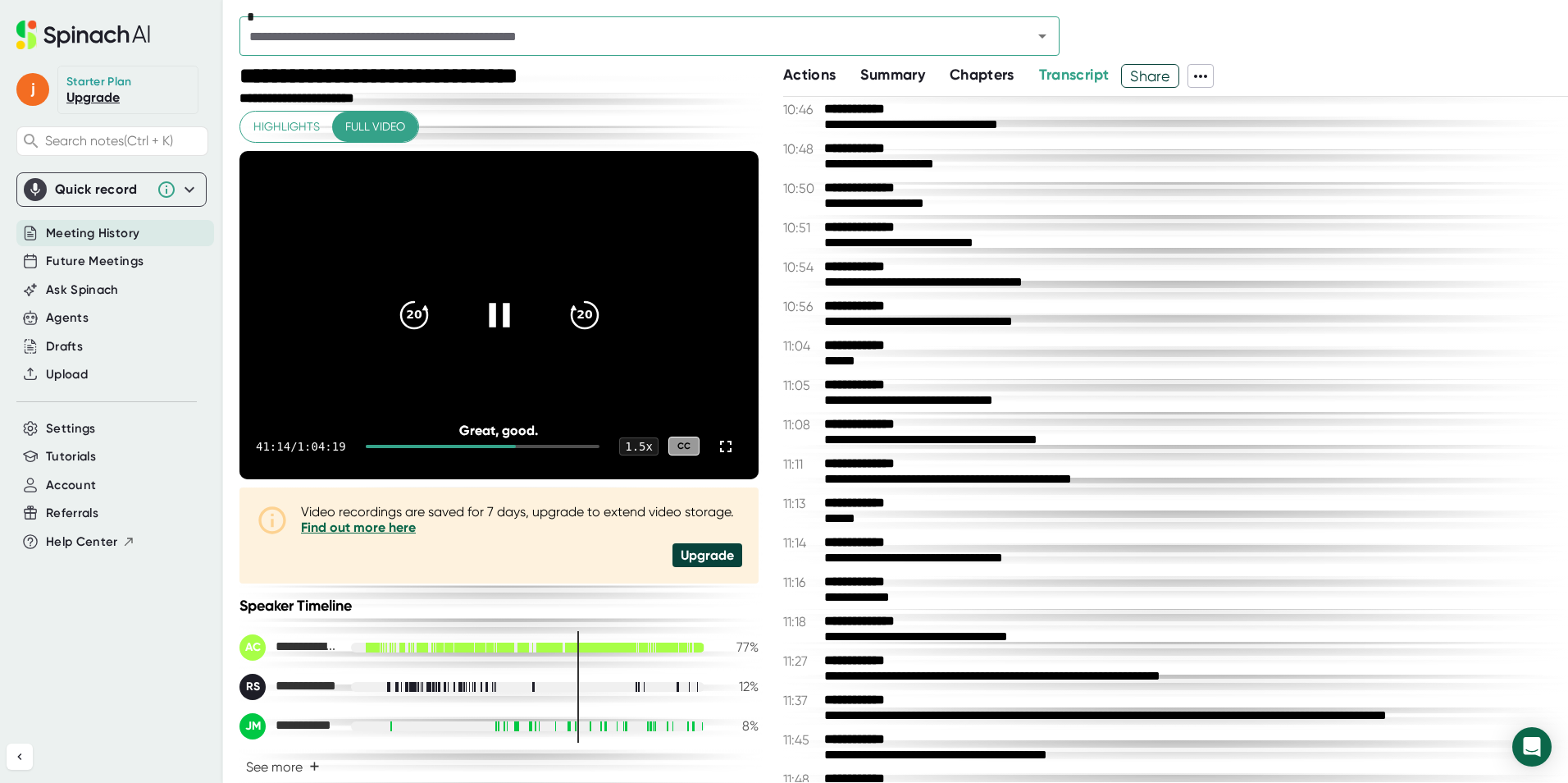
click at [496, 318] on icon at bounding box center [498, 314] width 41 height 41
click at [719, 441] on icon at bounding box center [726, 447] width 20 height 20
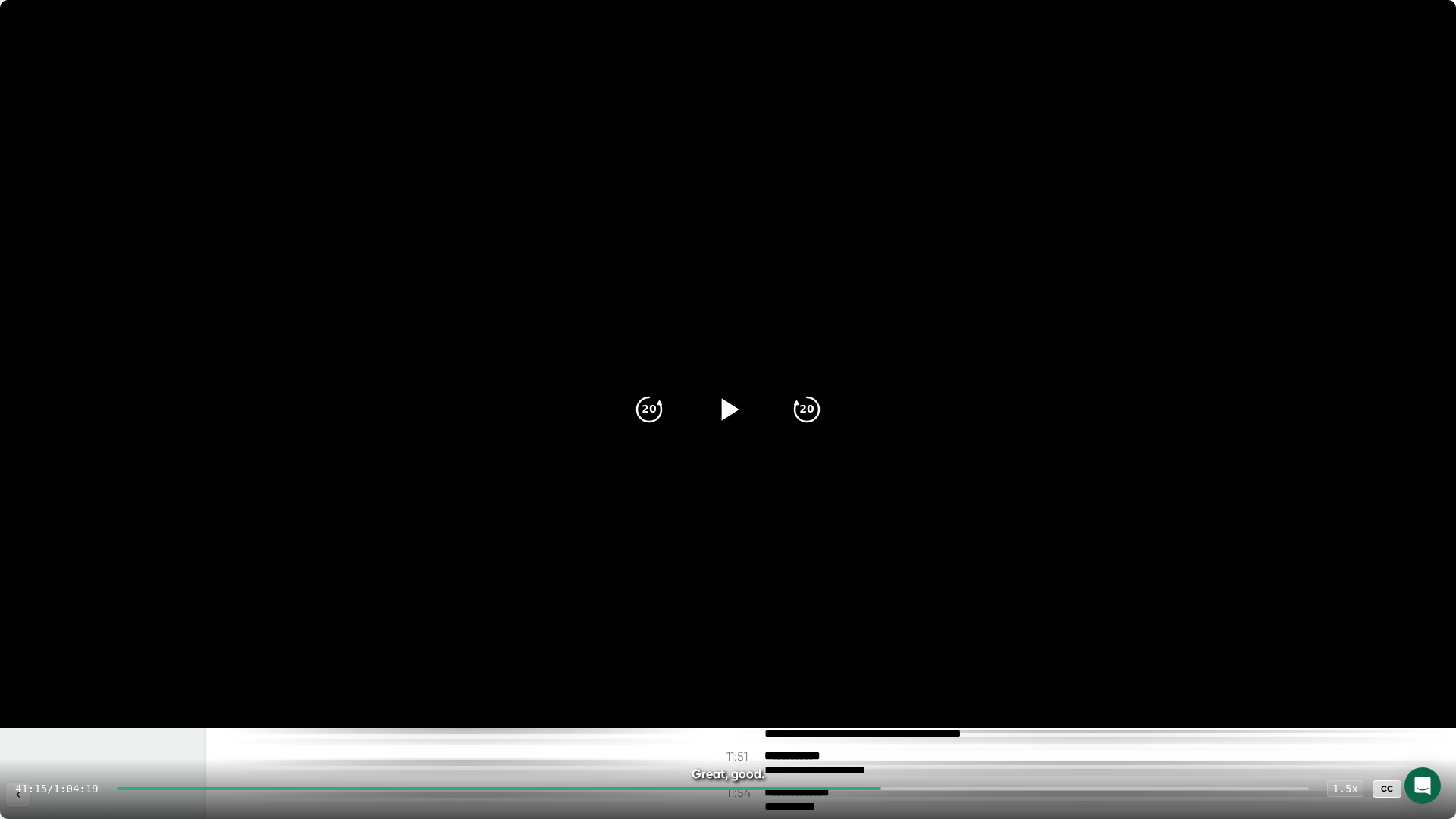
click at [714, 405] on icon at bounding box center [728, 410] width 38 height 38
click at [651, 405] on icon "20" at bounding box center [649, 410] width 38 height 38
click at [737, 407] on icon at bounding box center [727, 409] width 19 height 22
click at [737, 407] on icon at bounding box center [728, 410] width 38 height 38
click at [1419, 723] on icon at bounding box center [1426, 789] width 18 height 18
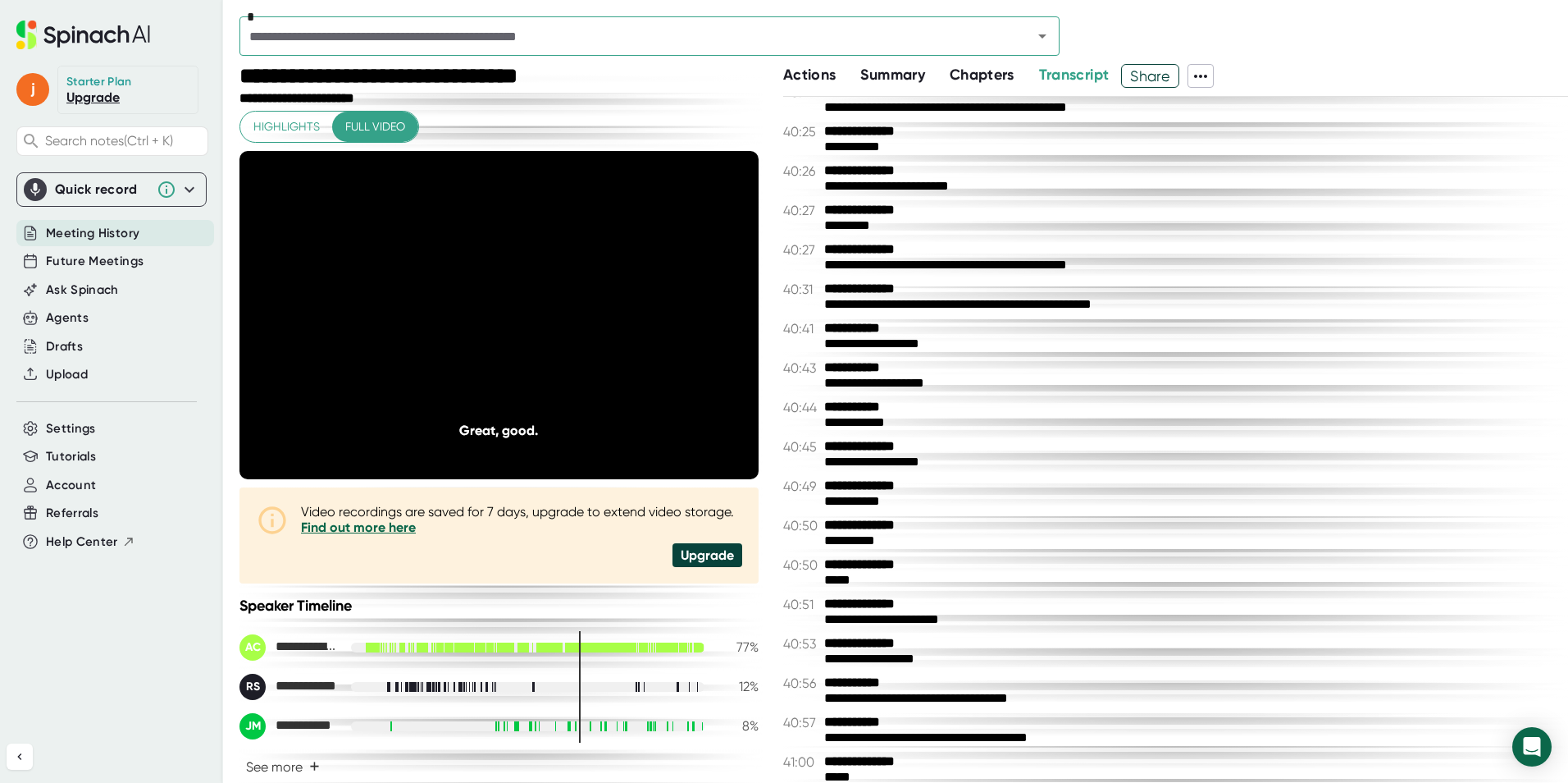
scroll to position [22311, 0]
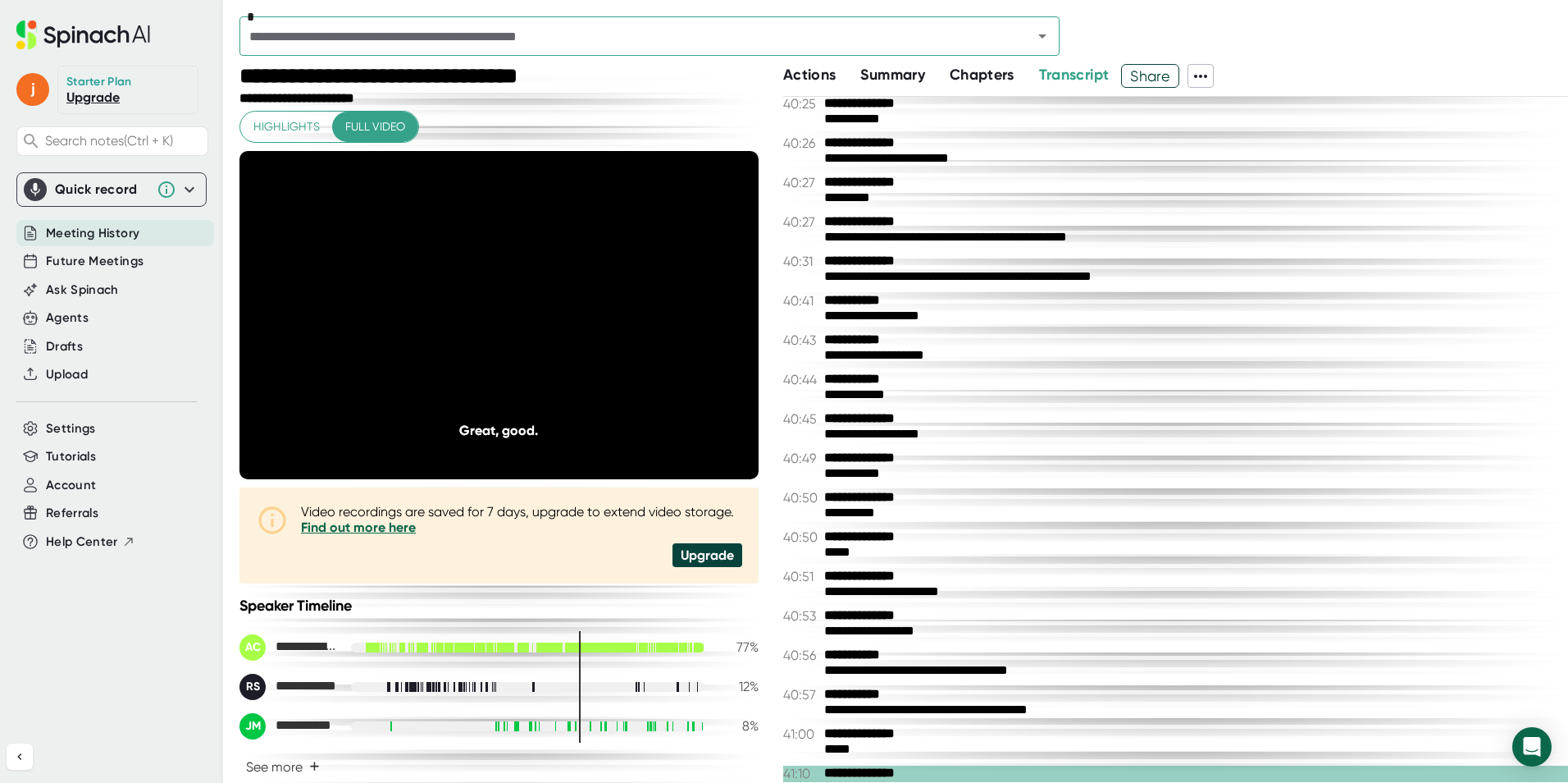
click at [850, 348] on div "**********" at bounding box center [1190, 355] width 732 height 15
click at [875, 342] on b "**********" at bounding box center [886, 340] width 123 height 15
click at [877, 297] on b "**********" at bounding box center [886, 301] width 123 height 15
click at [889, 266] on b "**********" at bounding box center [886, 260] width 123 height 15
click at [881, 314] on div "**********" at bounding box center [1190, 316] width 732 height 15
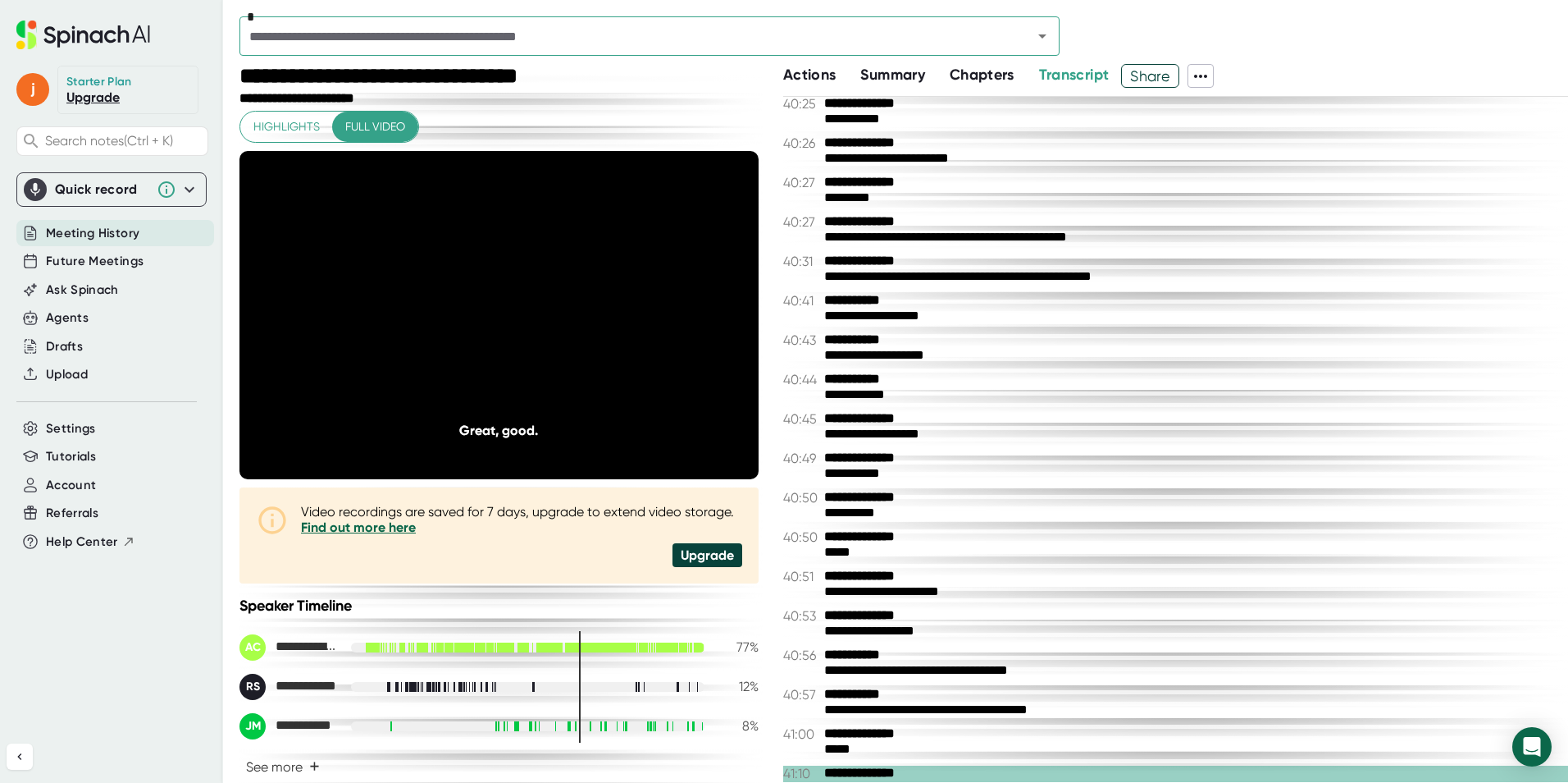
click at [875, 350] on div "**********" at bounding box center [1190, 355] width 732 height 15
click at [883, 399] on div "**********" at bounding box center [1190, 394] width 732 height 15
click at [401, 311] on icon "20" at bounding box center [414, 314] width 41 height 41
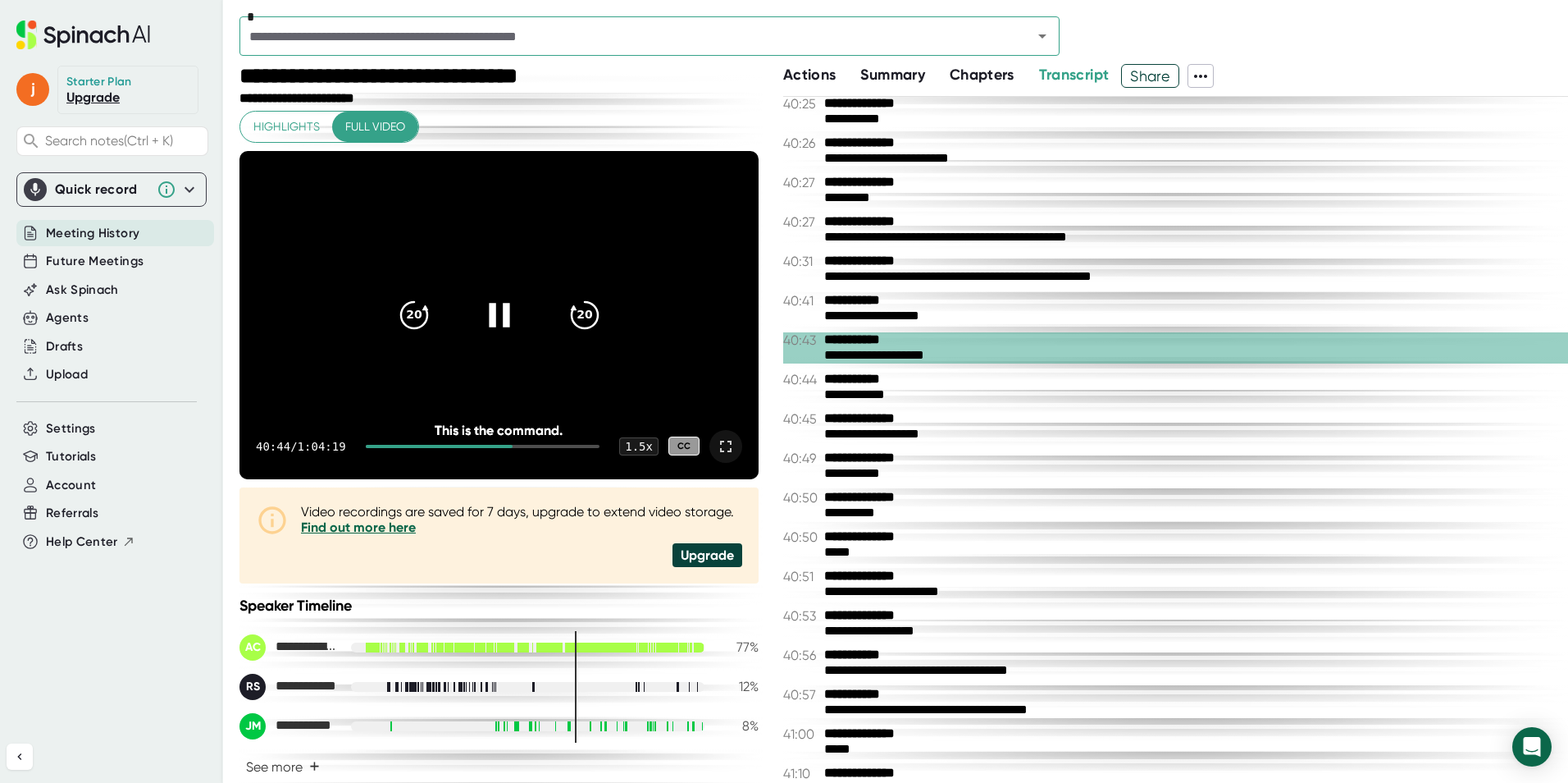
click at [508, 339] on div at bounding box center [499, 315] width 69 height 69
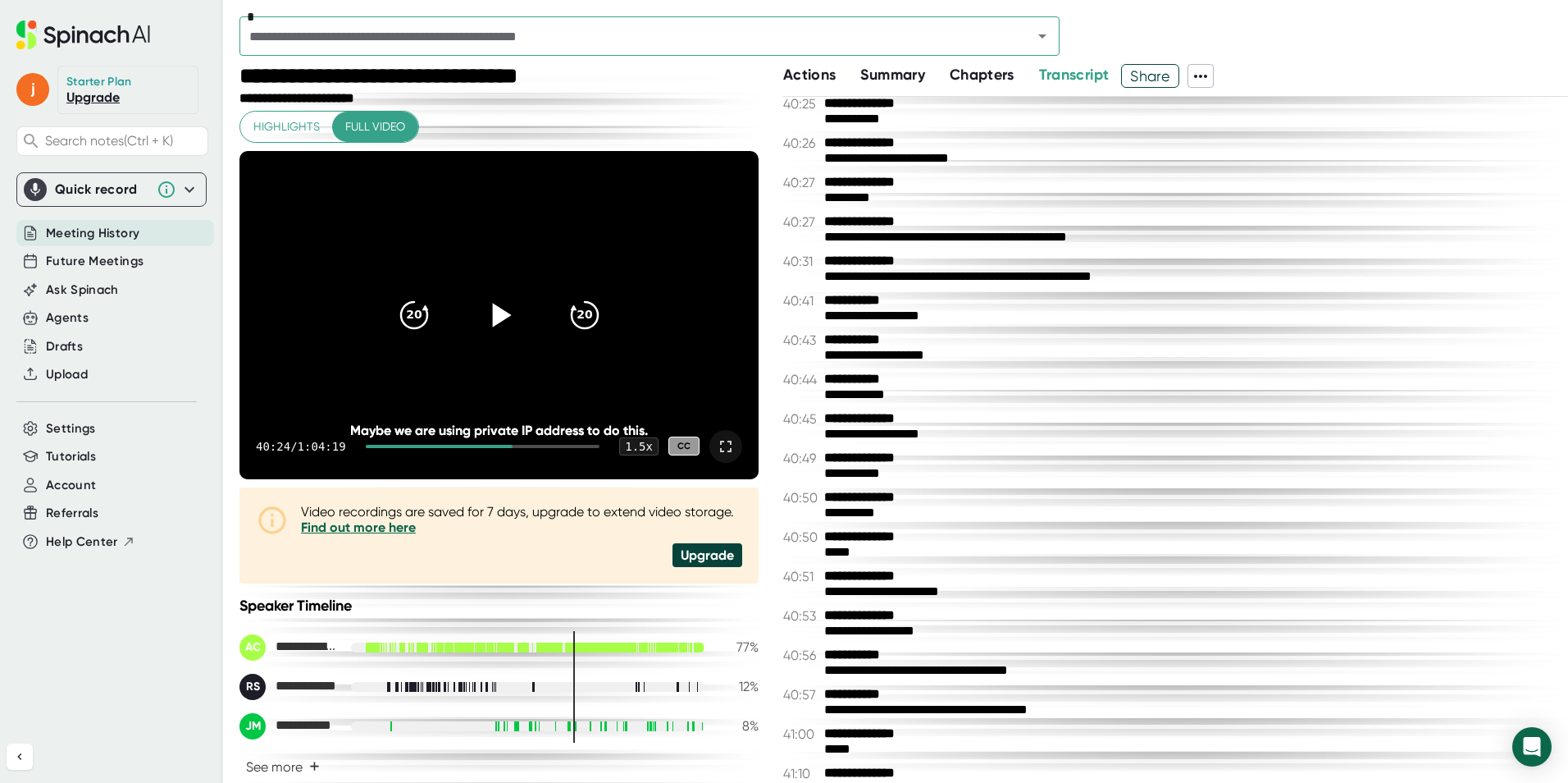
click at [497, 321] on icon at bounding box center [498, 314] width 41 height 41
click at [874, 375] on b "**********" at bounding box center [886, 379] width 123 height 15
click at [874, 427] on div "**********" at bounding box center [1190, 434] width 732 height 15
click at [878, 455] on b "**********" at bounding box center [886, 457] width 123 height 15
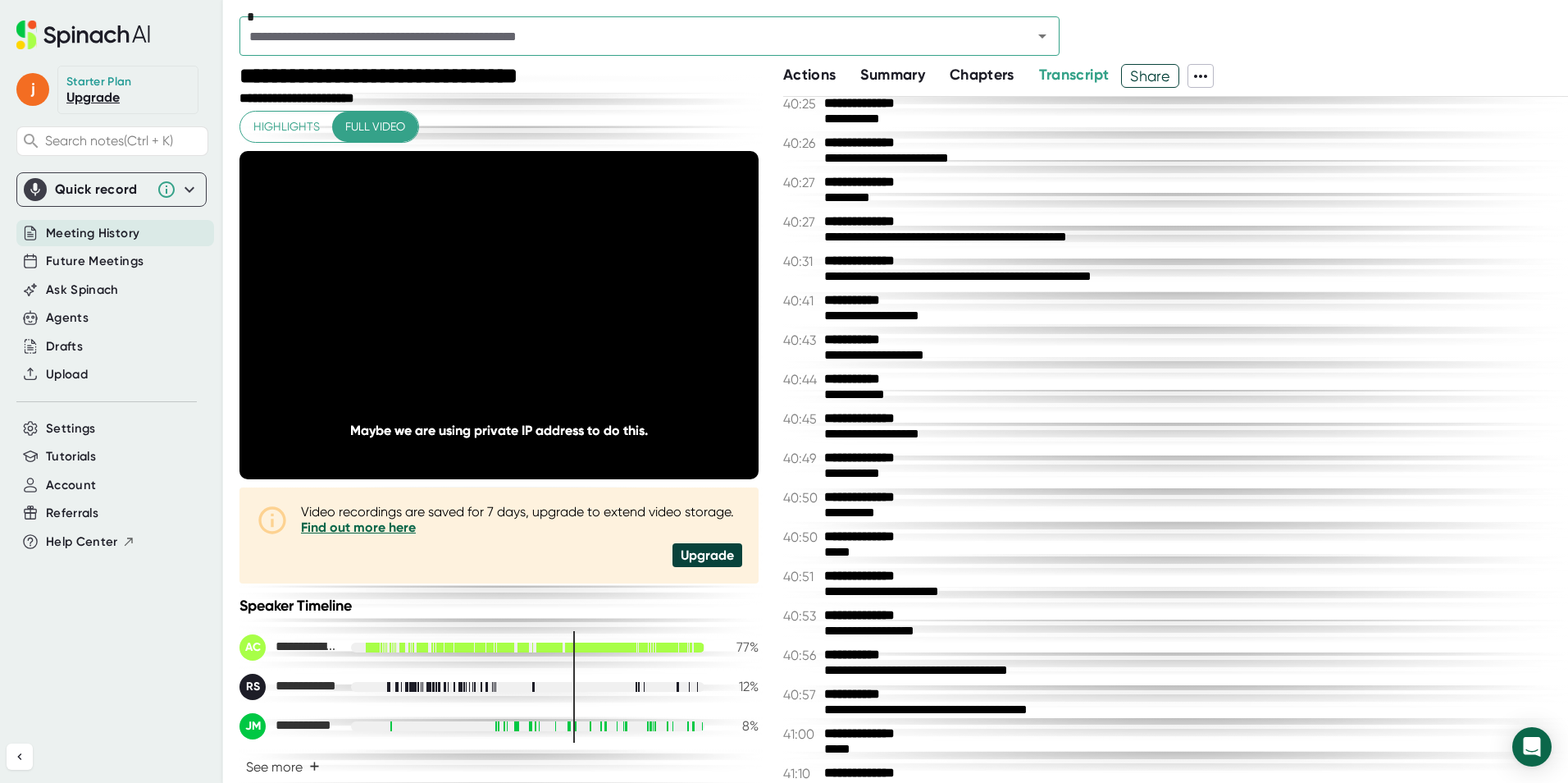
drag, startPoint x: 878, startPoint y: 455, endPoint x: 876, endPoint y: 475, distance: 20.1
click at [878, 456] on b "**********" at bounding box center [886, 457] width 123 height 15
click at [866, 499] on b "**********" at bounding box center [886, 497] width 123 height 15
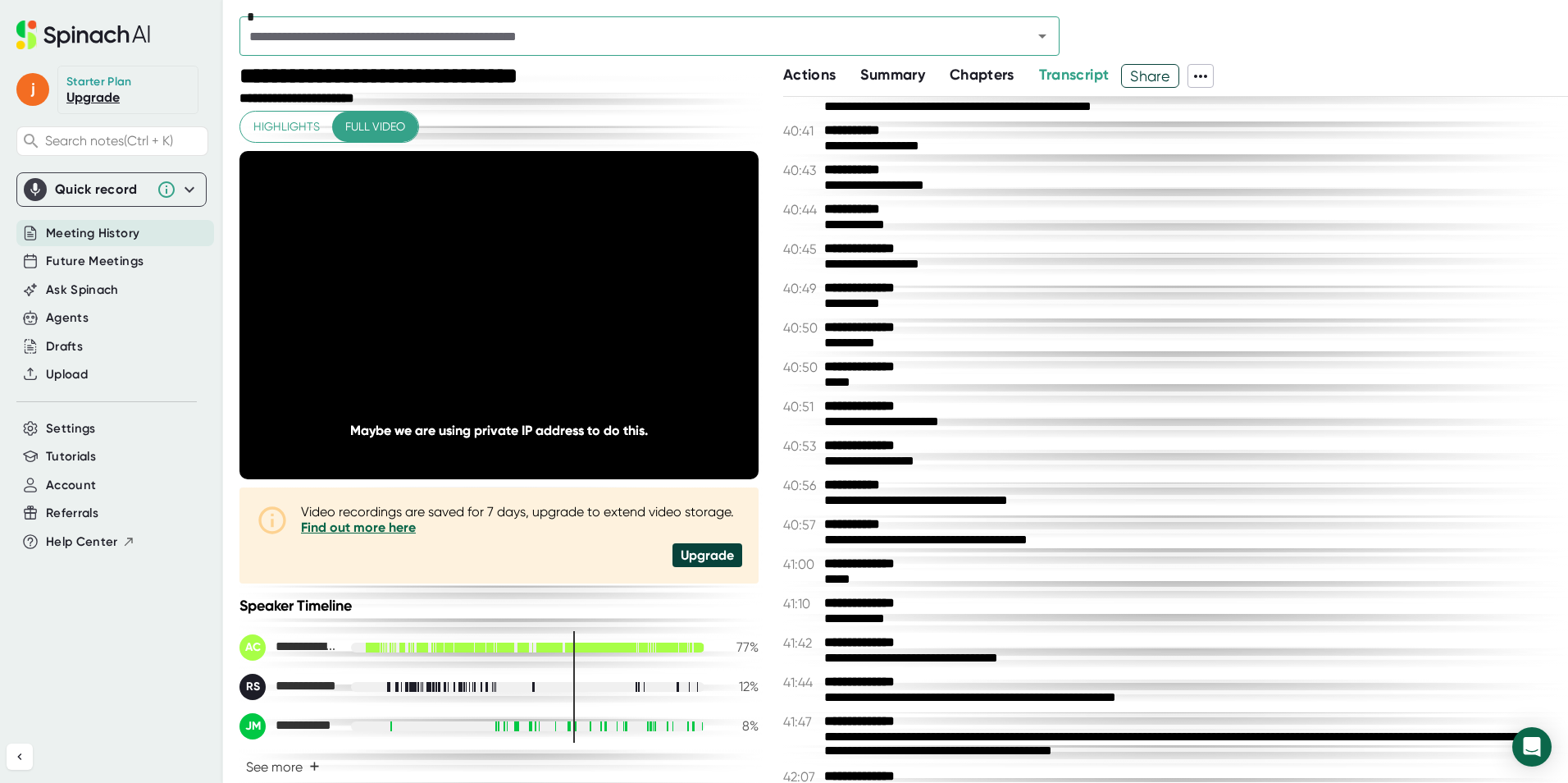
scroll to position [22475, 0]
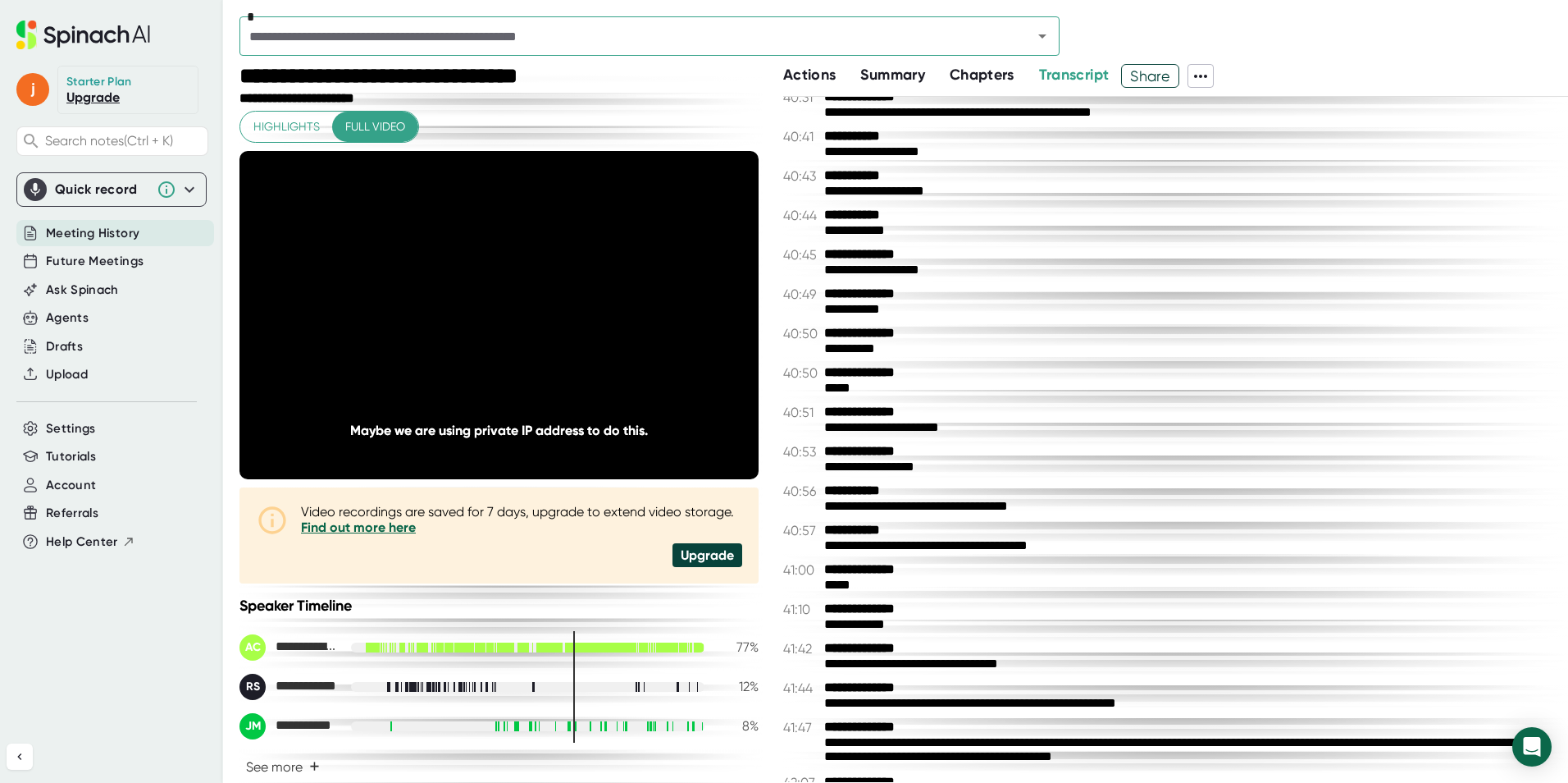
click at [870, 499] on b "**********" at bounding box center [886, 490] width 123 height 15
click at [892, 535] on b "**********" at bounding box center [886, 530] width 123 height 15
click at [891, 581] on div "*****" at bounding box center [1190, 585] width 732 height 15
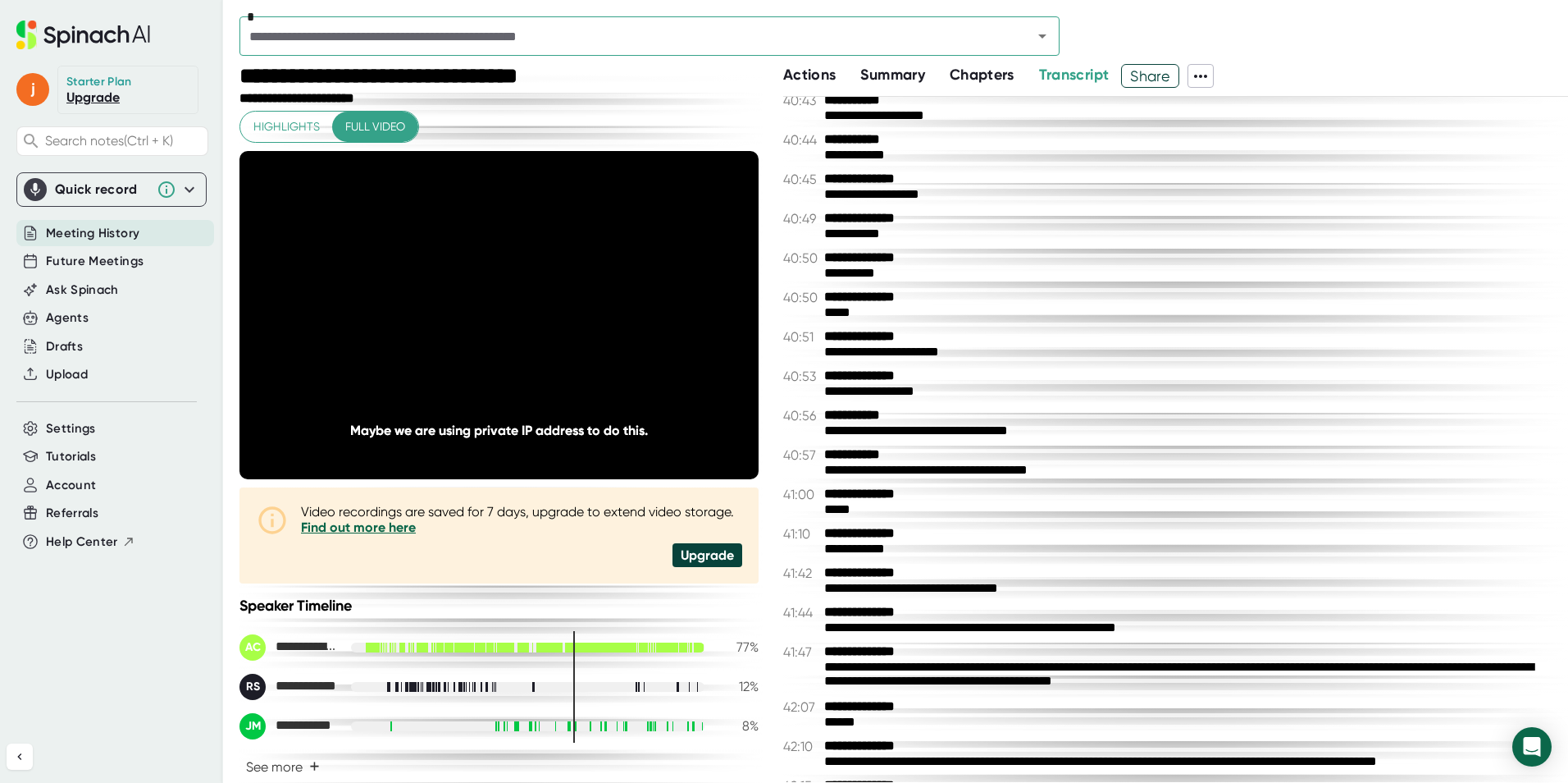
scroll to position [22558, 0]
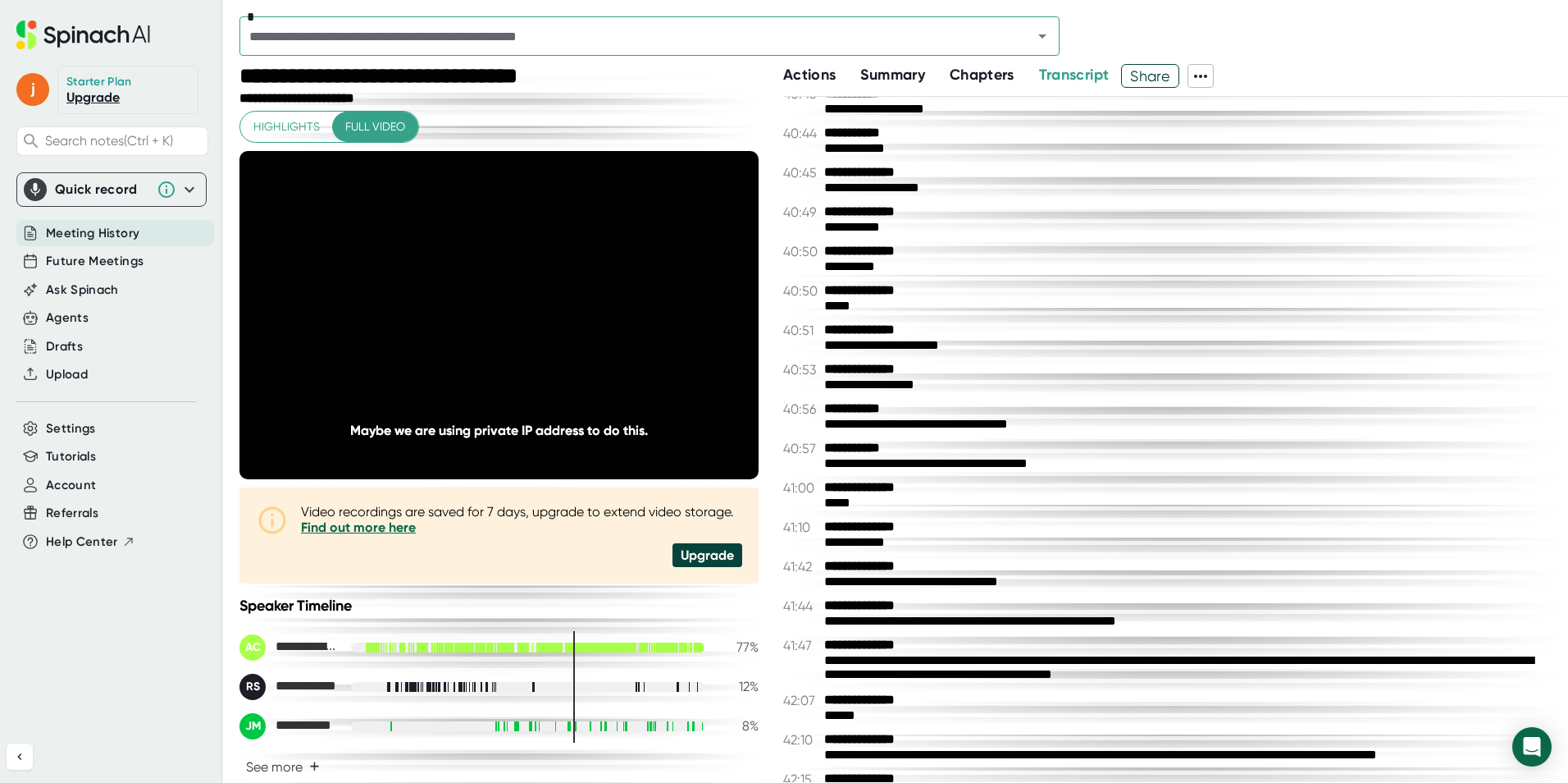
click at [898, 576] on div "**********" at bounding box center [1190, 581] width 732 height 15
click at [914, 546] on div "**********" at bounding box center [1190, 542] width 732 height 15
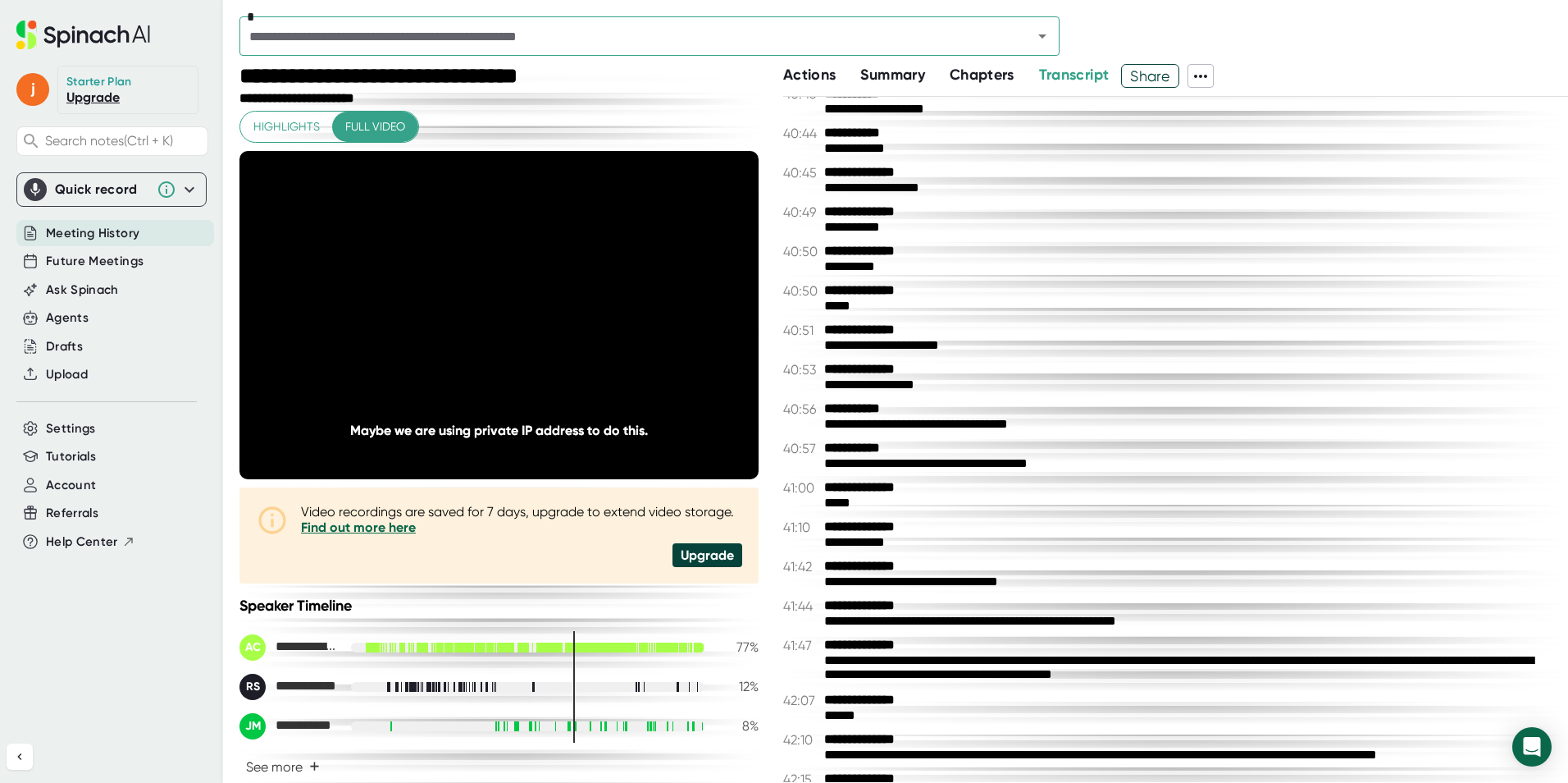
click at [914, 546] on div "**********" at bounding box center [1190, 542] width 732 height 15
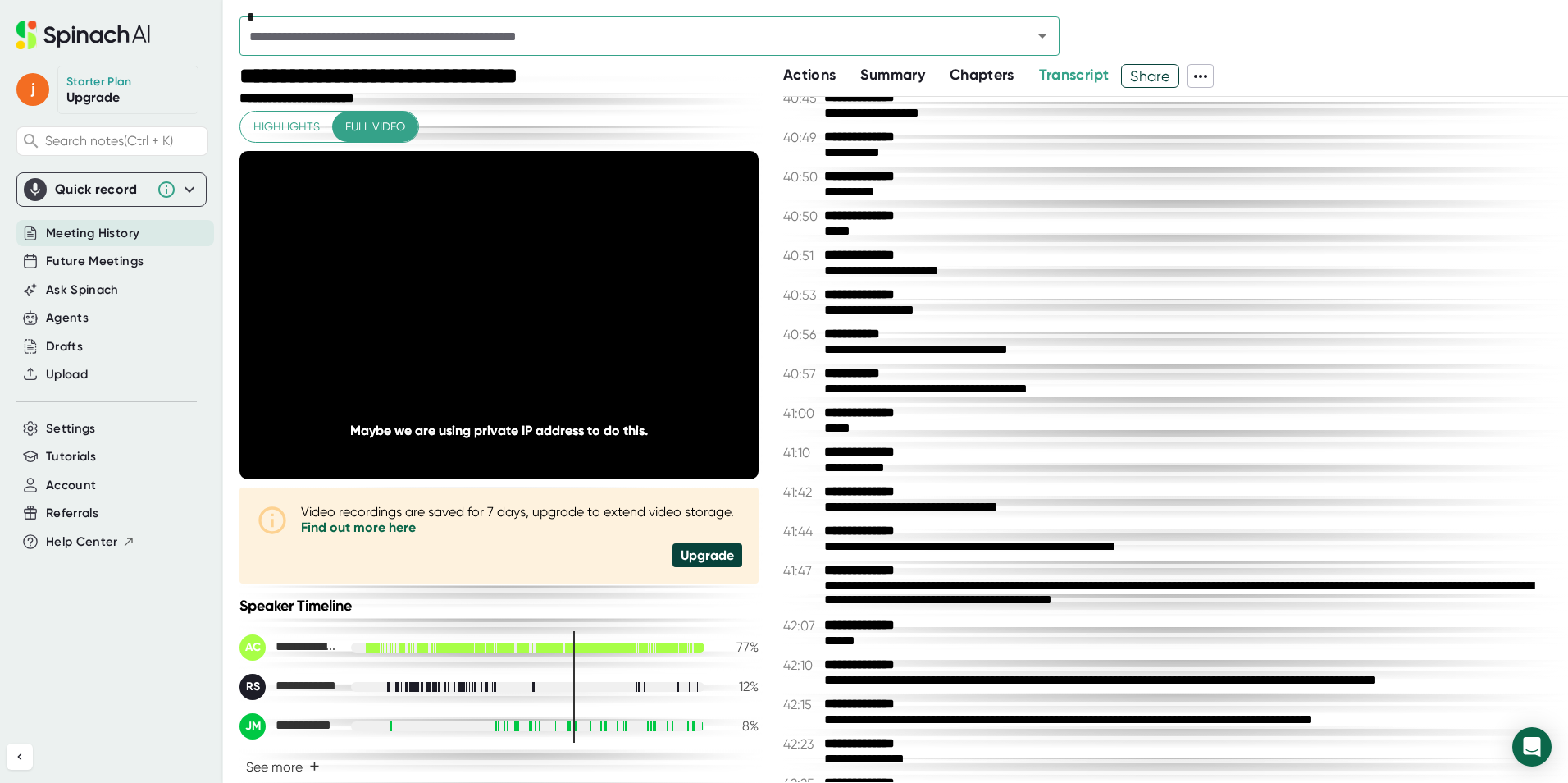
scroll to position [22640, 0]
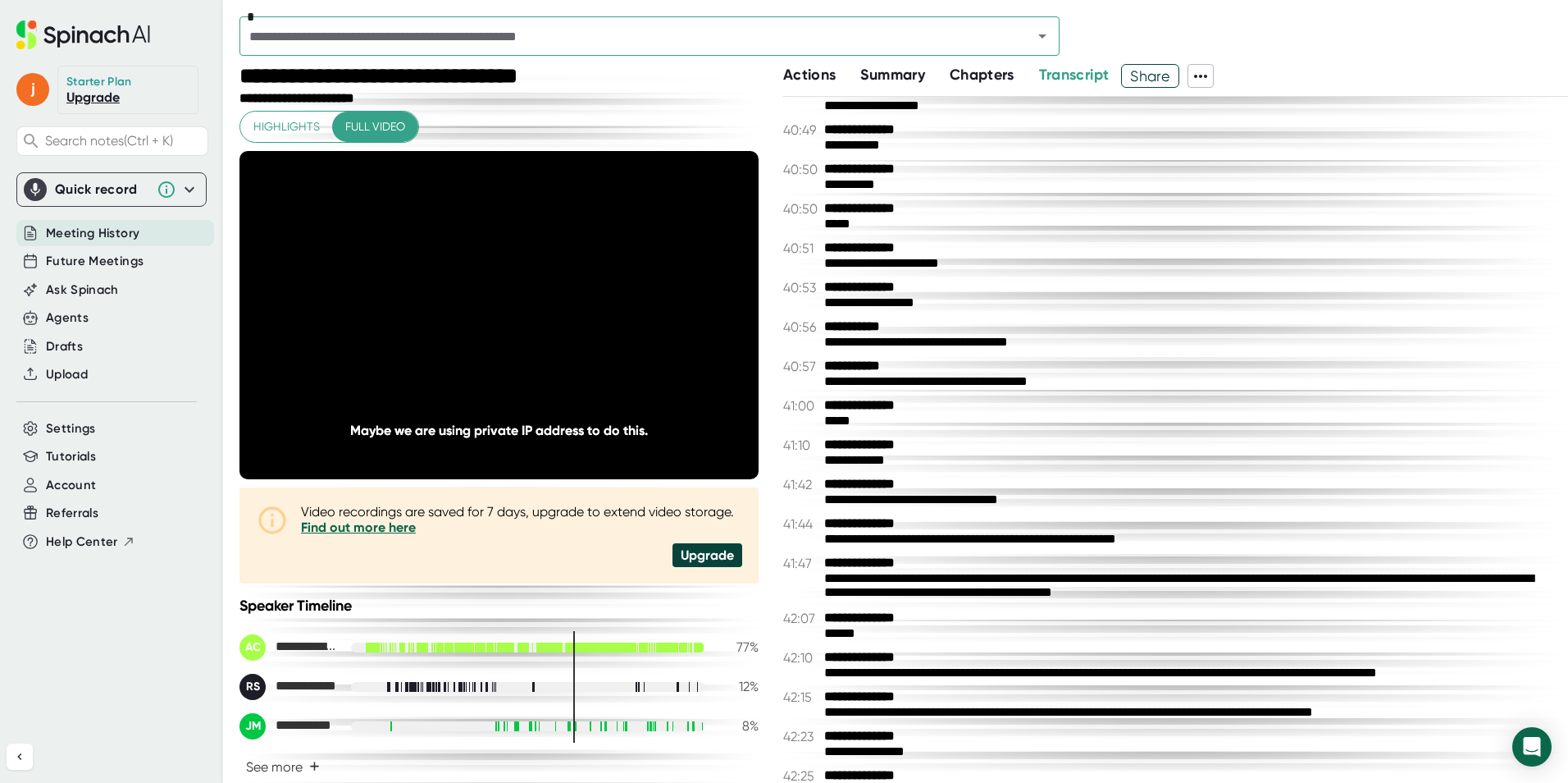
click at [903, 580] on div "**********" at bounding box center [1190, 586] width 732 height 31
click at [902, 580] on div "**********" at bounding box center [1190, 586] width 732 height 31
click at [907, 481] on b "**********" at bounding box center [886, 484] width 123 height 15
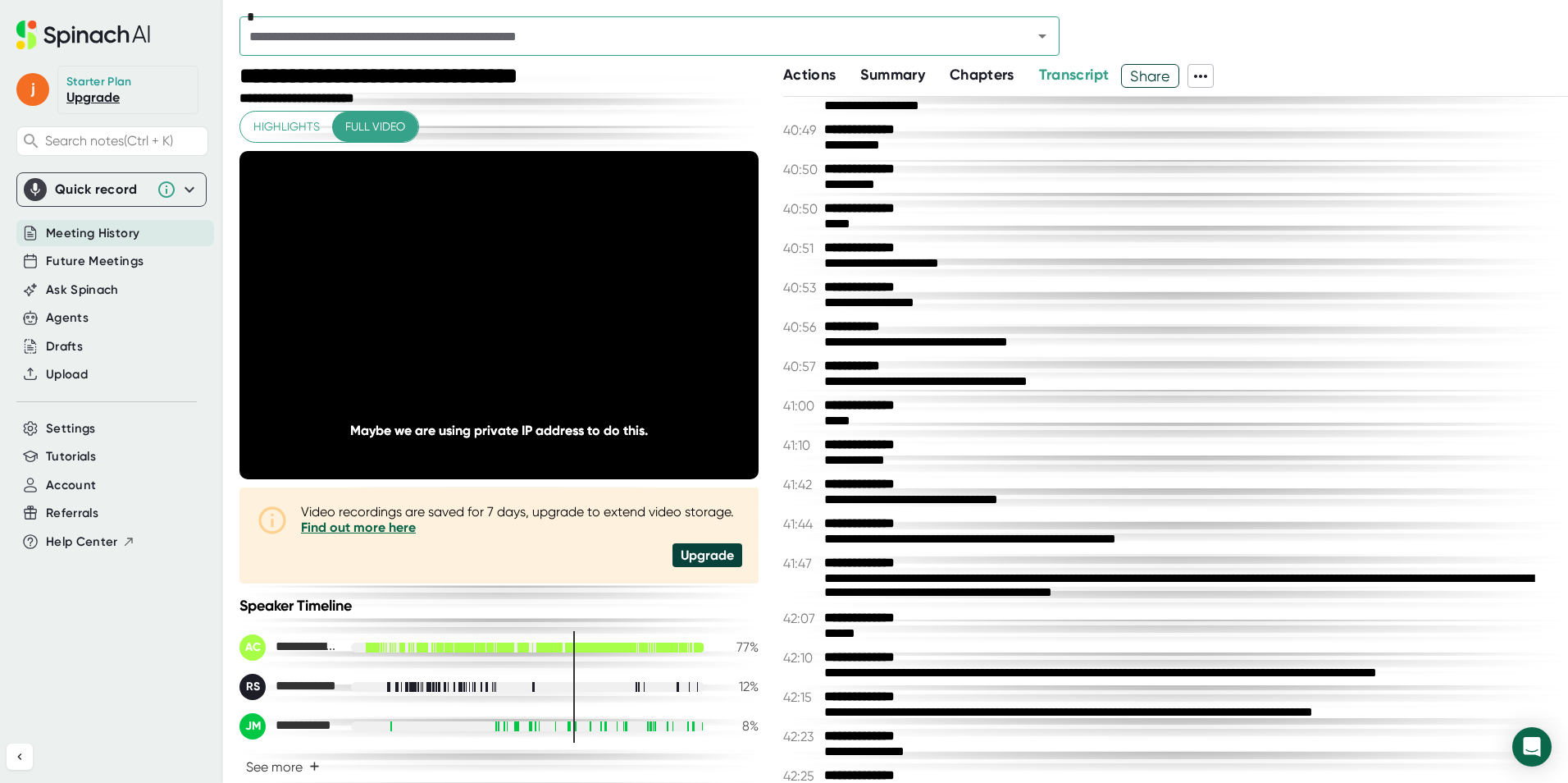
drag, startPoint x: 907, startPoint y: 481, endPoint x: 499, endPoint y: 402, distance: 415.6
click at [891, 478] on b "**********" at bounding box center [886, 484] width 123 height 15
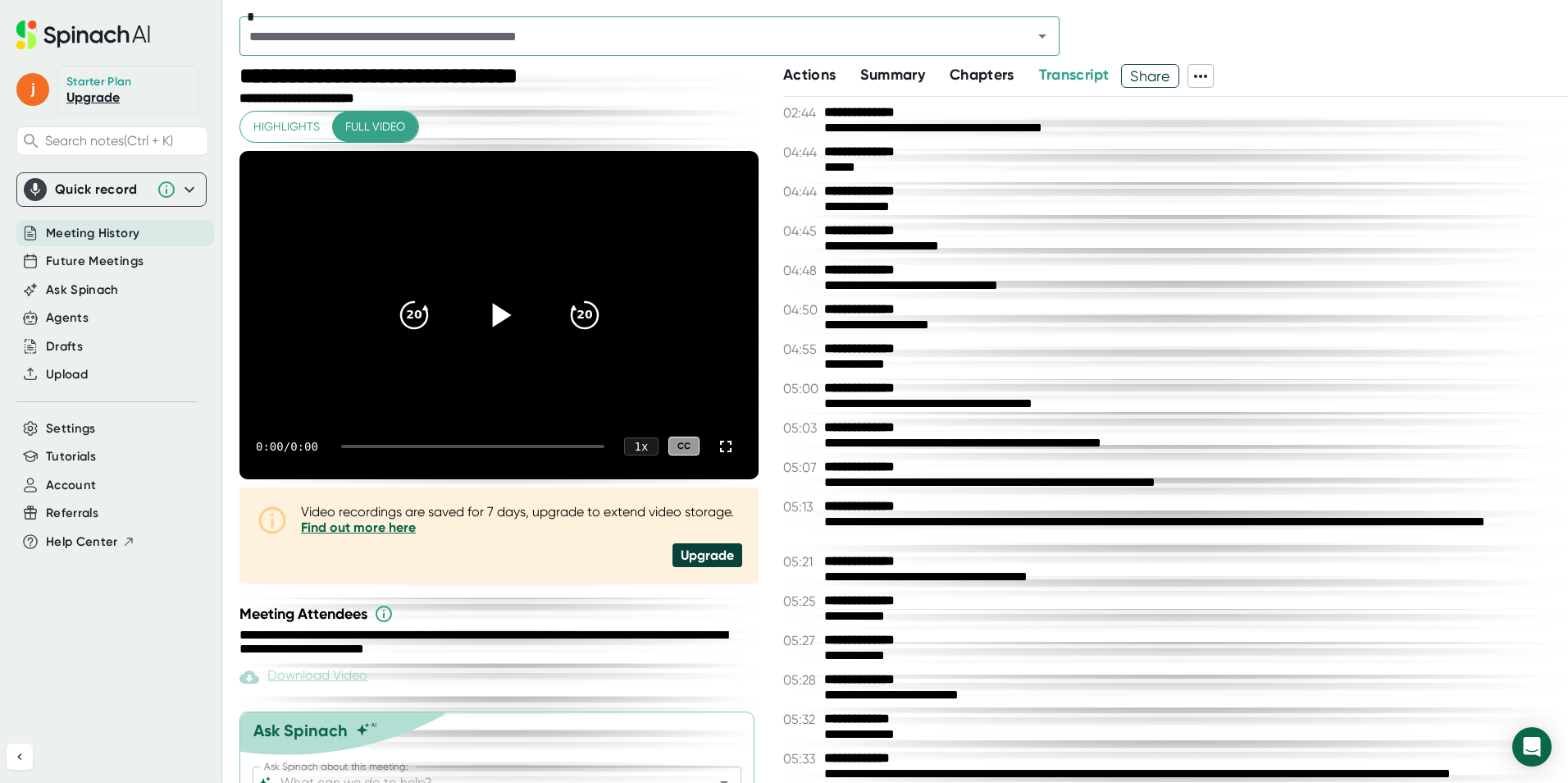
click at [480, 326] on icon at bounding box center [498, 314] width 41 height 41
click at [483, 306] on icon at bounding box center [498, 314] width 41 height 41
click at [497, 312] on icon at bounding box center [501, 315] width 19 height 24
click at [495, 317] on icon at bounding box center [501, 315] width 19 height 24
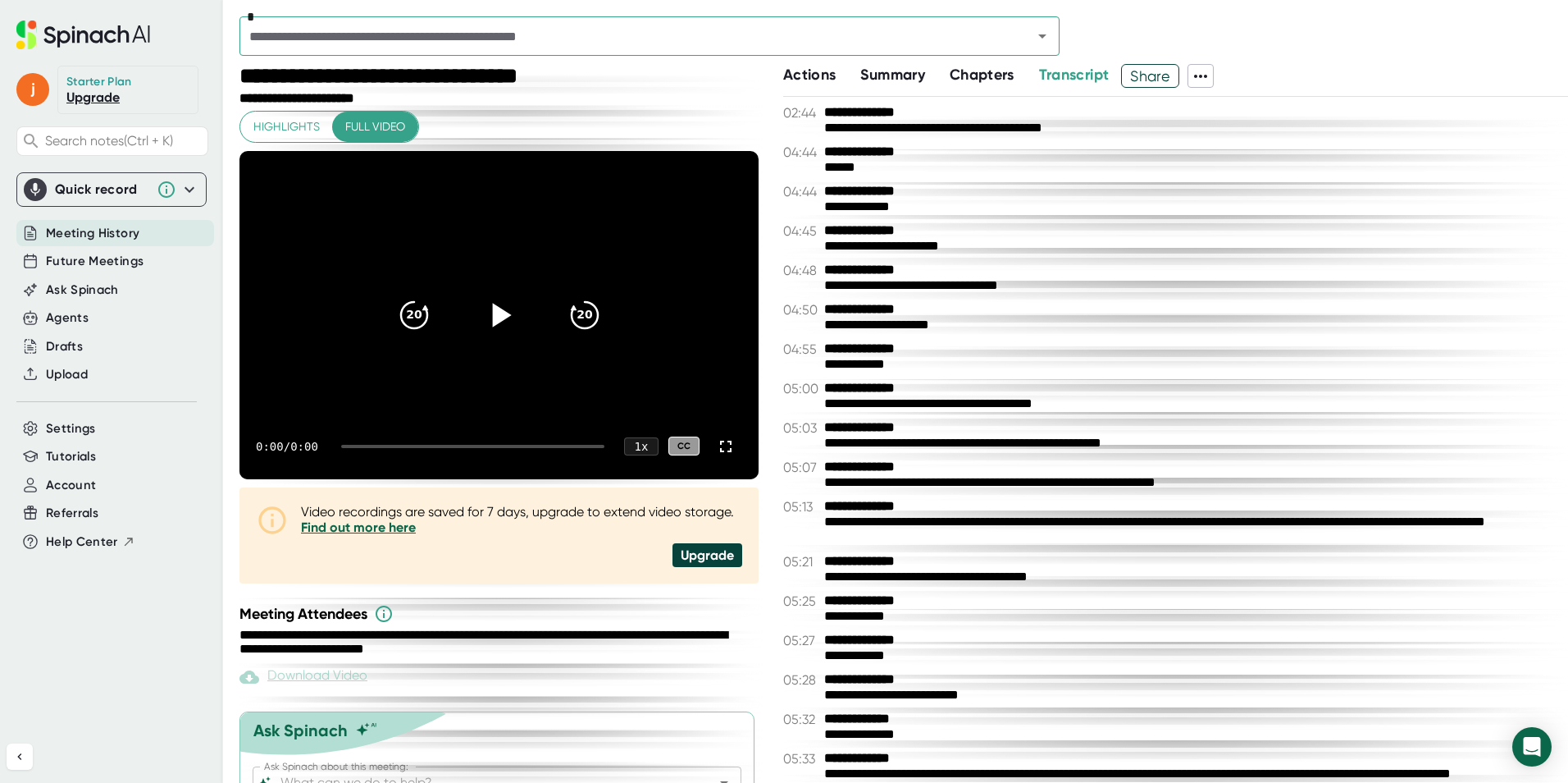
click at [495, 317] on icon at bounding box center [501, 315] width 19 height 24
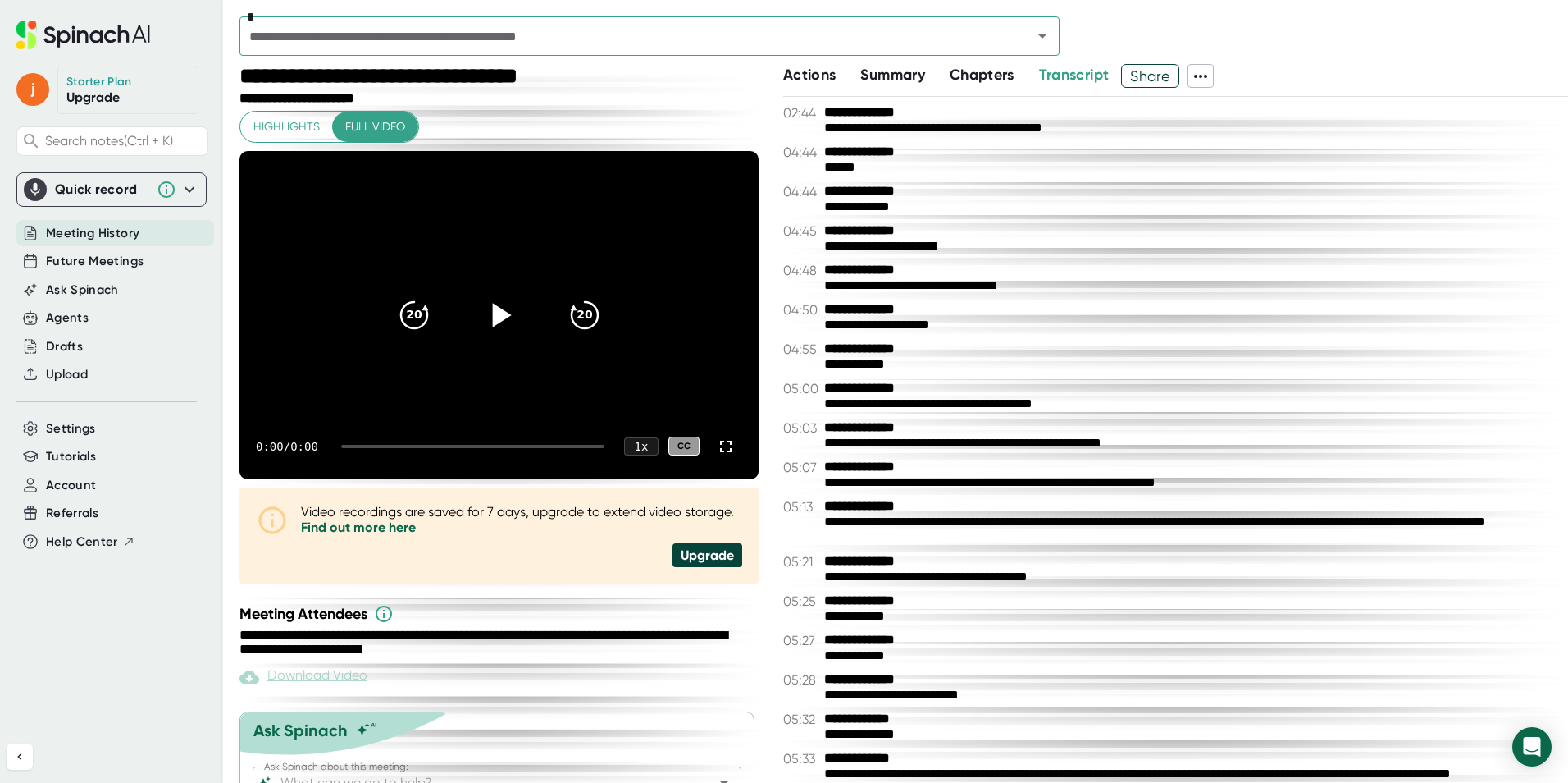
click at [495, 317] on icon at bounding box center [501, 315] width 19 height 24
click at [569, 315] on icon "20" at bounding box center [584, 314] width 41 height 41
click at [492, 316] on icon at bounding box center [501, 315] width 19 height 24
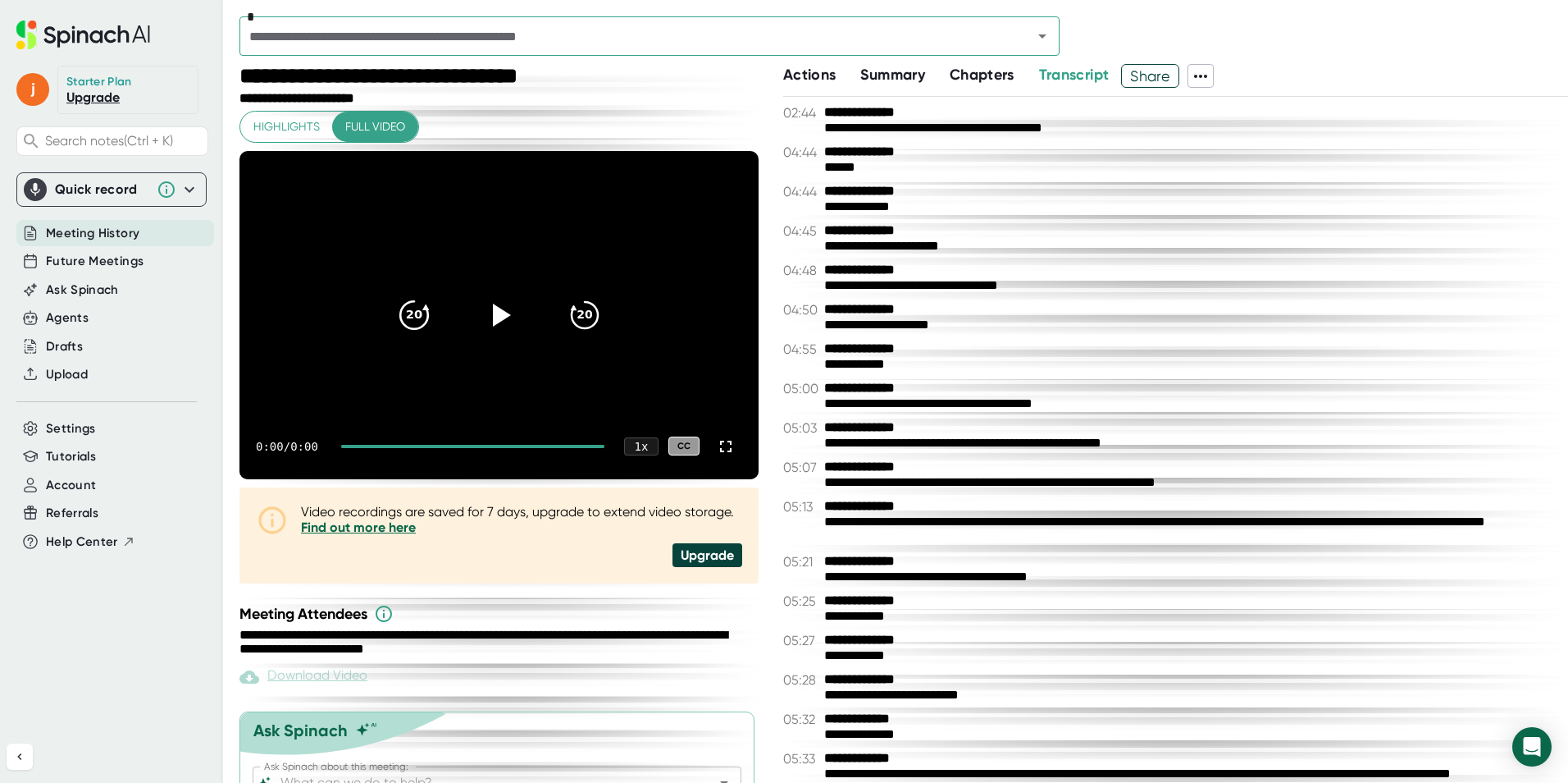
click at [406, 317] on icon "20" at bounding box center [414, 314] width 41 height 41
click at [577, 310] on icon "20" at bounding box center [584, 314] width 41 height 41
click at [513, 314] on div at bounding box center [499, 315] width 69 height 69
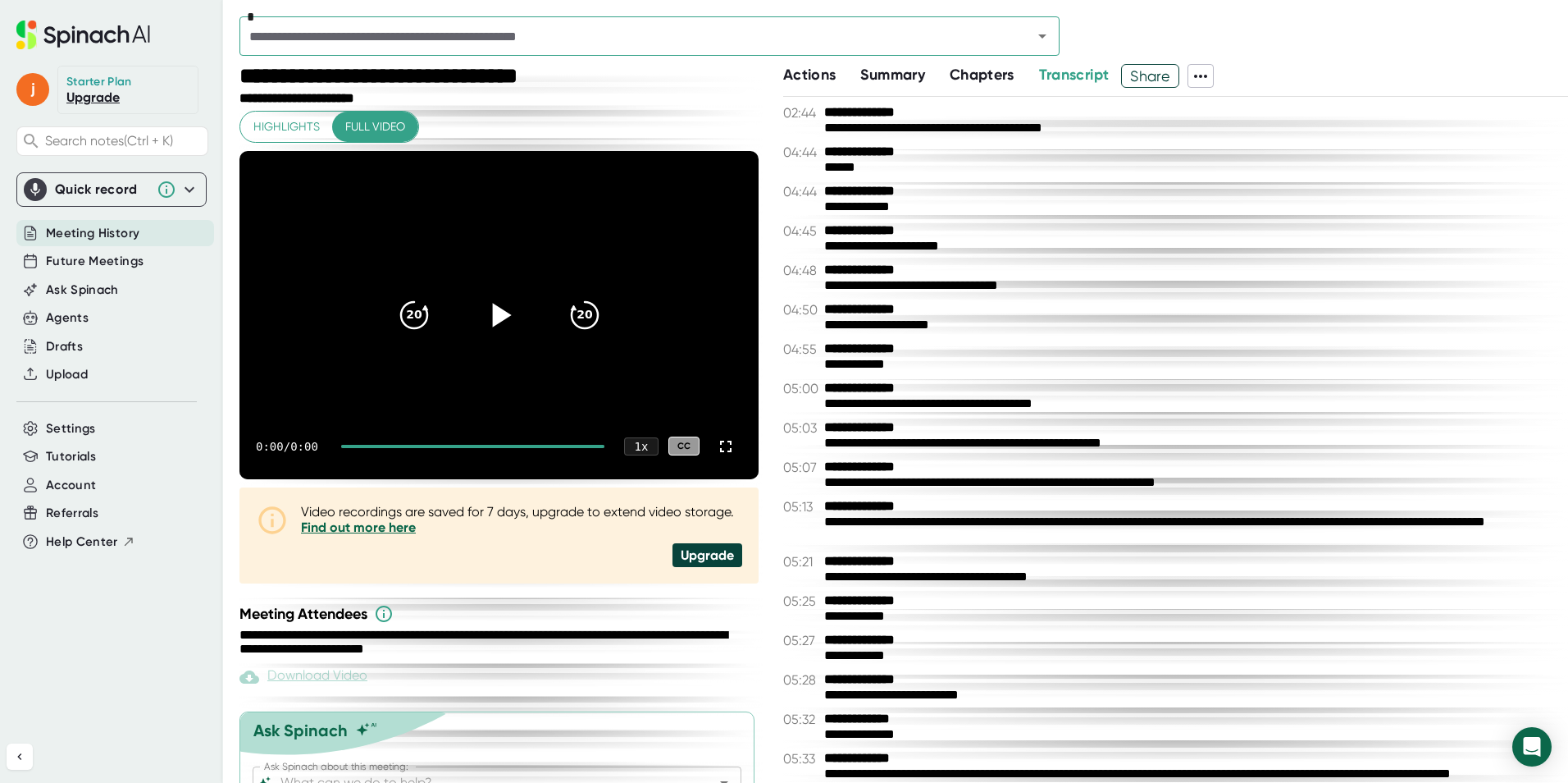
click at [512, 314] on div at bounding box center [499, 315] width 69 height 69
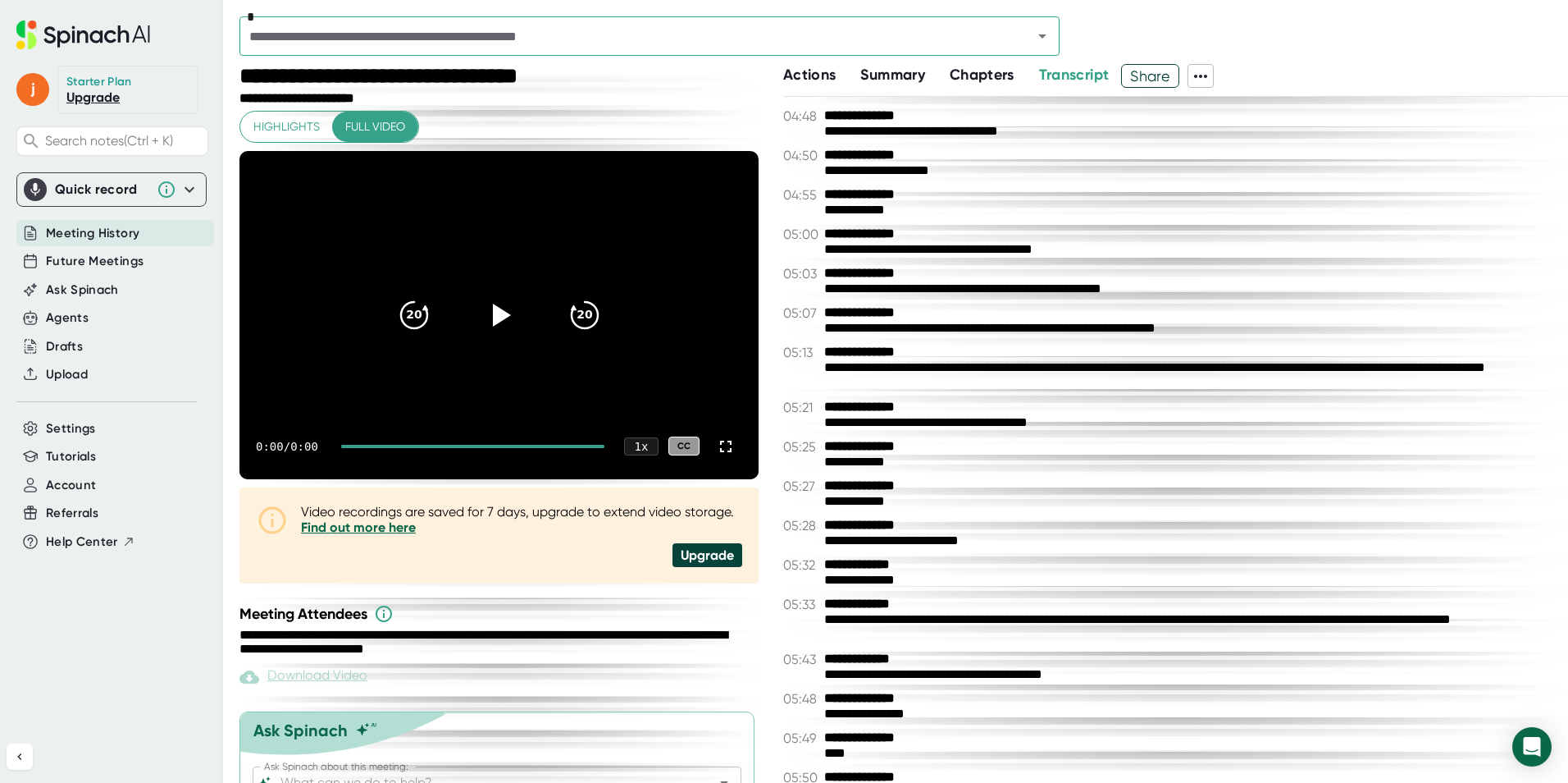
scroll to position [246, 0]
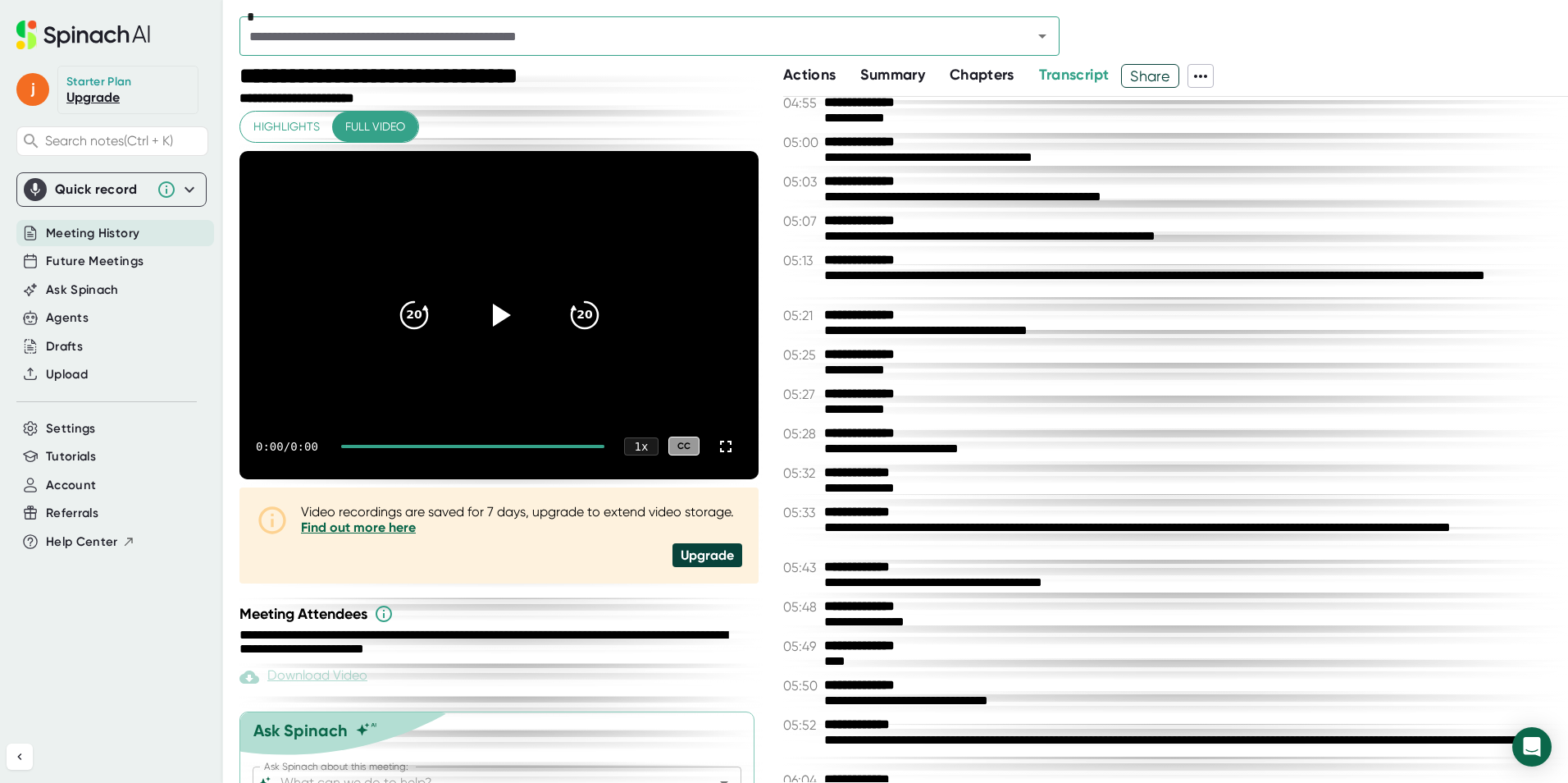
click at [899, 461] on div "**********" at bounding box center [1176, 440] width 785 height 685
click at [887, 471] on b "**********" at bounding box center [886, 473] width 123 height 15
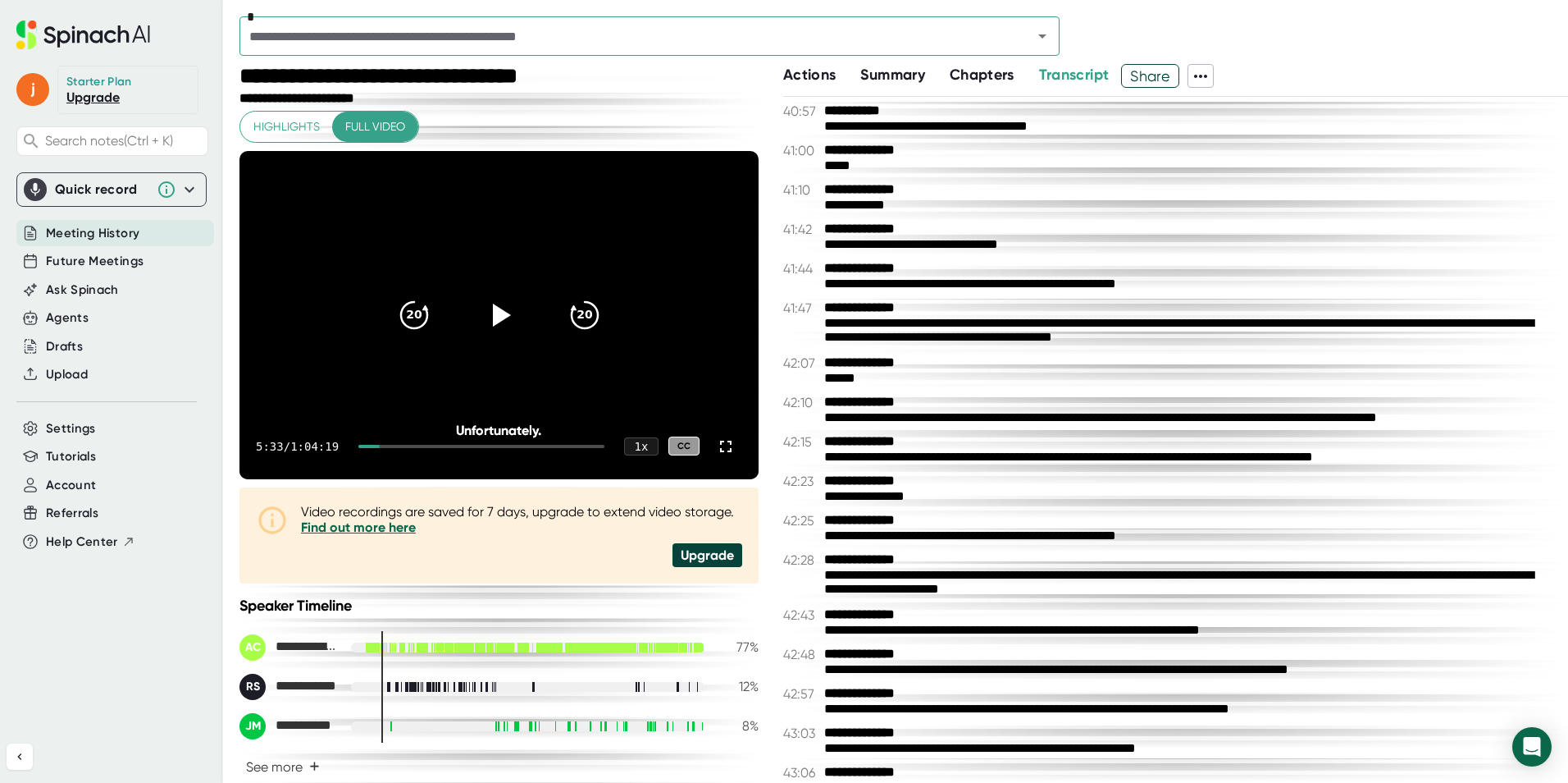
scroll to position [22662, 0]
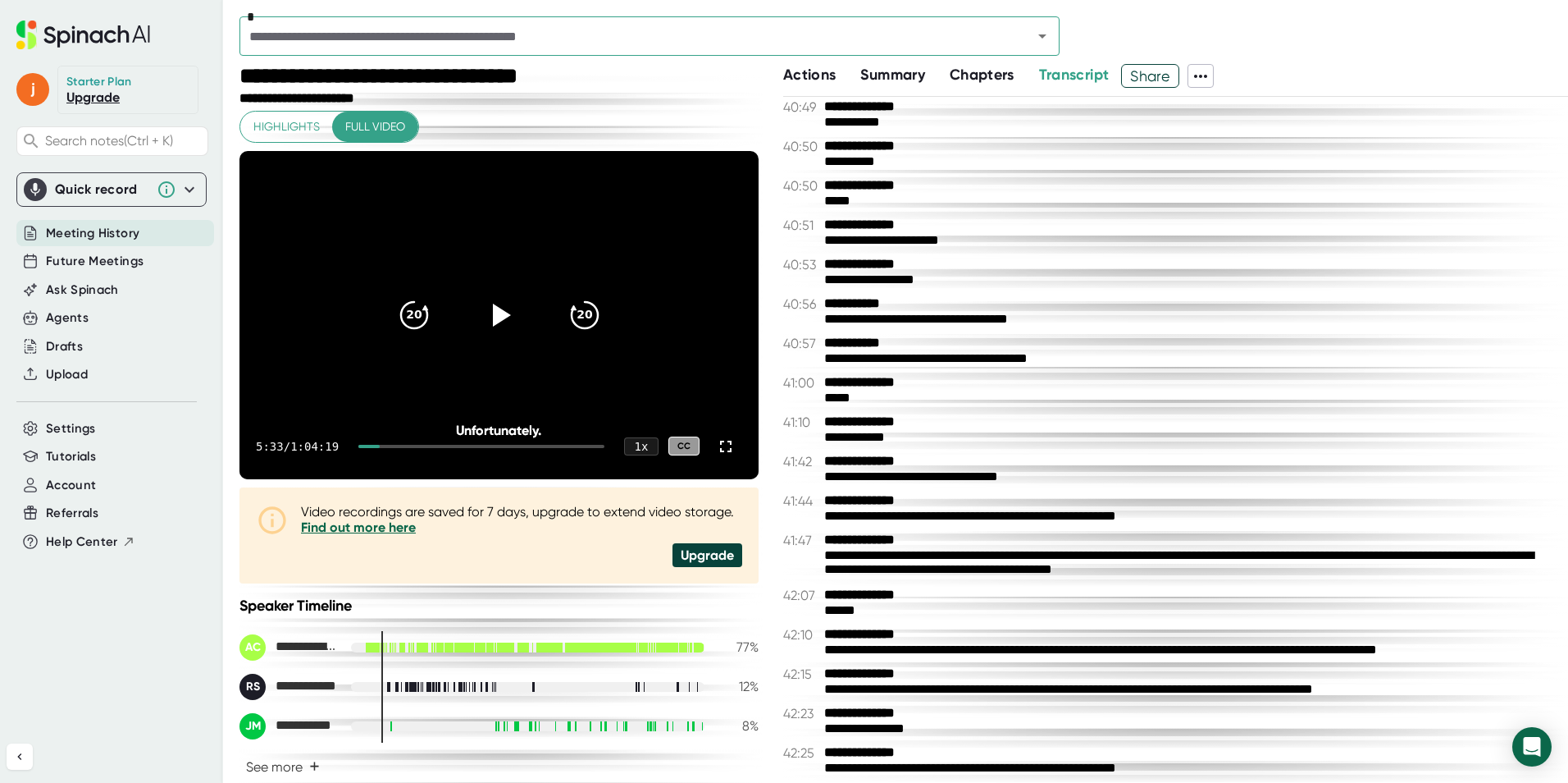
click at [806, 264] on span "40:53" at bounding box center [801, 264] width 37 height 15
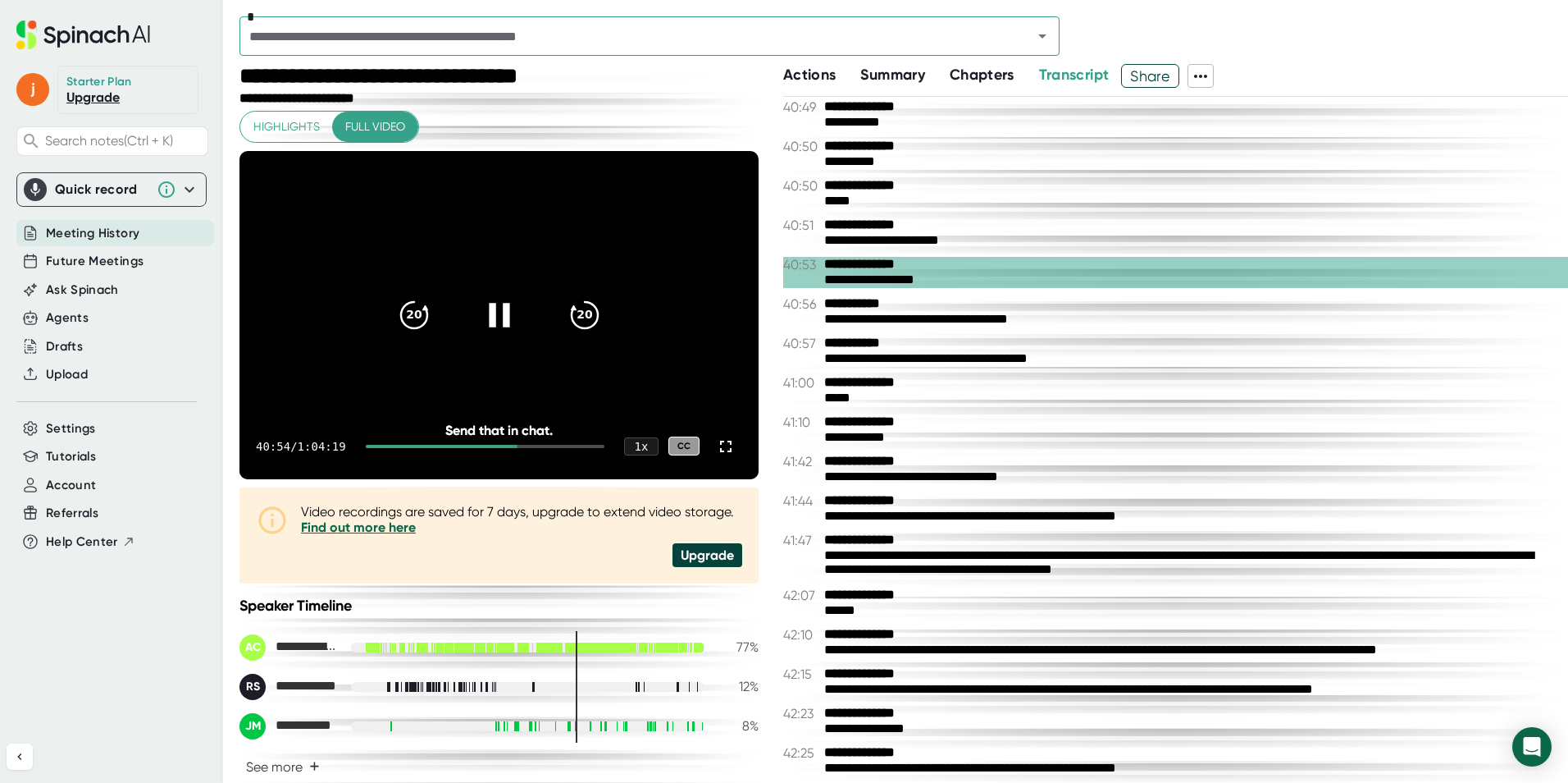
click at [500, 326] on icon at bounding box center [498, 314] width 41 height 41
click at [500, 320] on icon at bounding box center [498, 314] width 41 height 41
click at [716, 448] on icon at bounding box center [726, 447] width 20 height 20
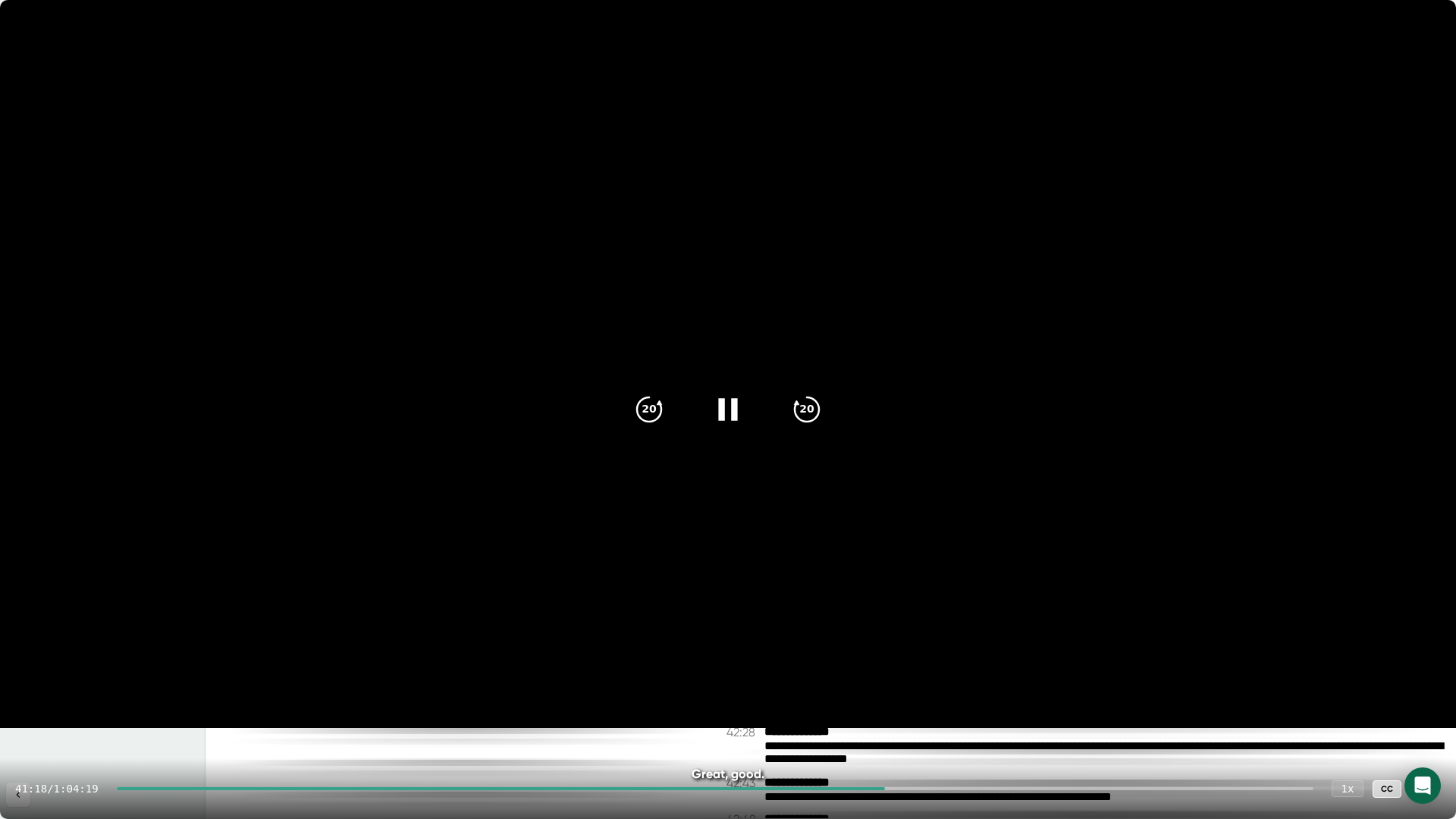
drag, startPoint x: 1432, startPoint y: 784, endPoint x: 1421, endPoint y: 723, distance: 62.0
click at [1432, 723] on icon at bounding box center [1426, 789] width 18 height 18
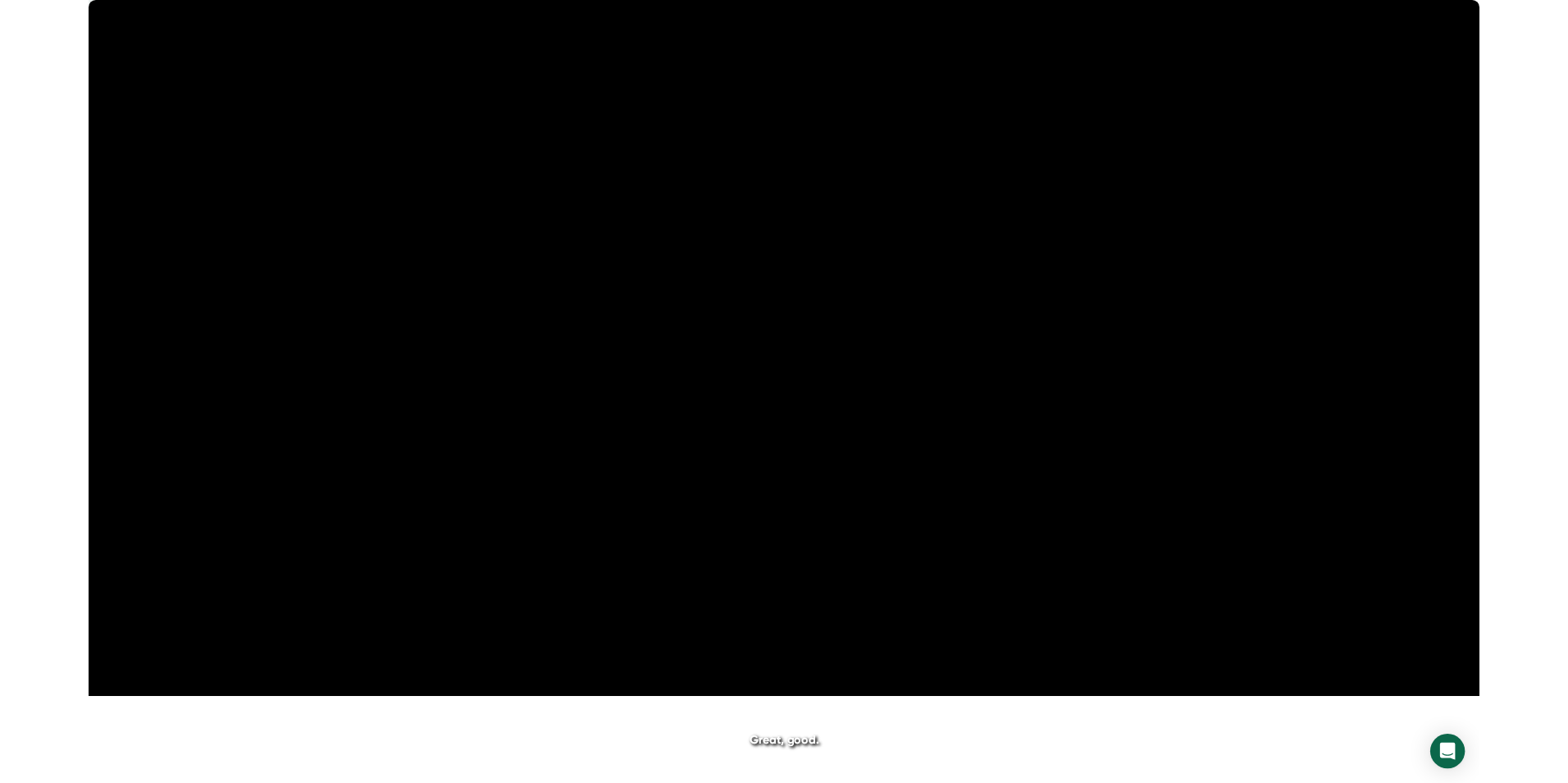
scroll to position [22694, 0]
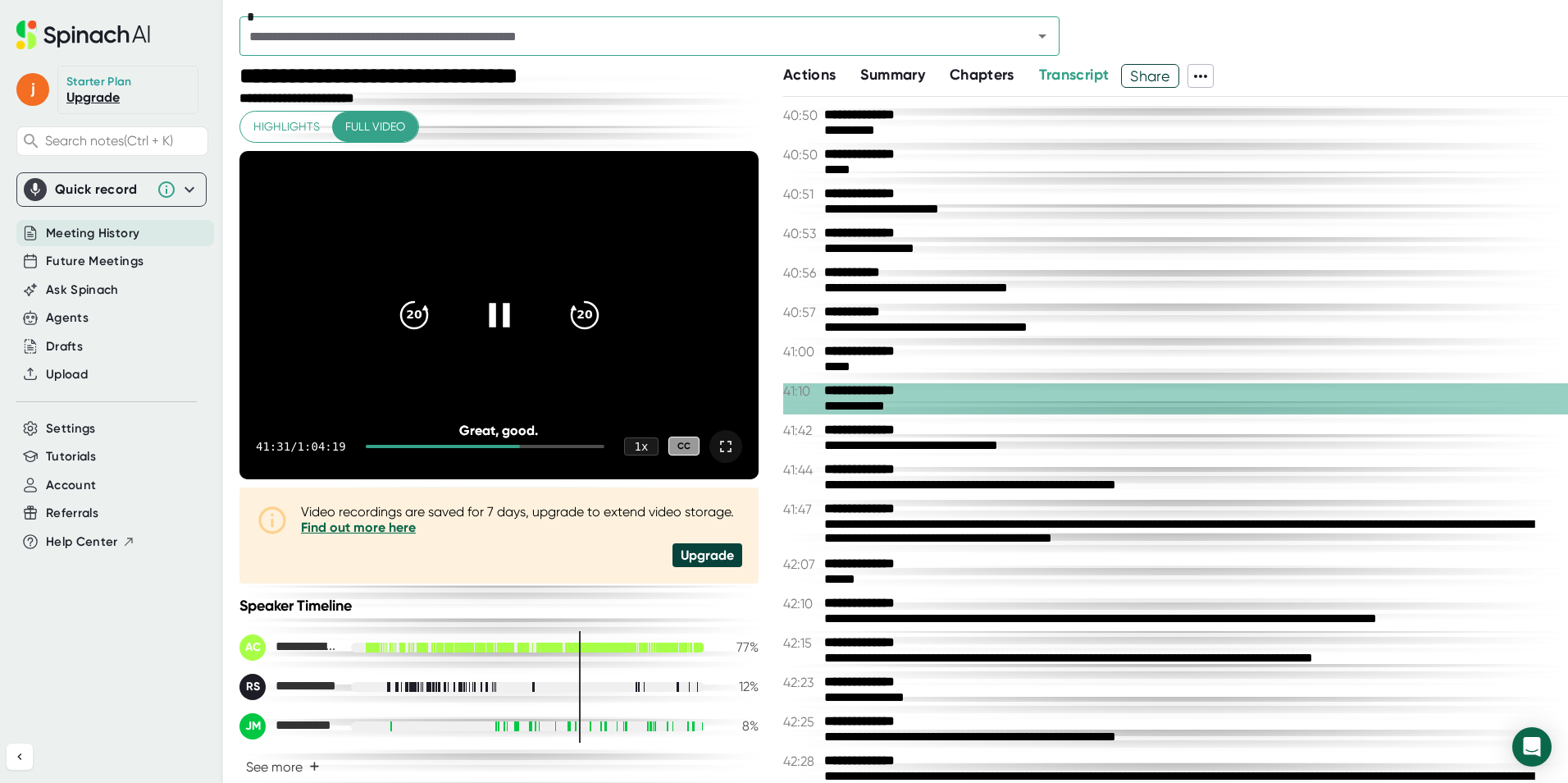
click at [717, 448] on icon at bounding box center [726, 447] width 20 height 20
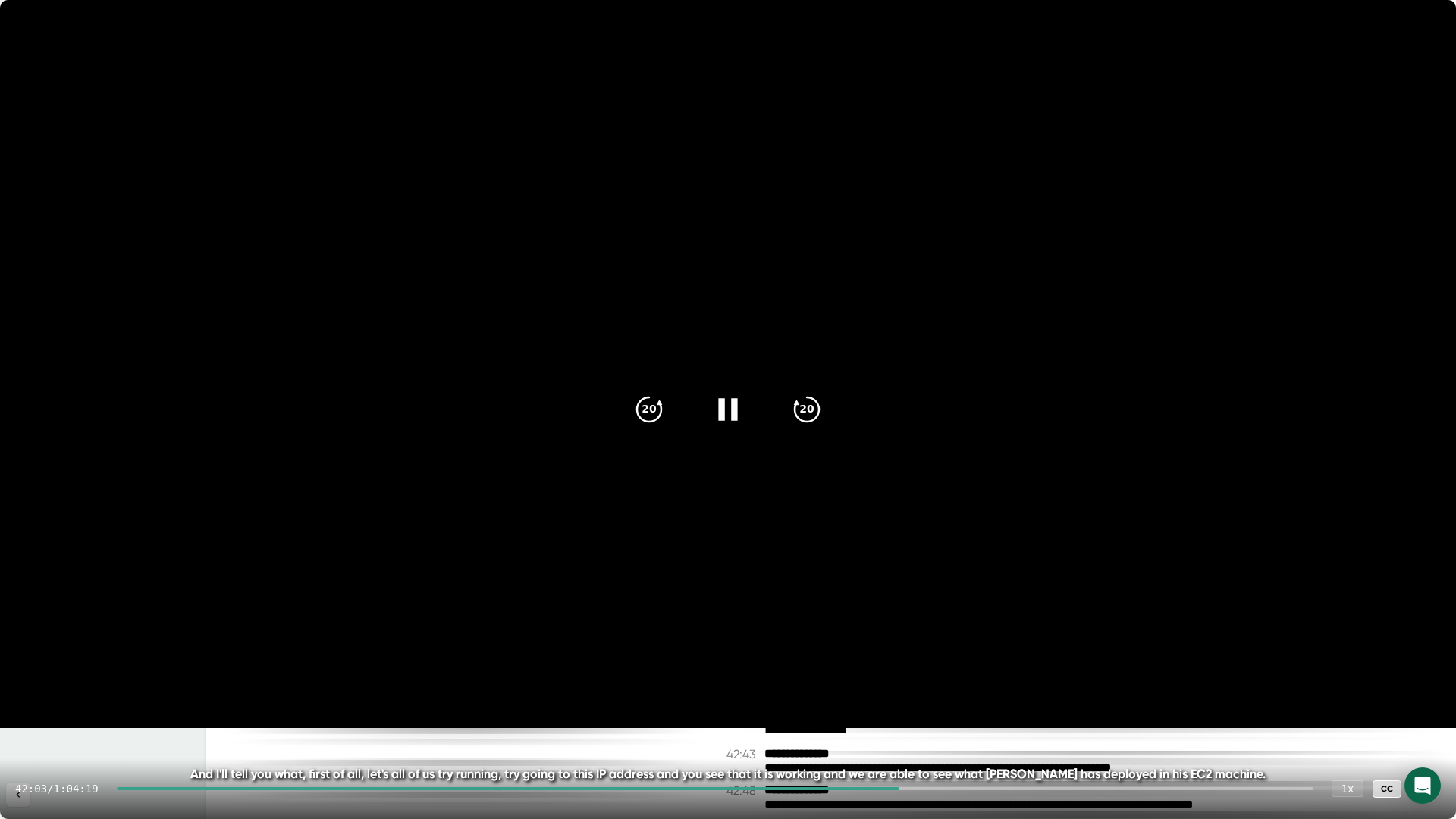
click at [729, 412] on icon at bounding box center [728, 410] width 38 height 38
click at [1432, 723] on icon at bounding box center [1426, 789] width 18 height 18
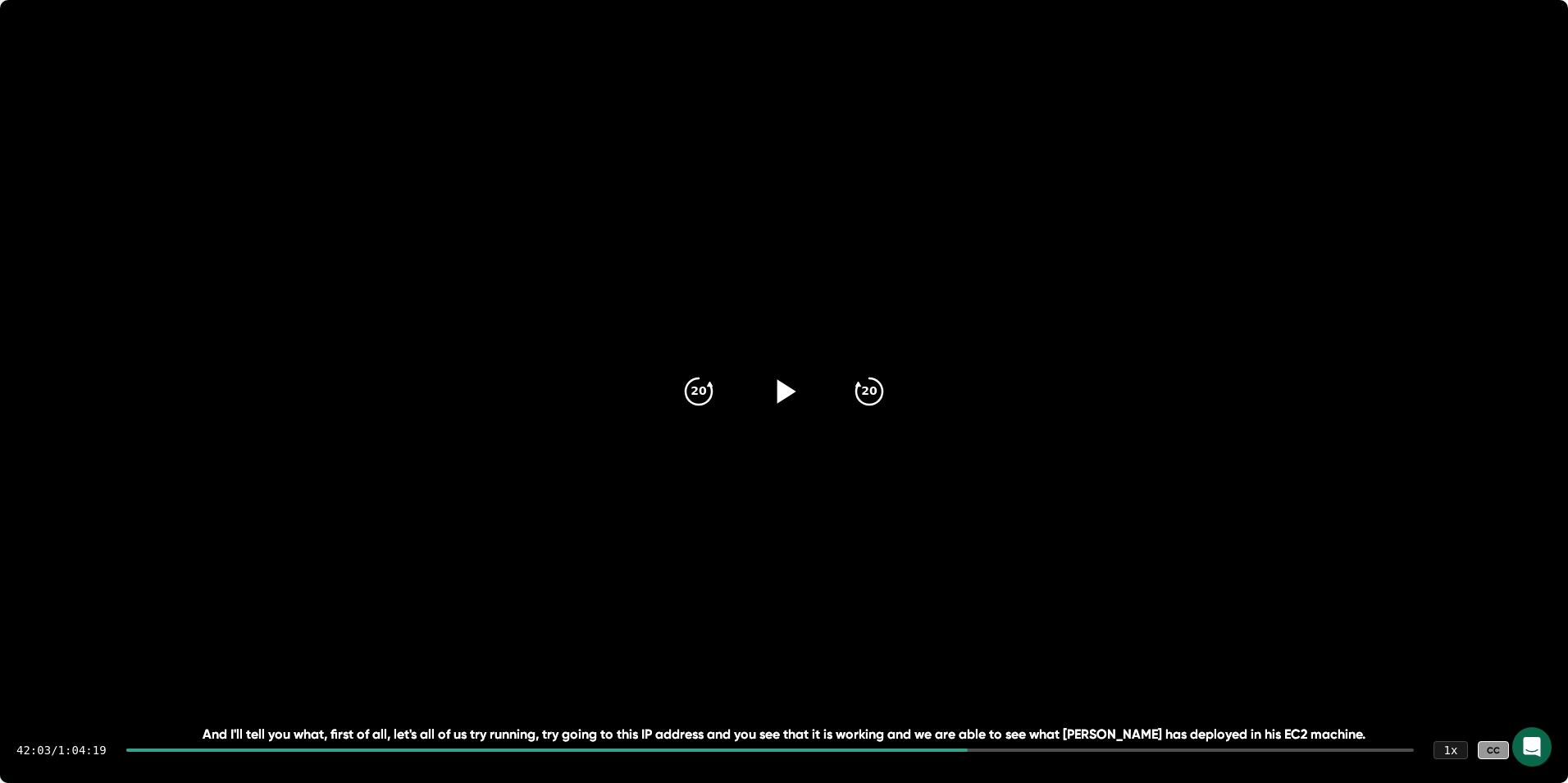
scroll to position [22725, 0]
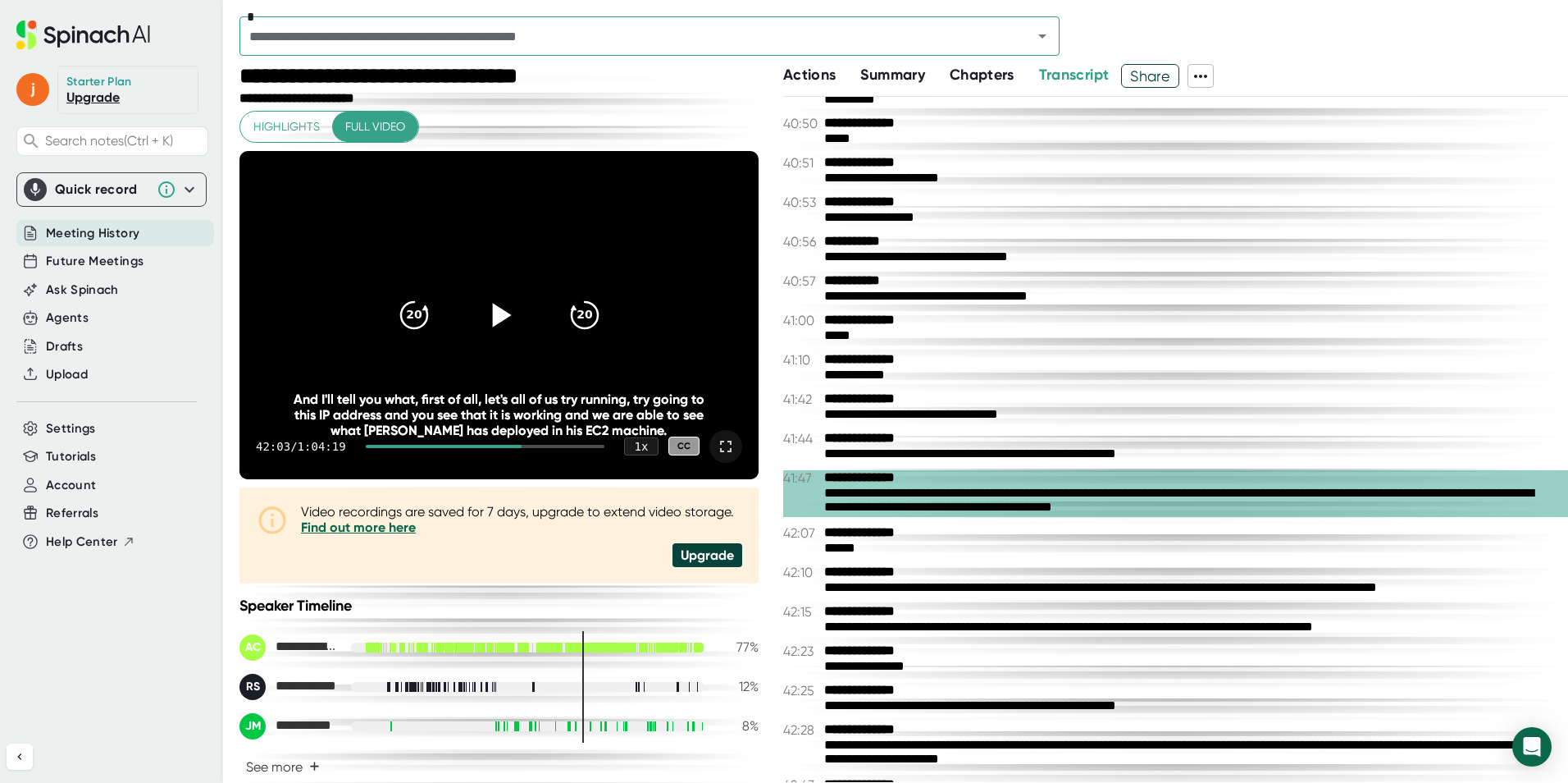
click at [1118, 19] on div "*" at bounding box center [904, 39] width 1329 height 47
click at [480, 321] on icon at bounding box center [498, 314] width 41 height 41
click at [716, 451] on icon at bounding box center [726, 447] width 20 height 20
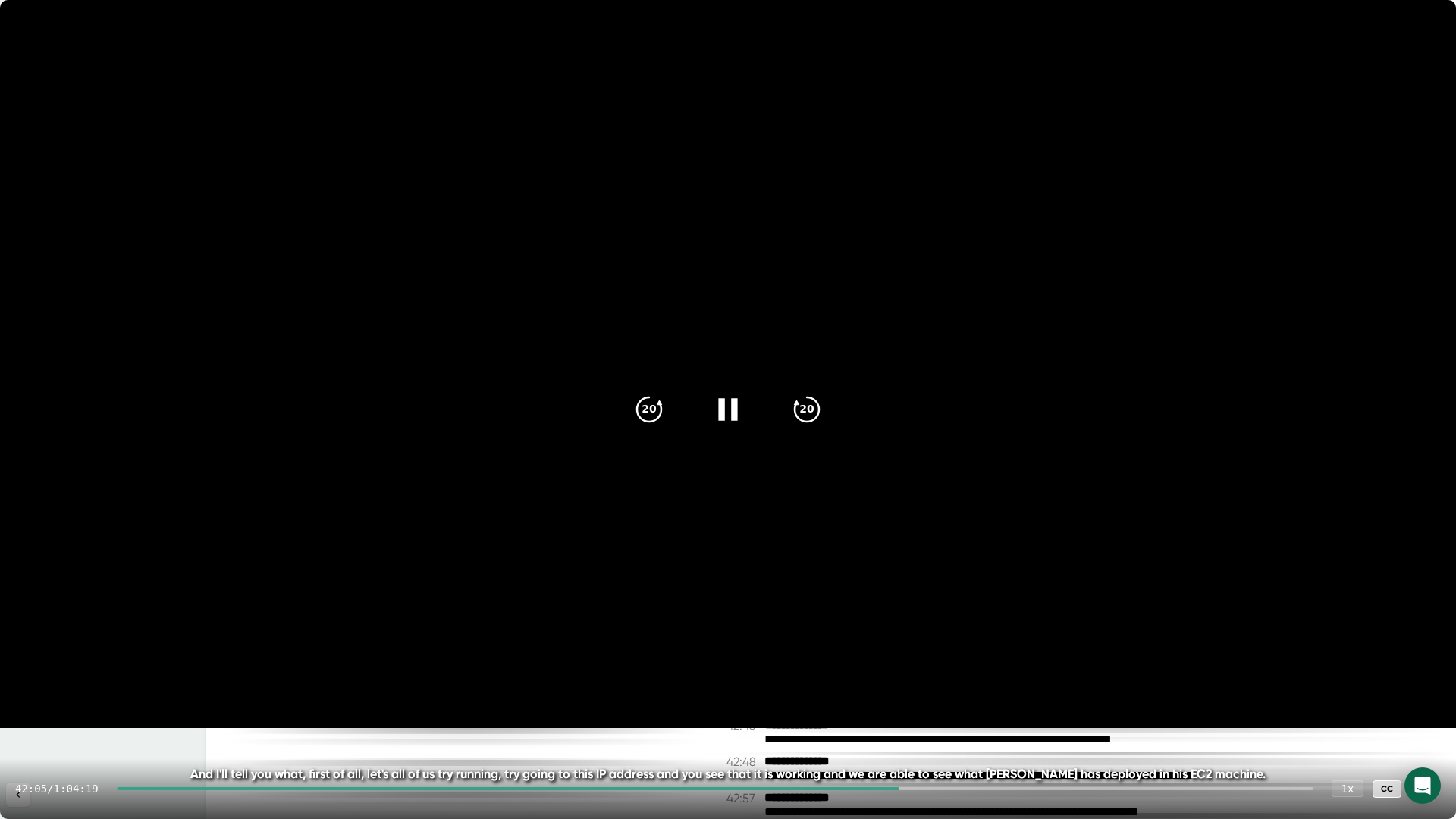
click at [725, 396] on icon at bounding box center [728, 410] width 38 height 38
click at [726, 395] on icon at bounding box center [728, 410] width 38 height 38
click at [733, 410] on icon at bounding box center [727, 409] width 19 height 22
click at [741, 395] on icon at bounding box center [728, 410] width 38 height 38
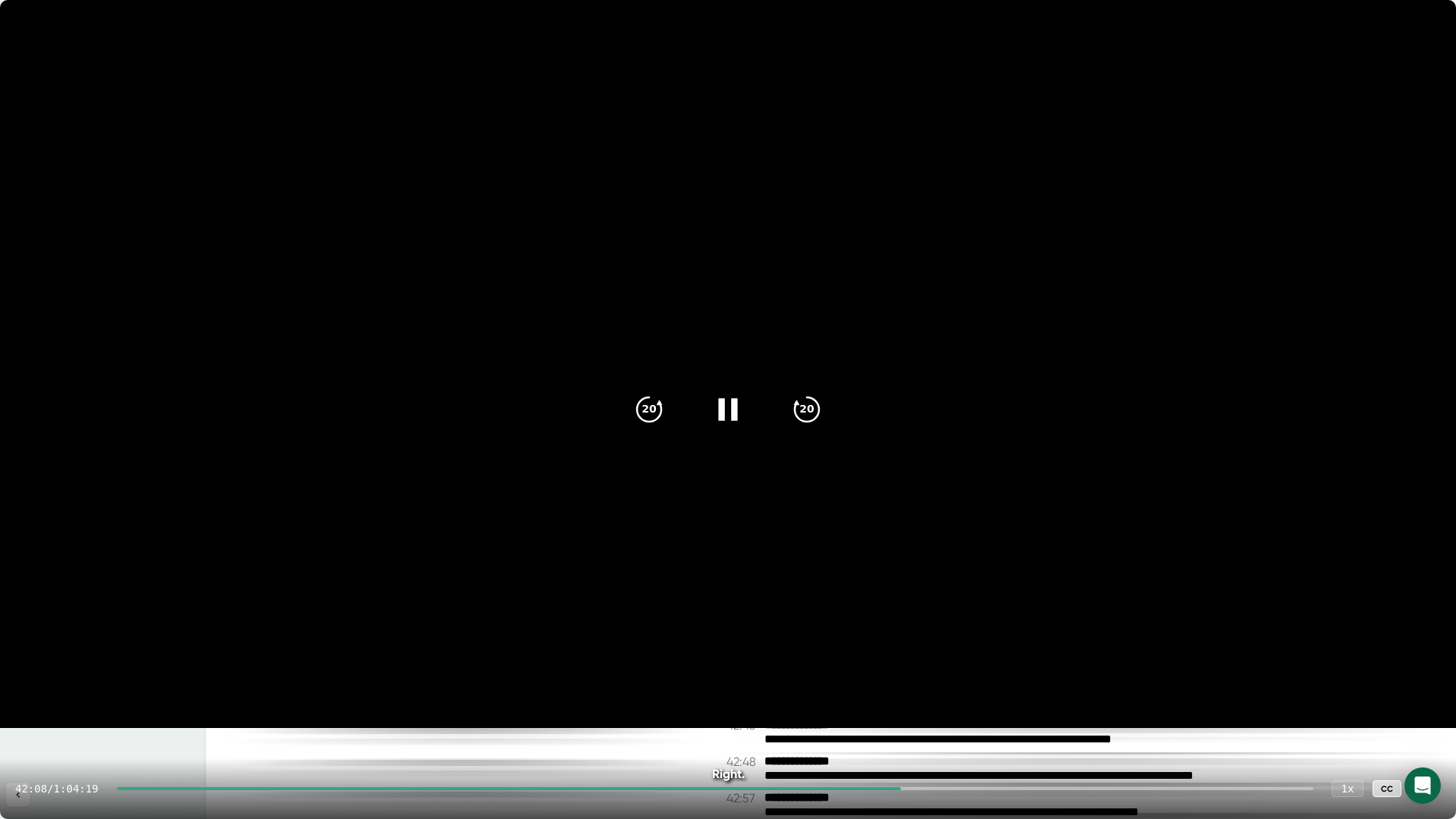
click at [736, 398] on icon at bounding box center [728, 410] width 38 height 38
click at [728, 408] on icon at bounding box center [730, 409] width 17 height 22
click at [733, 396] on icon at bounding box center [728, 410] width 38 height 38
click at [733, 395] on icon at bounding box center [728, 410] width 38 height 38
click at [733, 397] on icon at bounding box center [728, 410] width 38 height 38
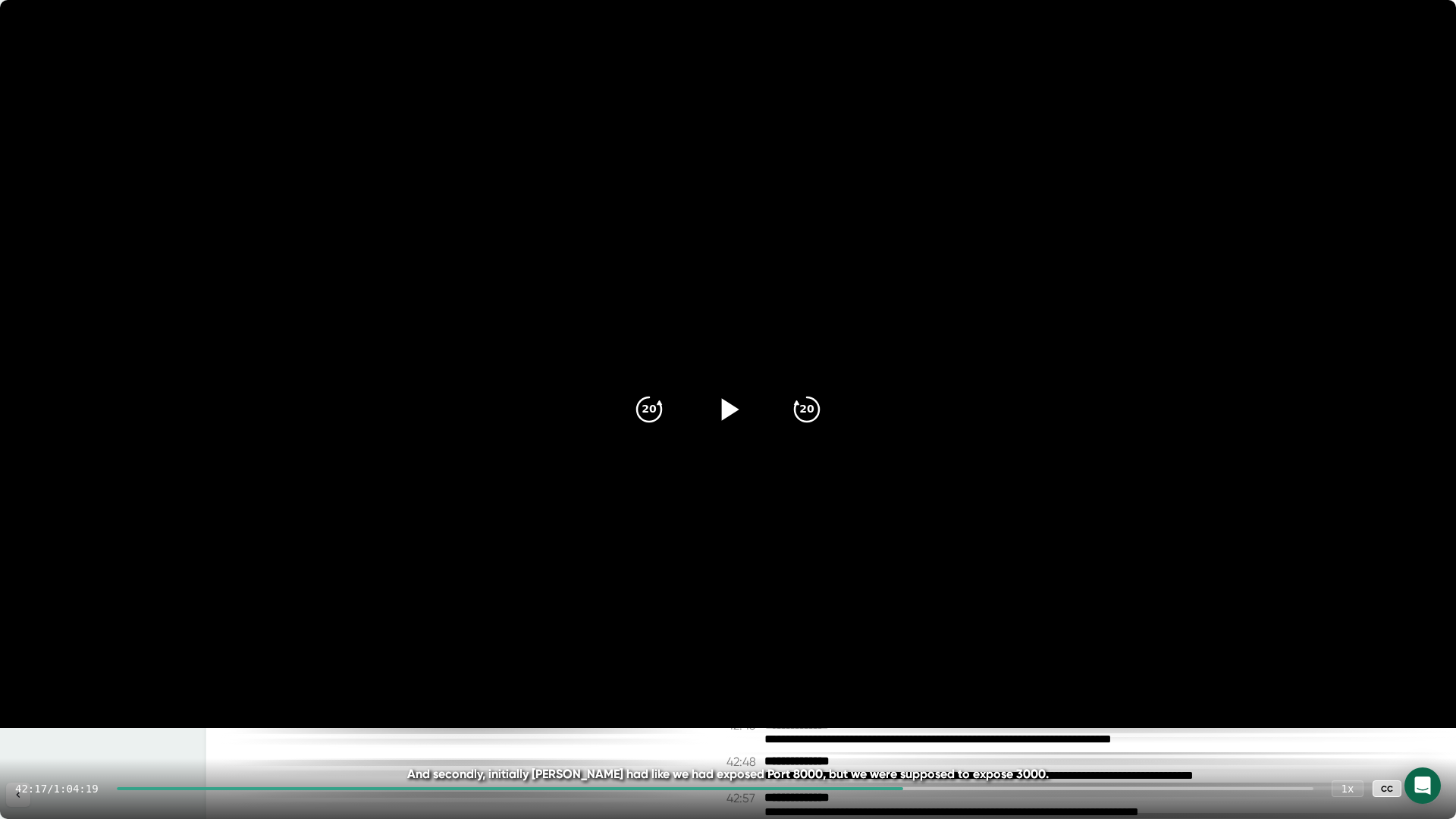
click at [731, 402] on icon at bounding box center [728, 410] width 38 height 38
click at [732, 399] on icon at bounding box center [728, 410] width 38 height 38
click at [728, 401] on icon at bounding box center [728, 410] width 38 height 38
click at [724, 408] on icon at bounding box center [730, 409] width 17 height 22
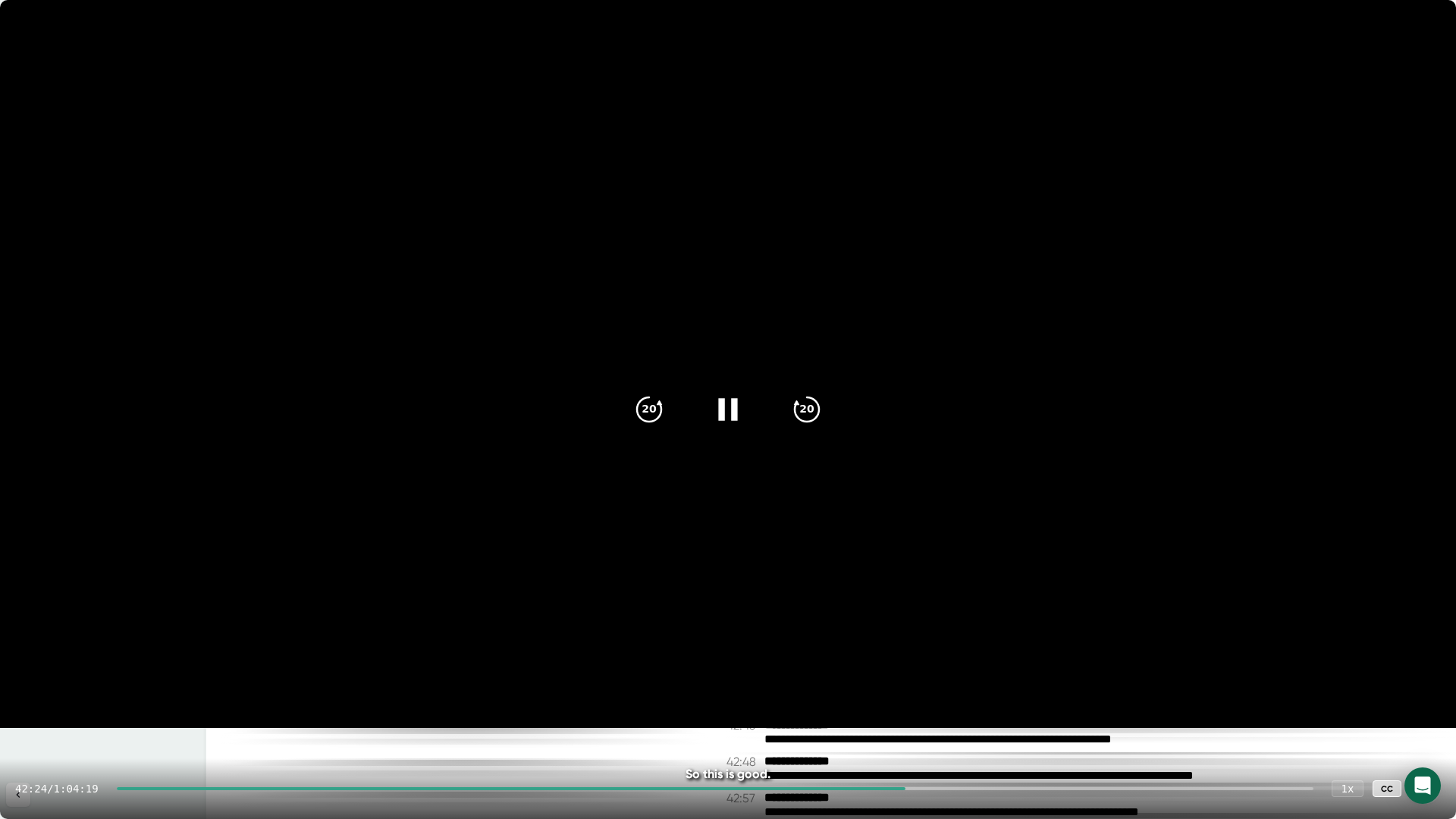
click at [724, 407] on icon at bounding box center [727, 409] width 19 height 22
click at [724, 405] on icon at bounding box center [730, 409] width 17 height 22
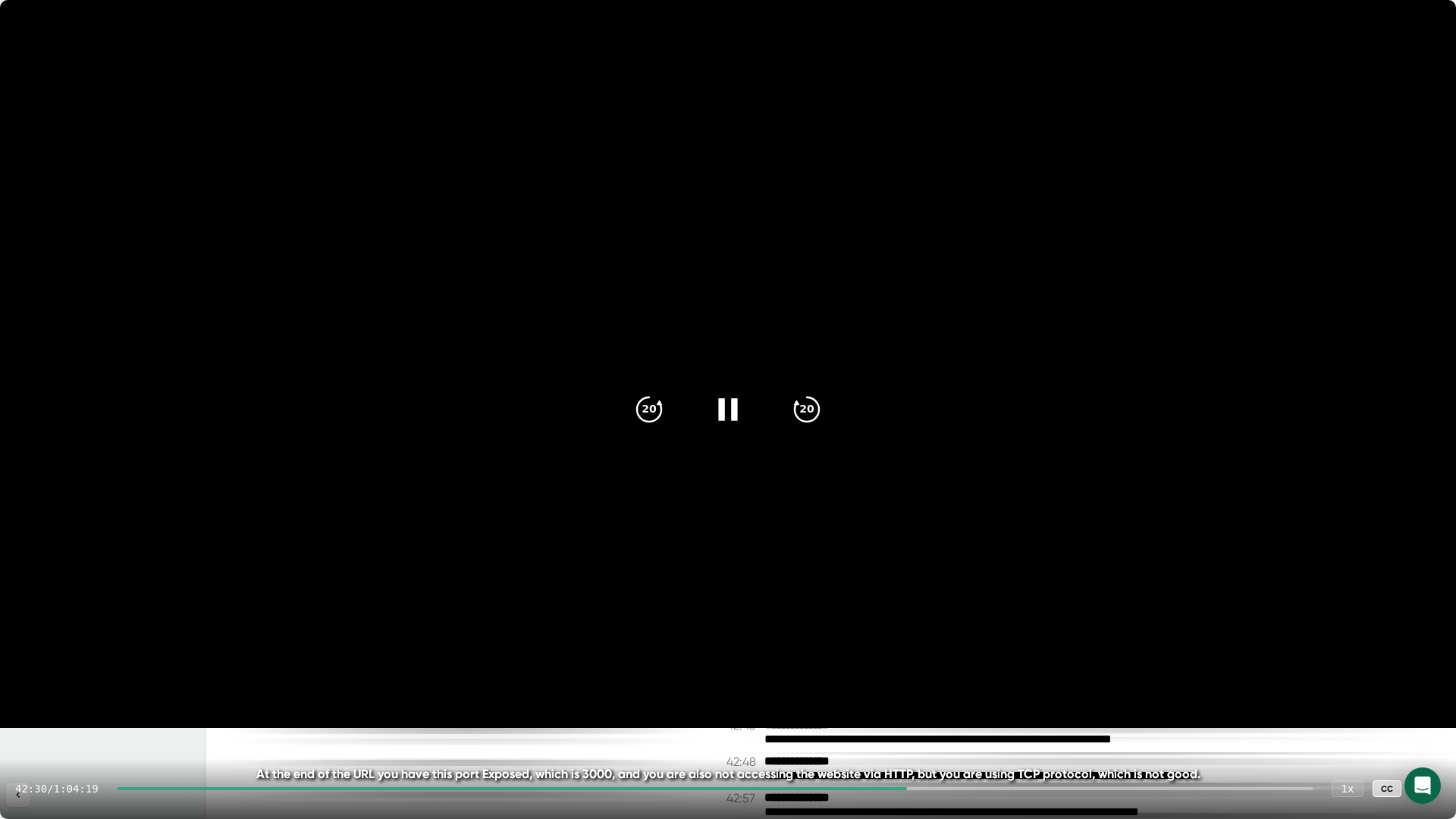
click at [723, 411] on icon at bounding box center [727, 409] width 19 height 22
click at [723, 411] on icon at bounding box center [730, 409] width 17 height 22
click at [723, 411] on icon at bounding box center [727, 409] width 19 height 22
click at [723, 411] on icon at bounding box center [730, 409] width 17 height 22
click at [723, 411] on icon at bounding box center [727, 409] width 19 height 22
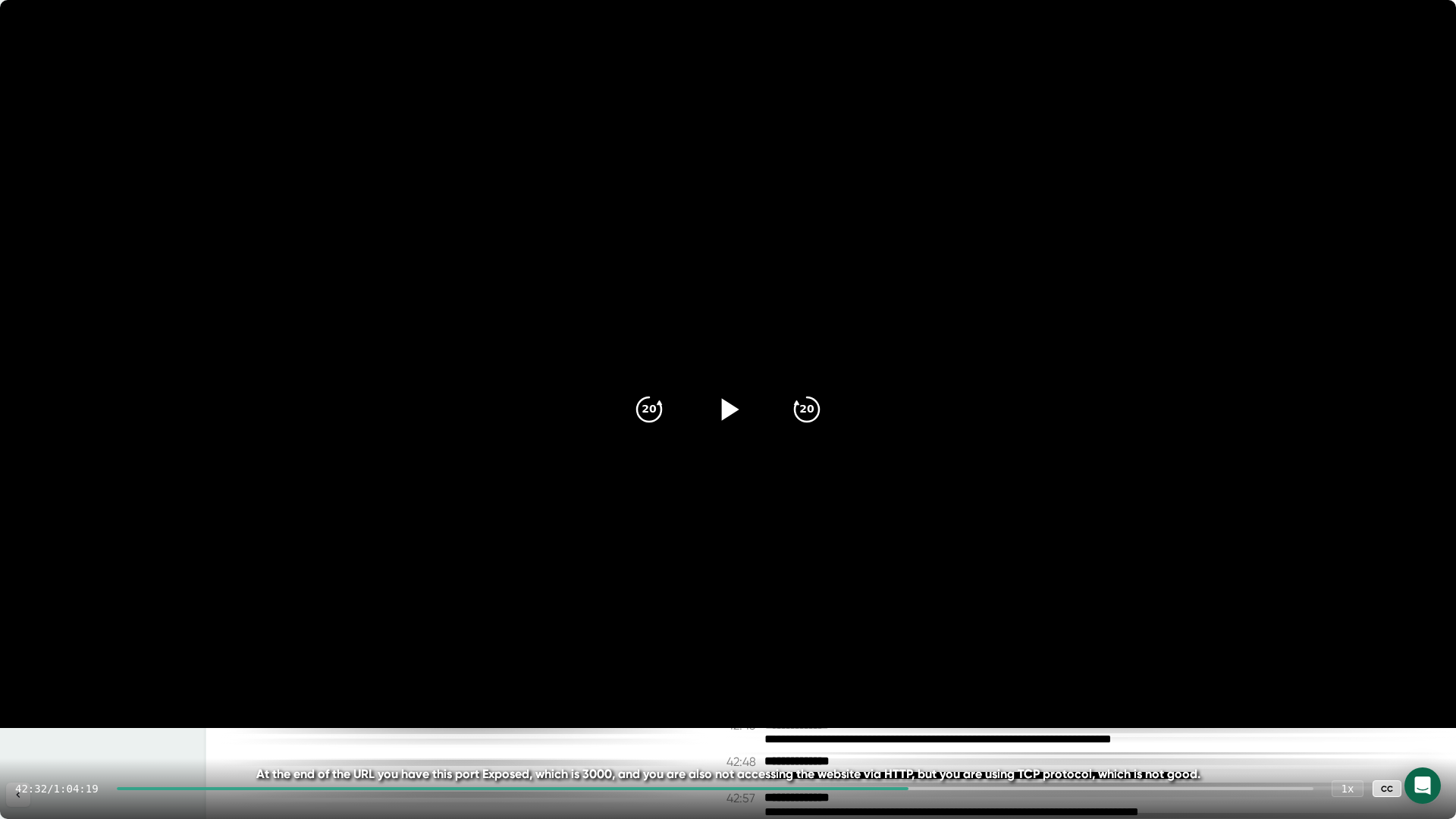
click at [1430, 723] on icon at bounding box center [1426, 789] width 18 height 18
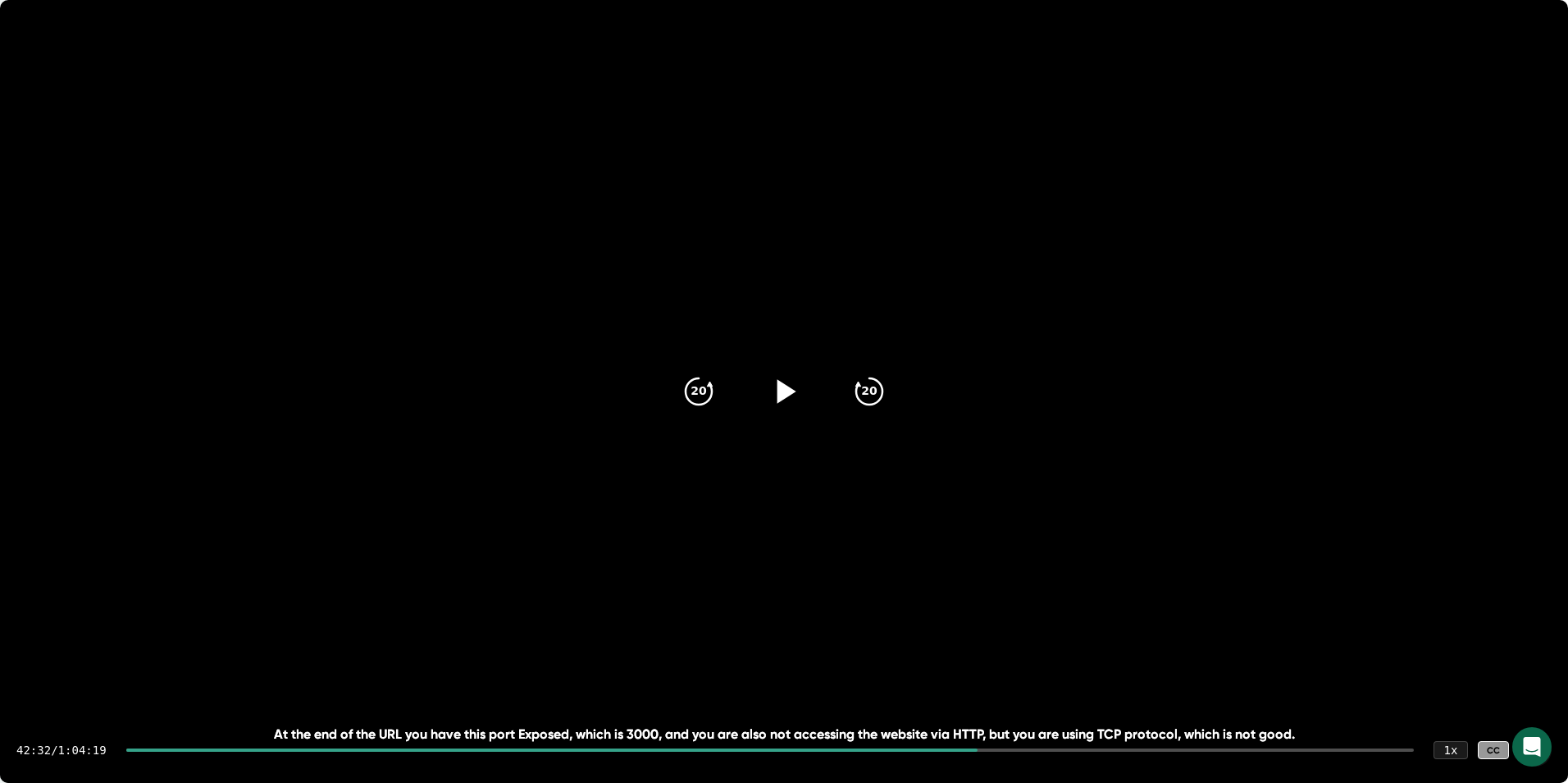
scroll to position [22756, 0]
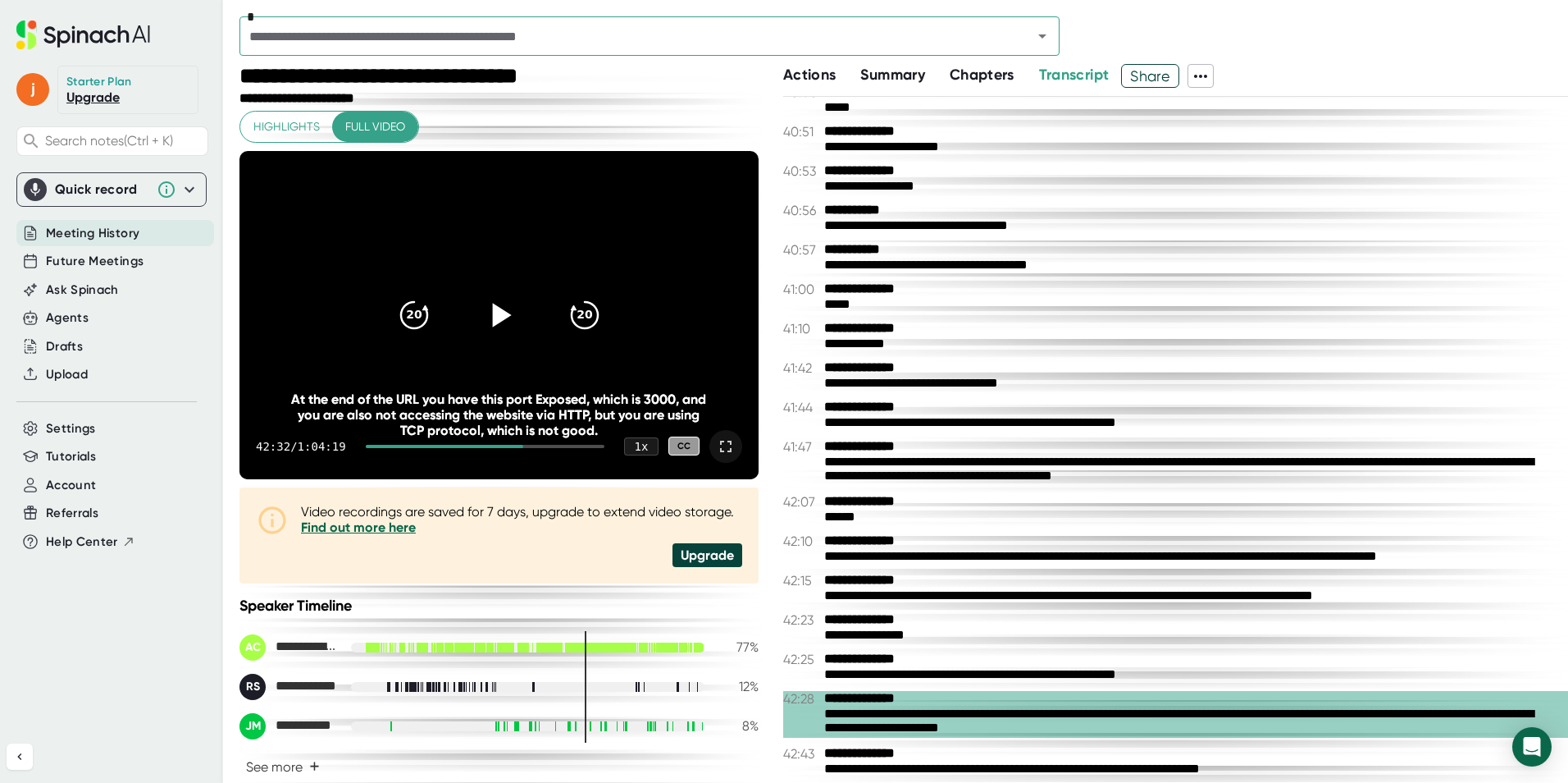
click at [505, 303] on icon at bounding box center [498, 314] width 41 height 41
click at [725, 452] on div at bounding box center [726, 446] width 33 height 33
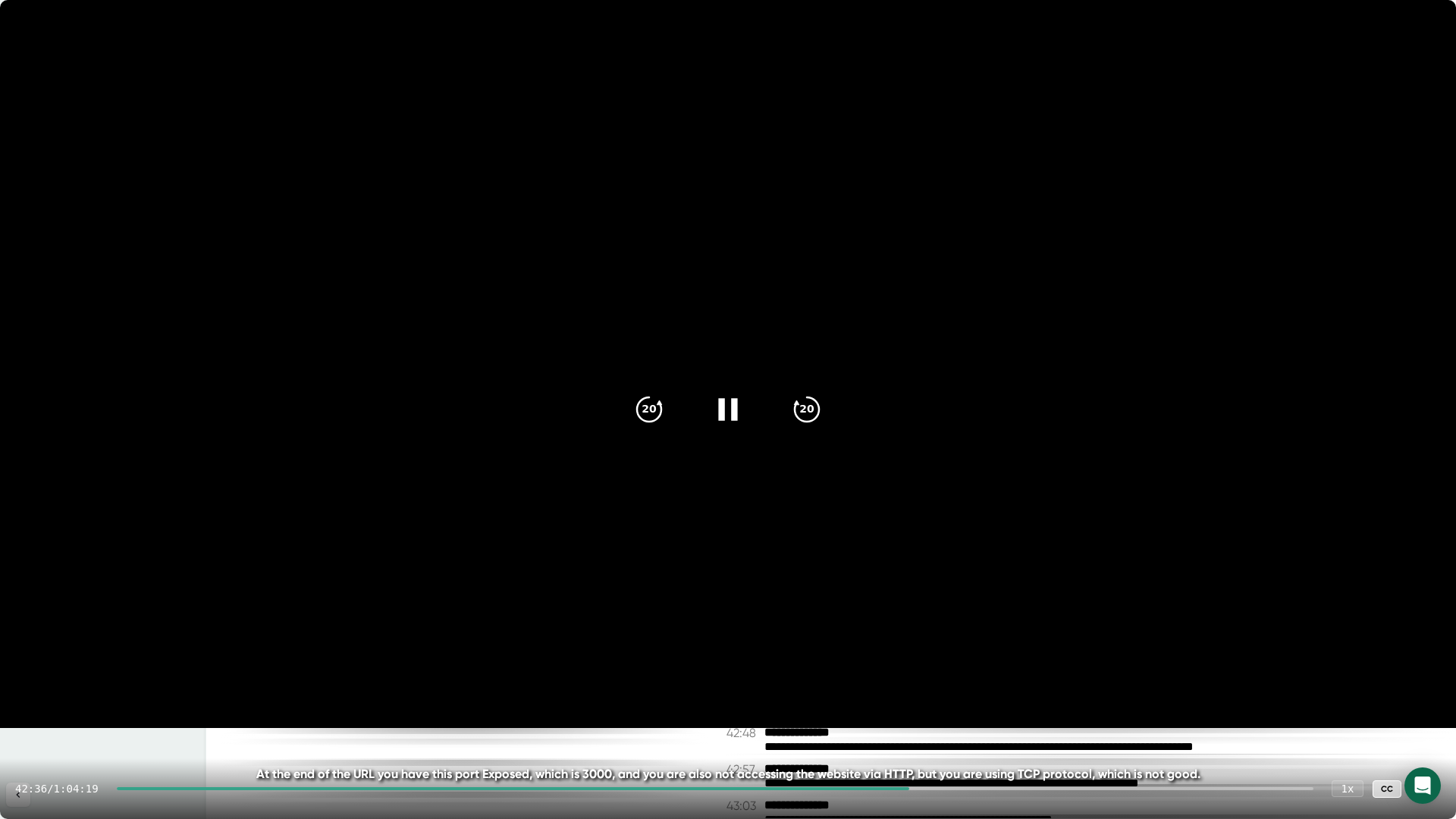
click at [719, 405] on icon at bounding box center [728, 410] width 38 height 38
click at [728, 403] on icon at bounding box center [728, 410] width 38 height 38
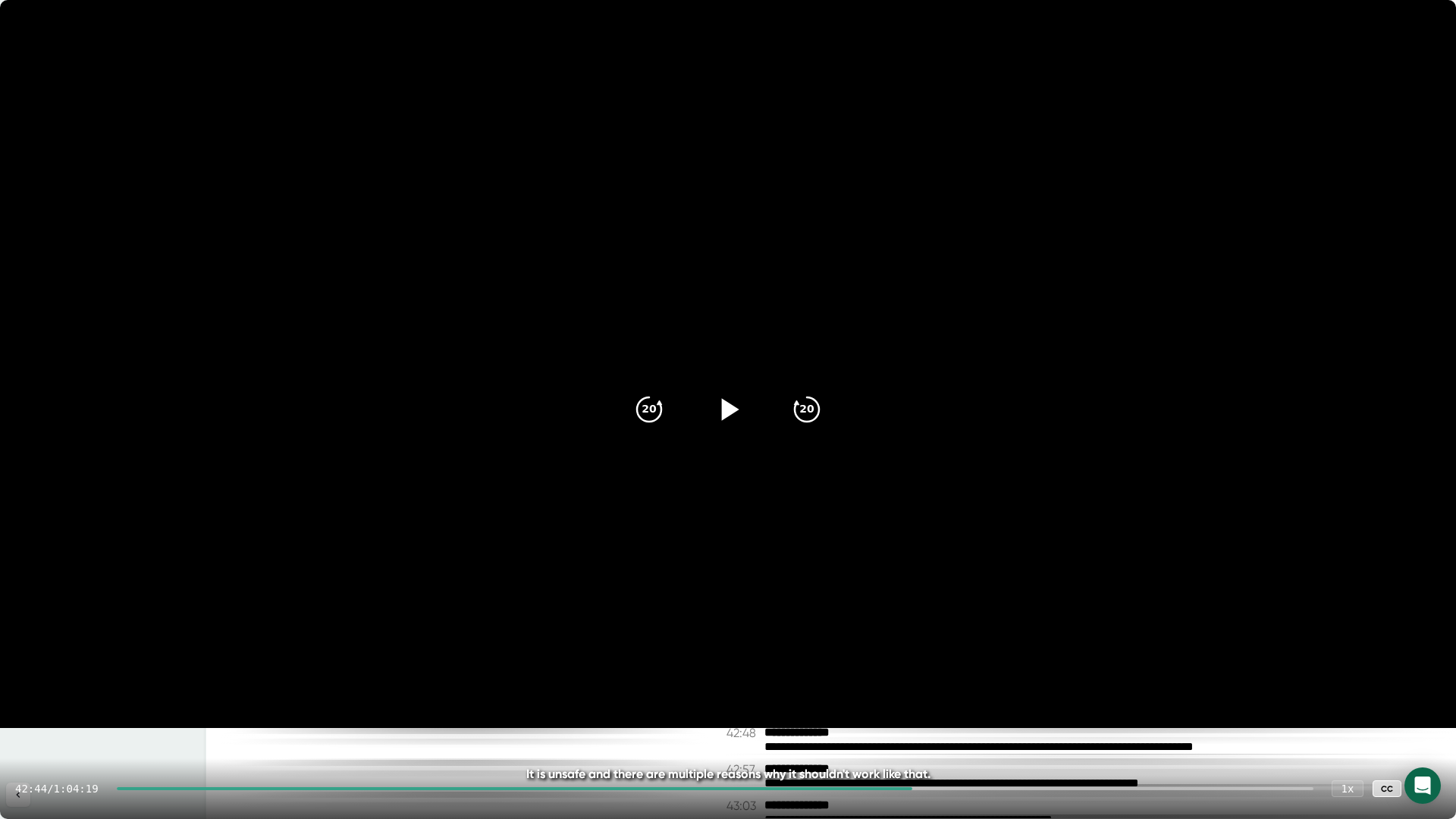
click at [728, 403] on icon at bounding box center [728, 410] width 38 height 38
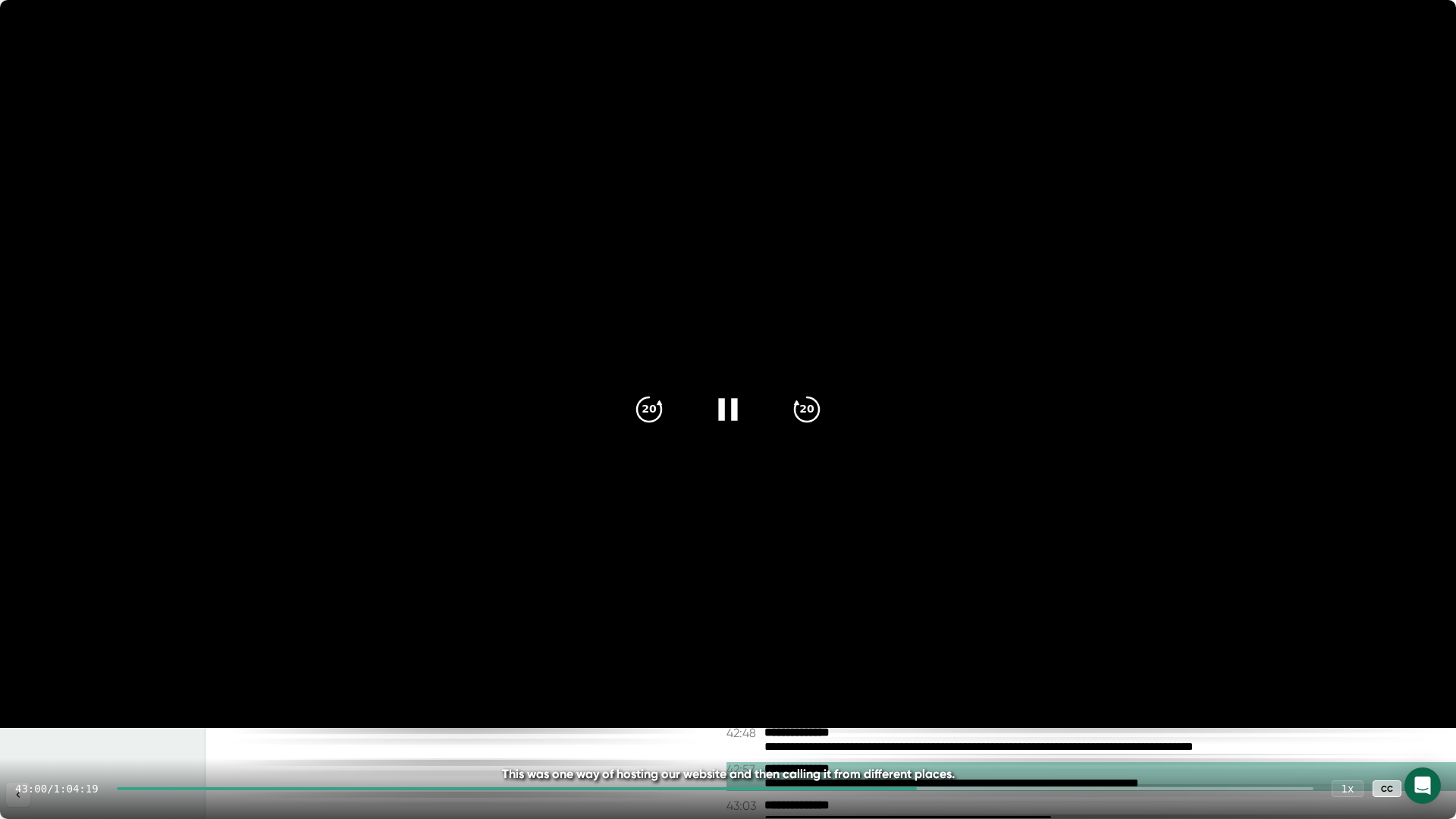
click at [728, 407] on icon at bounding box center [728, 410] width 38 height 38
click at [728, 407] on icon at bounding box center [730, 409] width 17 height 22
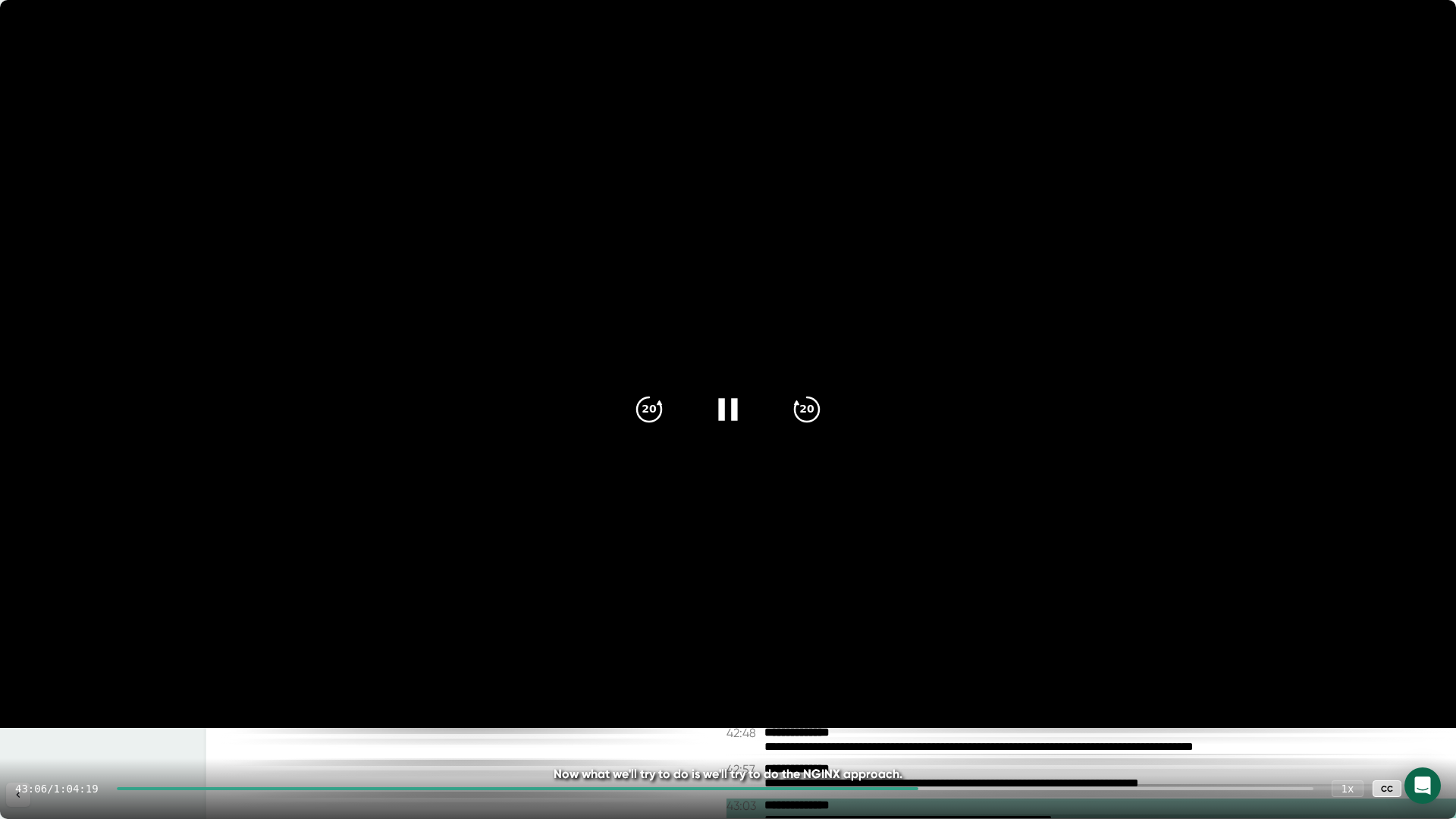
click at [732, 404] on icon at bounding box center [727, 409] width 19 height 22
click at [732, 404] on icon at bounding box center [728, 410] width 38 height 38
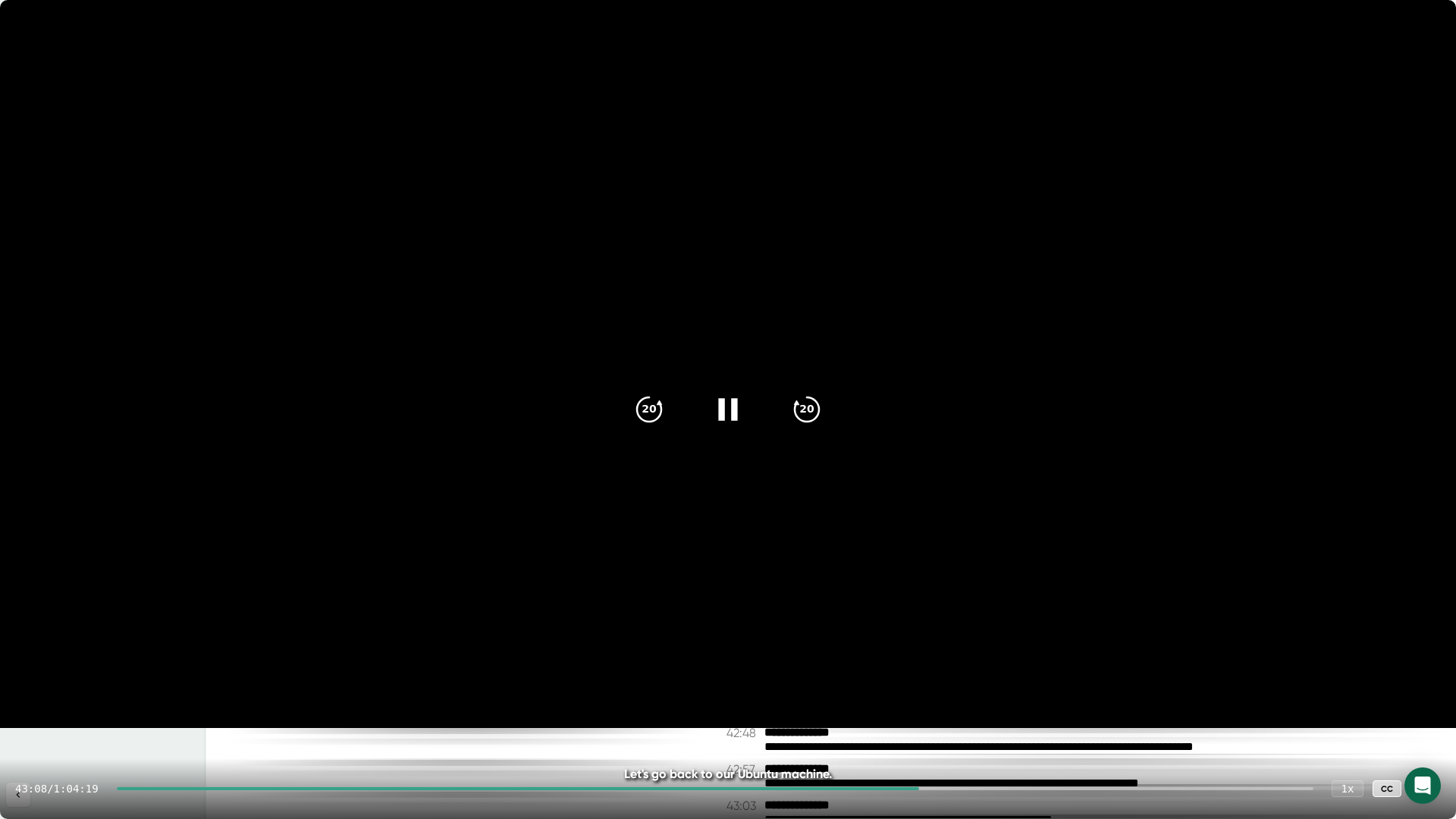
click at [732, 404] on icon at bounding box center [727, 409] width 19 height 22
click at [1435, 723] on div at bounding box center [1426, 789] width 30 height 30
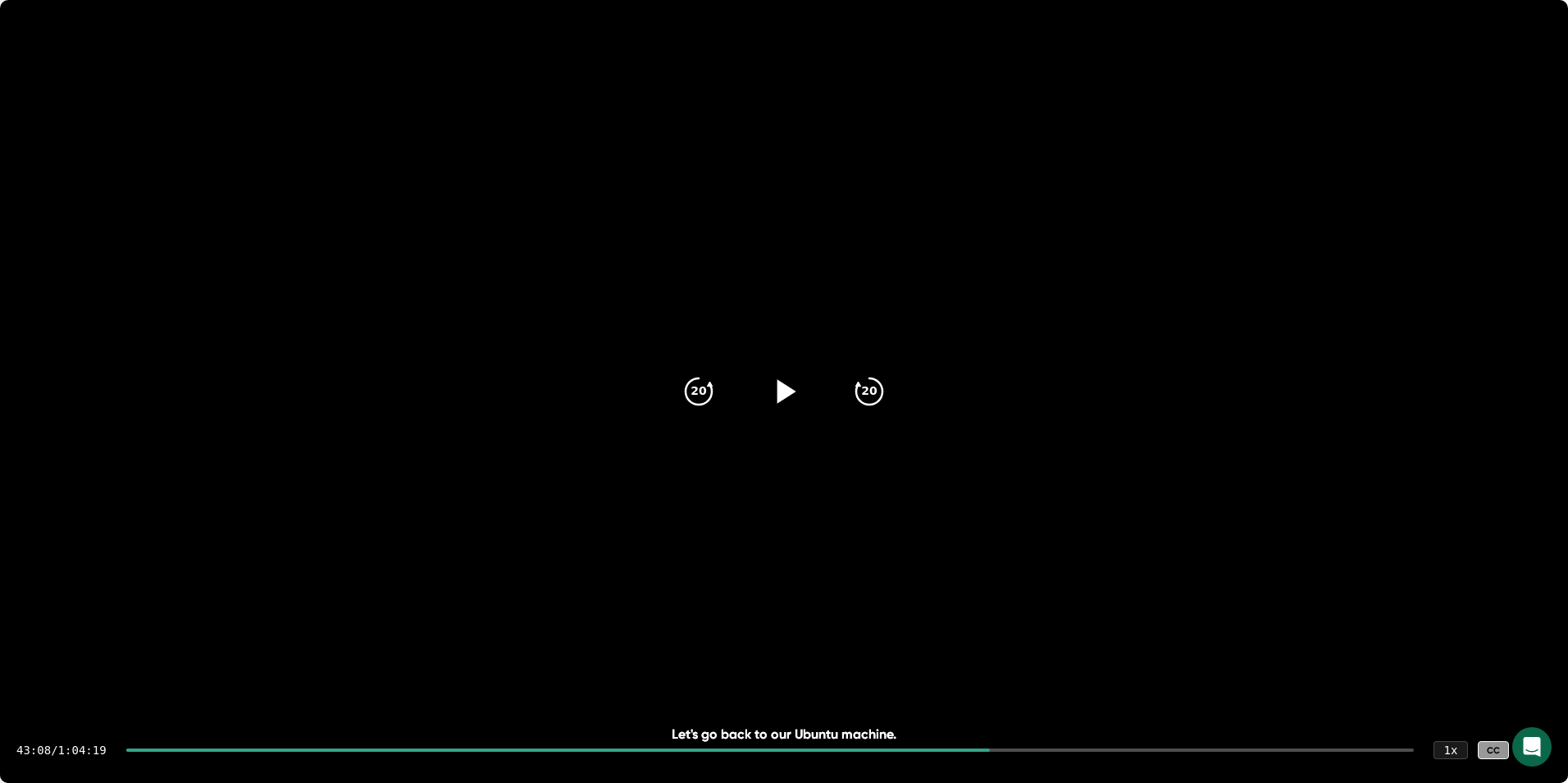
scroll to position [22787, 0]
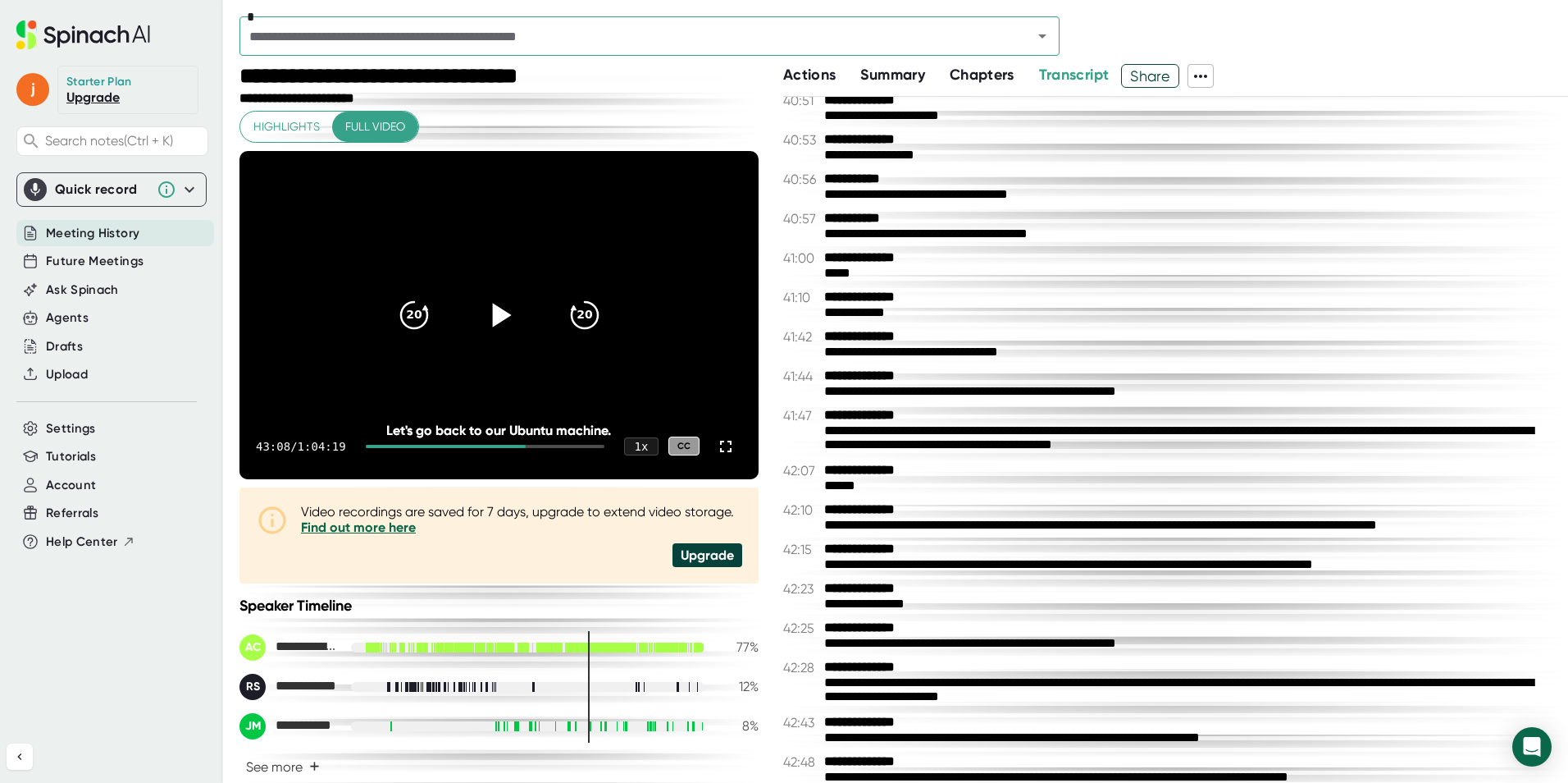
click at [478, 314] on icon at bounding box center [498, 314] width 41 height 41
click at [716, 443] on icon at bounding box center [726, 447] width 20 height 20
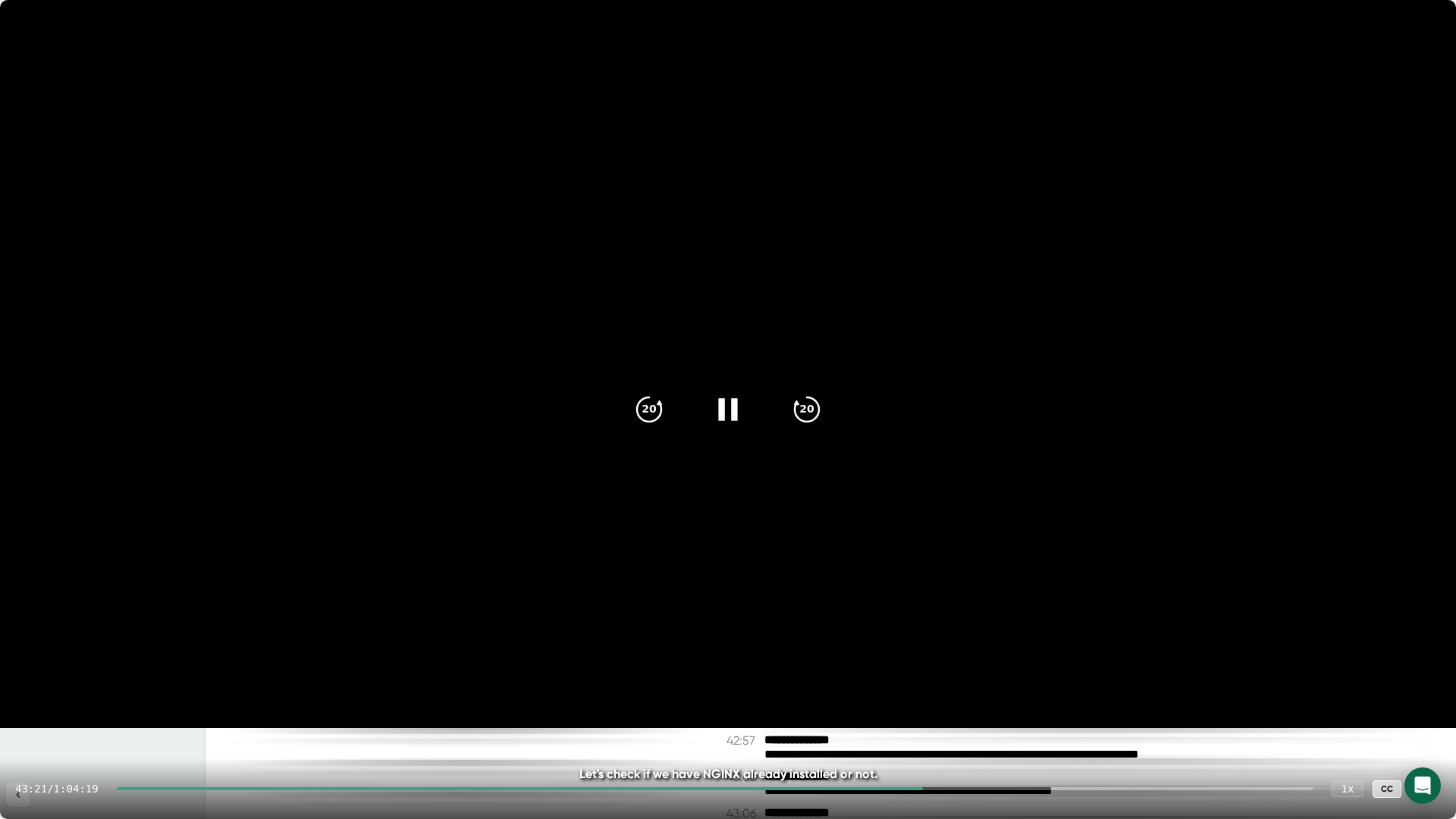
click at [721, 410] on icon at bounding box center [727, 409] width 19 height 22
click at [721, 410] on icon at bounding box center [728, 410] width 38 height 38
click at [720, 409] on icon at bounding box center [727, 409] width 19 height 22
click at [1425, 723] on icon at bounding box center [1426, 789] width 18 height 18
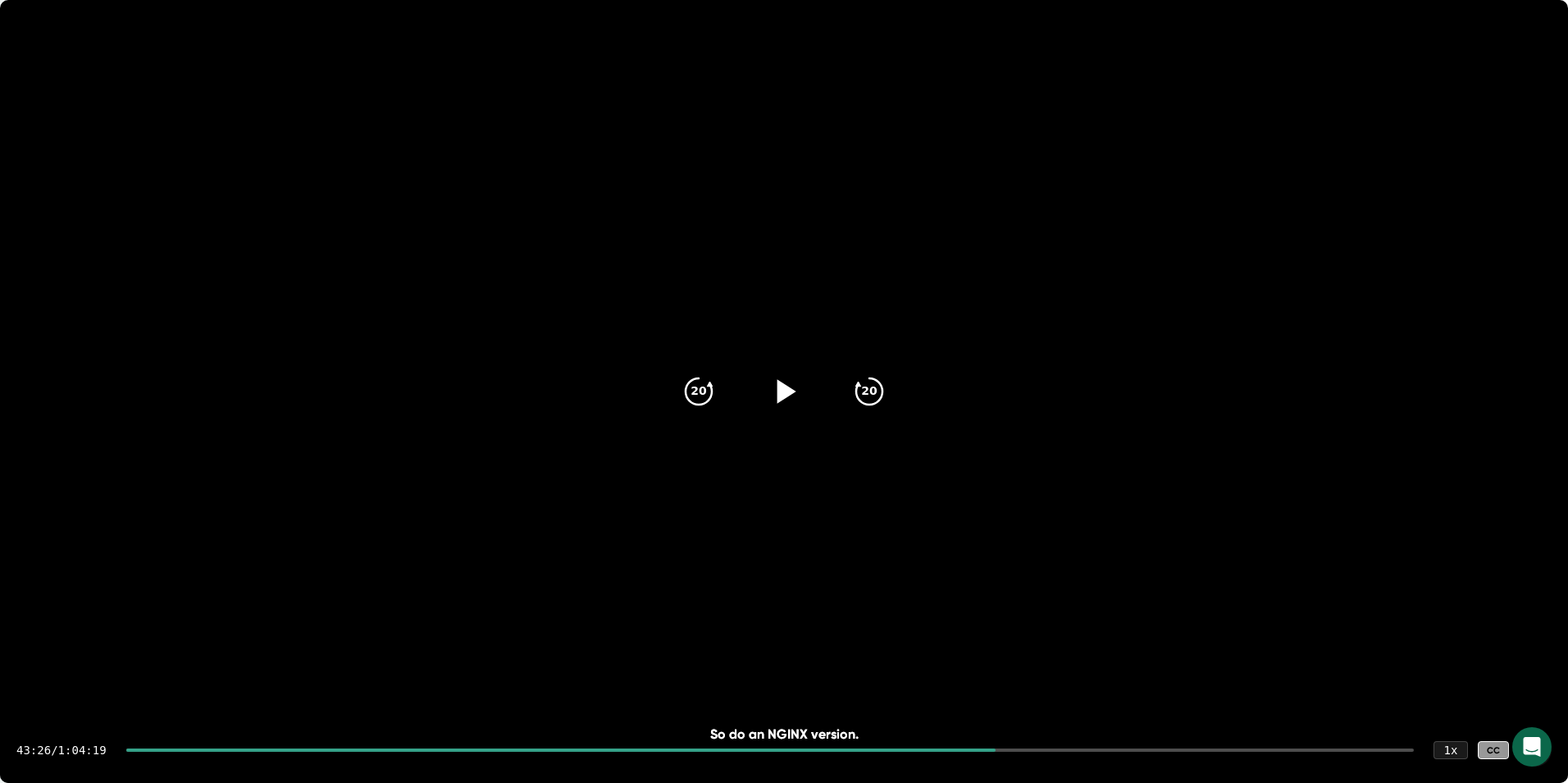
scroll to position [22818, 0]
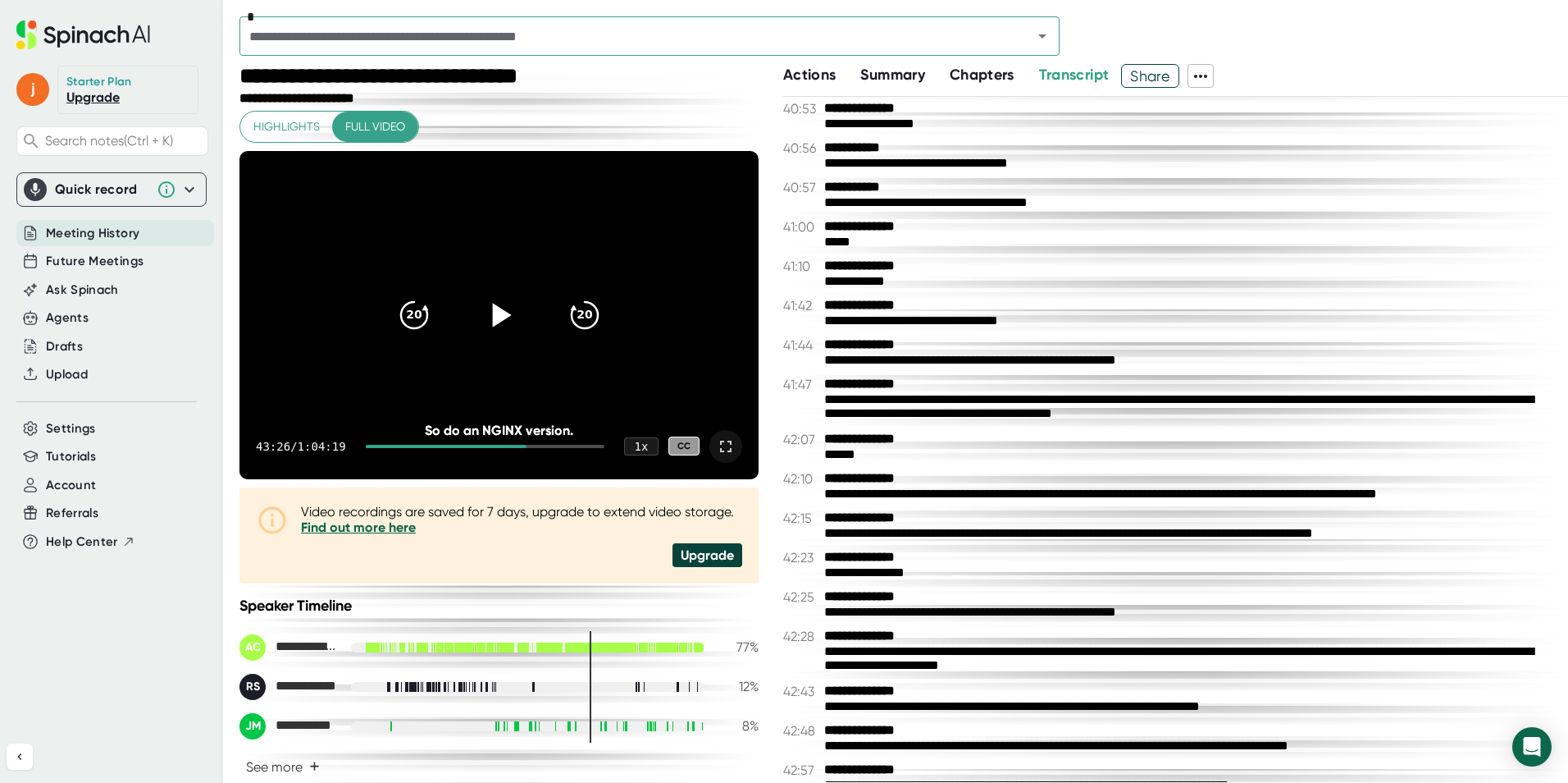
click at [498, 329] on icon at bounding box center [498, 314] width 41 height 41
click at [726, 443] on div at bounding box center [726, 446] width 33 height 33
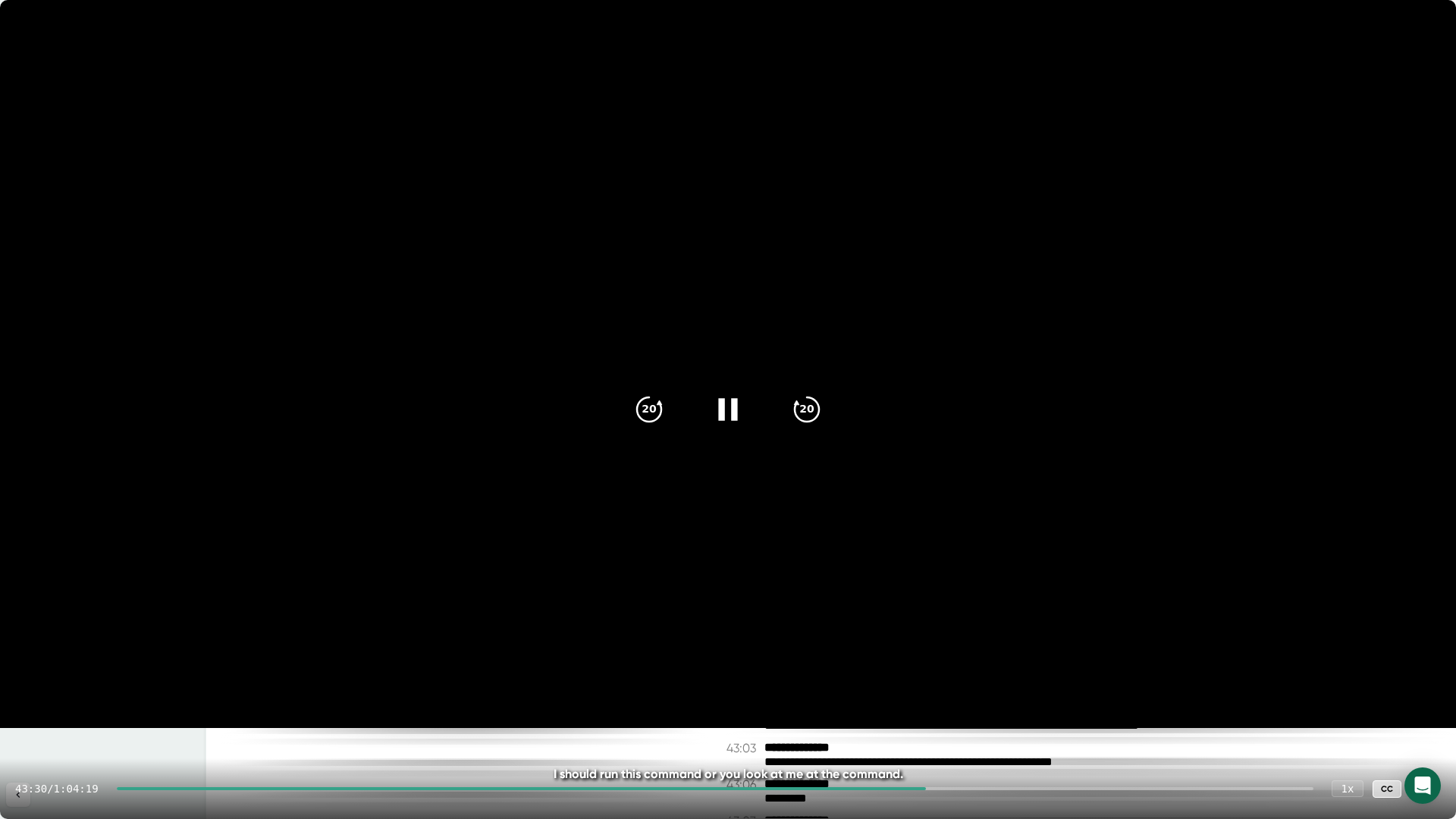
click at [727, 408] on icon at bounding box center [728, 410] width 38 height 38
click at [727, 408] on icon at bounding box center [730, 409] width 17 height 22
click at [729, 406] on icon at bounding box center [728, 410] width 38 height 38
click at [1435, 723] on div at bounding box center [1426, 789] width 30 height 30
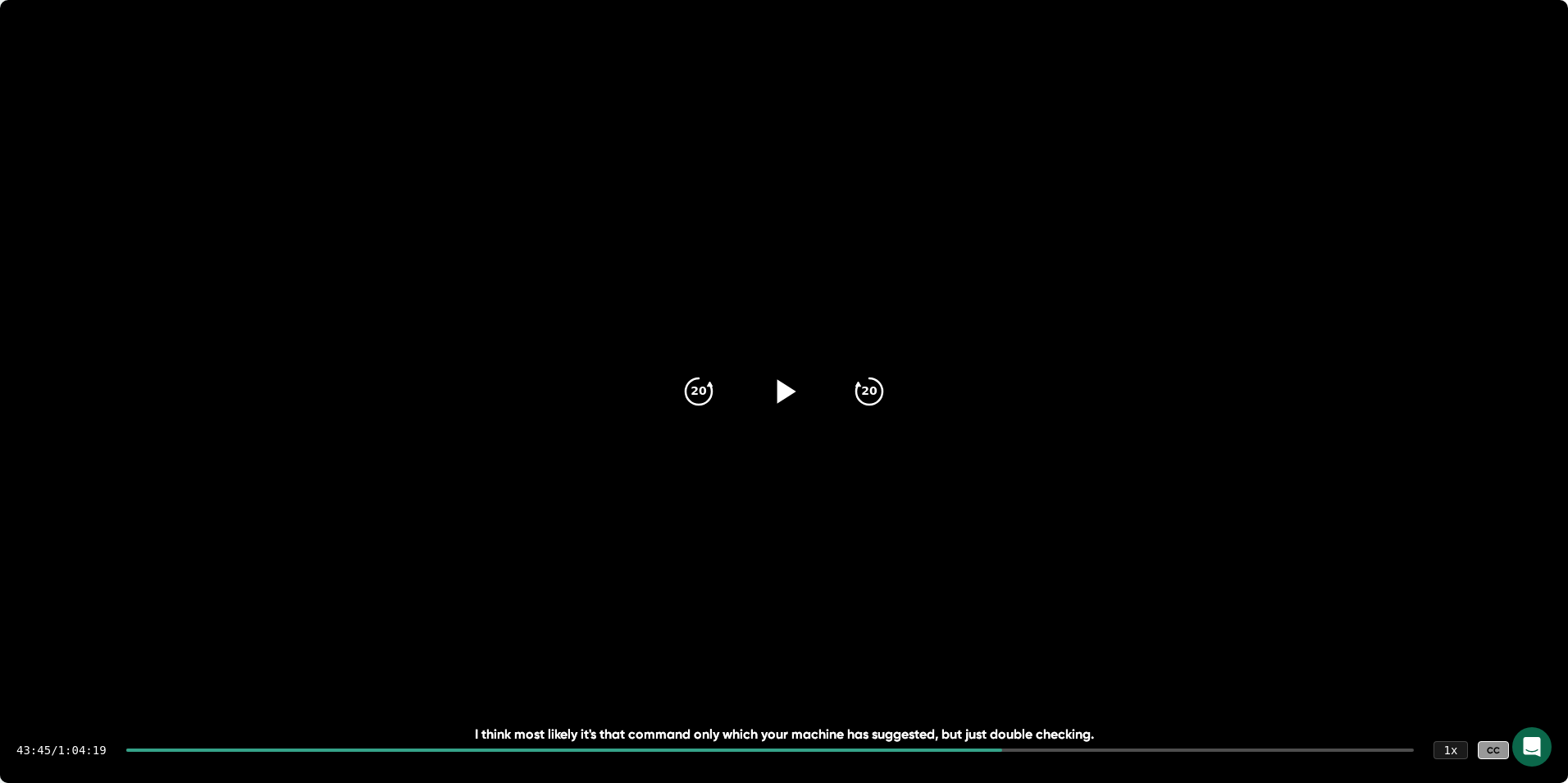
scroll to position [22850, 0]
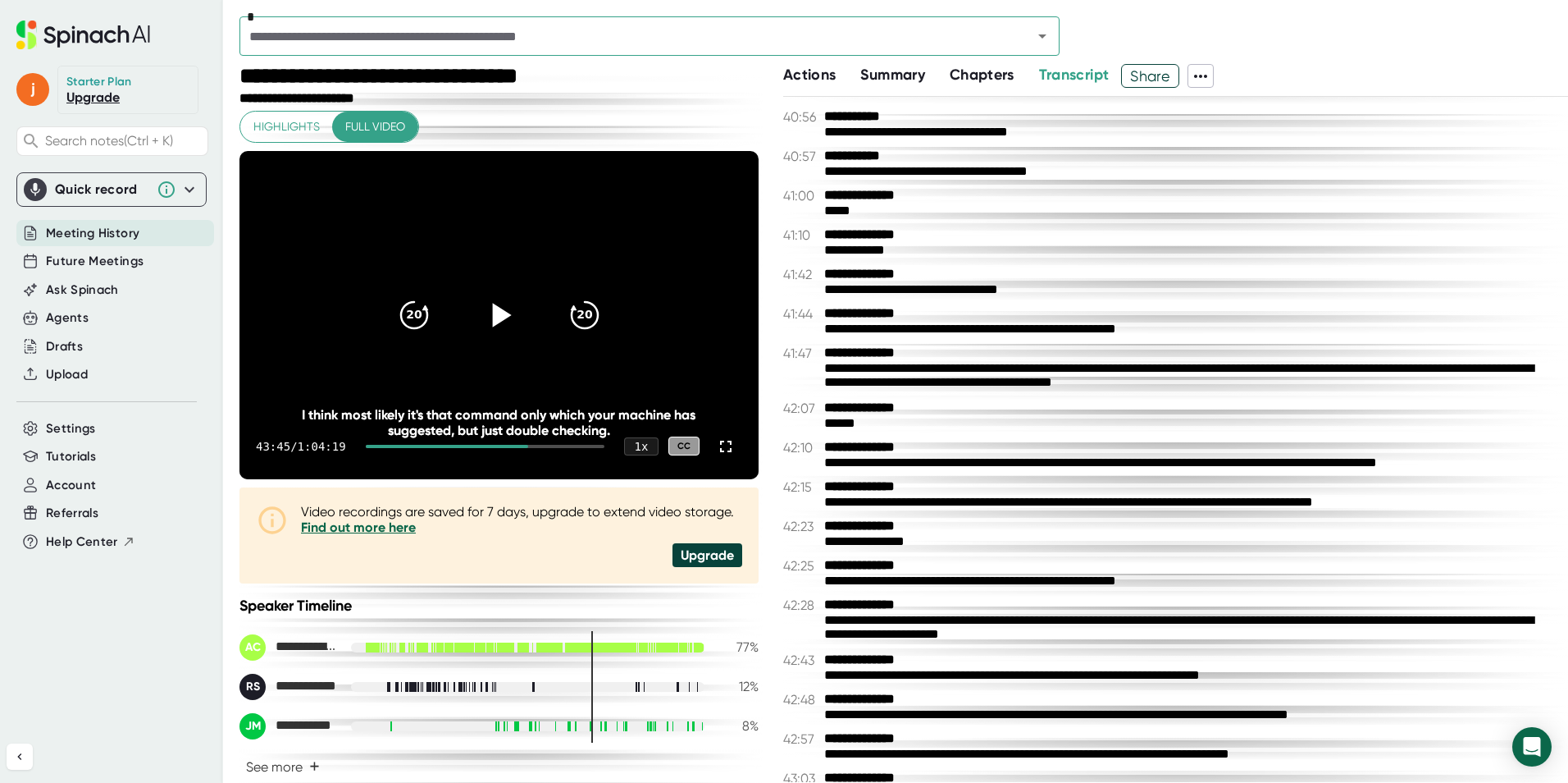
click at [506, 312] on icon at bounding box center [498, 314] width 41 height 41
click at [719, 448] on icon at bounding box center [726, 447] width 20 height 20
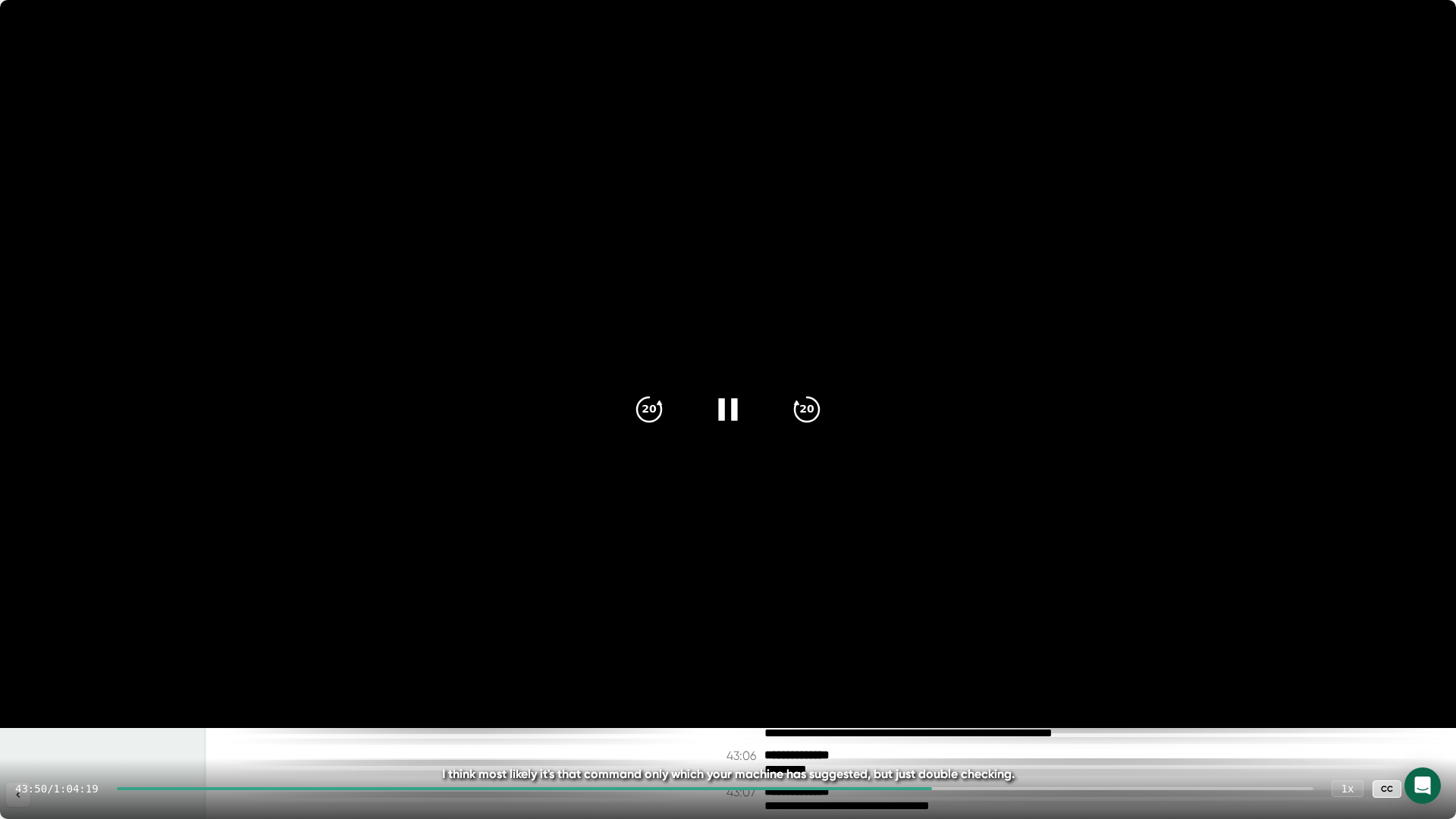
click at [723, 410] on icon at bounding box center [727, 409] width 19 height 22
click at [720, 425] on icon at bounding box center [728, 410] width 38 height 38
click at [729, 417] on icon at bounding box center [728, 410] width 38 height 38
click at [1430, 723] on icon at bounding box center [1426, 789] width 18 height 18
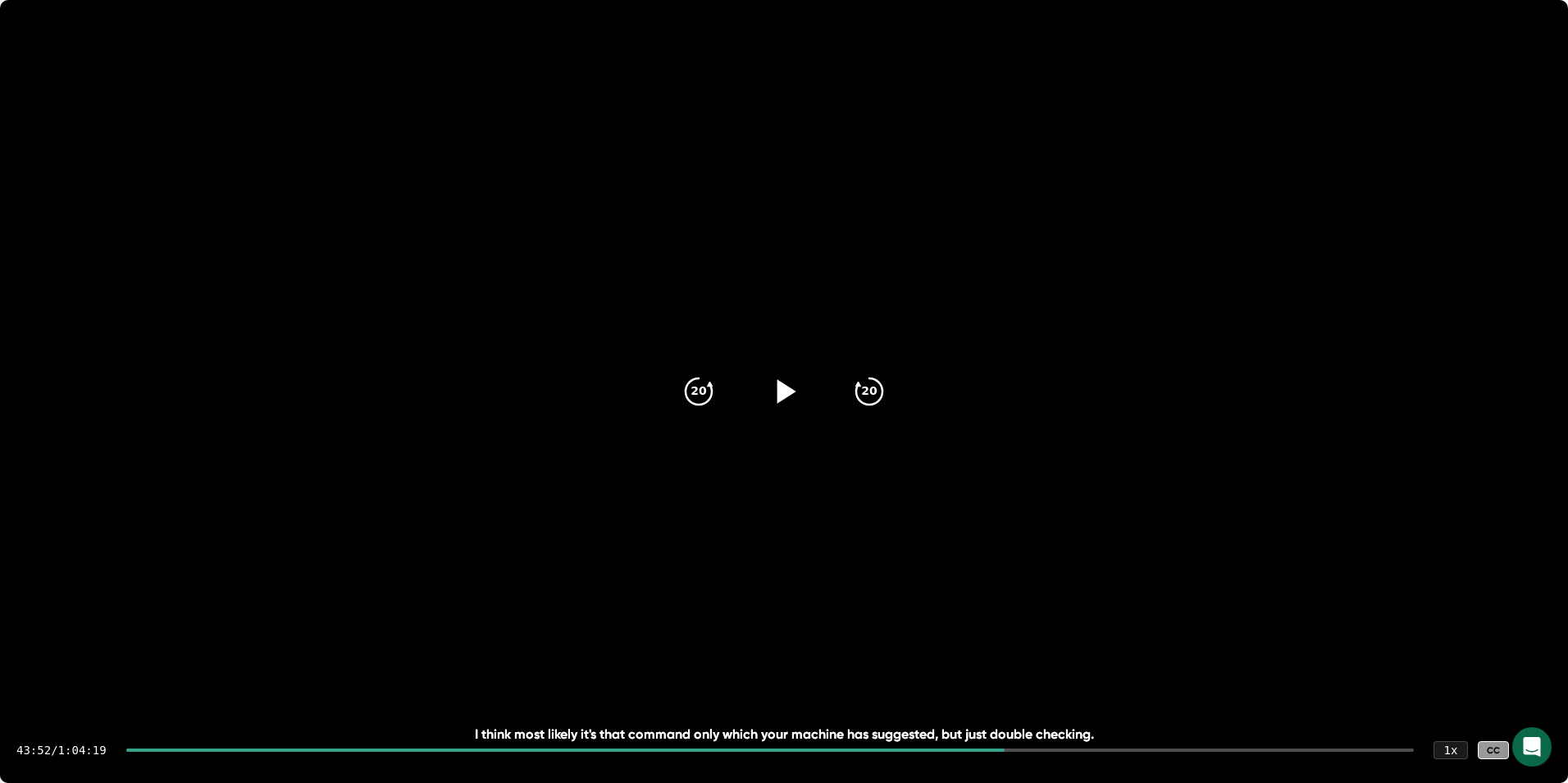
scroll to position [22881, 0]
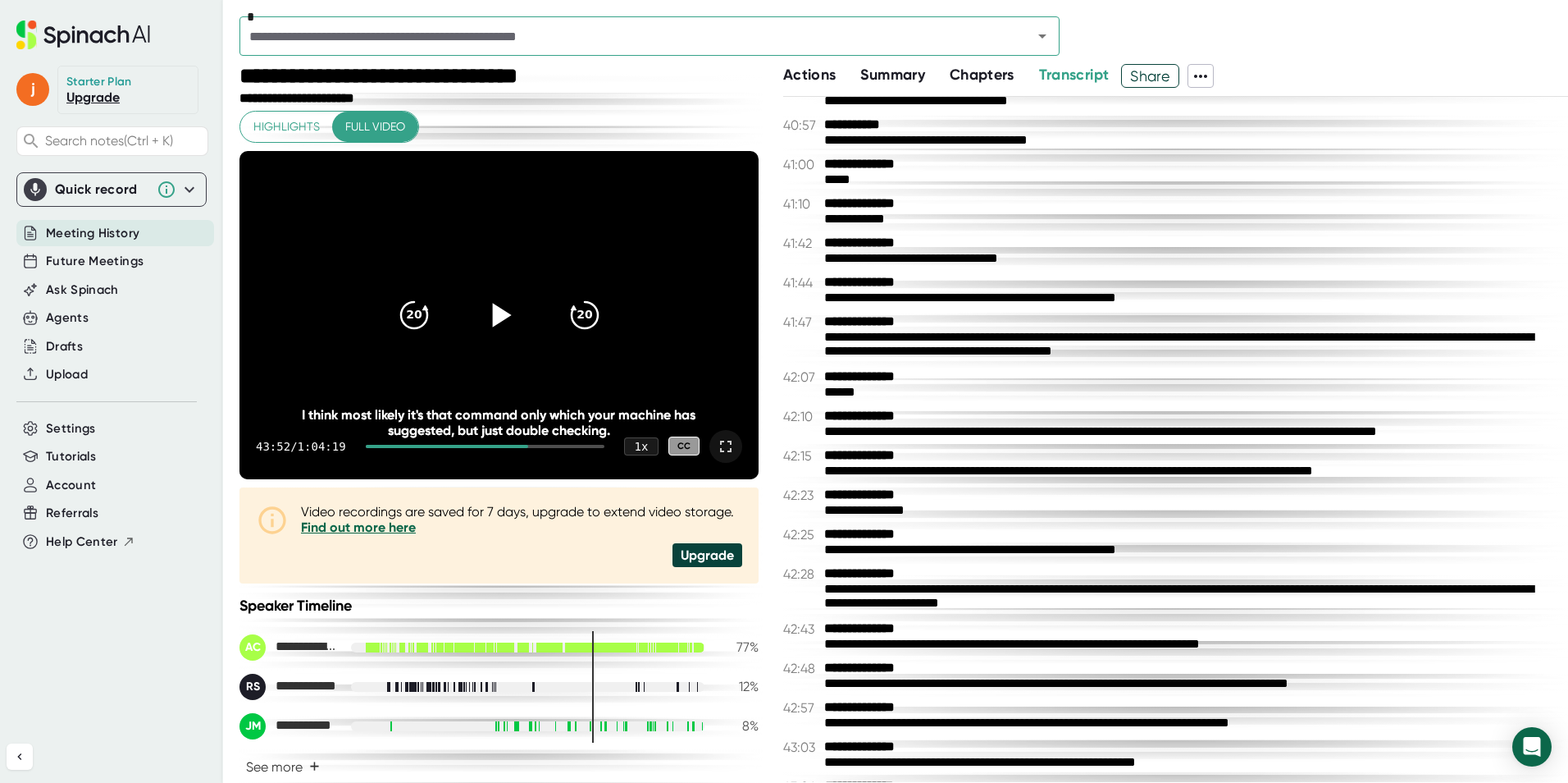
click at [492, 309] on icon at bounding box center [501, 315] width 19 height 24
click at [725, 453] on div at bounding box center [726, 446] width 33 height 33
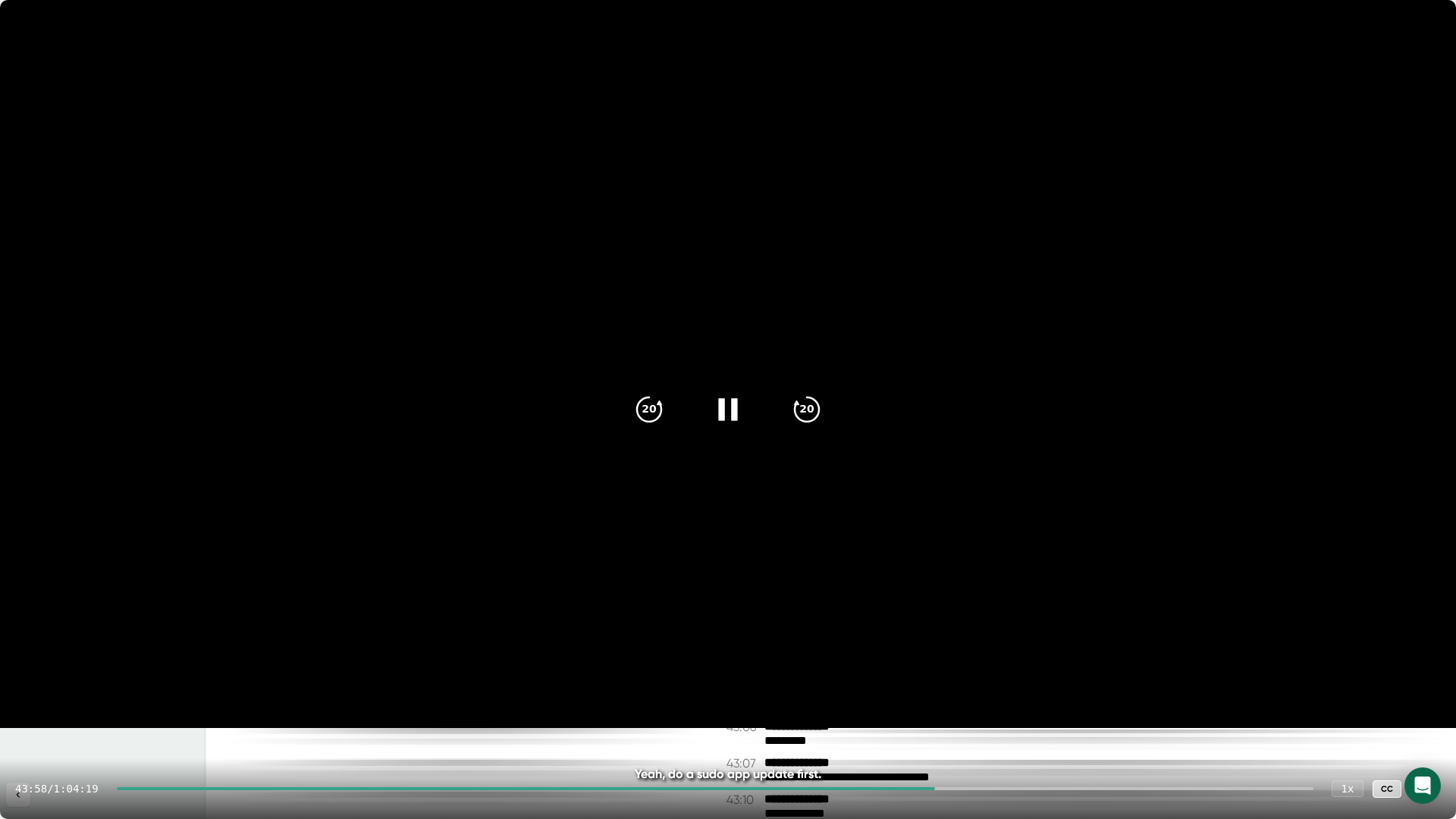
click at [728, 409] on icon at bounding box center [728, 410] width 38 height 38
click at [728, 414] on icon at bounding box center [730, 409] width 17 height 22
click at [728, 402] on icon at bounding box center [728, 410] width 38 height 38
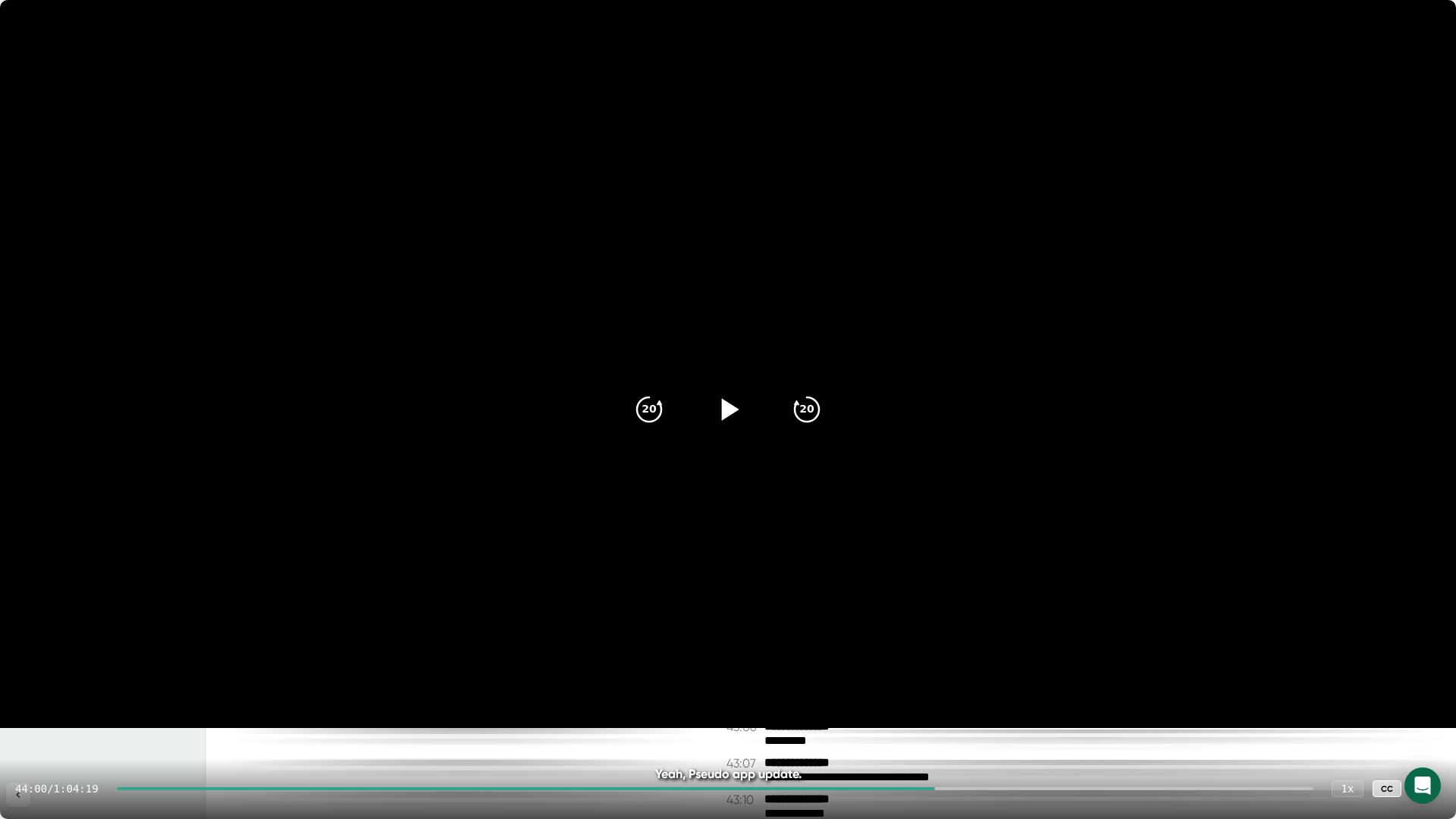
click at [728, 402] on icon at bounding box center [728, 410] width 38 height 38
click at [1438, 723] on div at bounding box center [1426, 789] width 30 height 30
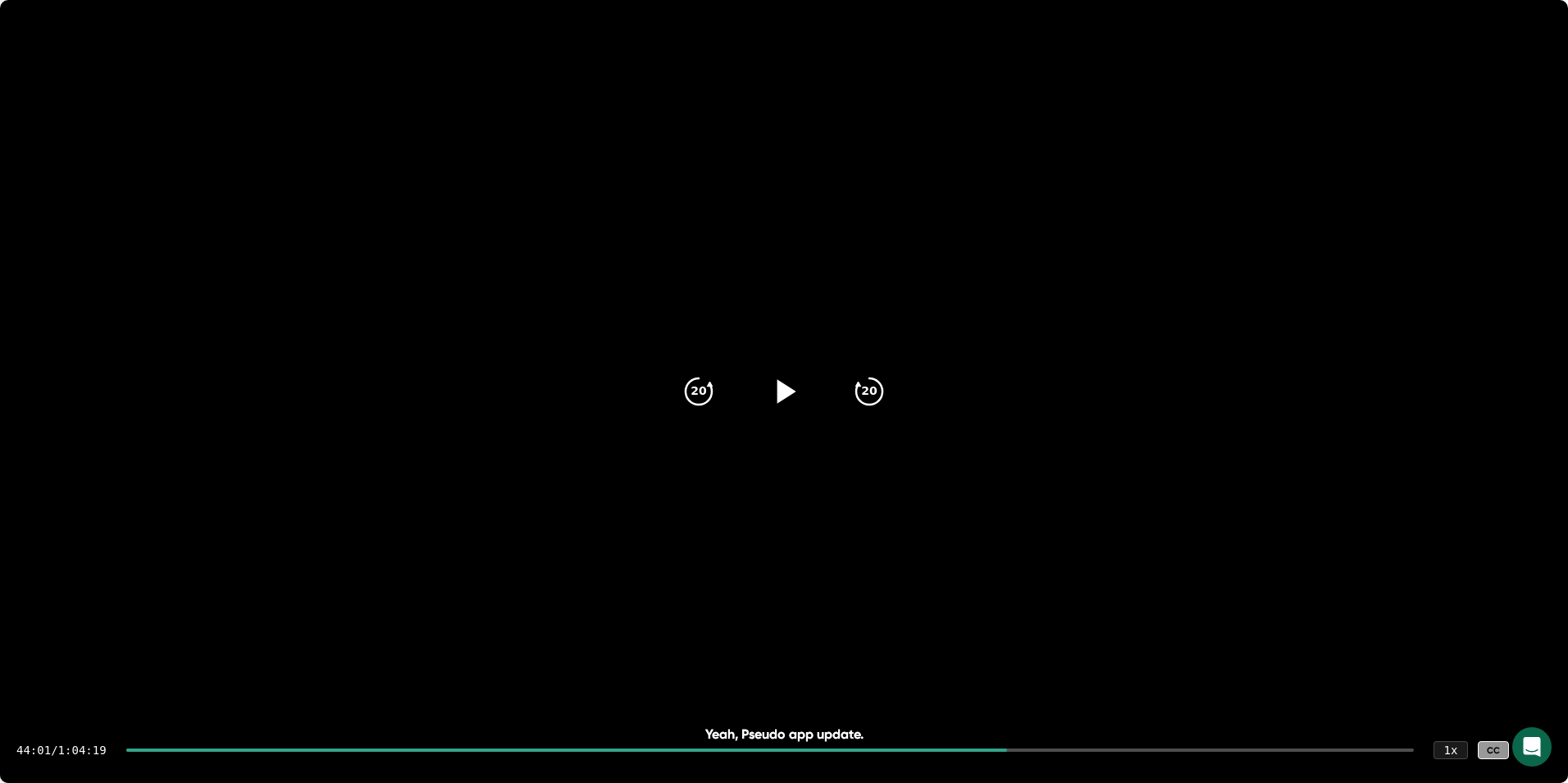
scroll to position [22912, 0]
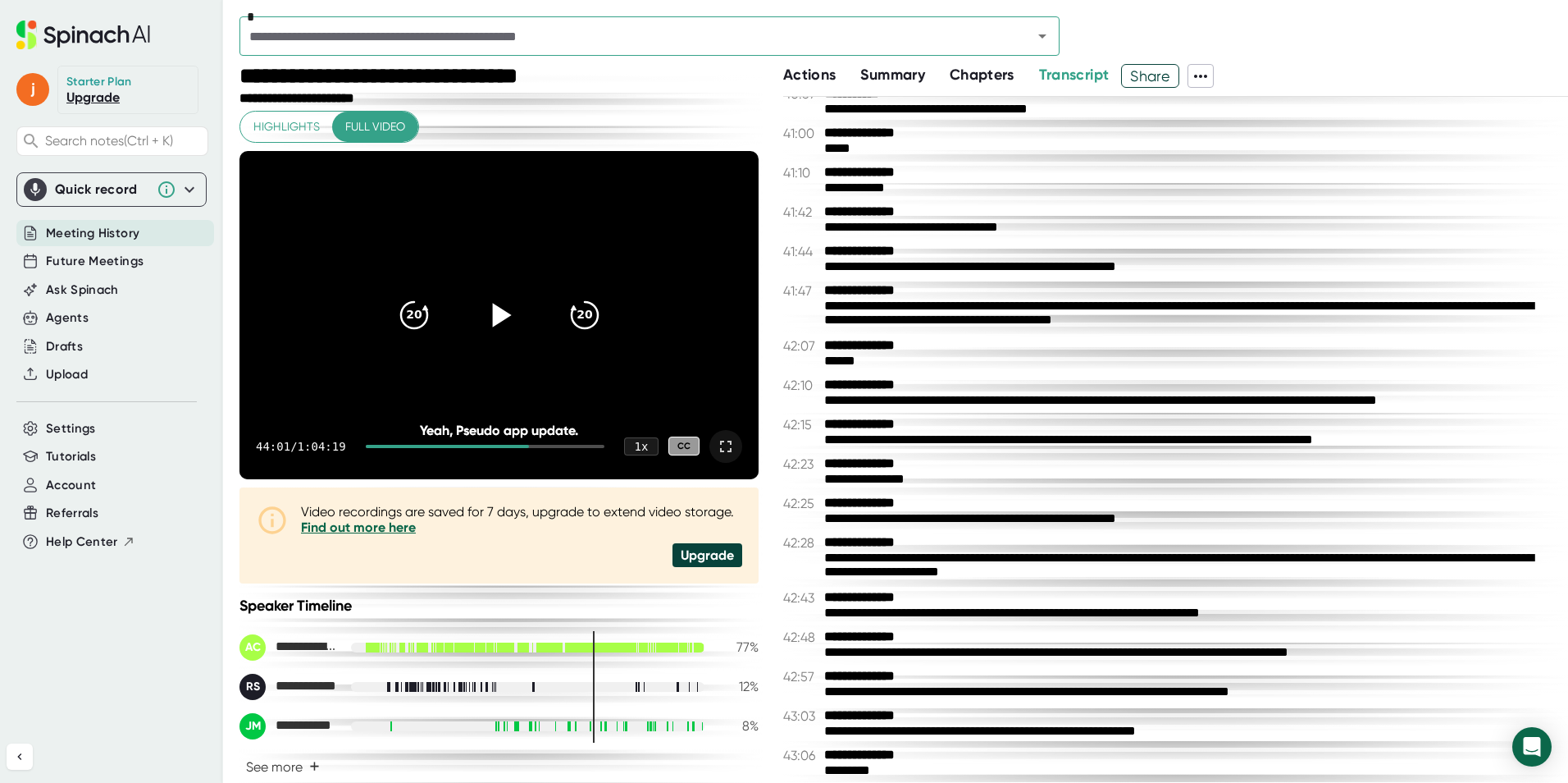
click at [716, 448] on icon at bounding box center [726, 447] width 20 height 20
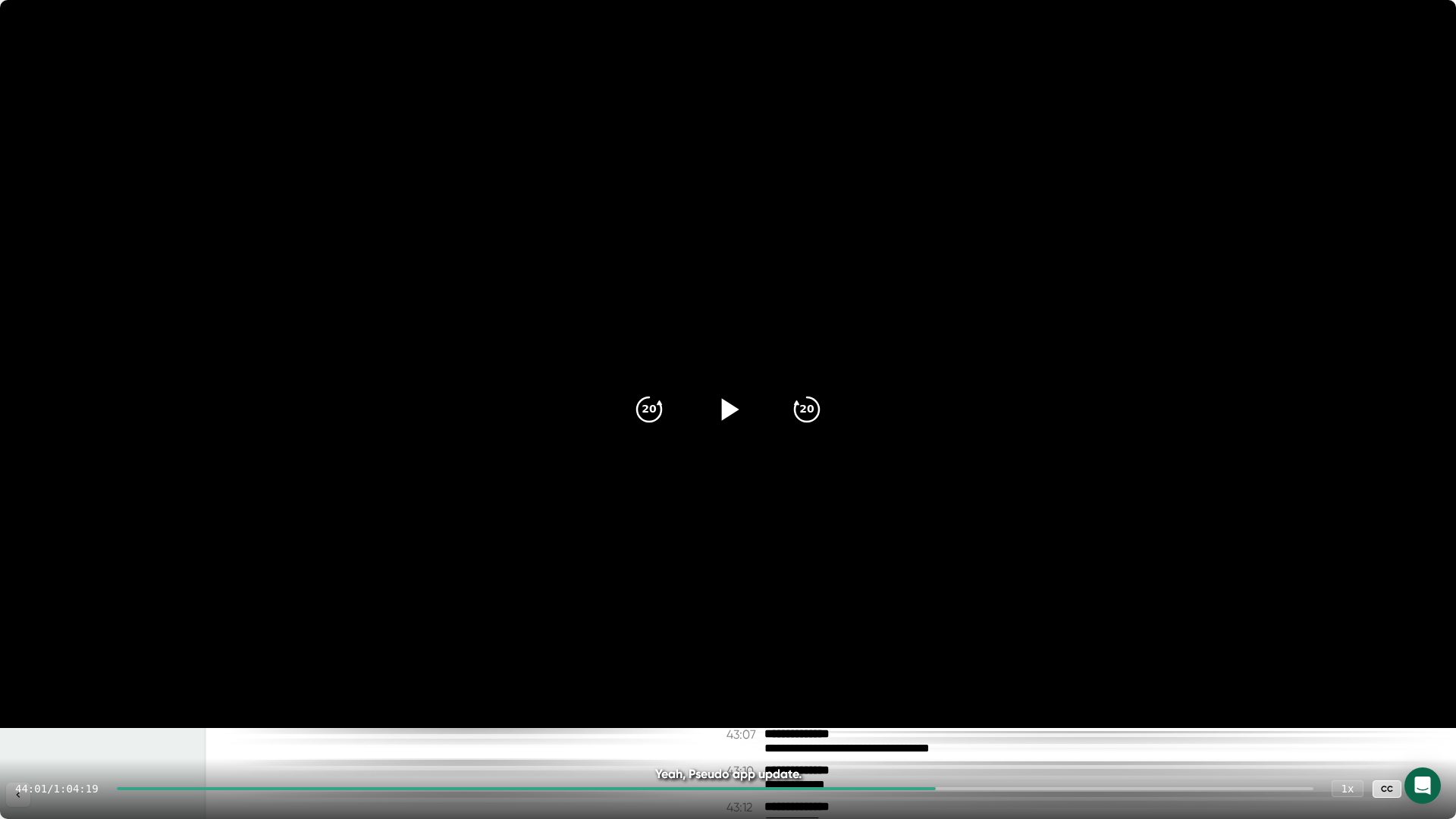
click at [1432, 723] on icon at bounding box center [1426, 789] width 18 height 18
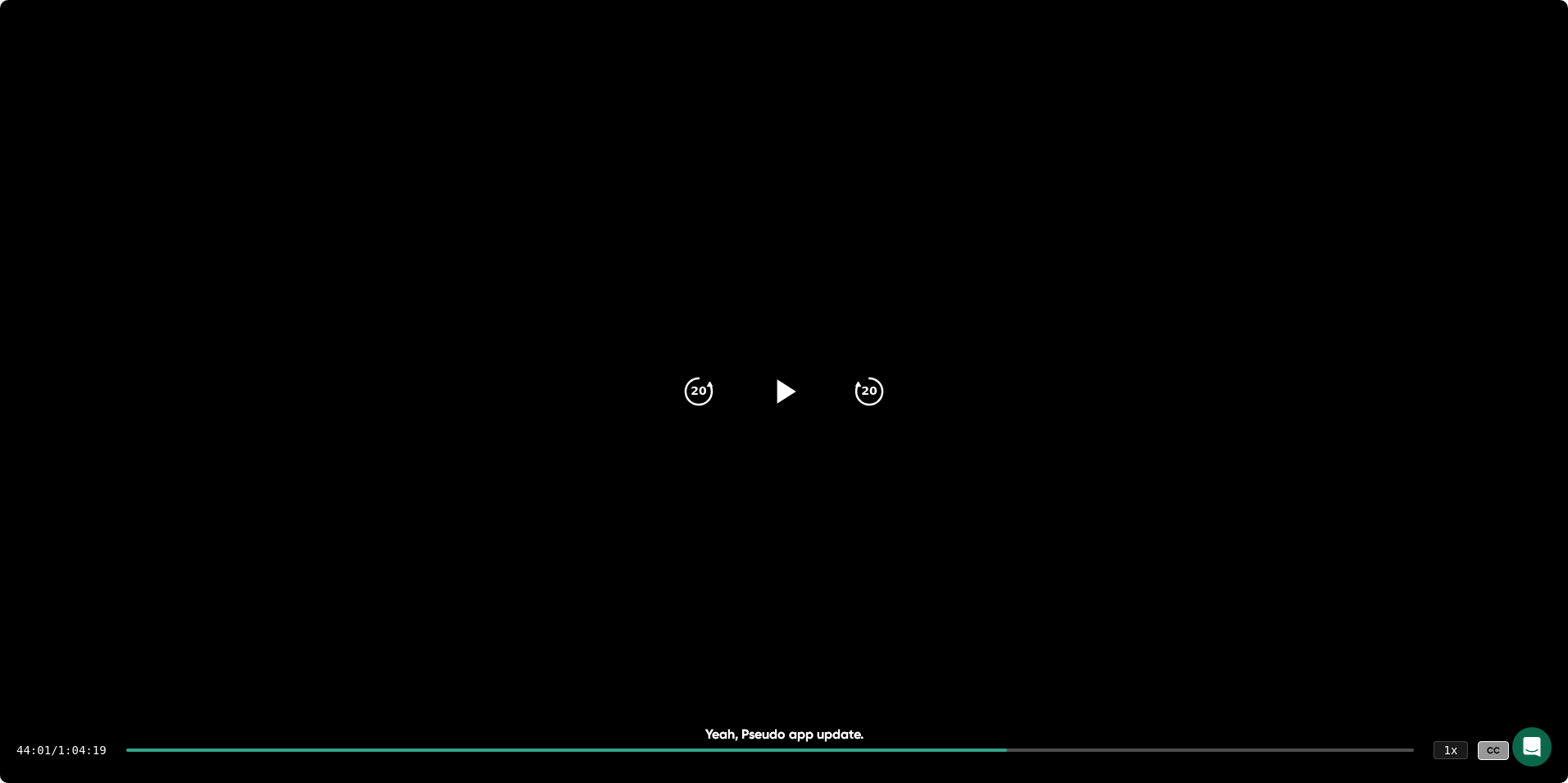
scroll to position [22943, 0]
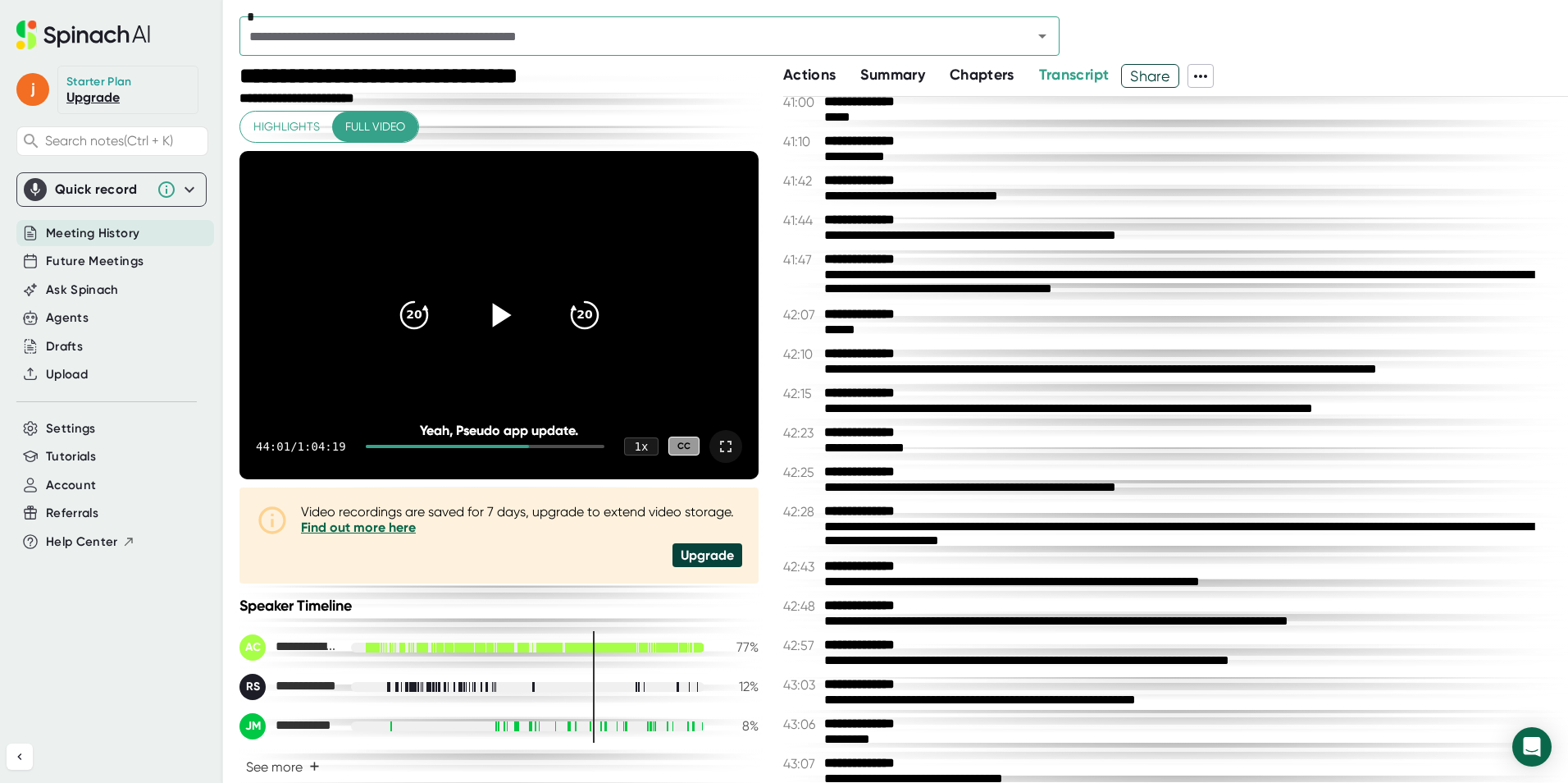
click at [487, 304] on icon at bounding box center [498, 314] width 41 height 41
click at [720, 449] on icon at bounding box center [726, 447] width 20 height 20
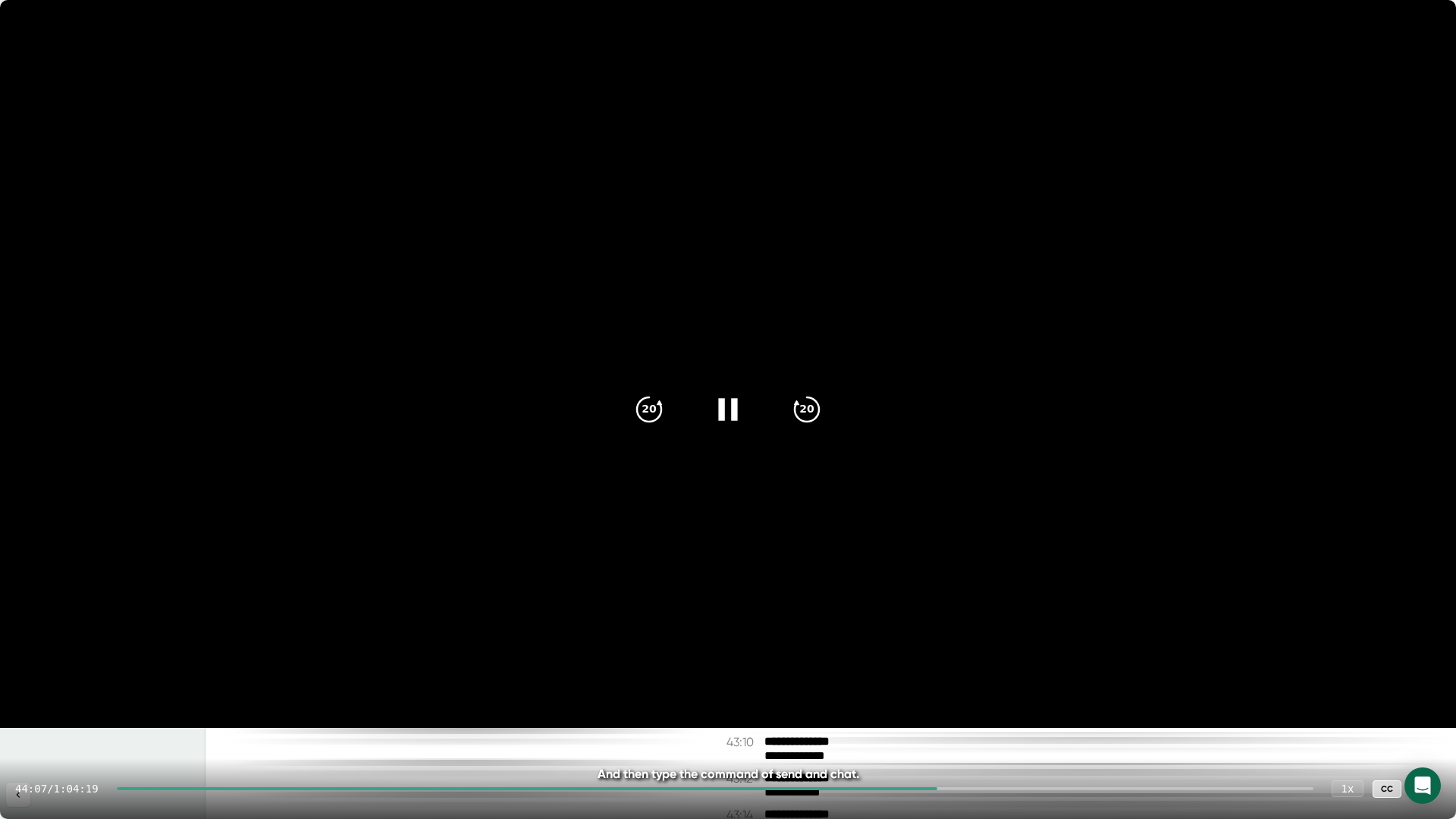
click at [732, 414] on icon at bounding box center [727, 409] width 19 height 22
click at [735, 400] on icon at bounding box center [728, 410] width 38 height 38
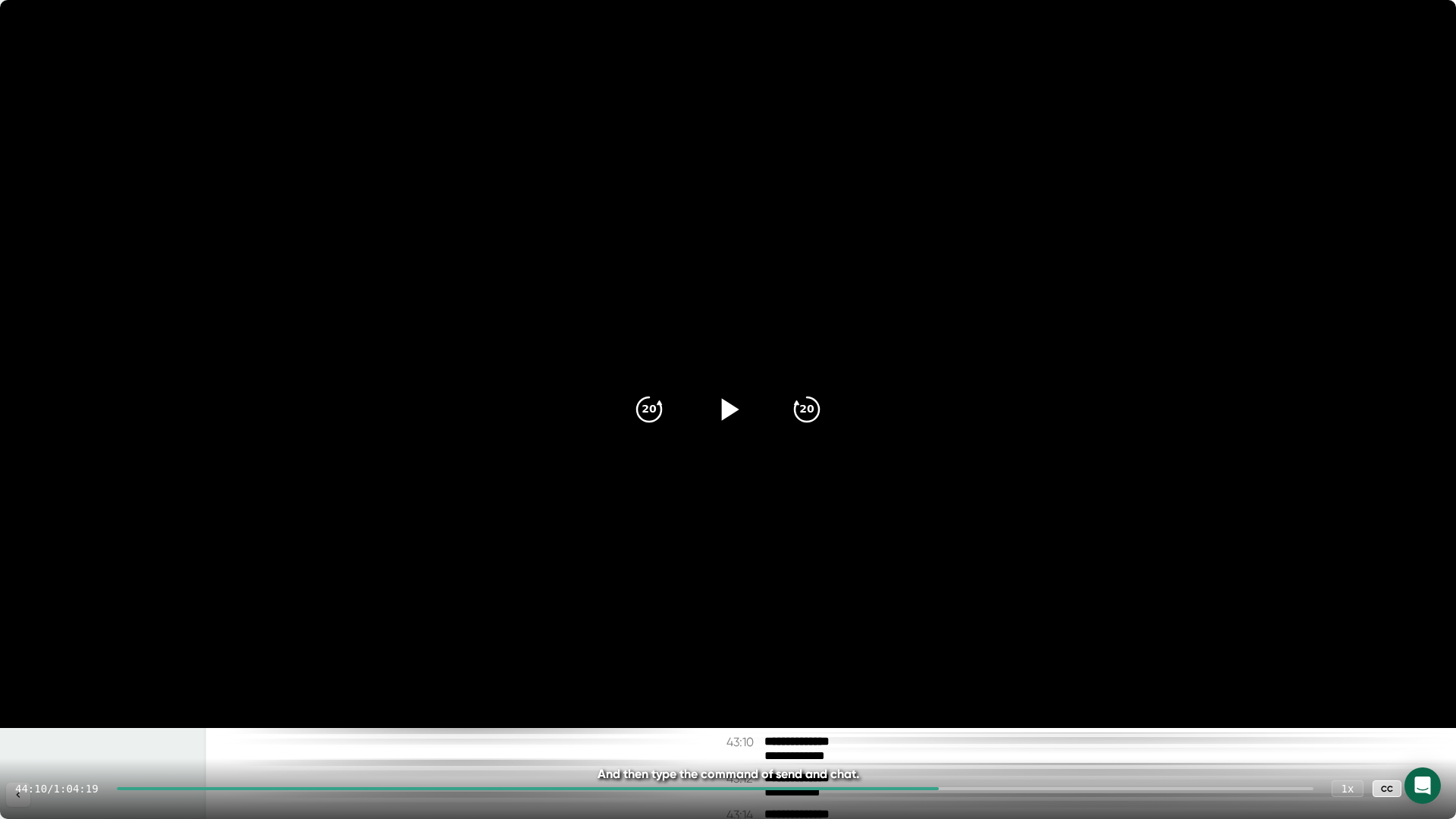
click at [735, 400] on icon at bounding box center [728, 410] width 38 height 38
click at [1422, 723] on icon at bounding box center [1426, 789] width 18 height 18
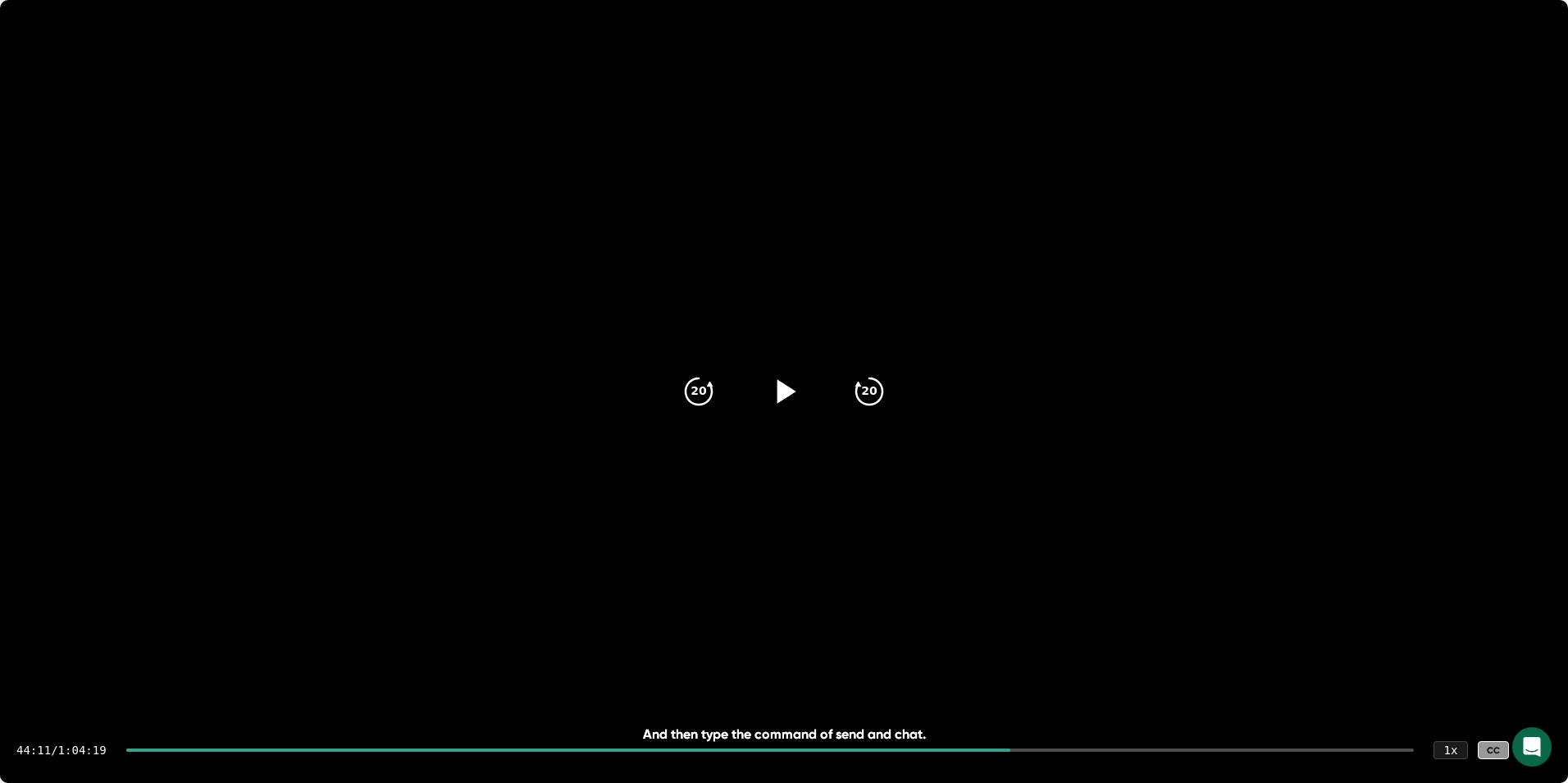
scroll to position [22975, 0]
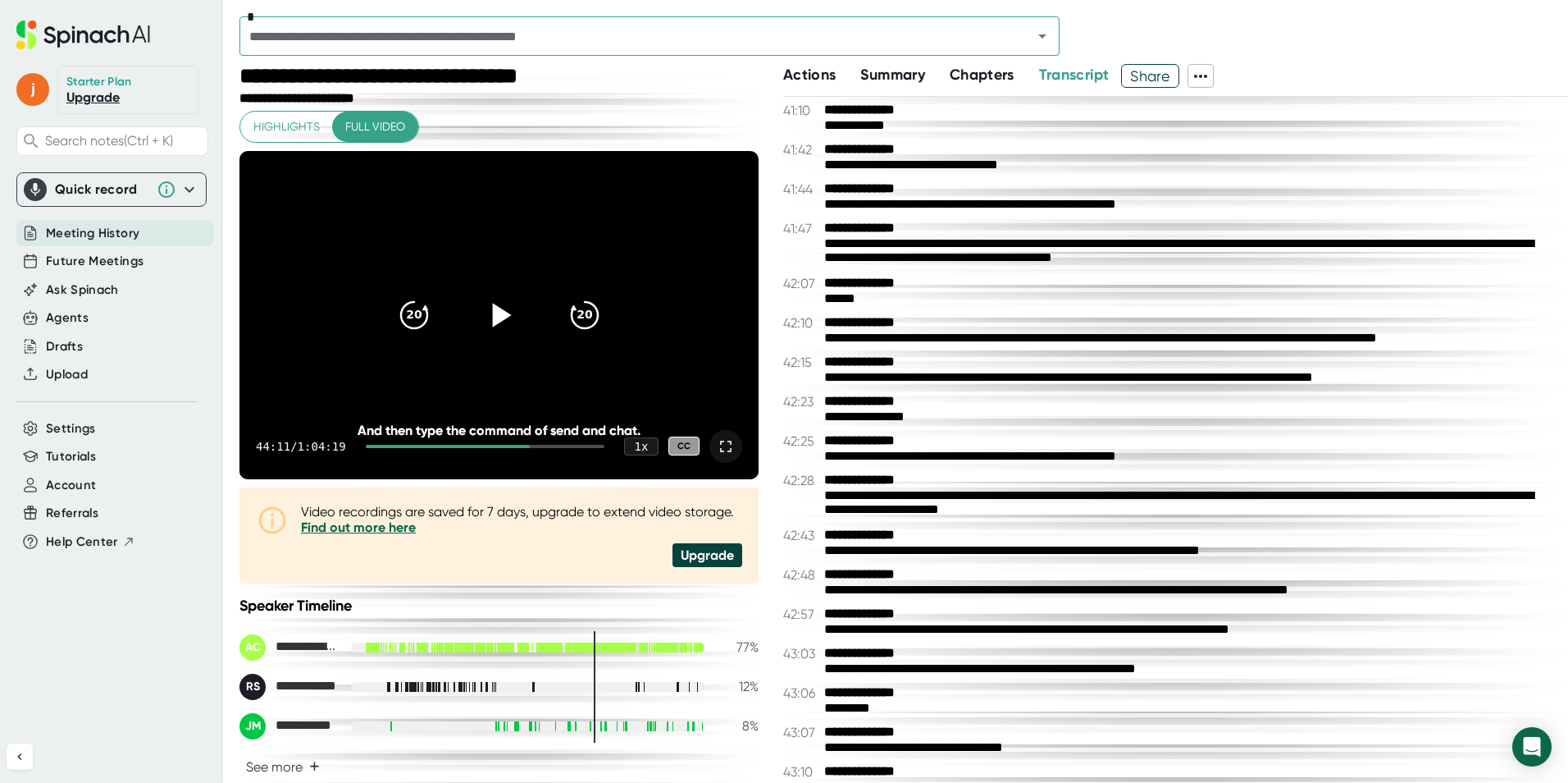
click at [722, 450] on icon at bounding box center [726, 447] width 20 height 20
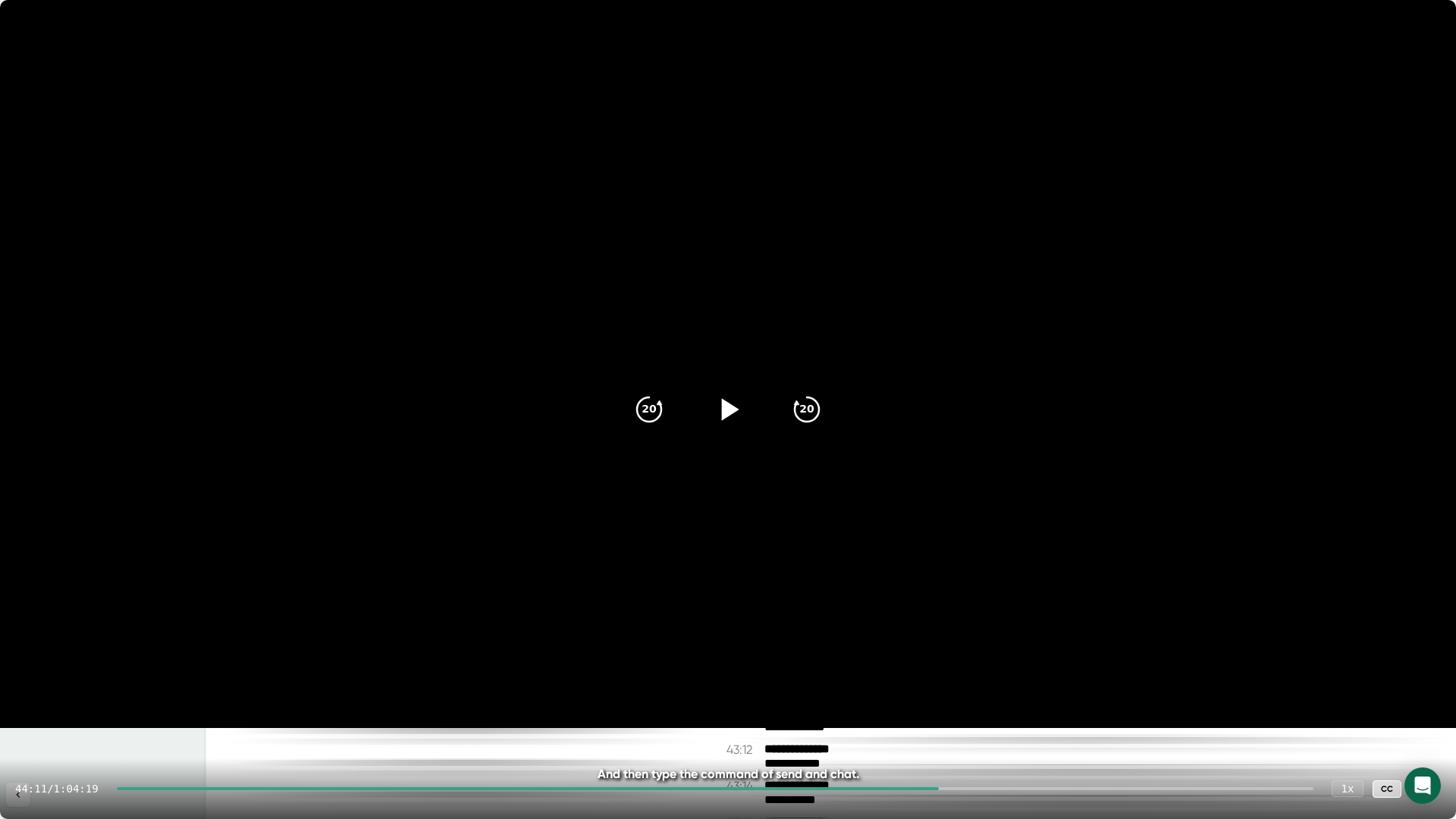
click at [1423, 723] on icon at bounding box center [1426, 789] width 11 height 11
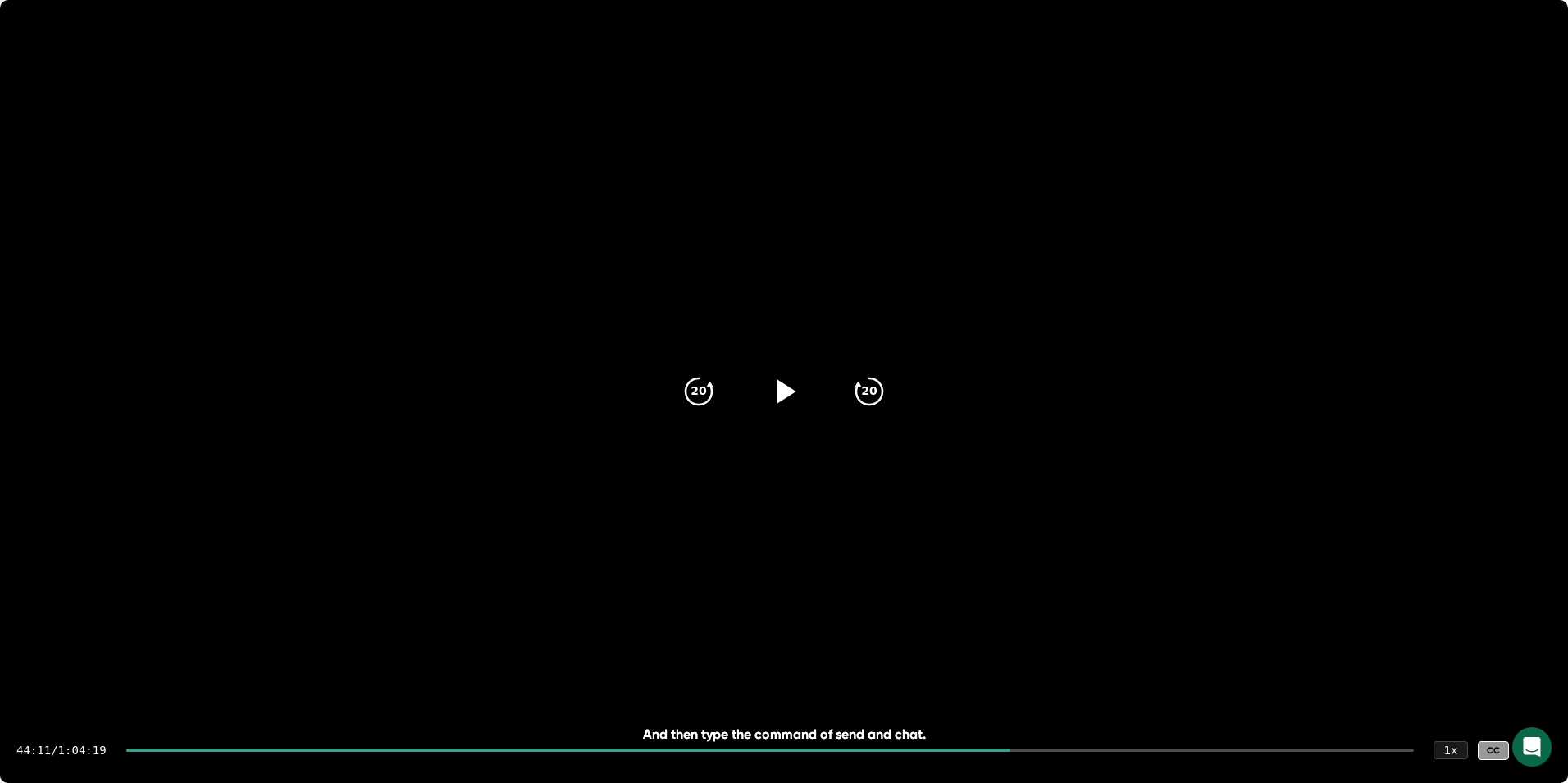
scroll to position [23006, 0]
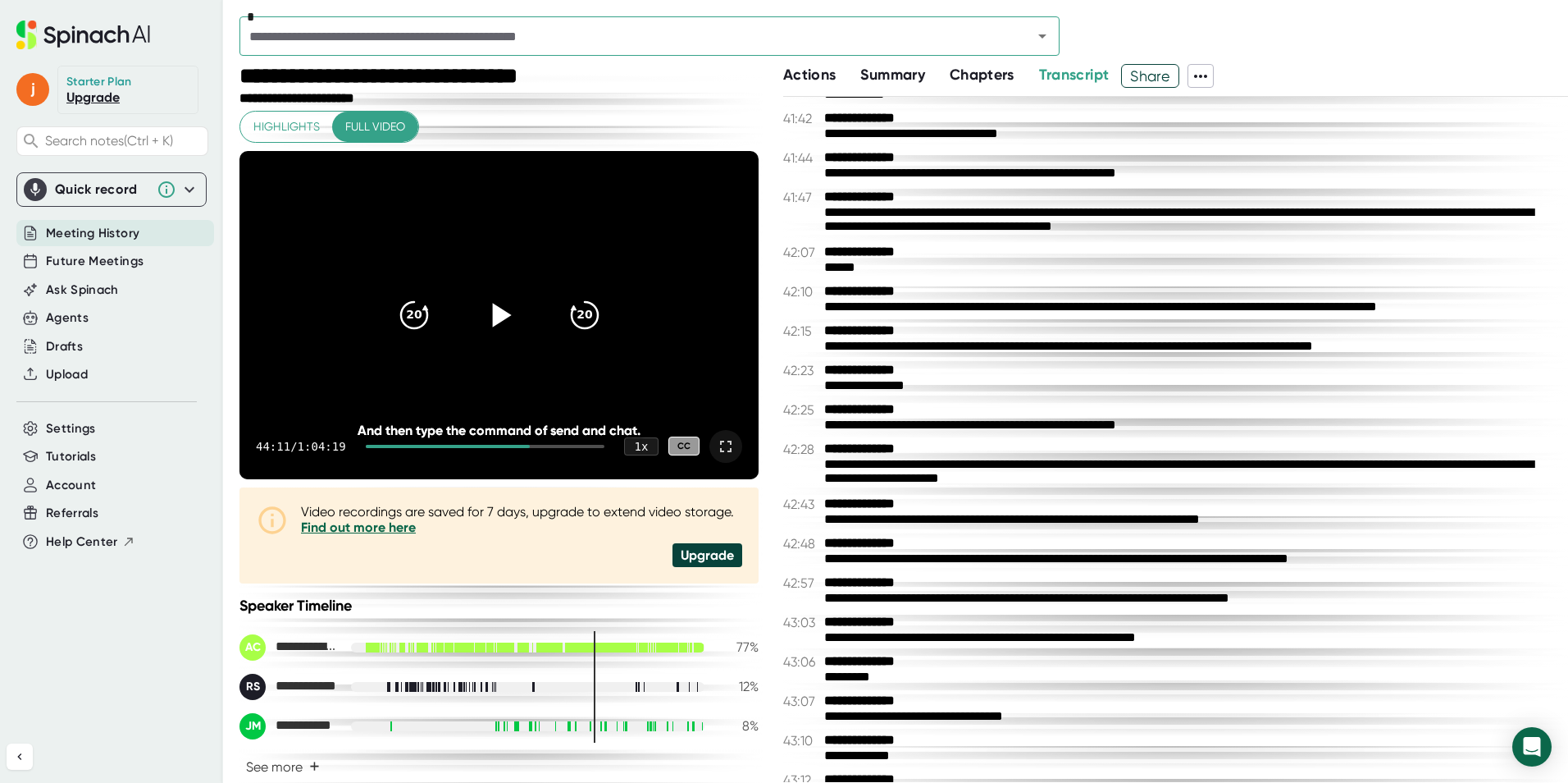
click at [725, 452] on div at bounding box center [726, 446] width 33 height 33
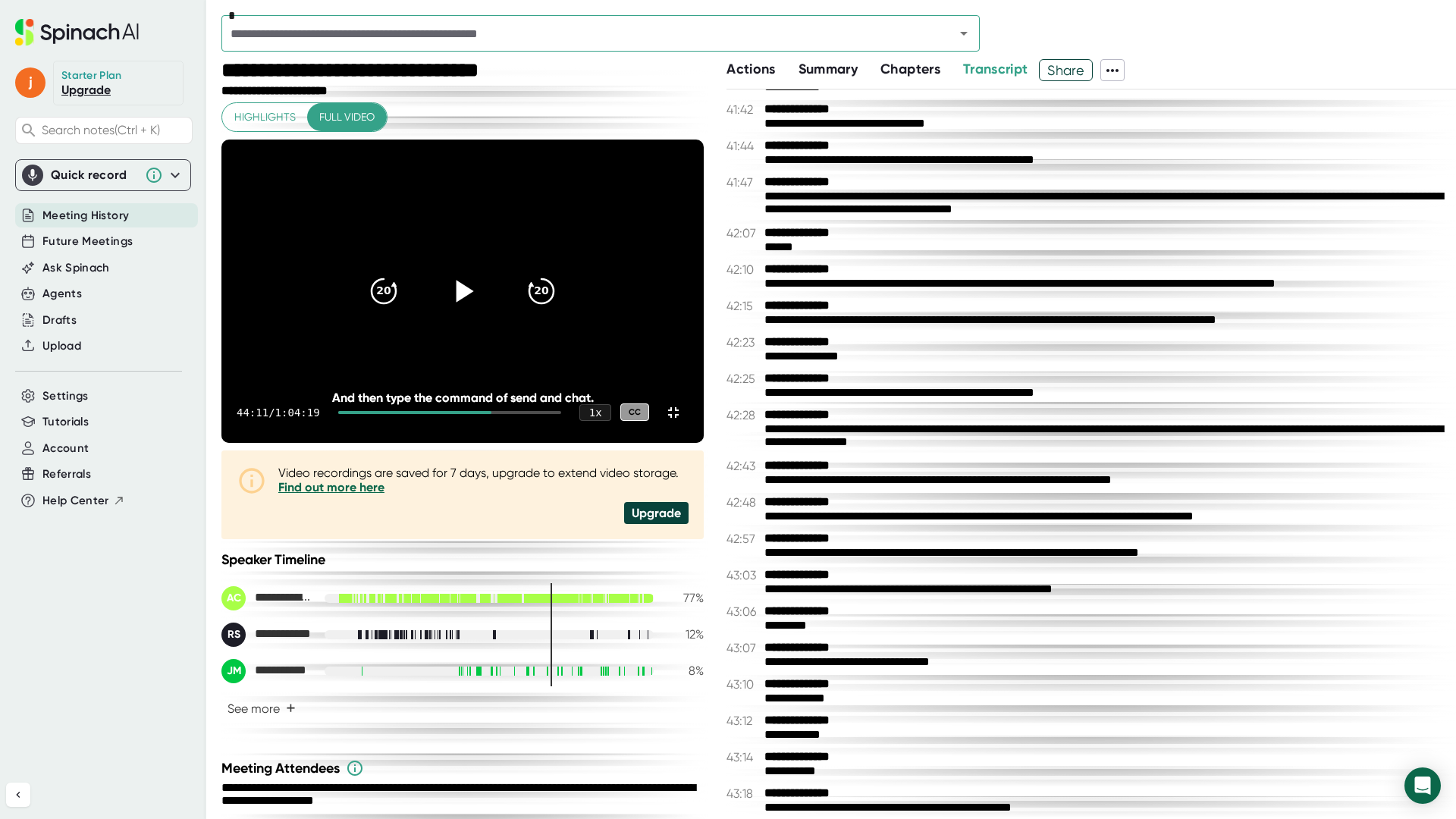
click at [474, 302] on icon at bounding box center [465, 291] width 17 height 22
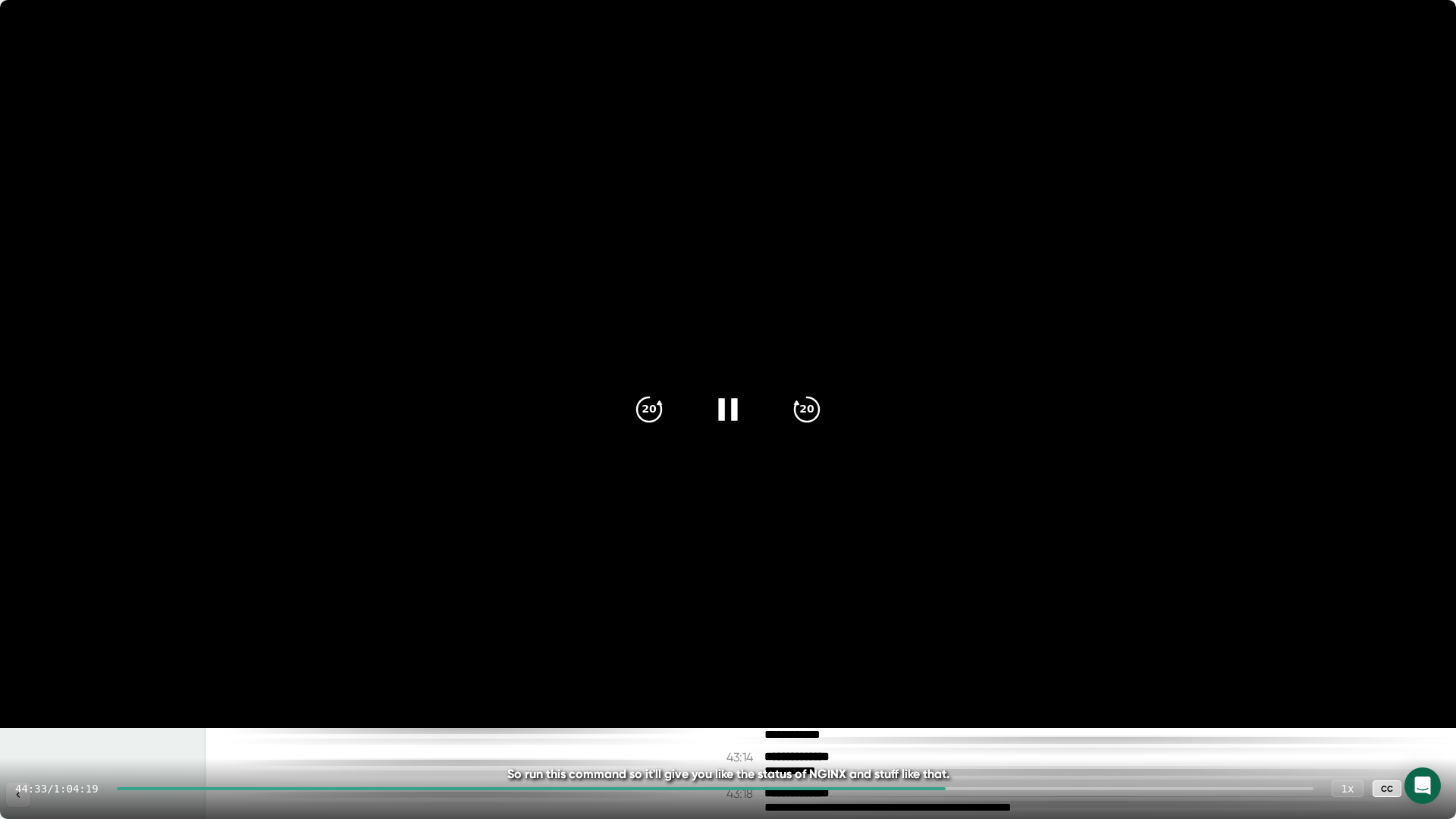
click at [727, 396] on icon at bounding box center [728, 410] width 38 height 38
click at [1425, 723] on icon at bounding box center [1426, 789] width 18 height 18
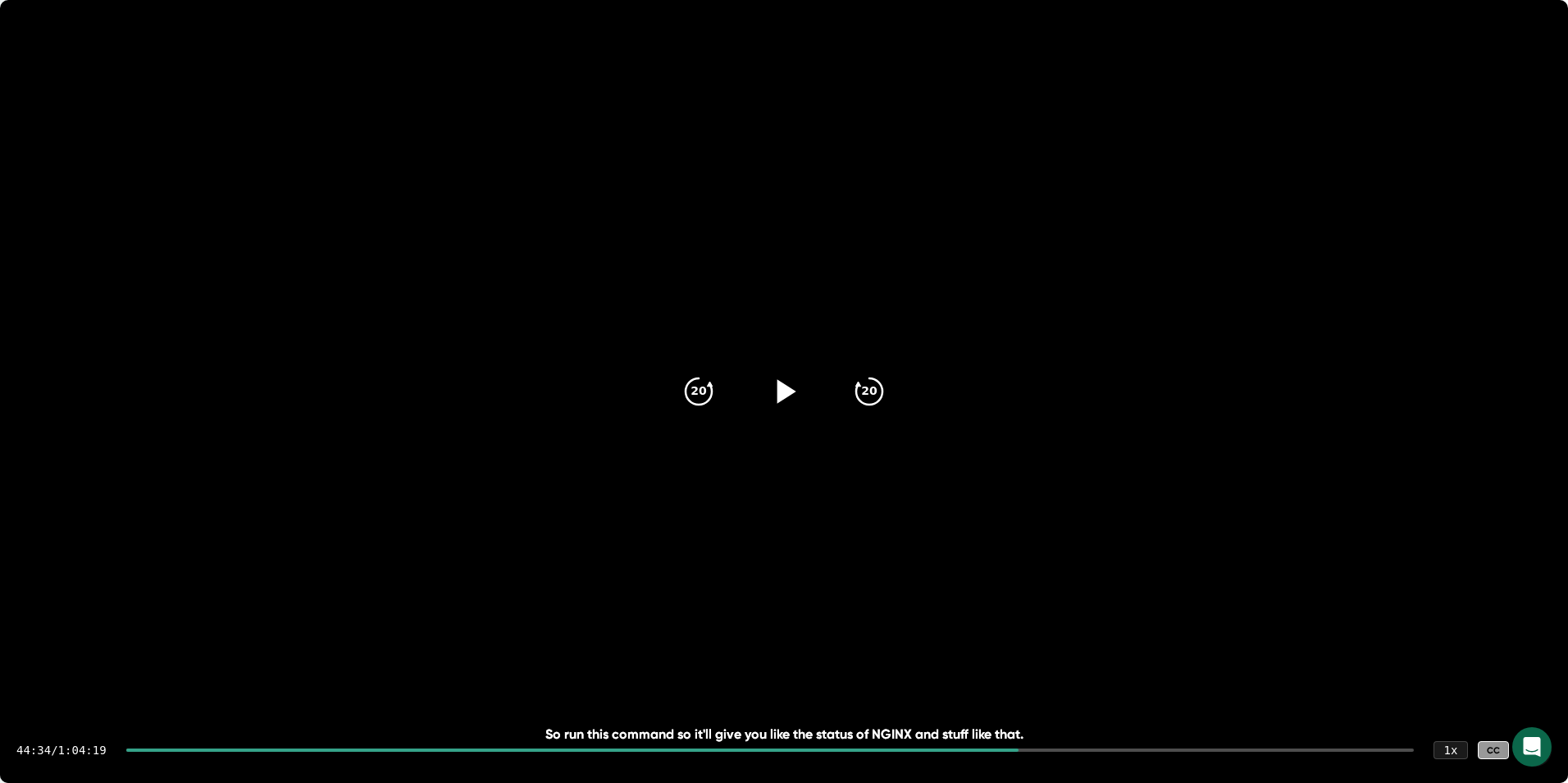
scroll to position [23037, 0]
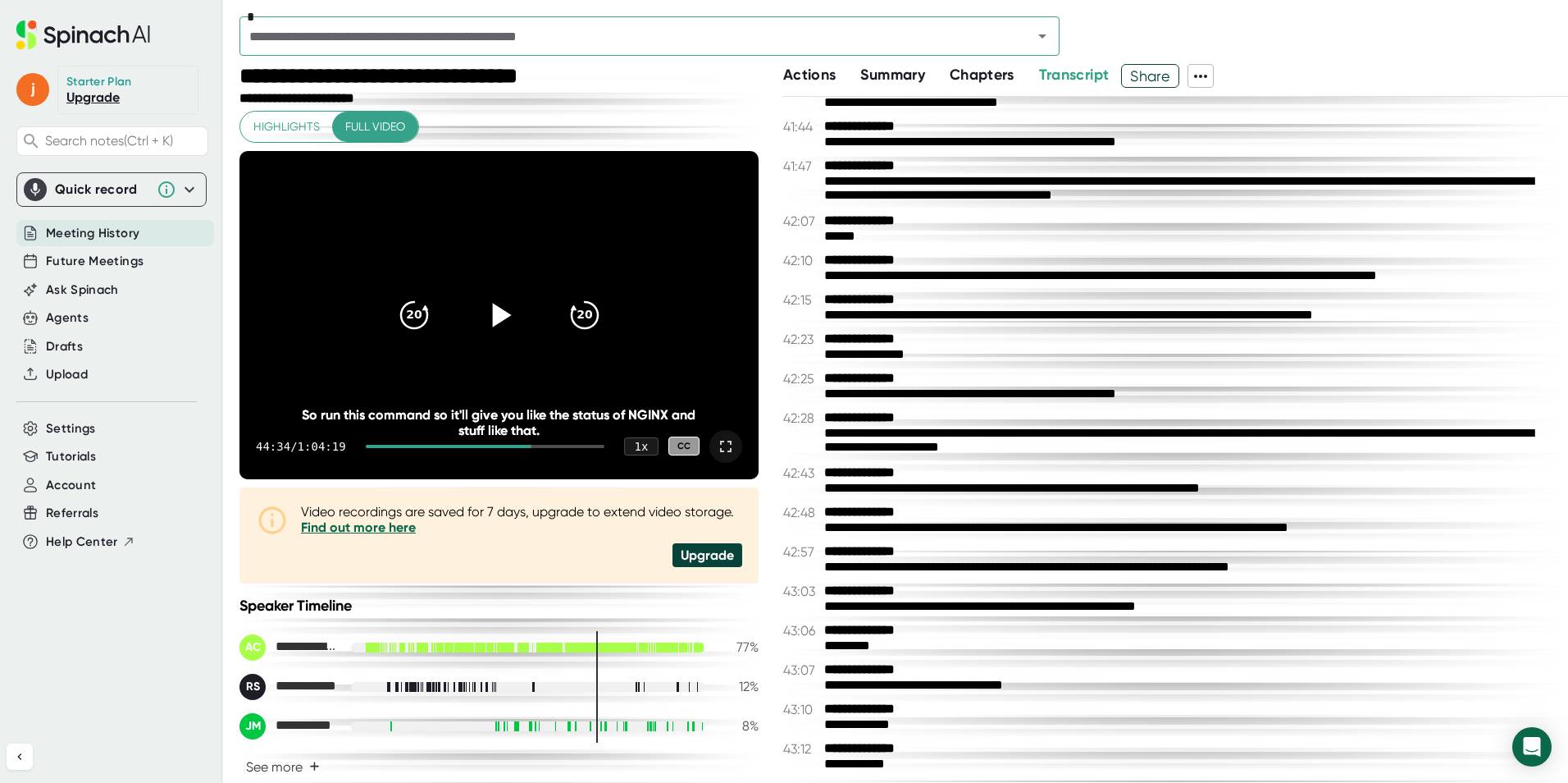
click at [717, 453] on icon at bounding box center [726, 447] width 20 height 20
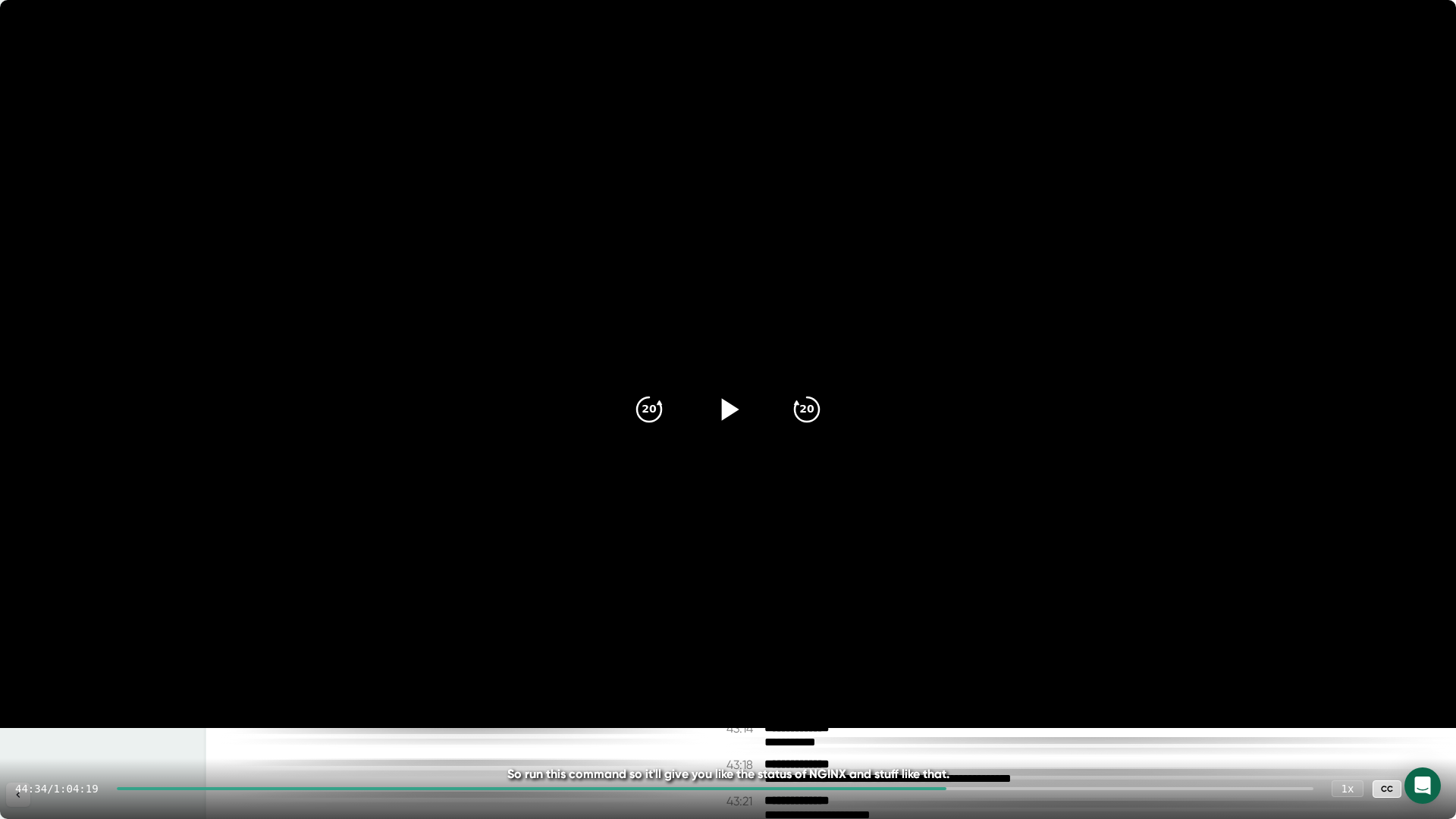
drag, startPoint x: 1419, startPoint y: 784, endPoint x: 1409, endPoint y: 723, distance: 61.8
click at [1419, 723] on icon at bounding box center [1426, 789] width 18 height 18
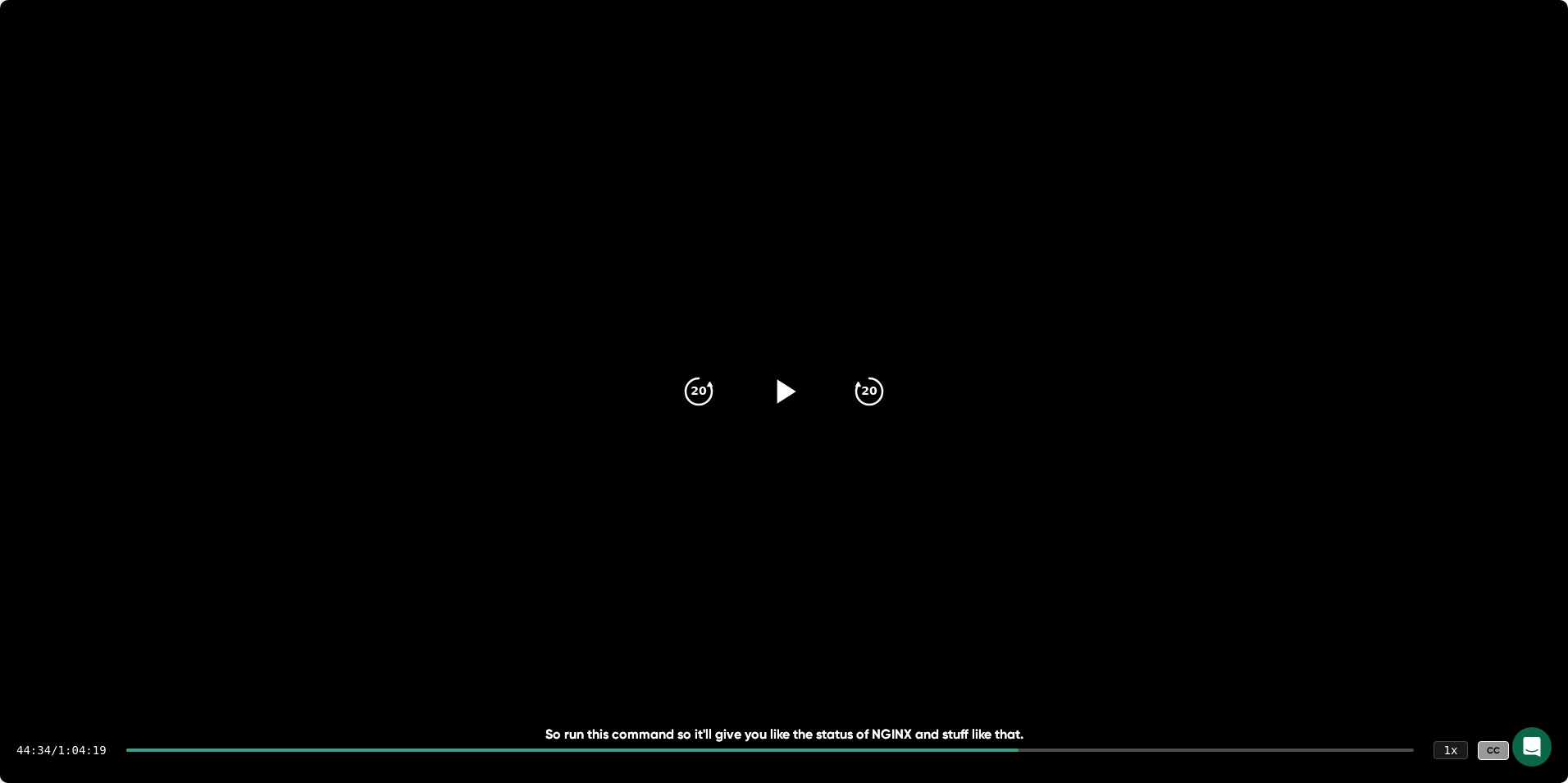
scroll to position [23068, 0]
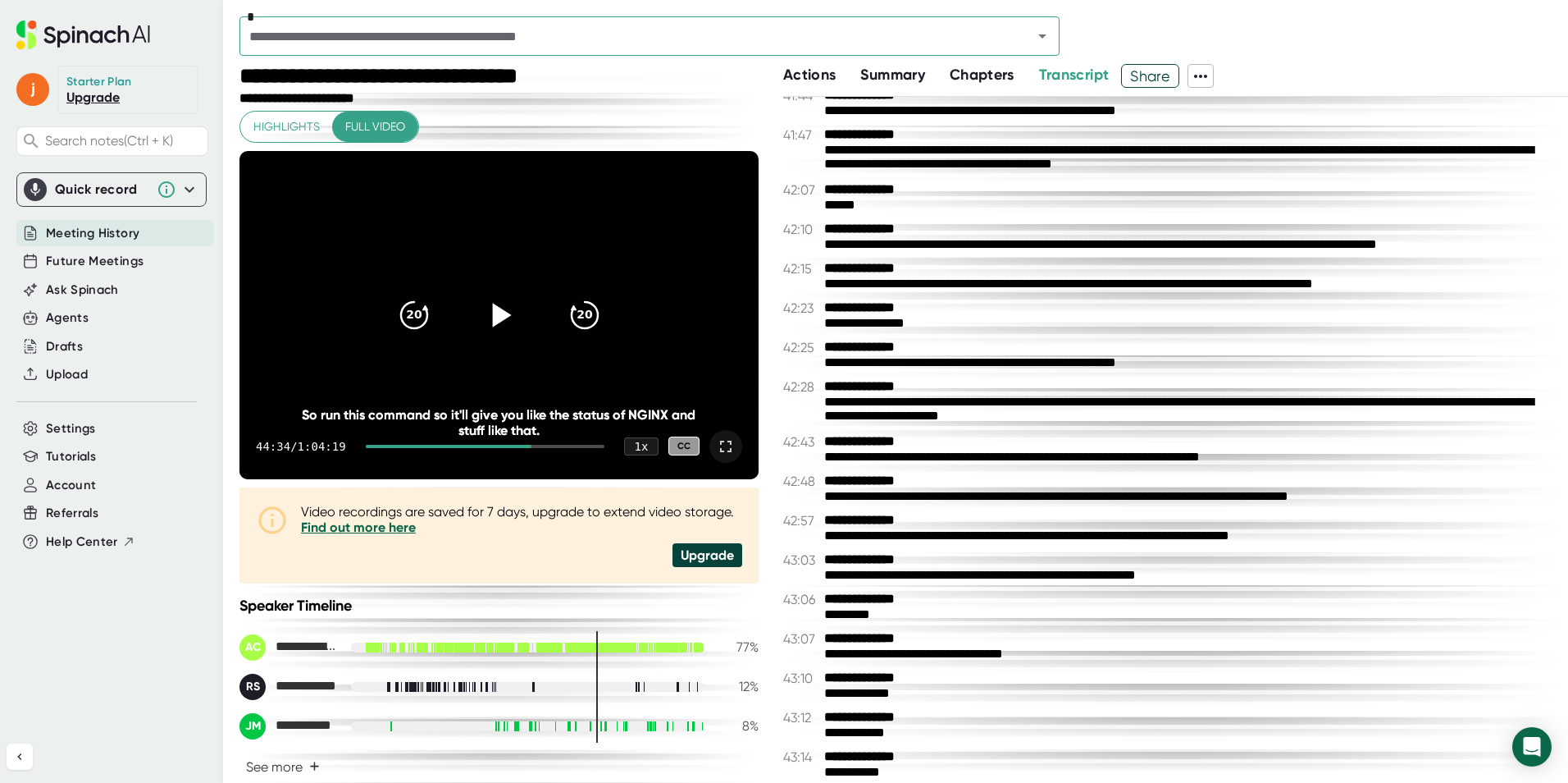
click at [722, 441] on icon at bounding box center [726, 447] width 20 height 20
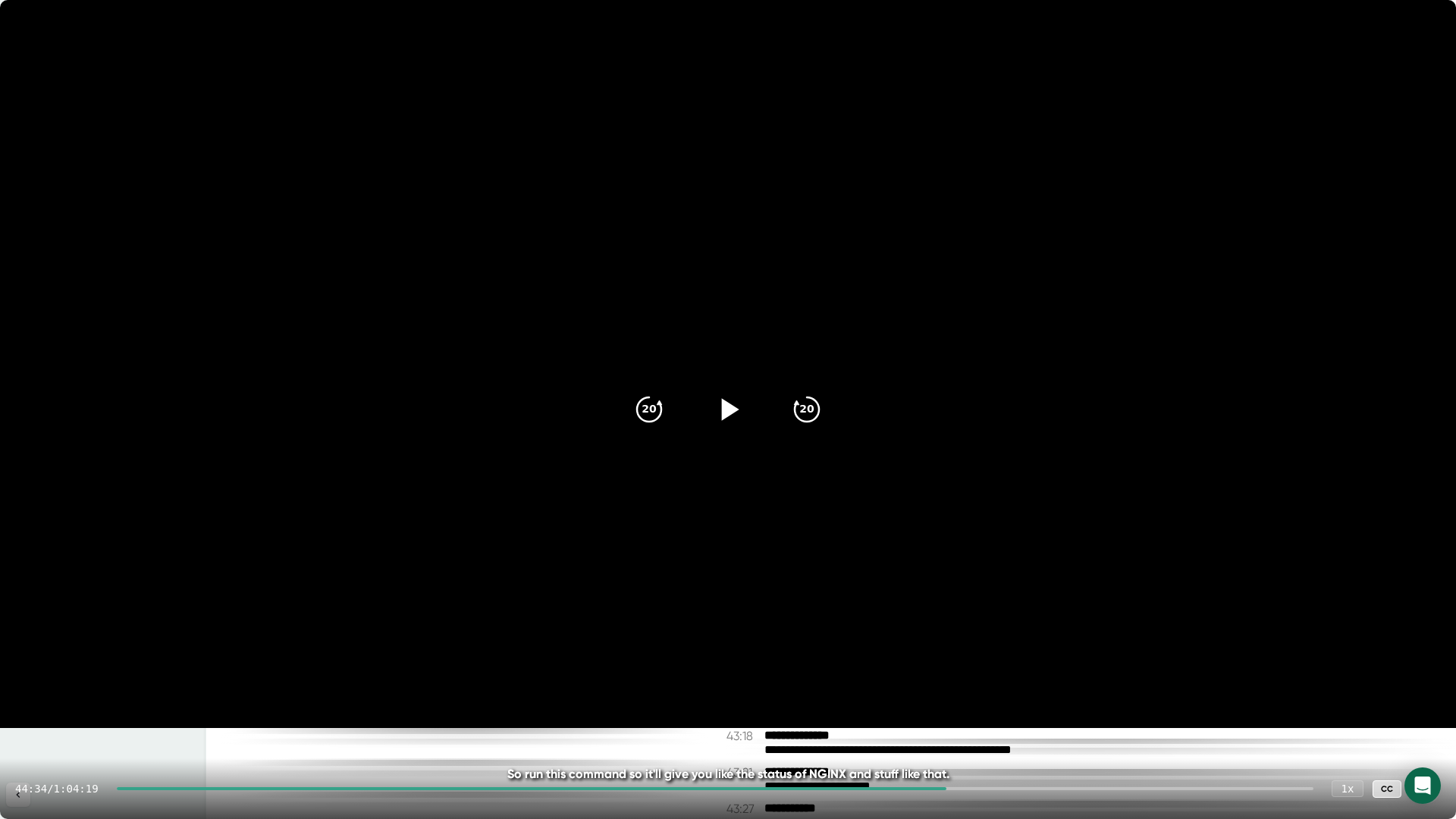
click at [1416, 723] on div at bounding box center [1426, 789] width 30 height 30
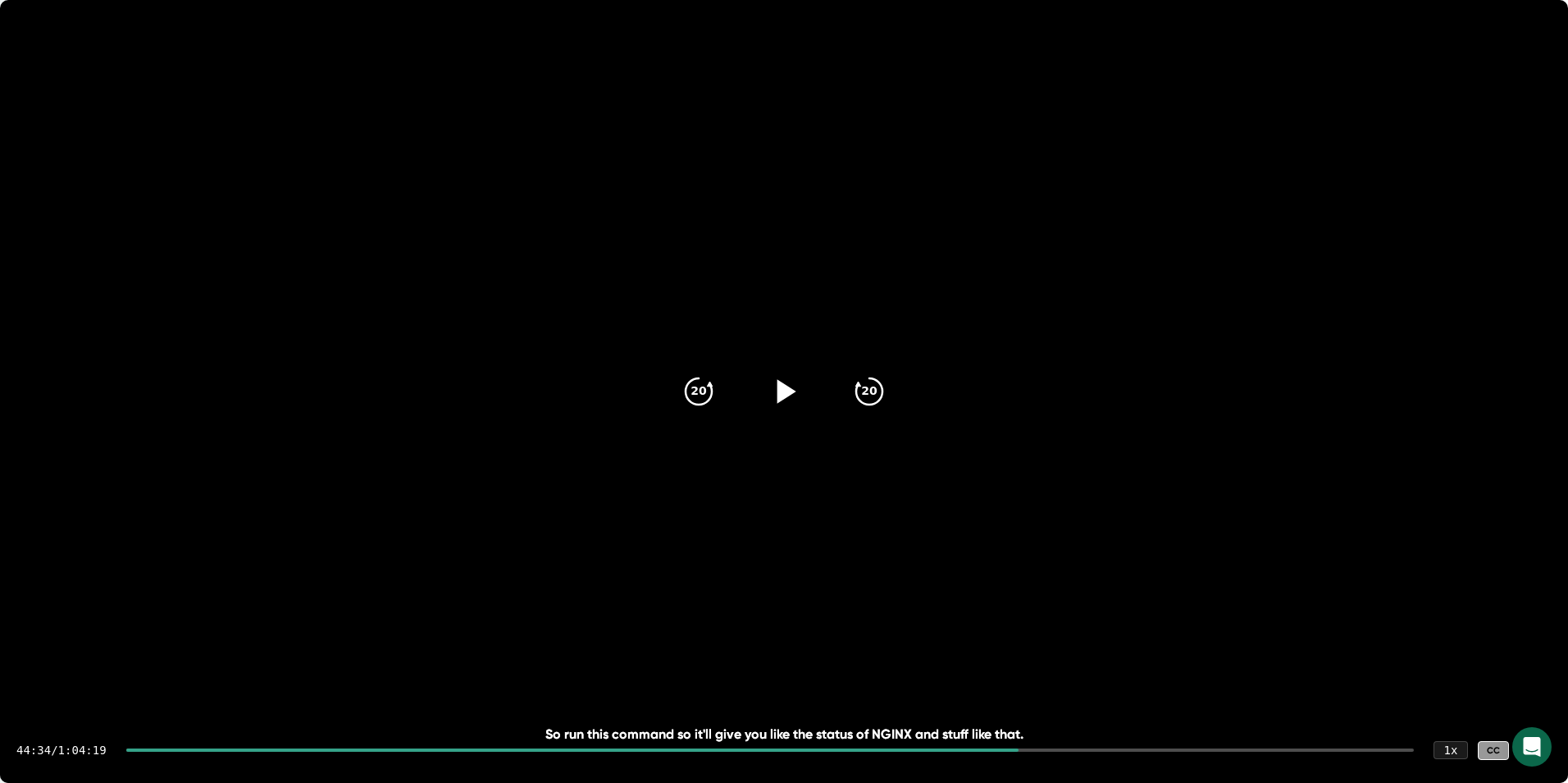
scroll to position [23099, 0]
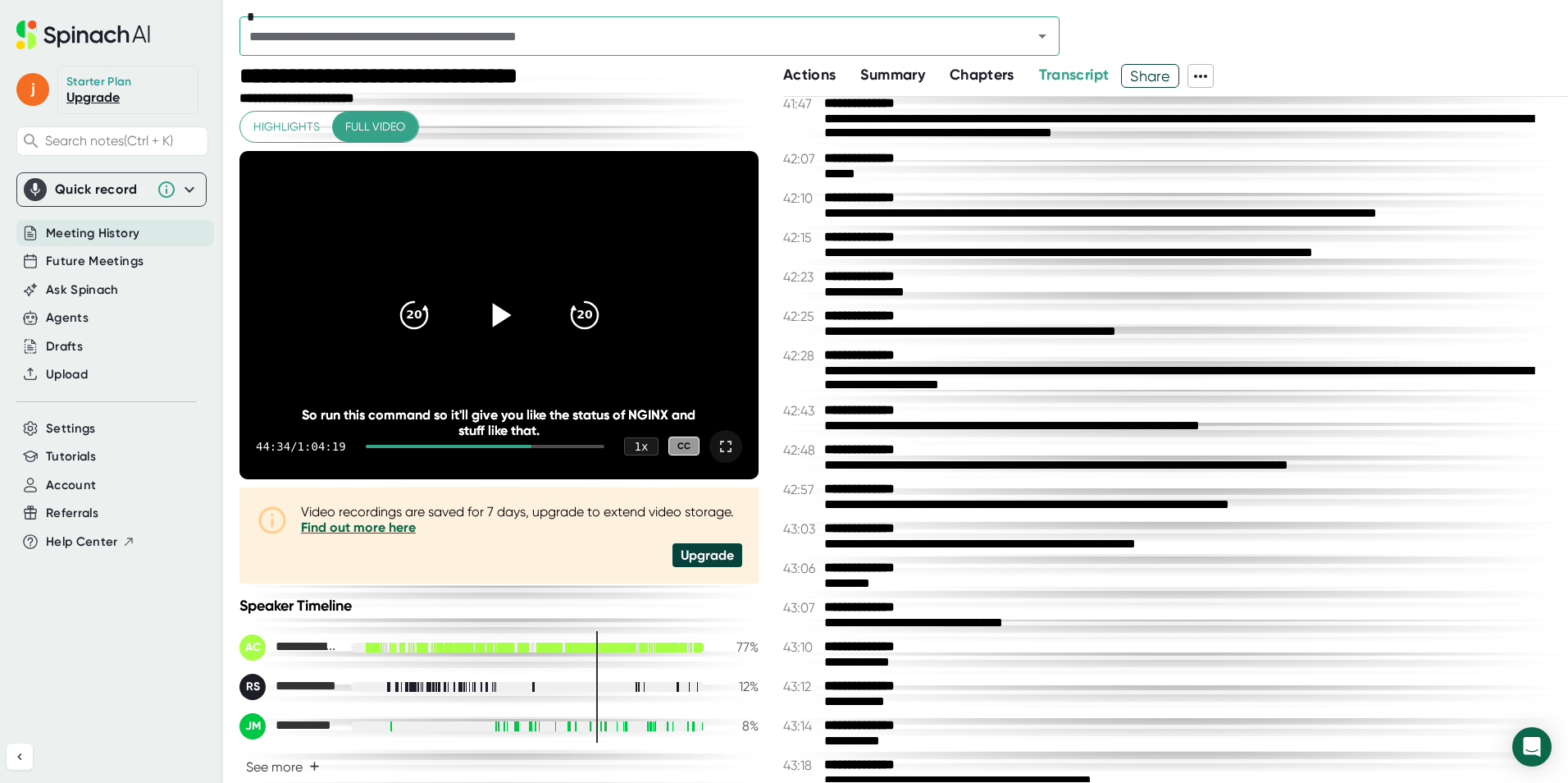
click at [716, 437] on icon at bounding box center [726, 447] width 20 height 20
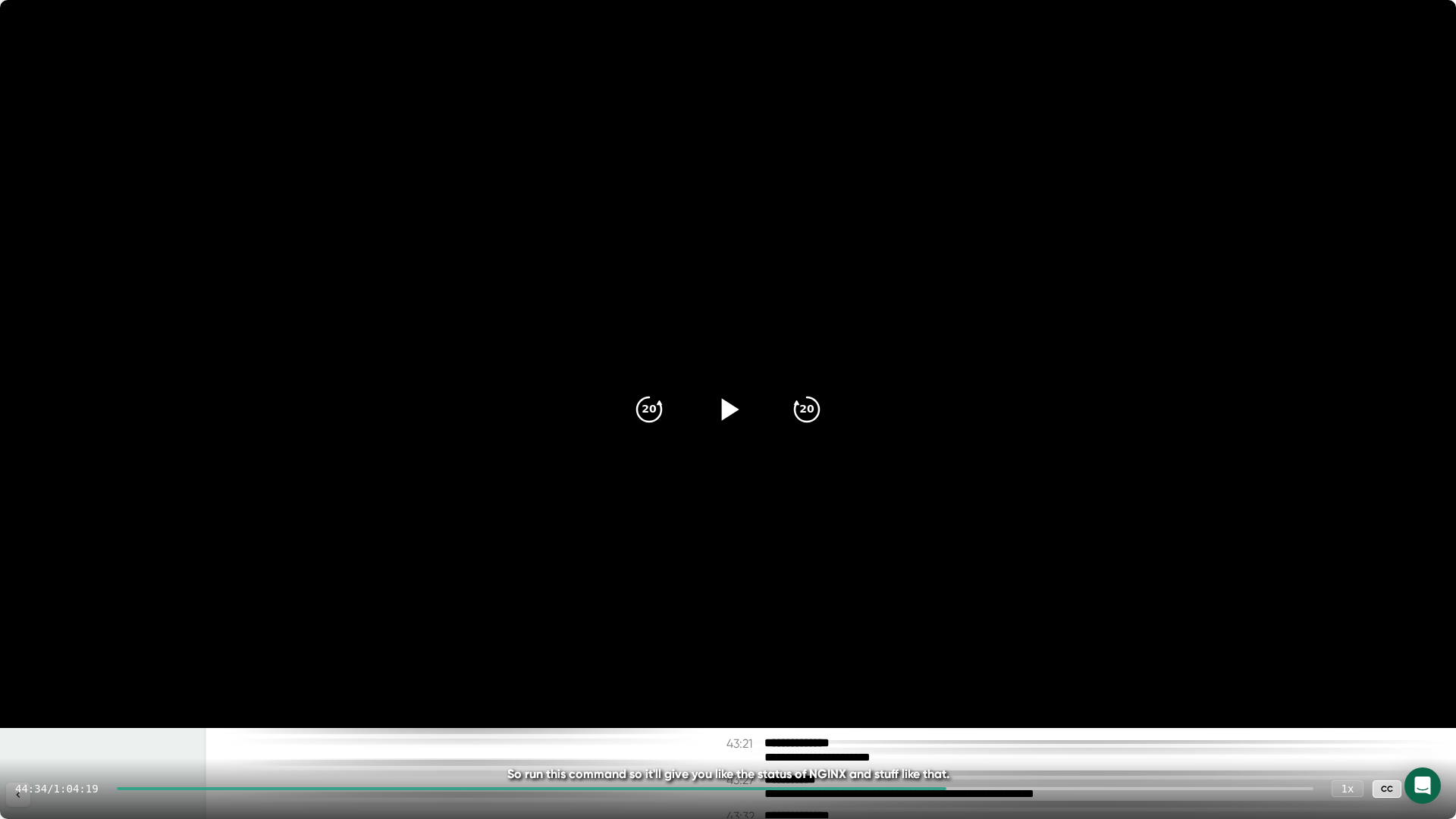
click at [1416, 723] on div at bounding box center [1426, 789] width 30 height 30
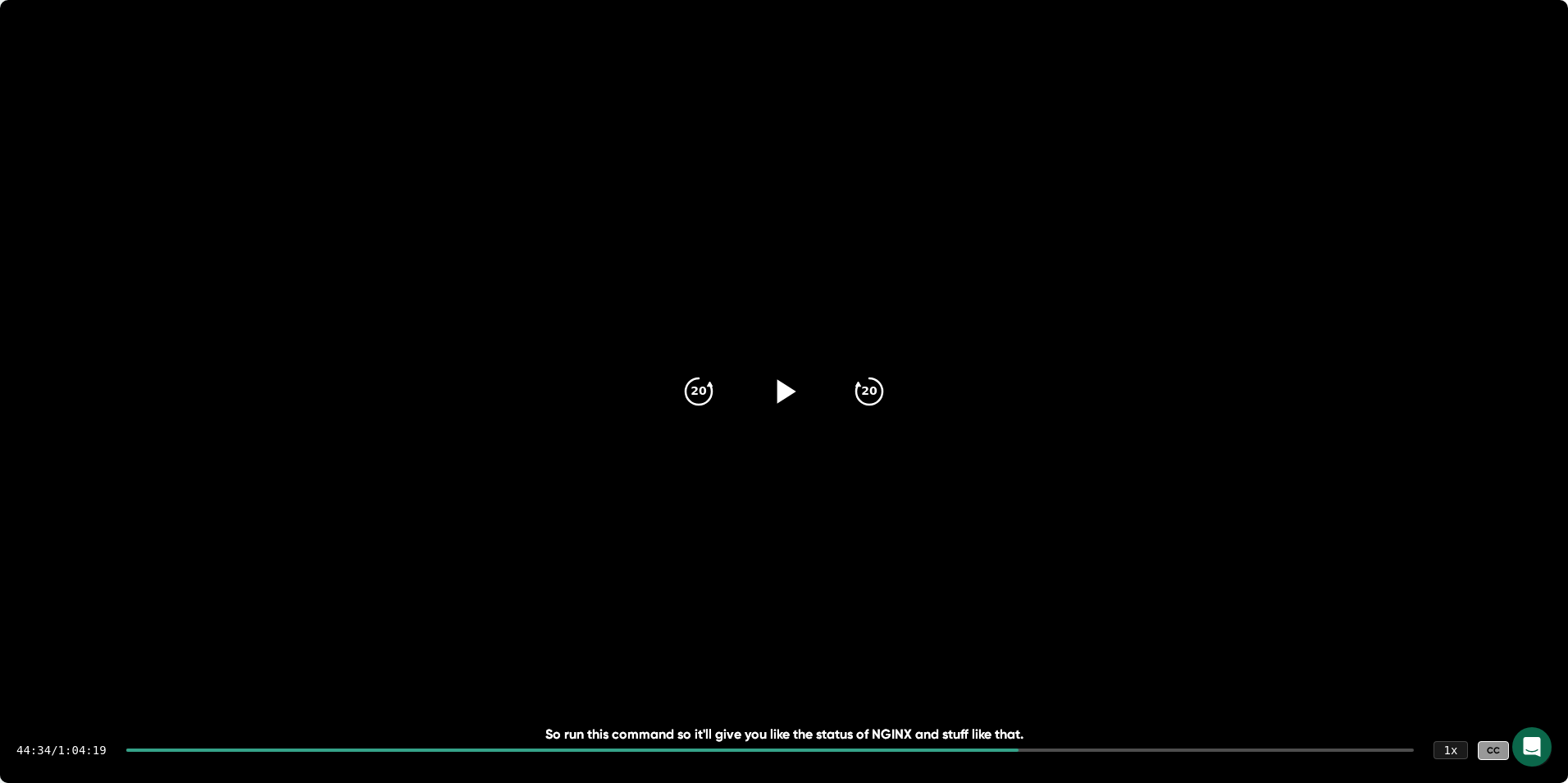
scroll to position [23131, 0]
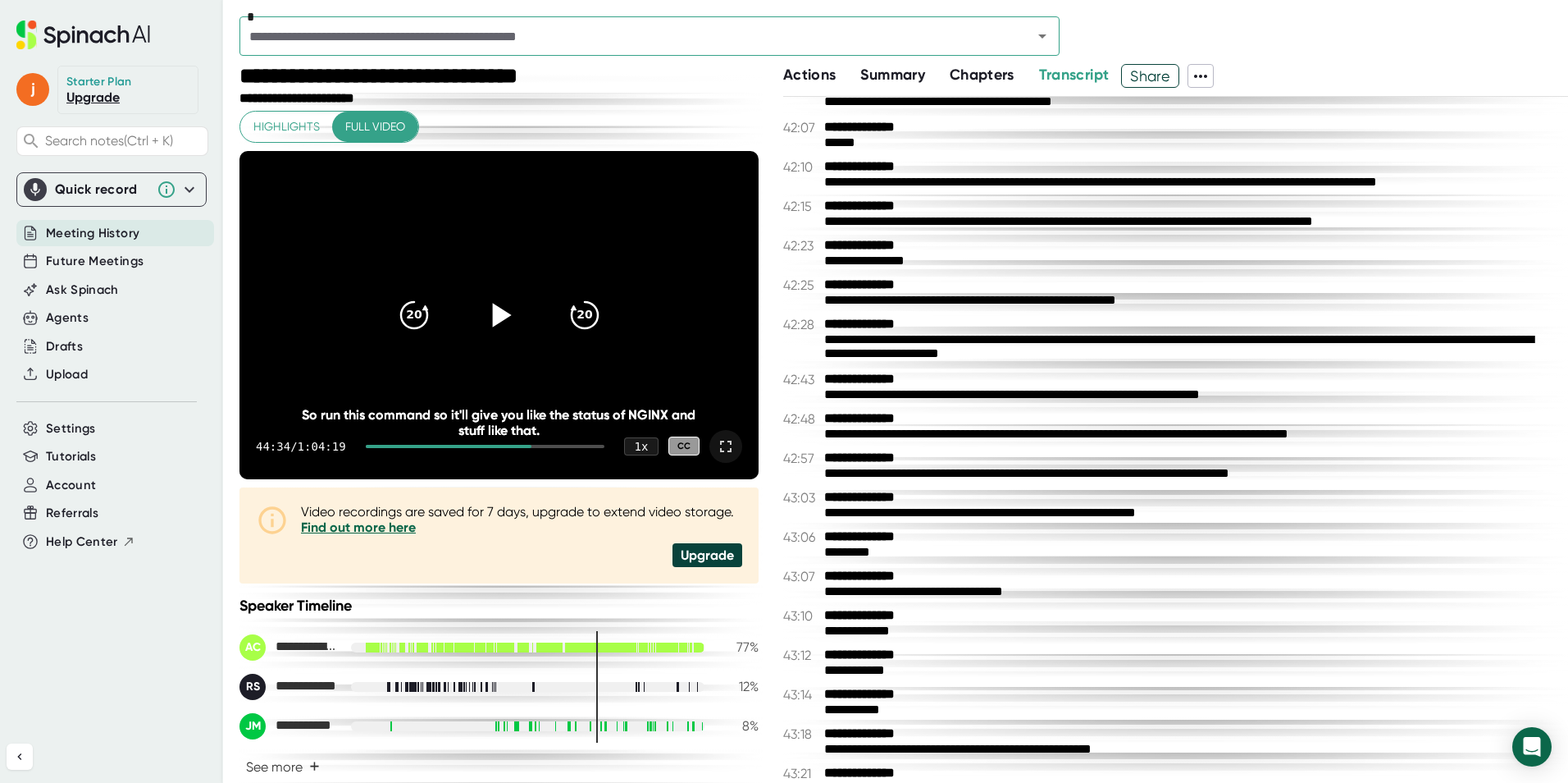
click at [717, 441] on icon at bounding box center [726, 447] width 20 height 20
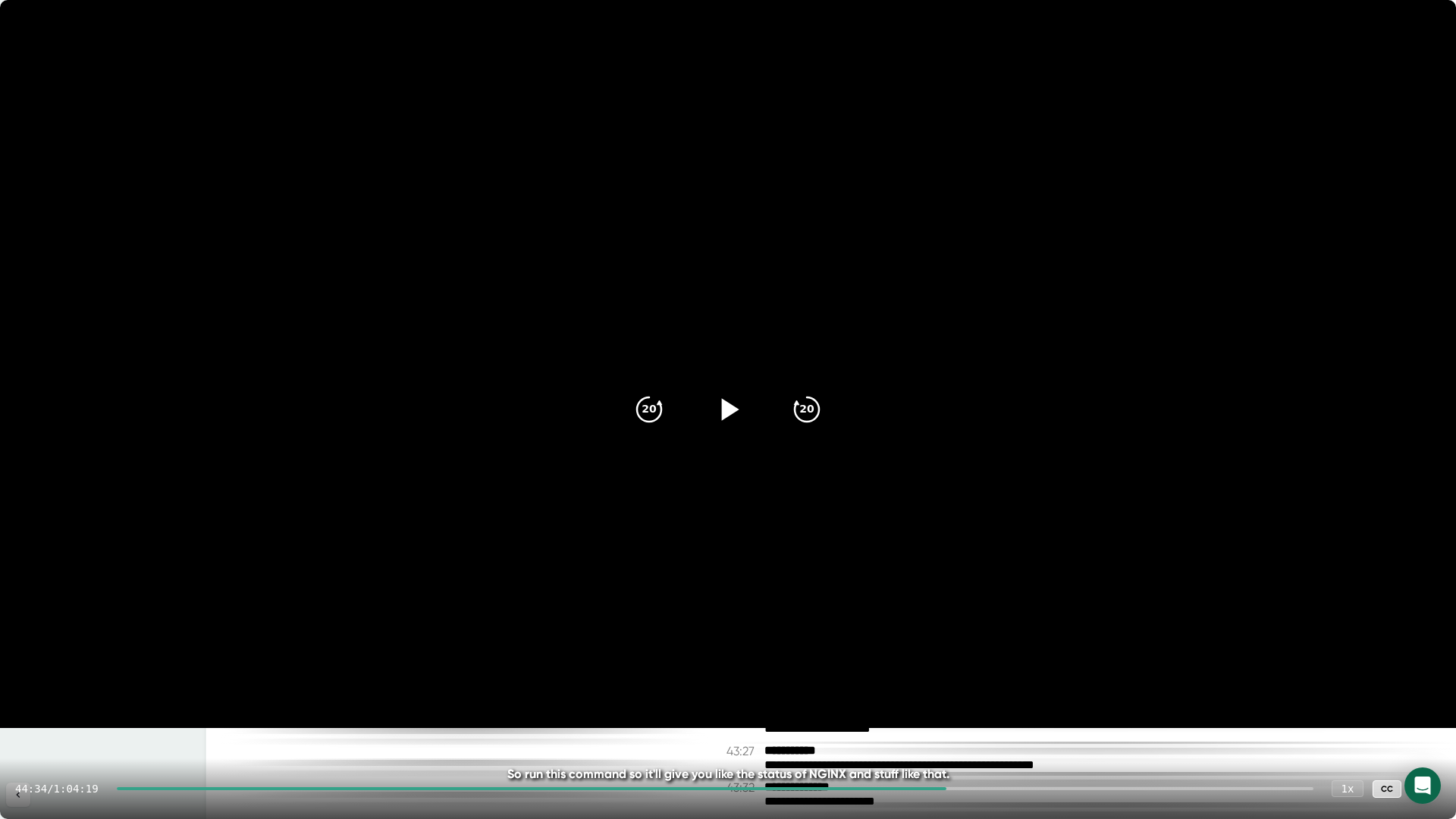
click at [1426, 723] on div at bounding box center [1426, 789] width 30 height 30
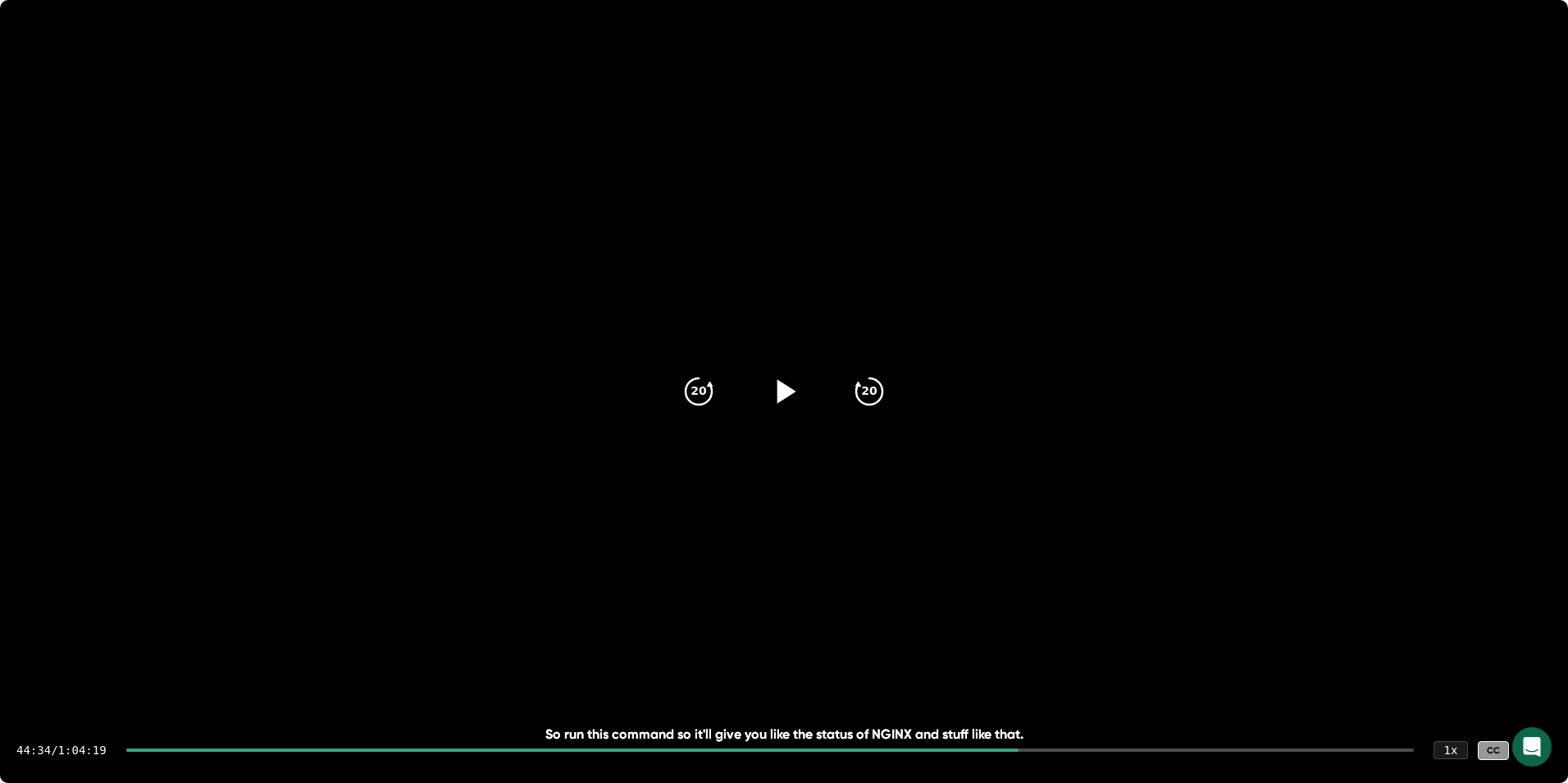
scroll to position [23162, 0]
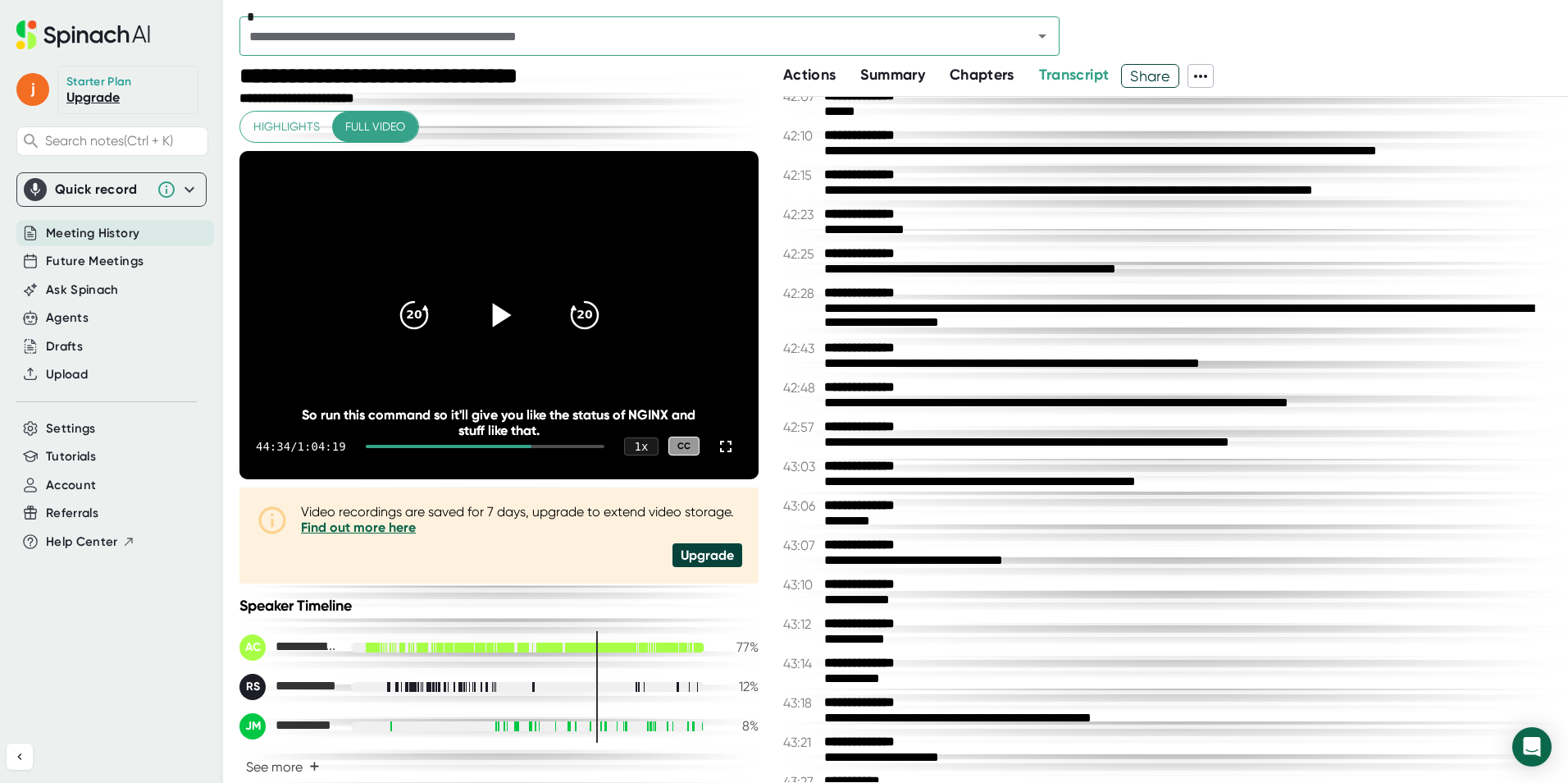
click at [486, 332] on icon at bounding box center [498, 314] width 41 height 41
click at [720, 451] on icon at bounding box center [726, 446] width 12 height 12
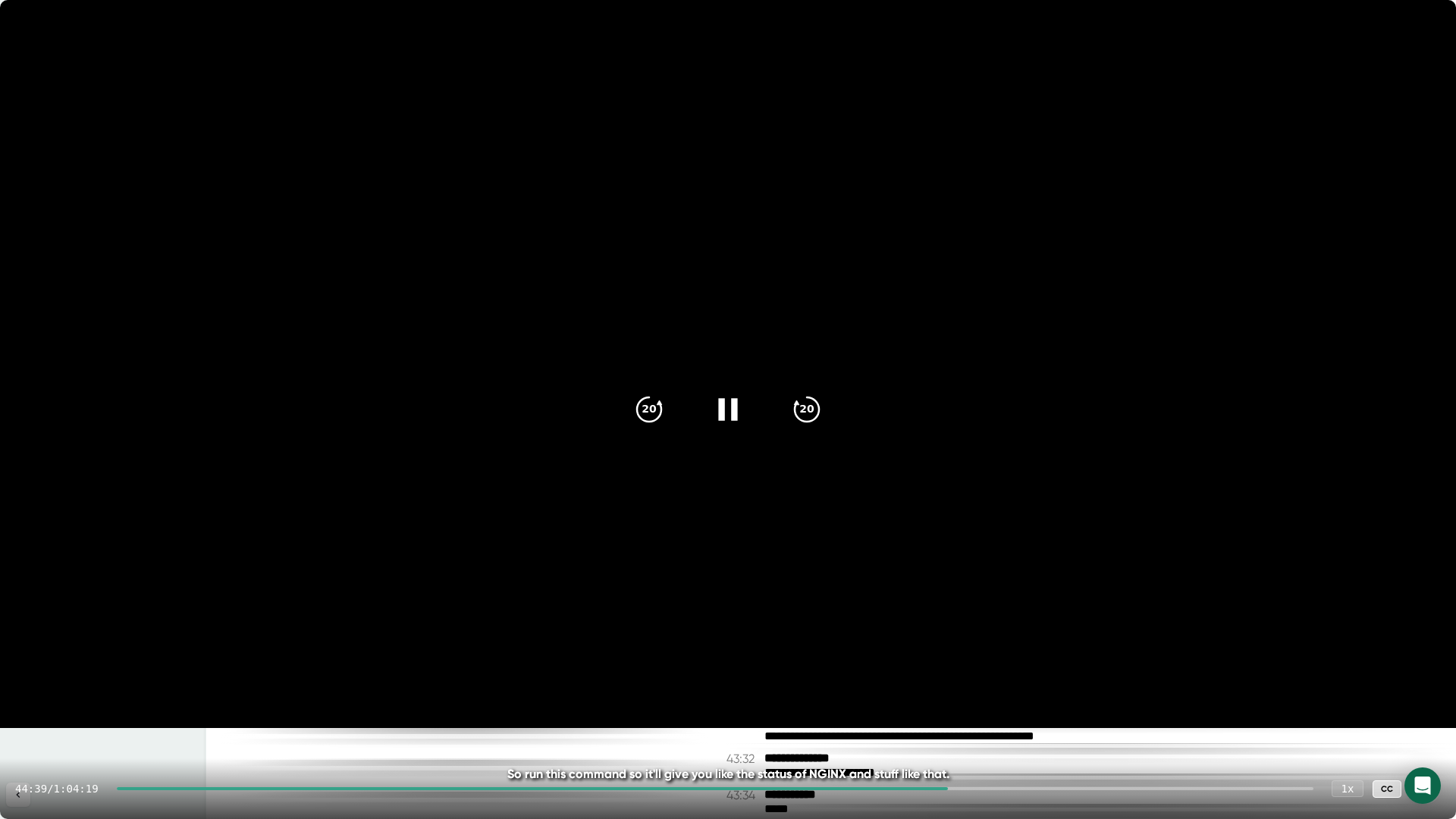
click at [730, 405] on icon at bounding box center [728, 410] width 38 height 38
click at [730, 405] on icon at bounding box center [730, 409] width 17 height 22
click at [728, 409] on icon at bounding box center [728, 410] width 38 height 38
click at [1431, 723] on icon at bounding box center [1426, 789] width 18 height 18
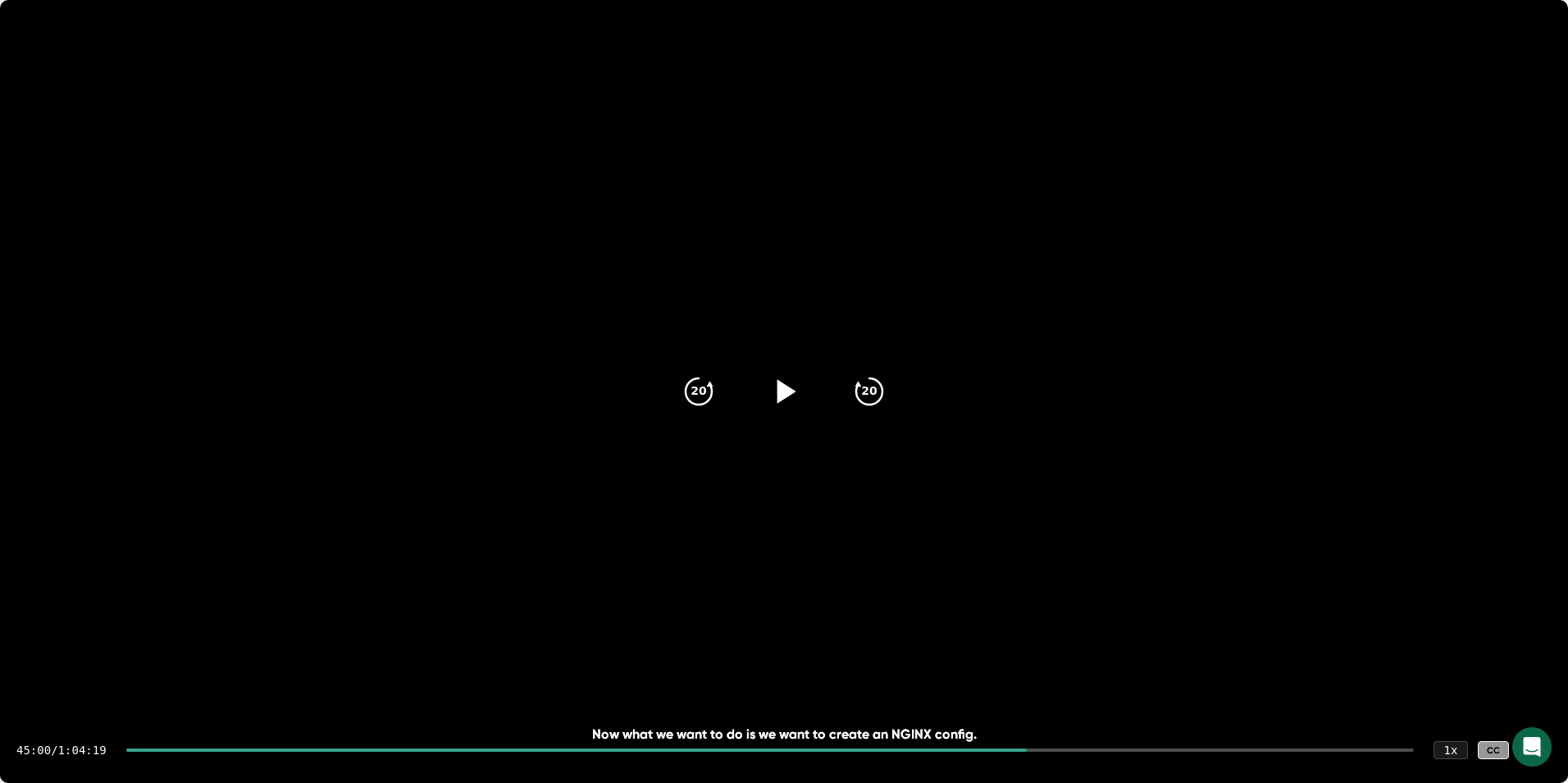
scroll to position [23193, 0]
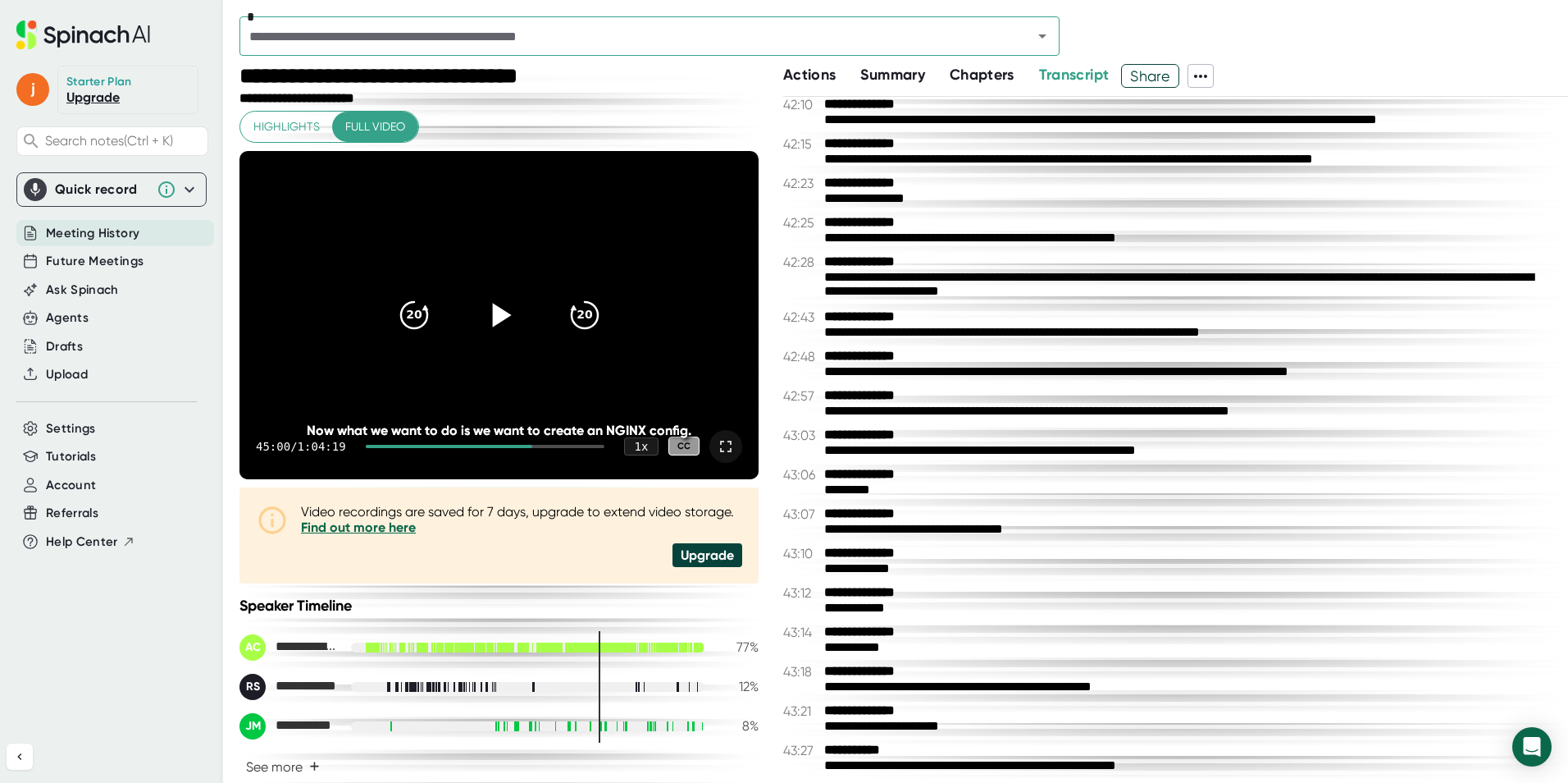
click at [495, 317] on icon at bounding box center [501, 315] width 19 height 24
click at [719, 442] on icon at bounding box center [726, 447] width 20 height 20
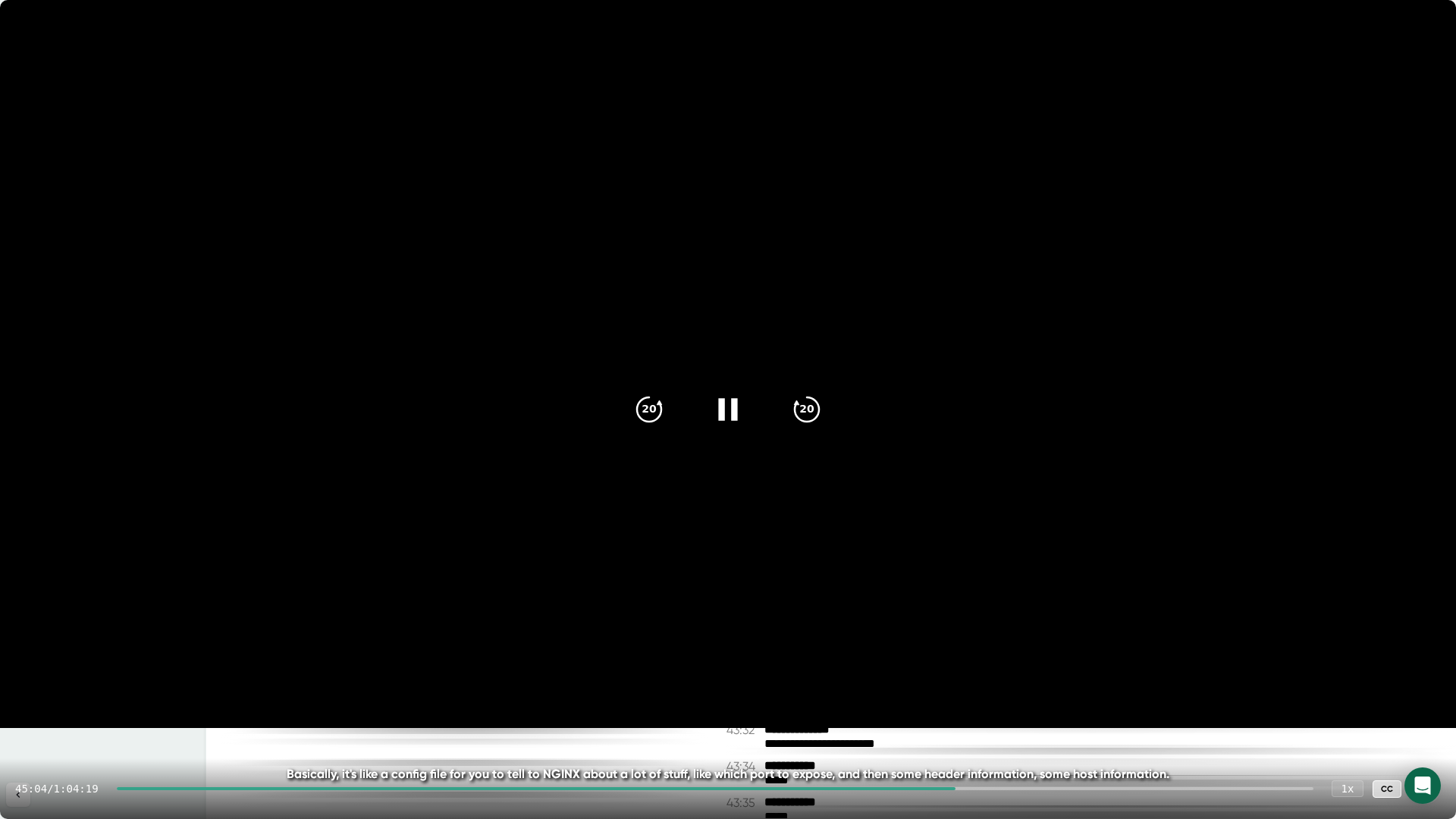
click at [719, 412] on icon at bounding box center [728, 410] width 38 height 38
click at [1431, 723] on icon at bounding box center [1426, 789] width 18 height 18
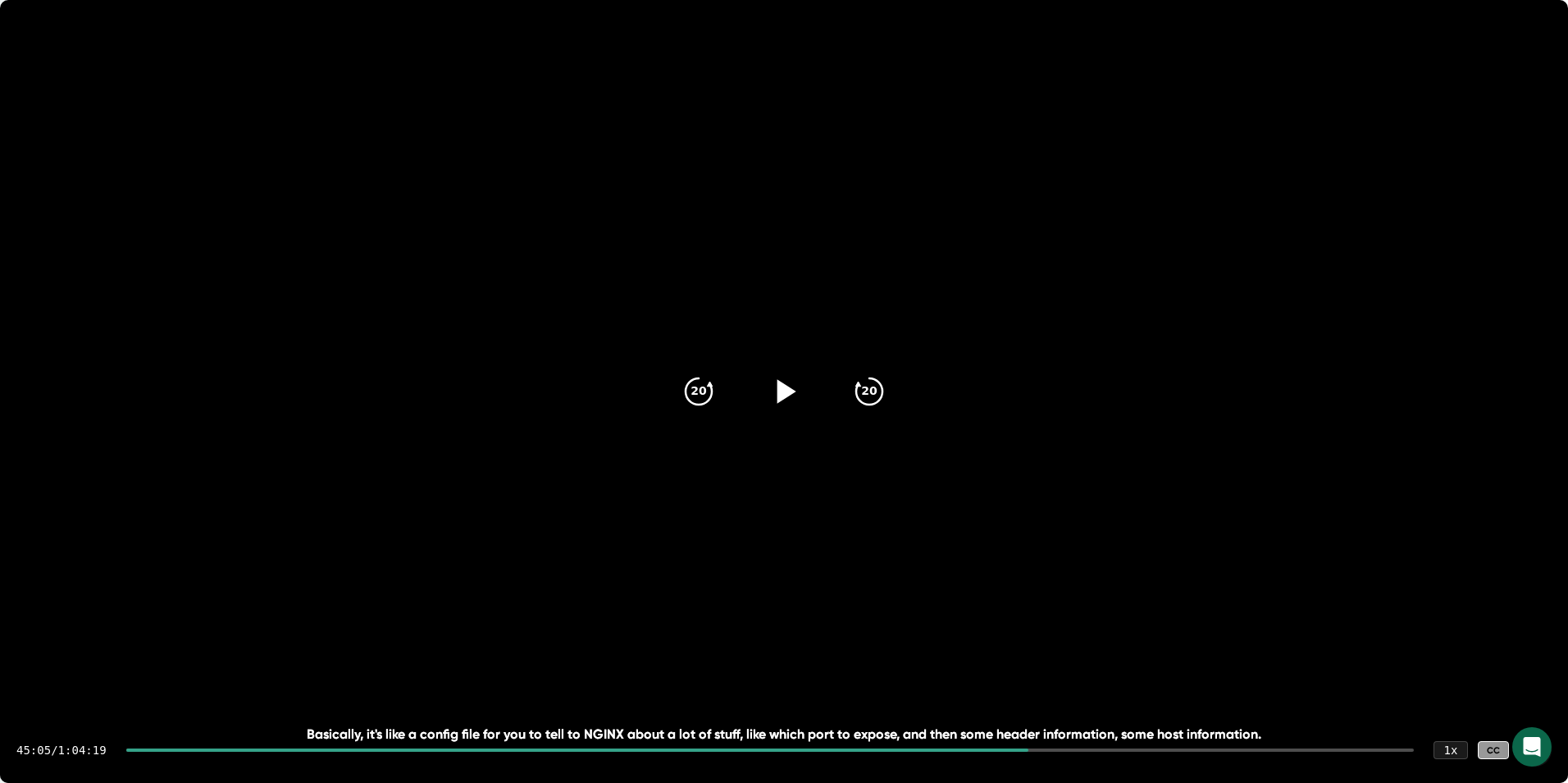
scroll to position [23224, 0]
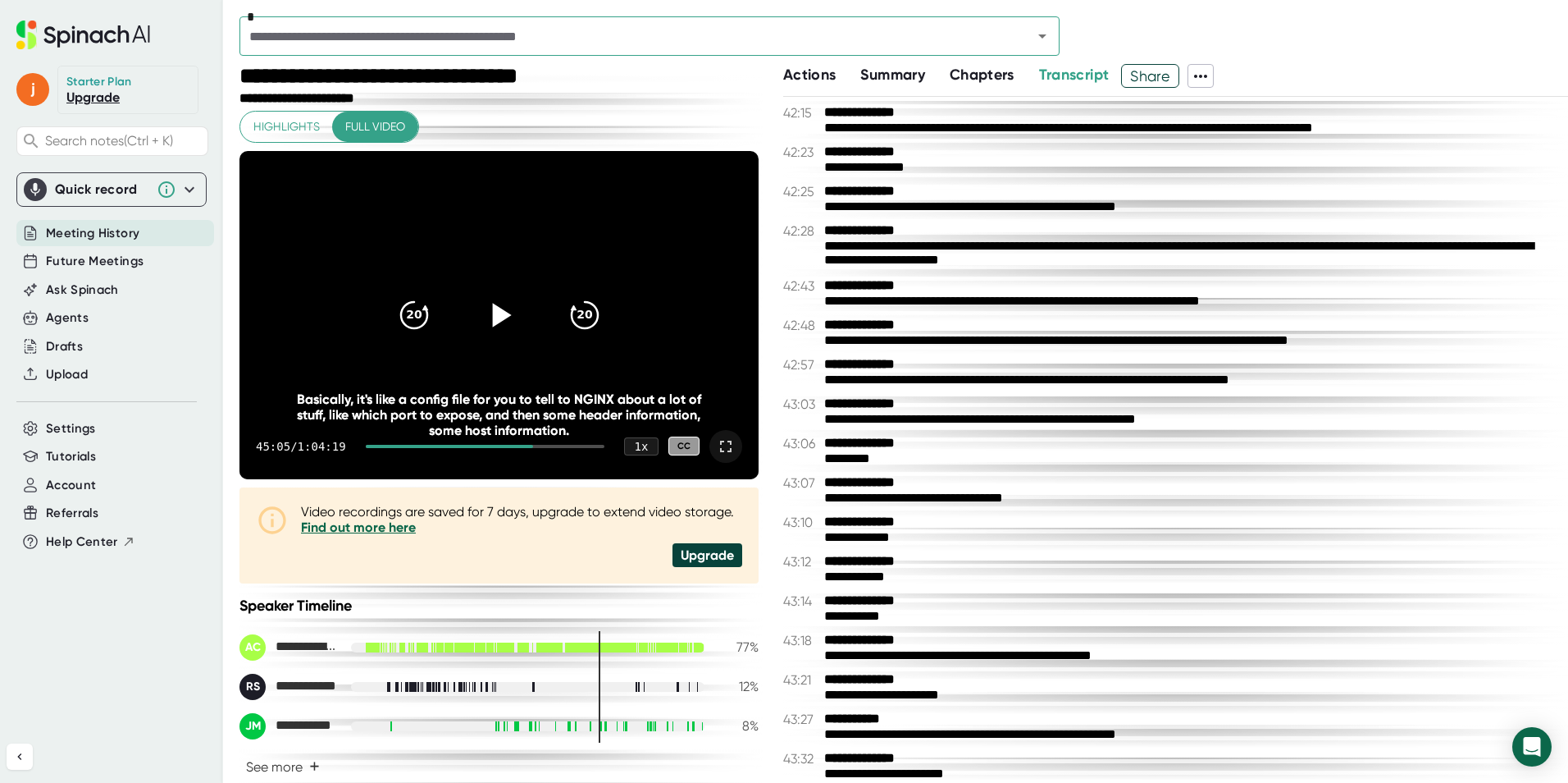
click at [487, 309] on icon at bounding box center [498, 314] width 41 height 41
click at [491, 303] on icon at bounding box center [498, 314] width 41 height 41
click at [718, 445] on icon at bounding box center [726, 447] width 20 height 20
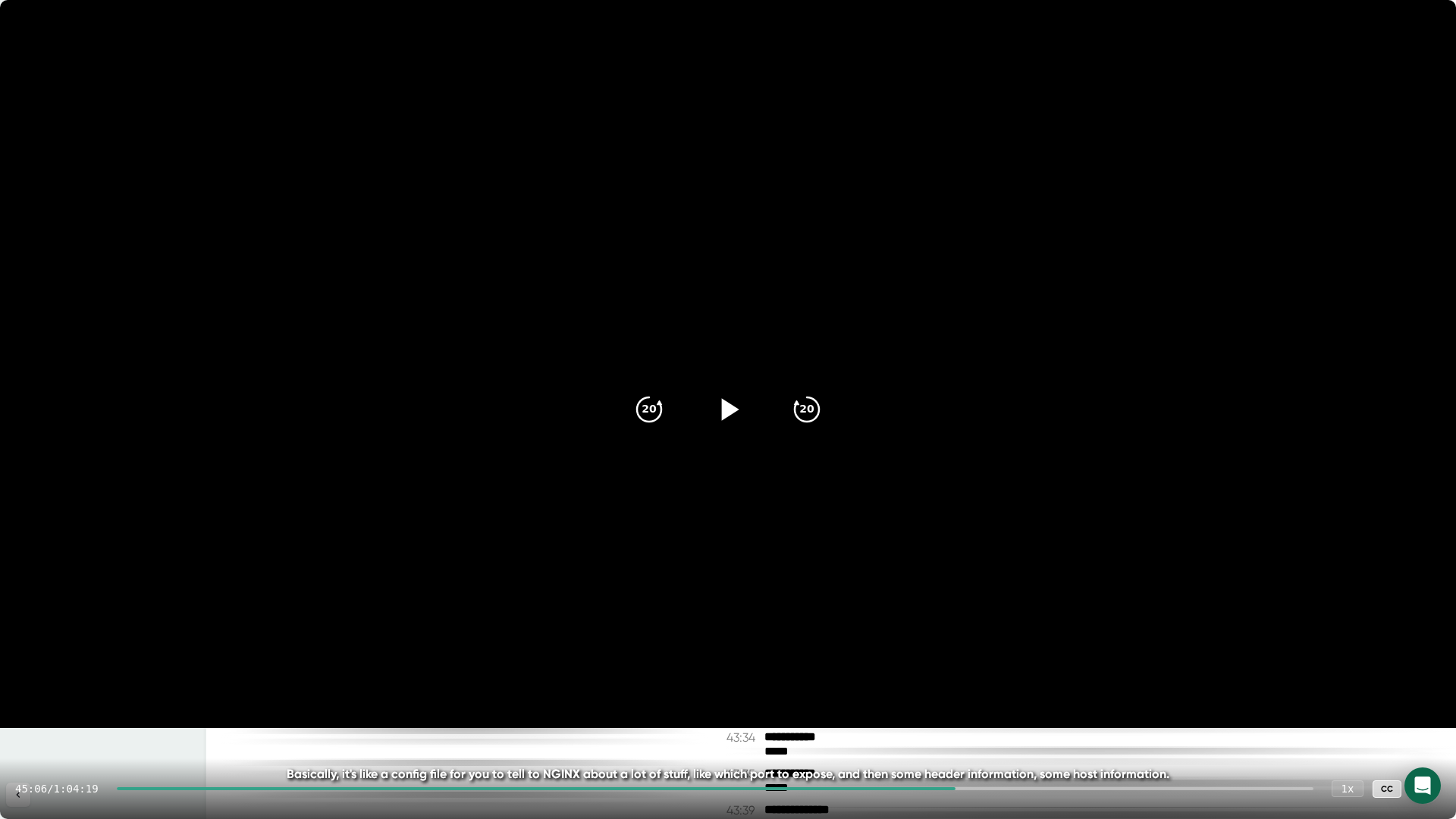
click at [739, 395] on icon at bounding box center [728, 410] width 38 height 38
click at [723, 408] on icon at bounding box center [727, 409] width 19 height 22
click at [725, 414] on icon at bounding box center [730, 409] width 17 height 22
click at [721, 408] on icon at bounding box center [727, 409] width 19 height 22
click at [723, 410] on icon at bounding box center [728, 410] width 38 height 38
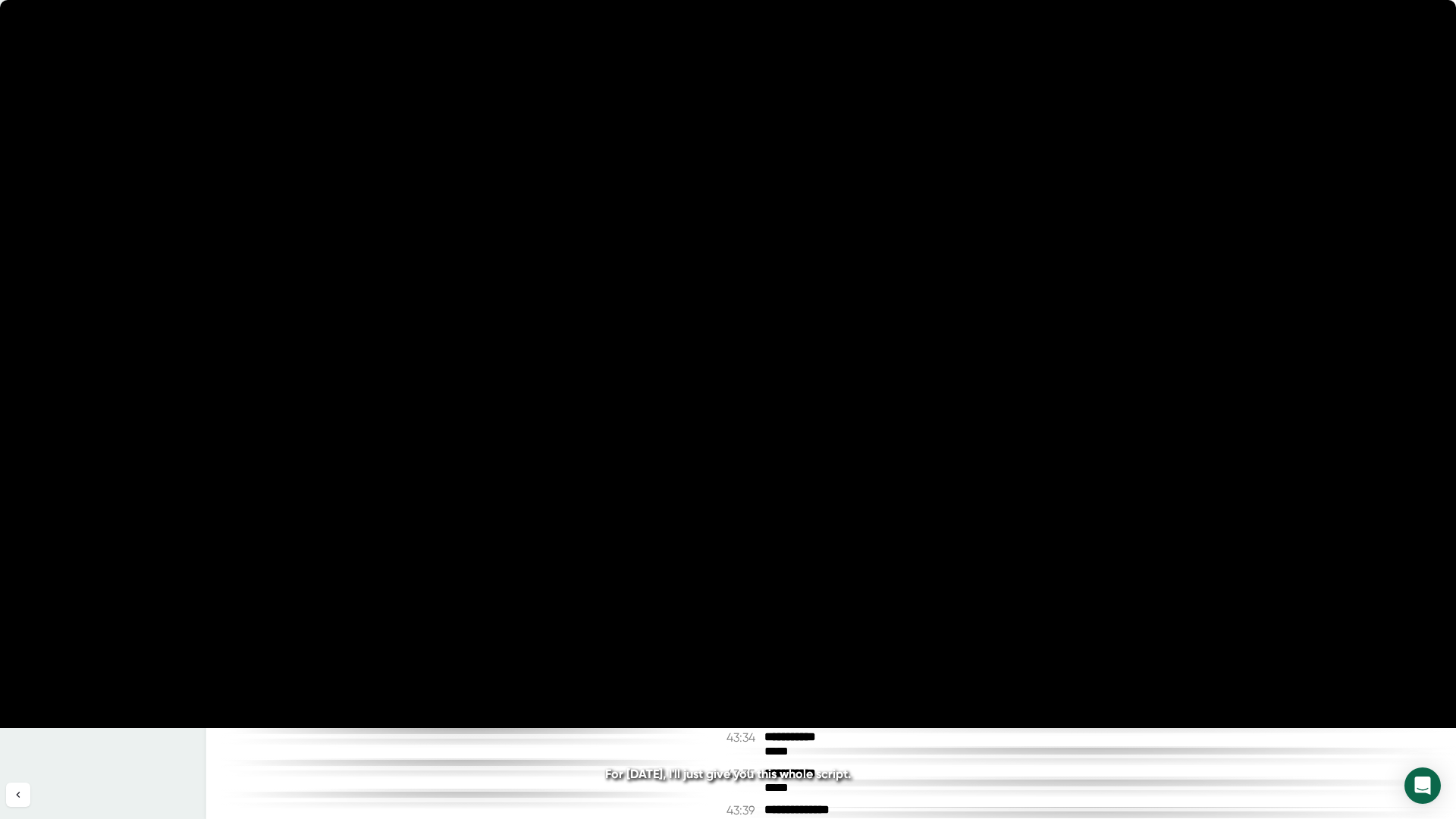
click at [728, 405] on icon at bounding box center [728, 410] width 38 height 38
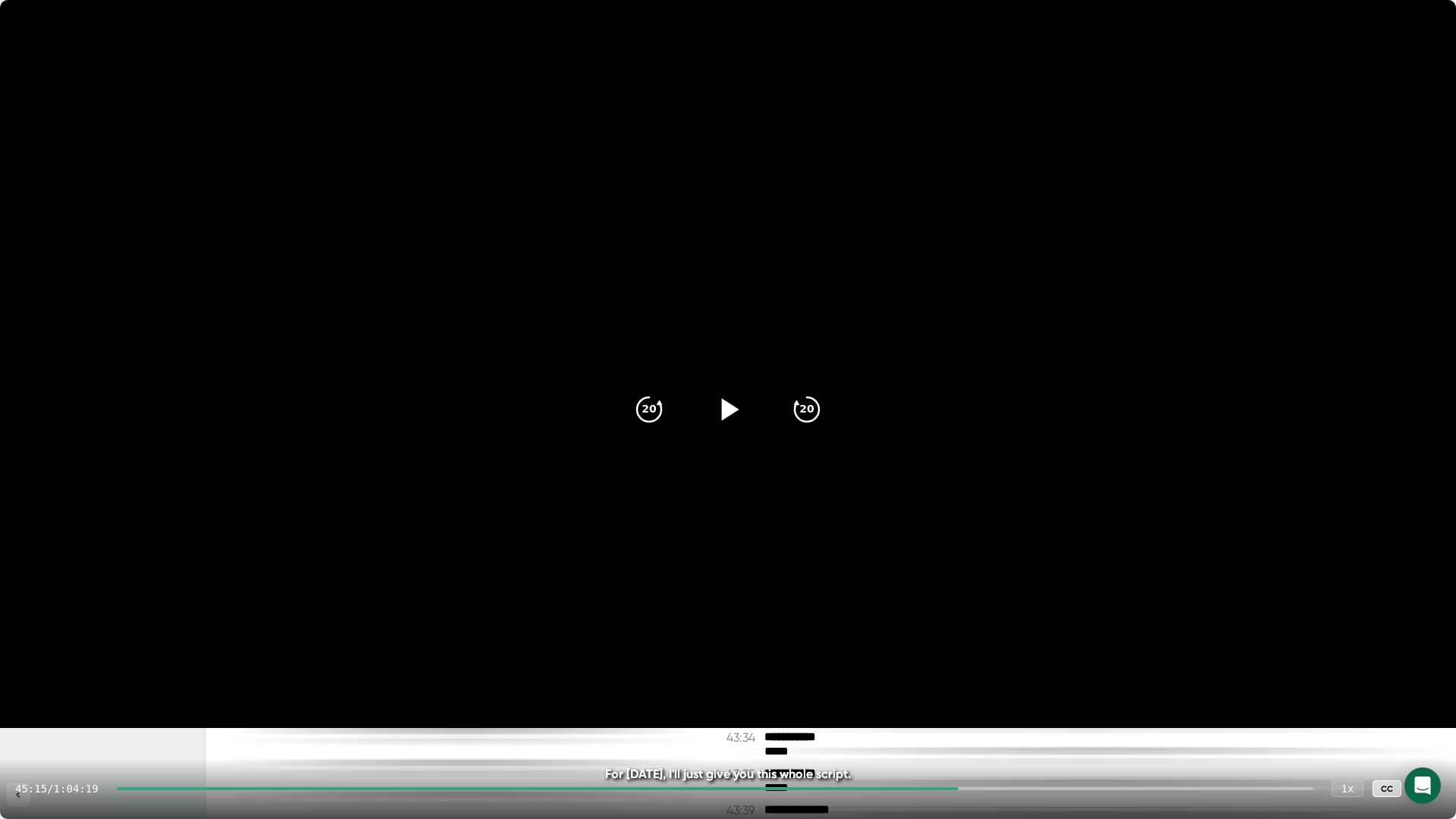
click at [1421, 723] on icon at bounding box center [1426, 789] width 18 height 18
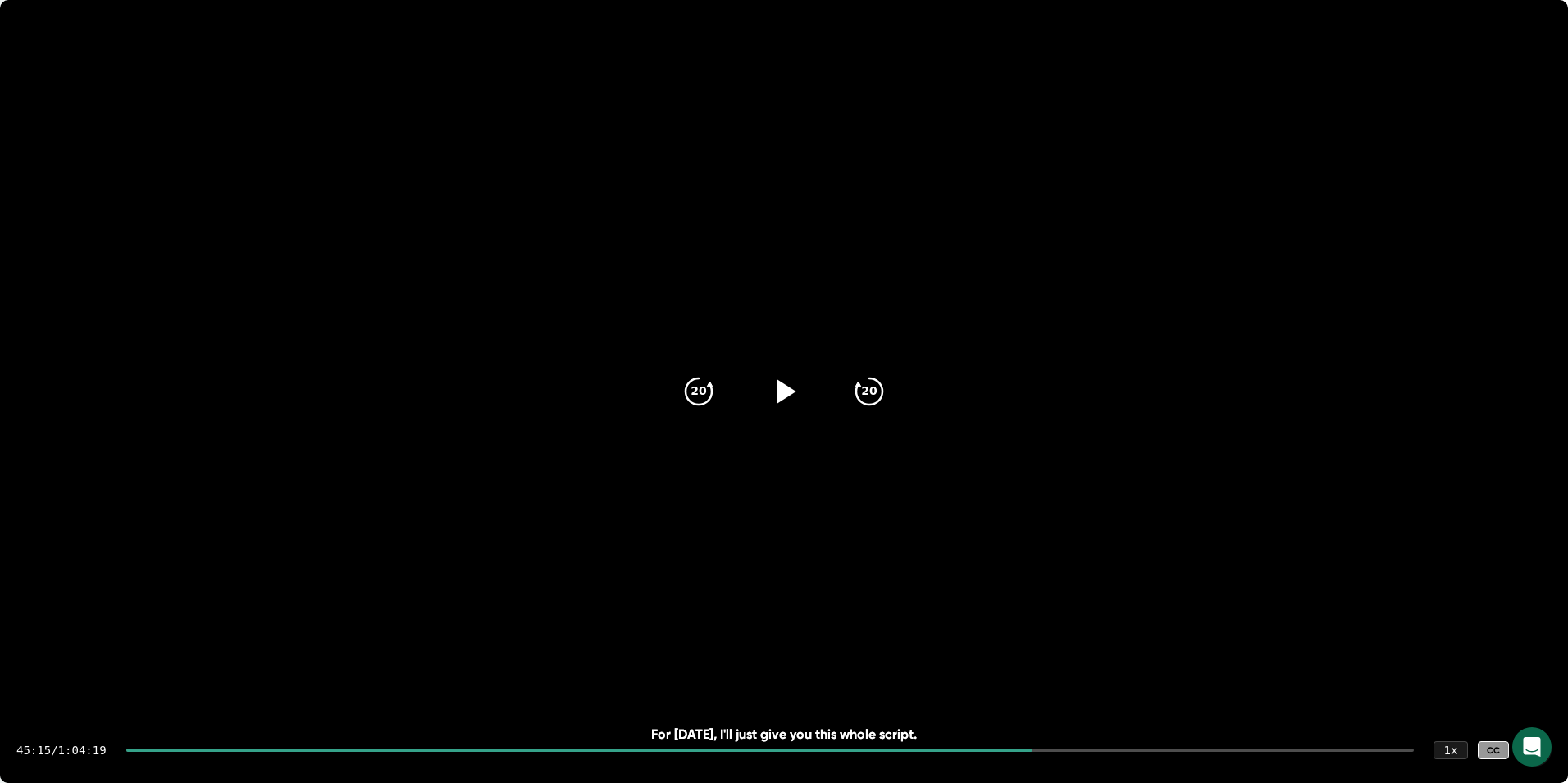
scroll to position [23255, 0]
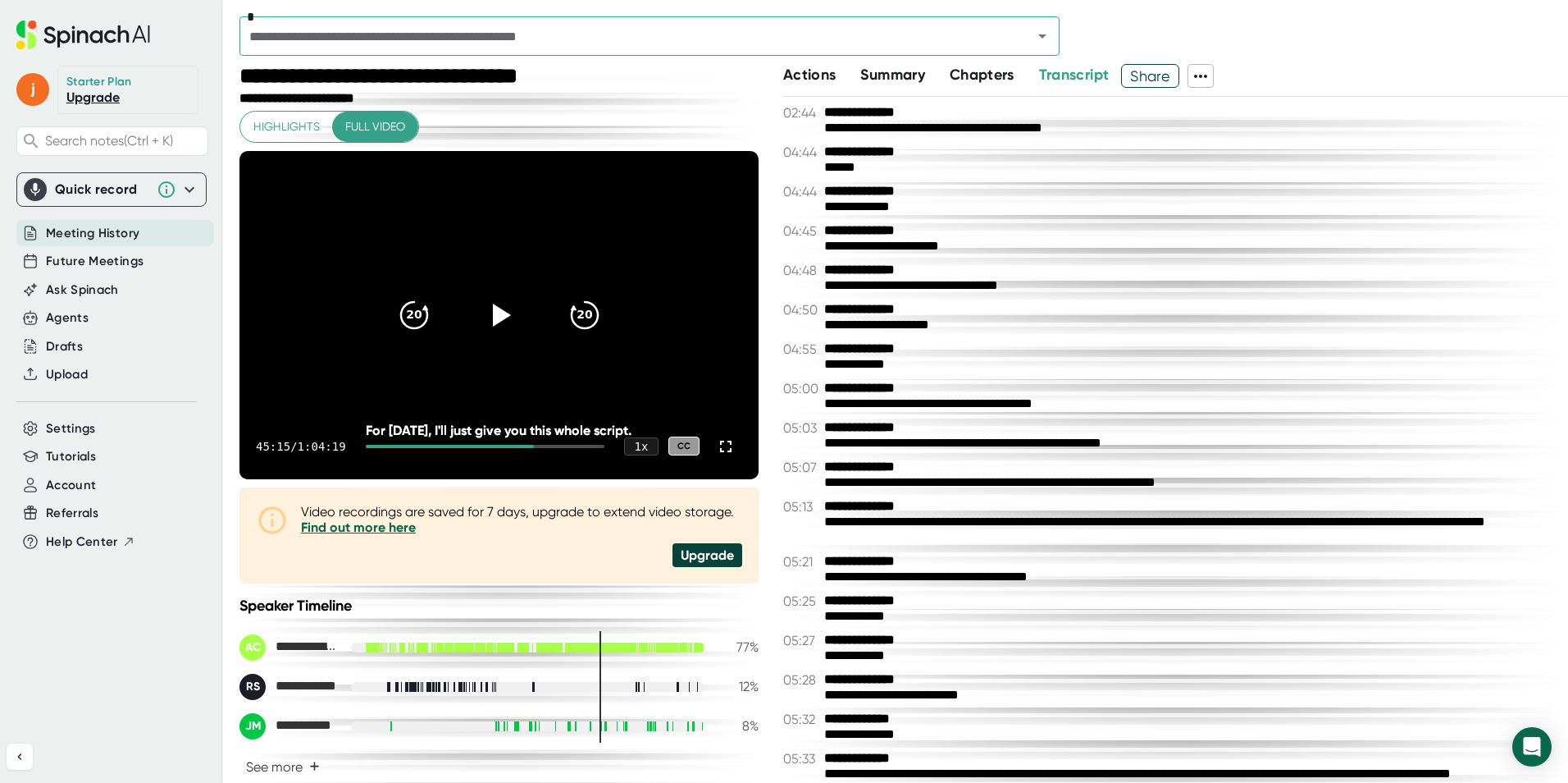
scroll to position [23255, 0]
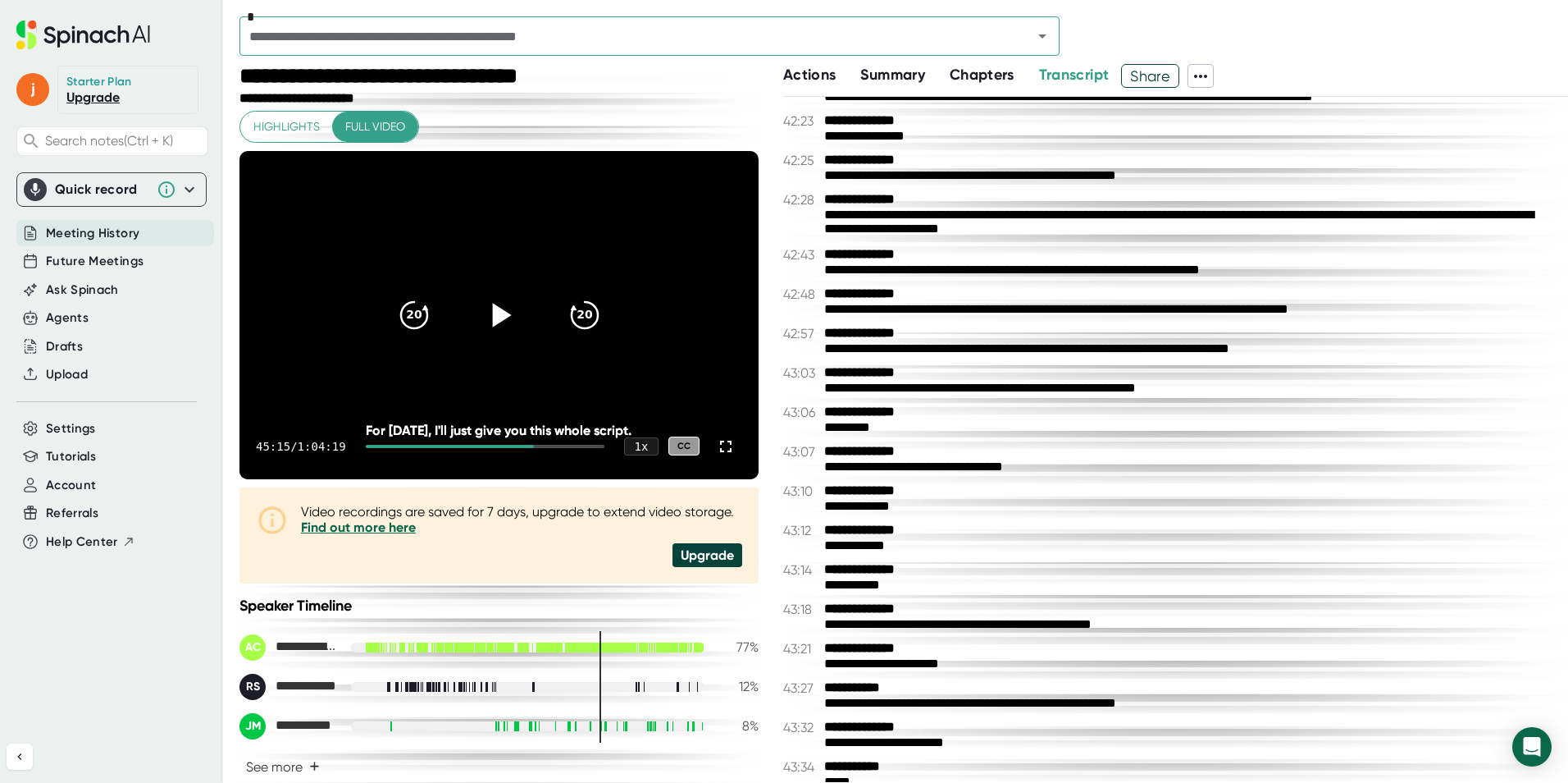
click at [490, 306] on icon at bounding box center [498, 314] width 41 height 41
click at [718, 456] on div at bounding box center [726, 446] width 33 height 33
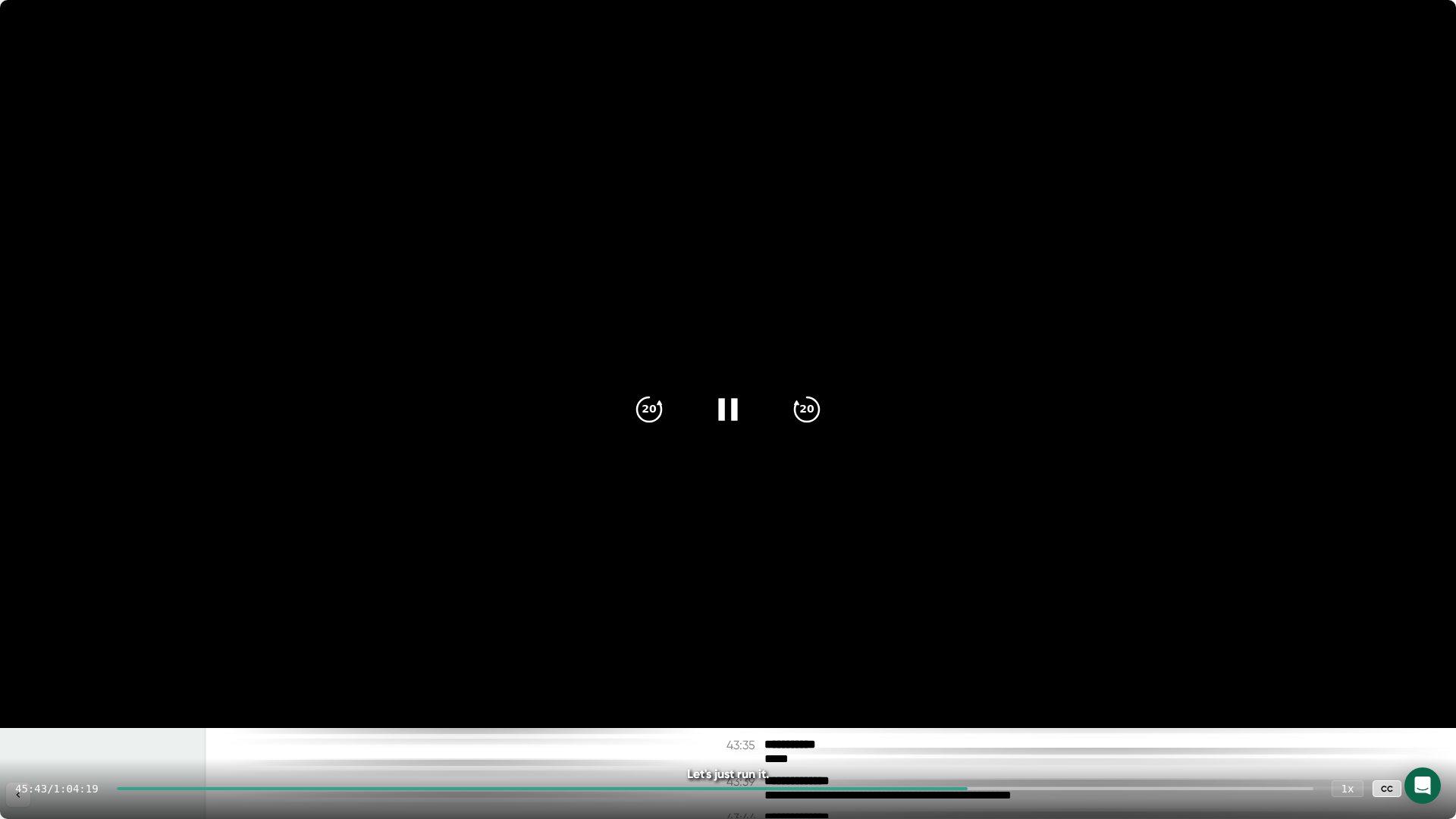
click at [725, 410] on icon at bounding box center [728, 410] width 38 height 38
click at [725, 410] on icon at bounding box center [730, 409] width 17 height 22
click at [725, 410] on icon at bounding box center [728, 410] width 38 height 38
click at [1424, 723] on div at bounding box center [1426, 789] width 30 height 30
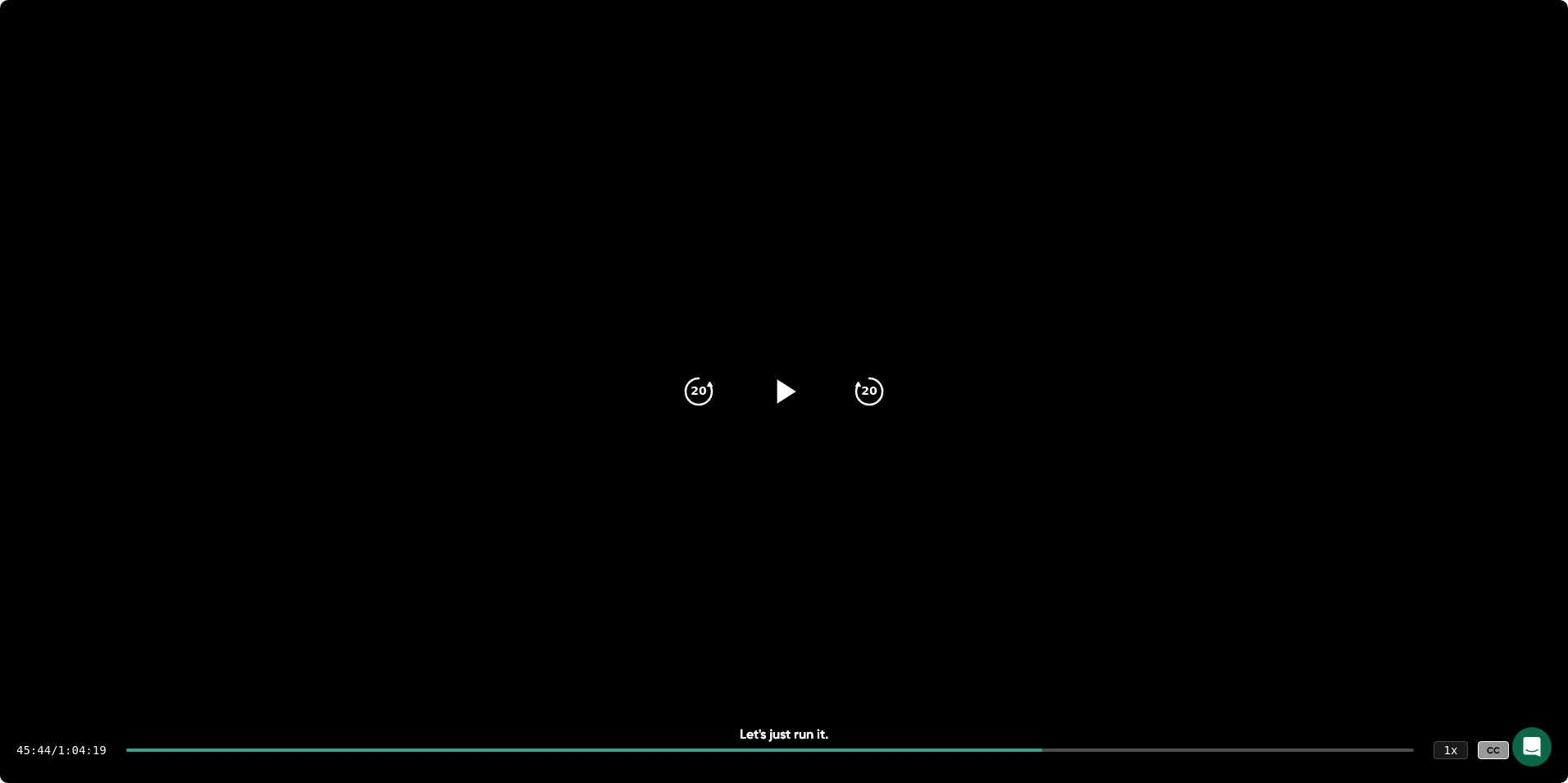
scroll to position [23287, 0]
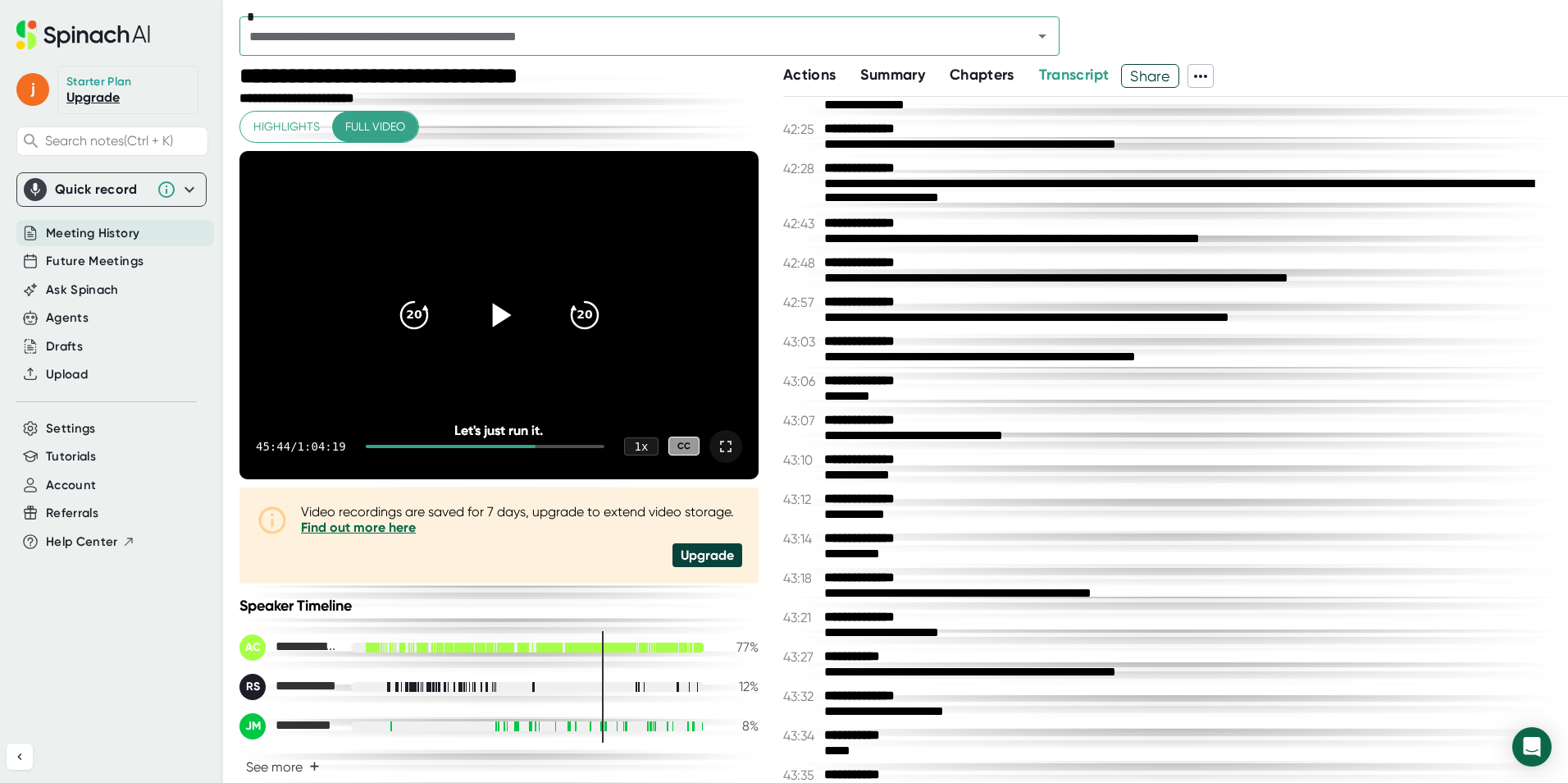
click at [718, 447] on icon at bounding box center [726, 447] width 20 height 20
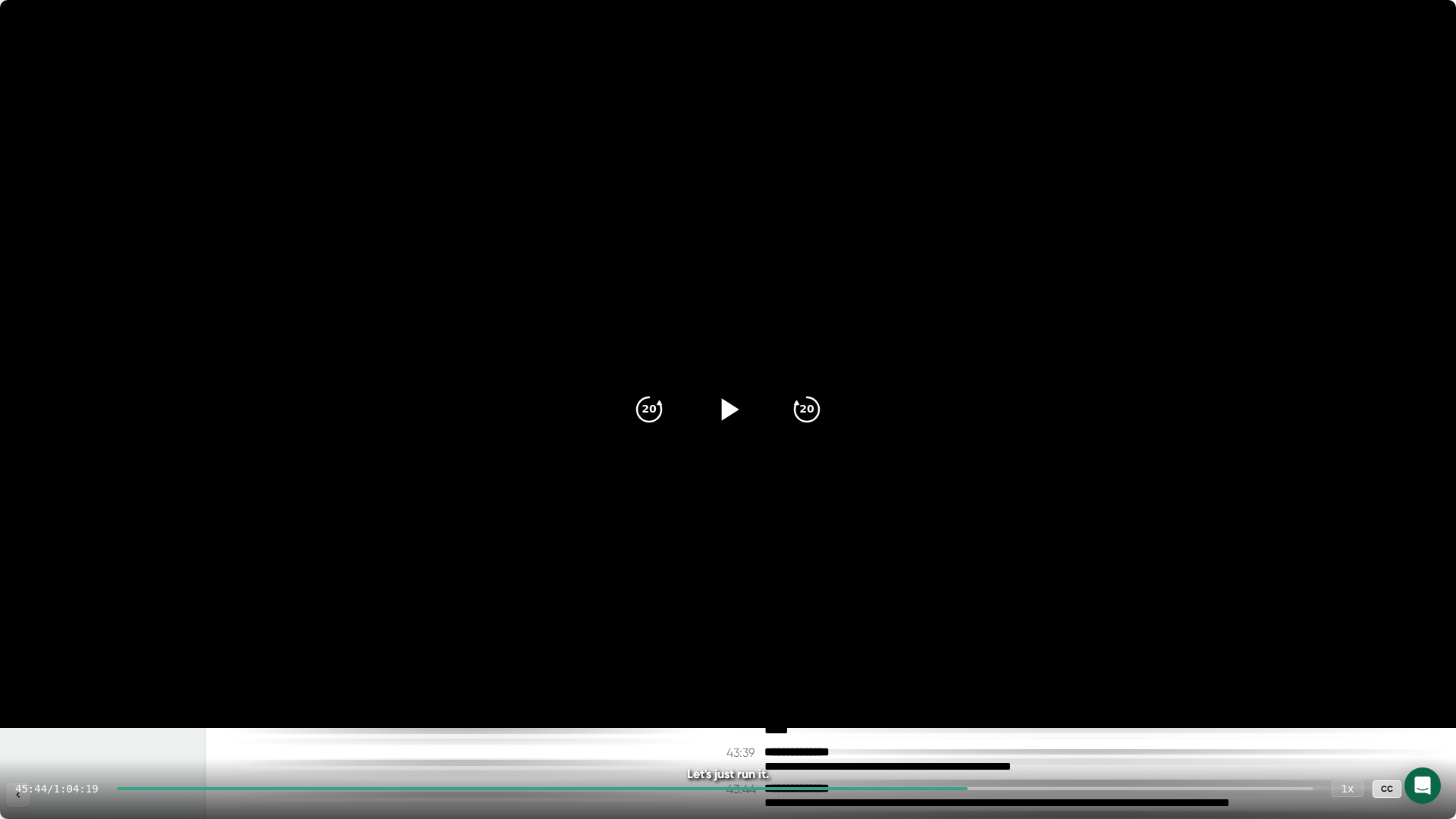
click at [1430, 723] on icon at bounding box center [1426, 789] width 18 height 18
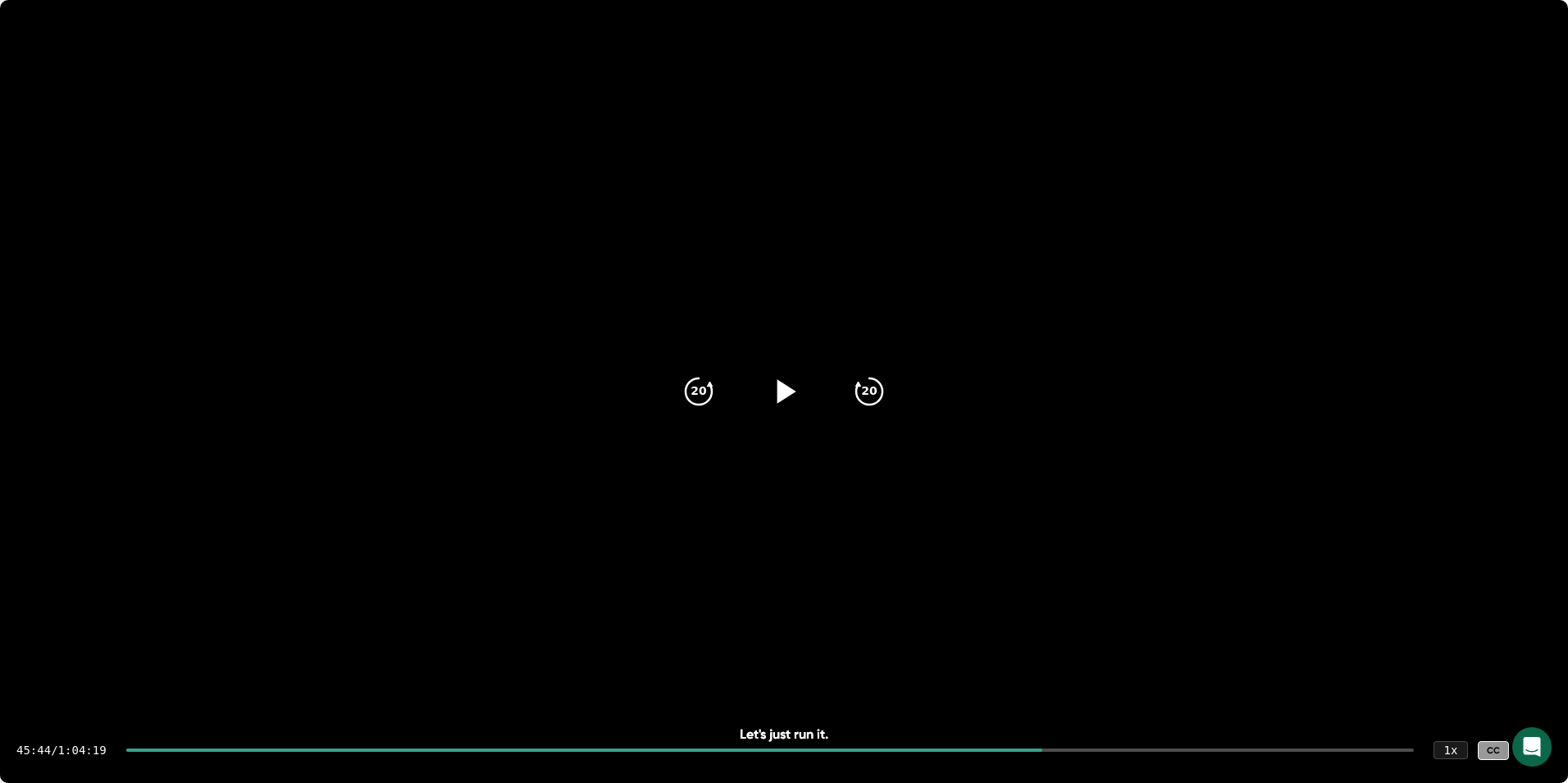
scroll to position [23318, 0]
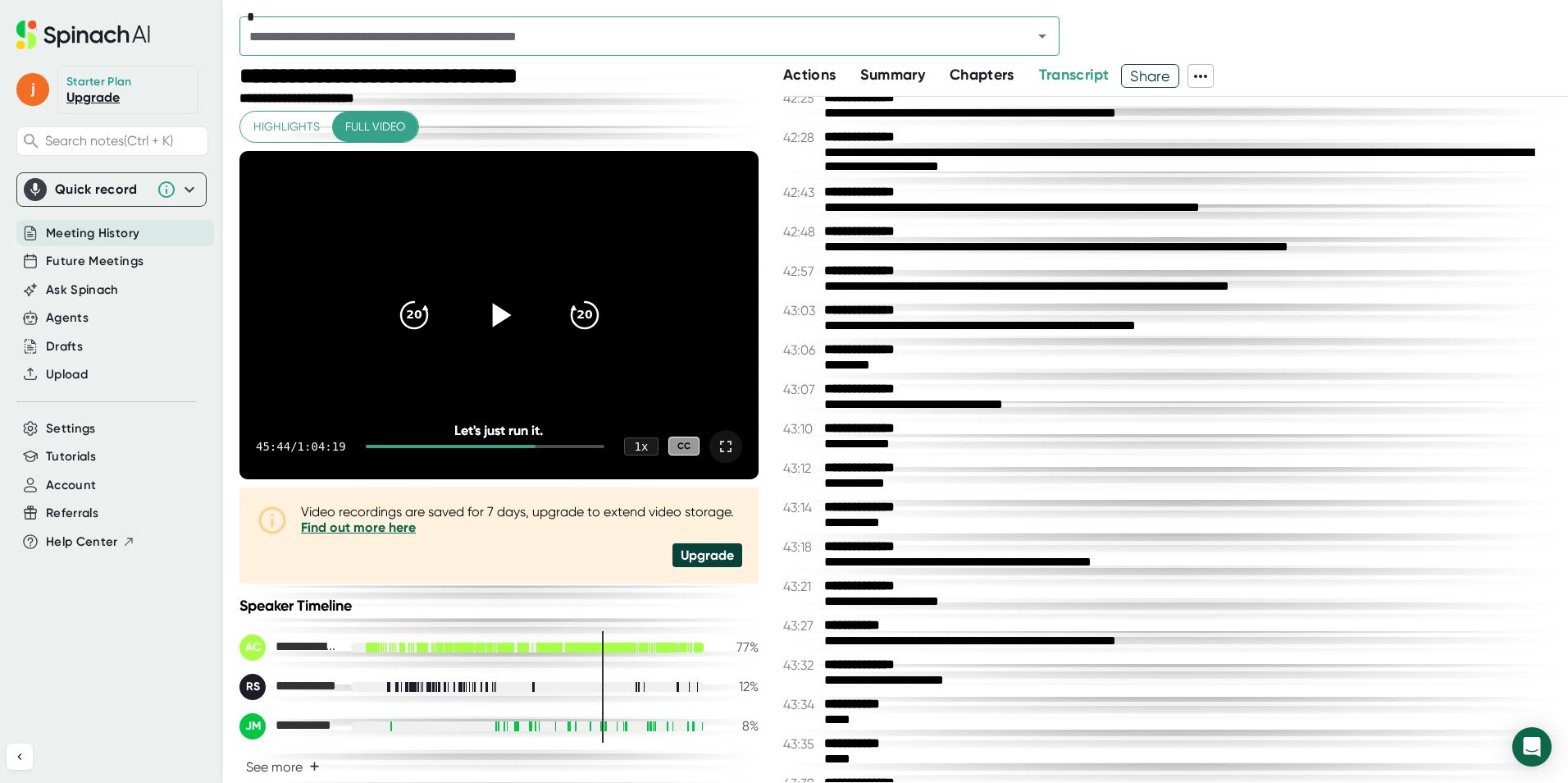
click at [719, 447] on icon at bounding box center [726, 447] width 20 height 20
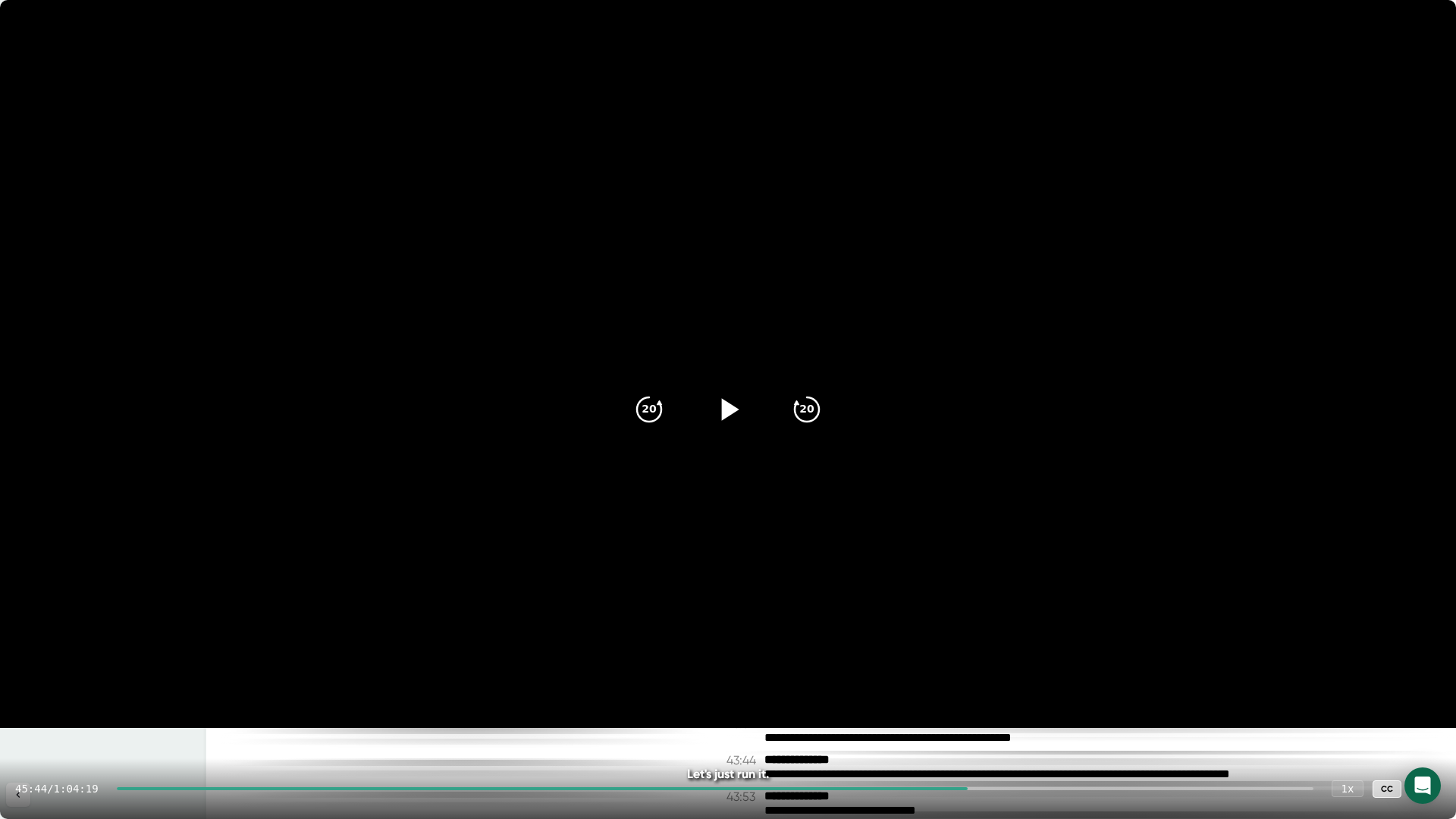
drag, startPoint x: 1426, startPoint y: 793, endPoint x: 1395, endPoint y: 723, distance: 76.6
click at [1426, 723] on icon at bounding box center [1426, 789] width 18 height 18
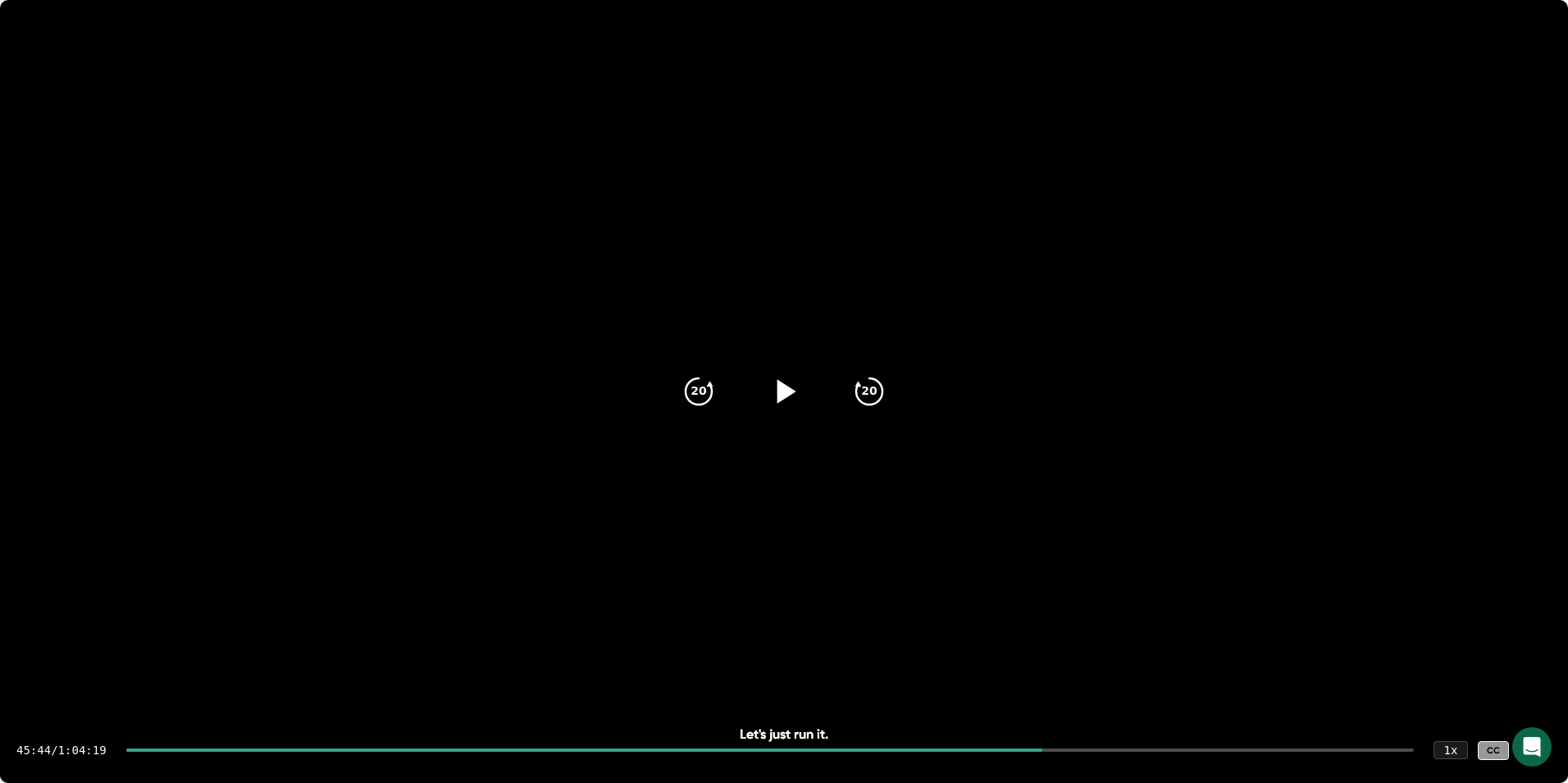
scroll to position [23349, 0]
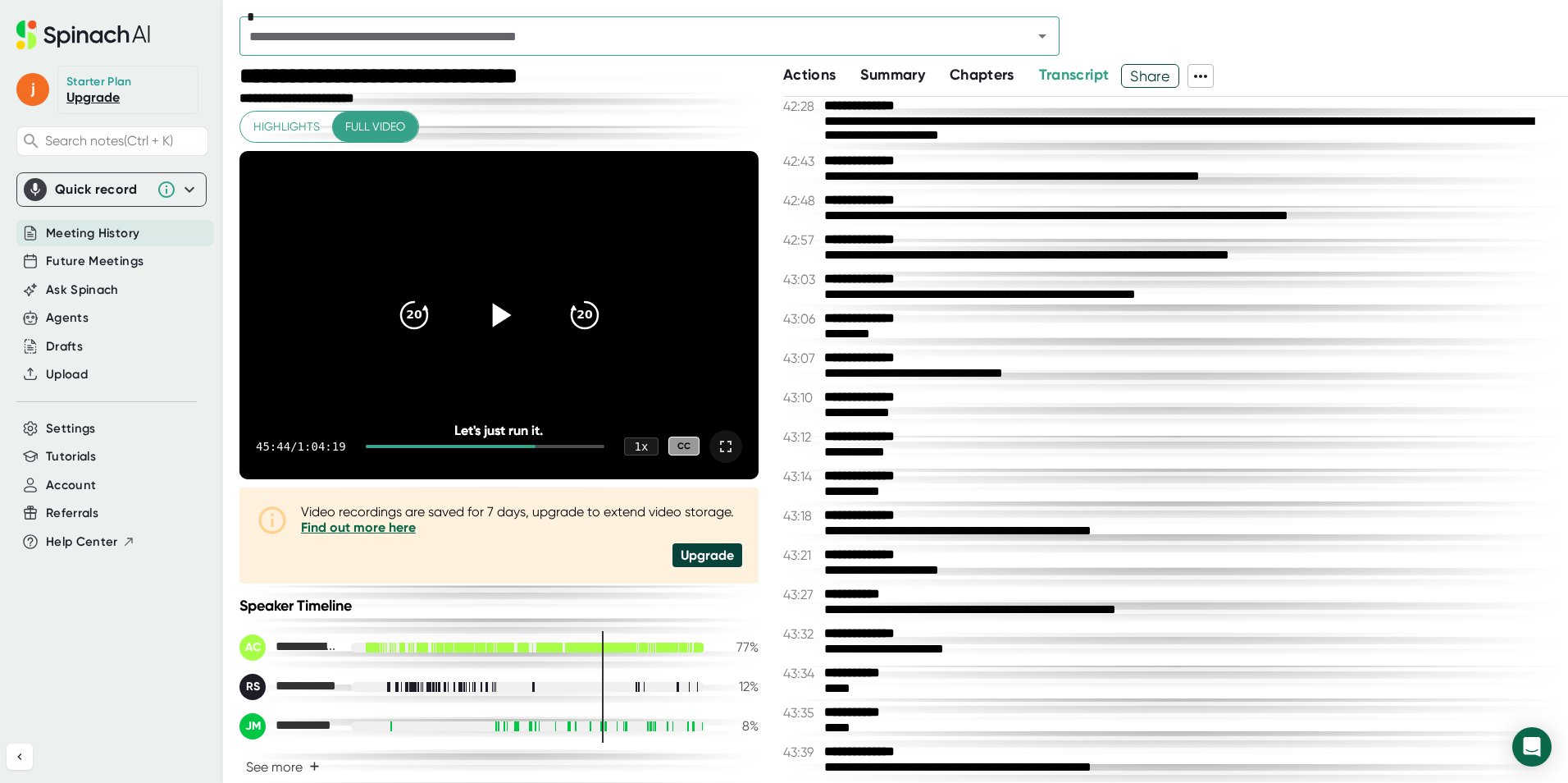
click at [716, 450] on icon at bounding box center [726, 447] width 20 height 20
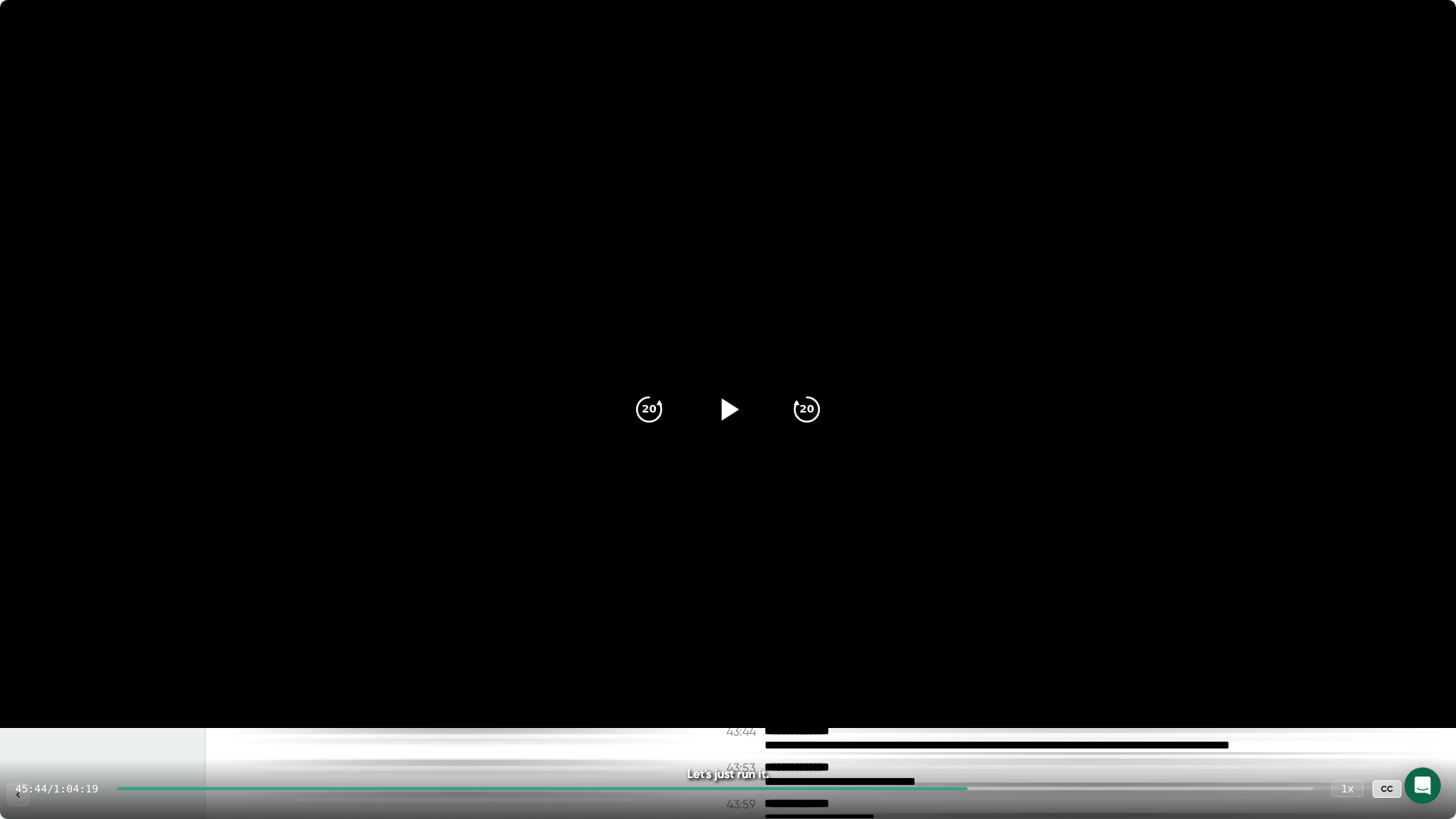
click at [1428, 723] on icon at bounding box center [1426, 789] width 18 height 18
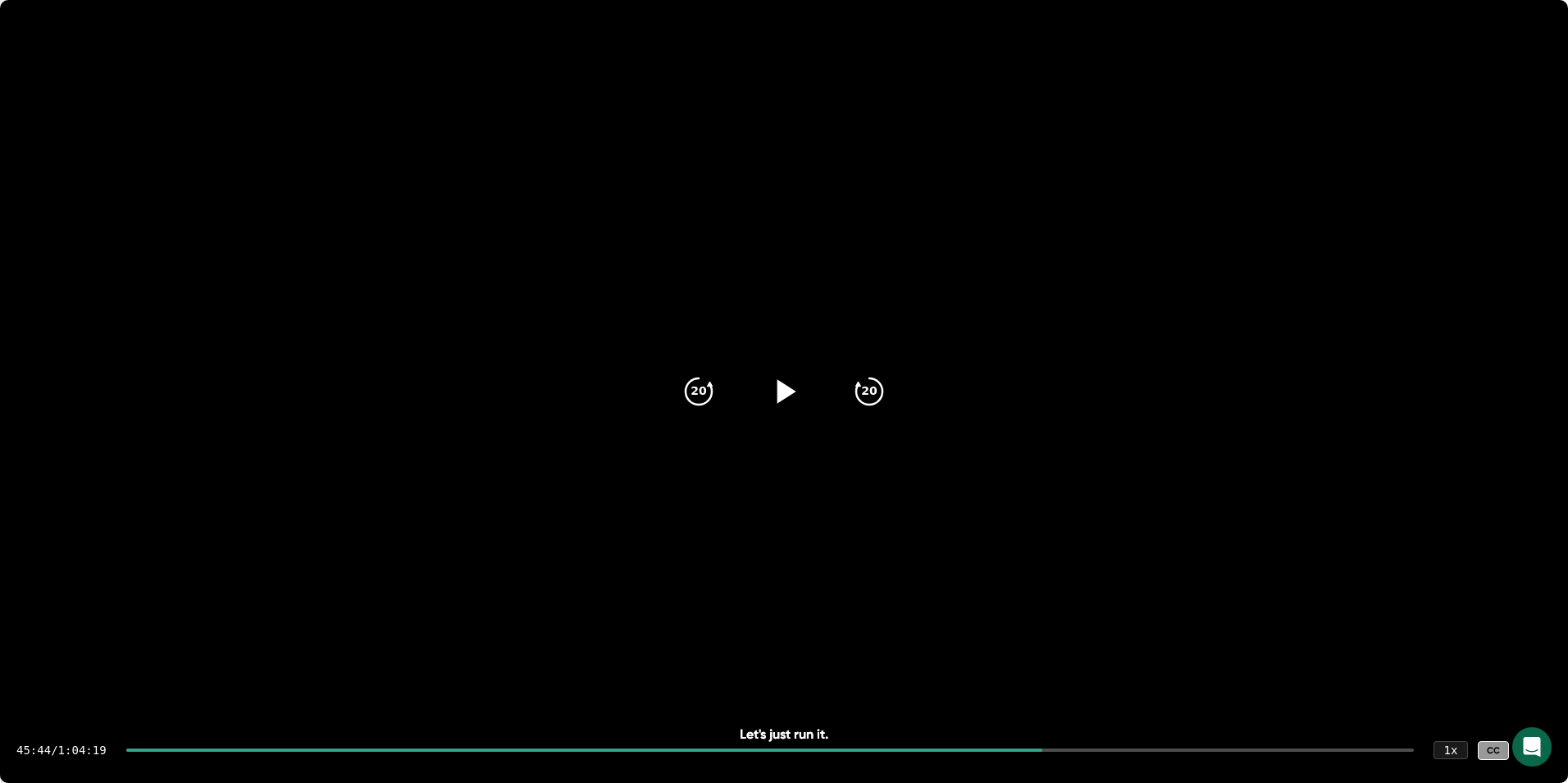
scroll to position [23380, 0]
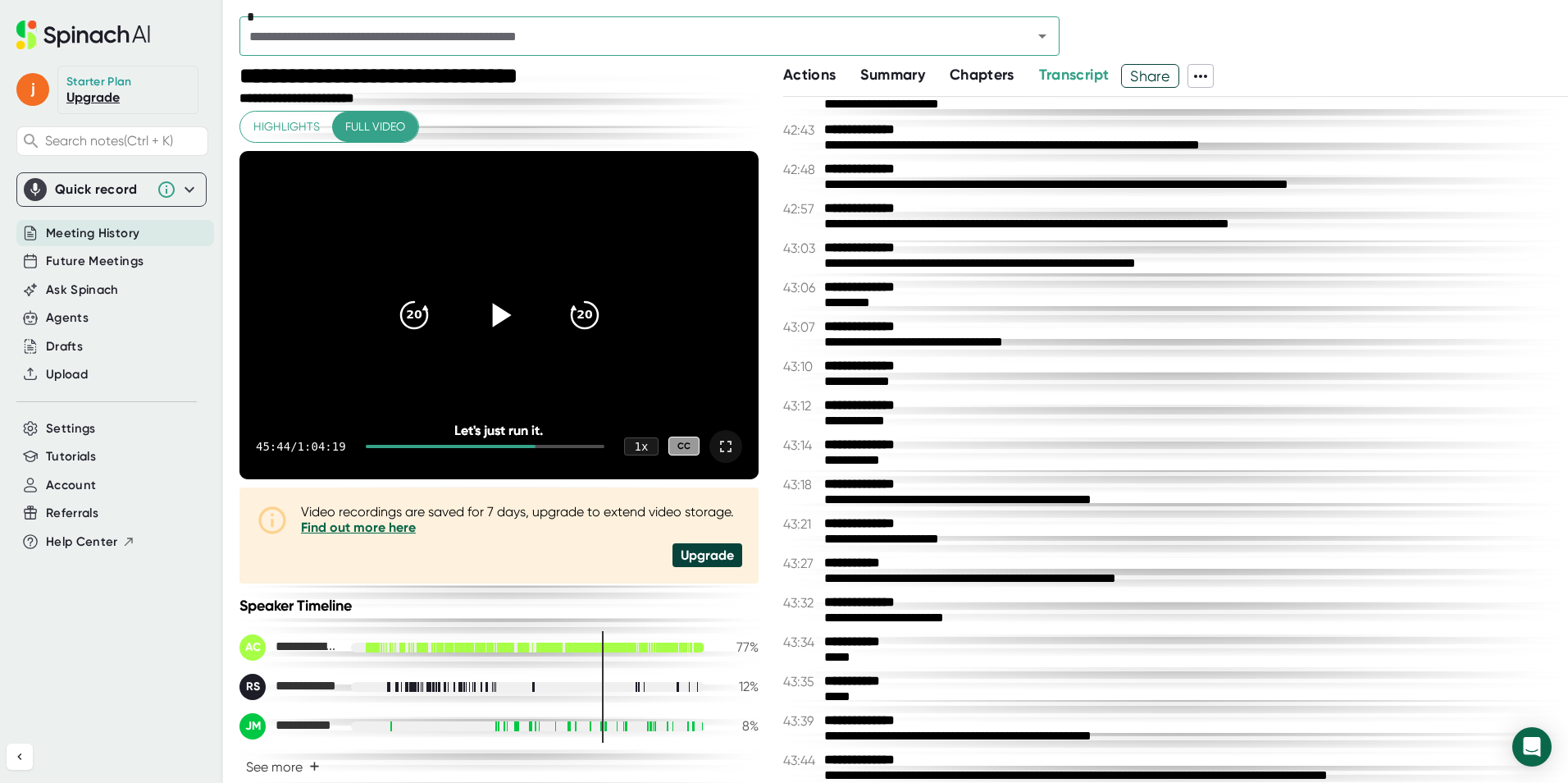
click at [496, 293] on div at bounding box center [499, 315] width 69 height 69
click at [722, 448] on icon at bounding box center [726, 447] width 20 height 20
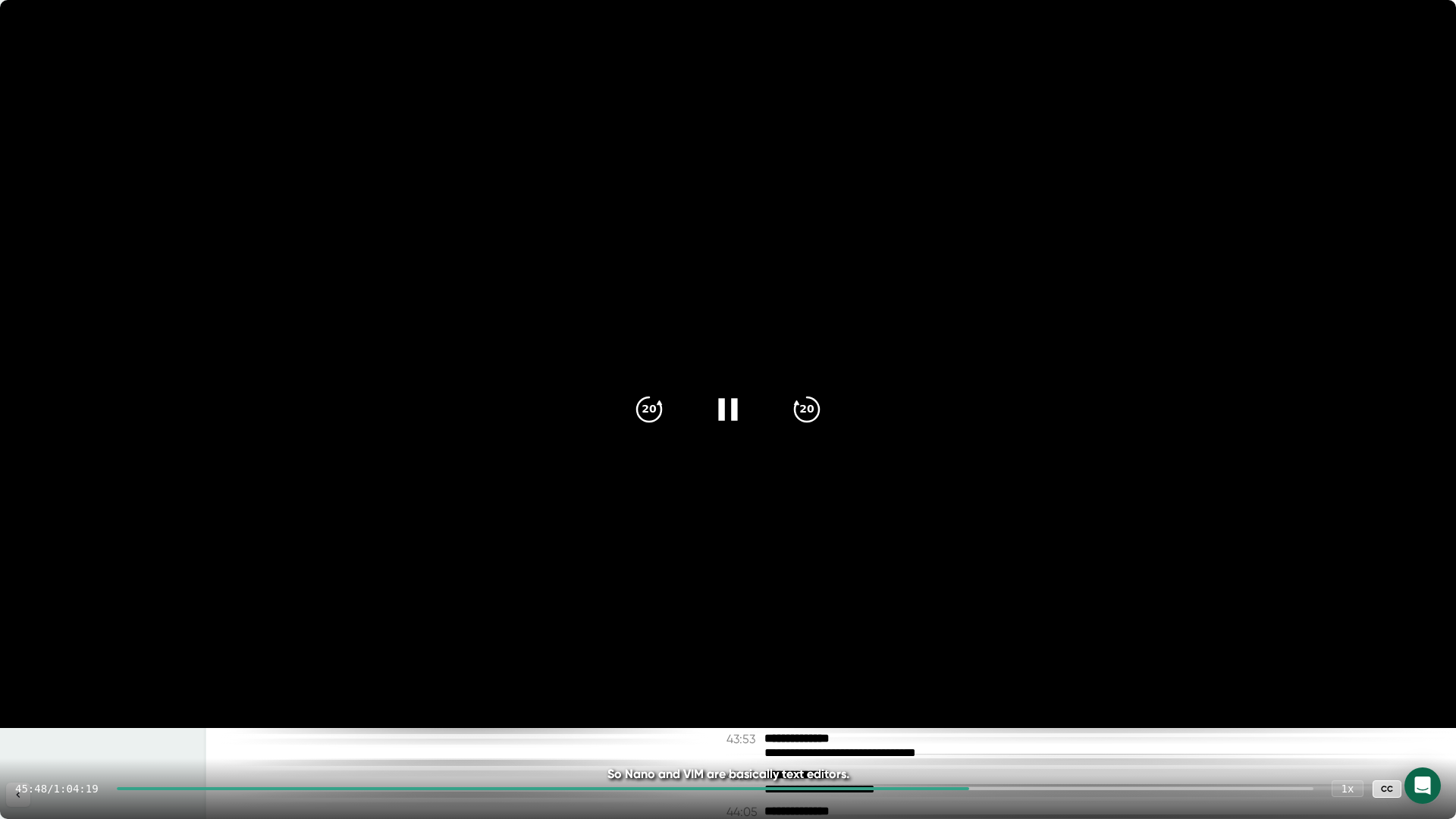
click at [723, 405] on icon at bounding box center [727, 409] width 19 height 22
click at [1436, 723] on div at bounding box center [1426, 789] width 30 height 30
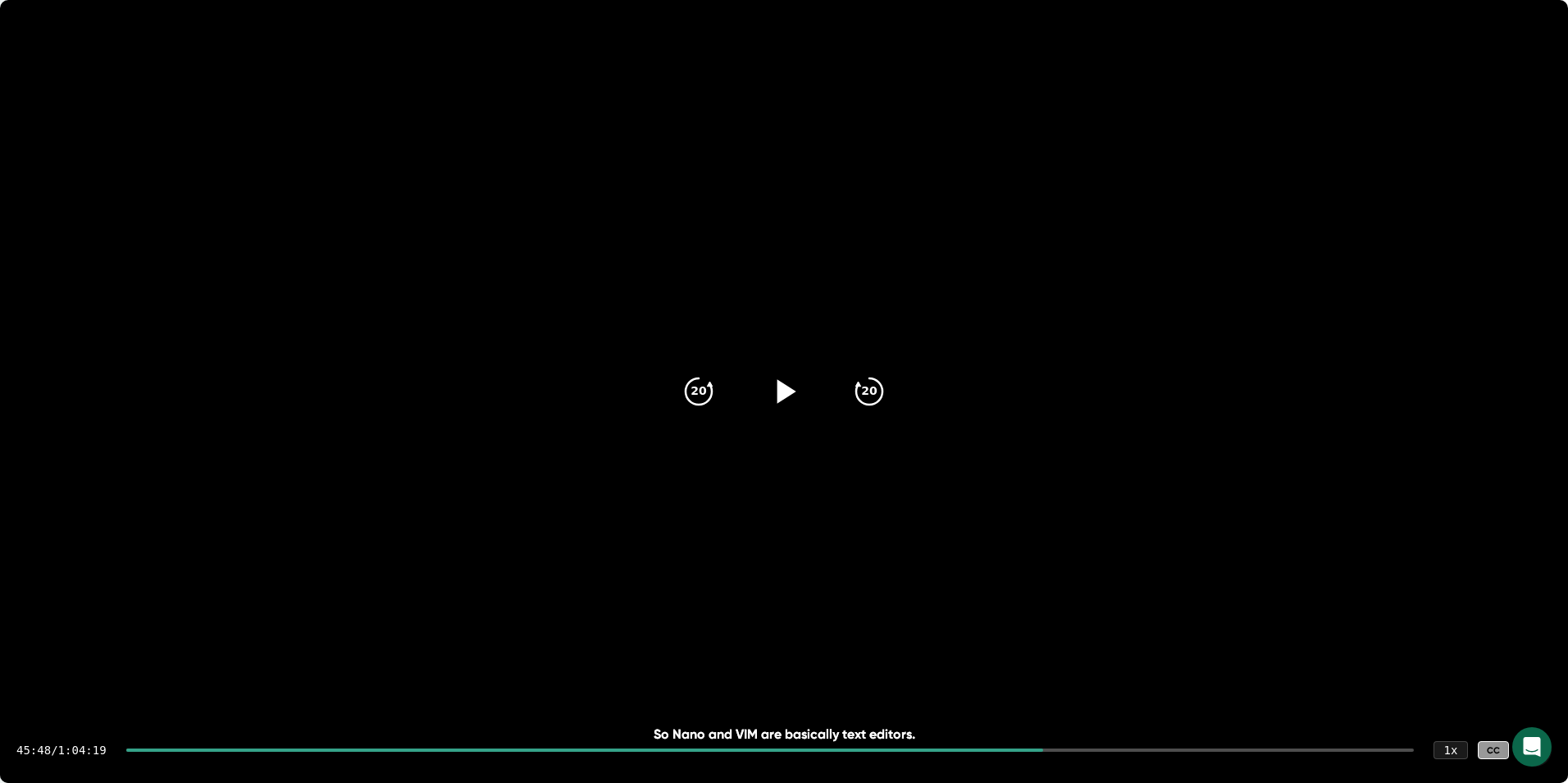
scroll to position [23412, 0]
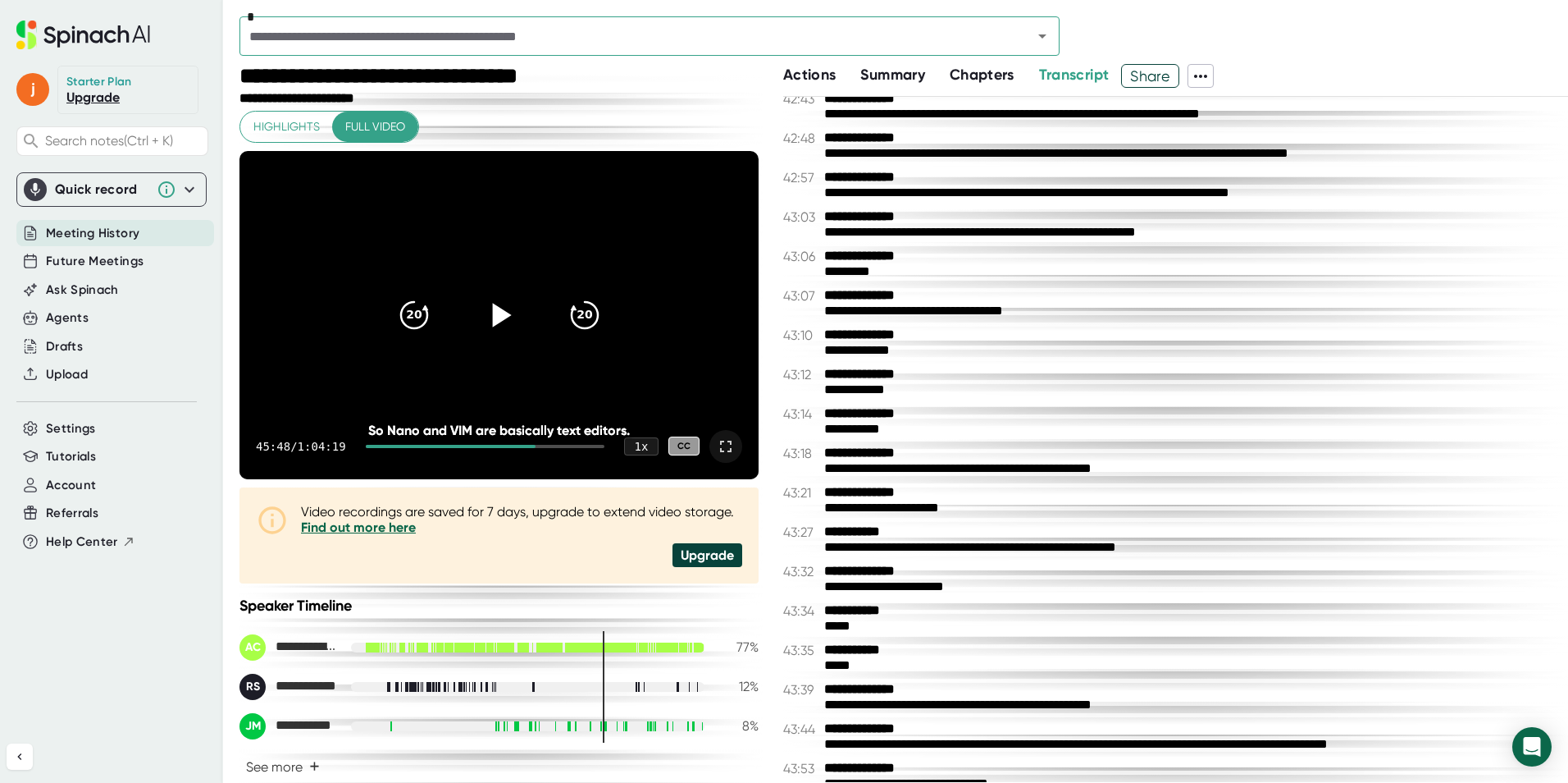
click at [716, 444] on icon at bounding box center [726, 447] width 20 height 20
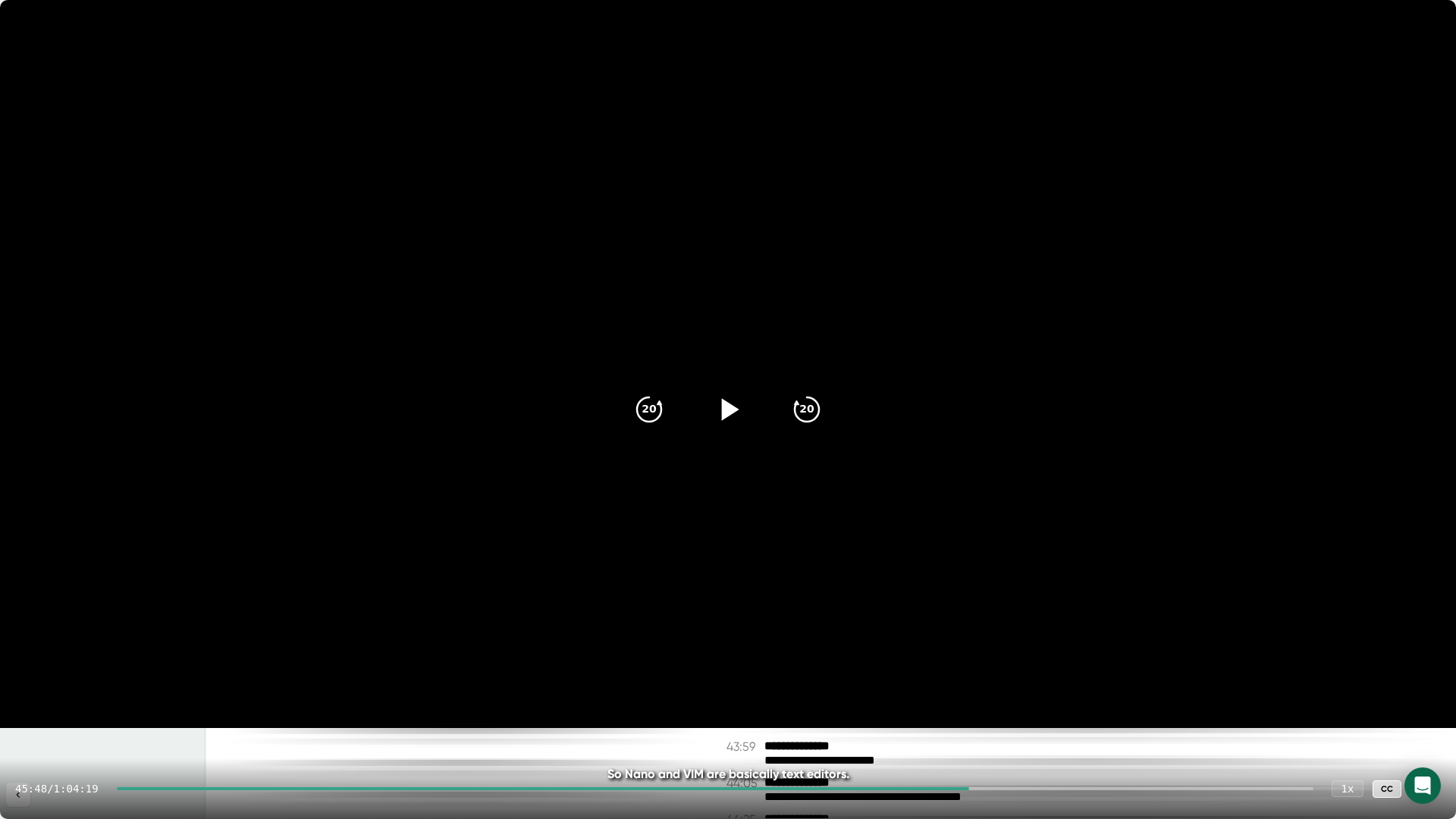
click at [703, 421] on div at bounding box center [728, 409] width 63 height 63
click at [737, 421] on icon at bounding box center [728, 410] width 38 height 38
click at [728, 400] on icon at bounding box center [728, 410] width 38 height 38
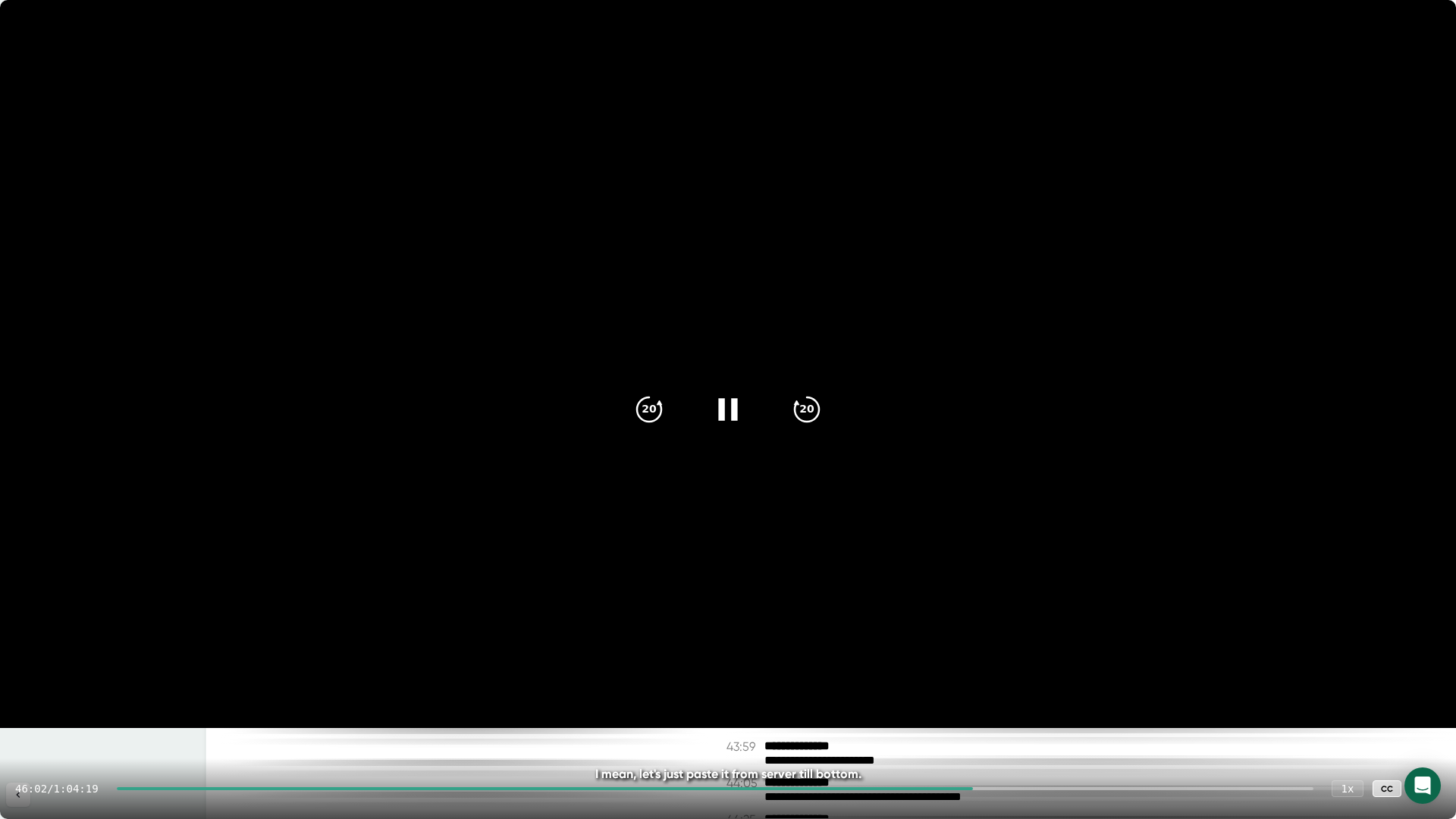
click at [728, 414] on icon at bounding box center [728, 410] width 38 height 38
click at [727, 419] on icon at bounding box center [728, 410] width 38 height 38
click at [728, 407] on icon at bounding box center [728, 410] width 38 height 38
click at [734, 414] on icon at bounding box center [728, 410] width 38 height 38
click at [734, 414] on icon at bounding box center [727, 409] width 19 height 22
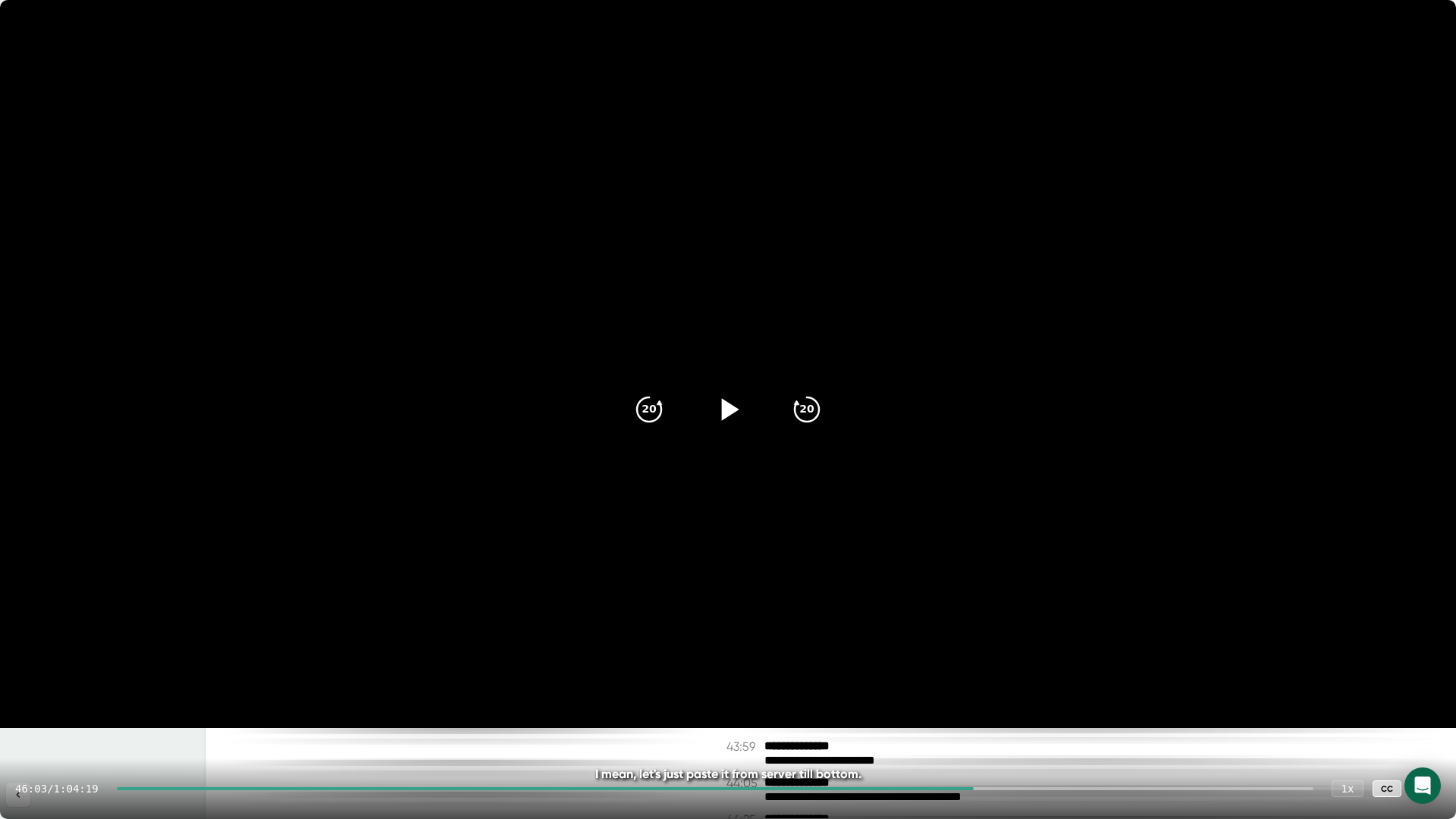
click at [734, 414] on icon at bounding box center [728, 410] width 38 height 38
click at [737, 407] on icon at bounding box center [728, 410] width 38 height 38
click at [732, 419] on icon at bounding box center [728, 410] width 38 height 38
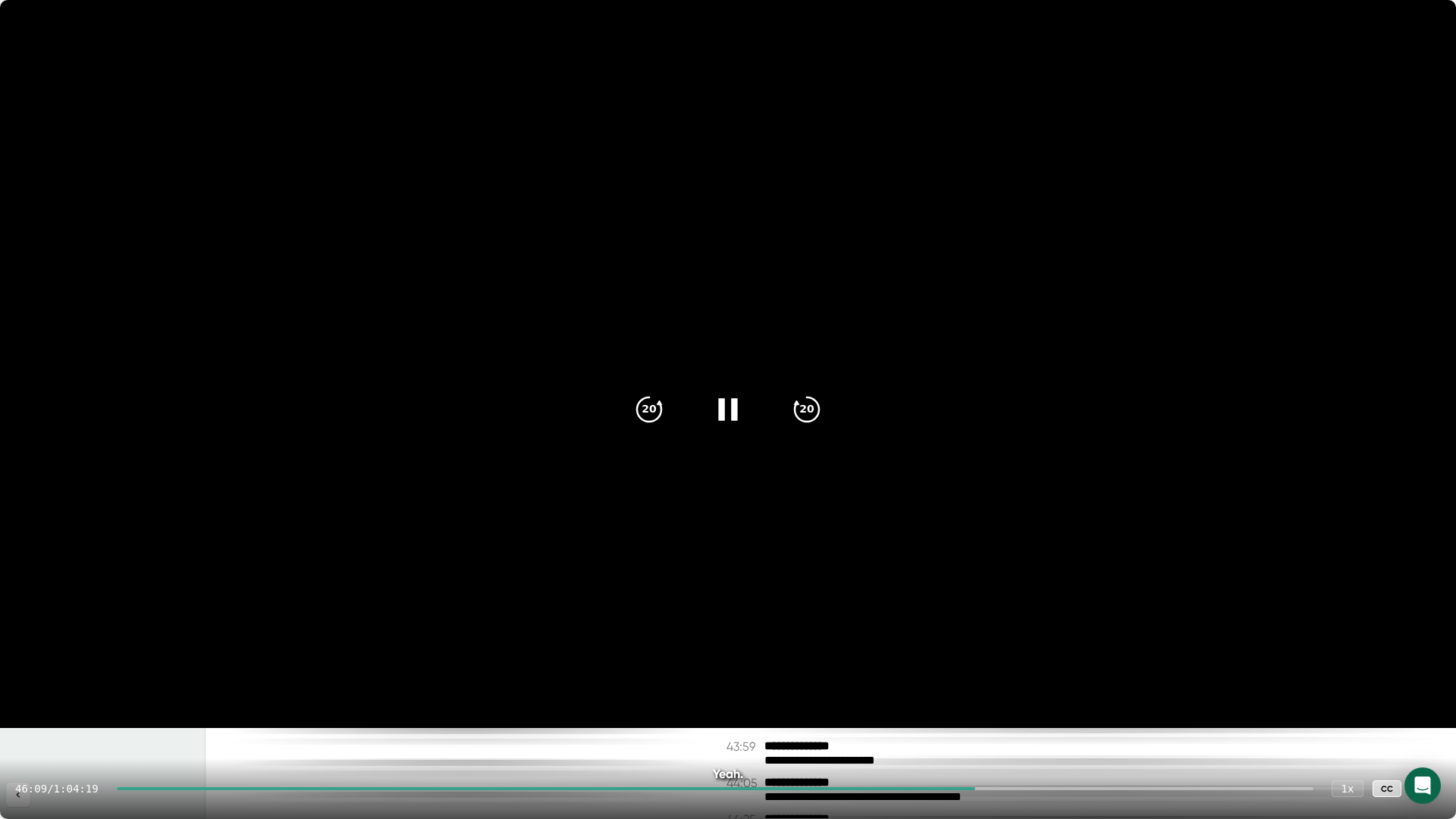
click at [732, 419] on icon at bounding box center [728, 410] width 38 height 38
click at [1429, 723] on div at bounding box center [1426, 789] width 30 height 30
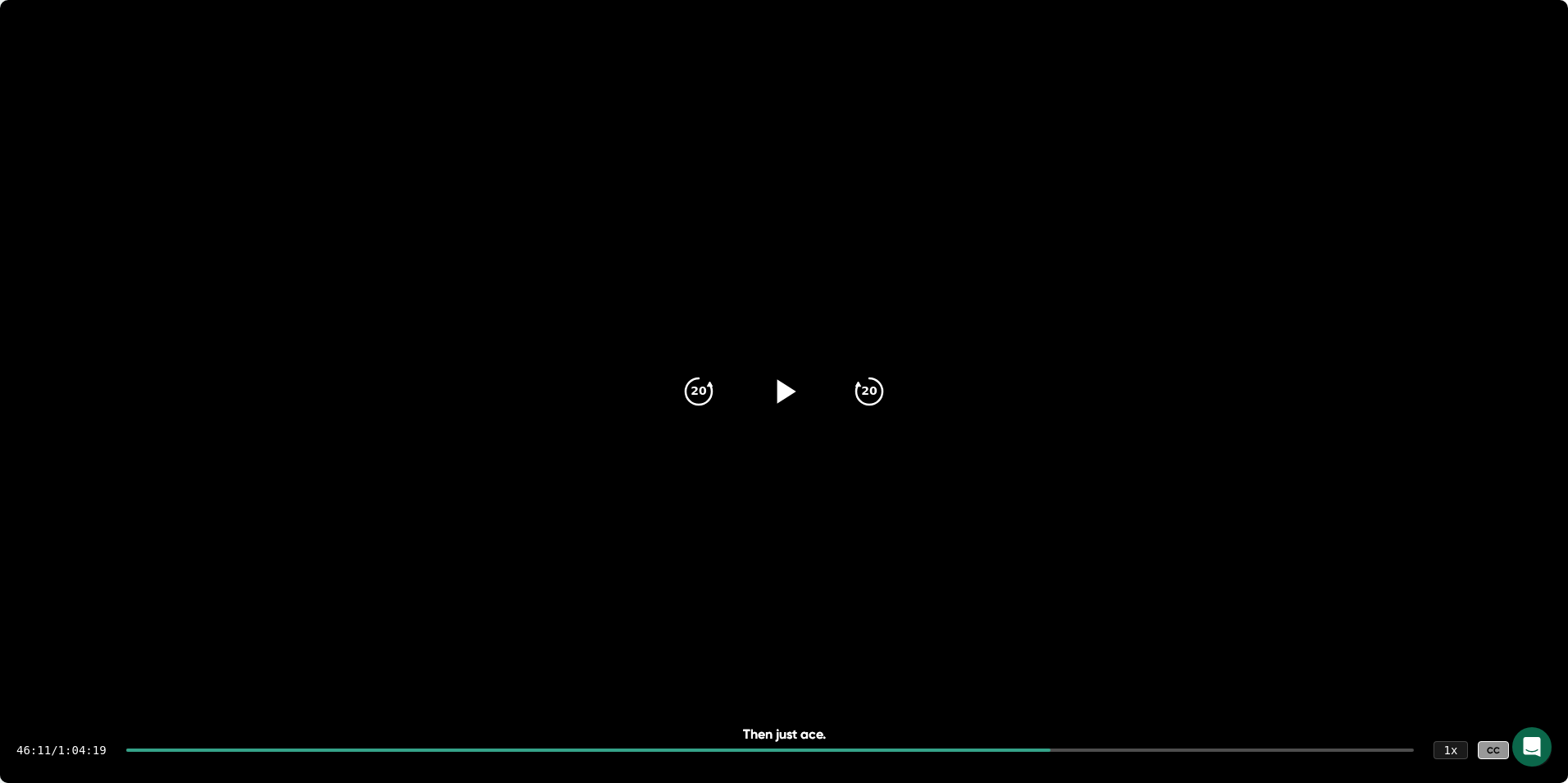
scroll to position [23443, 0]
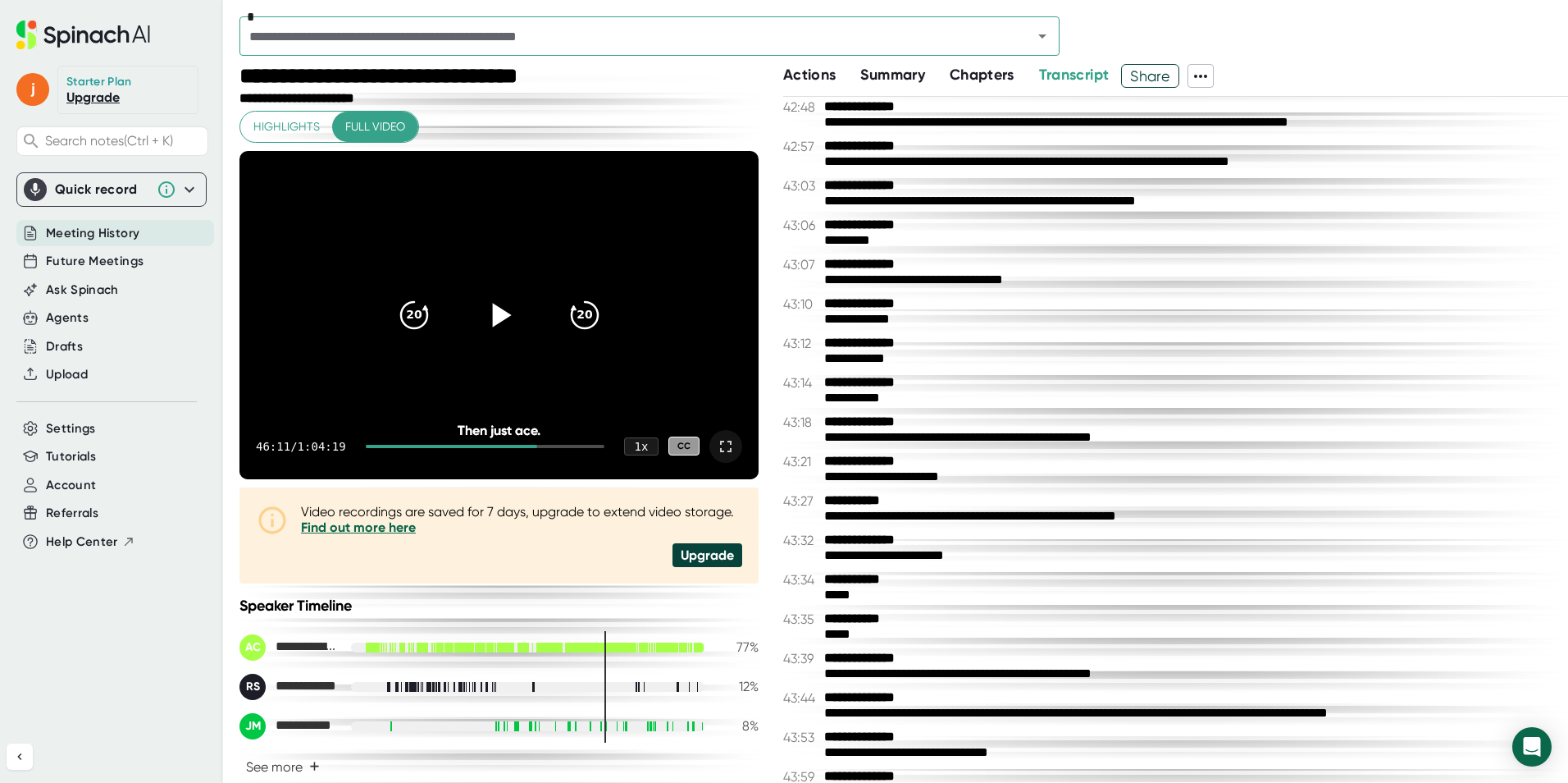
click at [724, 451] on div at bounding box center [726, 446] width 33 height 33
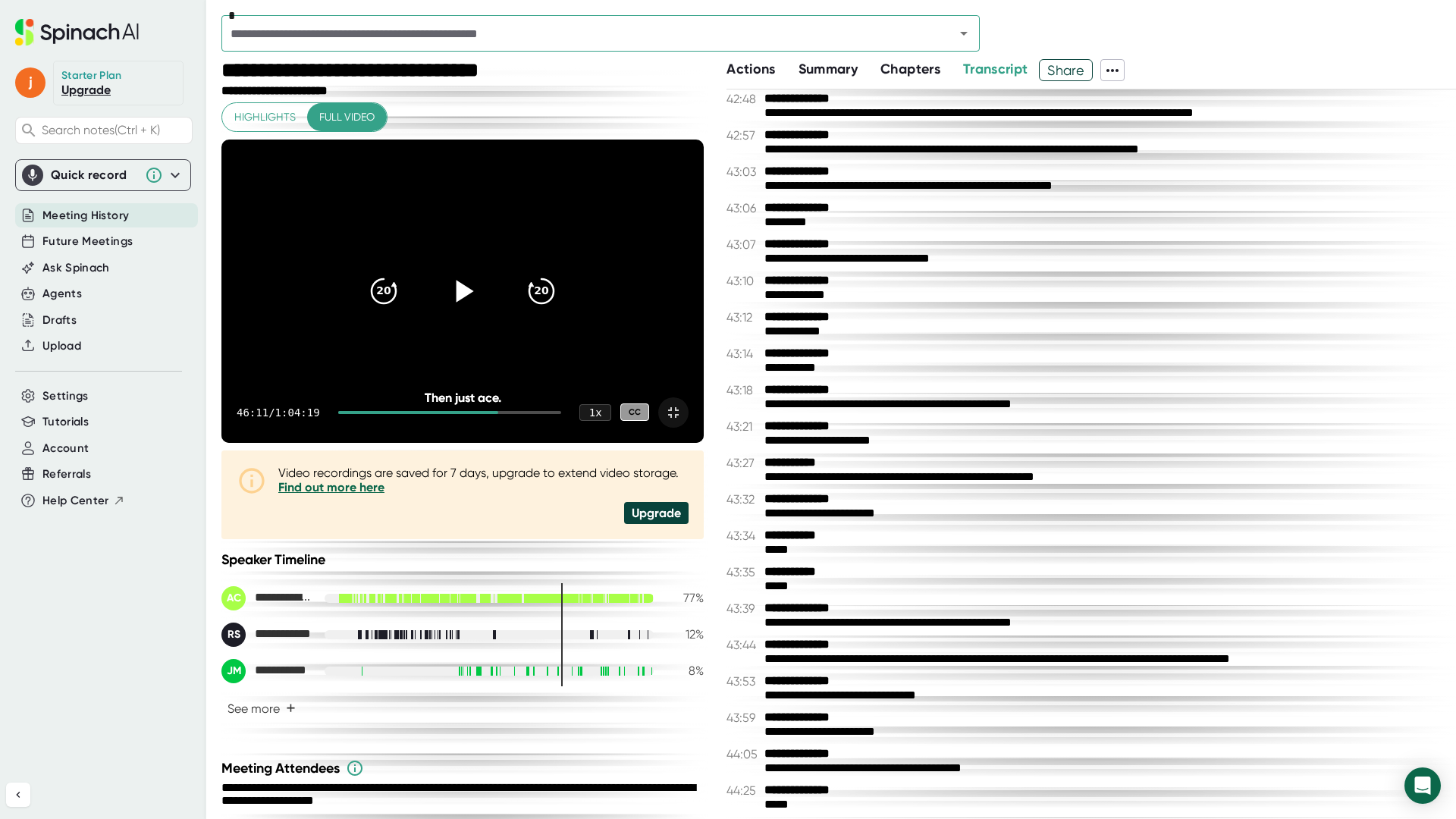
click at [679, 418] on icon at bounding box center [673, 412] width 11 height 11
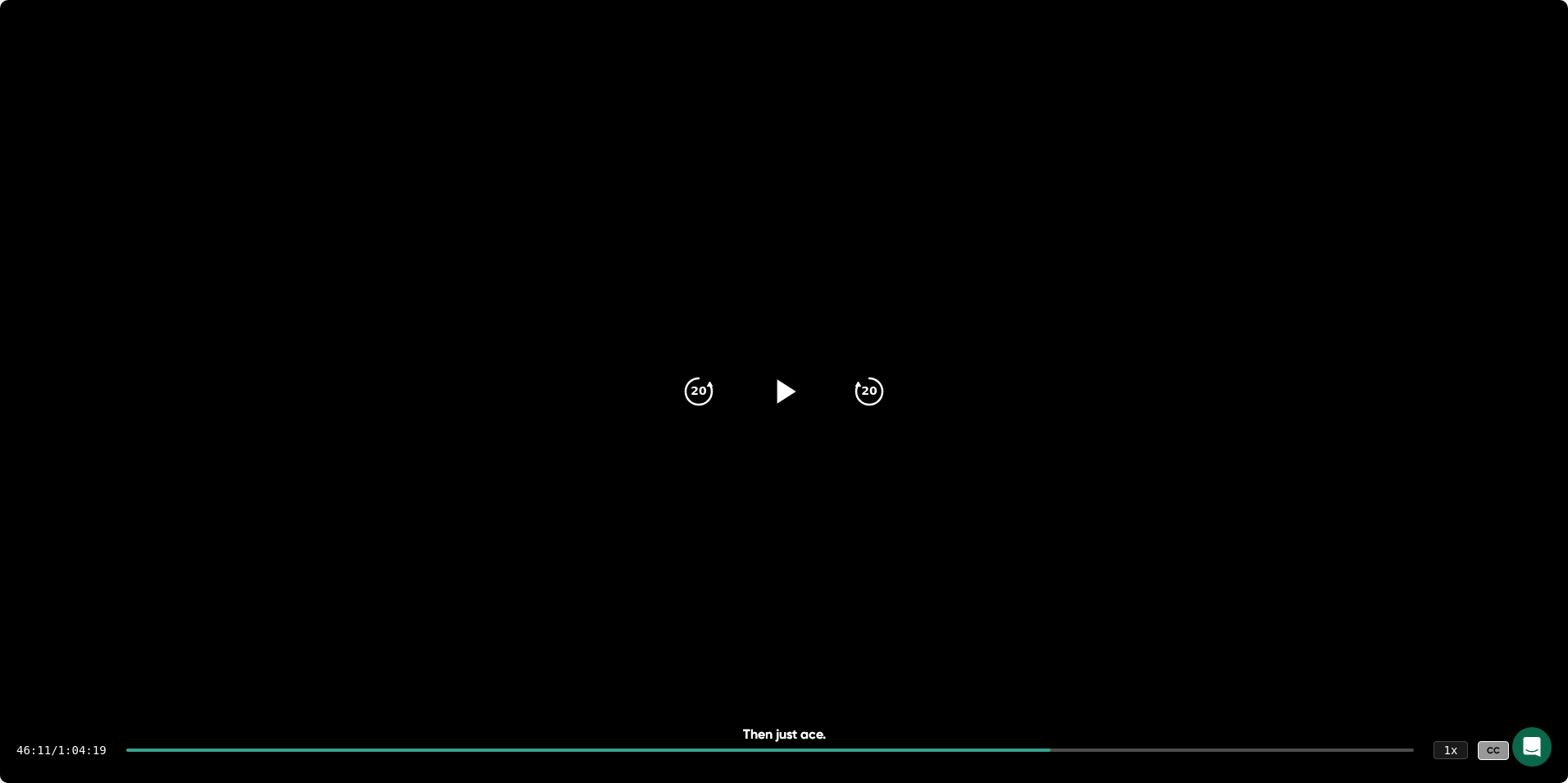
scroll to position [23473, 0]
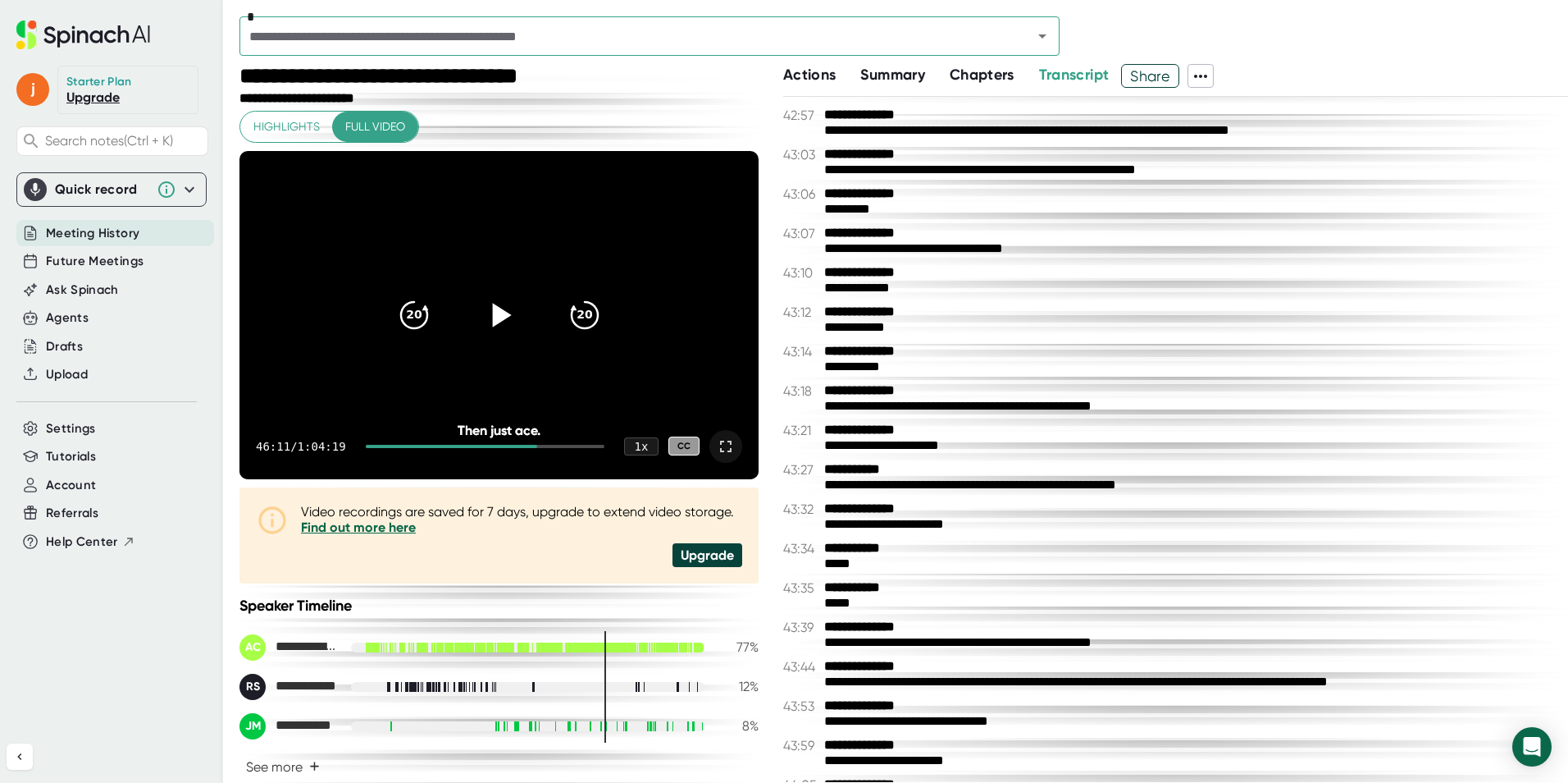
click at [496, 317] on icon at bounding box center [501, 315] width 19 height 24
click at [716, 444] on icon at bounding box center [726, 447] width 20 height 20
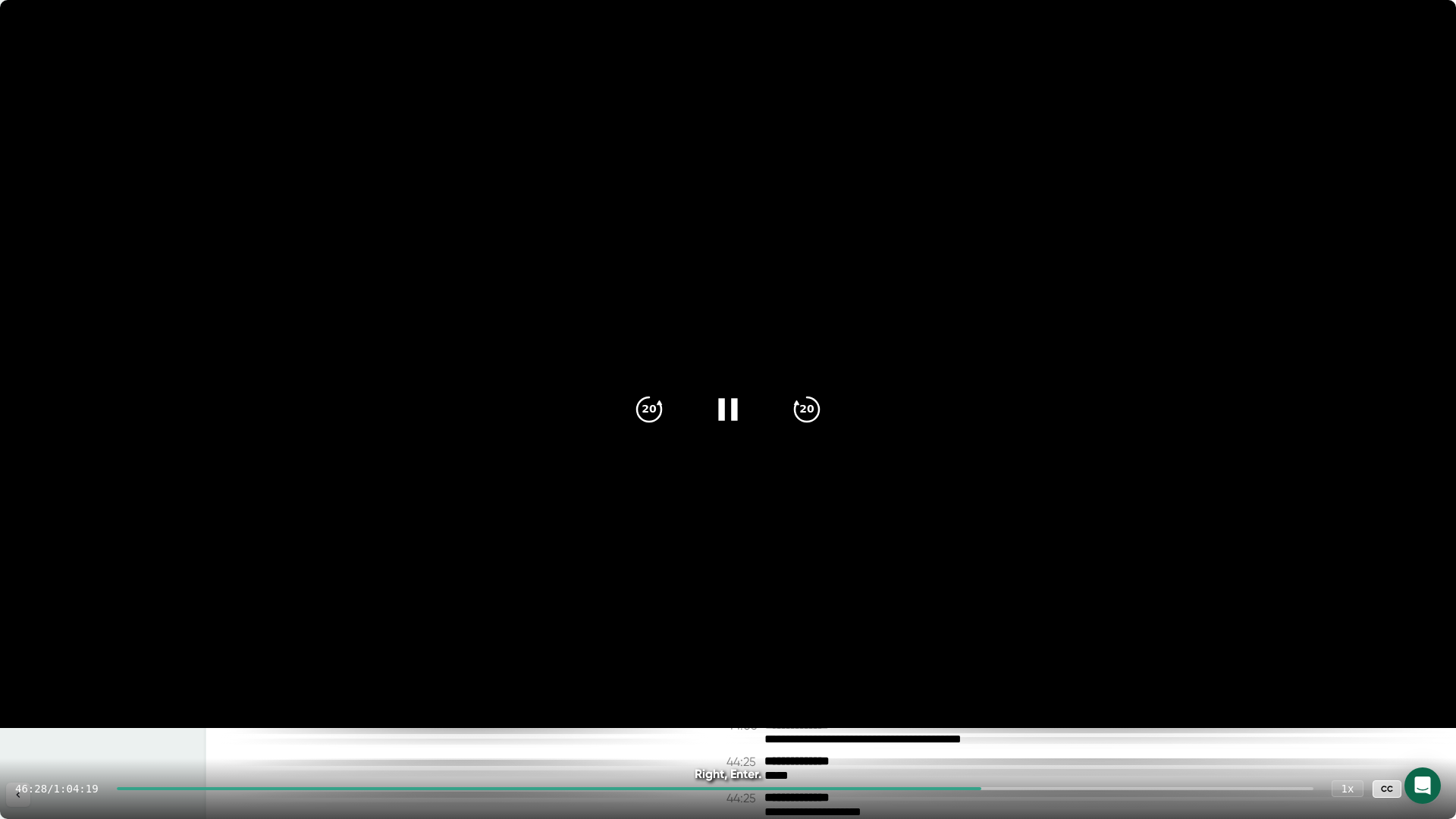
click at [728, 409] on icon at bounding box center [728, 410] width 38 height 38
click at [1428, 723] on icon at bounding box center [1426, 789] width 18 height 18
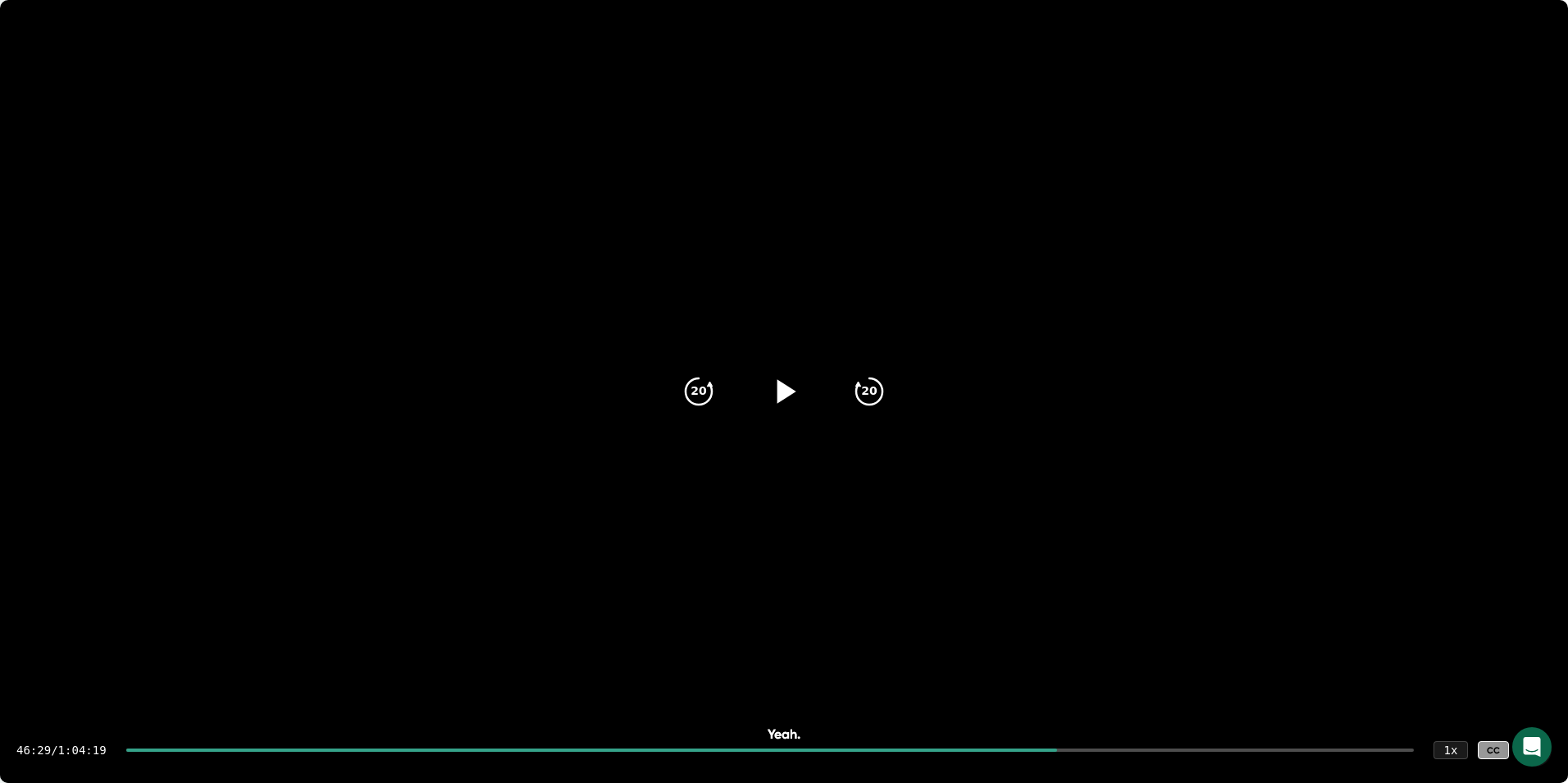
scroll to position [23504, 0]
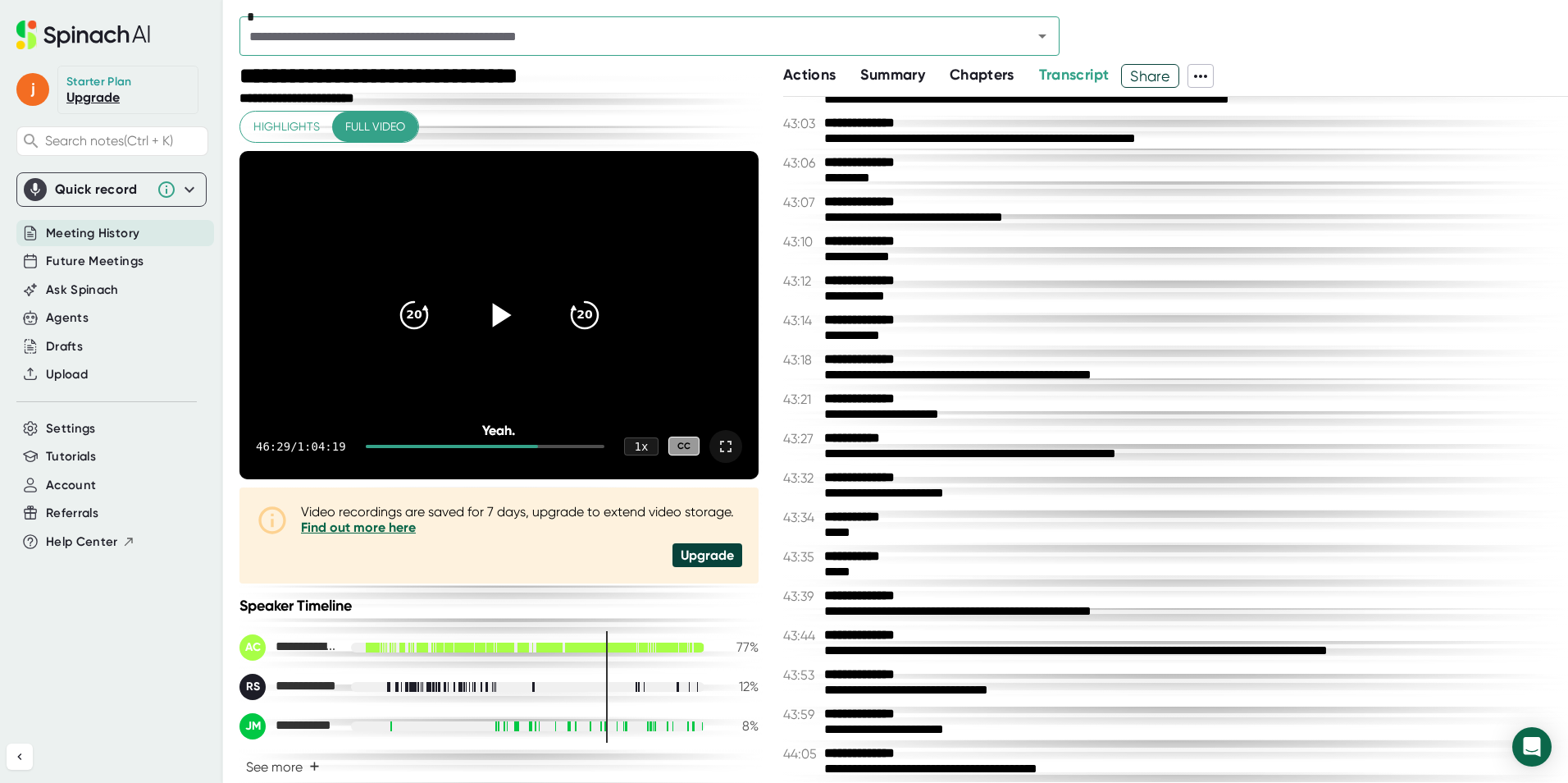
click at [720, 449] on icon at bounding box center [726, 446] width 12 height 12
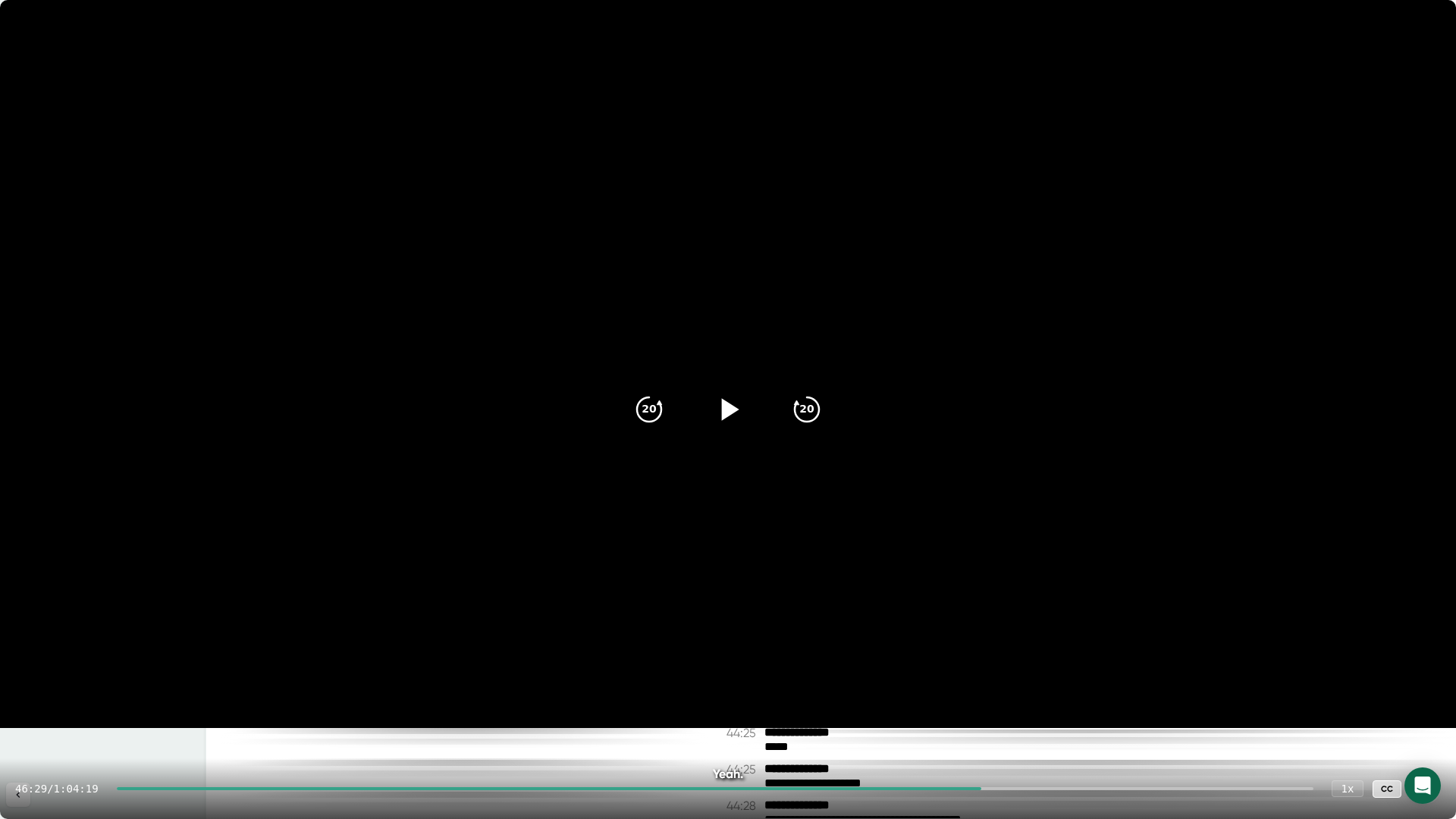
click at [719, 414] on icon at bounding box center [728, 410] width 38 height 38
click at [737, 418] on icon at bounding box center [728, 410] width 38 height 38
click at [735, 415] on icon at bounding box center [728, 410] width 38 height 38
click at [735, 412] on icon at bounding box center [727, 409] width 19 height 22
click at [735, 406] on icon at bounding box center [728, 410] width 38 height 38
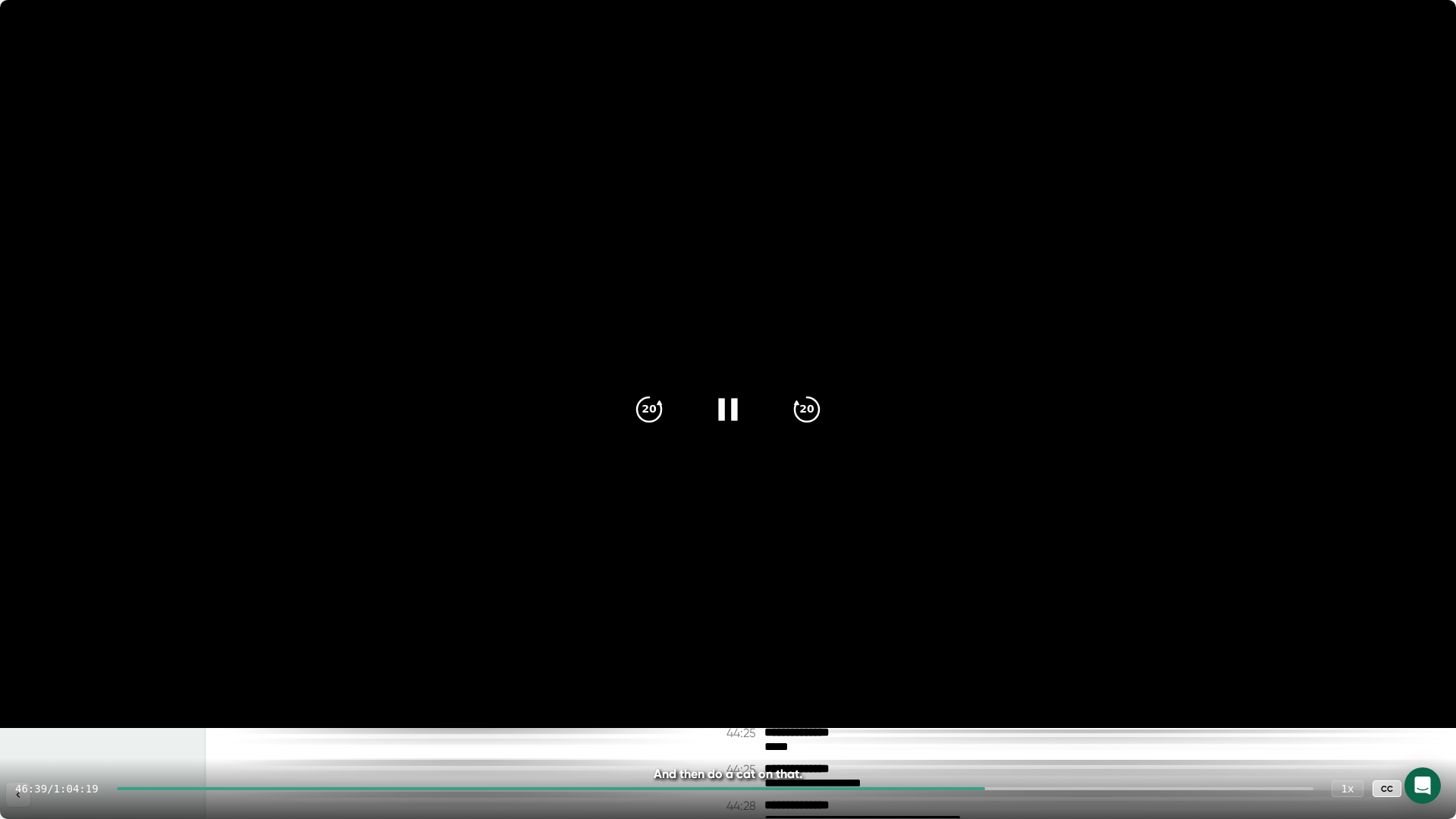
click at [740, 405] on icon at bounding box center [728, 410] width 38 height 38
click at [1430, 723] on div at bounding box center [1426, 789] width 30 height 30
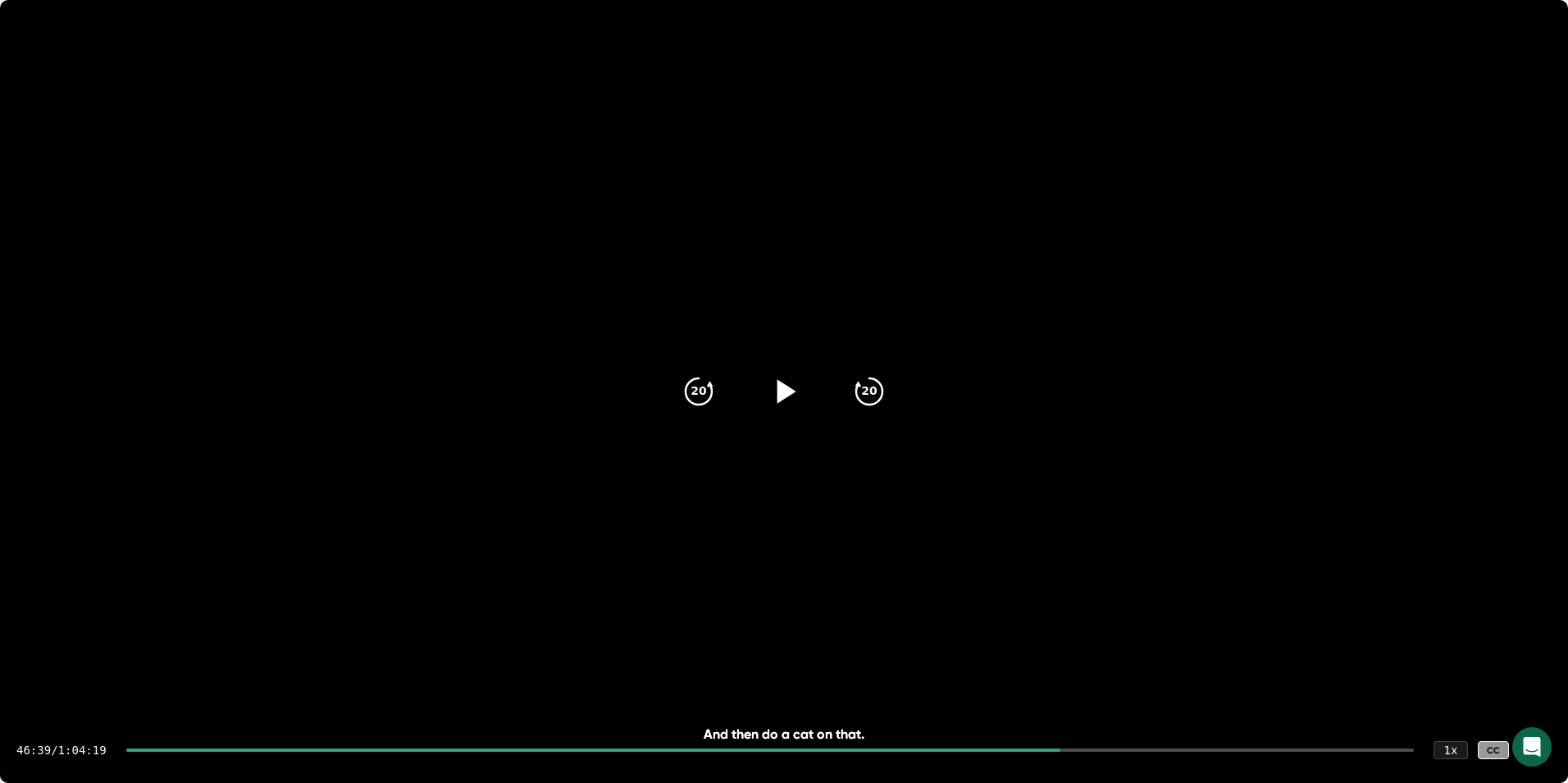
scroll to position [23535, 0]
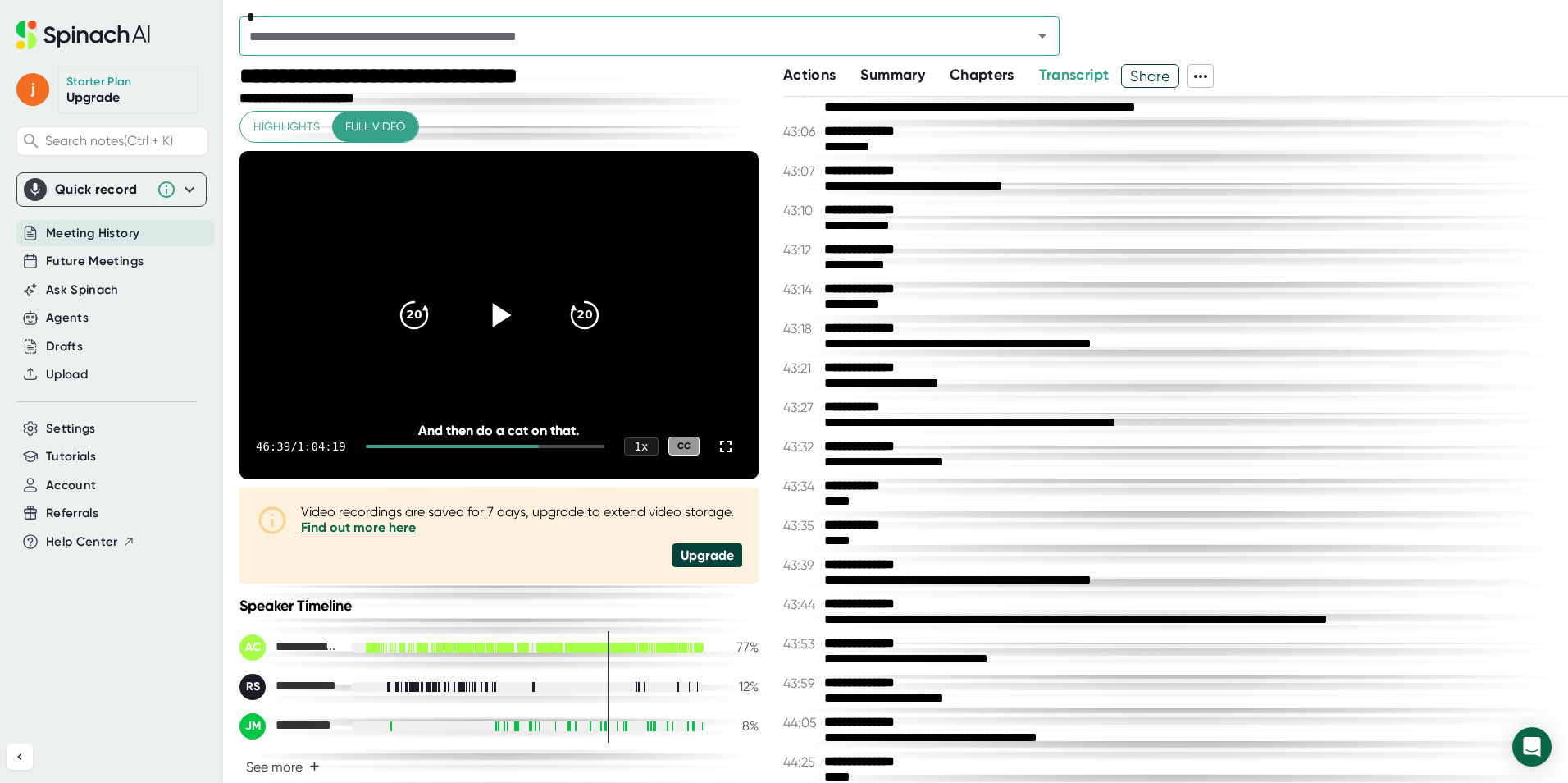
click at [488, 302] on icon at bounding box center [498, 314] width 41 height 41
click at [716, 449] on icon at bounding box center [726, 447] width 20 height 20
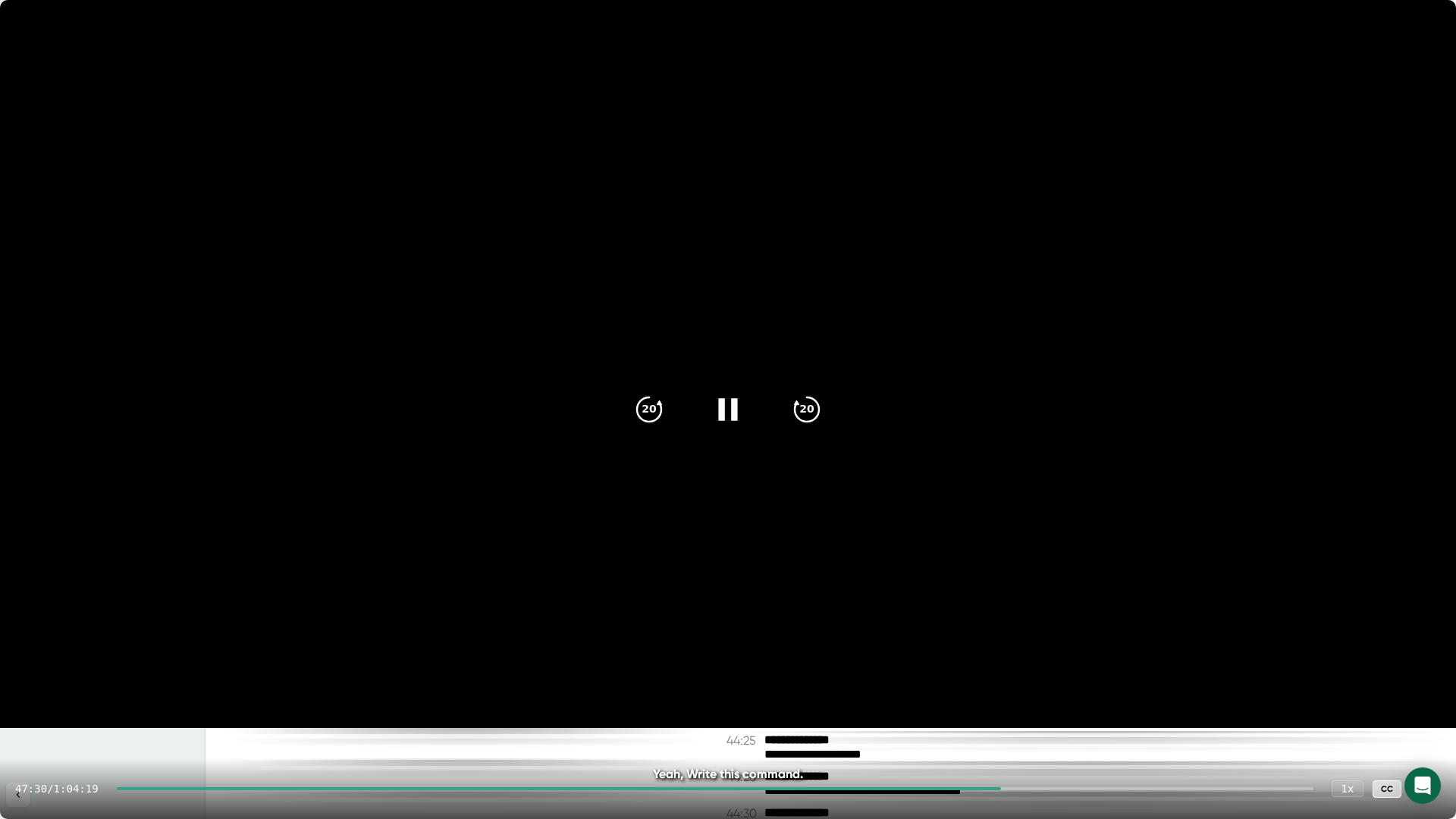
click at [726, 398] on icon at bounding box center [728, 410] width 38 height 38
click at [1425, 723] on icon at bounding box center [1426, 789] width 18 height 18
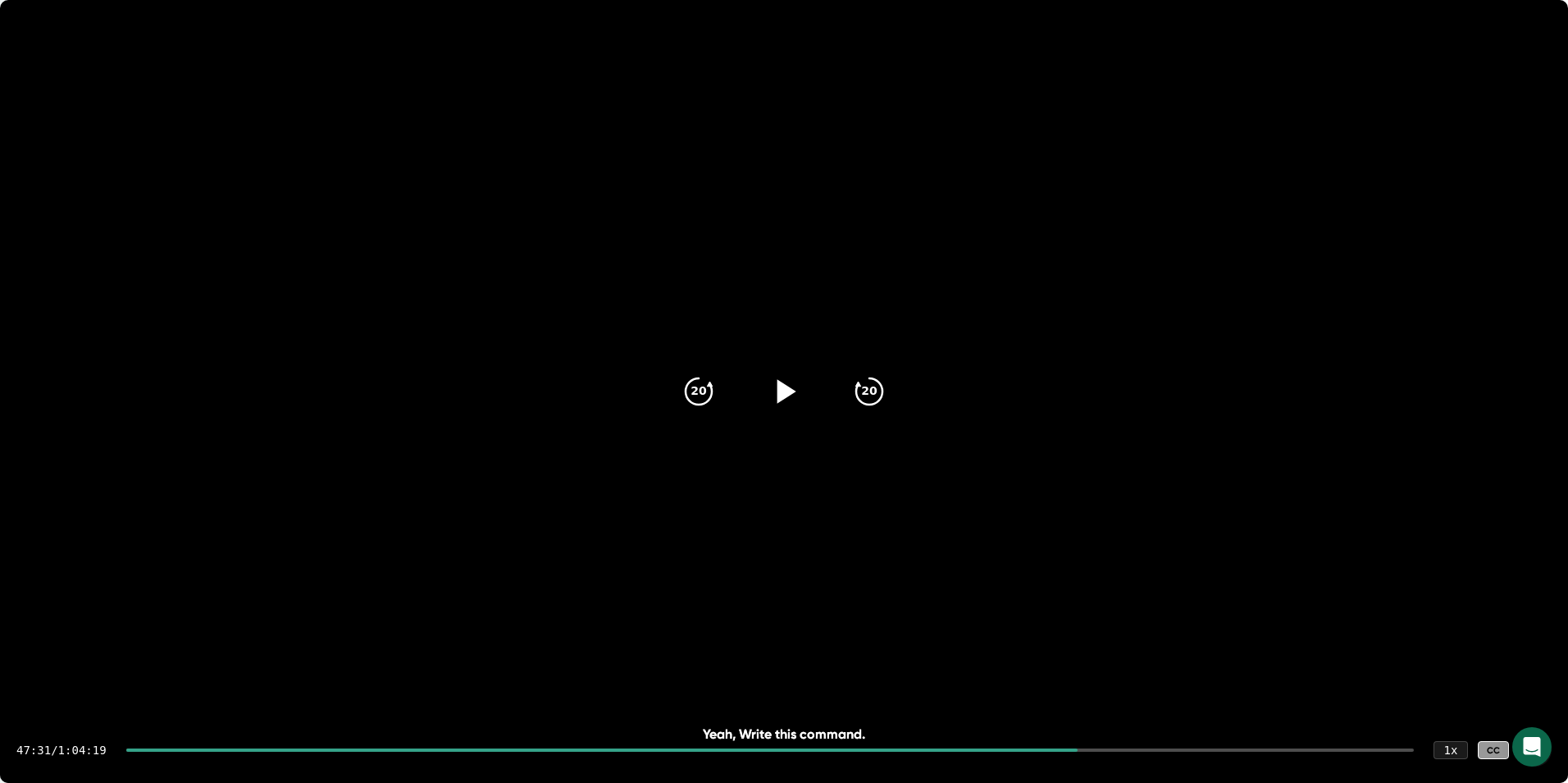
scroll to position [23567, 0]
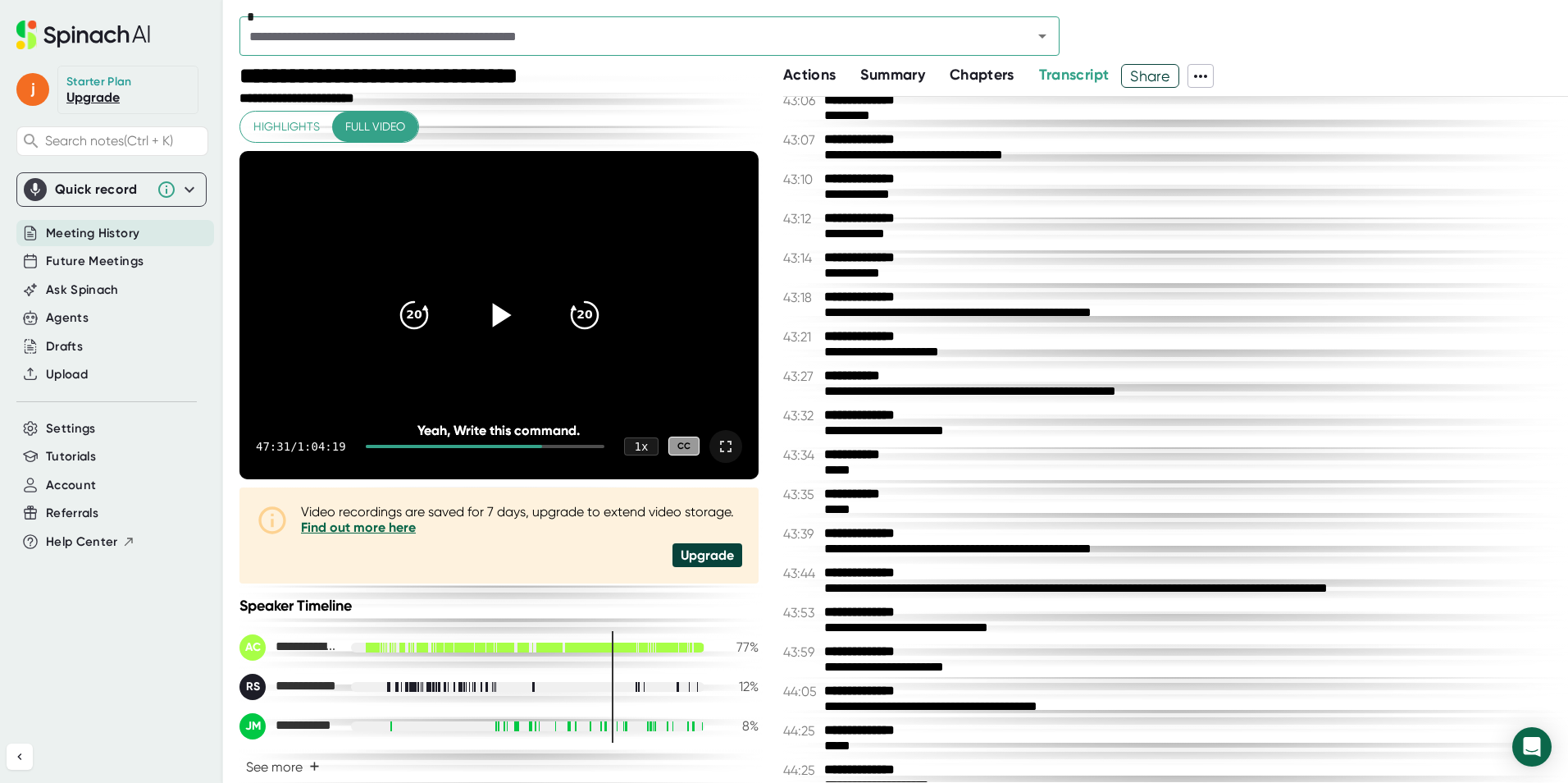
click at [724, 448] on div at bounding box center [726, 446] width 33 height 33
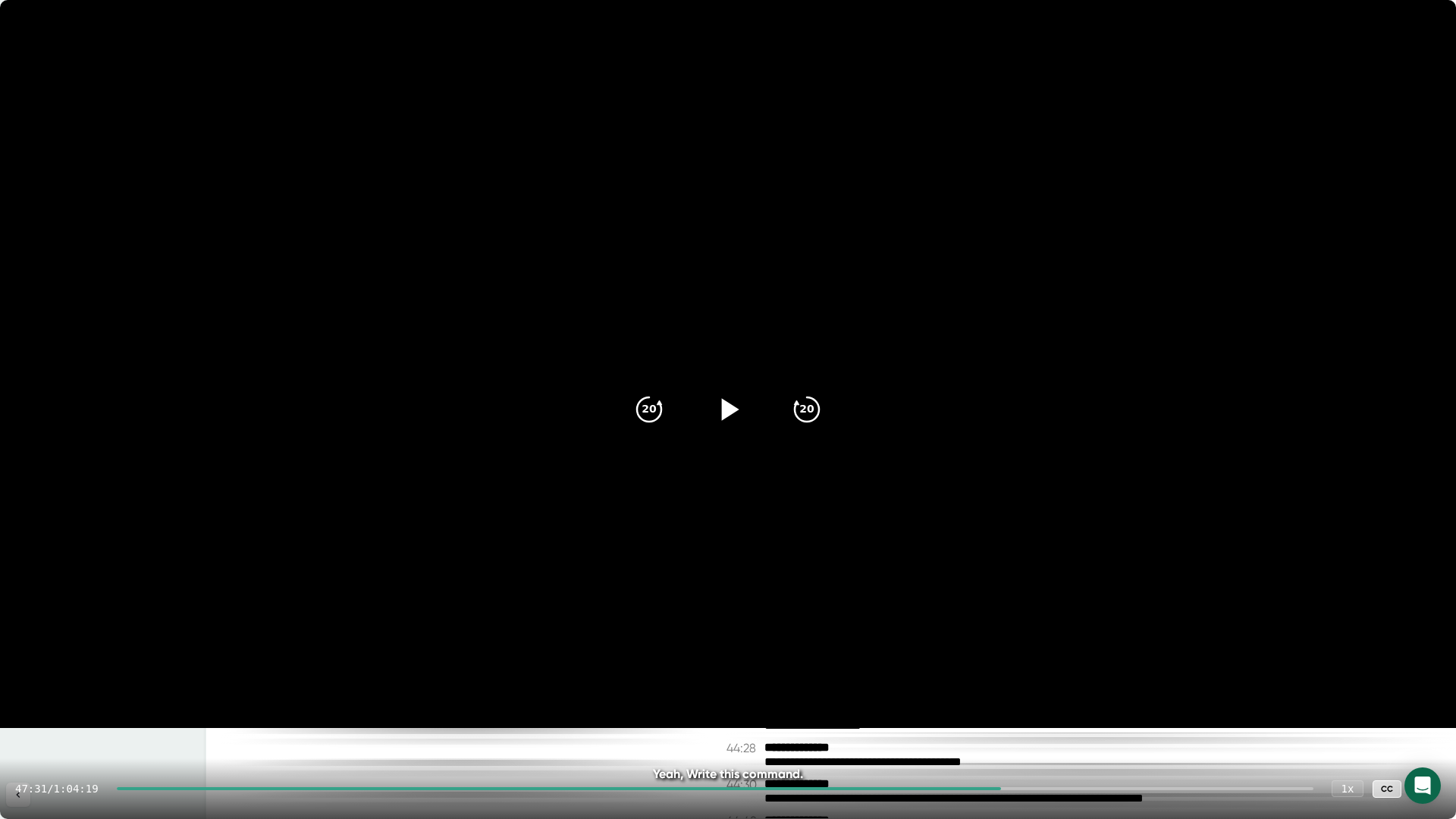
drag, startPoint x: 1423, startPoint y: 784, endPoint x: 1402, endPoint y: 721, distance: 66.4
click at [1423, 723] on icon at bounding box center [1426, 789] width 18 height 18
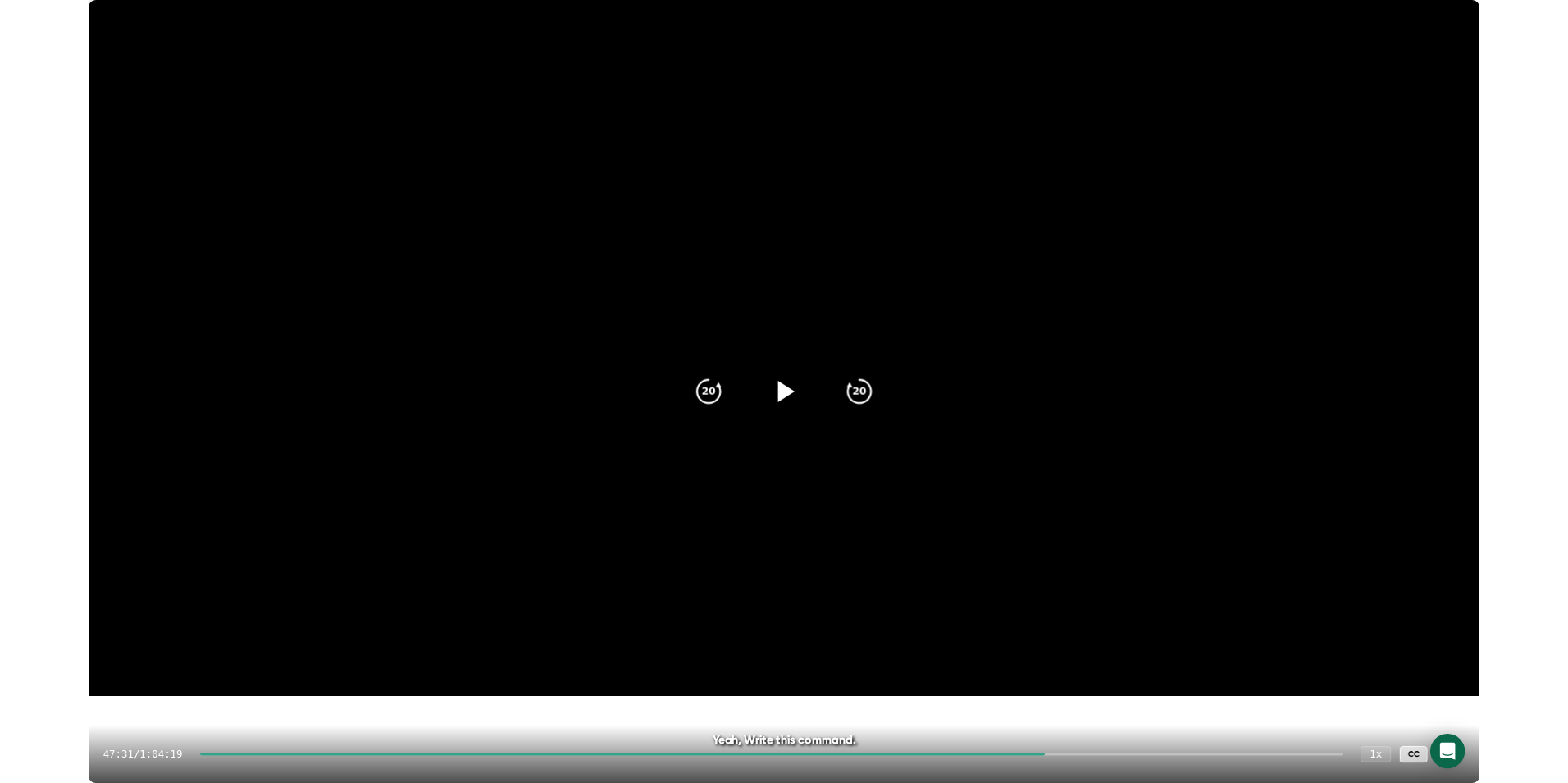
scroll to position [23598, 0]
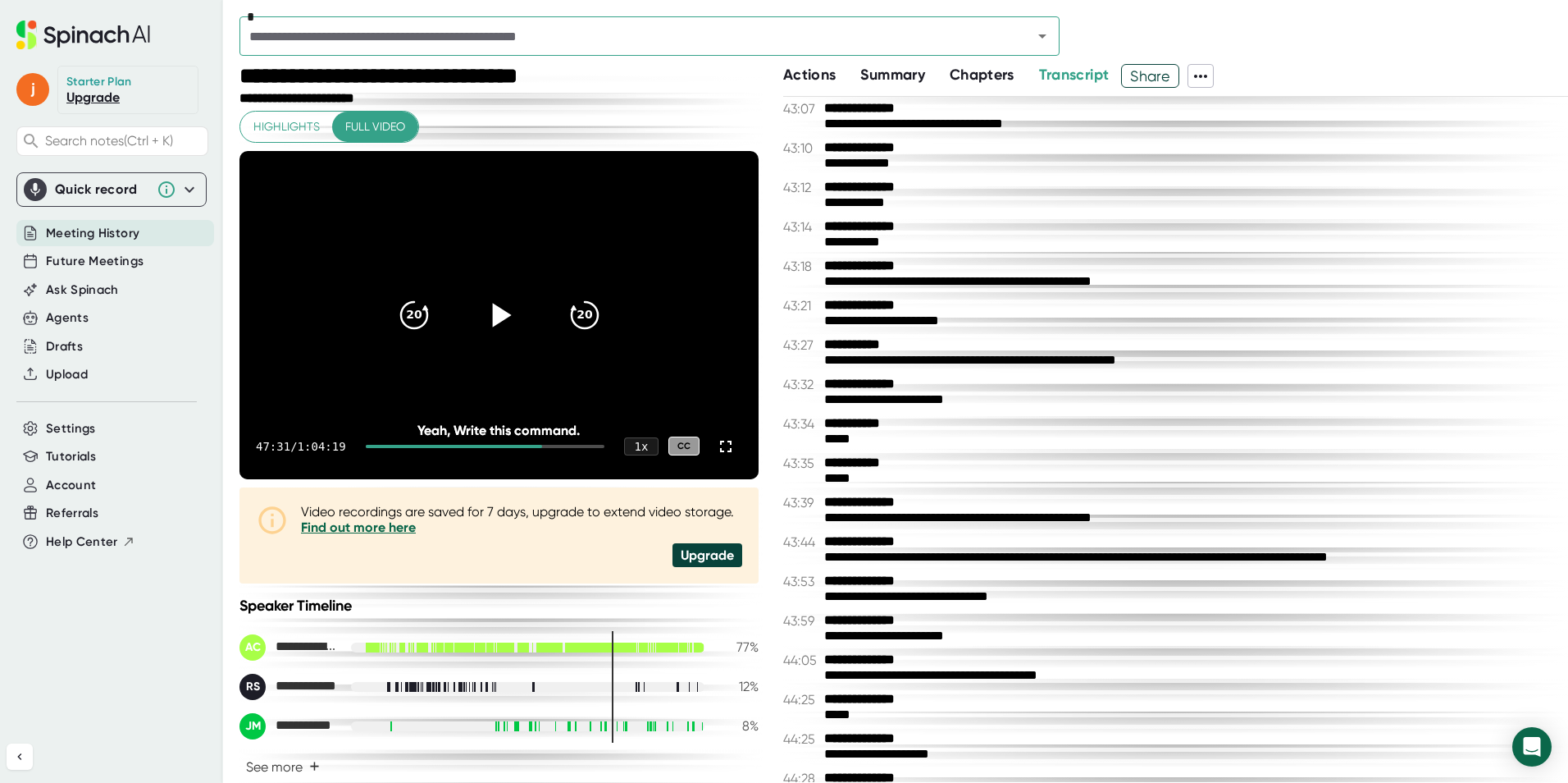
click at [501, 316] on icon at bounding box center [501, 315] width 19 height 24
click at [716, 449] on icon at bounding box center [726, 447] width 20 height 20
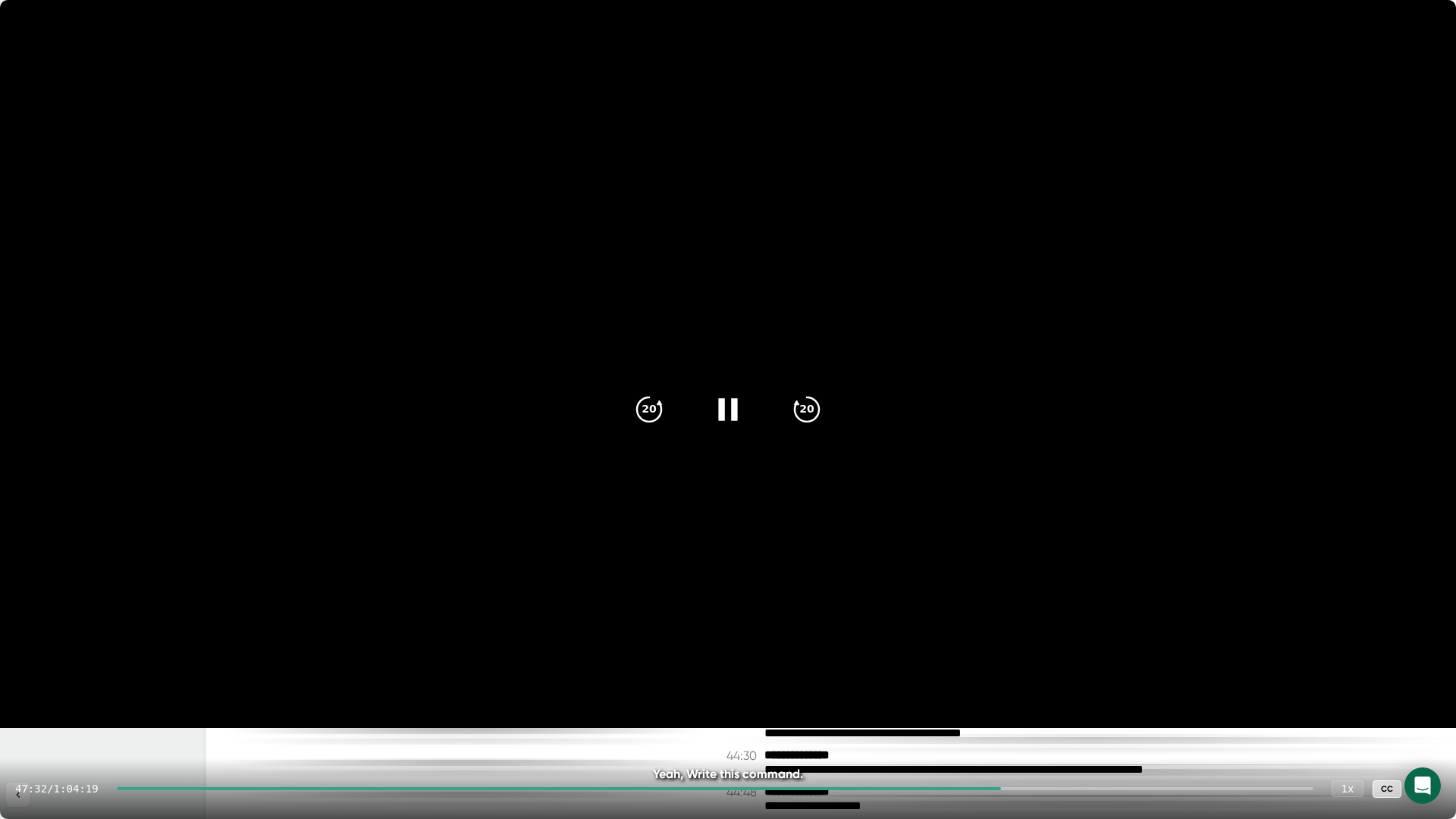
click at [911, 297] on video at bounding box center [728, 363] width 1456 height 728
click at [957, 285] on video at bounding box center [728, 363] width 1456 height 728
click at [1014, 386] on video at bounding box center [728, 363] width 1456 height 728
click at [1428, 723] on icon at bounding box center [1426, 789] width 11 height 11
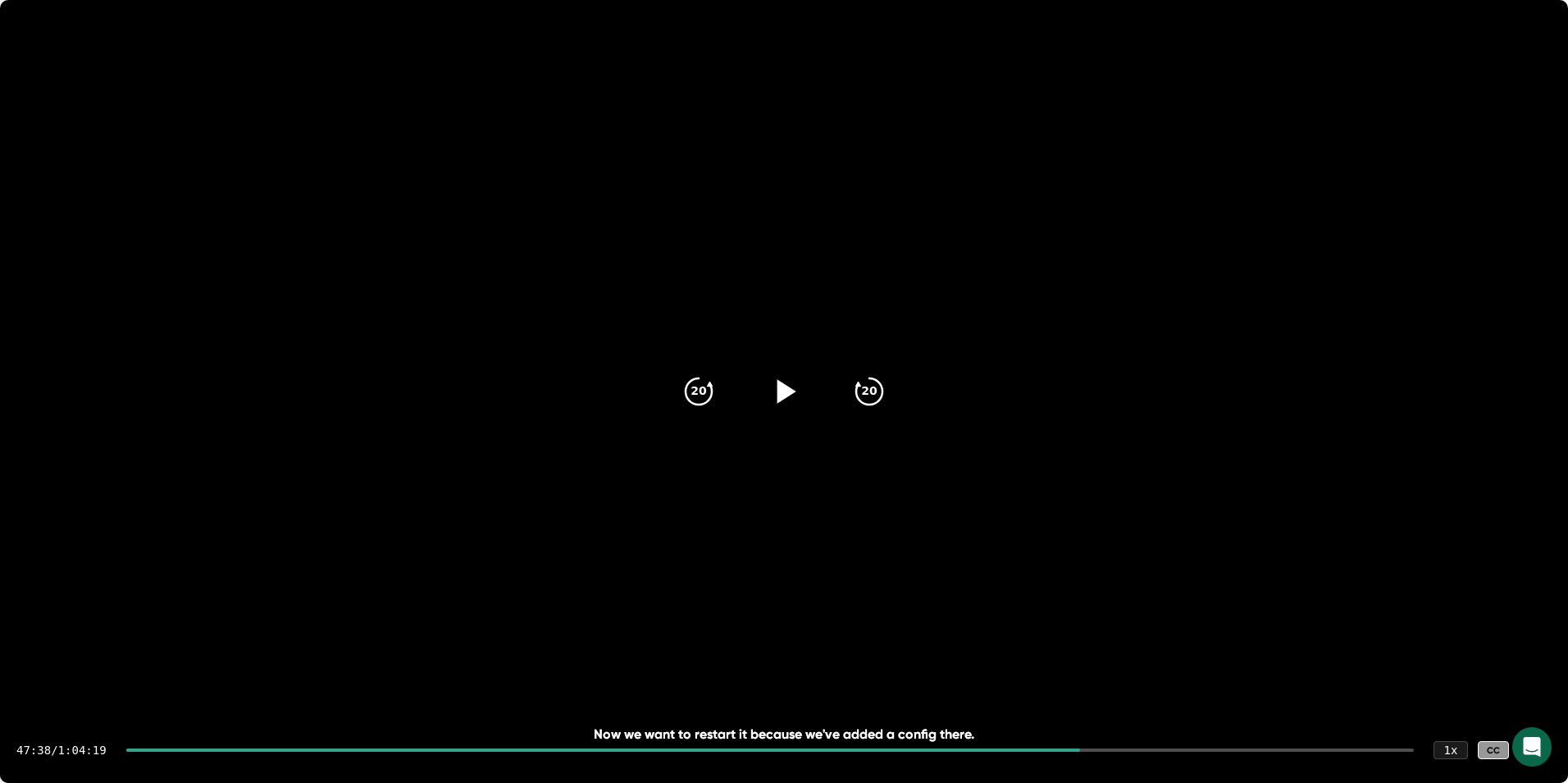
scroll to position [23629, 0]
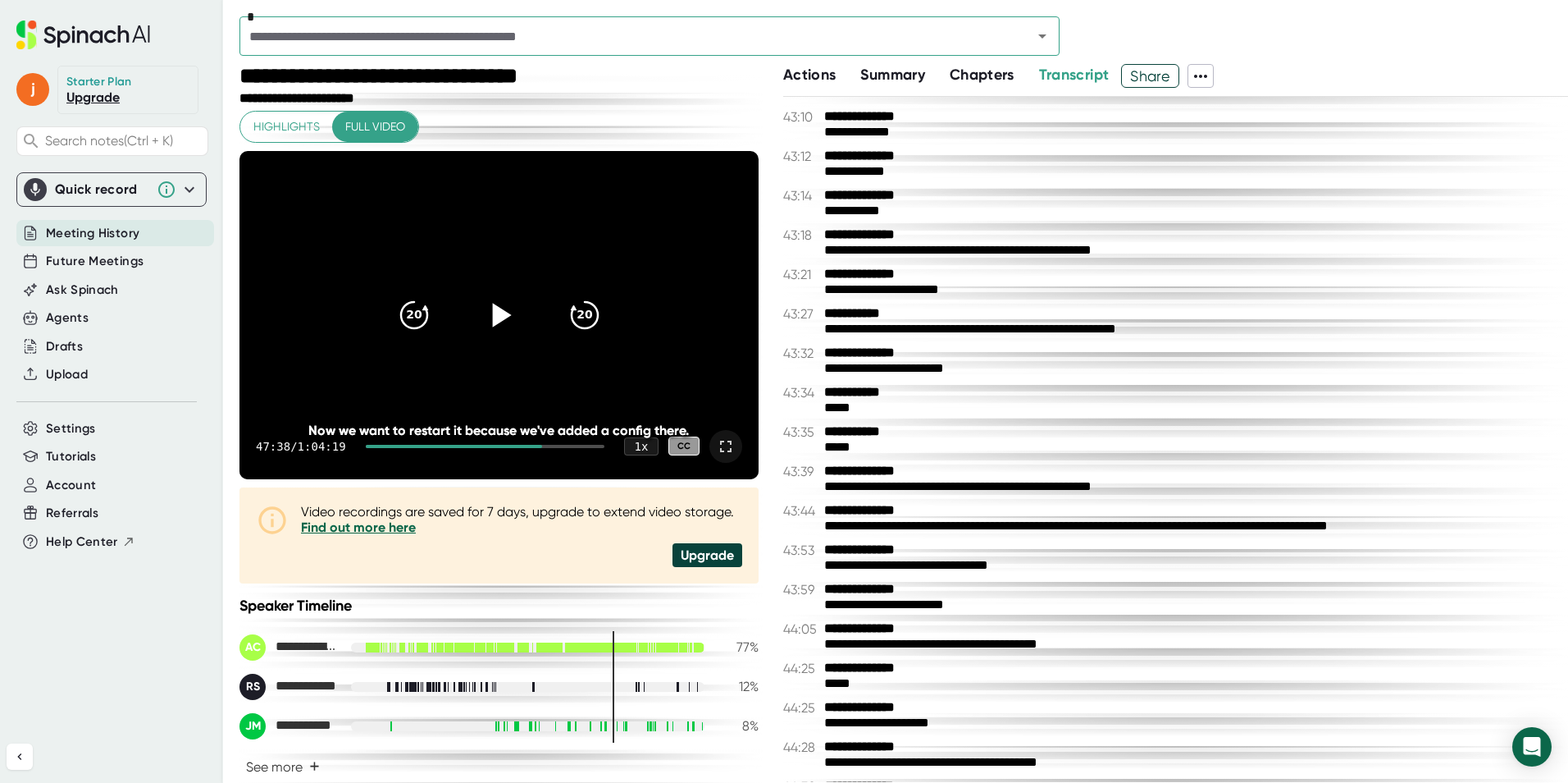
click at [478, 324] on icon at bounding box center [498, 314] width 41 height 41
click at [716, 455] on icon at bounding box center [726, 447] width 20 height 20
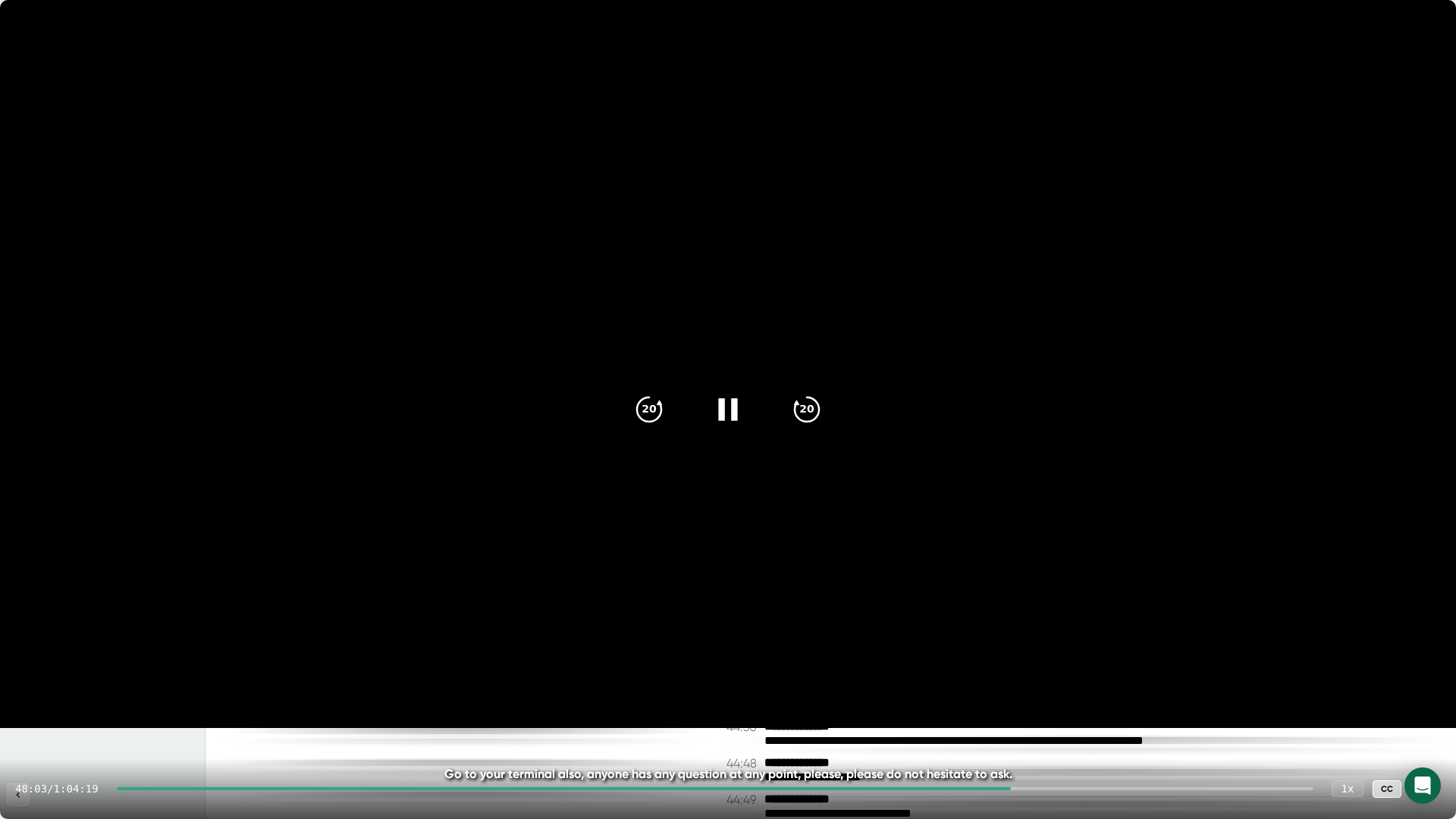
click at [739, 421] on icon at bounding box center [728, 410] width 38 height 38
click at [739, 423] on icon at bounding box center [728, 410] width 38 height 38
click at [719, 414] on icon at bounding box center [728, 410] width 38 height 38
click at [719, 414] on icon at bounding box center [727, 409] width 19 height 22
click at [727, 414] on icon at bounding box center [730, 409] width 17 height 22
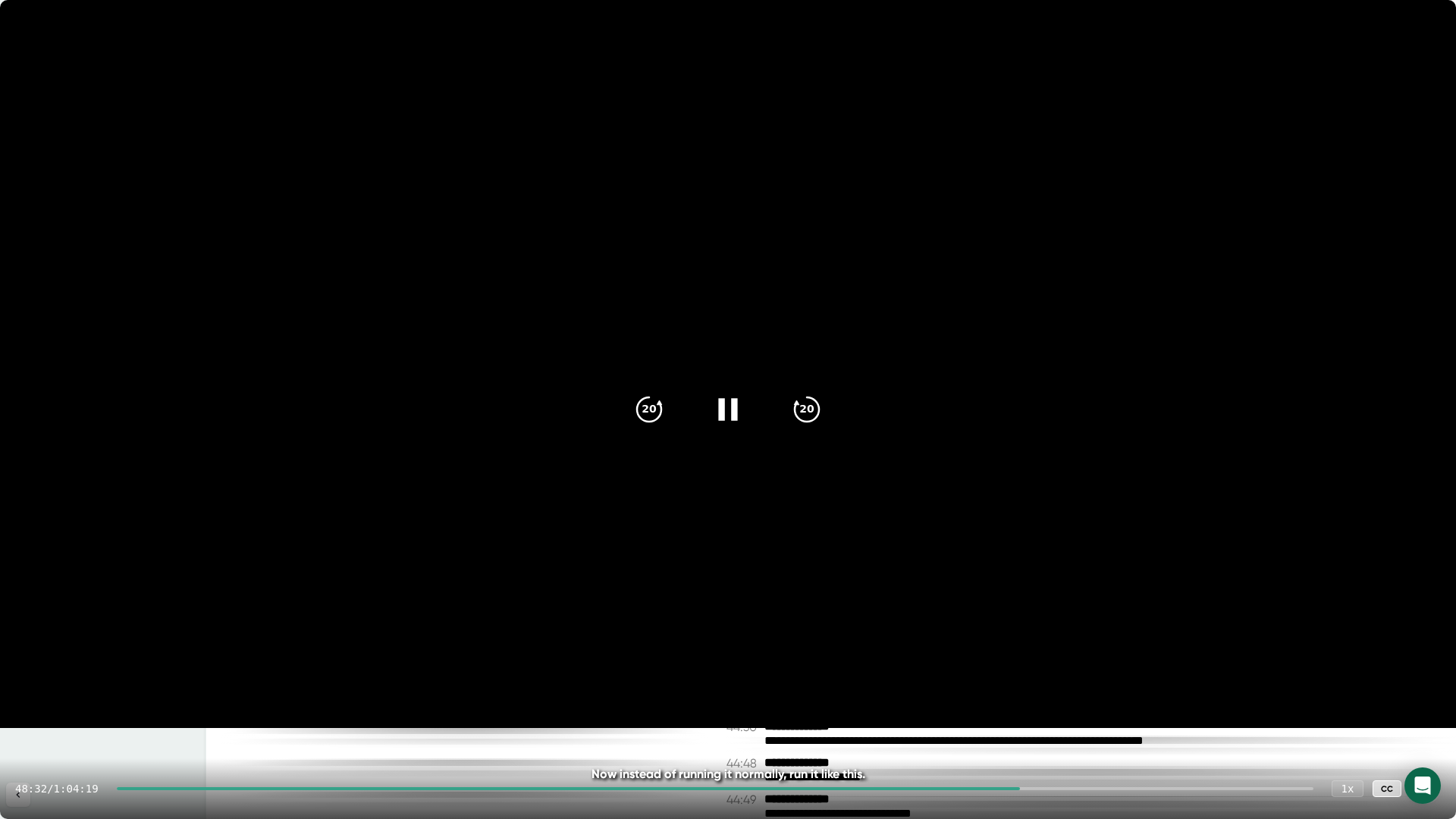
click at [728, 416] on icon at bounding box center [728, 410] width 38 height 38
click at [728, 430] on div at bounding box center [728, 409] width 63 height 63
click at [728, 424] on icon at bounding box center [728, 410] width 38 height 38
click at [1423, 723] on icon at bounding box center [1426, 789] width 18 height 18
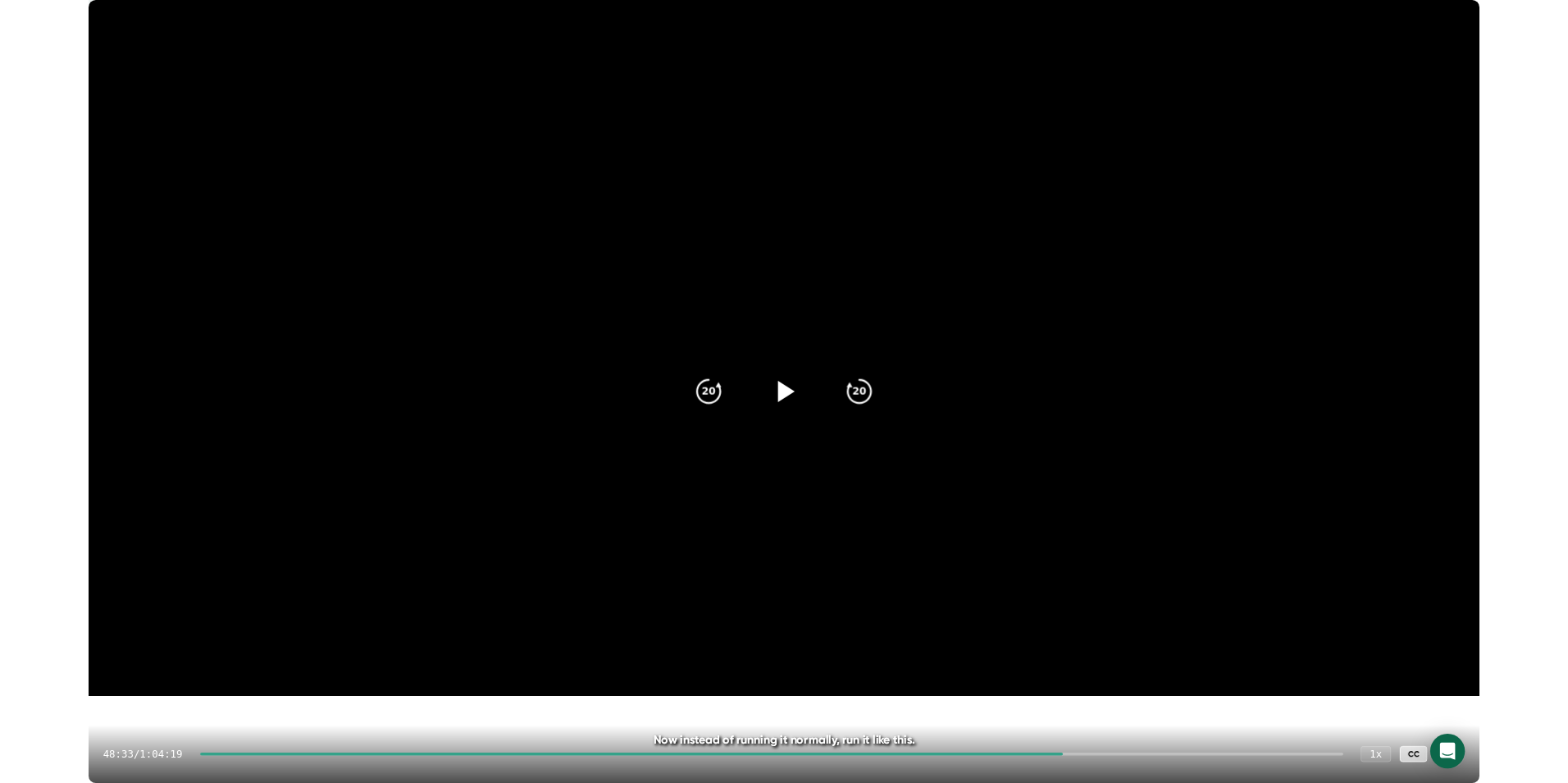
scroll to position [23660, 0]
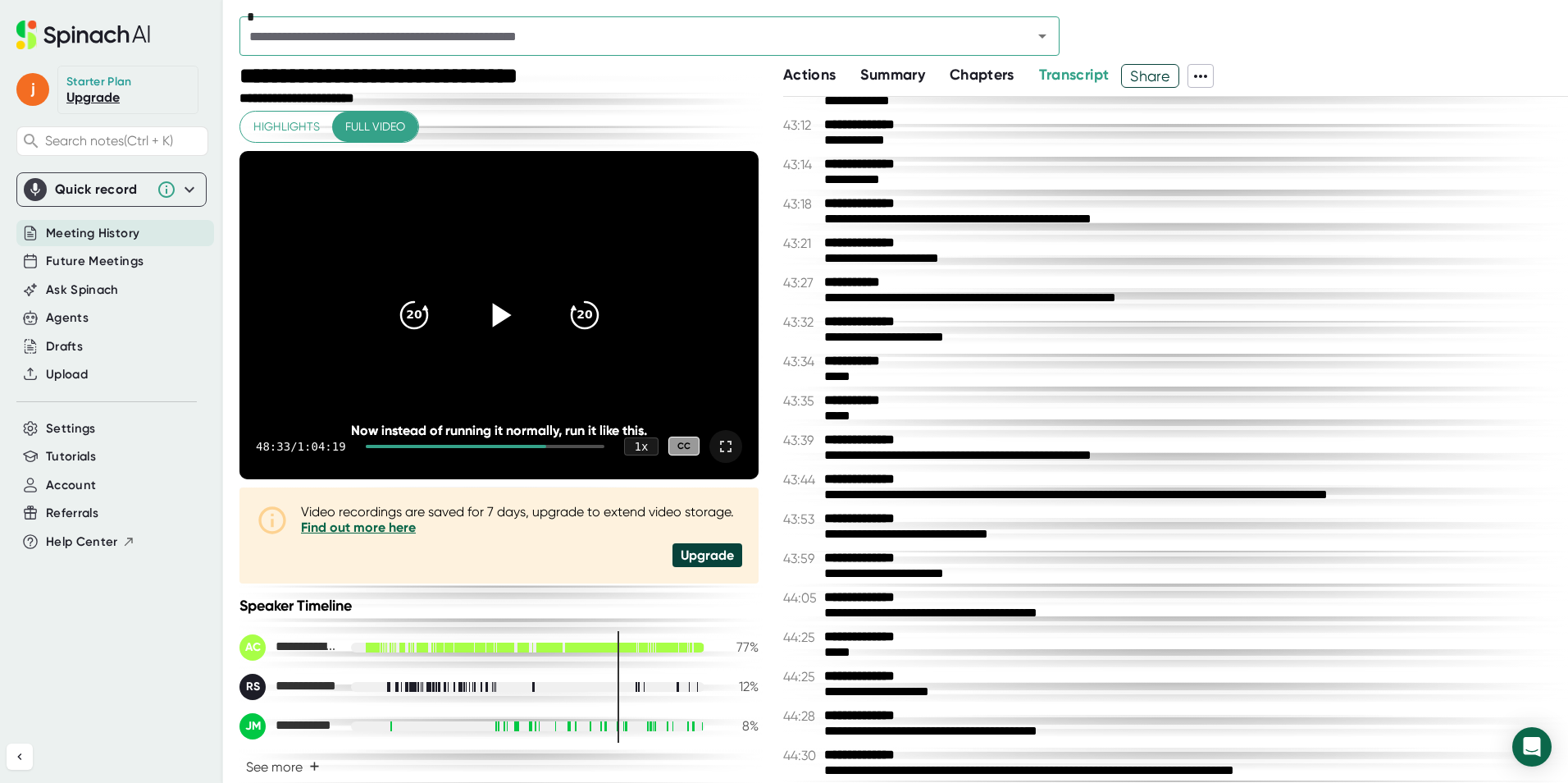
click at [716, 446] on icon at bounding box center [726, 447] width 20 height 20
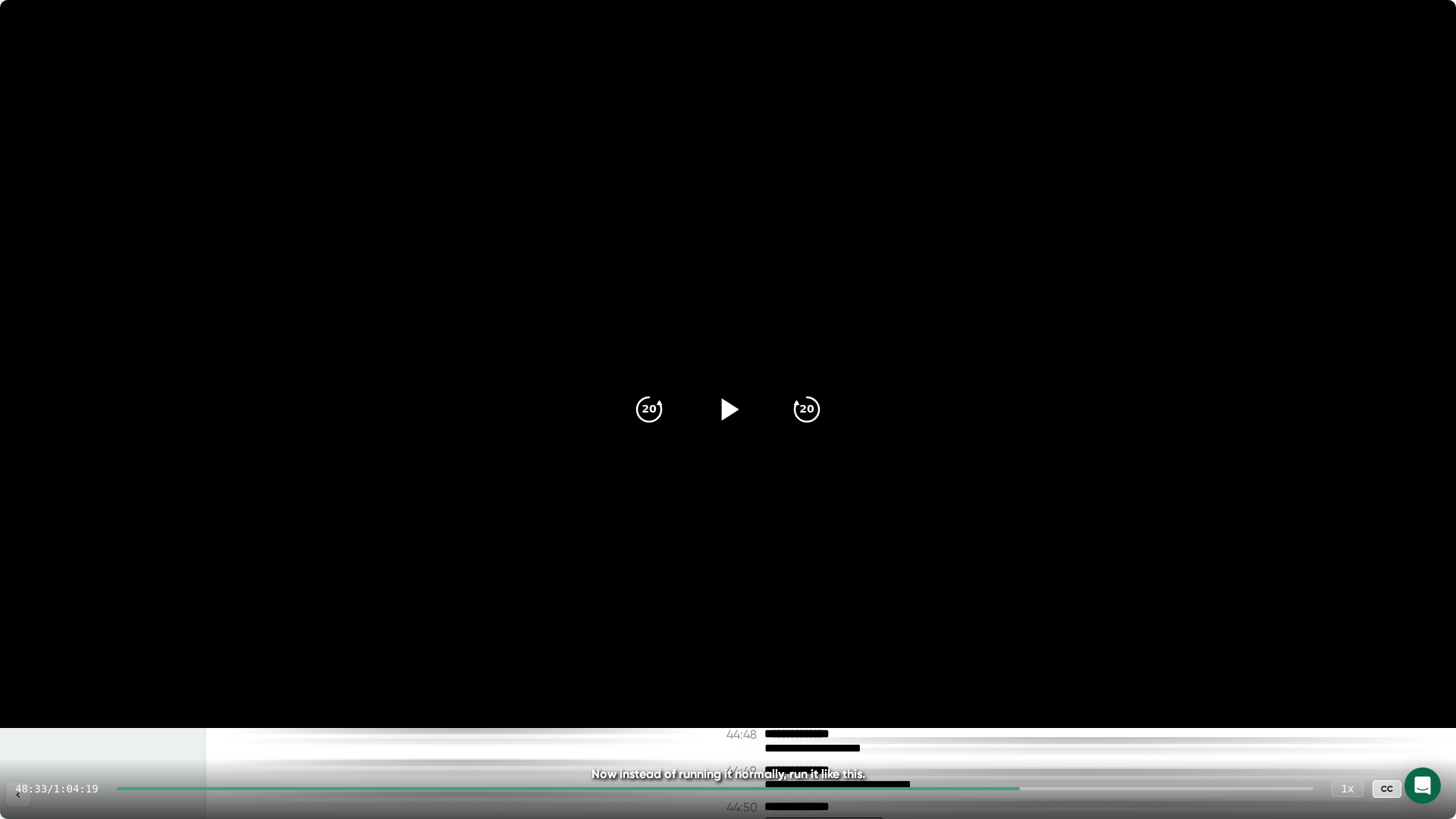
click at [1427, 723] on icon at bounding box center [1426, 789] width 18 height 18
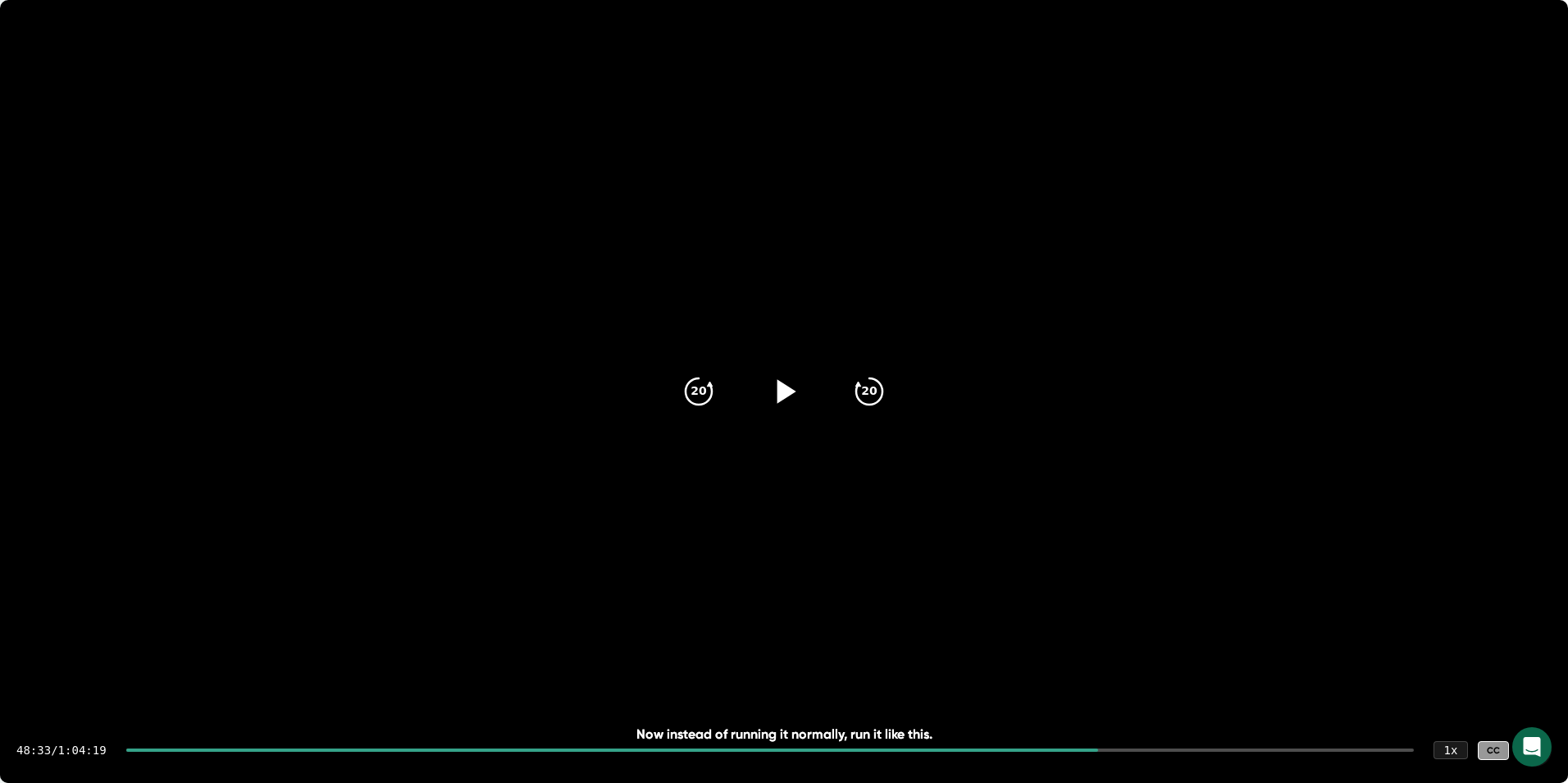
scroll to position [23692, 0]
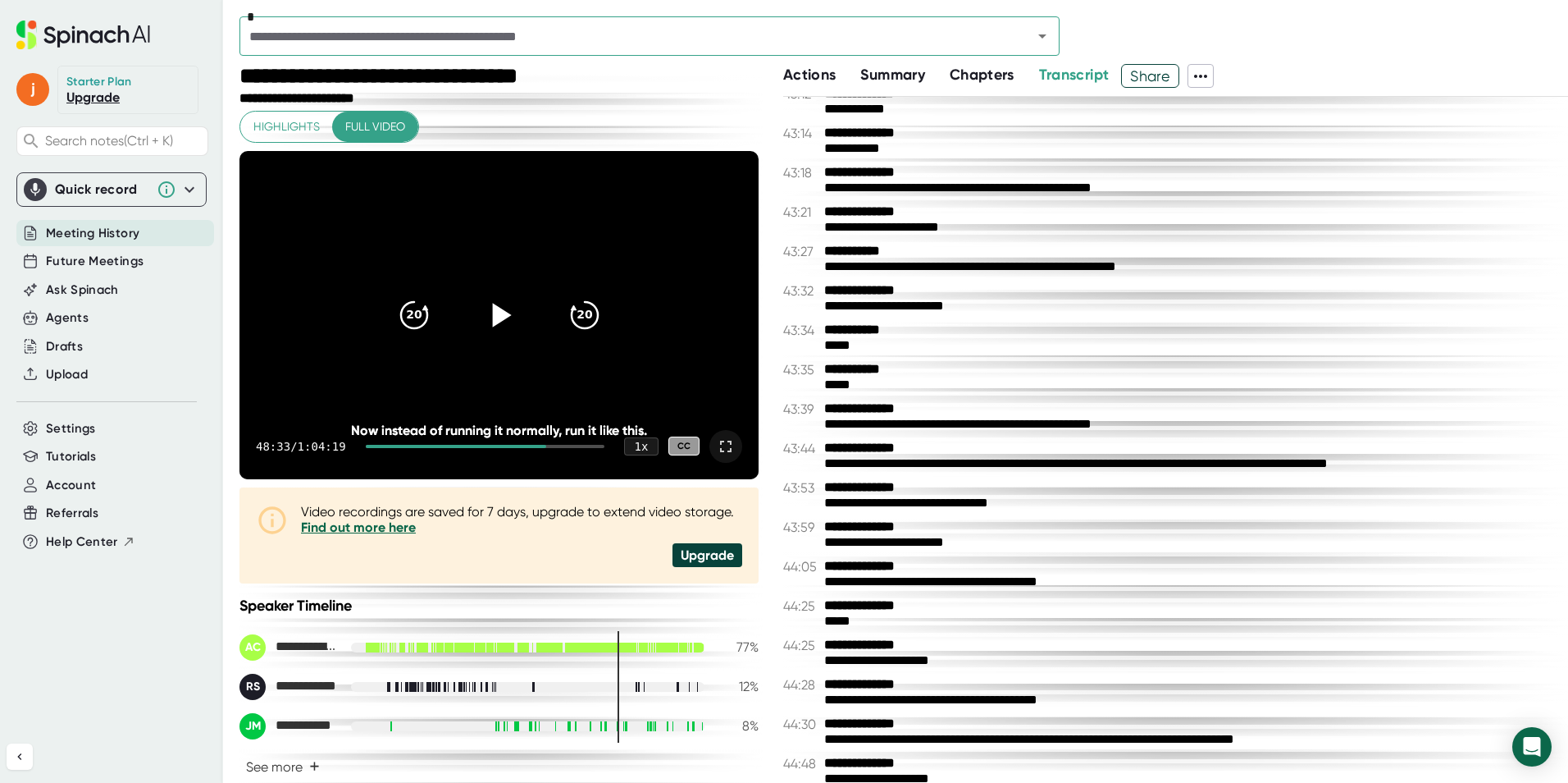
click at [716, 454] on icon at bounding box center [726, 447] width 20 height 20
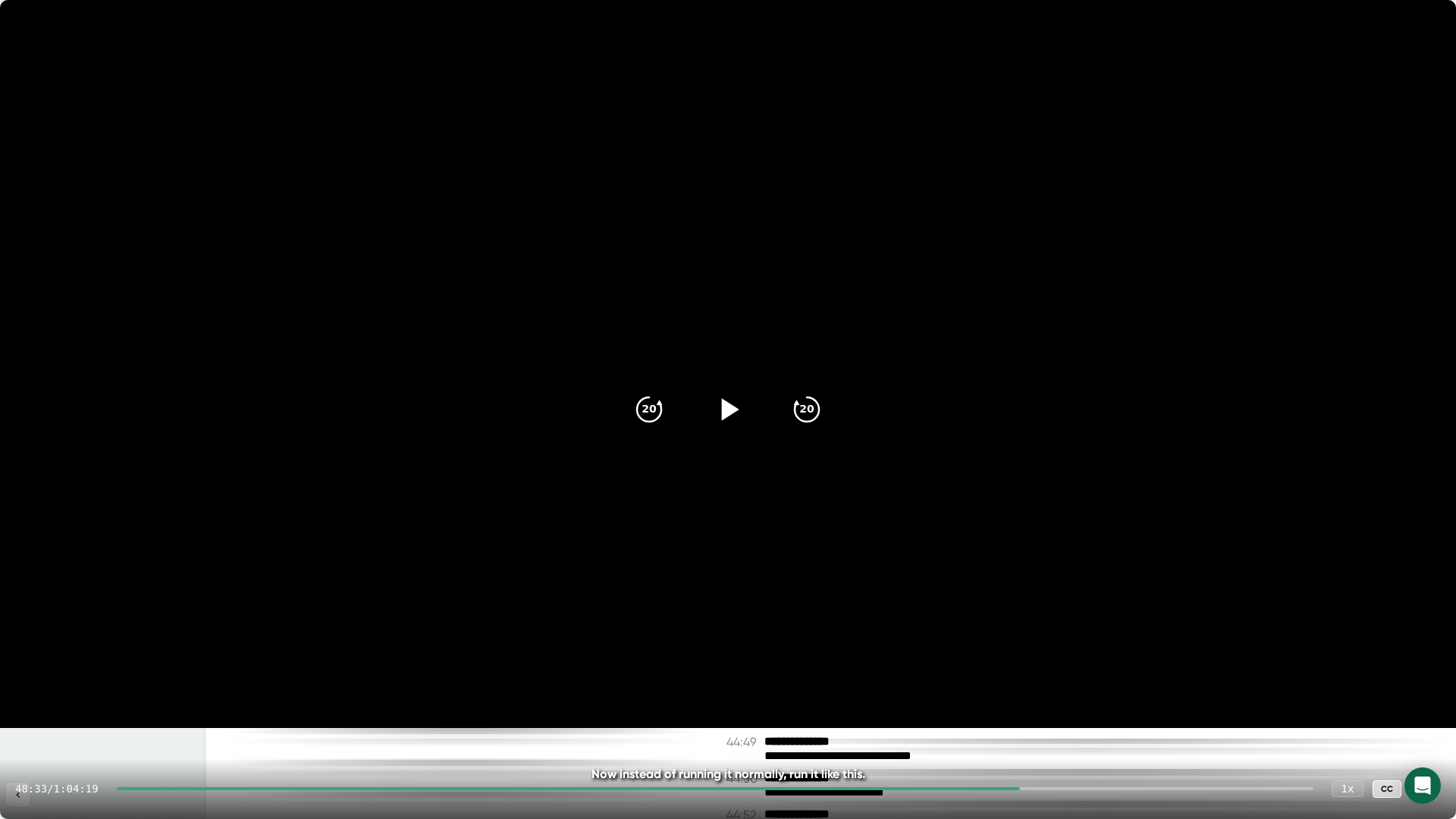
click at [751, 405] on div at bounding box center [728, 409] width 63 height 63
click at [734, 411] on icon at bounding box center [727, 409] width 19 height 22
click at [734, 411] on icon at bounding box center [730, 409] width 17 height 22
click at [730, 410] on icon at bounding box center [728, 410] width 38 height 38
click at [730, 410] on icon at bounding box center [730, 409] width 17 height 22
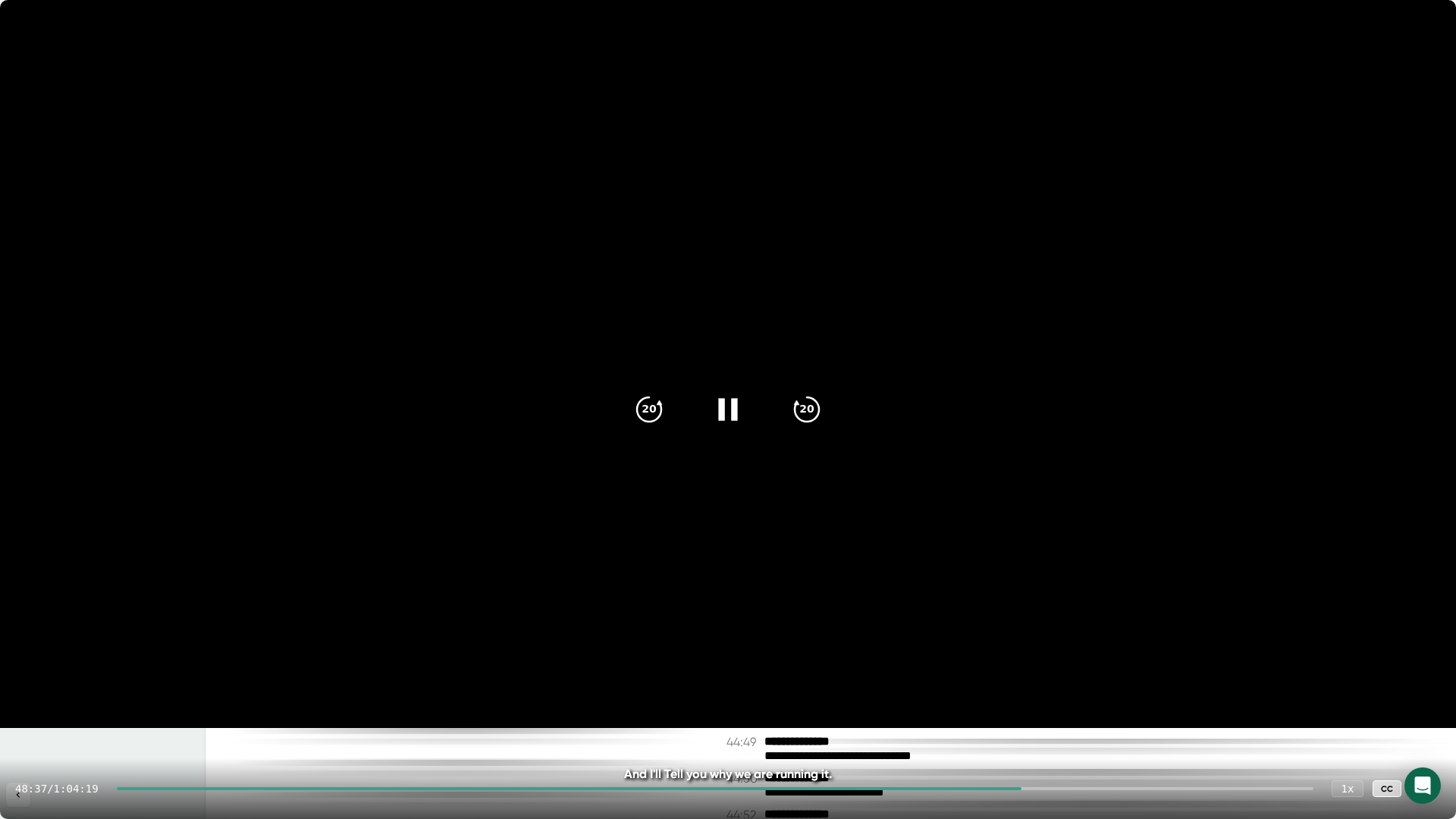
click at [729, 407] on icon at bounding box center [728, 410] width 38 height 38
click at [729, 407] on icon at bounding box center [730, 409] width 17 height 22
click at [716, 410] on icon at bounding box center [728, 410] width 38 height 38
click at [718, 396] on icon at bounding box center [728, 410] width 38 height 38
click at [728, 408] on icon at bounding box center [728, 410] width 38 height 38
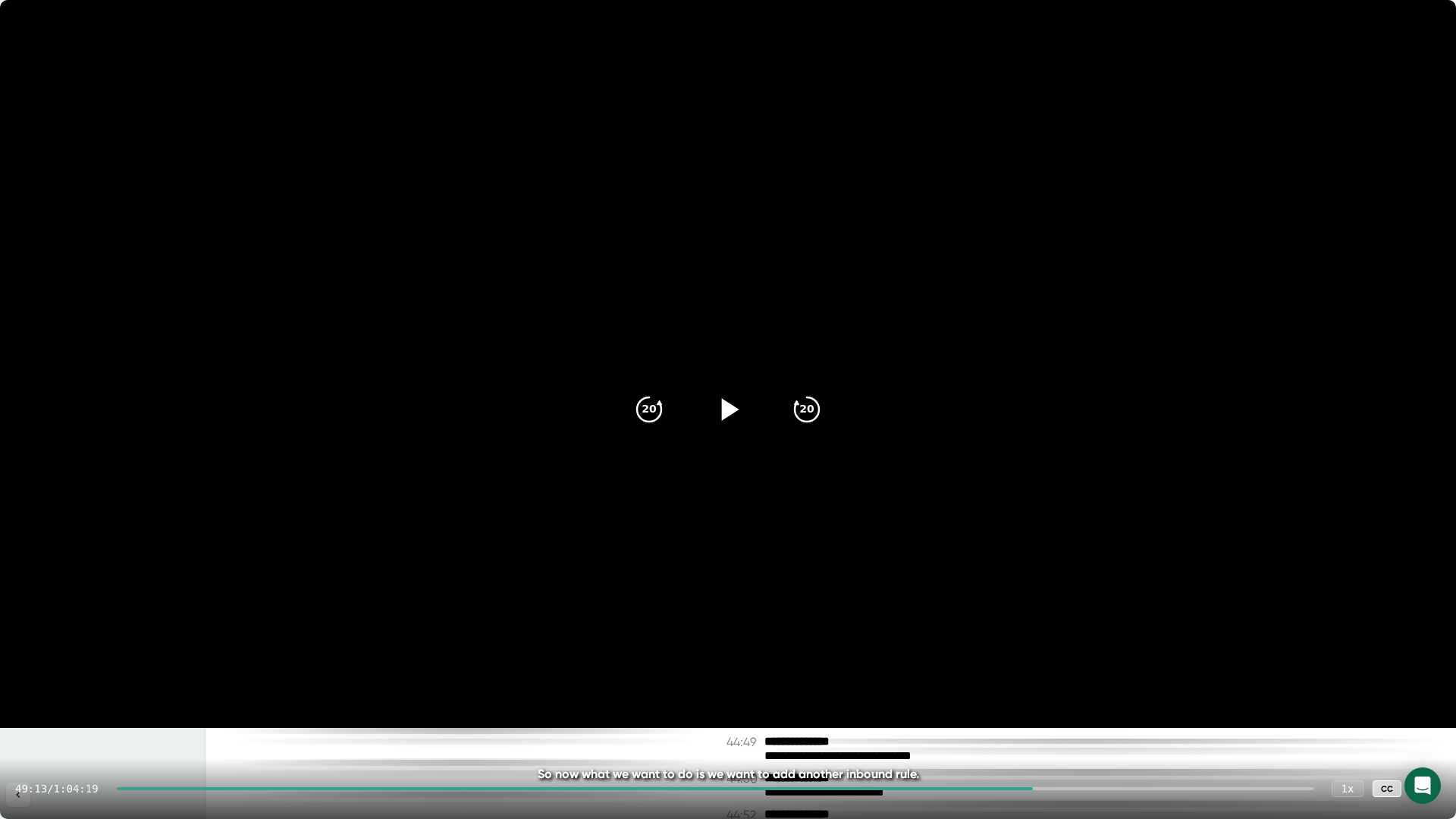
click at [1429, 723] on icon at bounding box center [1426, 789] width 18 height 18
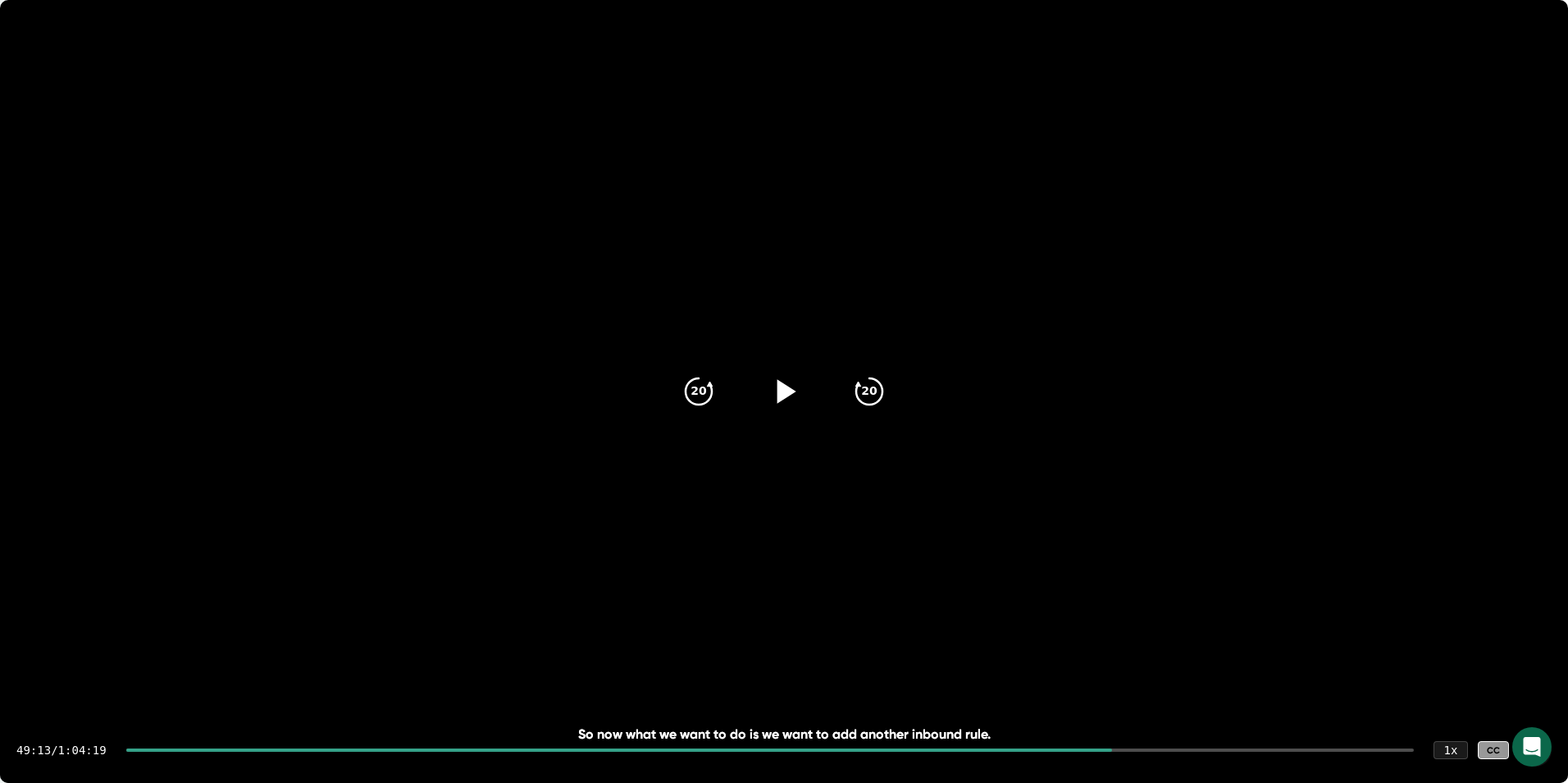
scroll to position [23723, 0]
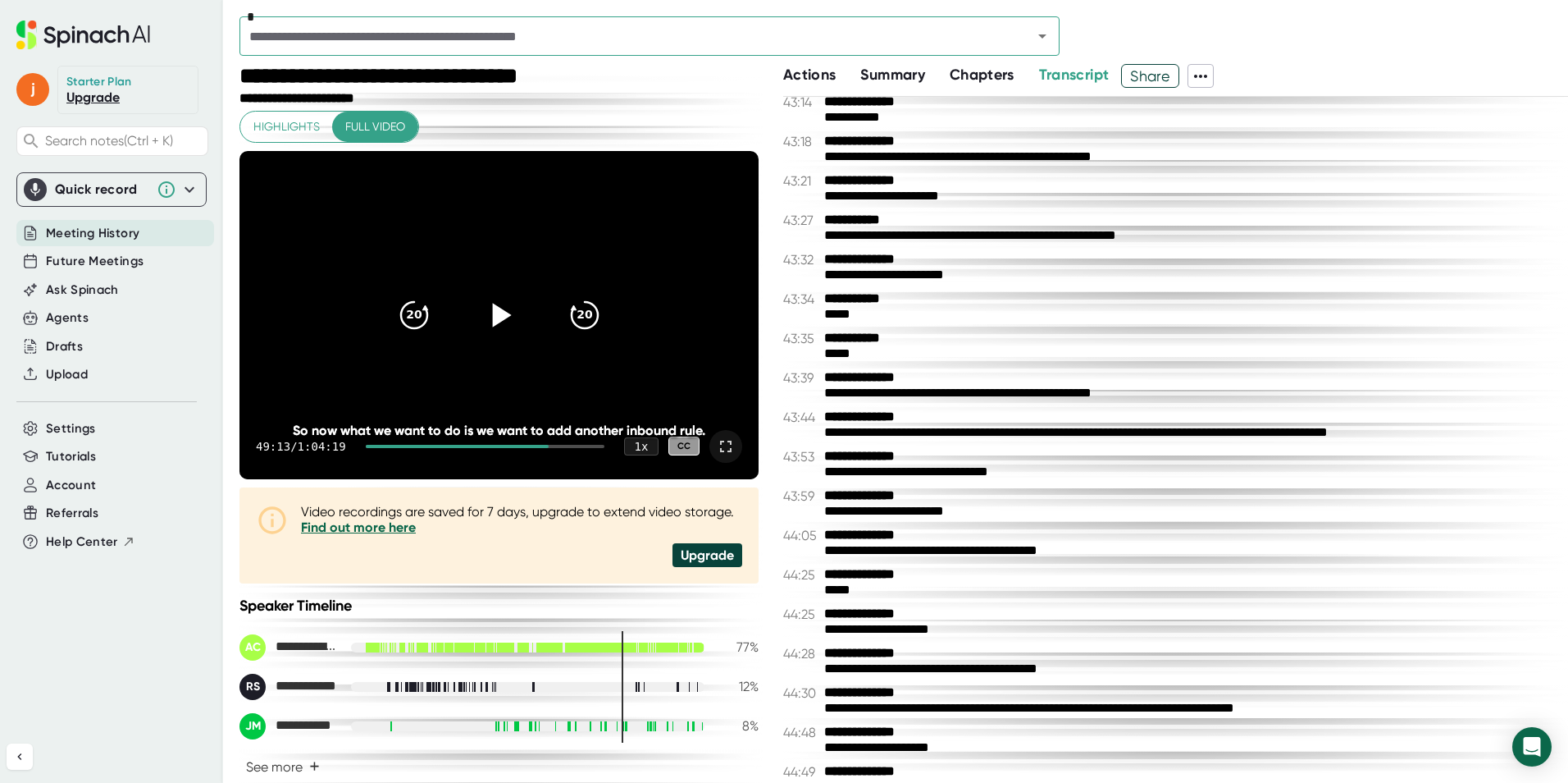
click at [505, 303] on icon at bounding box center [498, 314] width 41 height 41
click at [716, 448] on icon at bounding box center [726, 447] width 20 height 20
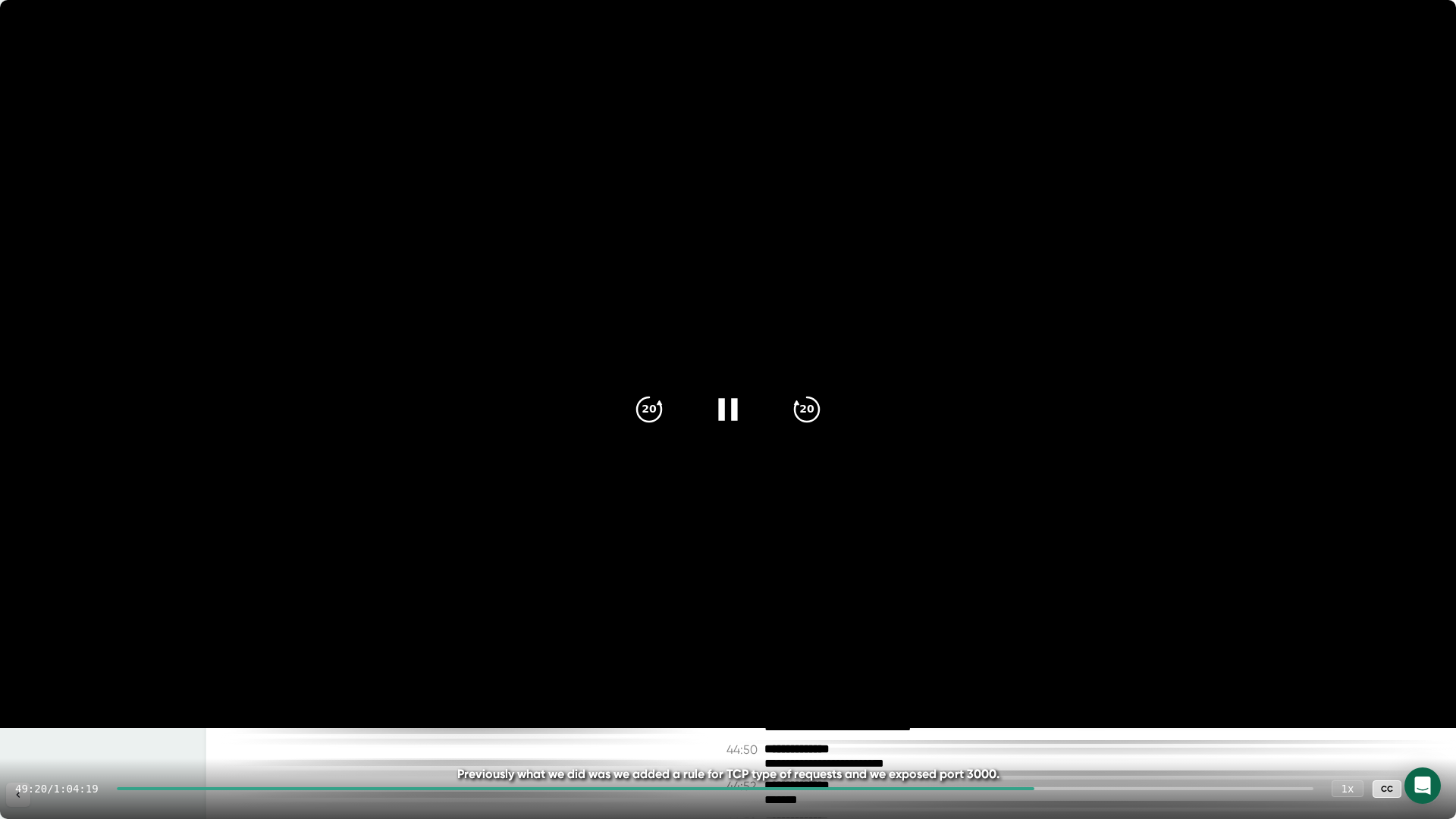
click at [730, 417] on icon at bounding box center [728, 410] width 38 height 38
click at [1421, 723] on div at bounding box center [1426, 789] width 30 height 30
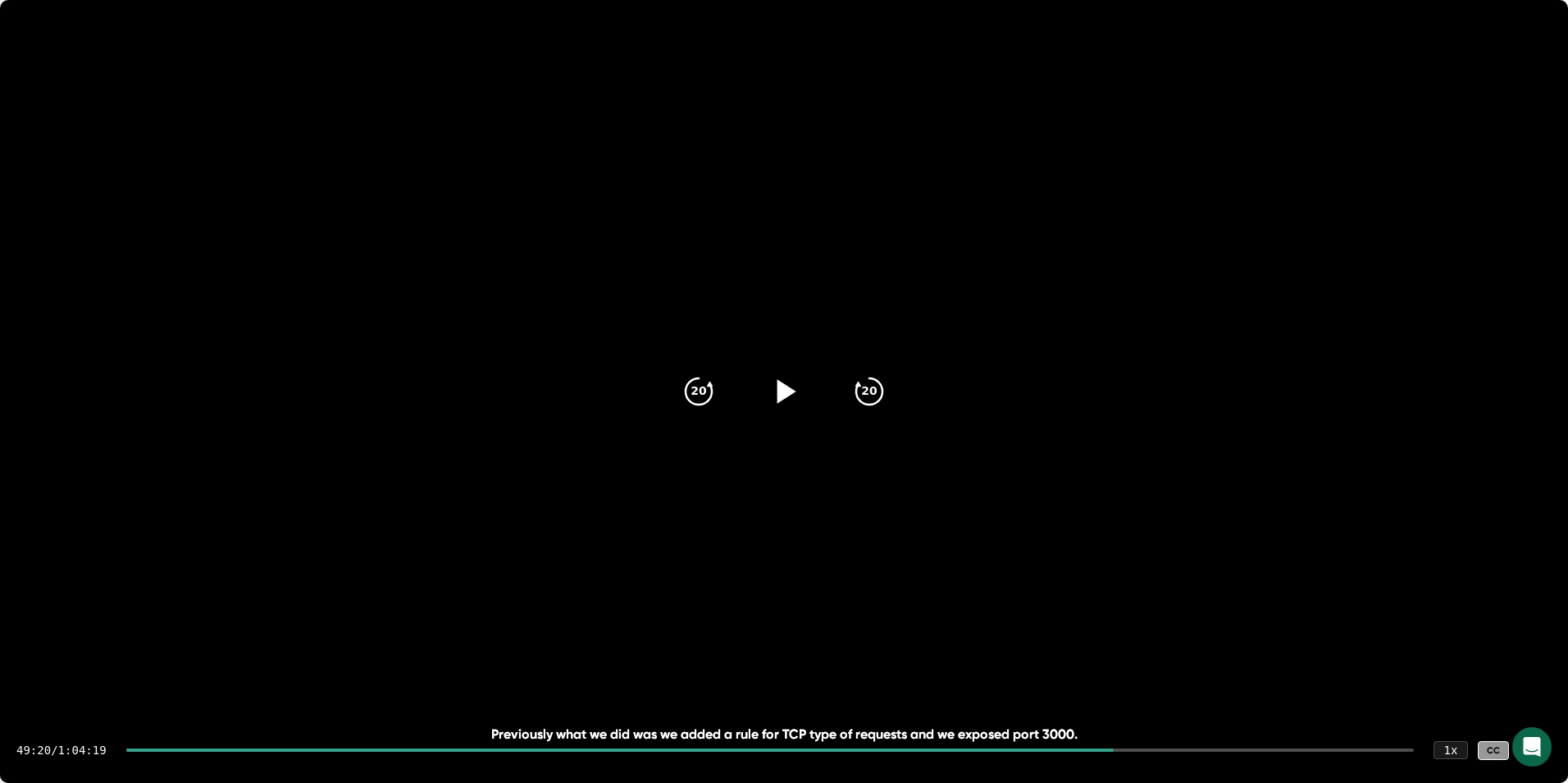
scroll to position [23754, 0]
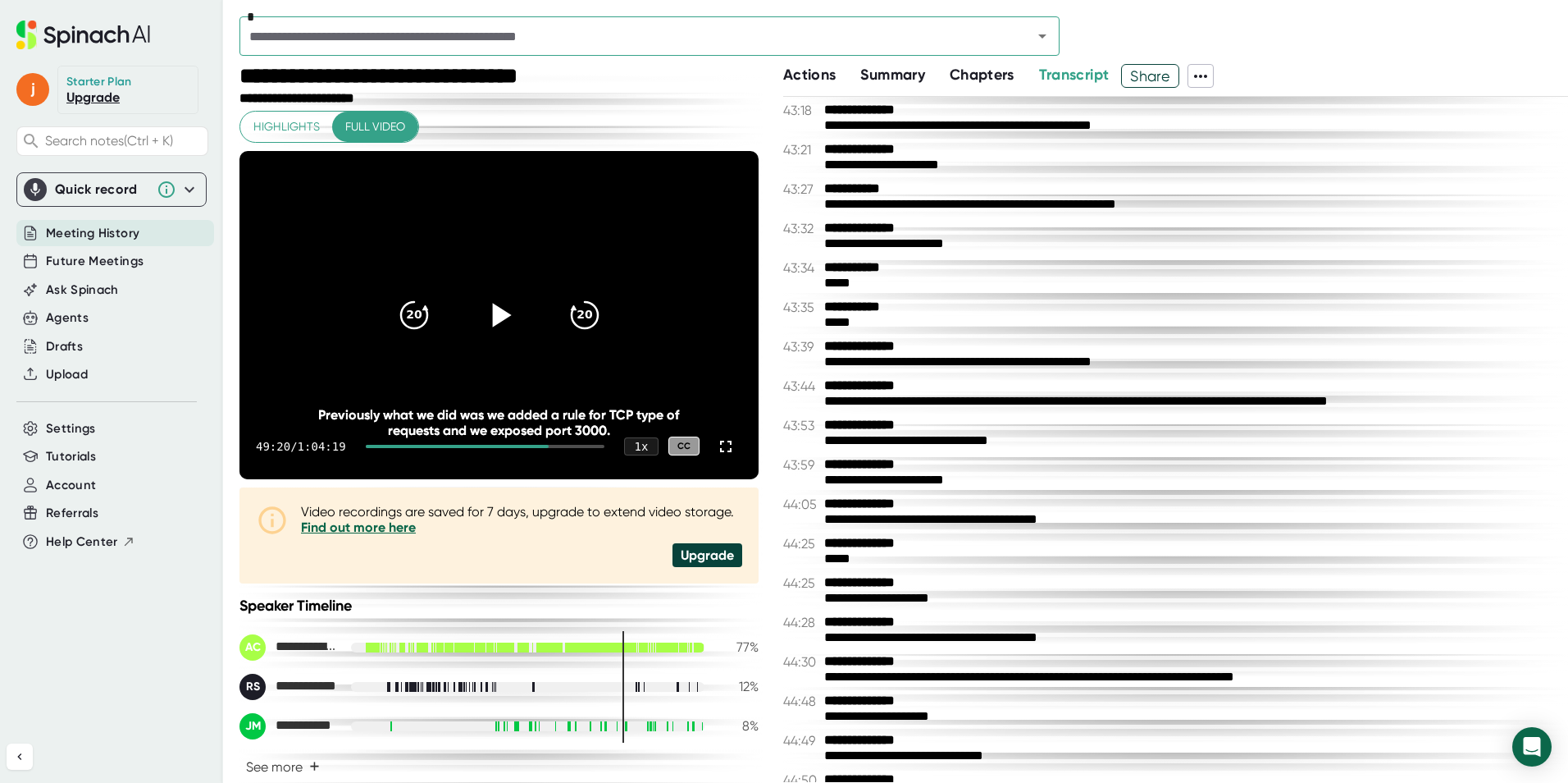
drag, startPoint x: 721, startPoint y: 447, endPoint x: 725, endPoint y: 507, distance: 60.1
click at [721, 447] on icon at bounding box center [726, 447] width 20 height 20
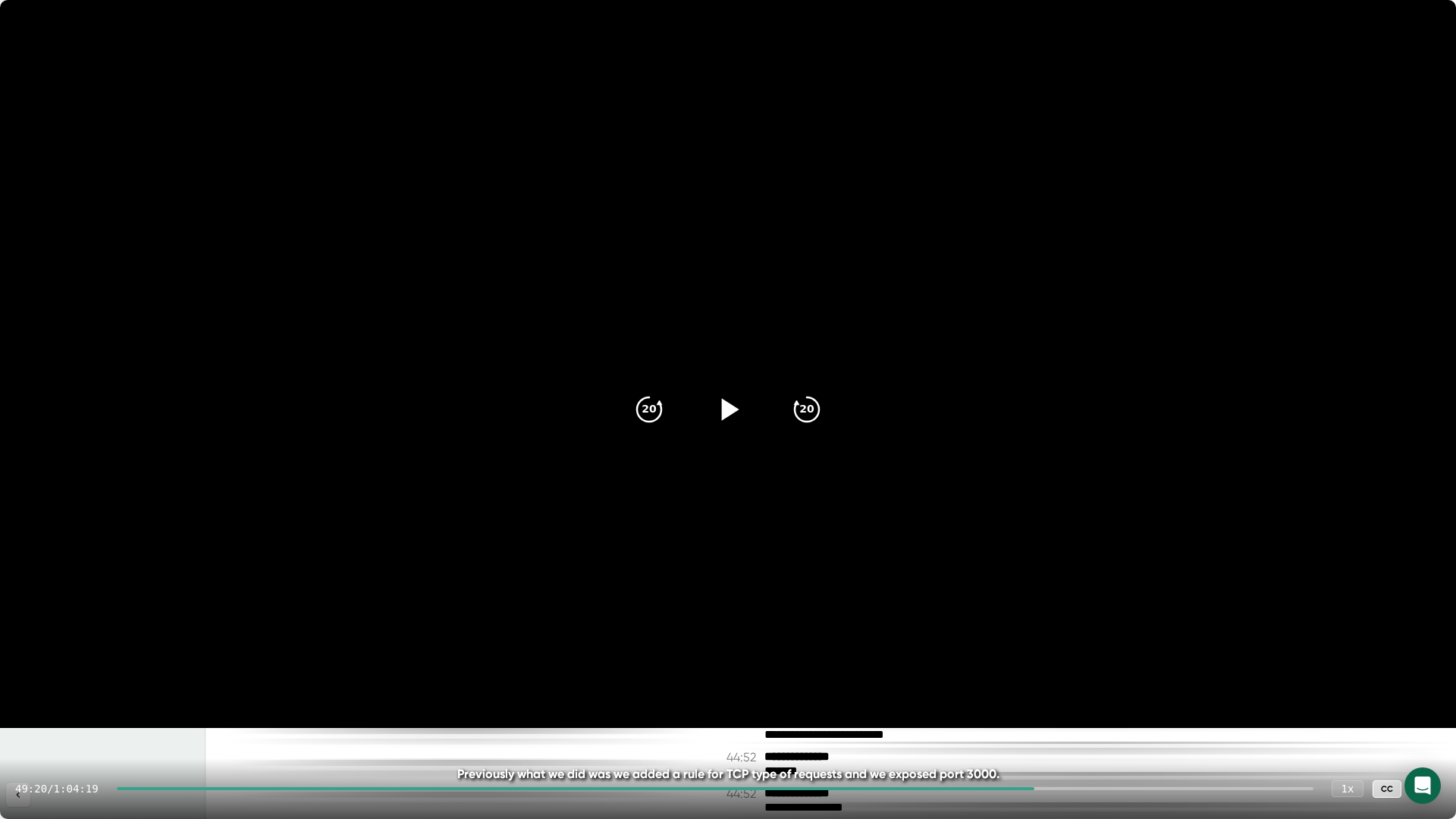
click at [737, 416] on icon at bounding box center [728, 410] width 38 height 38
click at [741, 417] on icon at bounding box center [728, 410] width 38 height 38
click at [655, 404] on icon "20" at bounding box center [649, 410] width 38 height 38
click at [731, 419] on icon at bounding box center [728, 410] width 38 height 38
click at [730, 410] on icon at bounding box center [728, 410] width 38 height 38
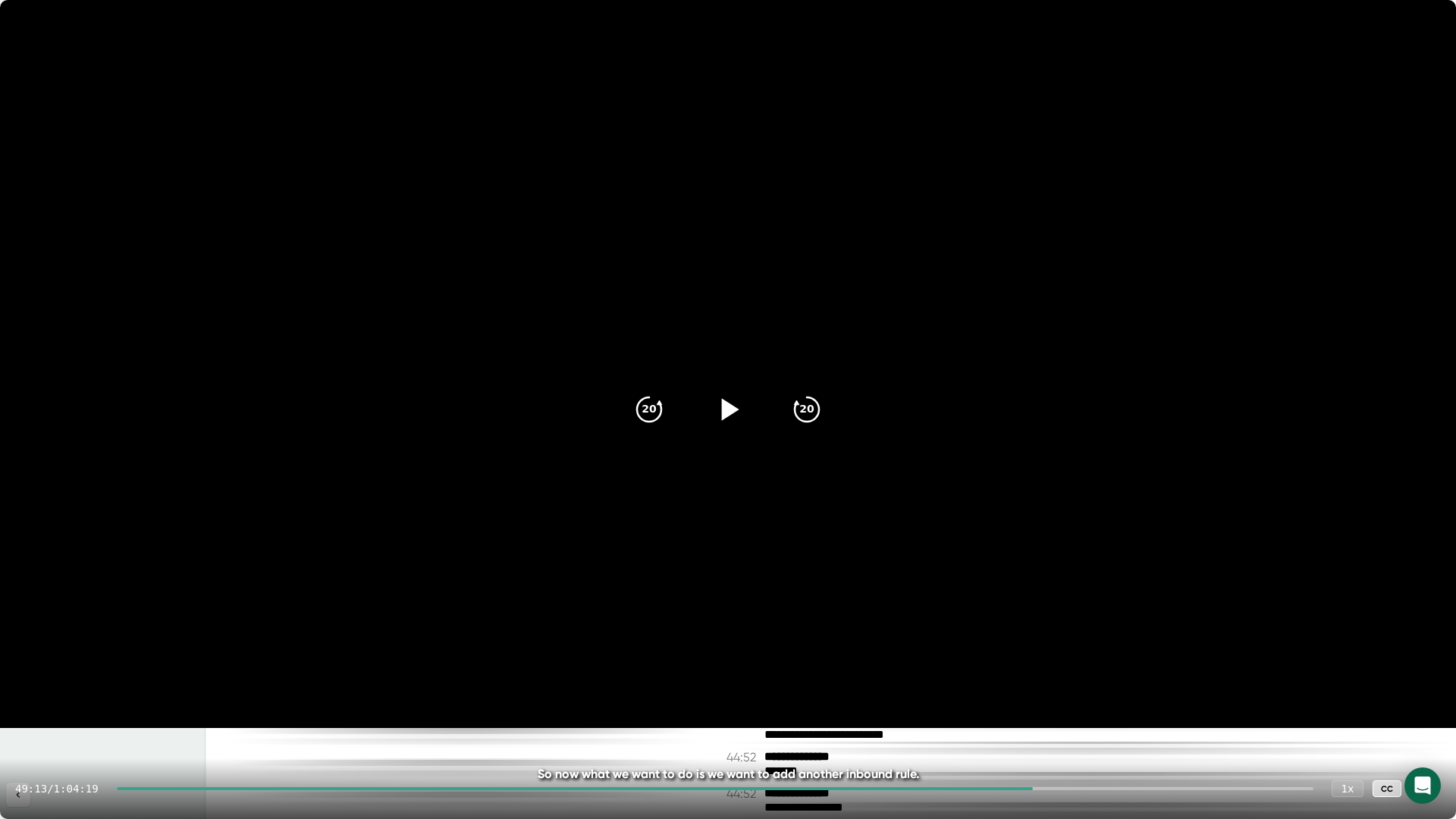
click at [1415, 723] on div at bounding box center [1426, 789] width 30 height 30
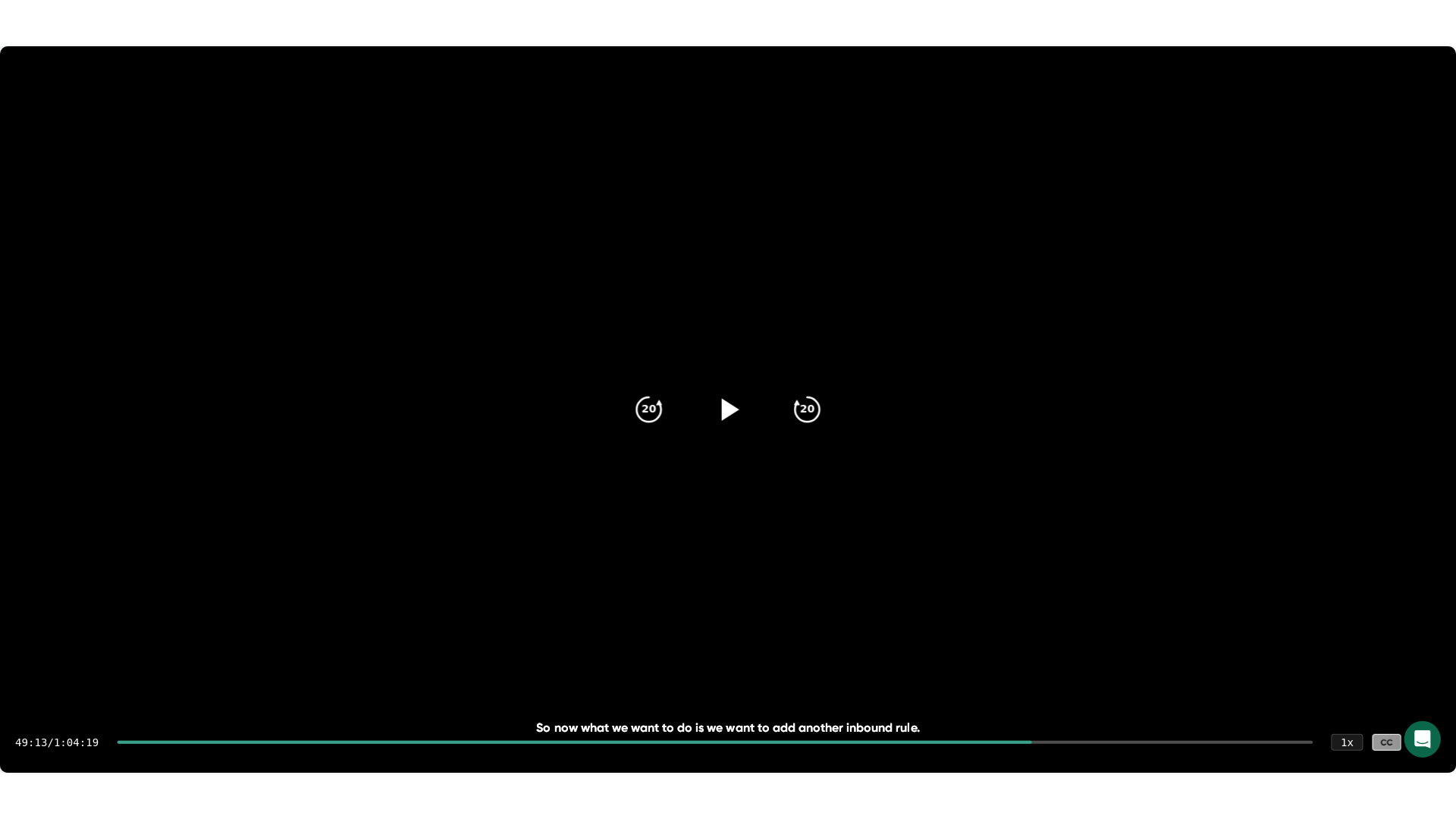
scroll to position [21975, 0]
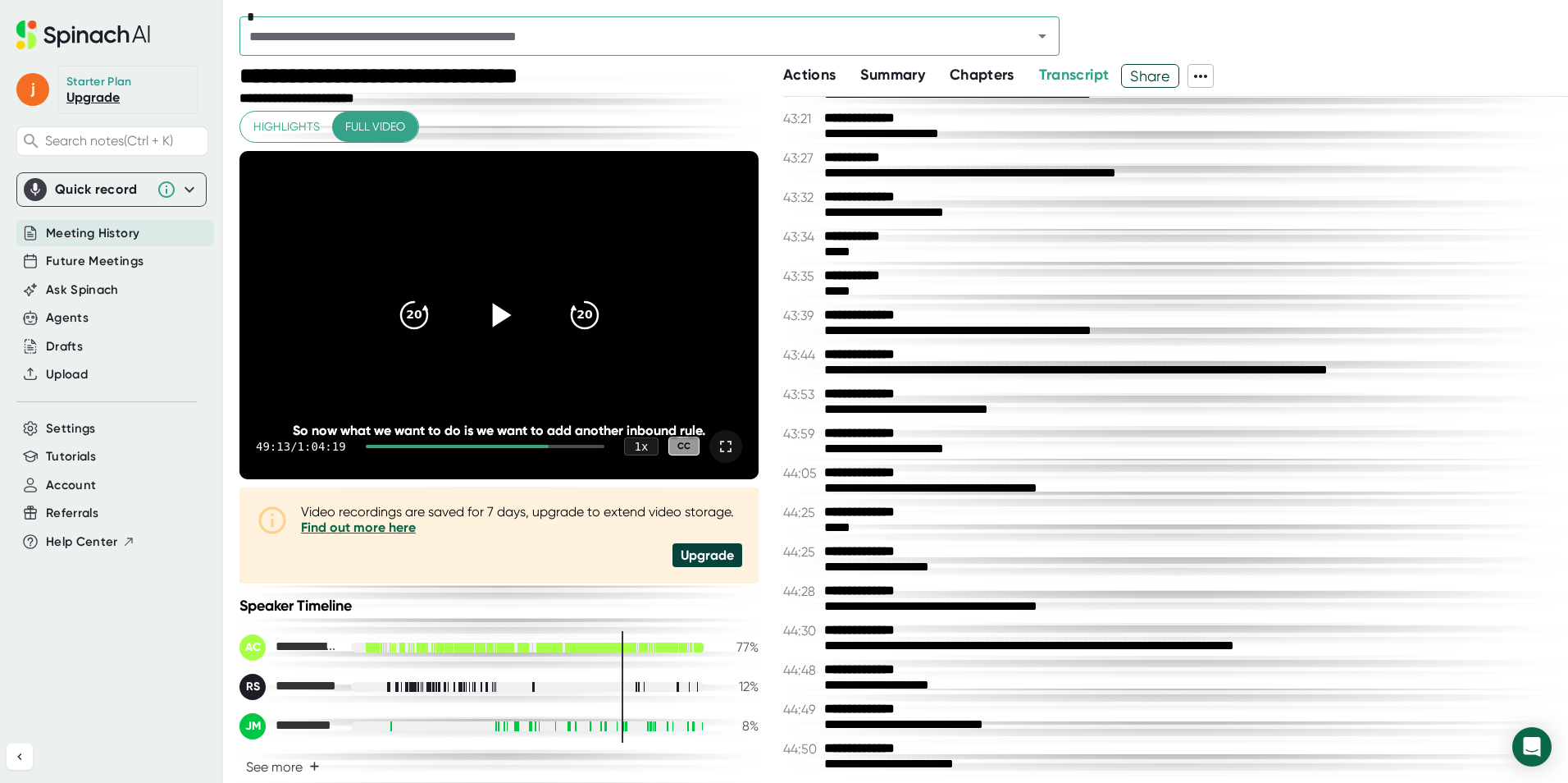
click at [716, 448] on icon at bounding box center [726, 447] width 20 height 20
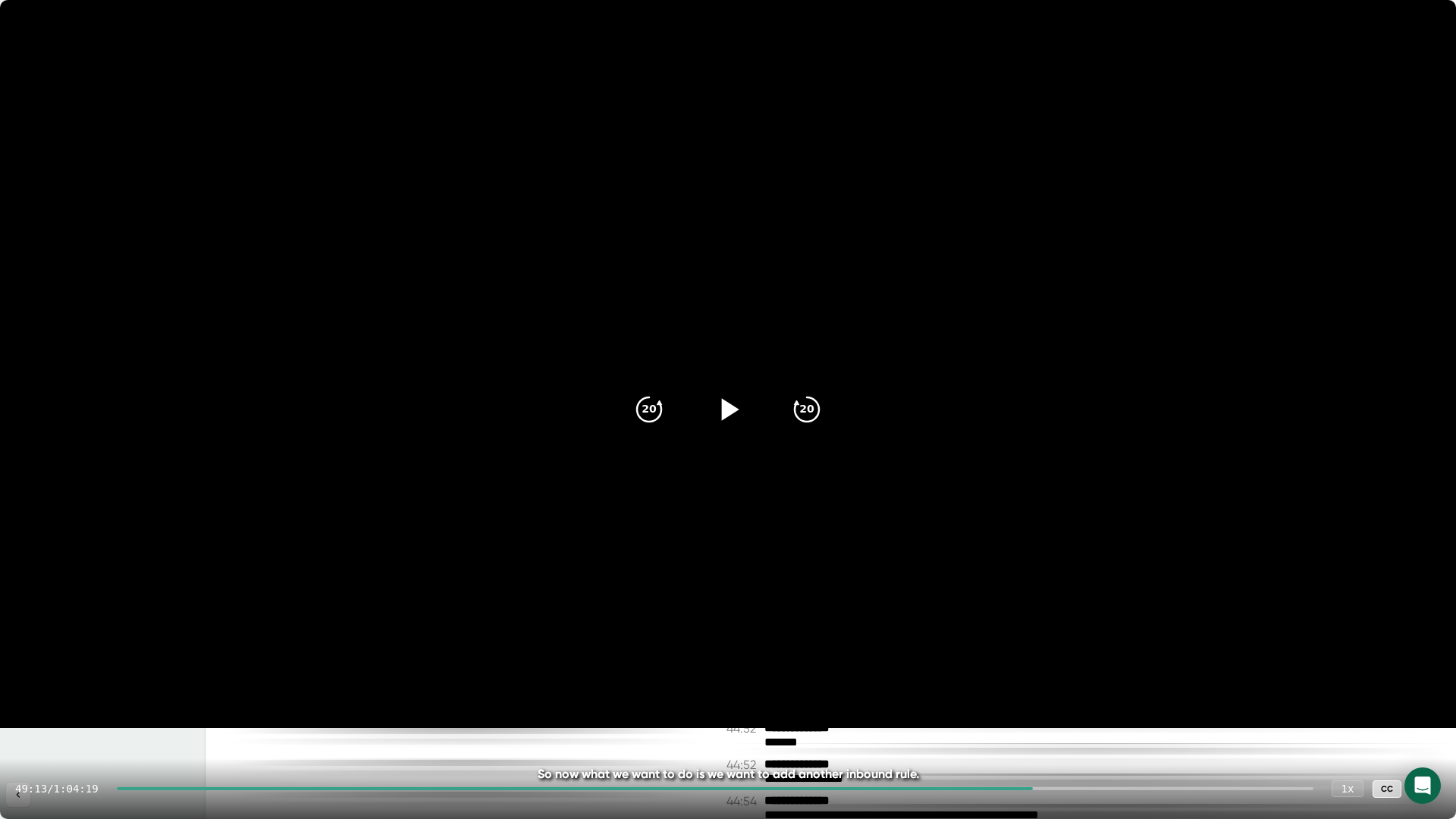
click at [738, 403] on icon at bounding box center [728, 410] width 38 height 38
click at [728, 395] on icon at bounding box center [728, 410] width 38 height 38
click at [737, 401] on icon at bounding box center [728, 410] width 38 height 38
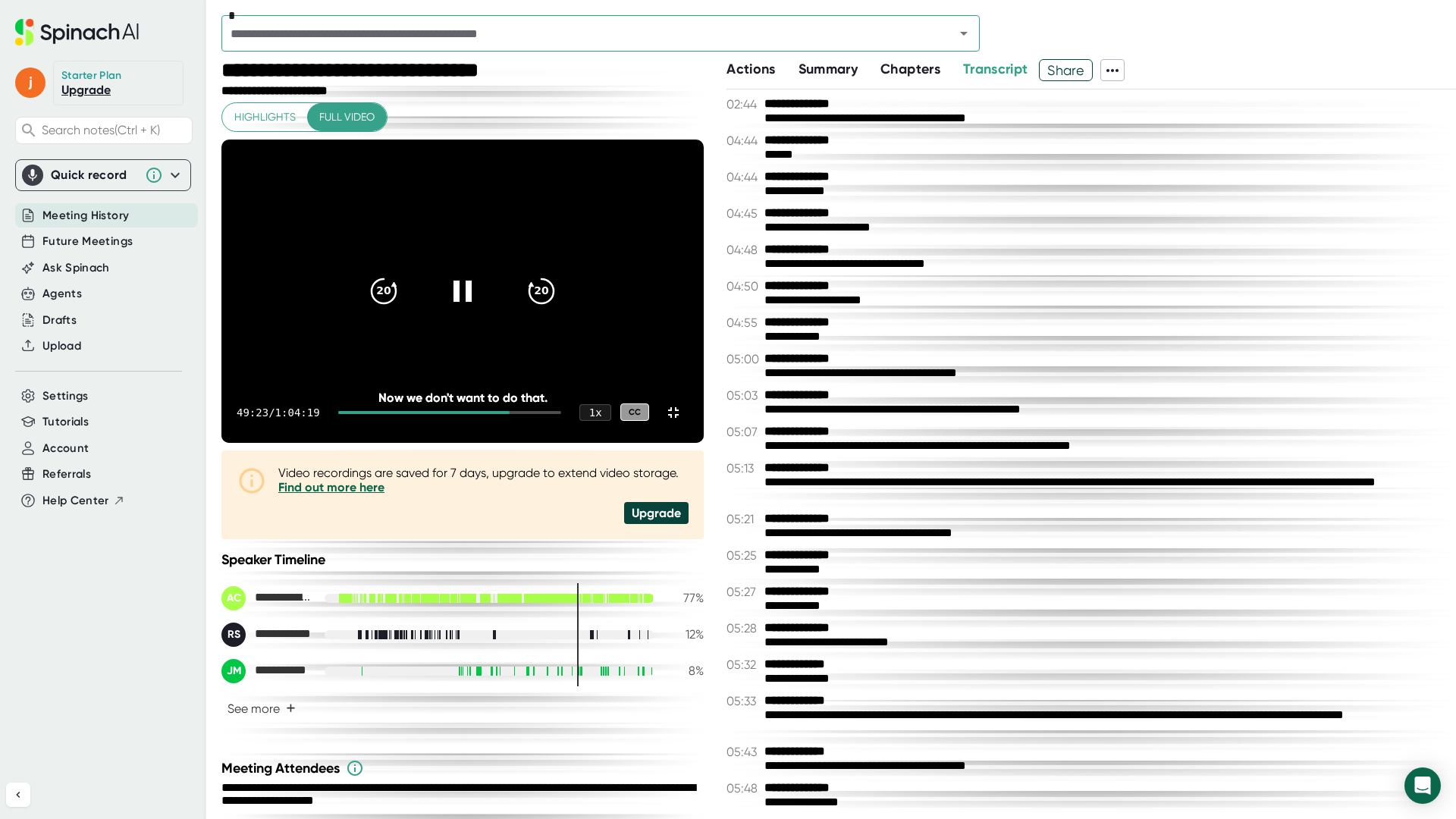
scroll to position [21975, 0]
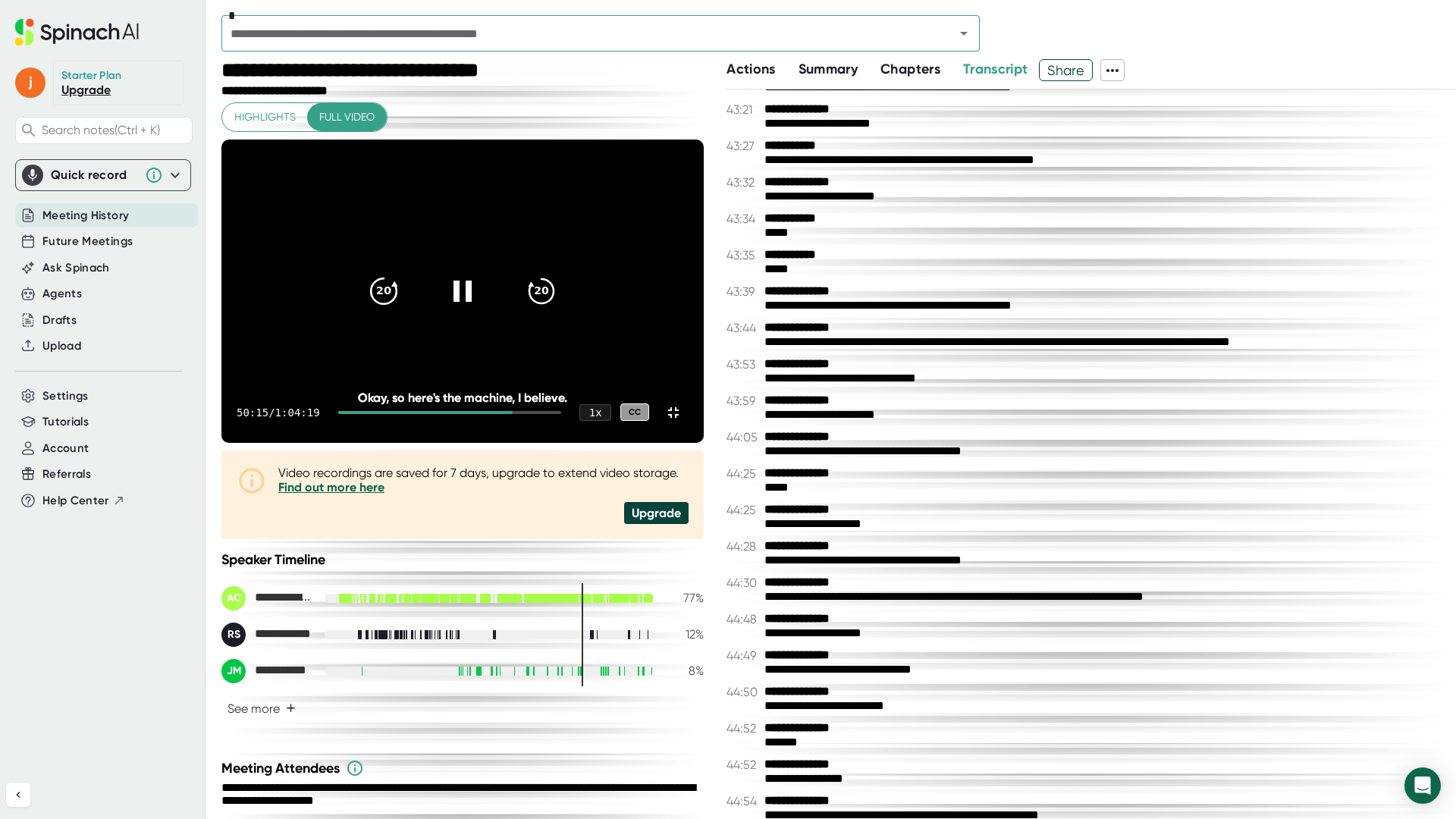
click at [403, 309] on icon "20" at bounding box center [384, 290] width 38 height 38
click at [481, 309] on icon at bounding box center [462, 290] width 38 height 38
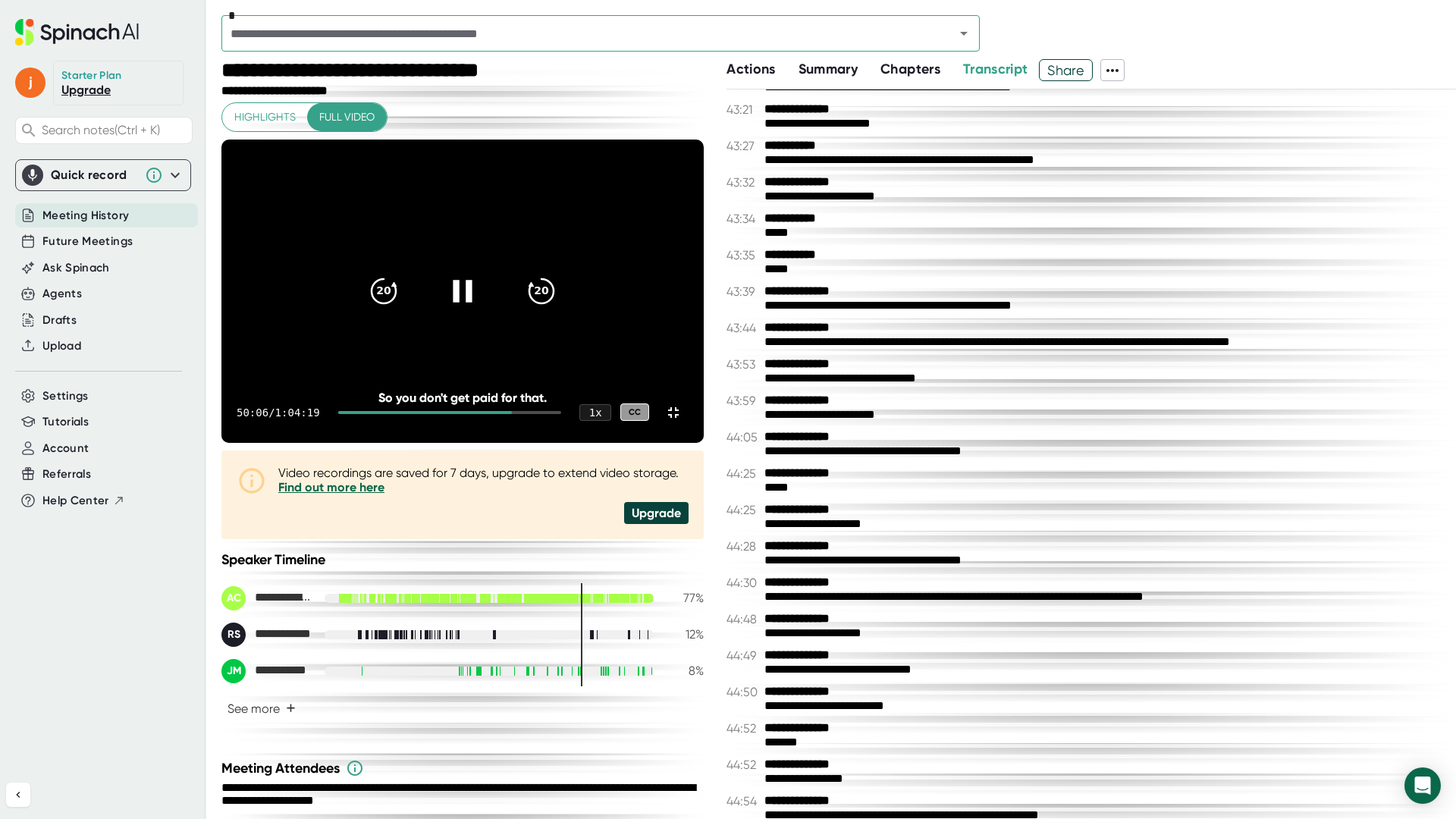
click at [481, 309] on icon at bounding box center [462, 290] width 38 height 38
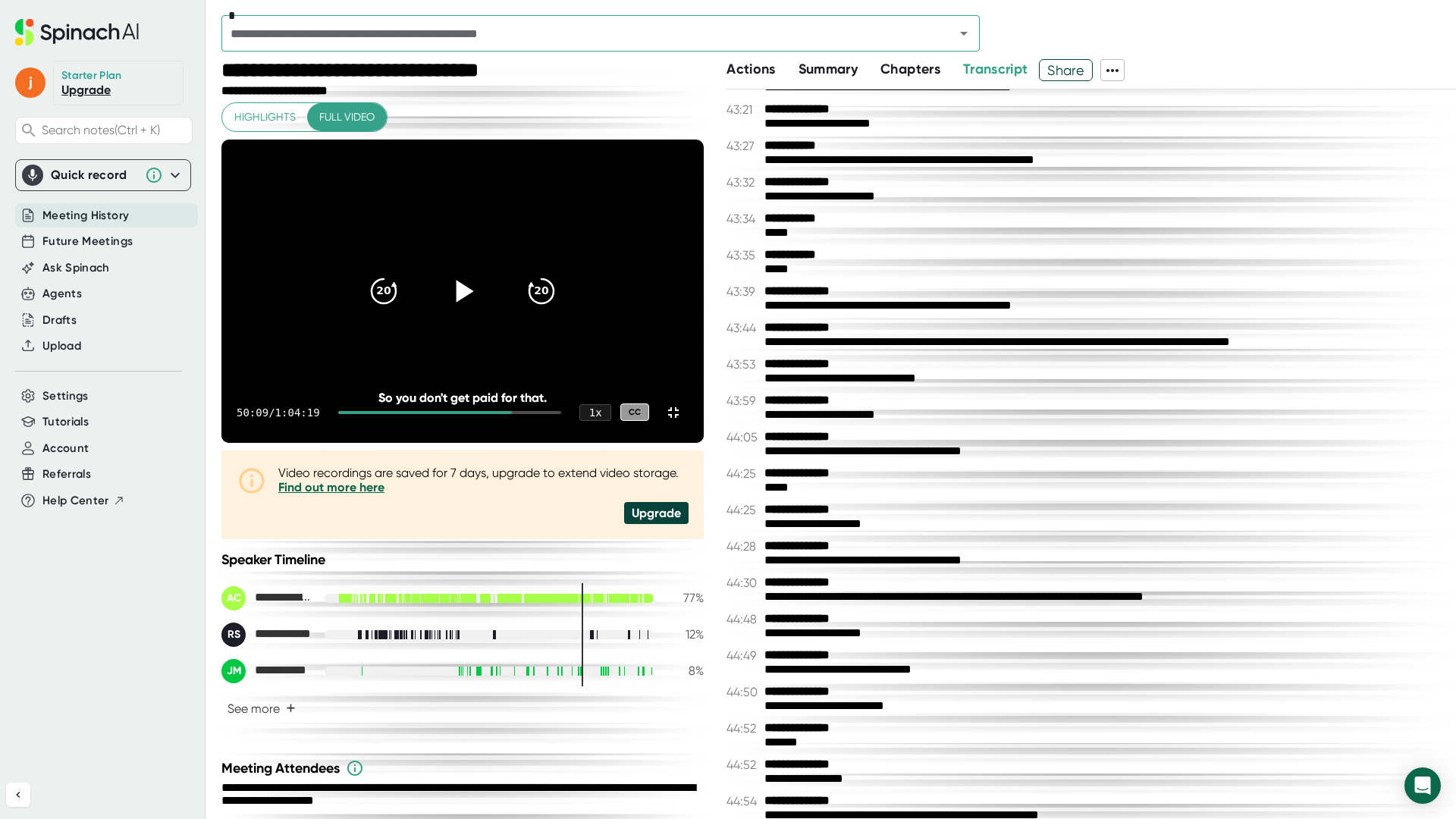
click at [481, 309] on icon at bounding box center [462, 290] width 38 height 38
click at [682, 422] on icon at bounding box center [673, 413] width 18 height 18
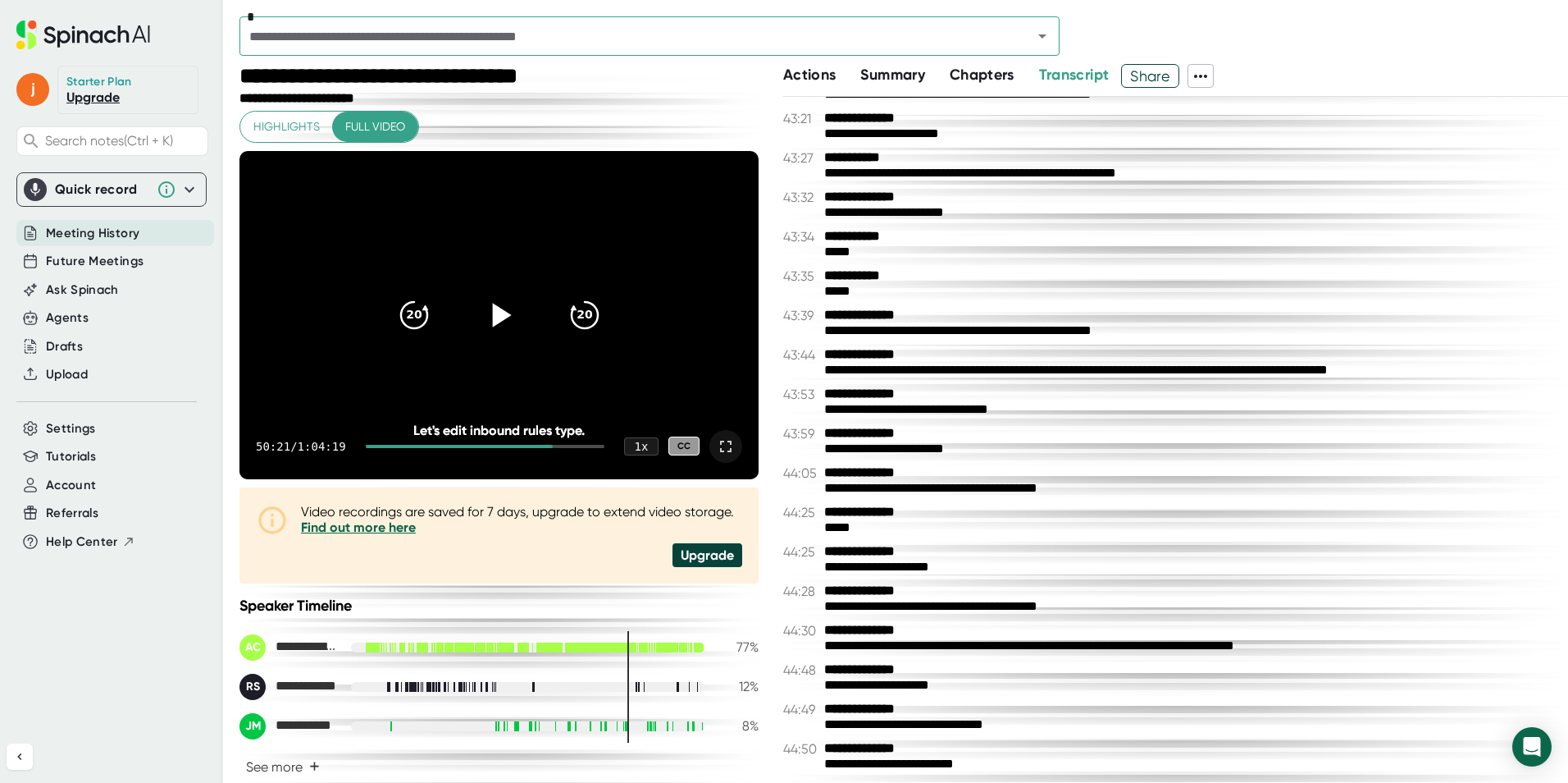
scroll to position [23816, 0]
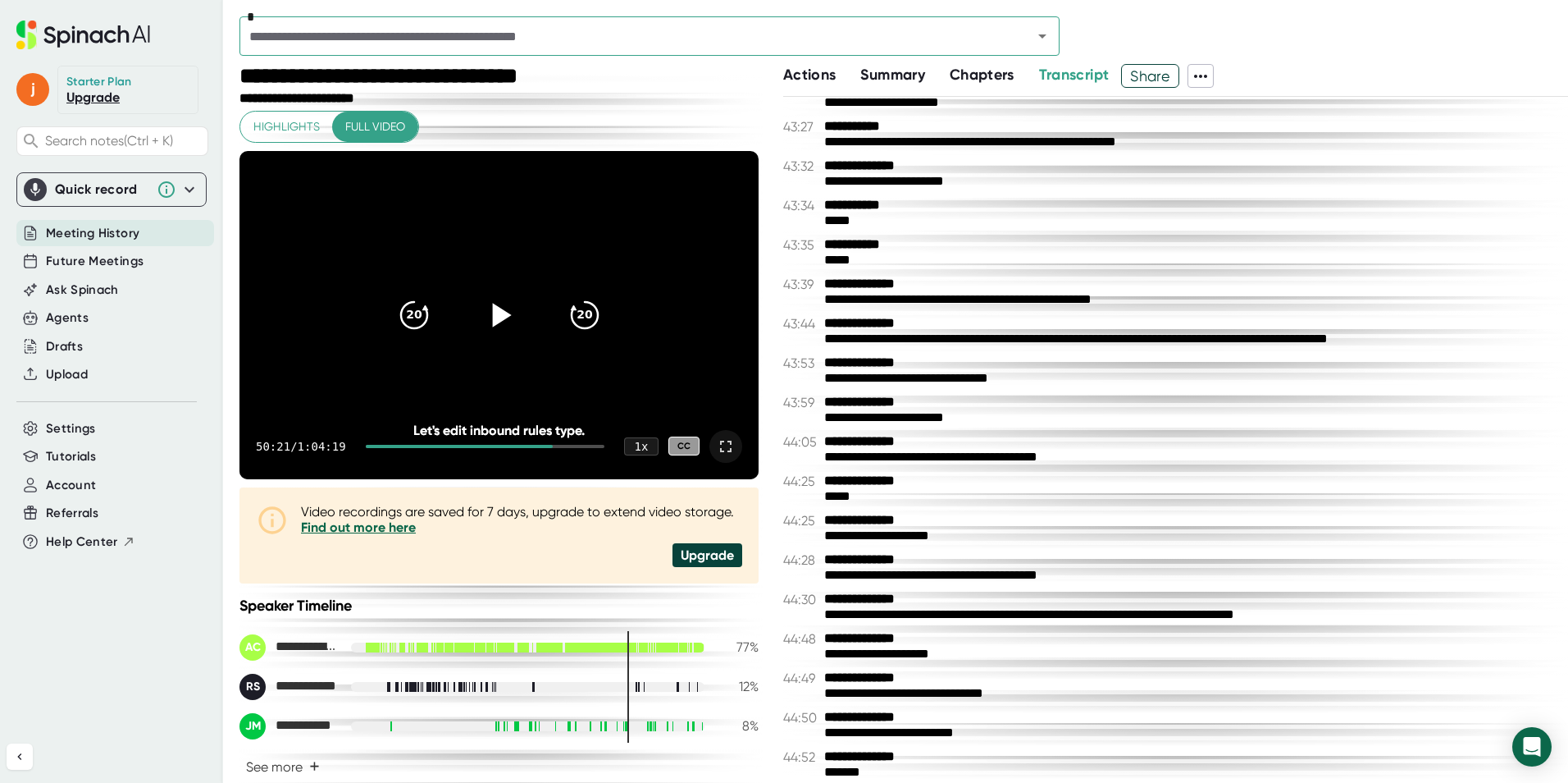
click at [488, 330] on icon at bounding box center [498, 314] width 41 height 41
click at [716, 444] on icon at bounding box center [726, 447] width 20 height 20
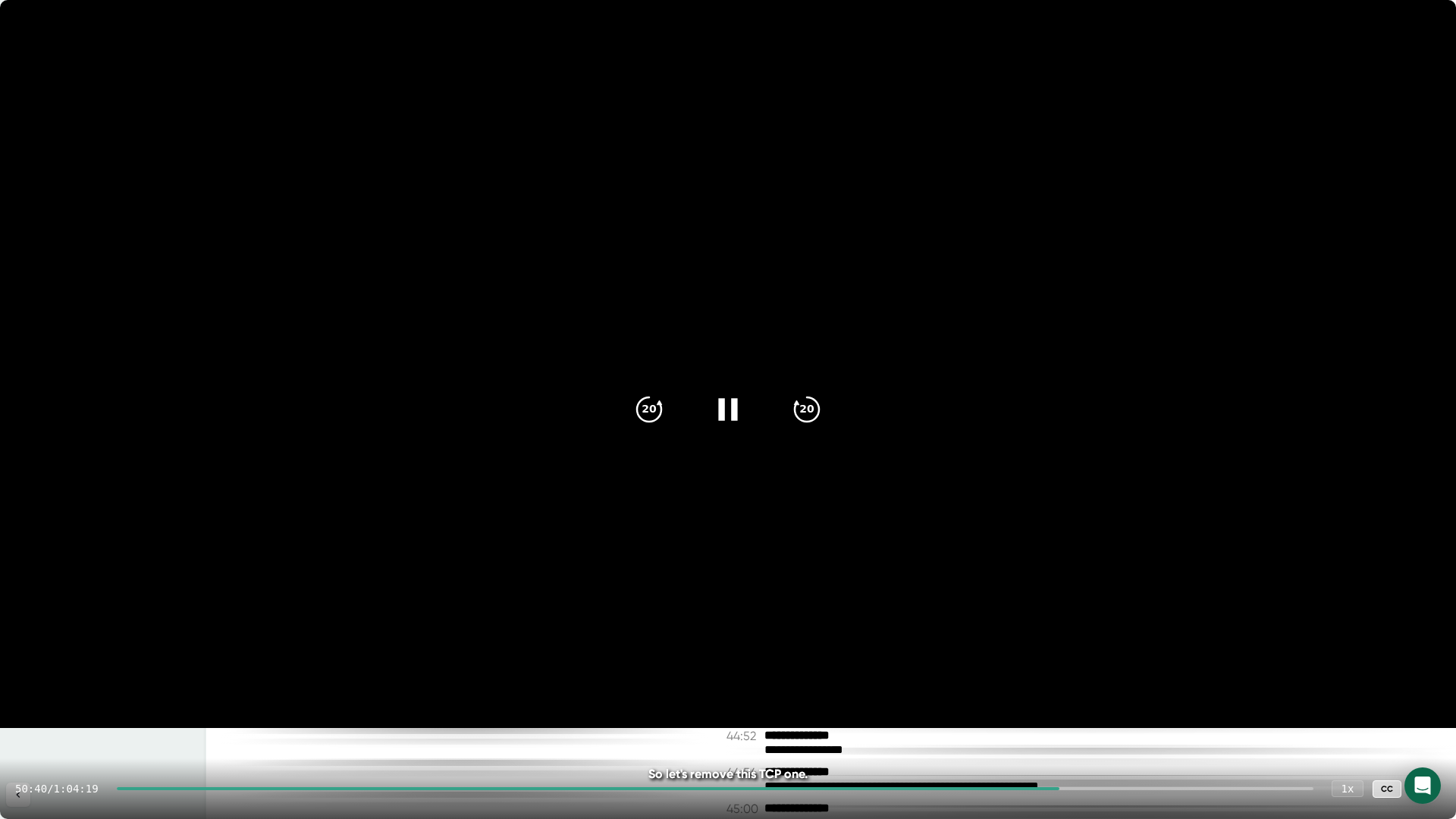
click at [718, 414] on icon at bounding box center [728, 410] width 38 height 38
click at [1428, 792] on icon at bounding box center [1426, 789] width 11 height 11
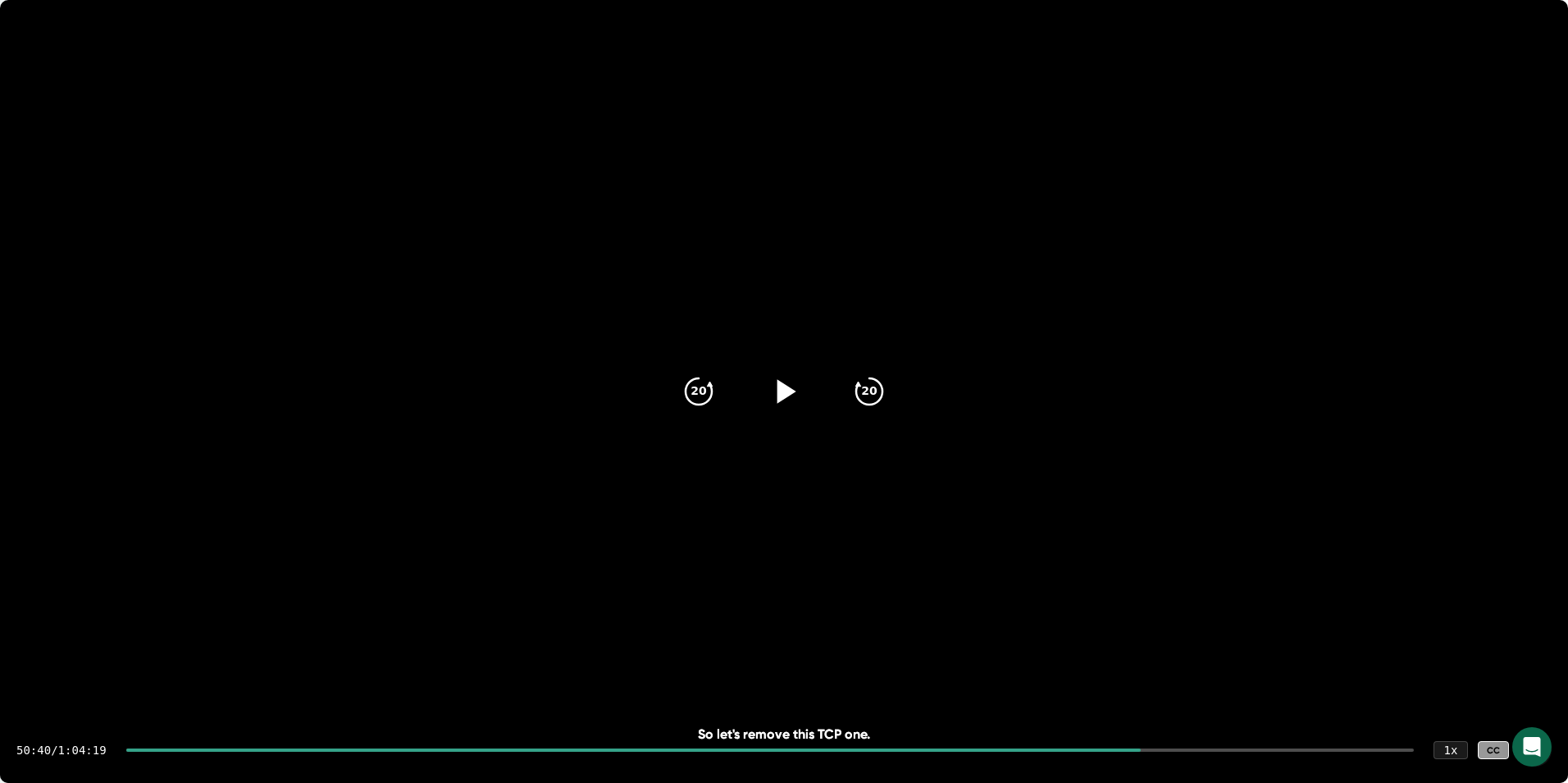
scroll to position [23848, 0]
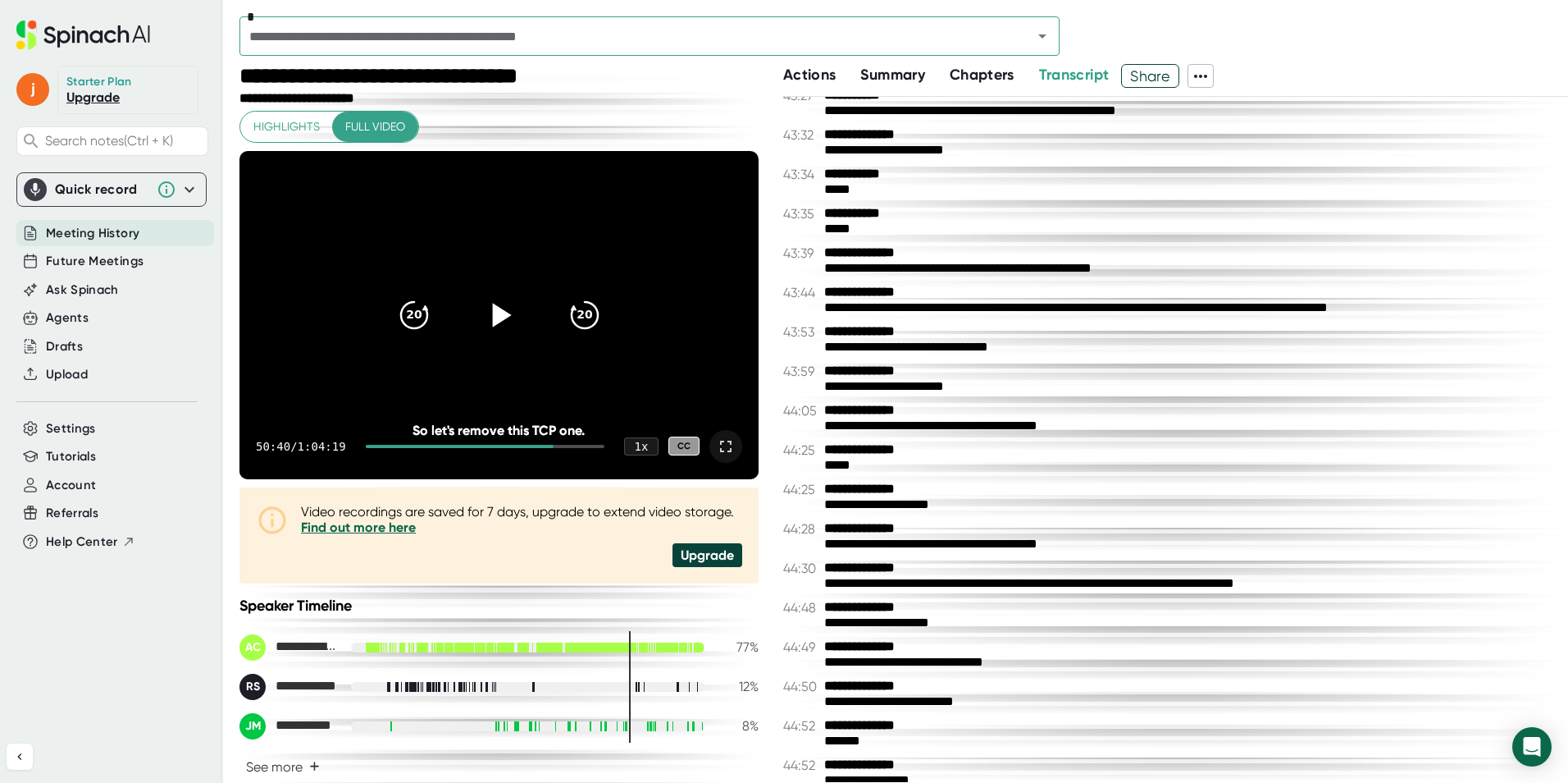
click at [710, 438] on div at bounding box center [726, 446] width 33 height 33
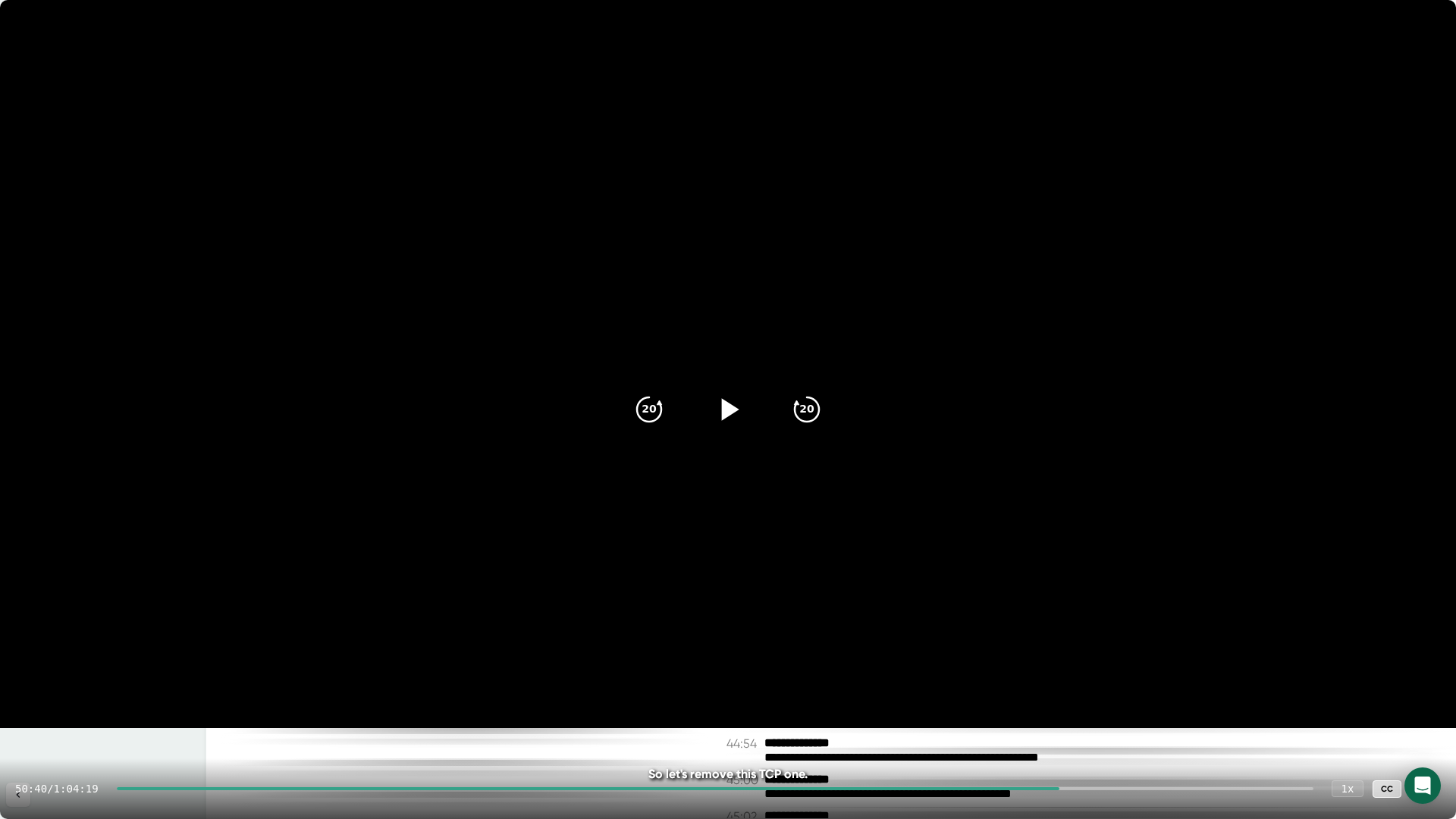
click at [723, 406] on icon at bounding box center [730, 409] width 17 height 22
click at [723, 406] on icon at bounding box center [727, 409] width 19 height 22
click at [723, 406] on icon at bounding box center [728, 410] width 38 height 38
click at [722, 416] on icon at bounding box center [727, 409] width 19 height 22
click at [1435, 791] on div at bounding box center [1426, 789] width 30 height 30
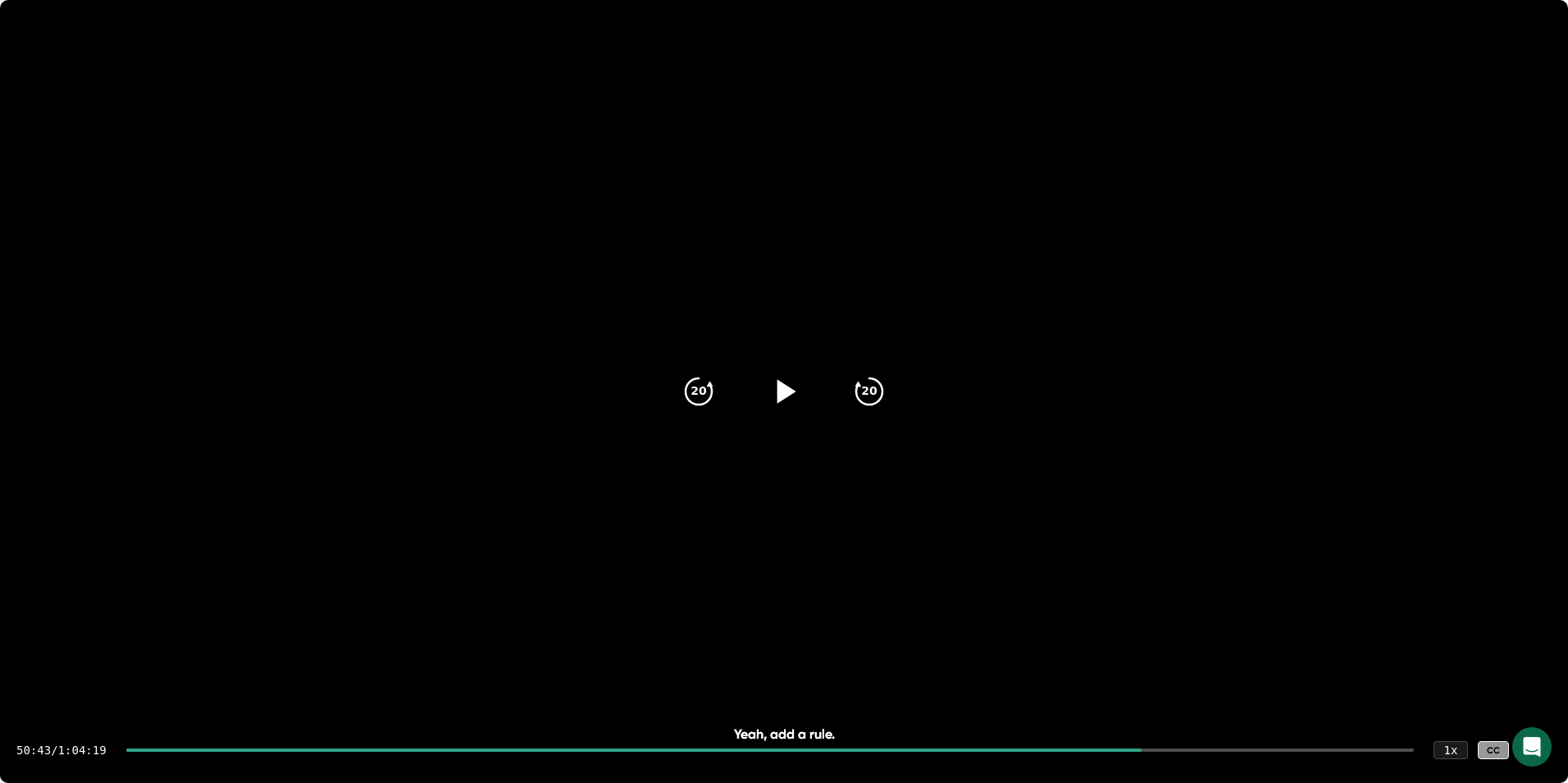
scroll to position [23879, 0]
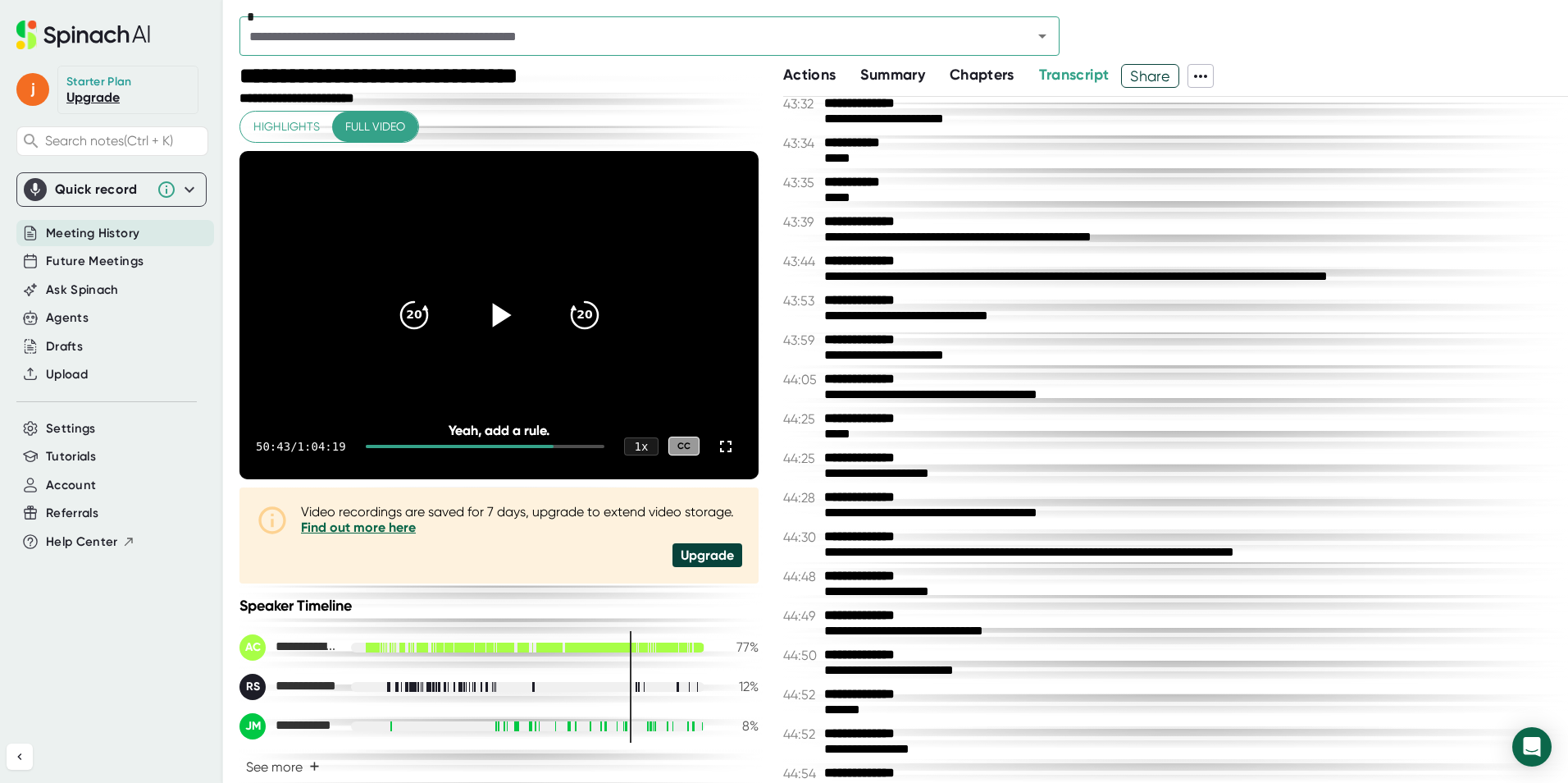
click at [511, 293] on div at bounding box center [499, 315] width 69 height 69
click at [716, 446] on icon at bounding box center [726, 447] width 20 height 20
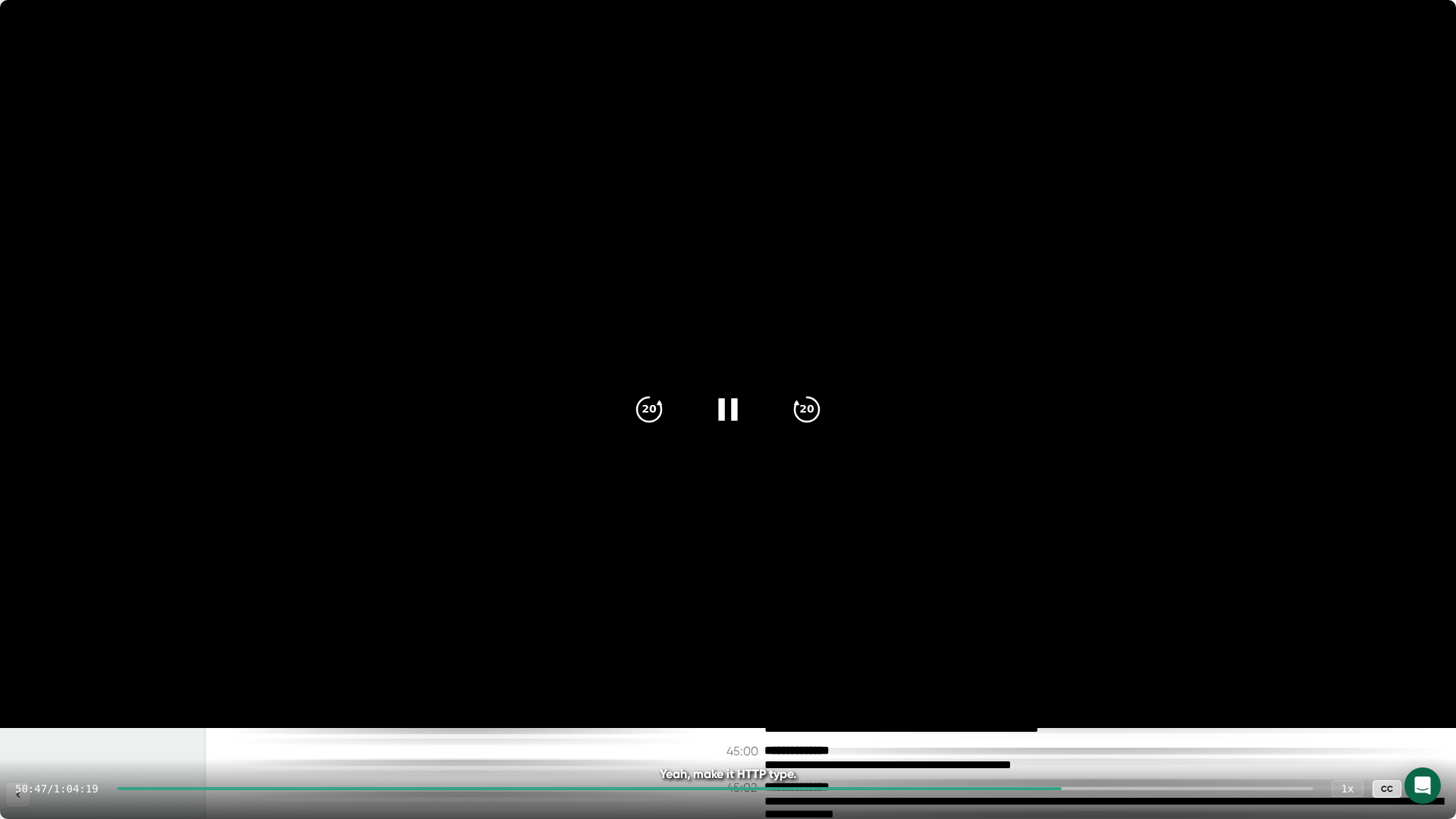
click at [726, 409] on icon at bounding box center [728, 410] width 38 height 38
click at [726, 409] on icon at bounding box center [730, 409] width 17 height 22
click at [726, 409] on icon at bounding box center [728, 410] width 38 height 38
click at [1433, 795] on icon at bounding box center [1426, 789] width 18 height 18
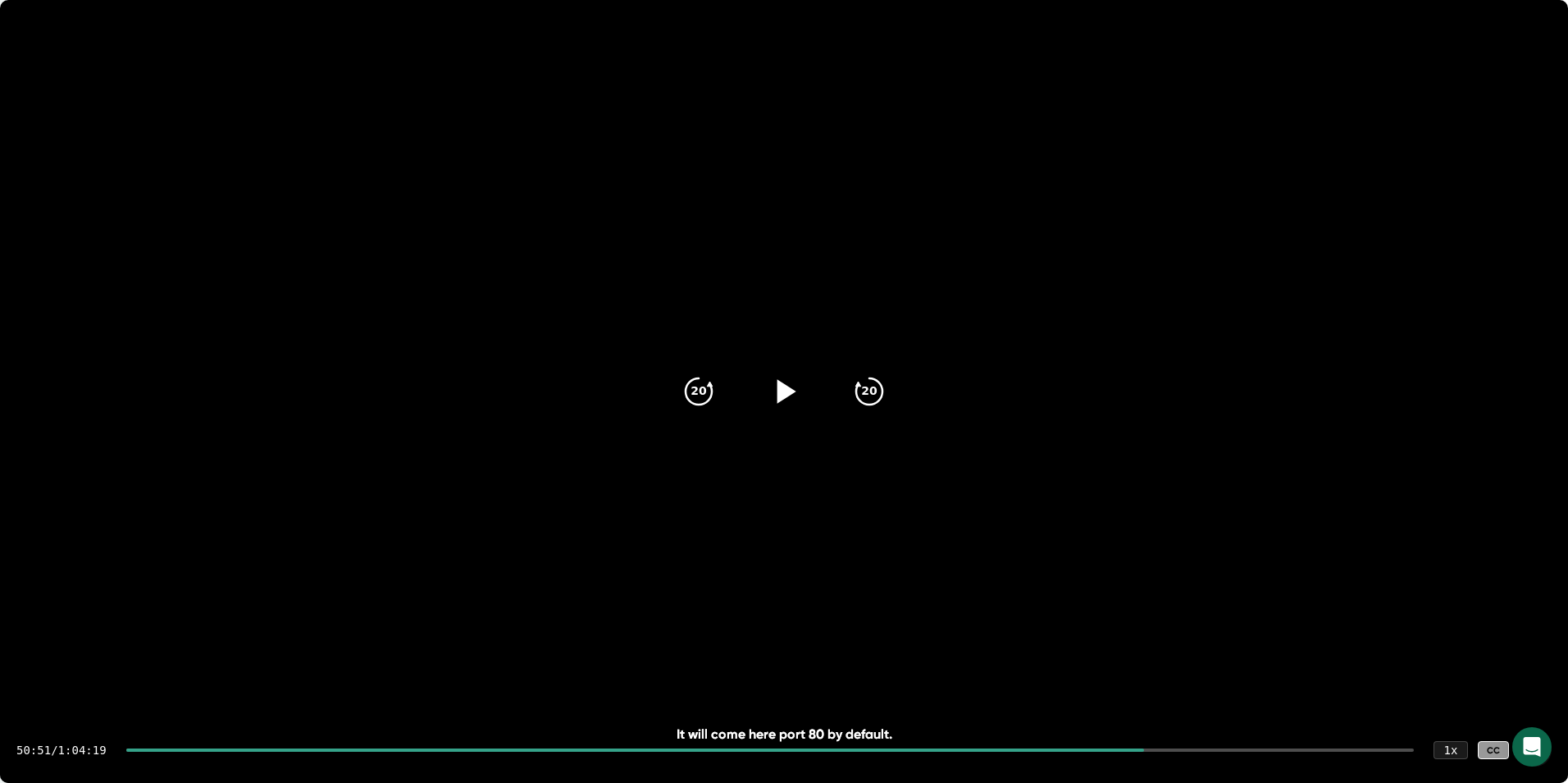
scroll to position [23910, 0]
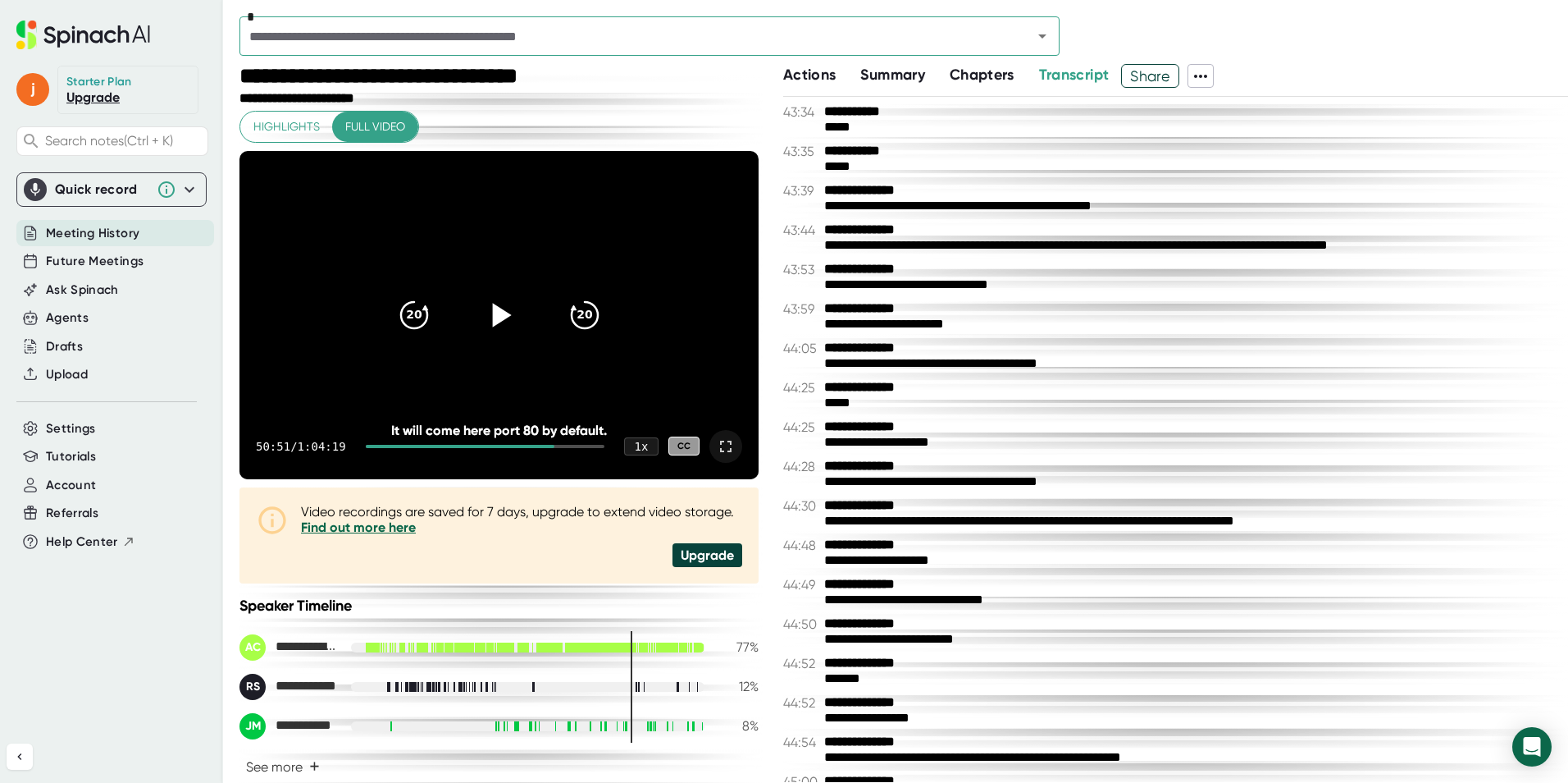
click at [716, 448] on icon at bounding box center [726, 447] width 20 height 20
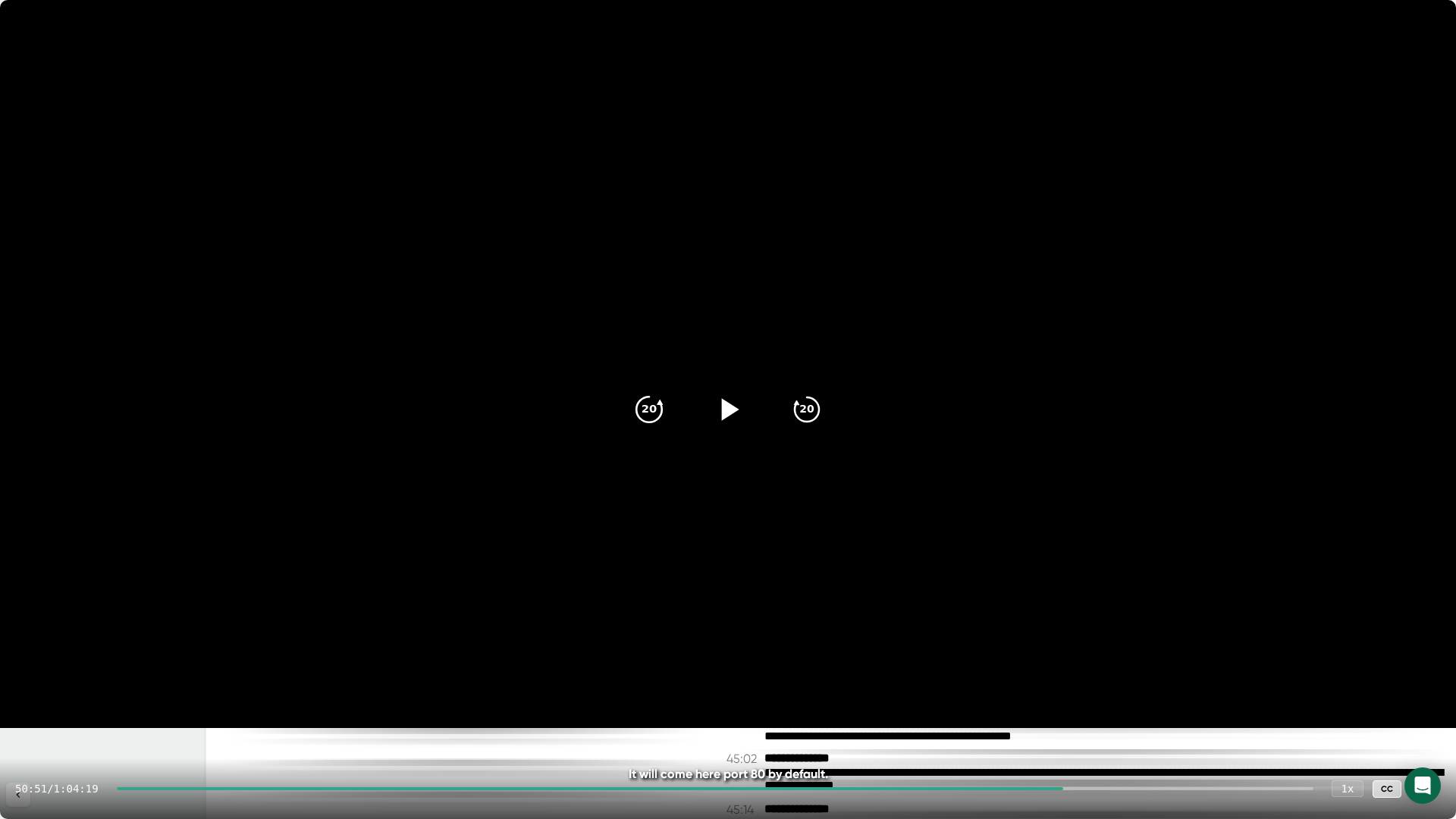
click at [655, 391] on div "20" at bounding box center [648, 409] width 63 height 63
click at [727, 412] on icon at bounding box center [730, 409] width 17 height 22
click at [723, 411] on icon at bounding box center [727, 409] width 19 height 22
click at [723, 411] on icon at bounding box center [730, 409] width 17 height 22
click at [723, 411] on icon at bounding box center [727, 409] width 19 height 22
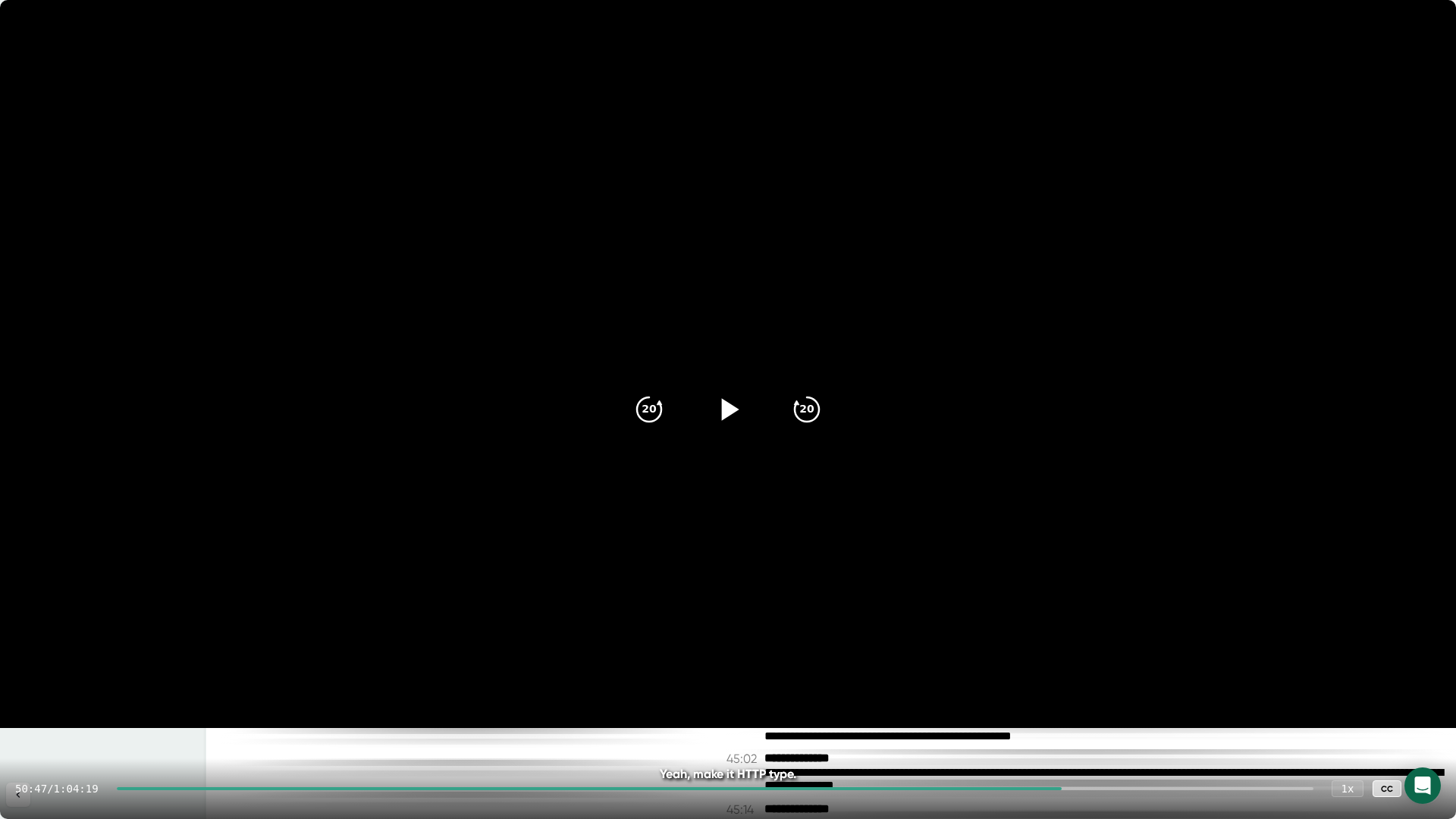
click at [723, 411] on icon at bounding box center [730, 409] width 17 height 22
click at [723, 411] on icon at bounding box center [727, 409] width 19 height 22
click at [725, 414] on icon at bounding box center [730, 409] width 17 height 22
click at [723, 429] on div at bounding box center [728, 409] width 63 height 63
click at [724, 403] on icon at bounding box center [730, 409] width 17 height 22
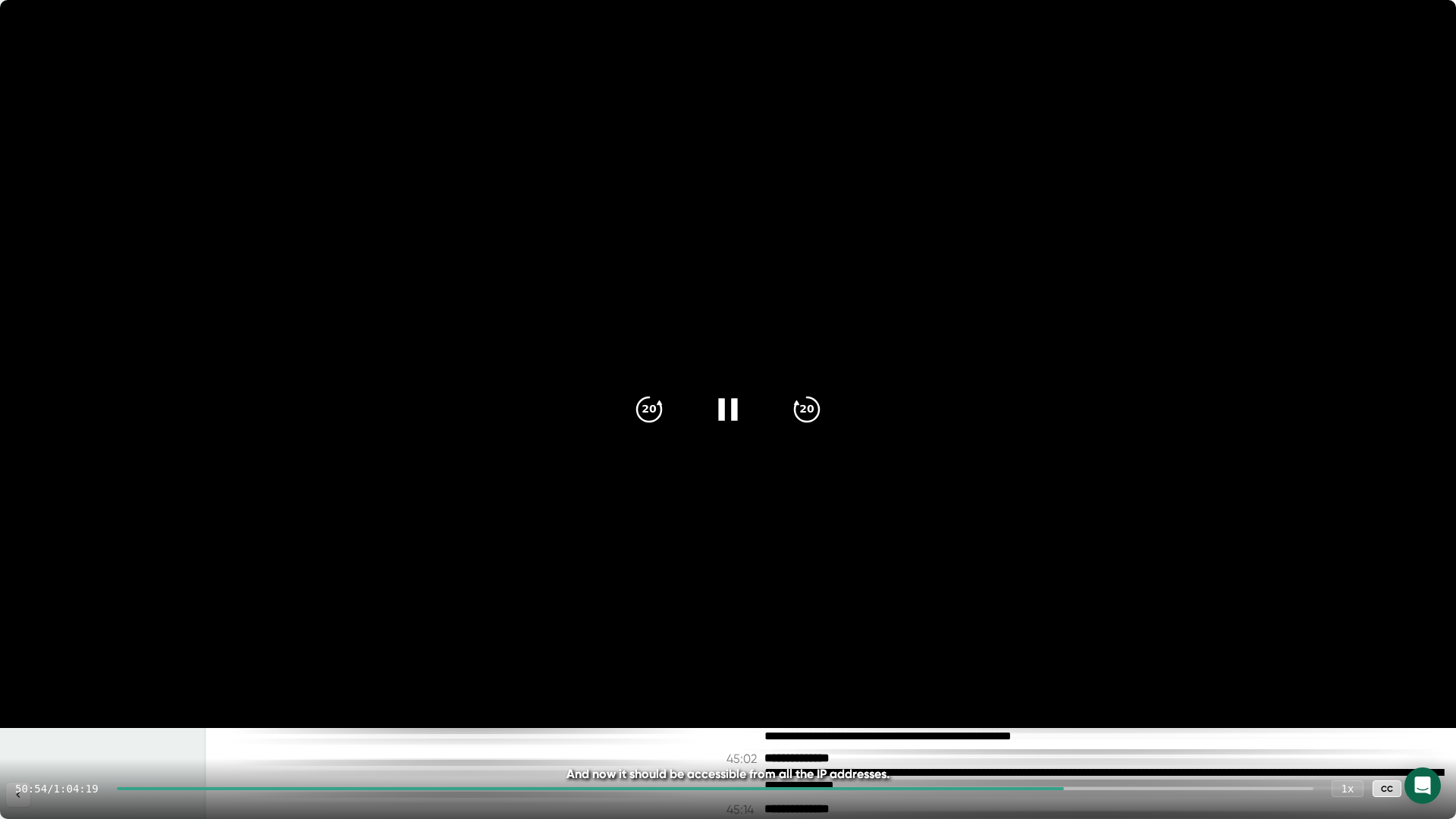
click at [724, 403] on icon at bounding box center [727, 409] width 19 height 22
click at [724, 403] on icon at bounding box center [730, 409] width 17 height 22
click at [723, 410] on icon at bounding box center [727, 409] width 19 height 22
click at [723, 412] on icon at bounding box center [728, 410] width 38 height 38
click at [723, 412] on icon at bounding box center [727, 409] width 19 height 22
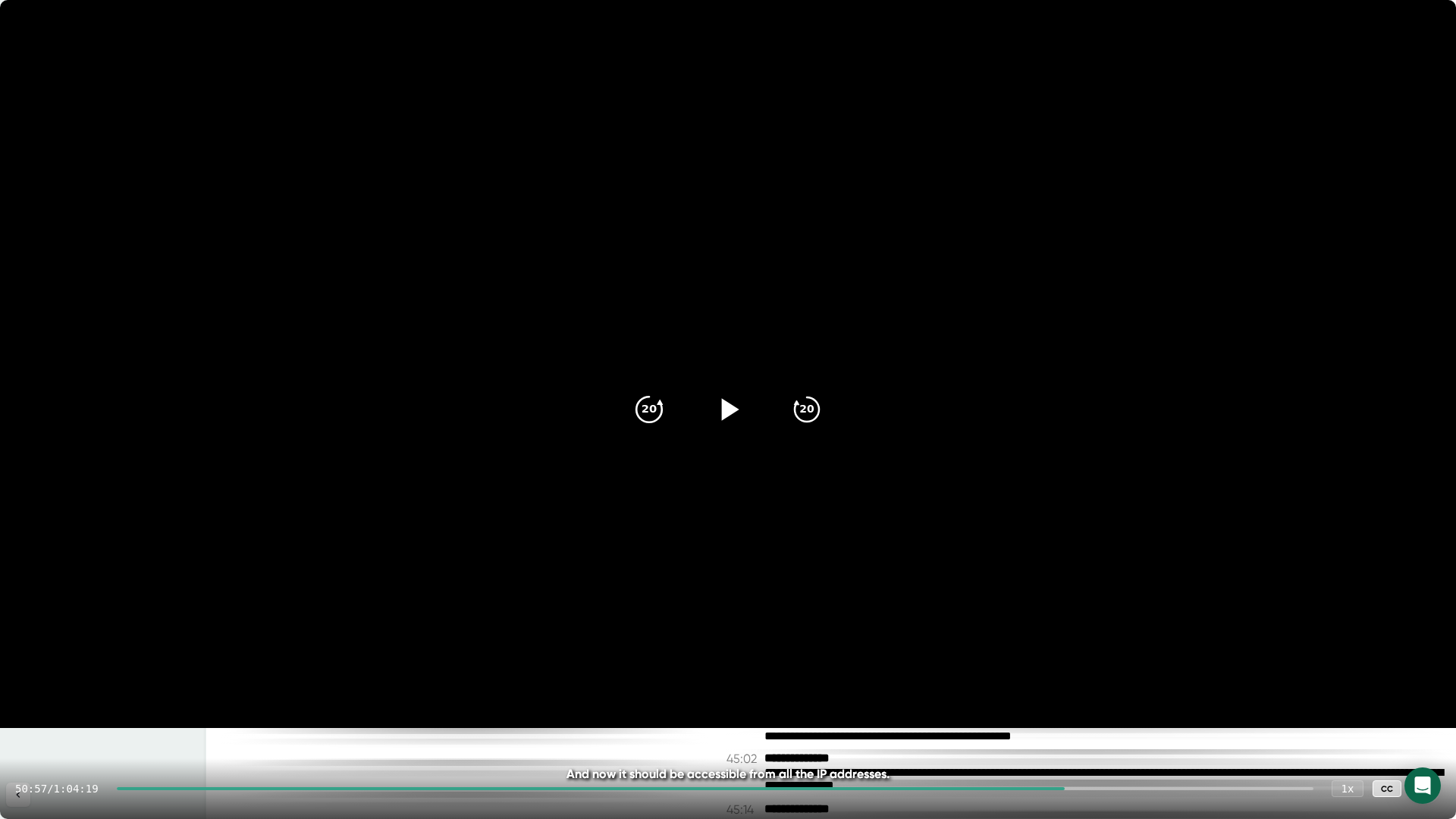
click at [661, 411] on icon "20" at bounding box center [649, 410] width 38 height 38
click at [719, 411] on icon at bounding box center [728, 410] width 38 height 38
click at [727, 420] on icon at bounding box center [728, 410] width 38 height 38
click at [716, 402] on icon at bounding box center [728, 410] width 38 height 38
click at [726, 406] on icon at bounding box center [728, 410] width 38 height 38
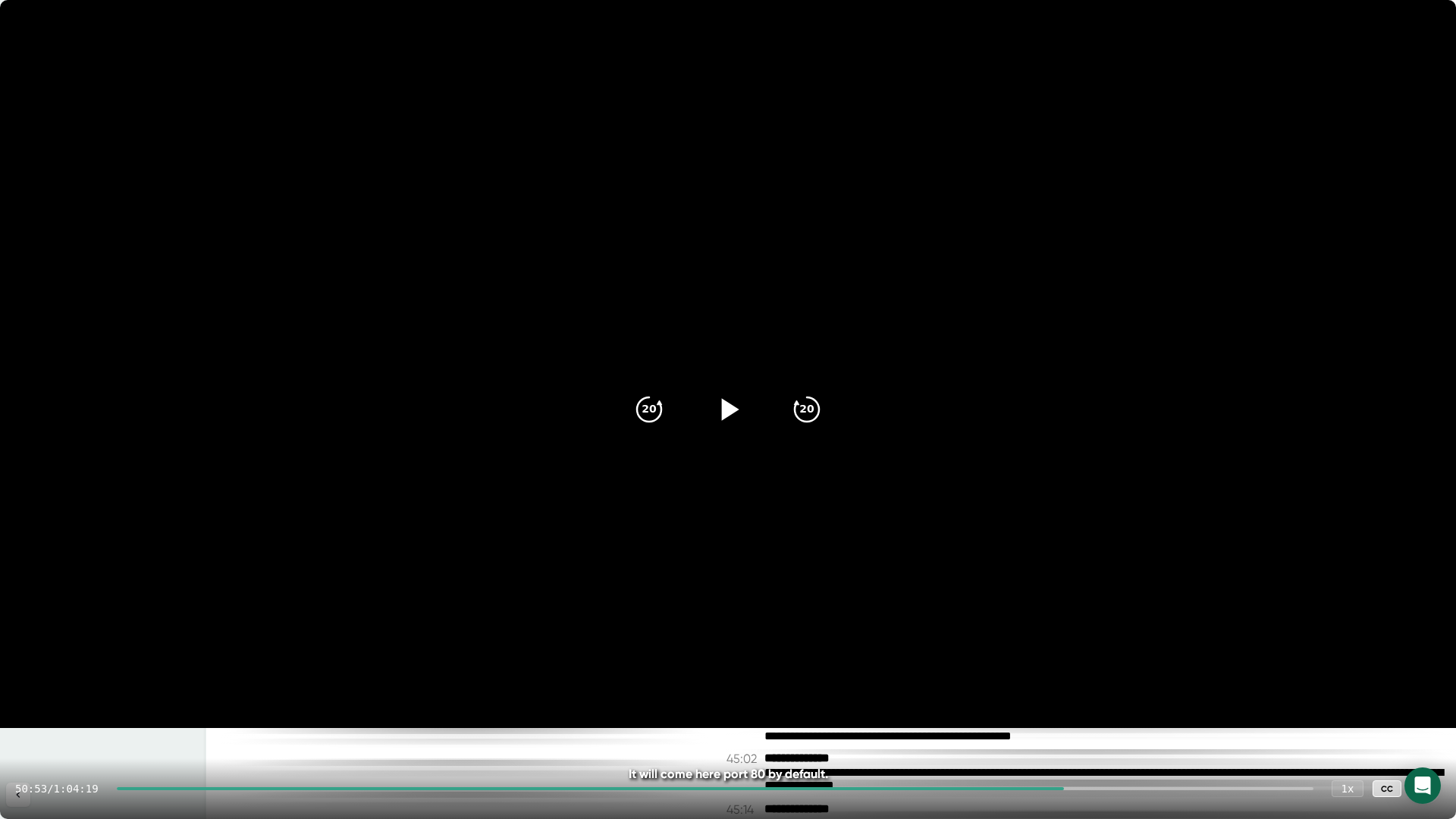
click at [1428, 789] on icon at bounding box center [1426, 789] width 18 height 18
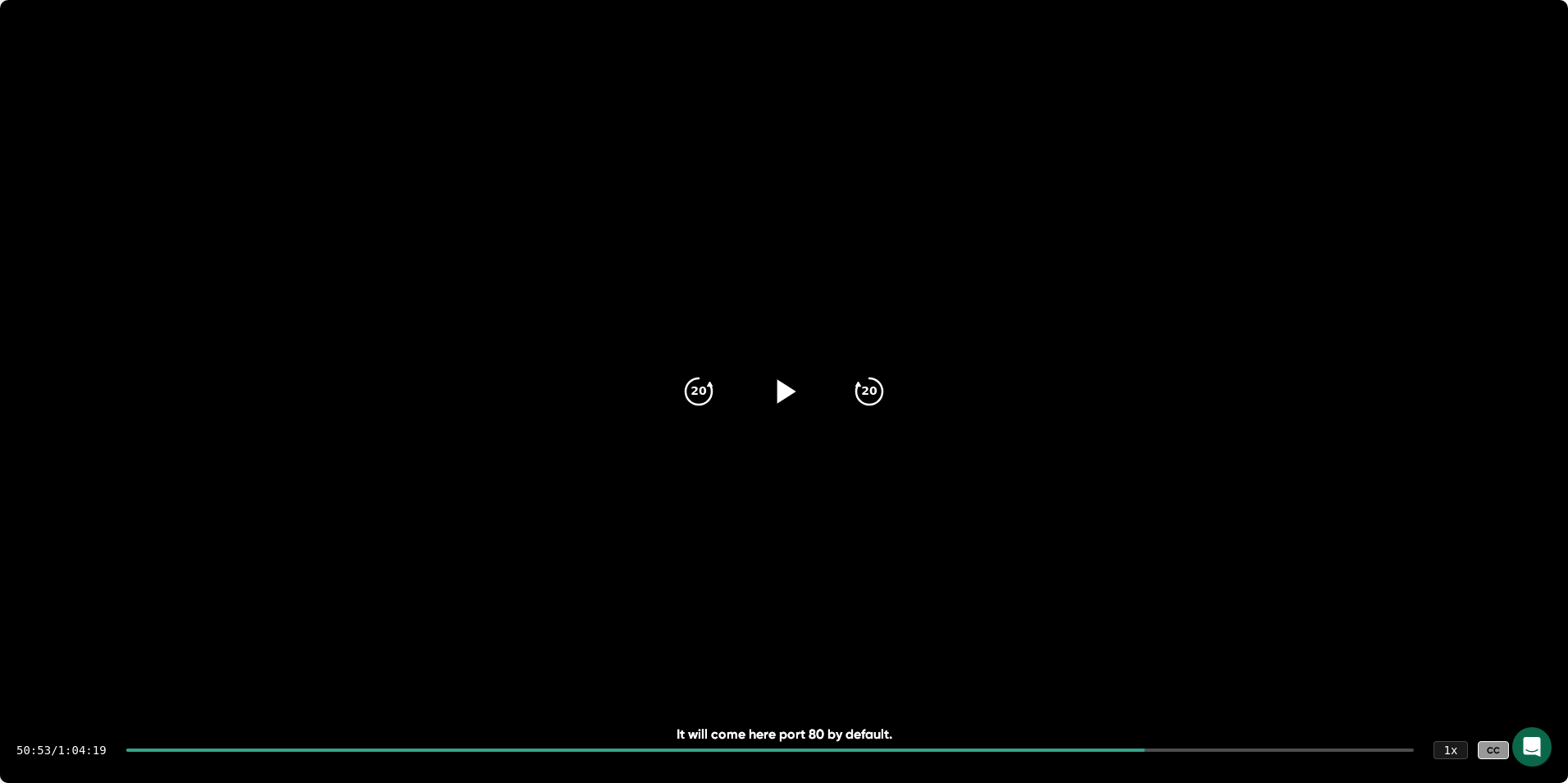
scroll to position [23941, 0]
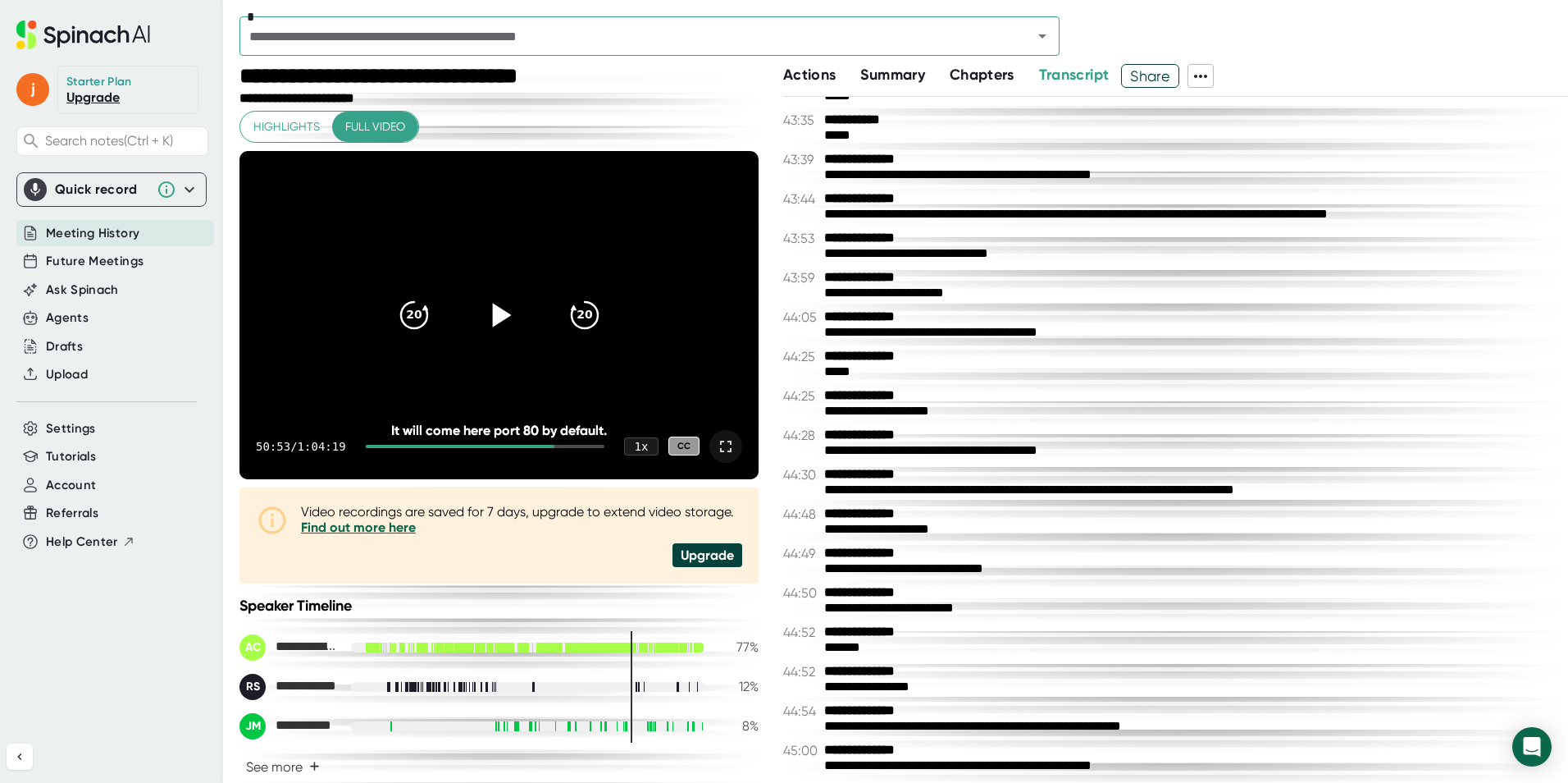
click at [480, 311] on icon at bounding box center [498, 314] width 41 height 41
click at [719, 453] on icon at bounding box center [726, 447] width 20 height 20
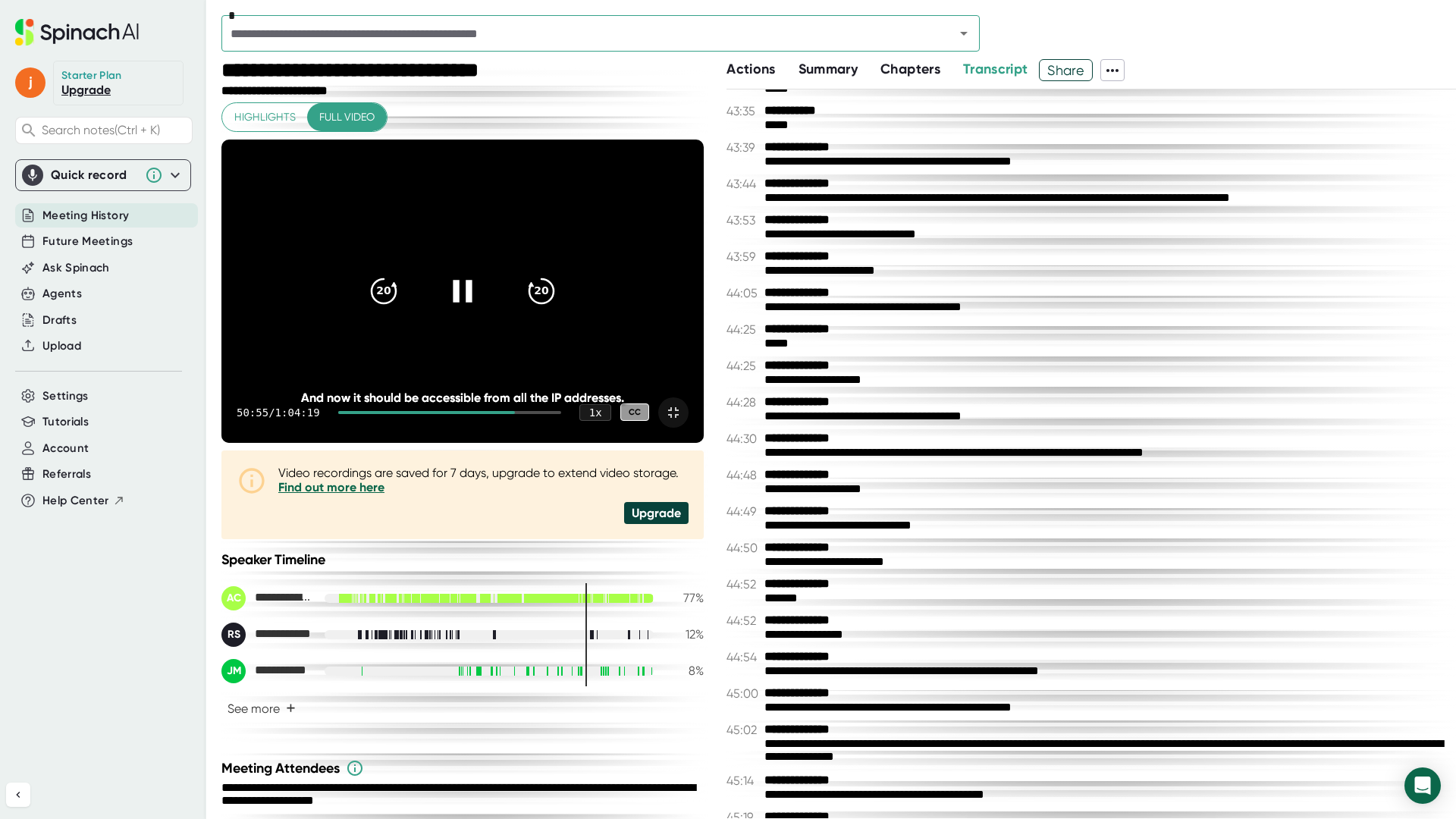
click at [572, 321] on div "20 20" at bounding box center [462, 292] width 218 height 61
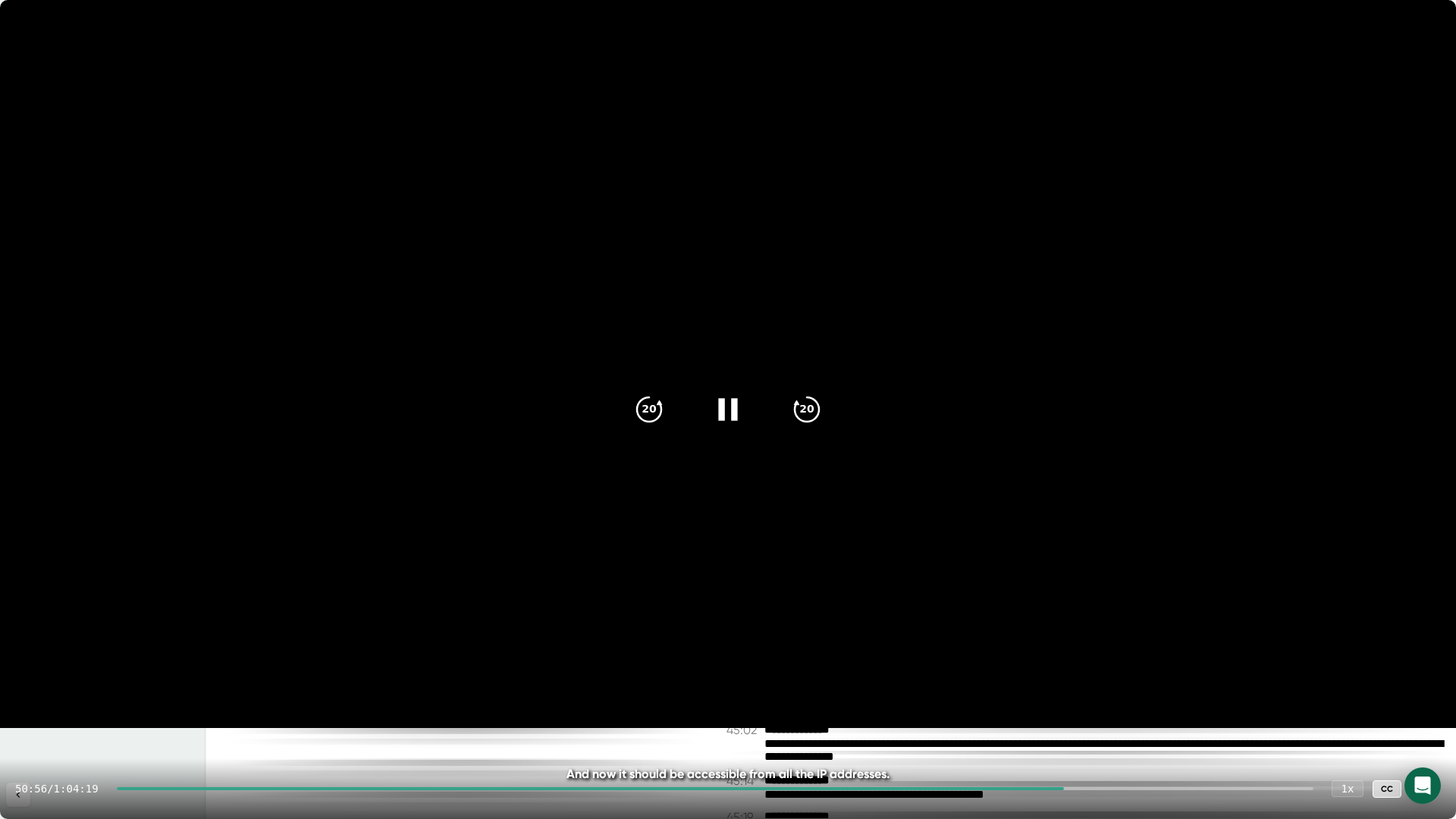
click at [714, 405] on icon at bounding box center [728, 410] width 38 height 38
click at [1441, 790] on div "50:56 / 1:04:19 1 x CC" at bounding box center [728, 789] width 1456 height 61
click at [1434, 789] on div at bounding box center [1426, 789] width 30 height 30
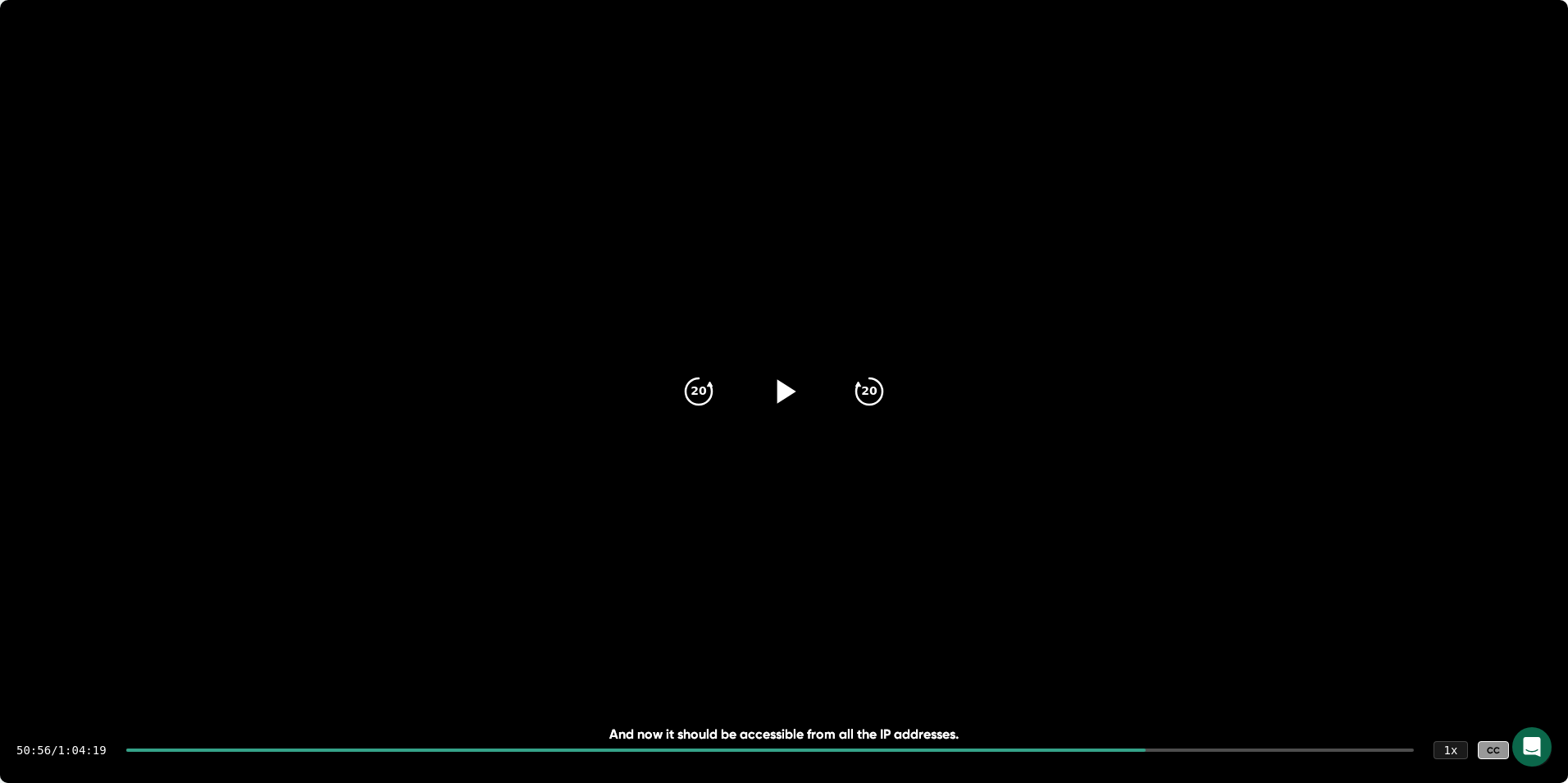
scroll to position [23972, 0]
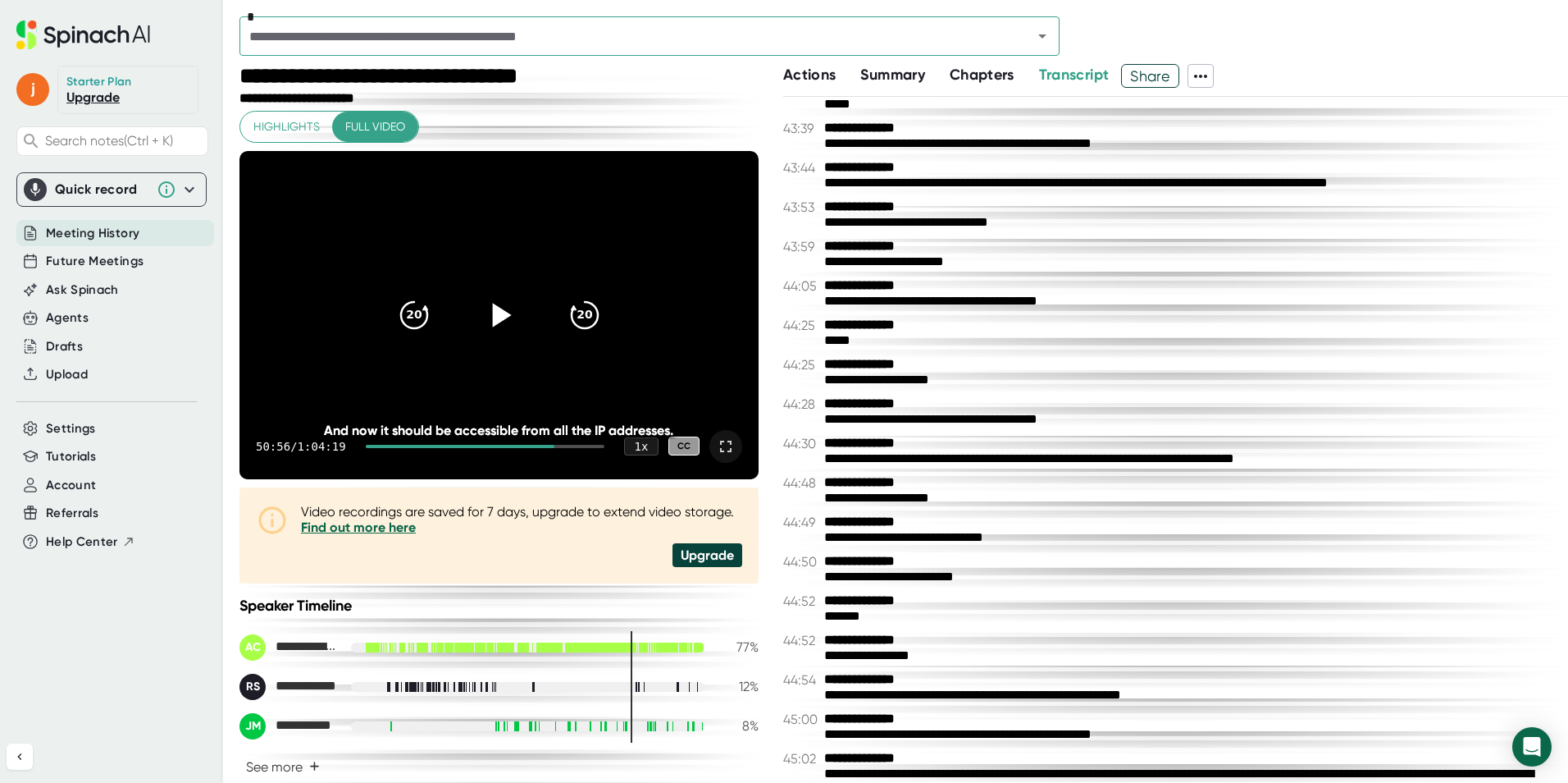
click at [478, 319] on icon at bounding box center [498, 314] width 41 height 41
click at [720, 442] on icon at bounding box center [726, 447] width 20 height 20
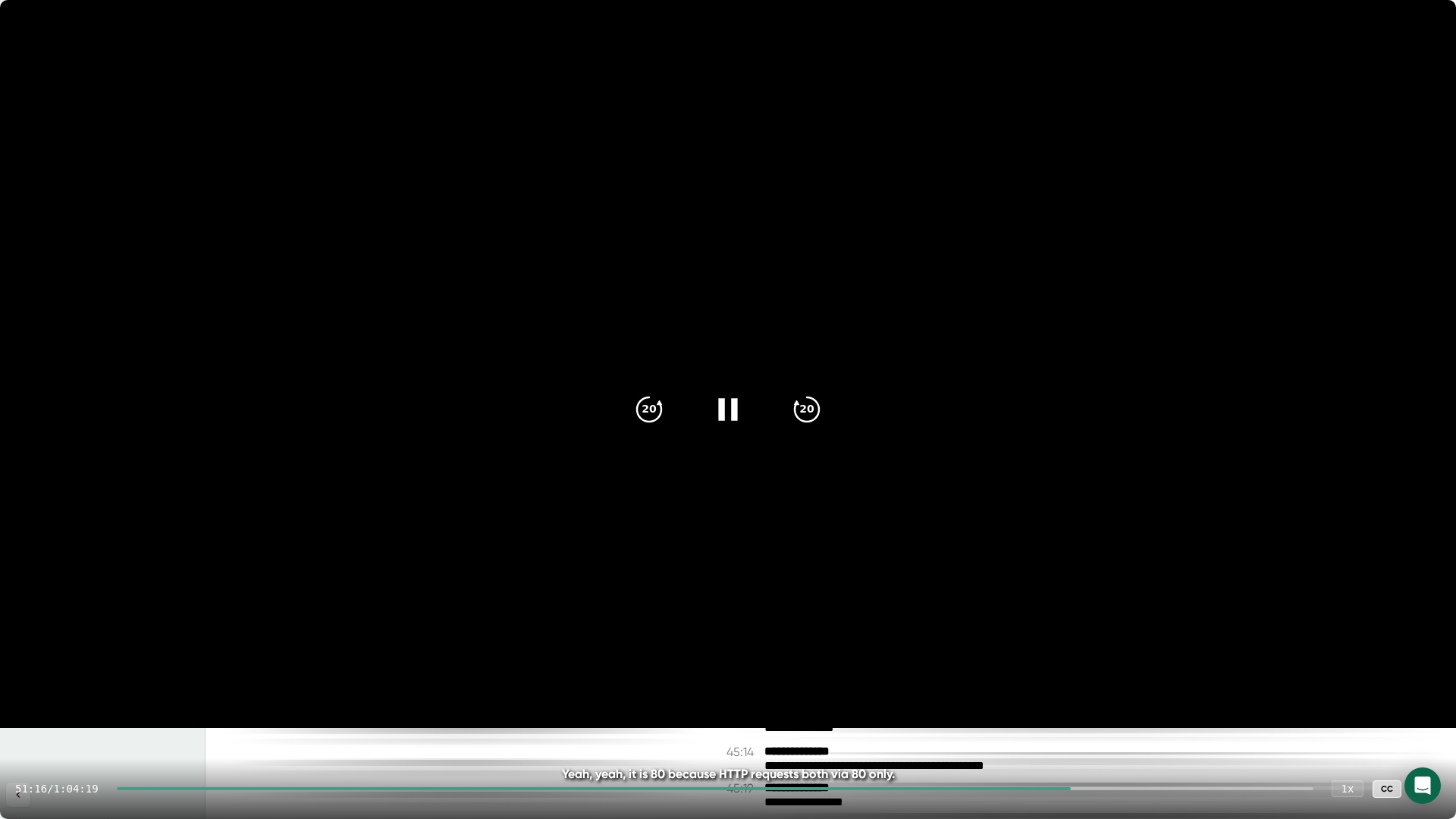
click at [735, 405] on icon at bounding box center [727, 409] width 19 height 22
click at [728, 405] on icon at bounding box center [730, 409] width 17 height 22
click at [728, 405] on icon at bounding box center [728, 410] width 38 height 38
click at [1418, 784] on icon at bounding box center [1426, 789] width 18 height 18
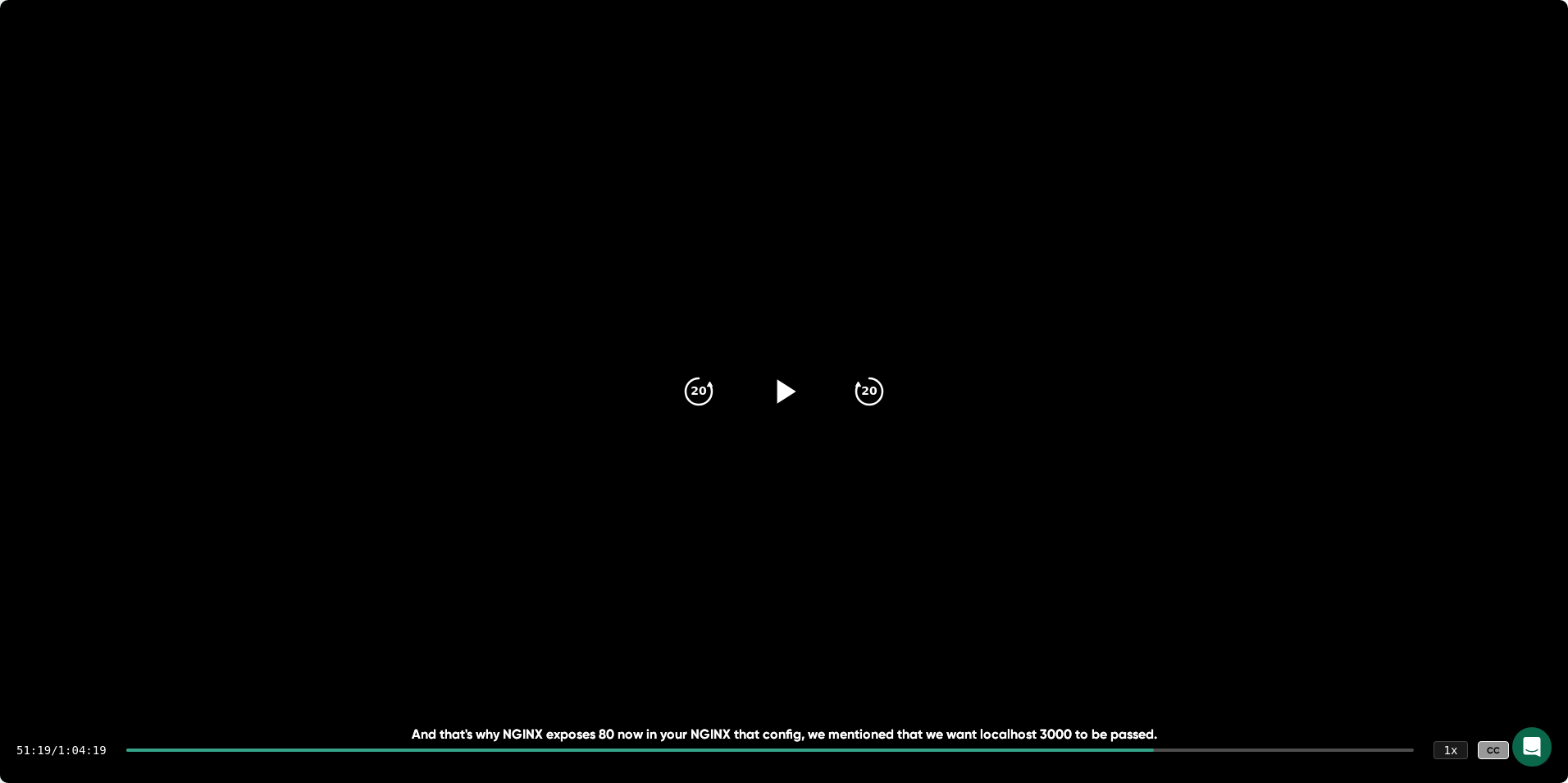
scroll to position [24004, 0]
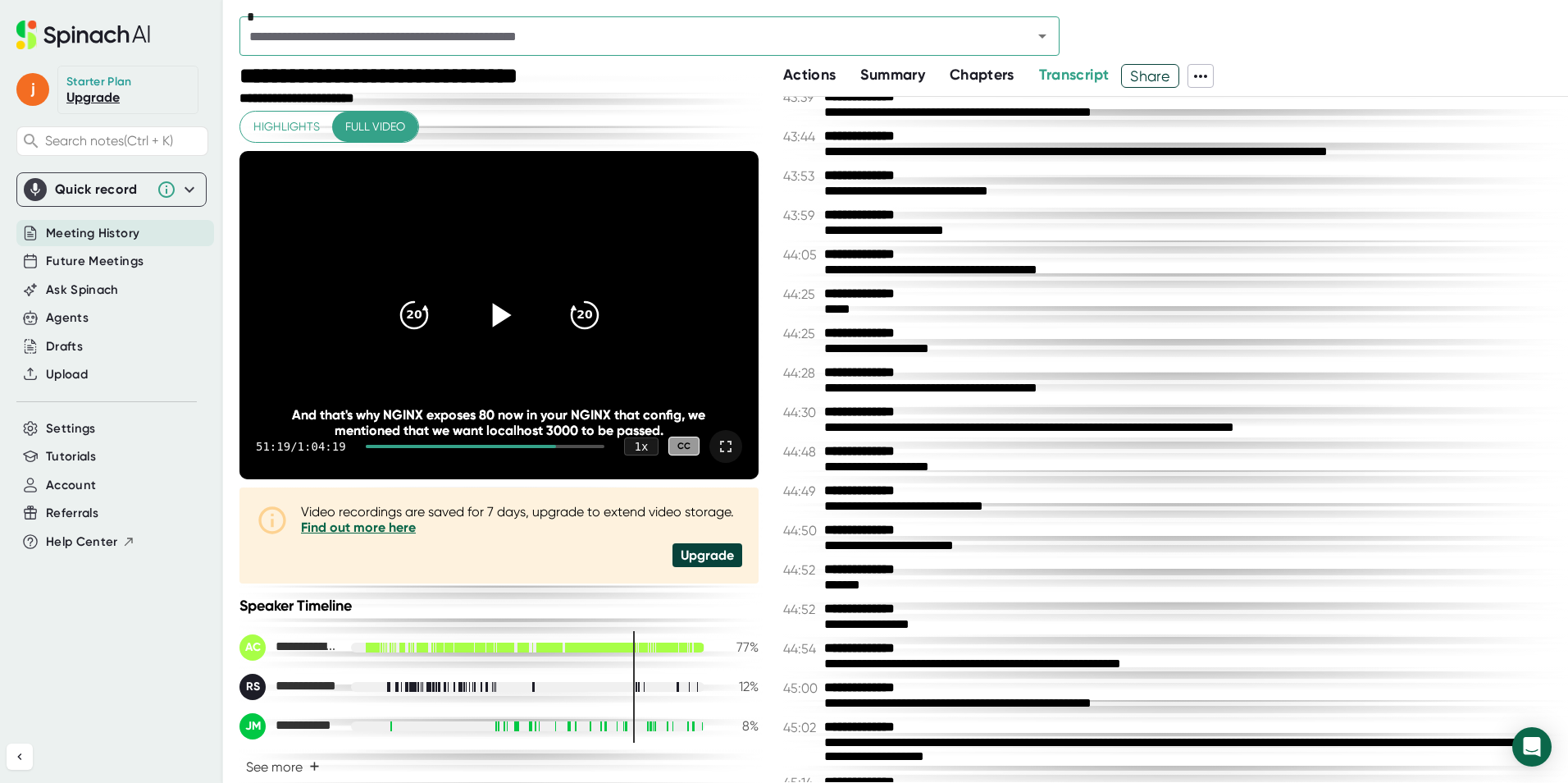
drag, startPoint x: 410, startPoint y: 323, endPoint x: 445, endPoint y: 319, distance: 35.2
click at [410, 323] on icon "20" at bounding box center [415, 315] width 39 height 39
click at [478, 313] on icon at bounding box center [498, 314] width 41 height 41
click at [716, 442] on icon at bounding box center [726, 447] width 20 height 20
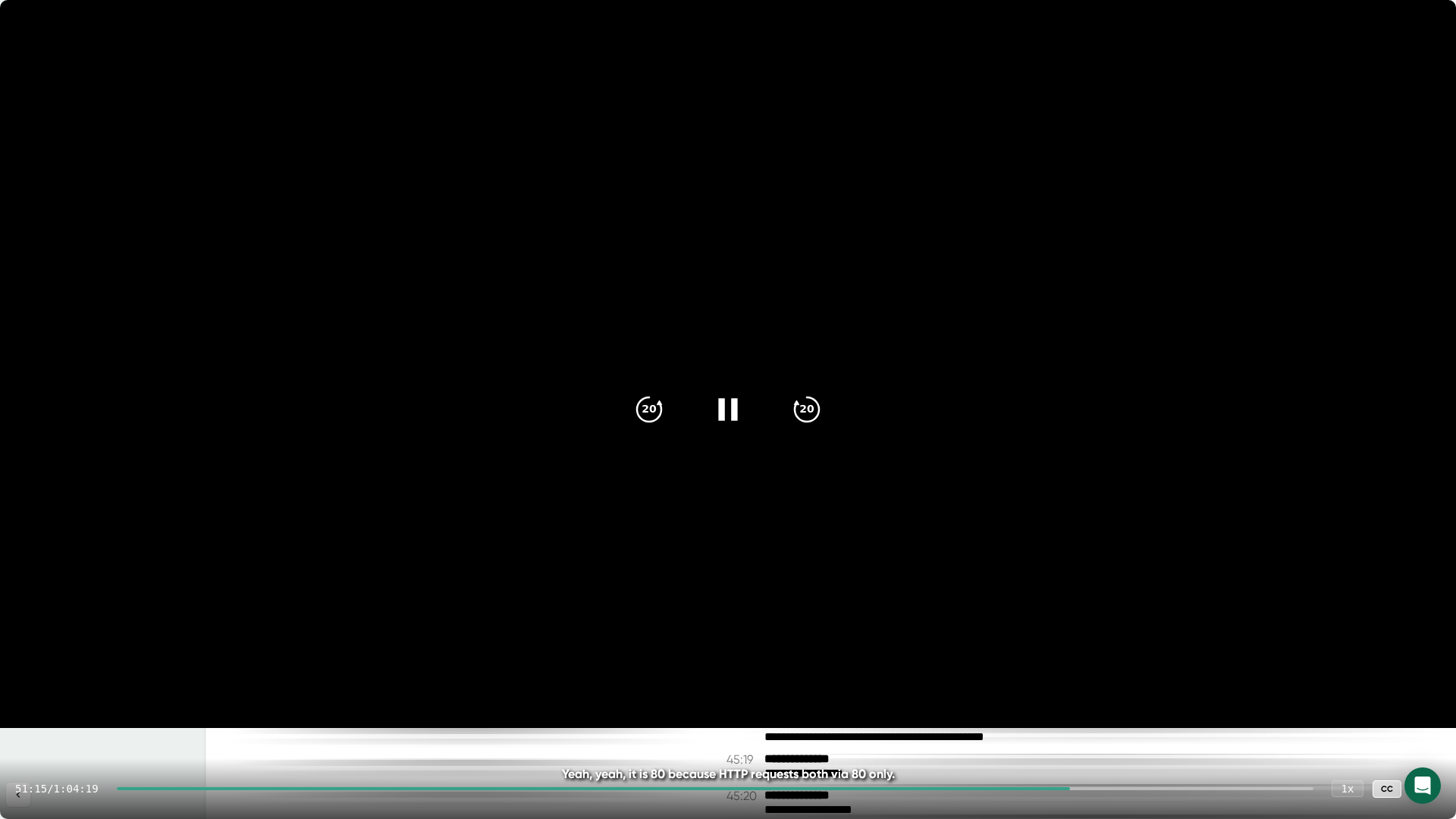
drag, startPoint x: 728, startPoint y: 416, endPoint x: 727, endPoint y: 402, distance: 14.0
click at [728, 416] on icon at bounding box center [728, 410] width 38 height 38
click at [728, 417] on icon at bounding box center [728, 410] width 38 height 38
click at [728, 410] on icon at bounding box center [728, 410] width 38 height 38
click at [728, 410] on icon at bounding box center [730, 409] width 17 height 22
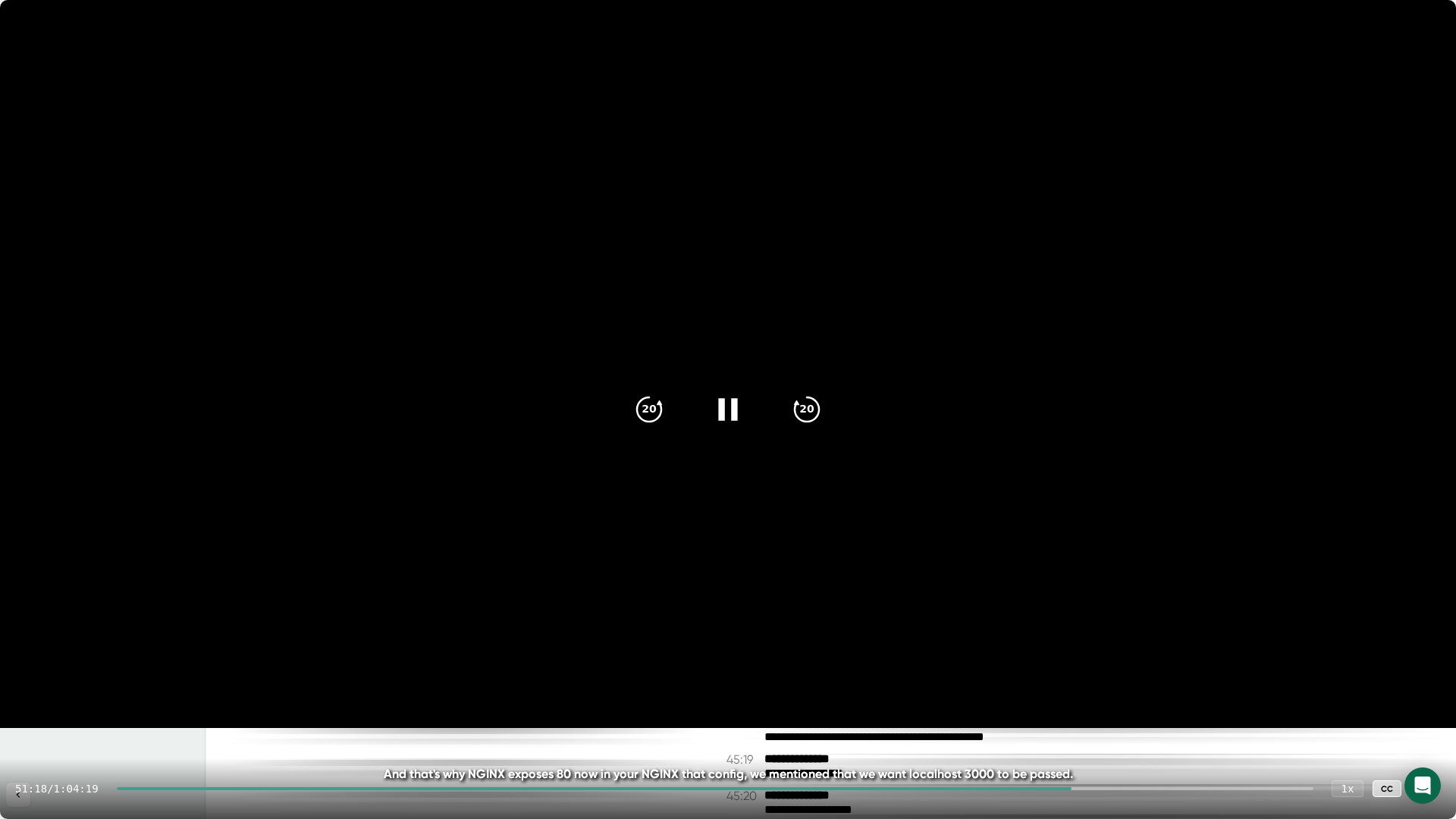
click at [728, 423] on icon at bounding box center [728, 410] width 38 height 38
click at [728, 413] on icon at bounding box center [730, 409] width 17 height 22
click at [728, 413] on icon at bounding box center [728, 410] width 38 height 38
click at [728, 413] on icon at bounding box center [730, 409] width 17 height 22
click at [727, 414] on icon at bounding box center [728, 410] width 38 height 38
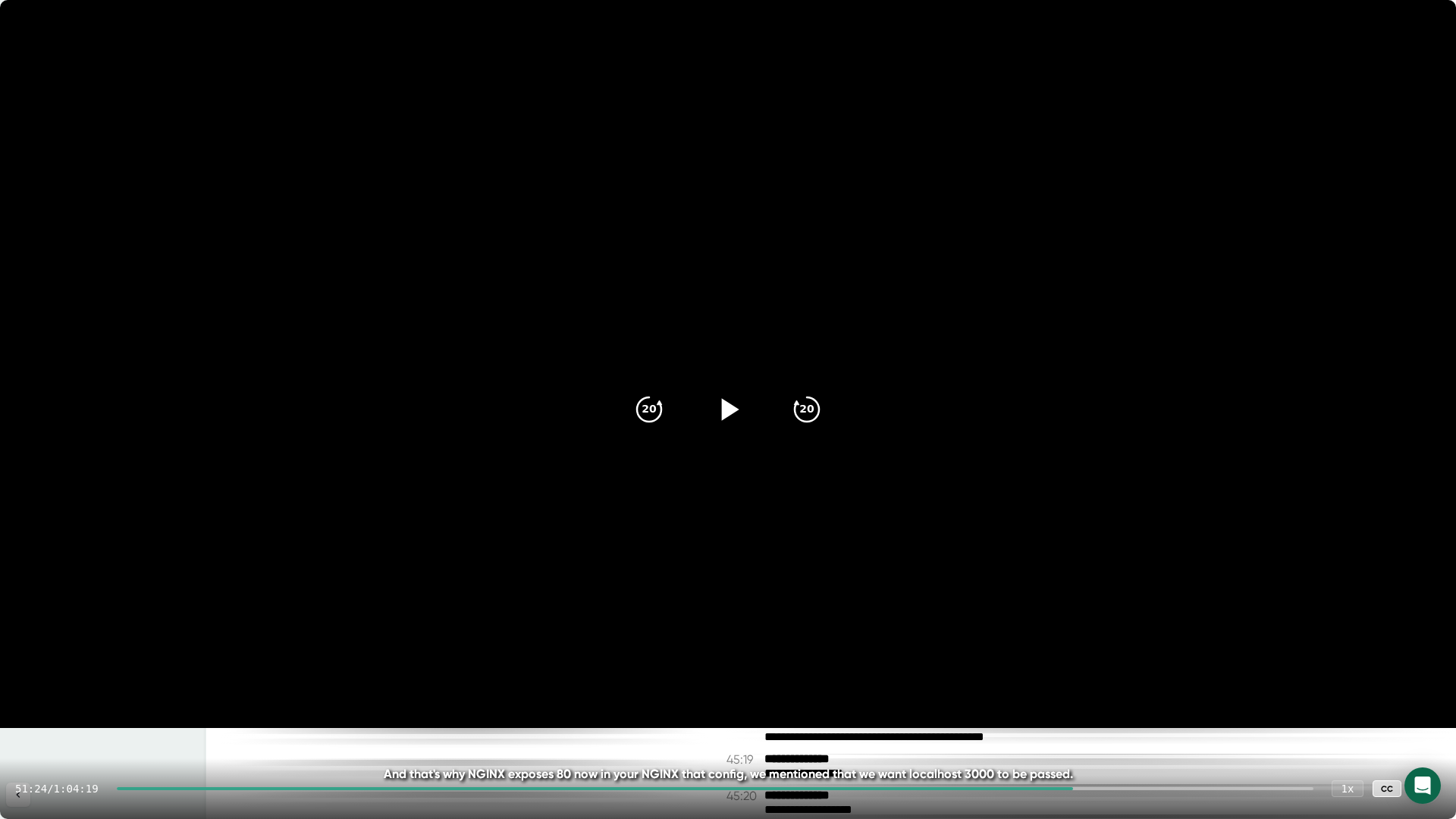
click at [727, 414] on icon at bounding box center [730, 409] width 17 height 22
click at [724, 422] on icon at bounding box center [728, 410] width 38 height 38
click at [662, 421] on icon "20" at bounding box center [649, 410] width 38 height 38
click at [727, 429] on div at bounding box center [728, 409] width 63 height 63
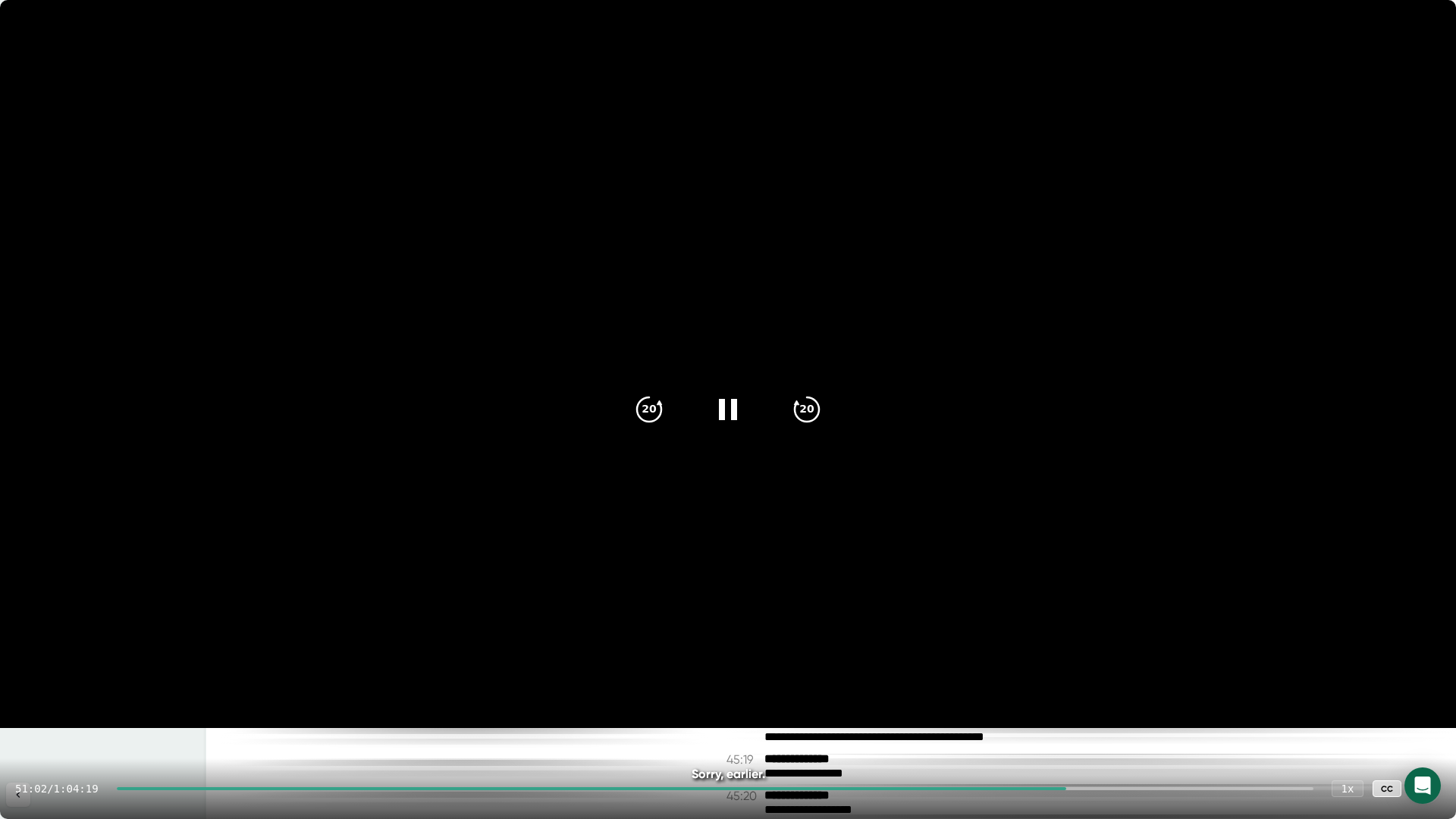
click at [1421, 799] on div at bounding box center [1426, 789] width 30 height 30
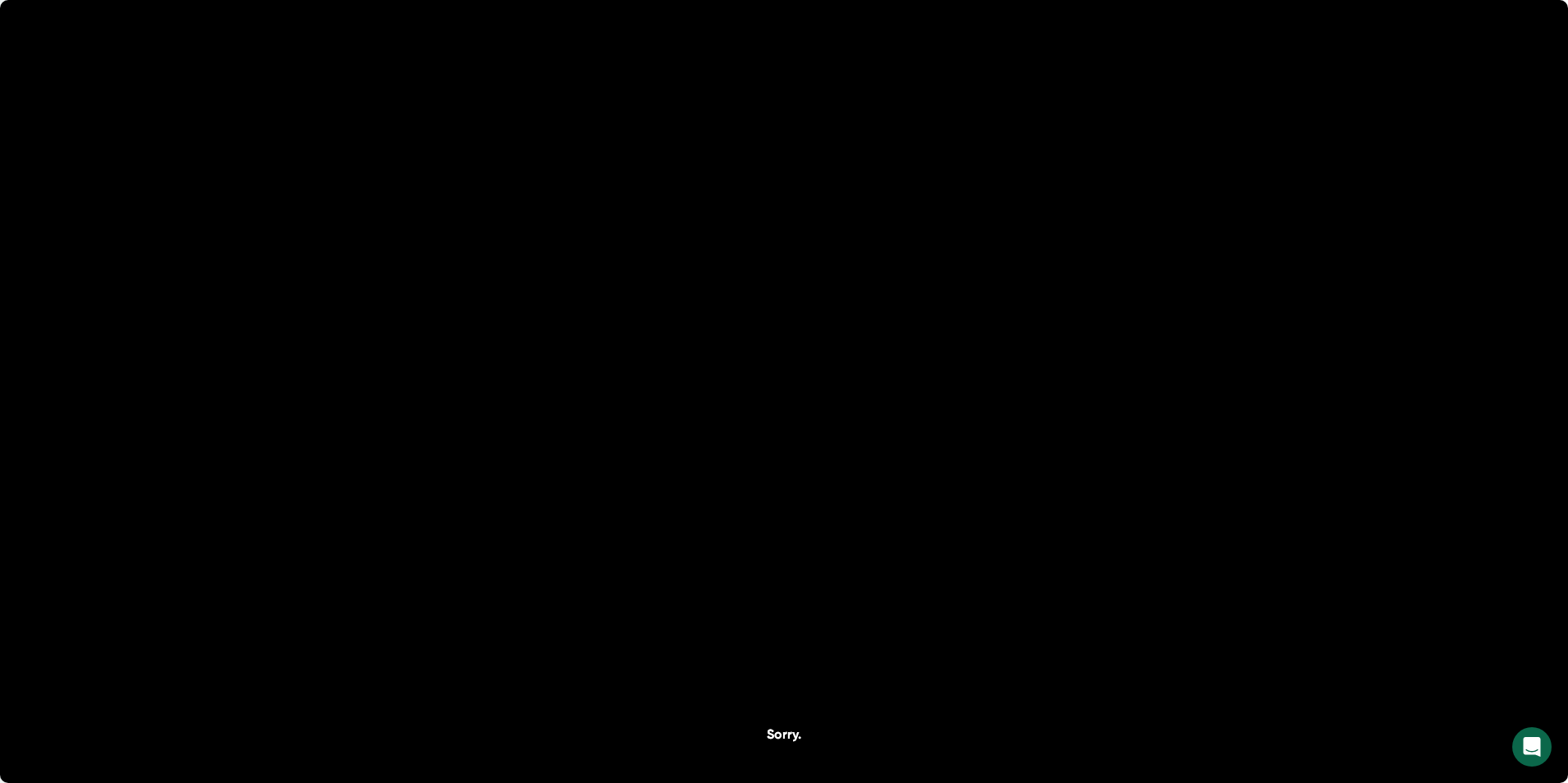
scroll to position [28056, 0]
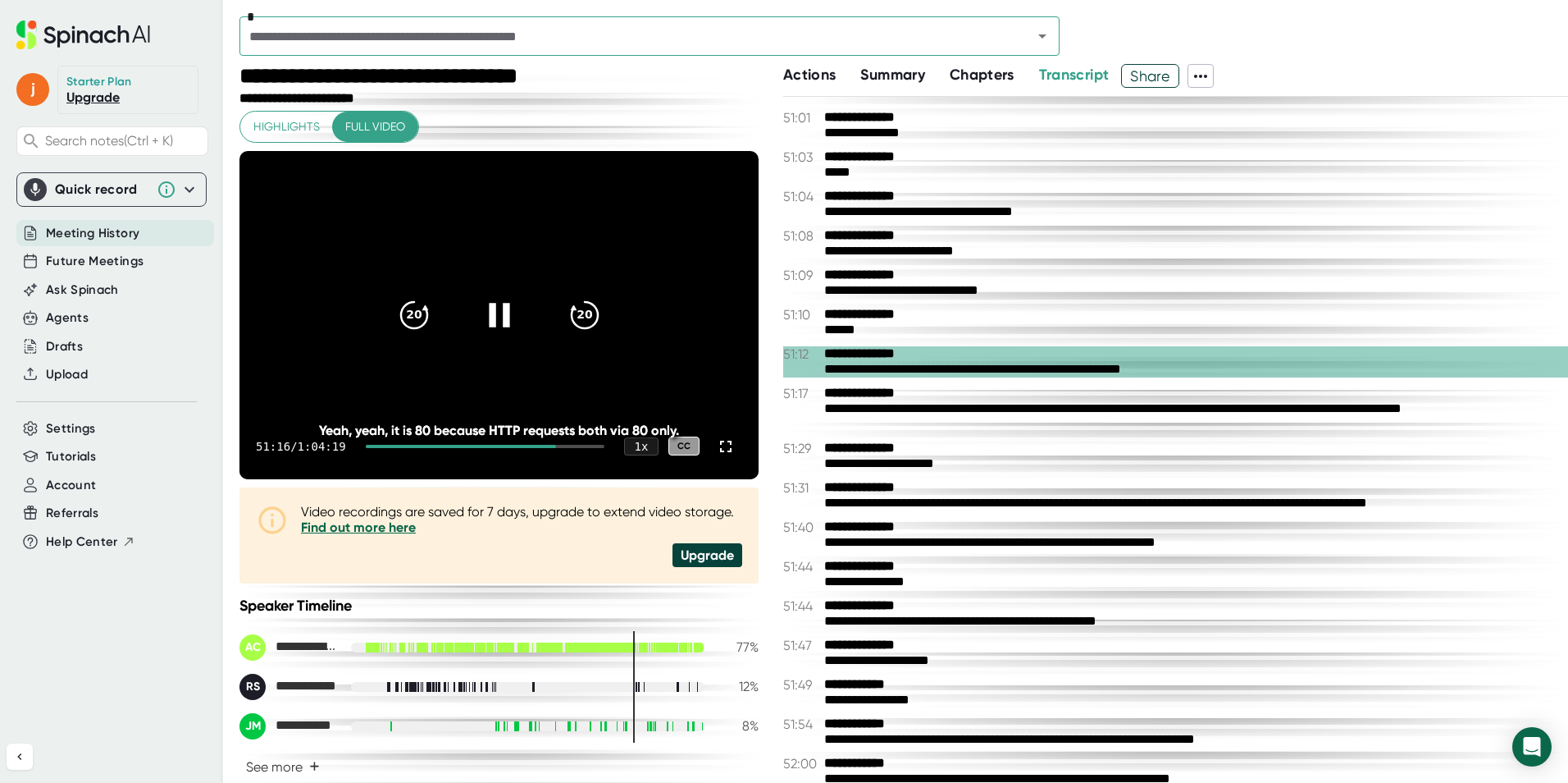
click at [497, 311] on icon at bounding box center [498, 315] width 21 height 24
click at [497, 312] on icon at bounding box center [501, 315] width 19 height 24
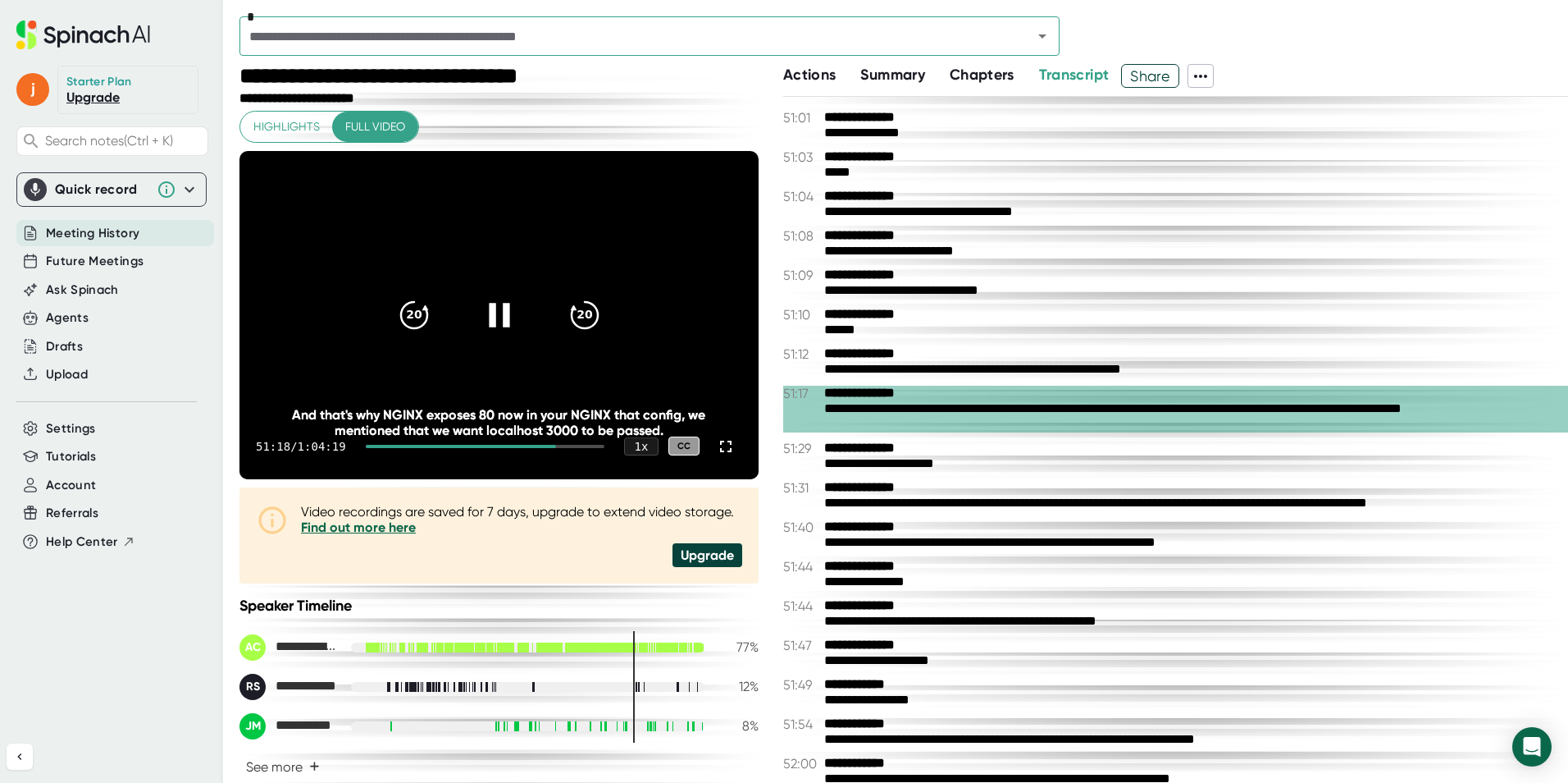
click at [498, 314] on icon at bounding box center [498, 315] width 21 height 24
click at [498, 314] on icon at bounding box center [501, 315] width 19 height 24
click at [494, 314] on icon at bounding box center [498, 314] width 41 height 41
click at [494, 314] on icon at bounding box center [501, 315] width 19 height 24
click at [494, 314] on icon at bounding box center [498, 314] width 41 height 41
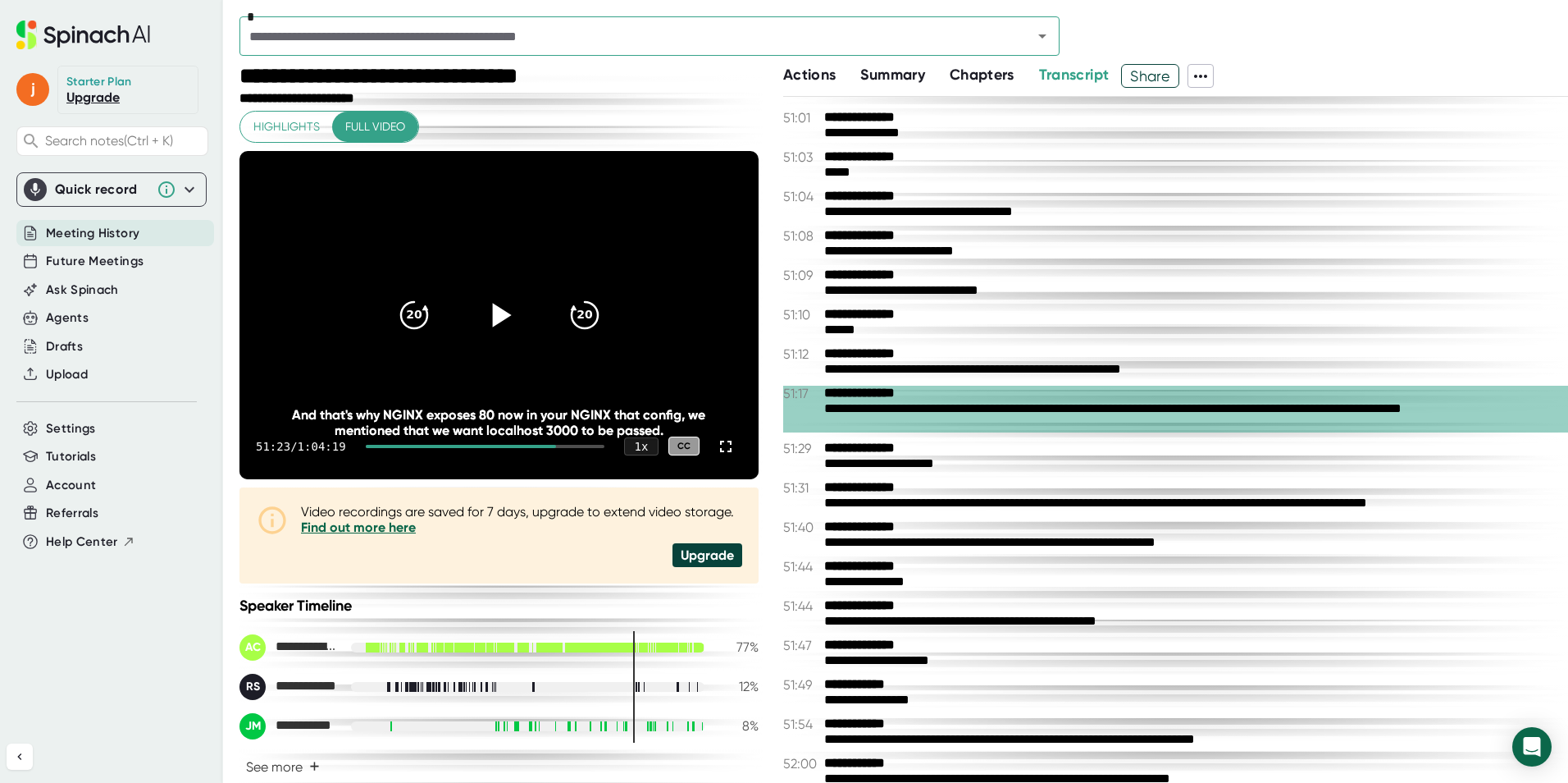
click at [494, 314] on icon at bounding box center [501, 315] width 19 height 24
click at [500, 314] on icon at bounding box center [498, 315] width 21 height 24
click at [499, 317] on icon at bounding box center [501, 315] width 19 height 24
click at [494, 324] on icon at bounding box center [498, 314] width 41 height 41
click at [488, 292] on div at bounding box center [499, 315] width 69 height 69
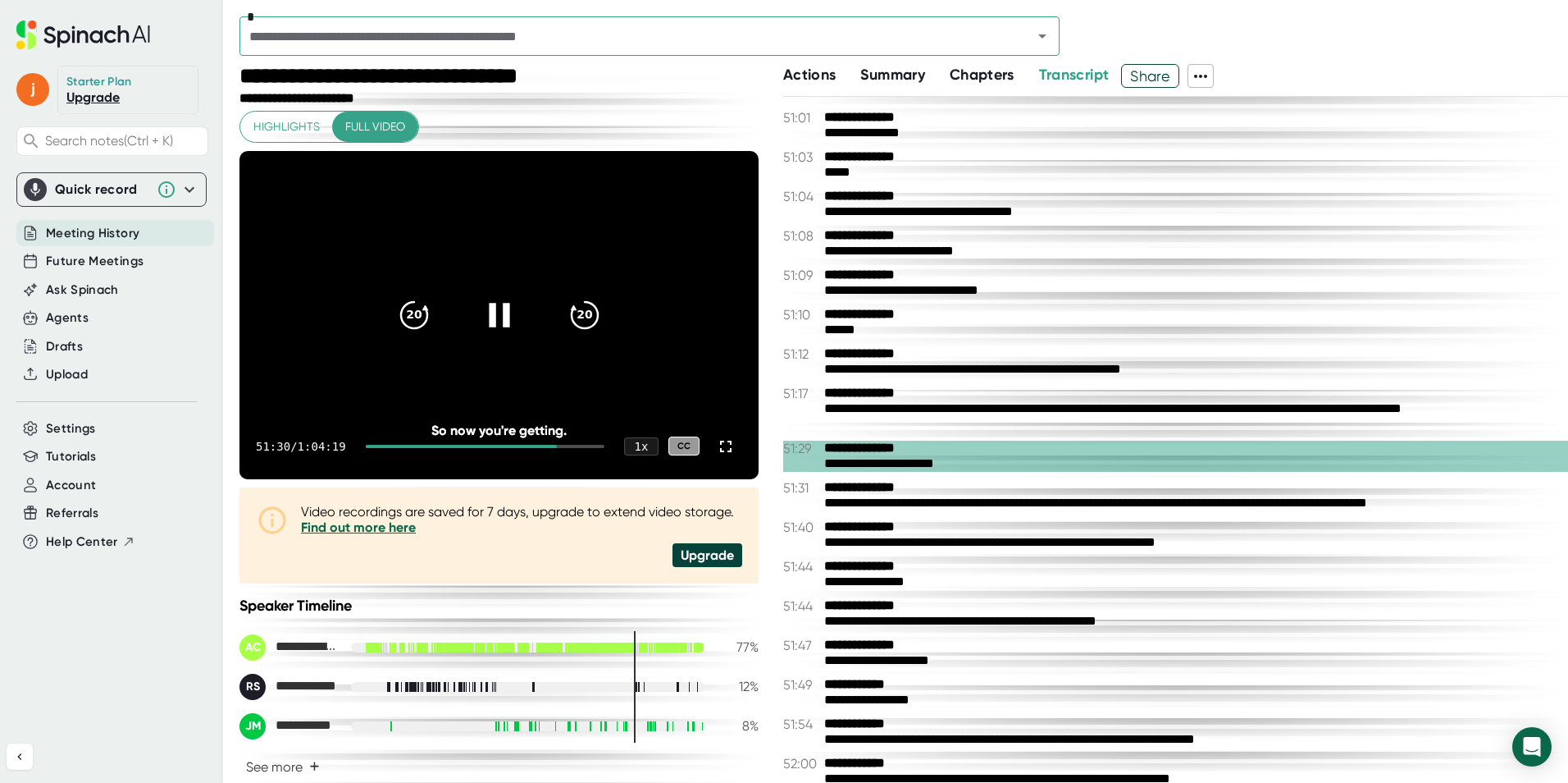
click at [478, 311] on icon at bounding box center [498, 314] width 41 height 41
click at [403, 314] on icon "20" at bounding box center [414, 314] width 41 height 41
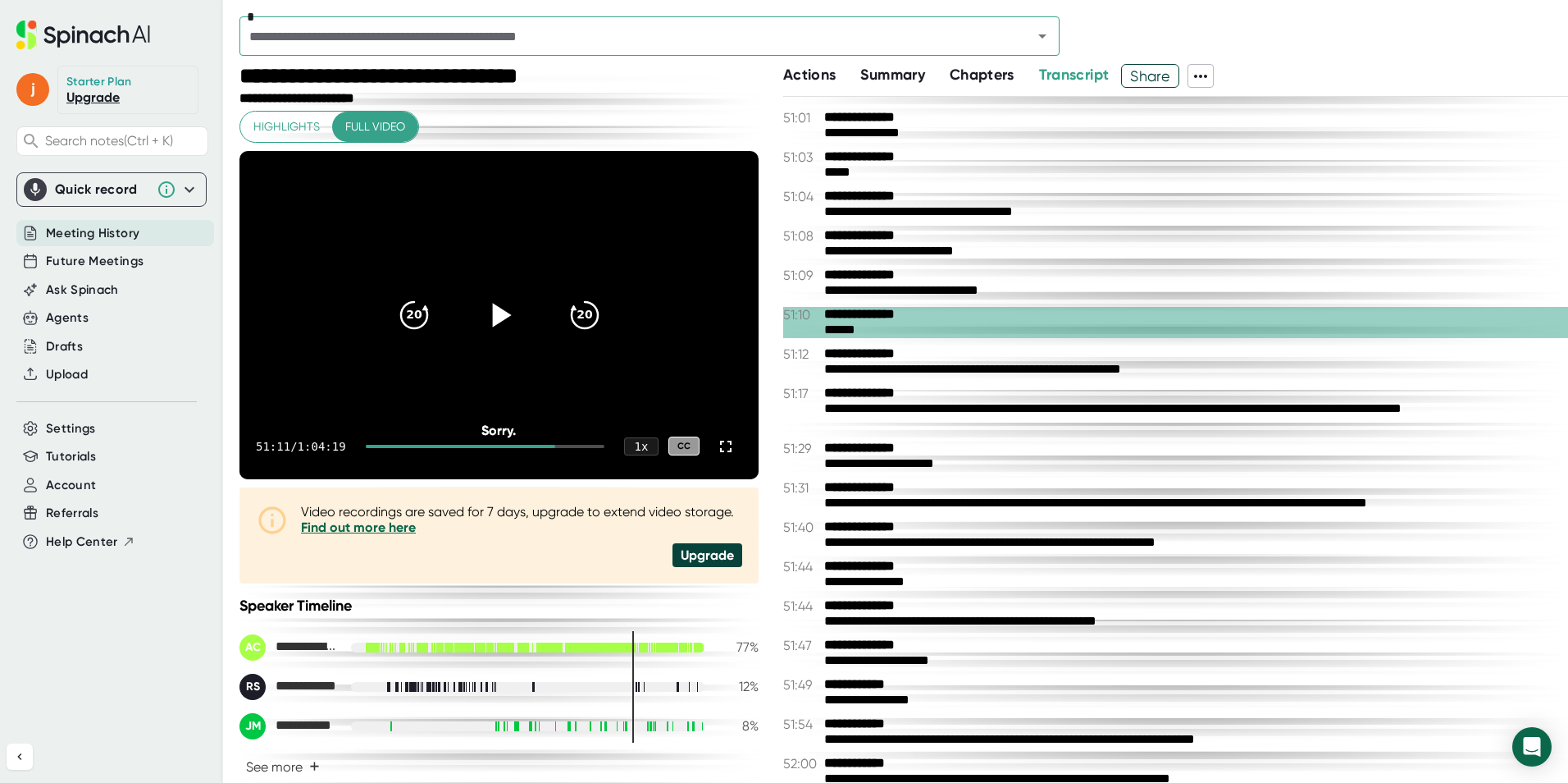
click at [471, 314] on div at bounding box center [499, 315] width 69 height 69
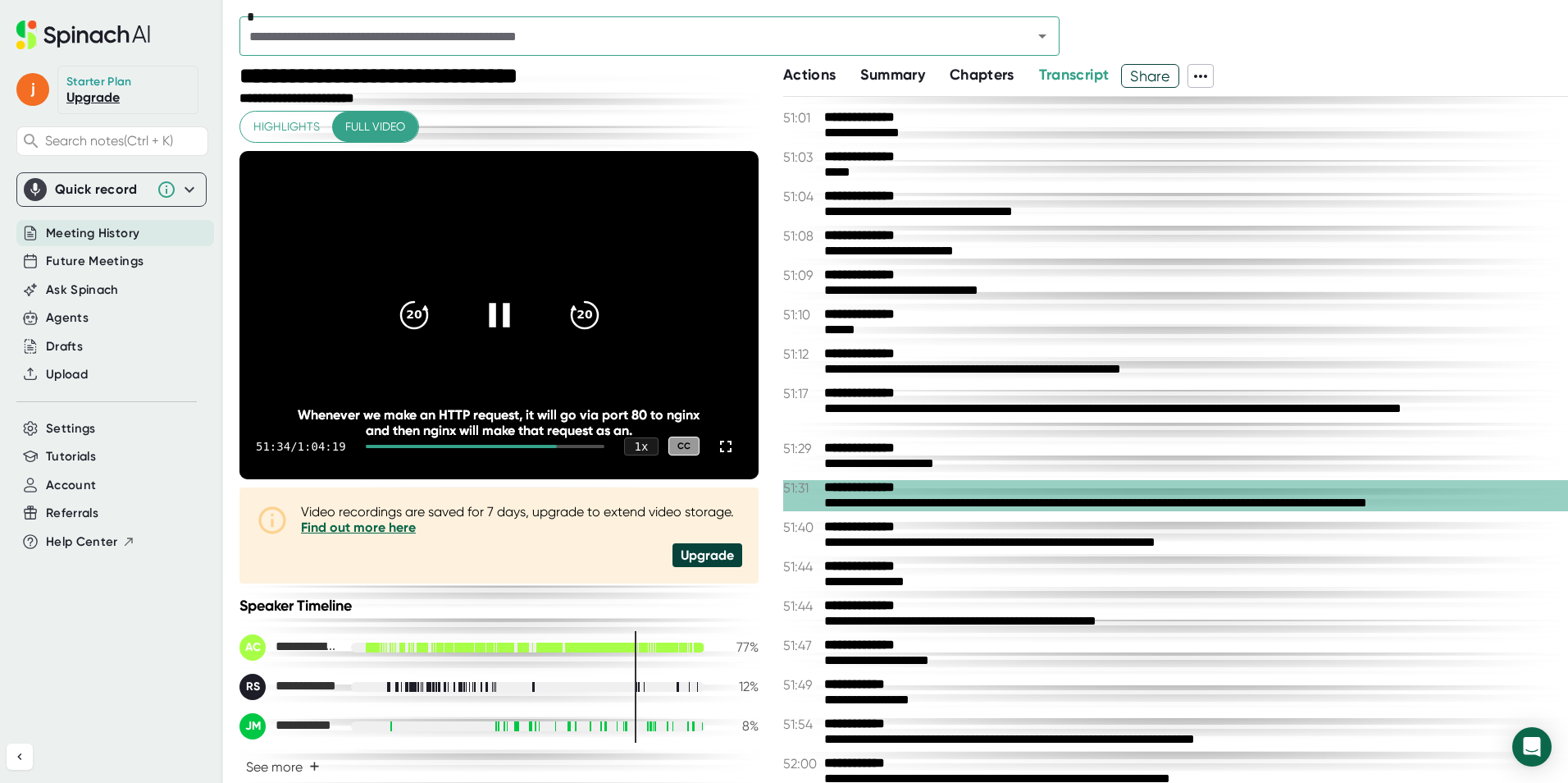
click at [501, 318] on icon at bounding box center [498, 315] width 21 height 24
click at [480, 301] on icon at bounding box center [498, 314] width 41 height 41
click at [490, 331] on icon at bounding box center [498, 314] width 41 height 41
click at [488, 328] on icon at bounding box center [498, 314] width 41 height 41
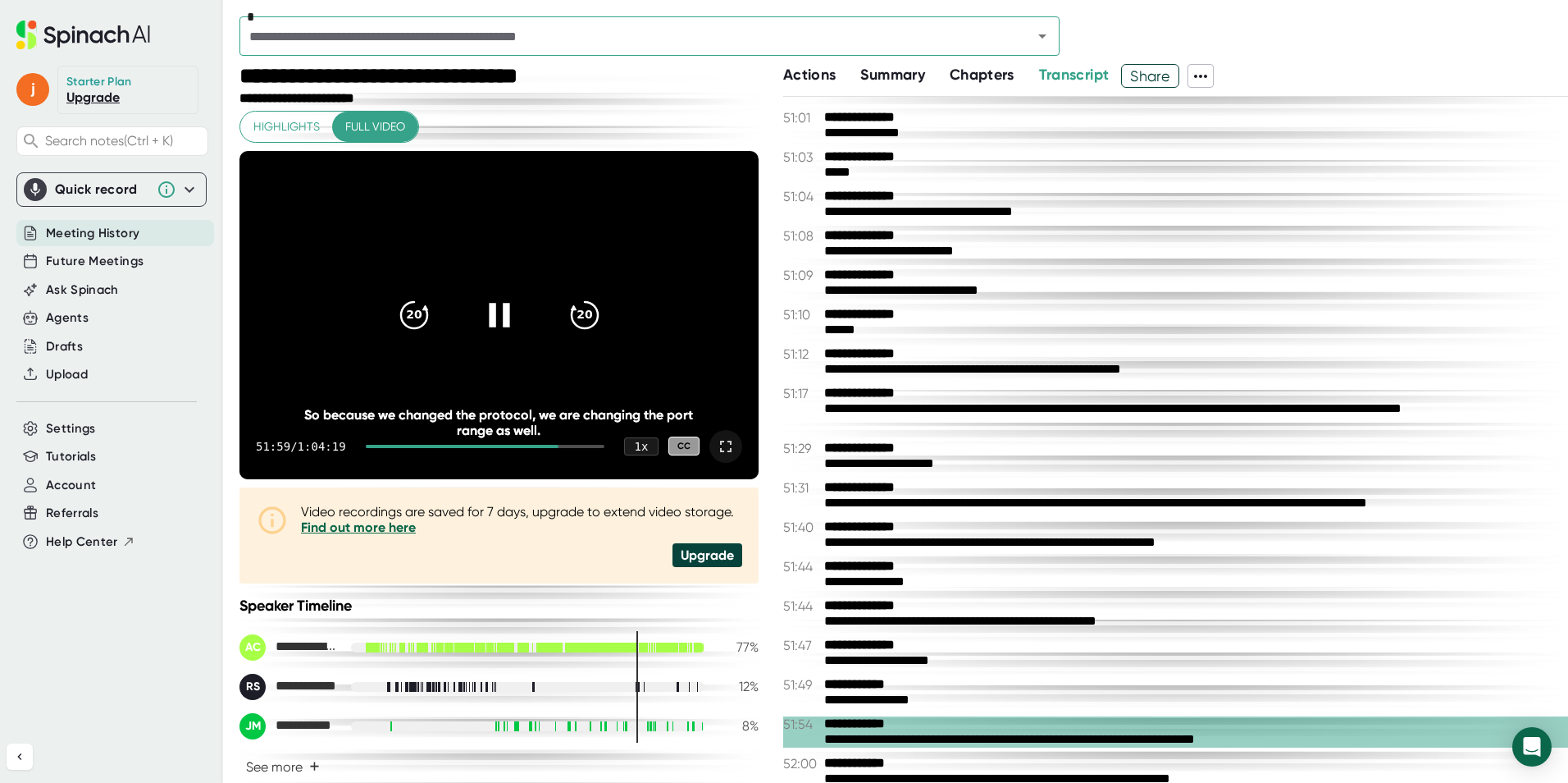
click at [720, 451] on icon at bounding box center [726, 447] width 20 height 20
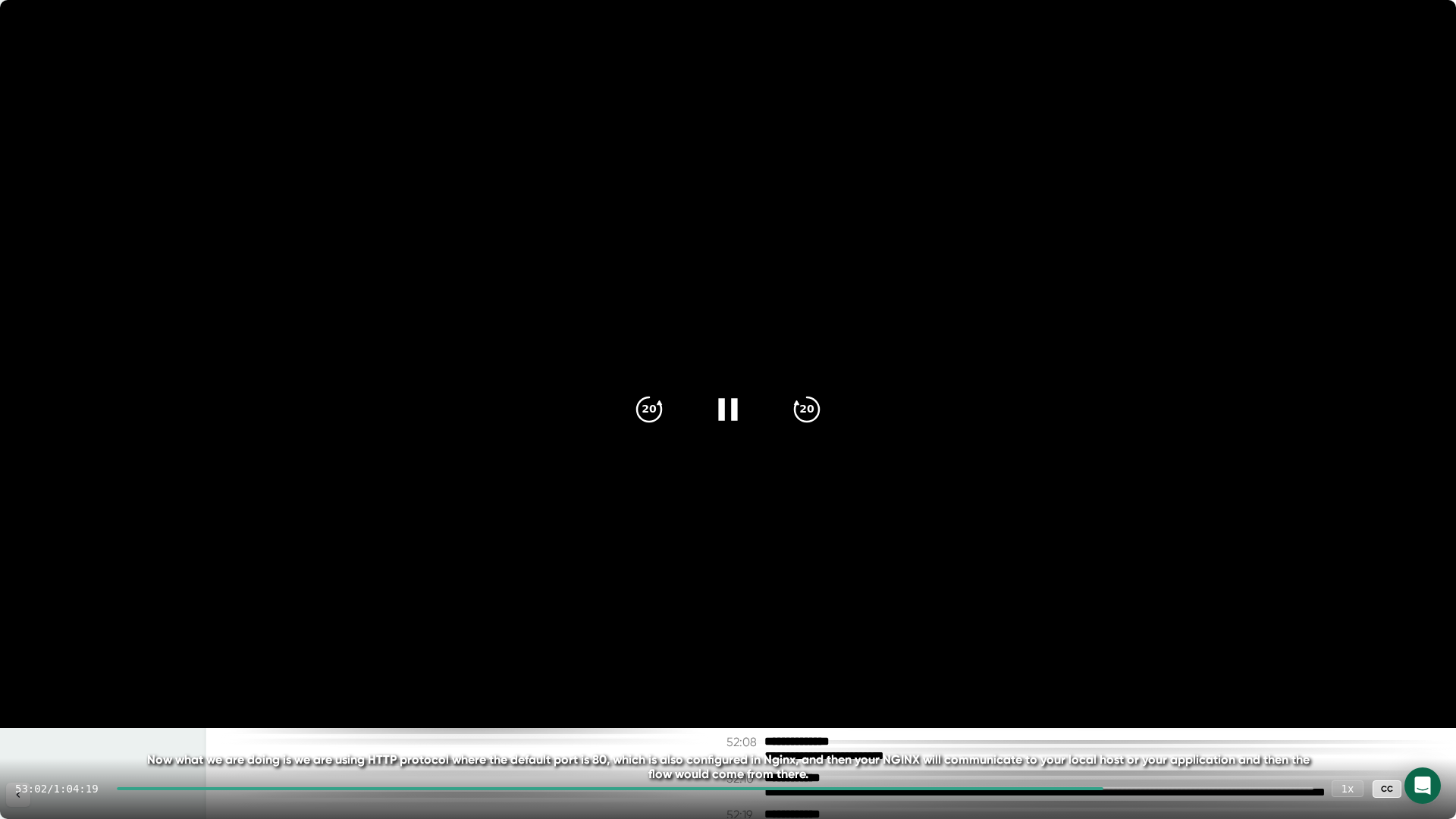
click at [728, 416] on icon at bounding box center [728, 410] width 38 height 38
click at [730, 425] on div at bounding box center [728, 409] width 63 height 63
click at [730, 425] on icon at bounding box center [728, 410] width 38 height 38
click at [733, 400] on icon at bounding box center [727, 409] width 19 height 22
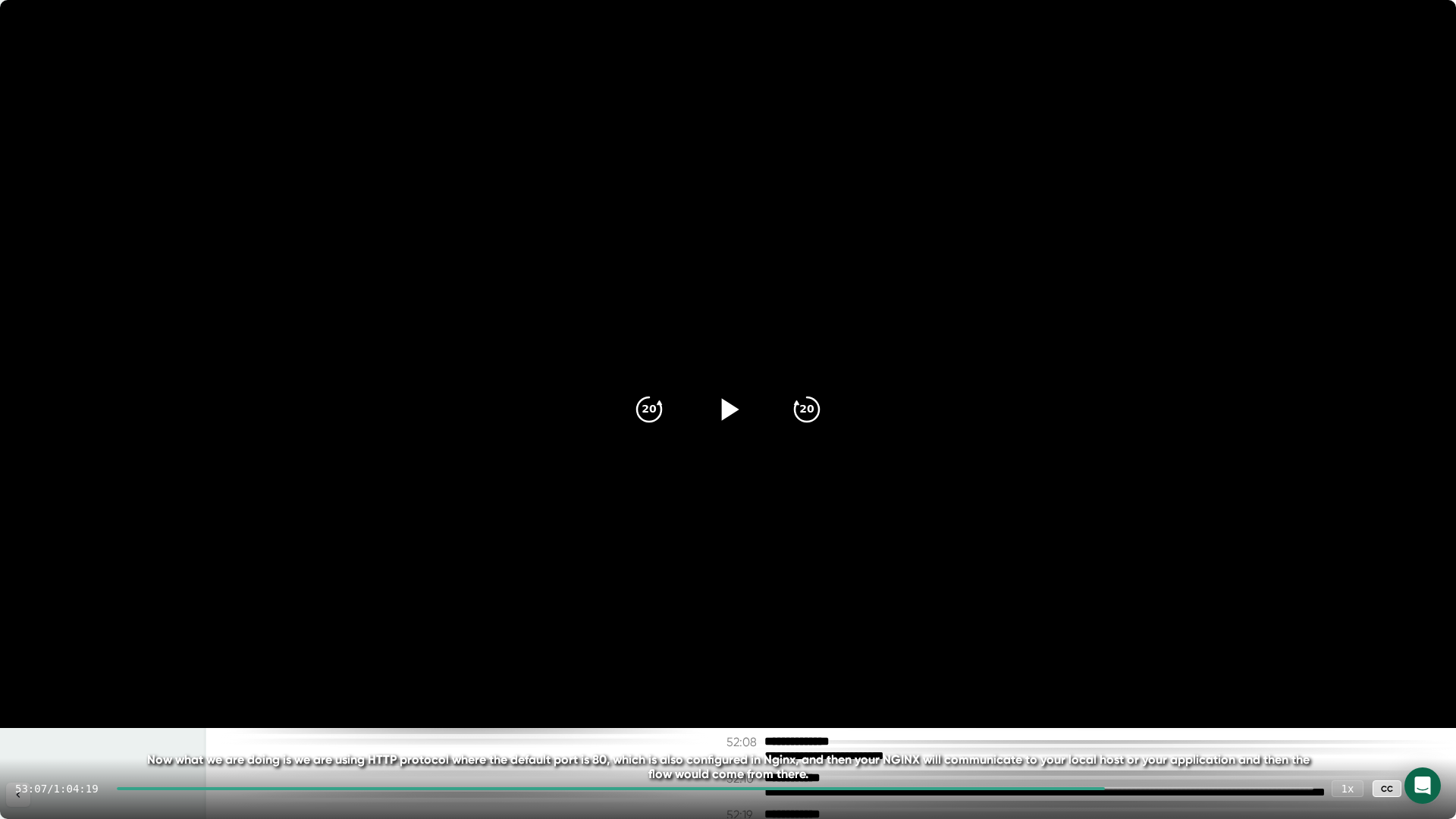
click at [733, 400] on icon at bounding box center [728, 410] width 38 height 38
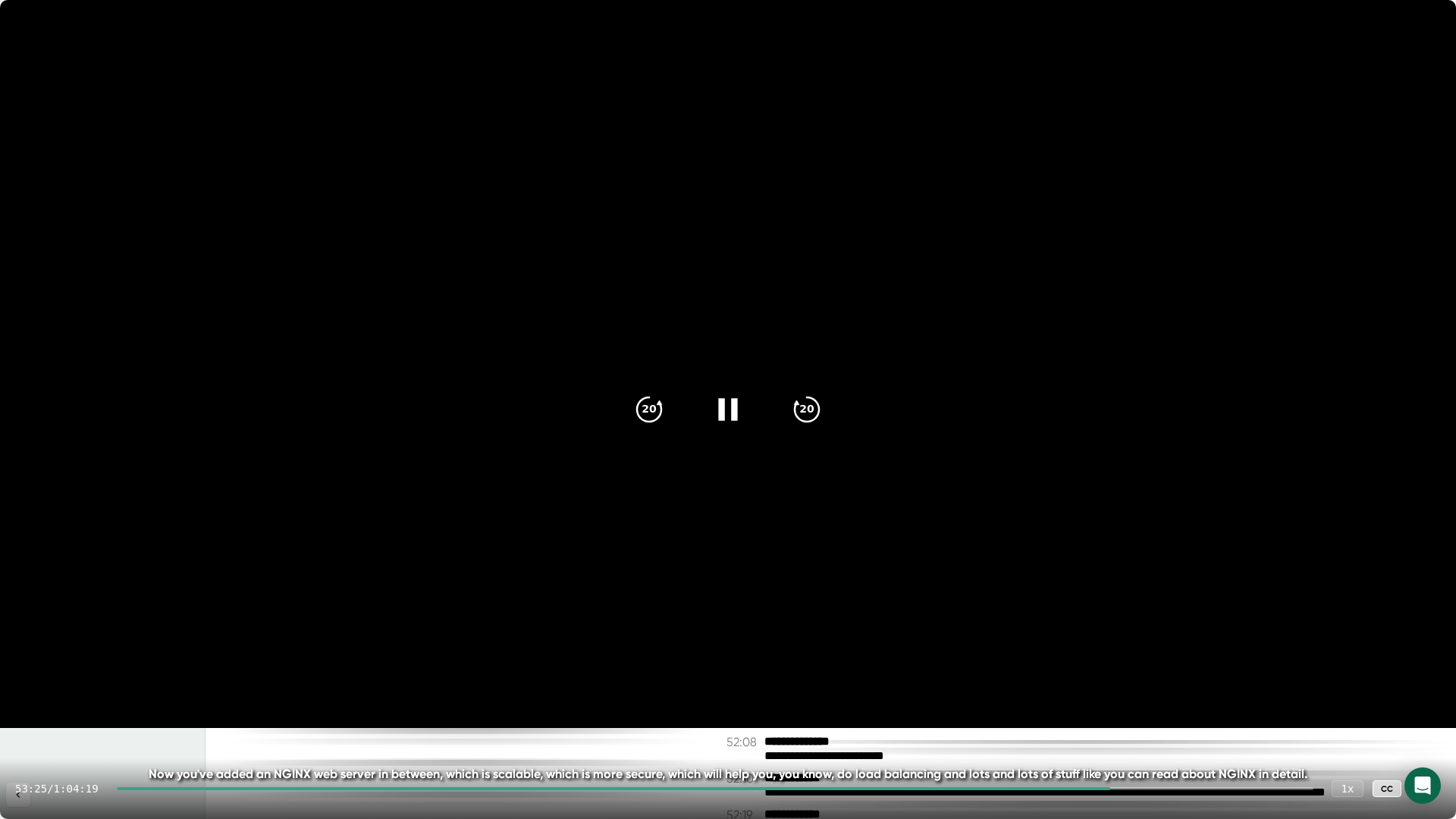
click at [733, 414] on icon at bounding box center [727, 409] width 19 height 22
click at [1429, 783] on icon at bounding box center [1426, 789] width 18 height 18
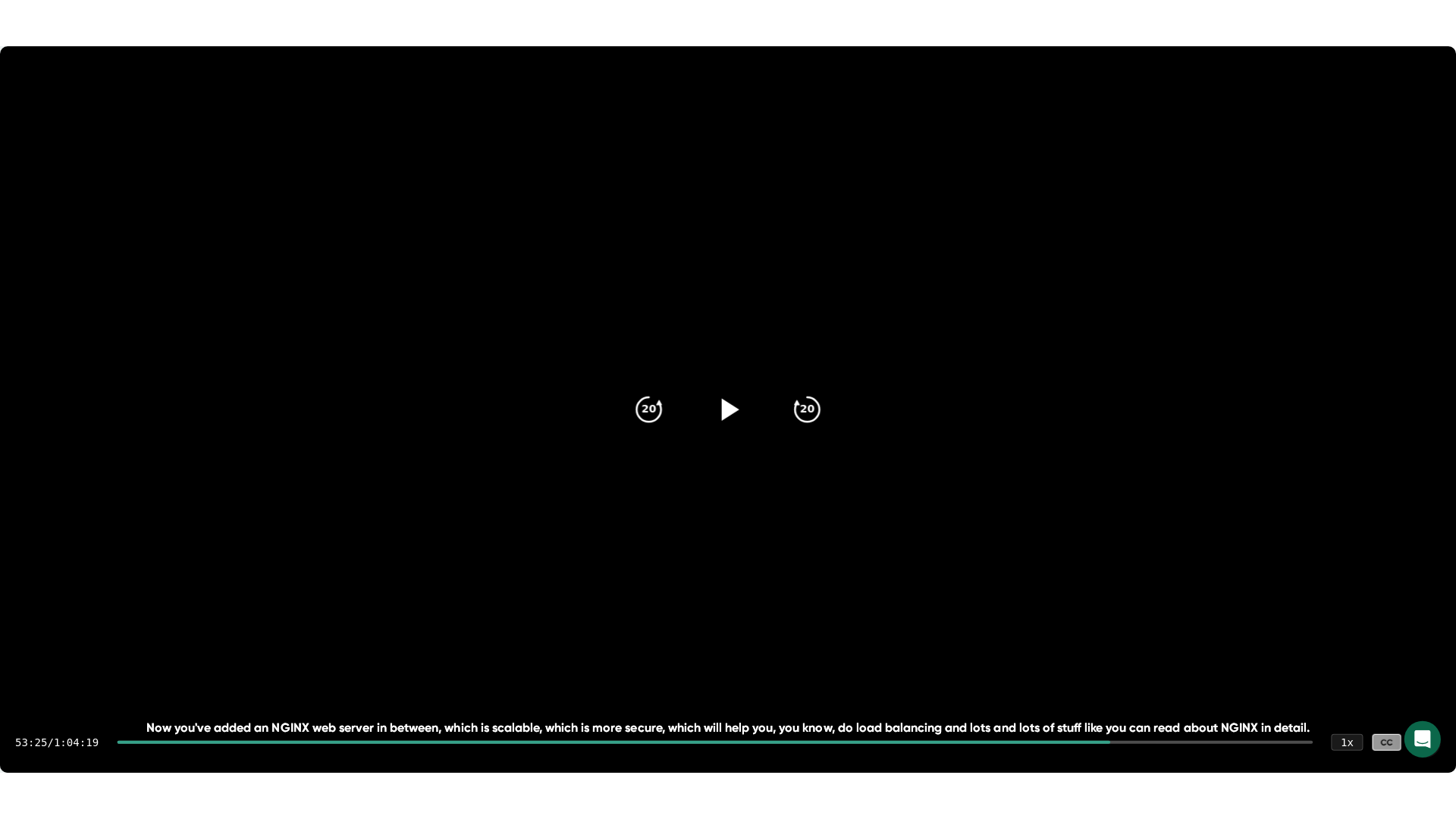
scroll to position [25950, 0]
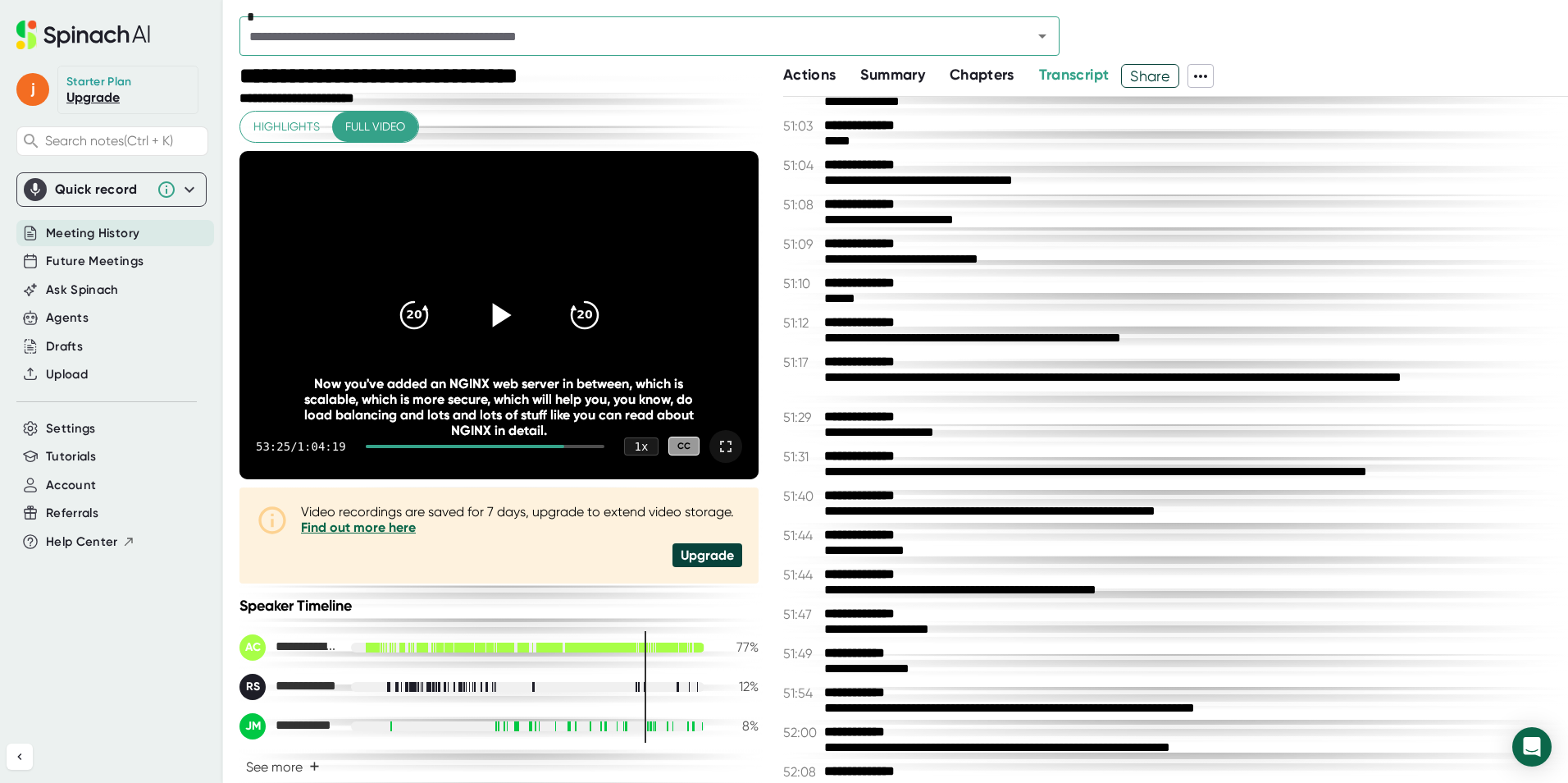
click at [716, 445] on icon at bounding box center [726, 447] width 20 height 20
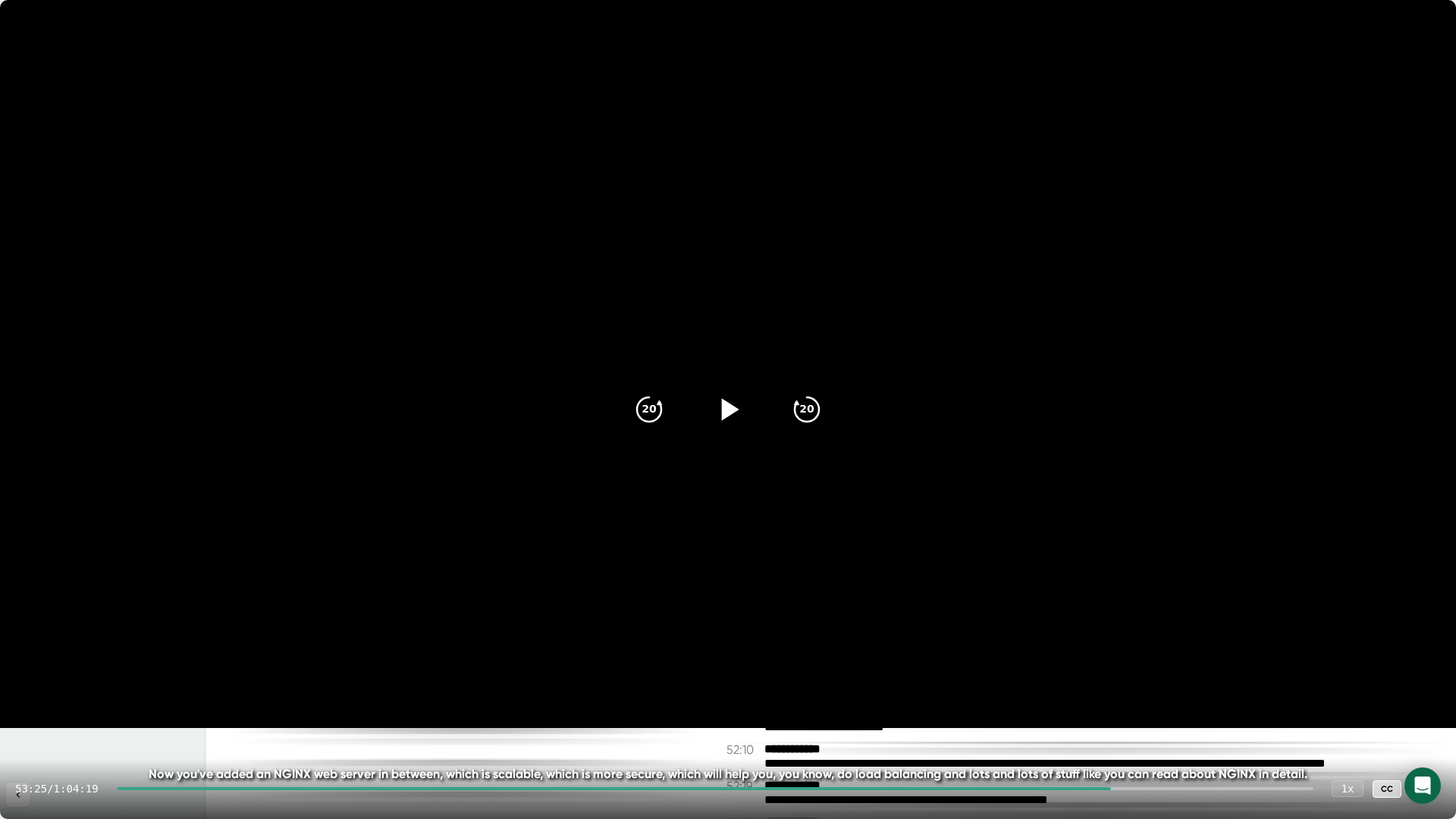
click at [745, 400] on div at bounding box center [728, 409] width 63 height 63
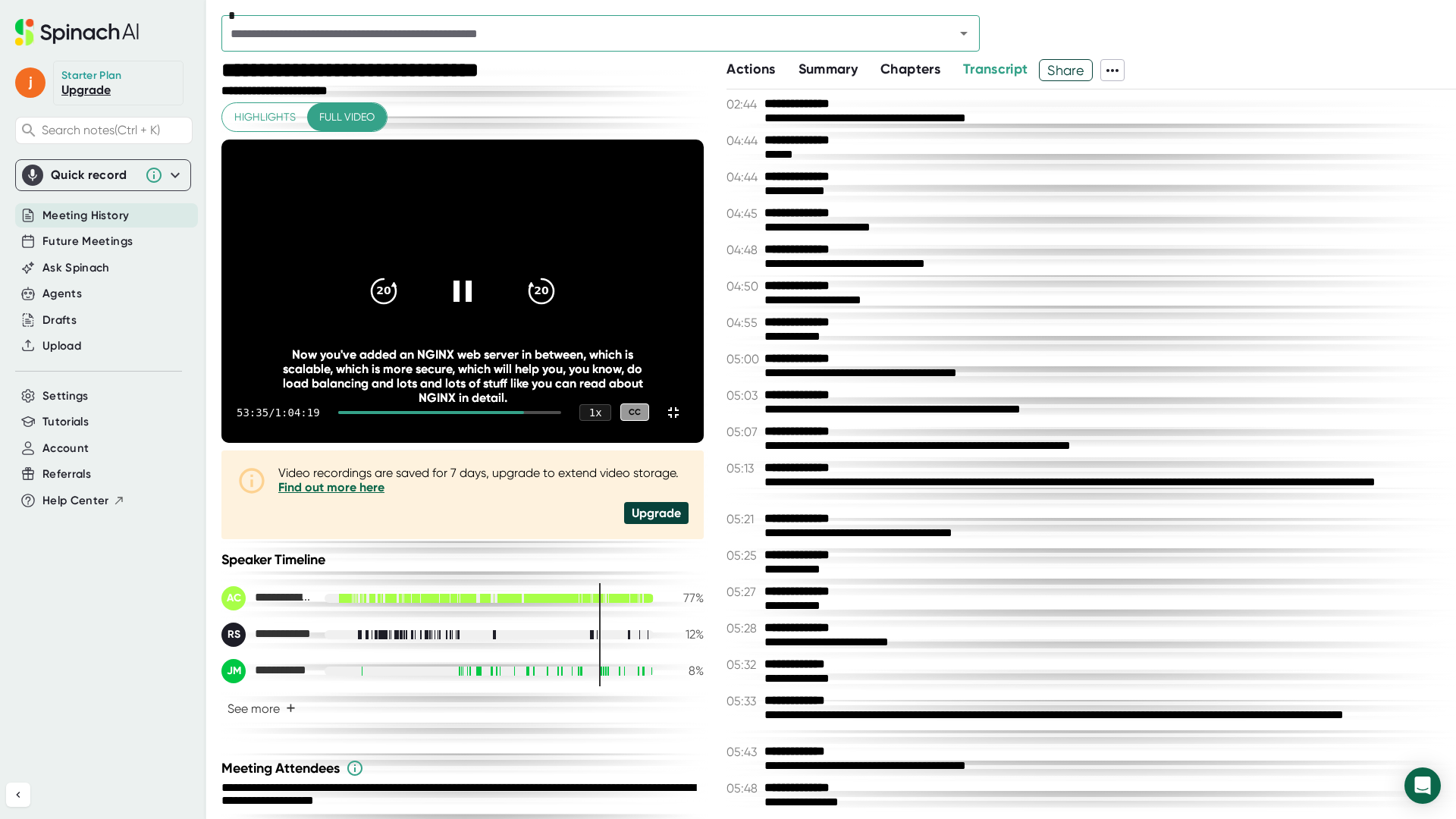
scroll to position [25950, 0]
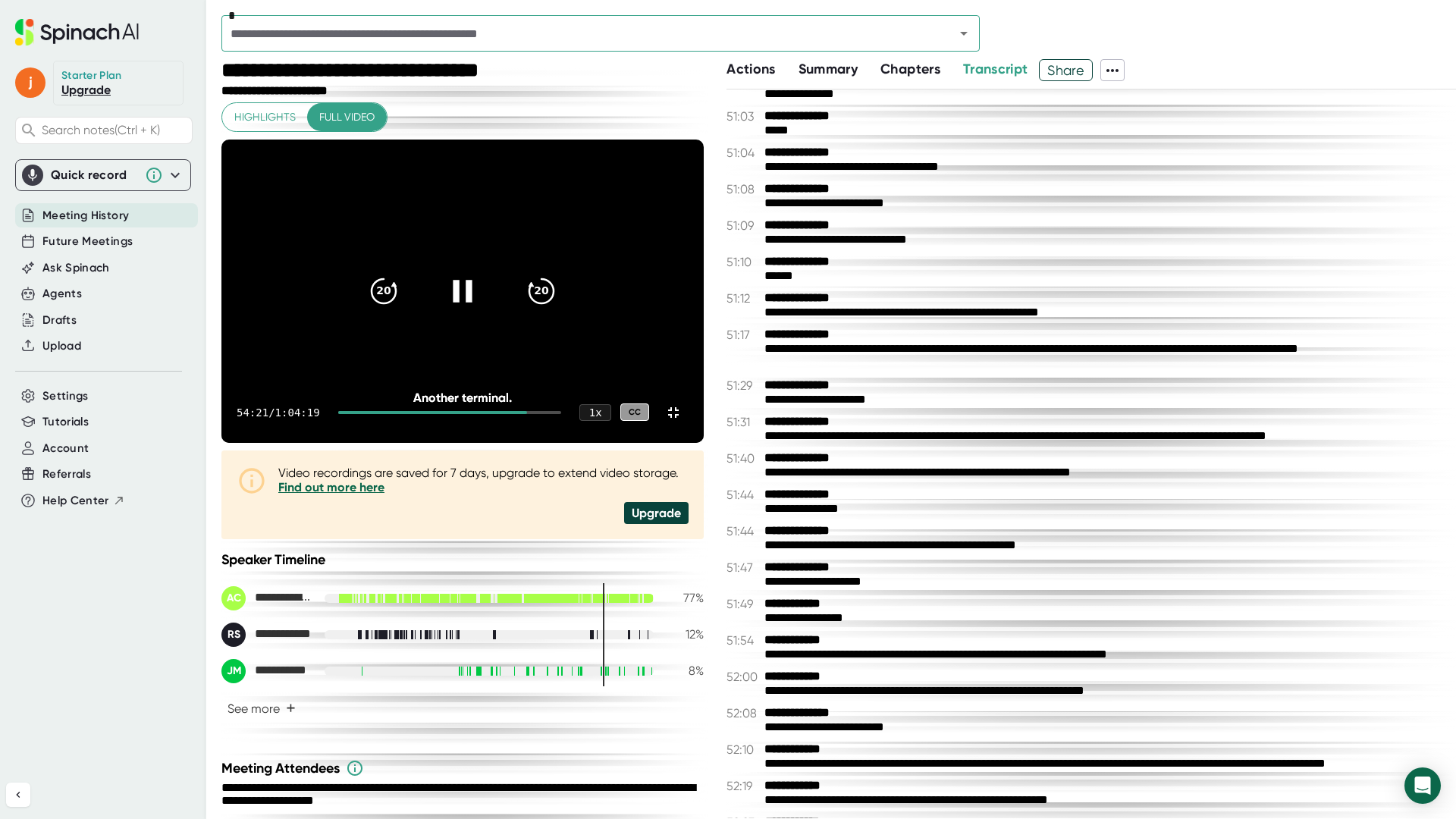
click at [481, 309] on icon at bounding box center [462, 290] width 38 height 38
click at [679, 418] on icon at bounding box center [673, 412] width 11 height 11
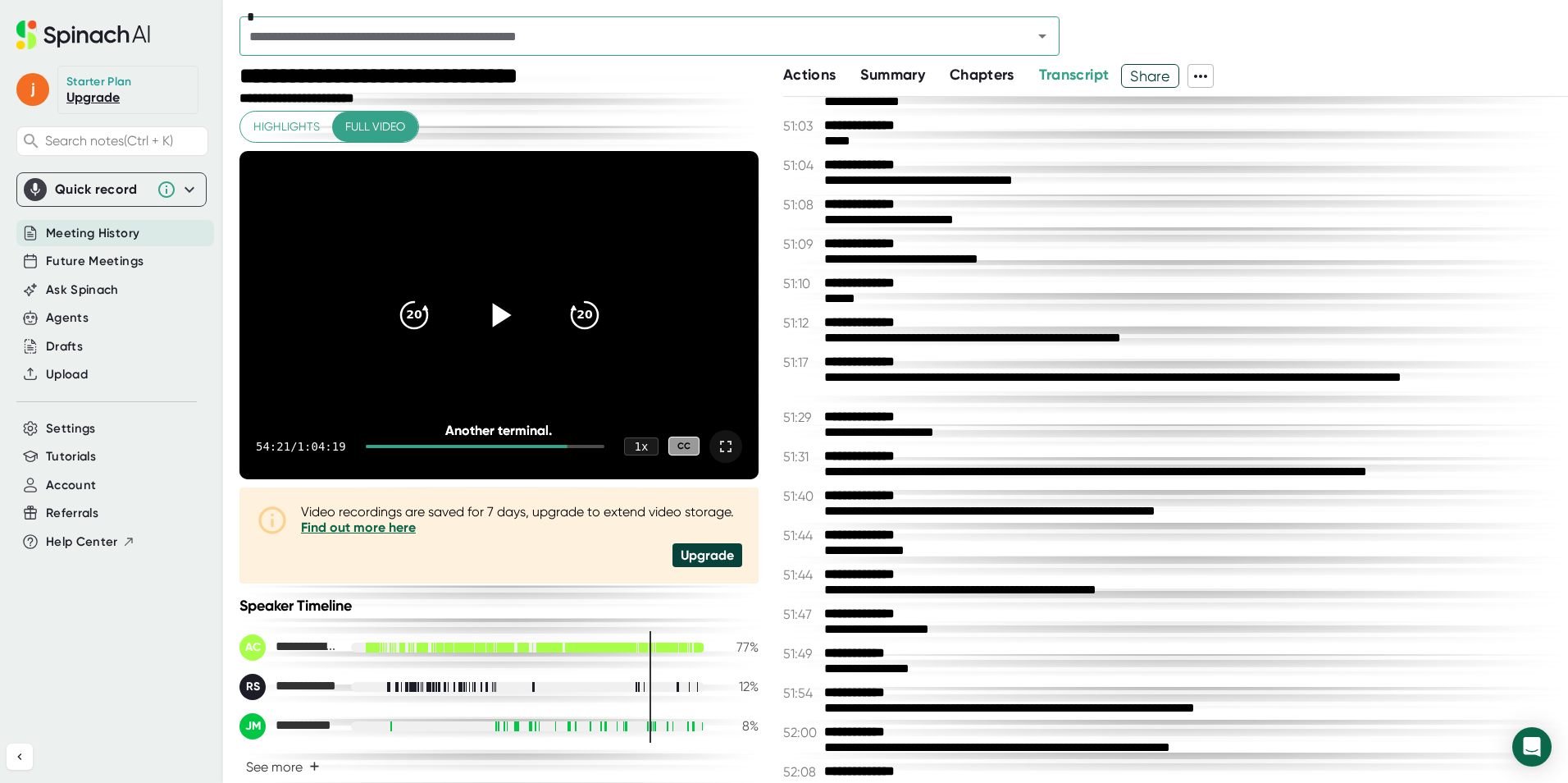
scroll to position [28118, 0]
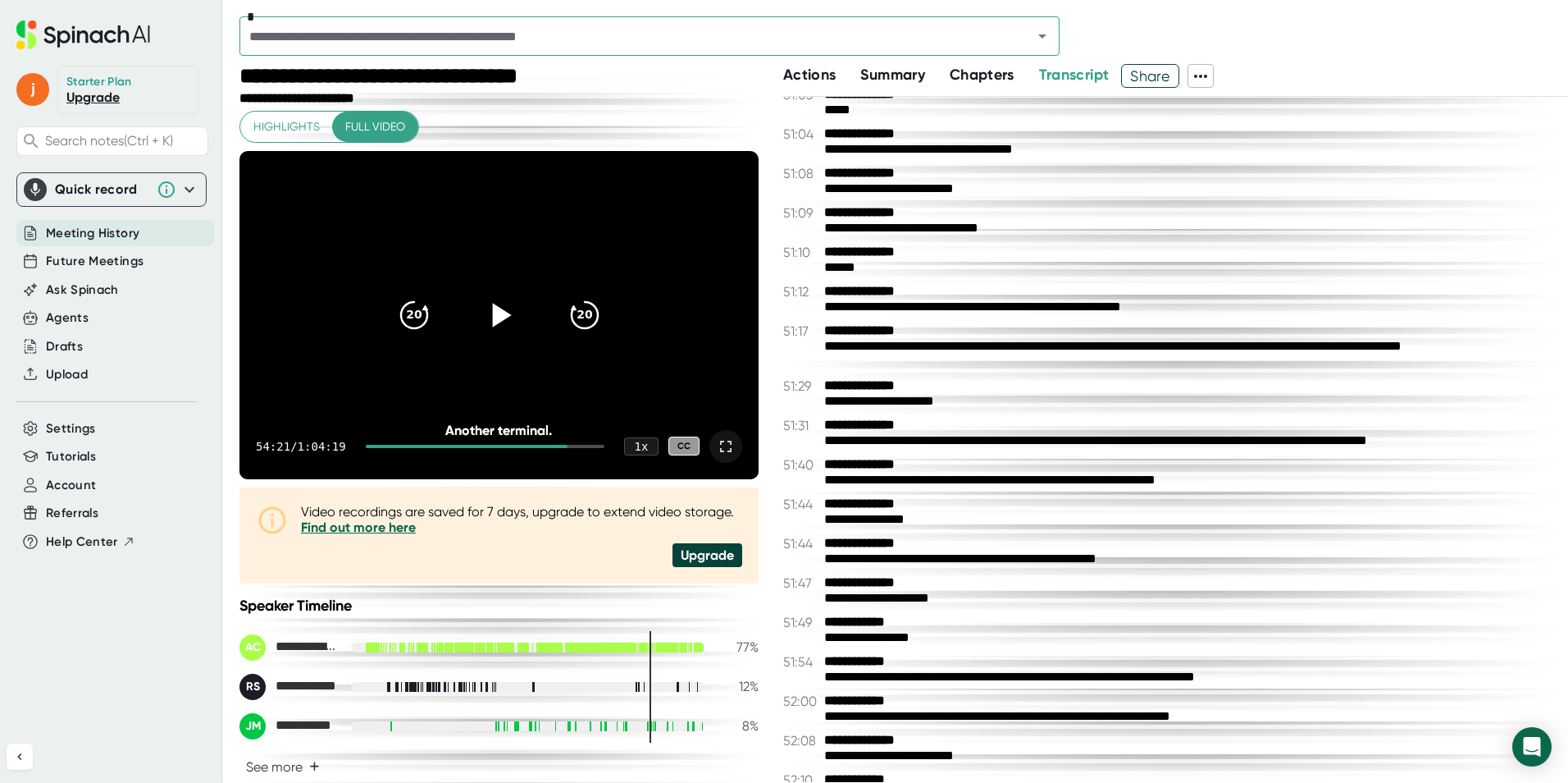
click at [486, 314] on icon at bounding box center [498, 314] width 41 height 41
click at [719, 449] on icon at bounding box center [726, 447] width 20 height 20
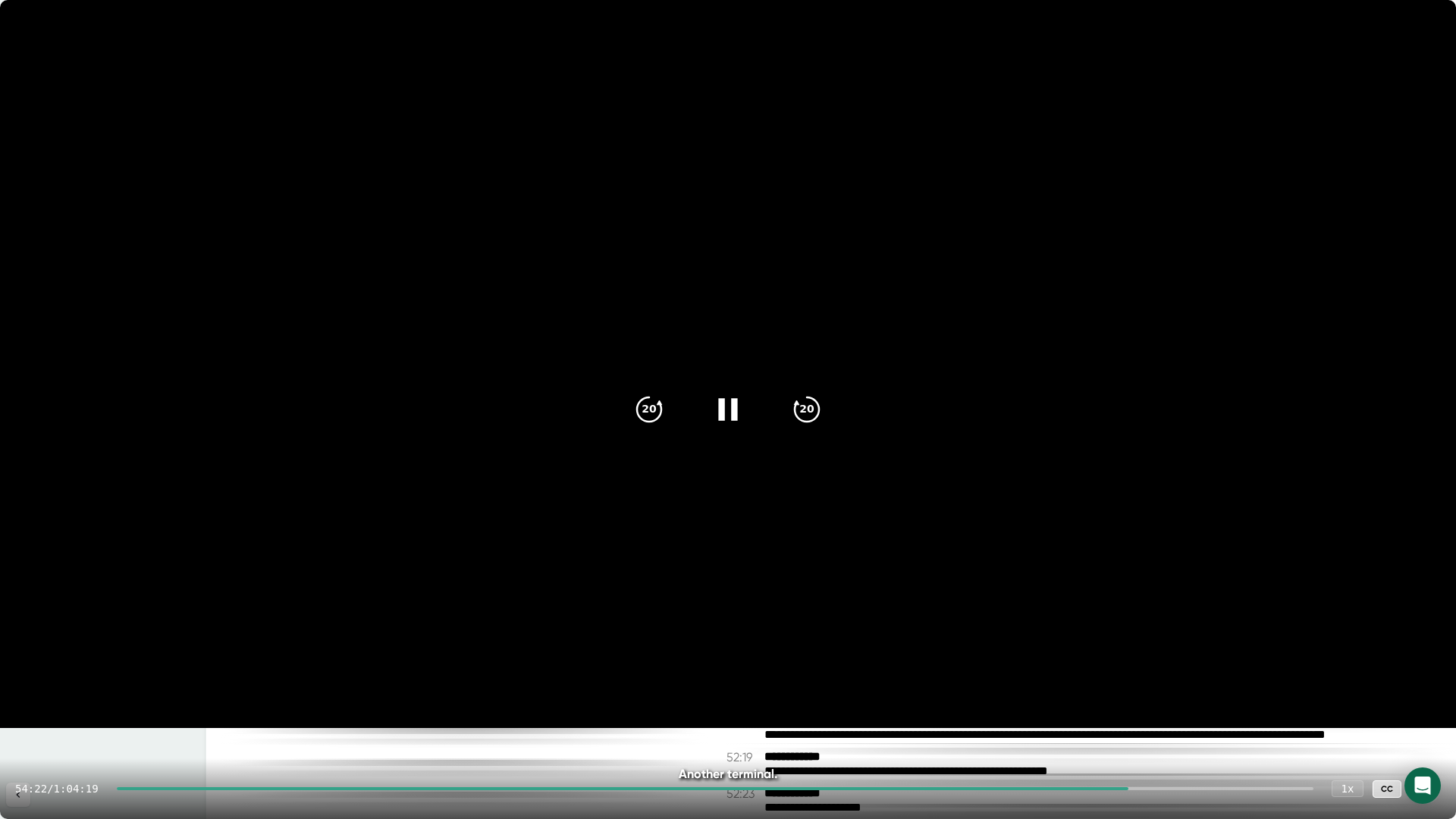
click at [648, 420] on icon "20" at bounding box center [649, 410] width 36 height 36
click at [736, 410] on icon at bounding box center [727, 409] width 19 height 22
click at [736, 410] on icon at bounding box center [730, 409] width 17 height 22
click at [736, 410] on icon at bounding box center [727, 409] width 19 height 22
click at [736, 410] on icon at bounding box center [730, 409] width 17 height 22
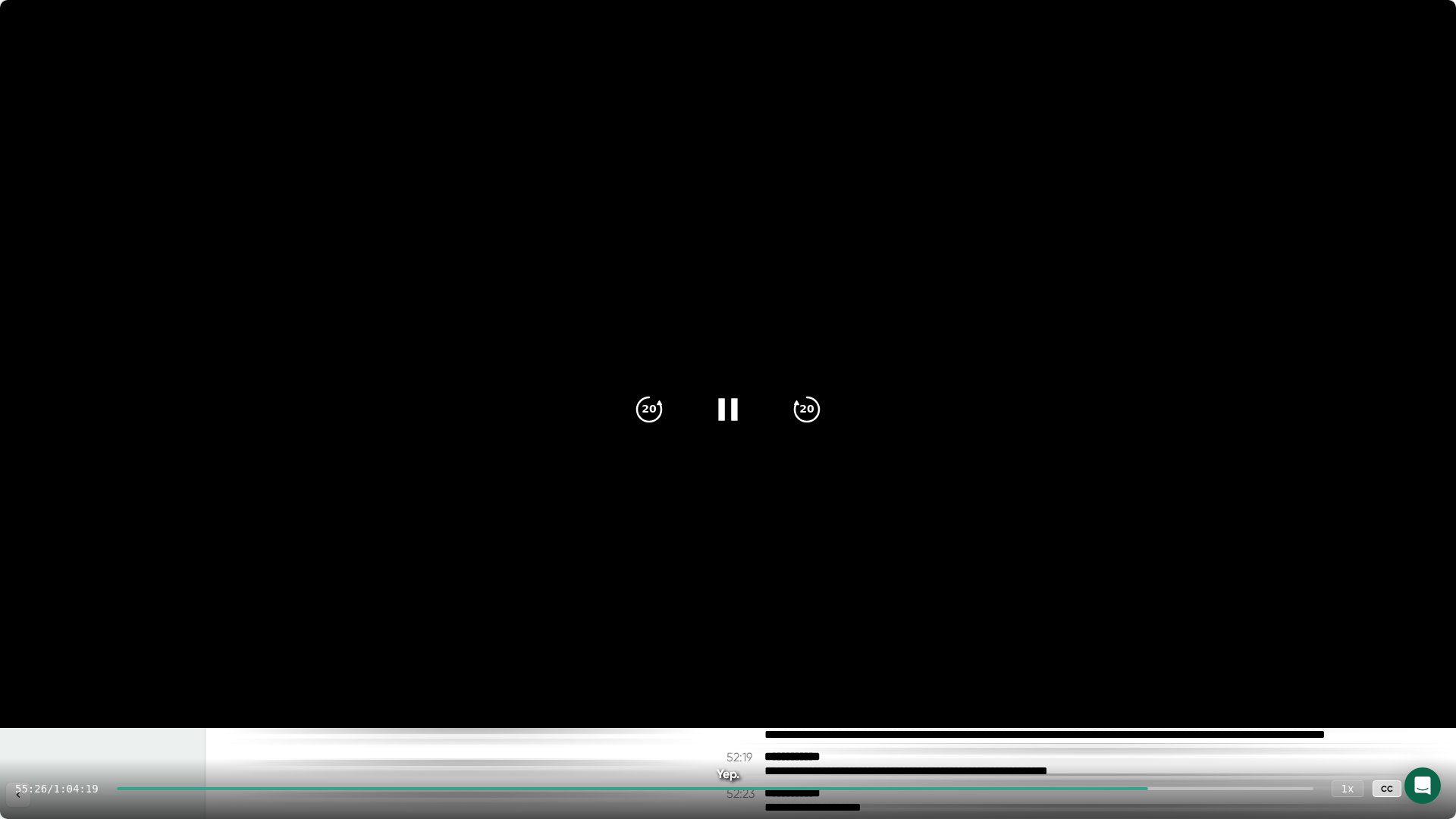
click at [709, 405] on div at bounding box center [728, 409] width 63 height 63
click at [1423, 790] on icon at bounding box center [1426, 789] width 11 height 11
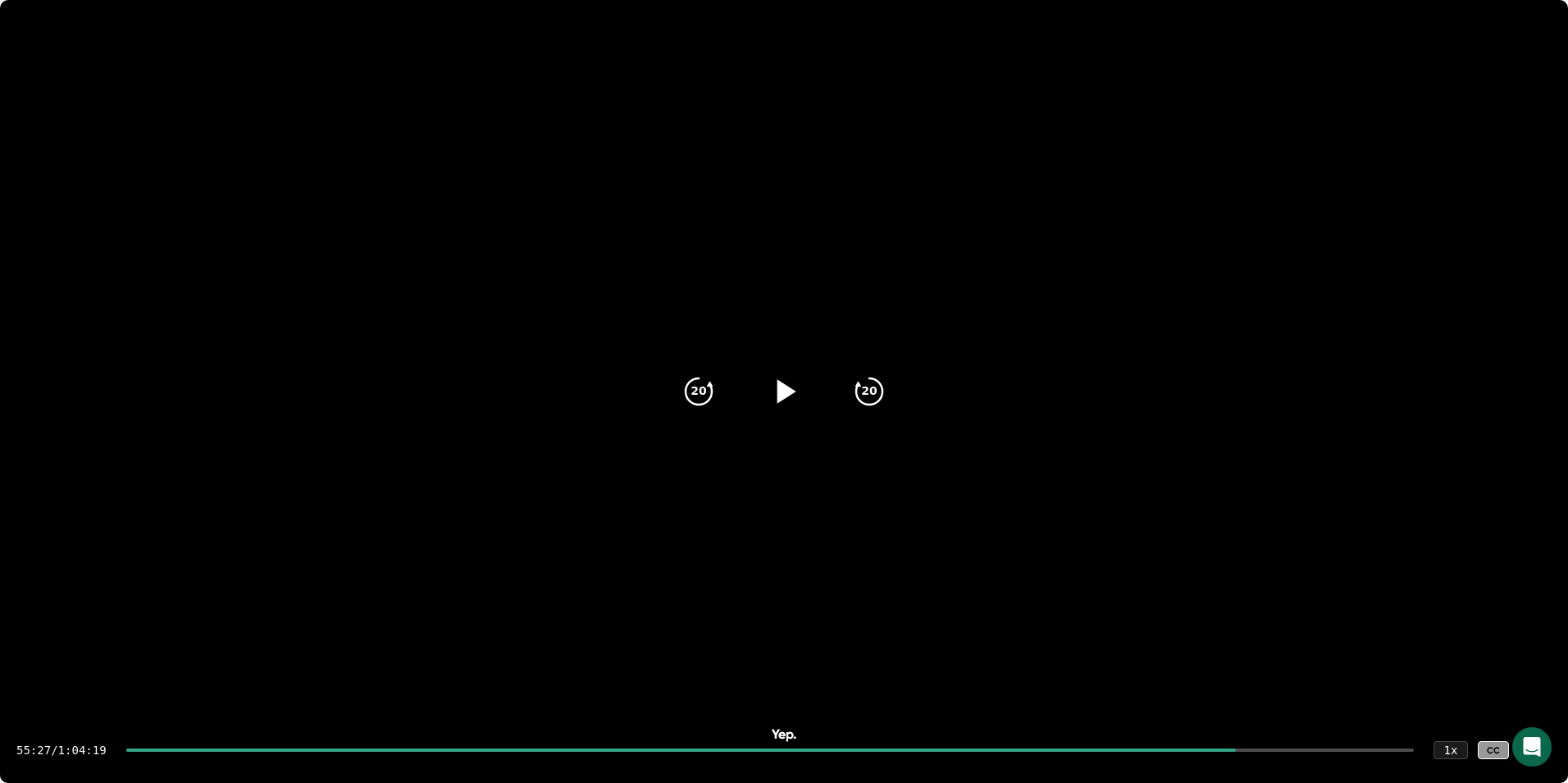
scroll to position [28150, 0]
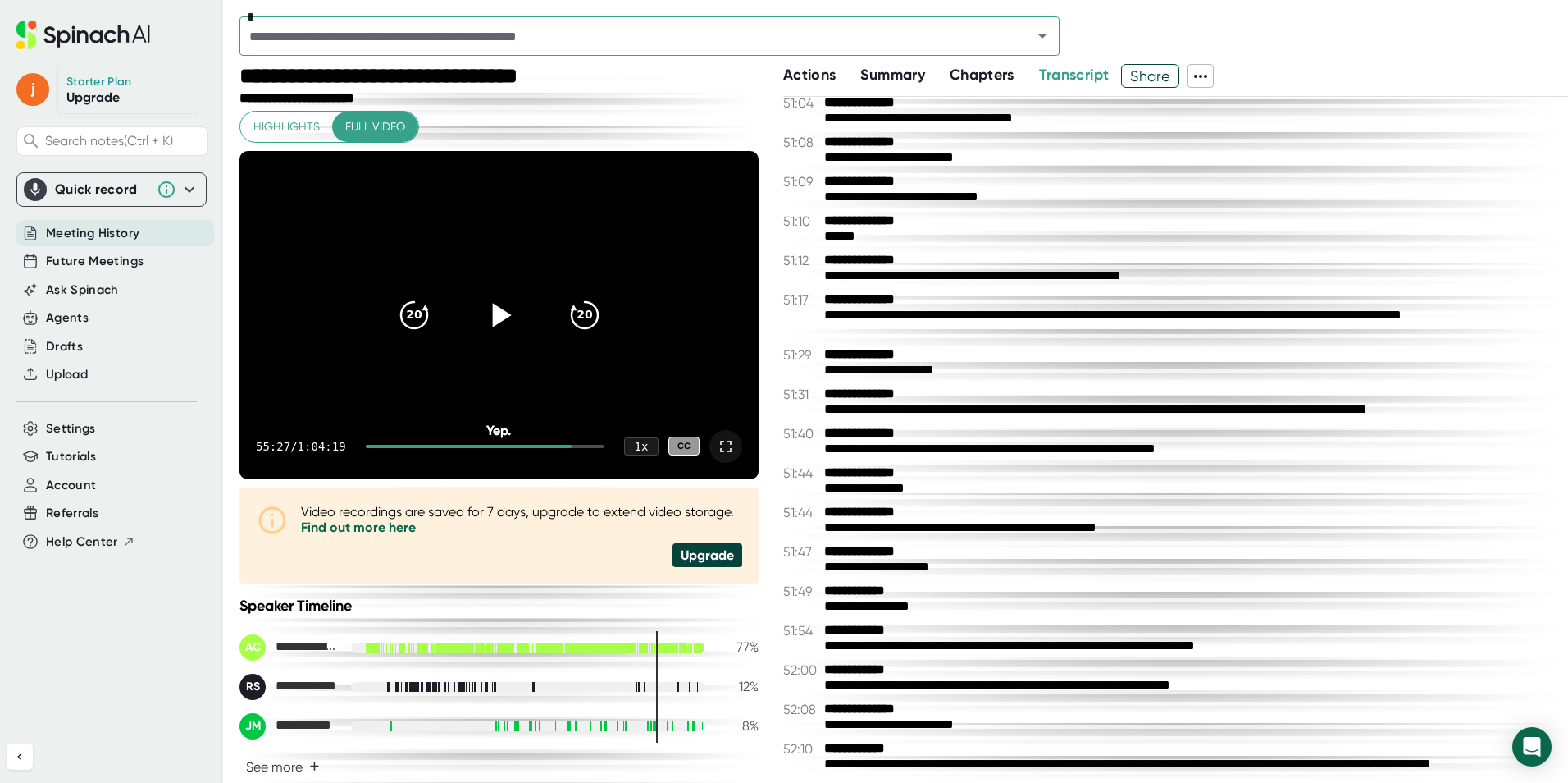
click at [716, 447] on icon at bounding box center [726, 447] width 20 height 20
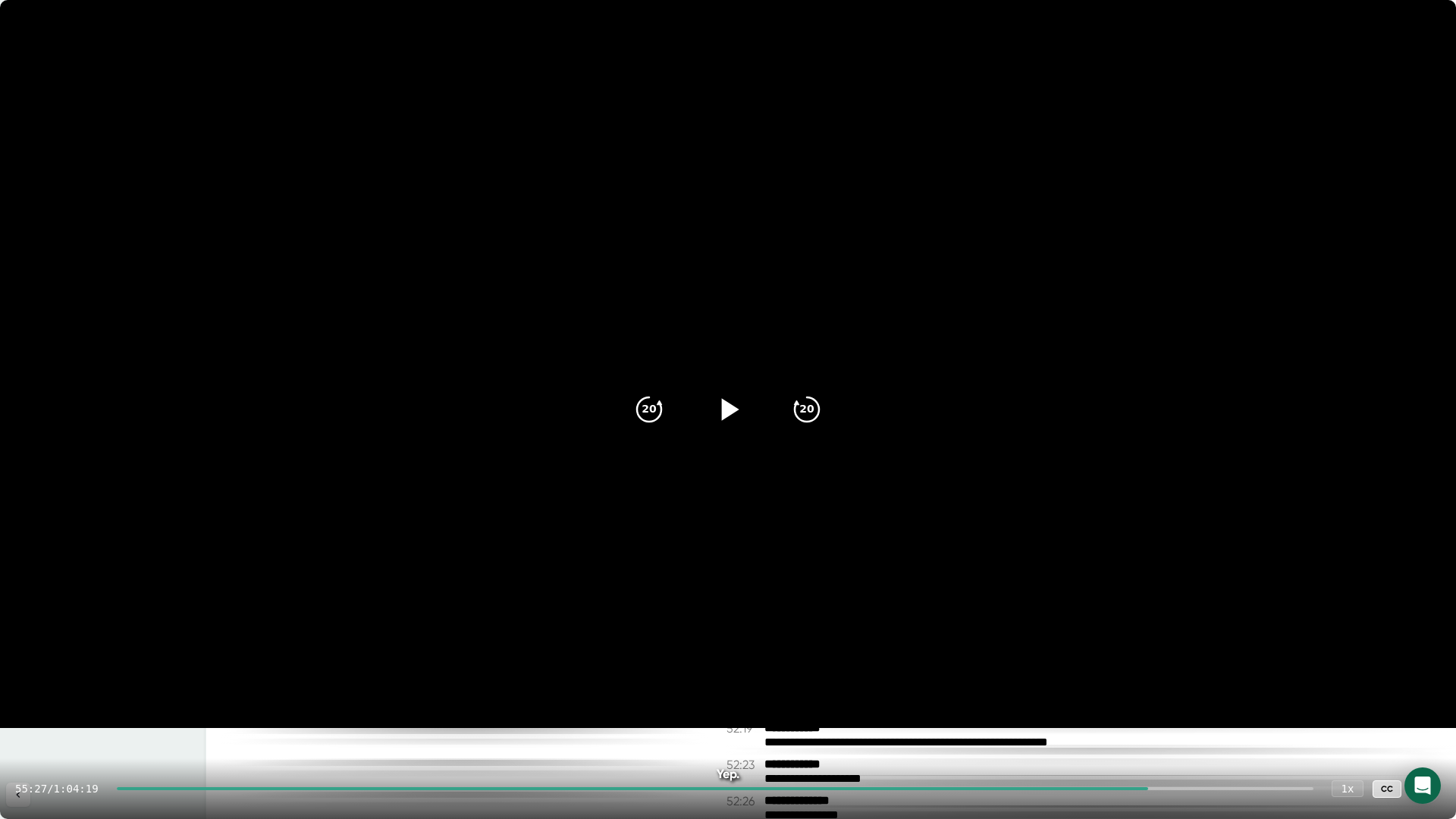
click at [709, 398] on div at bounding box center [728, 409] width 63 height 63
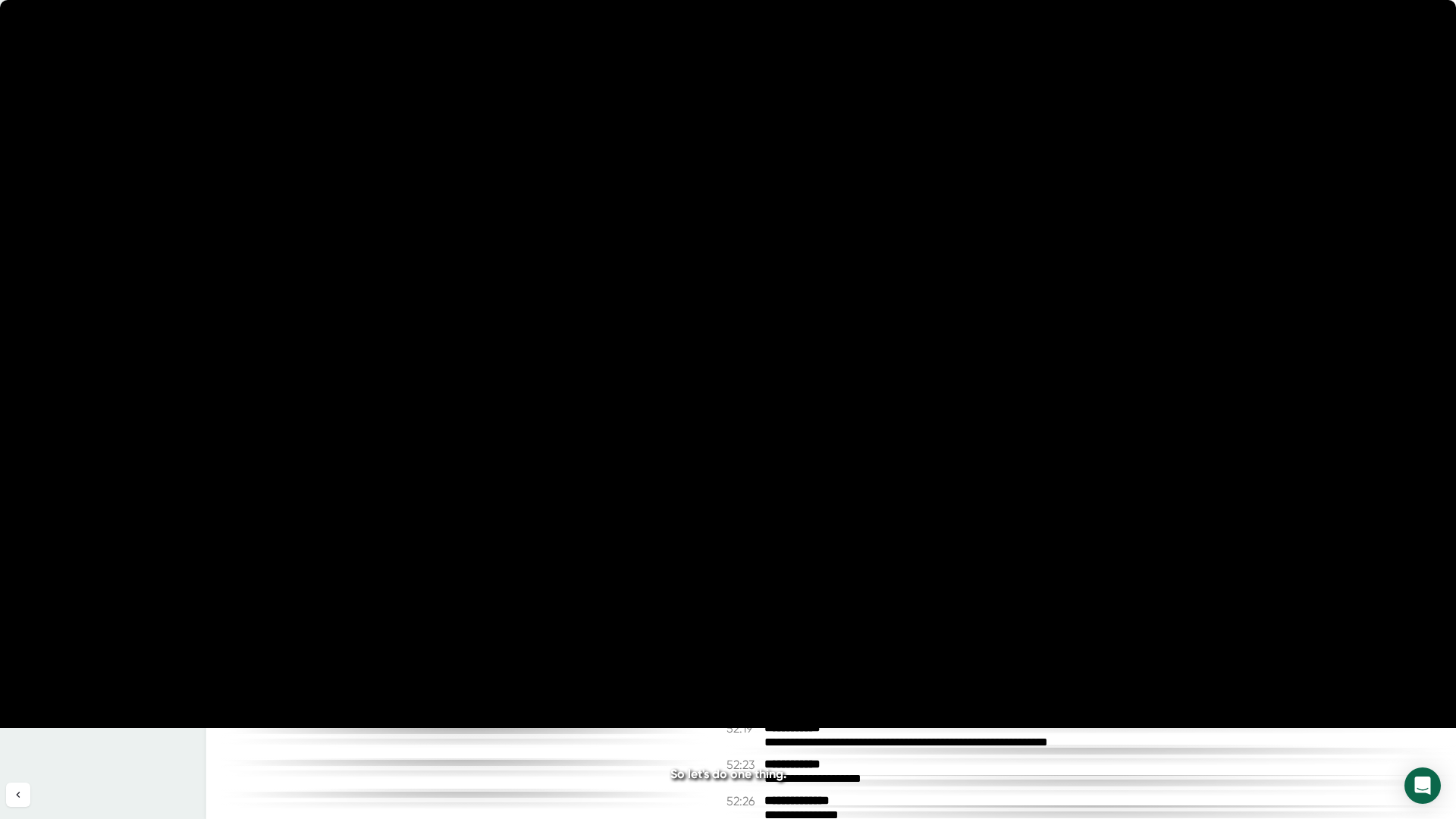
drag, startPoint x: 724, startPoint y: 424, endPoint x: 719, endPoint y: 461, distance: 37.3
click at [719, 461] on video at bounding box center [728, 363] width 1456 height 728
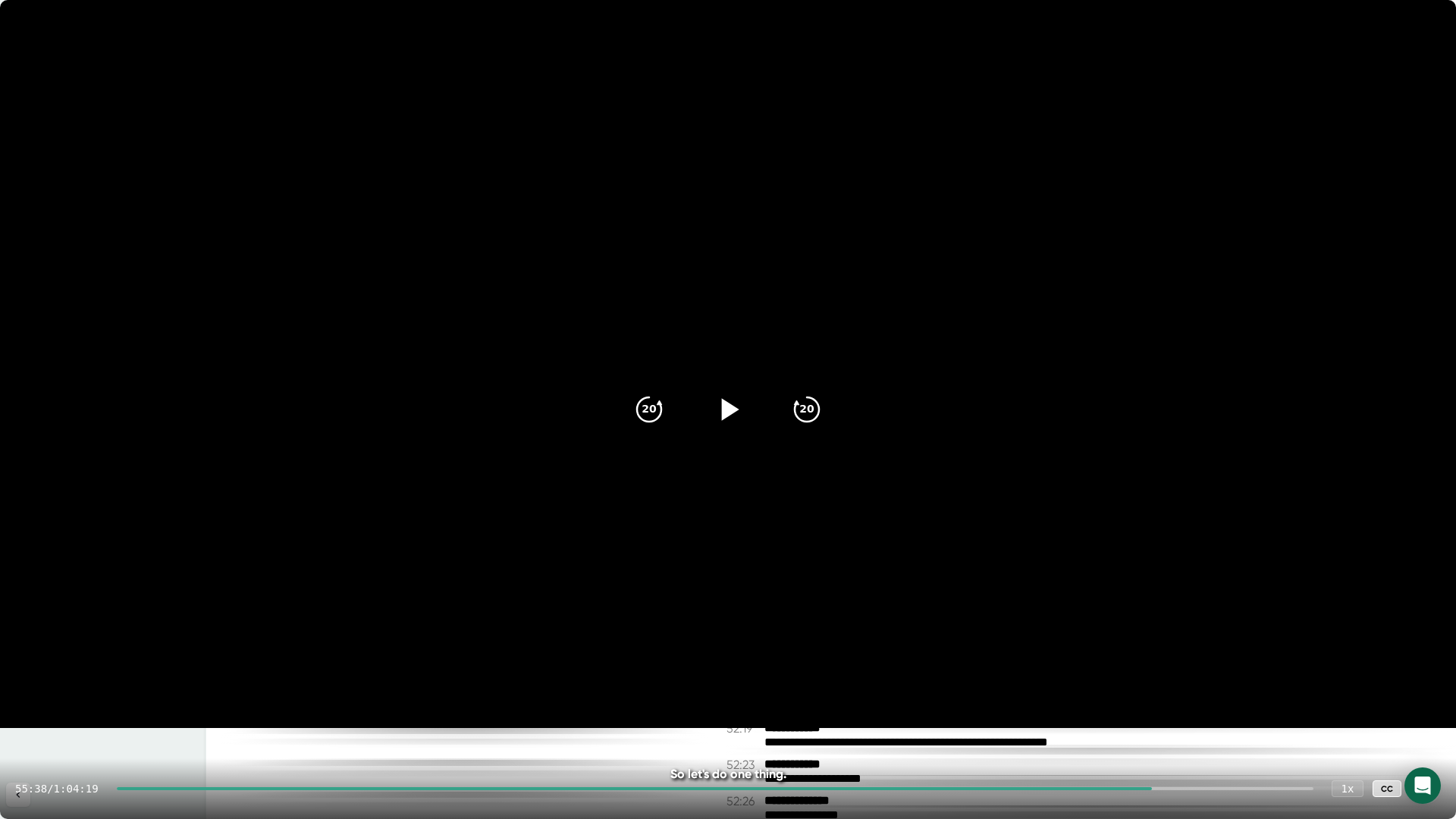
click at [728, 416] on icon at bounding box center [728, 410] width 38 height 38
click at [736, 410] on icon at bounding box center [727, 409] width 19 height 22
click at [736, 410] on icon at bounding box center [730, 409] width 17 height 22
click at [737, 412] on icon at bounding box center [728, 410] width 38 height 38
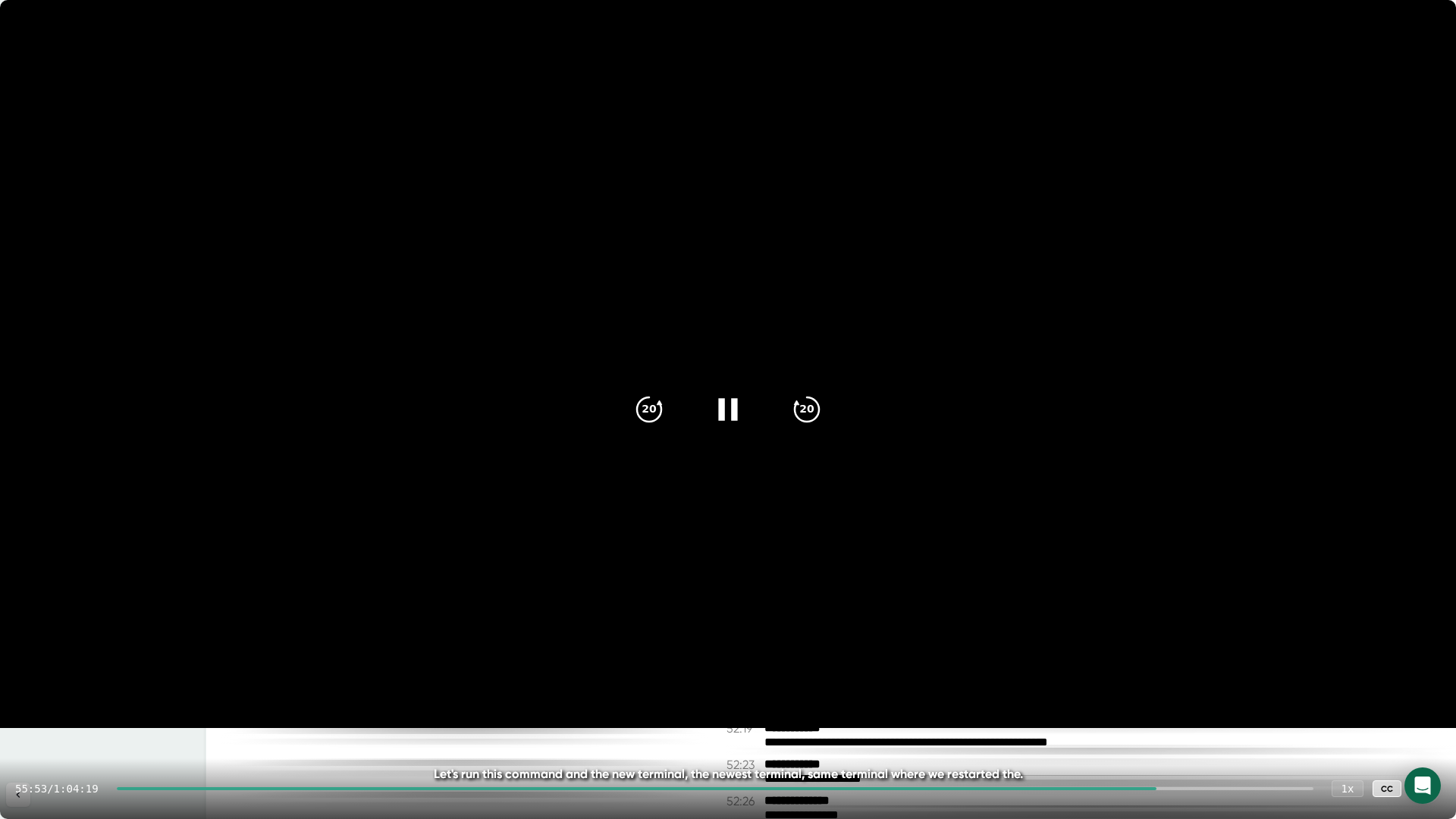
click at [733, 424] on icon at bounding box center [728, 410] width 38 height 38
click at [734, 425] on div at bounding box center [728, 409] width 63 height 63
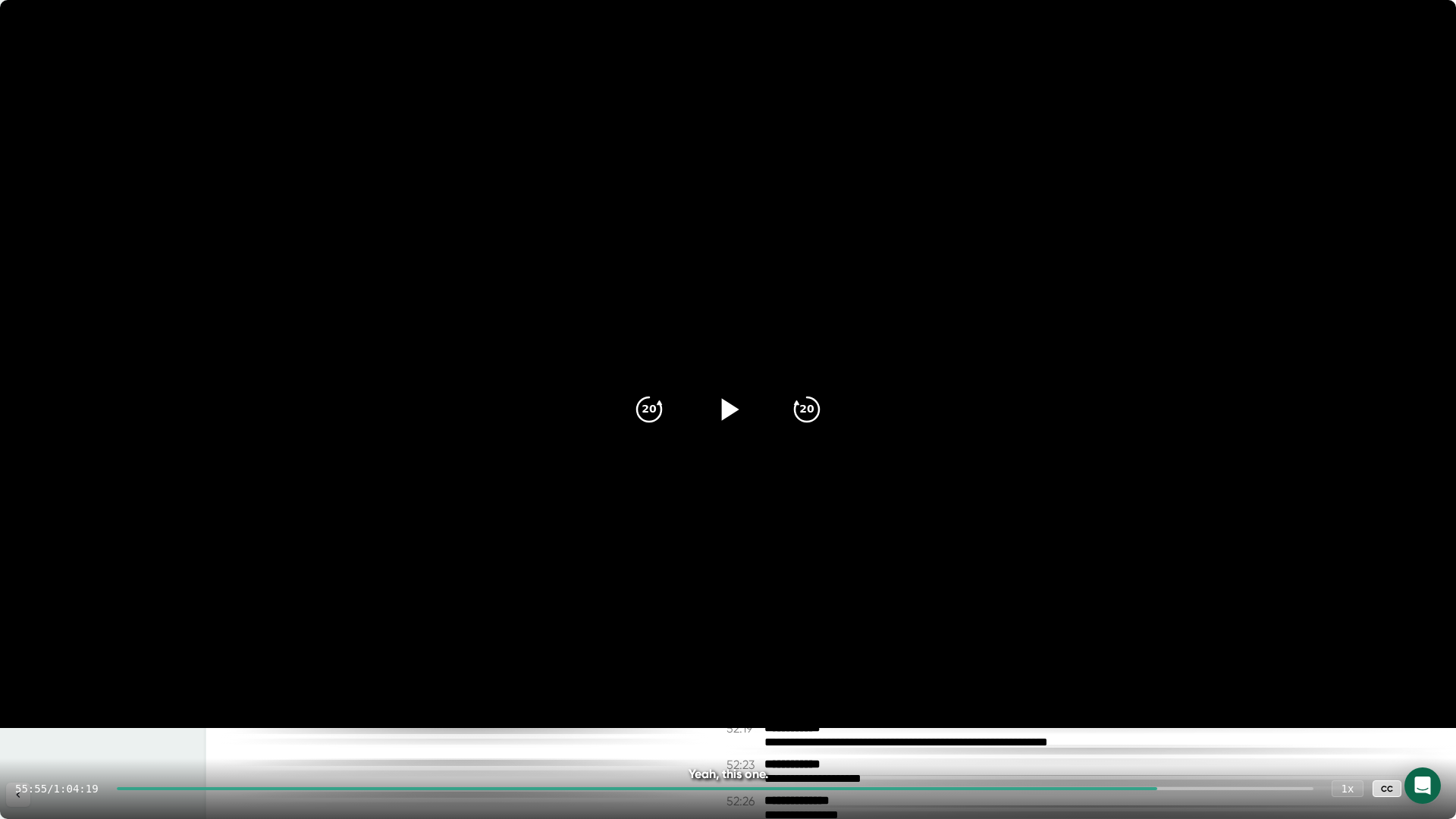
click at [1425, 796] on icon at bounding box center [1426, 789] width 18 height 18
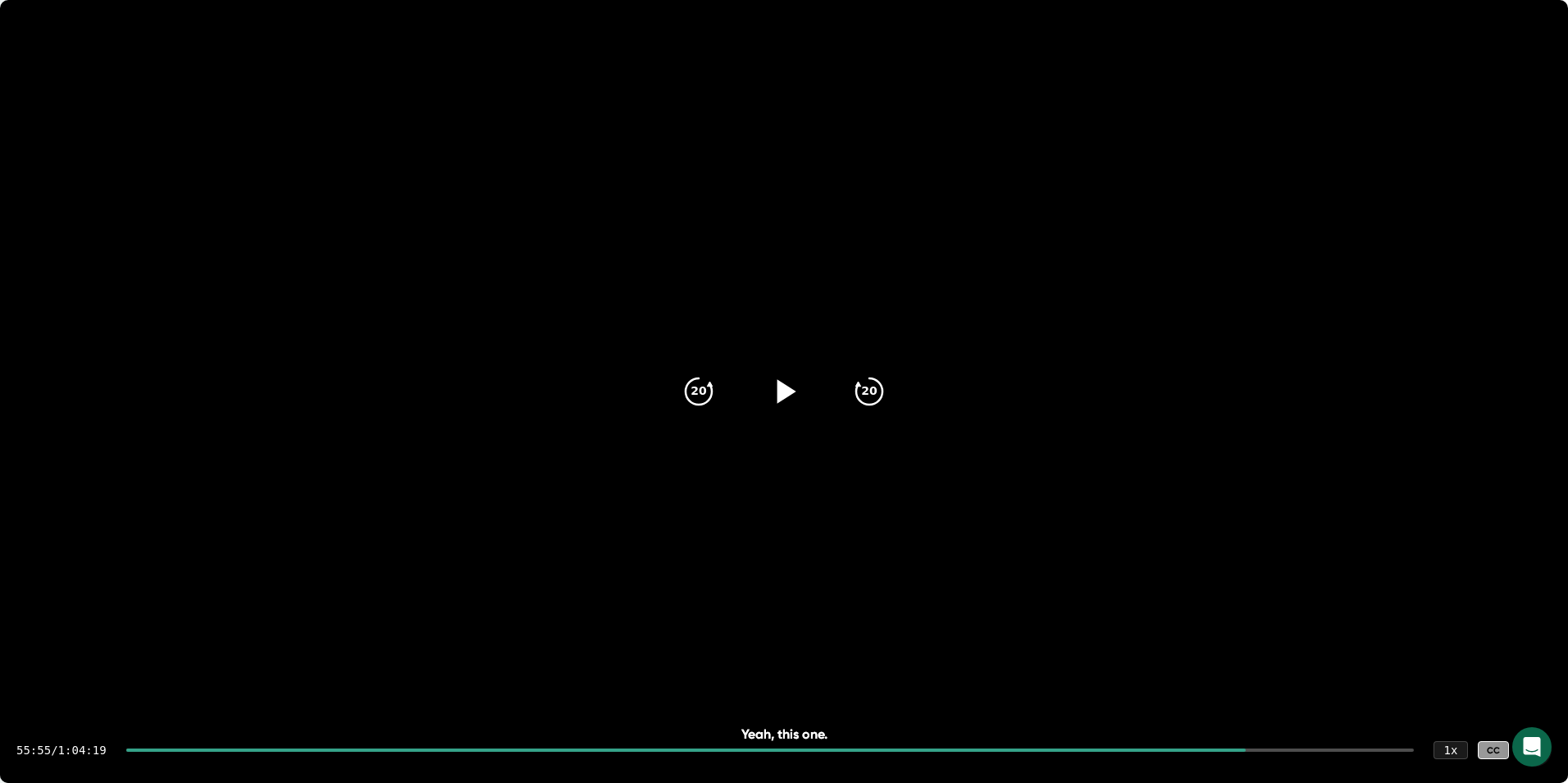
scroll to position [28181, 0]
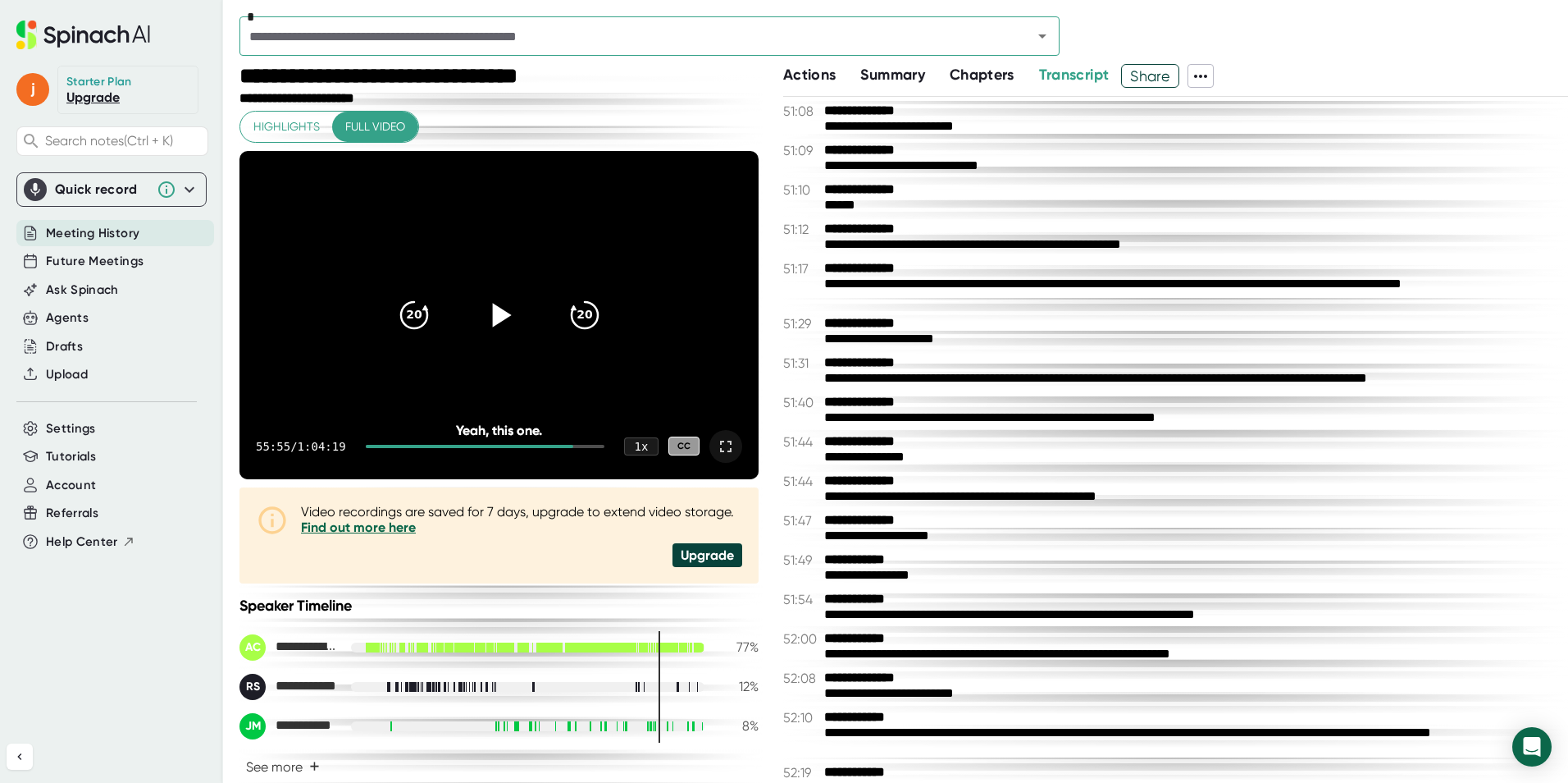
drag, startPoint x: 727, startPoint y: 450, endPoint x: 728, endPoint y: 512, distance: 62.0
click at [727, 450] on div at bounding box center [726, 446] width 33 height 33
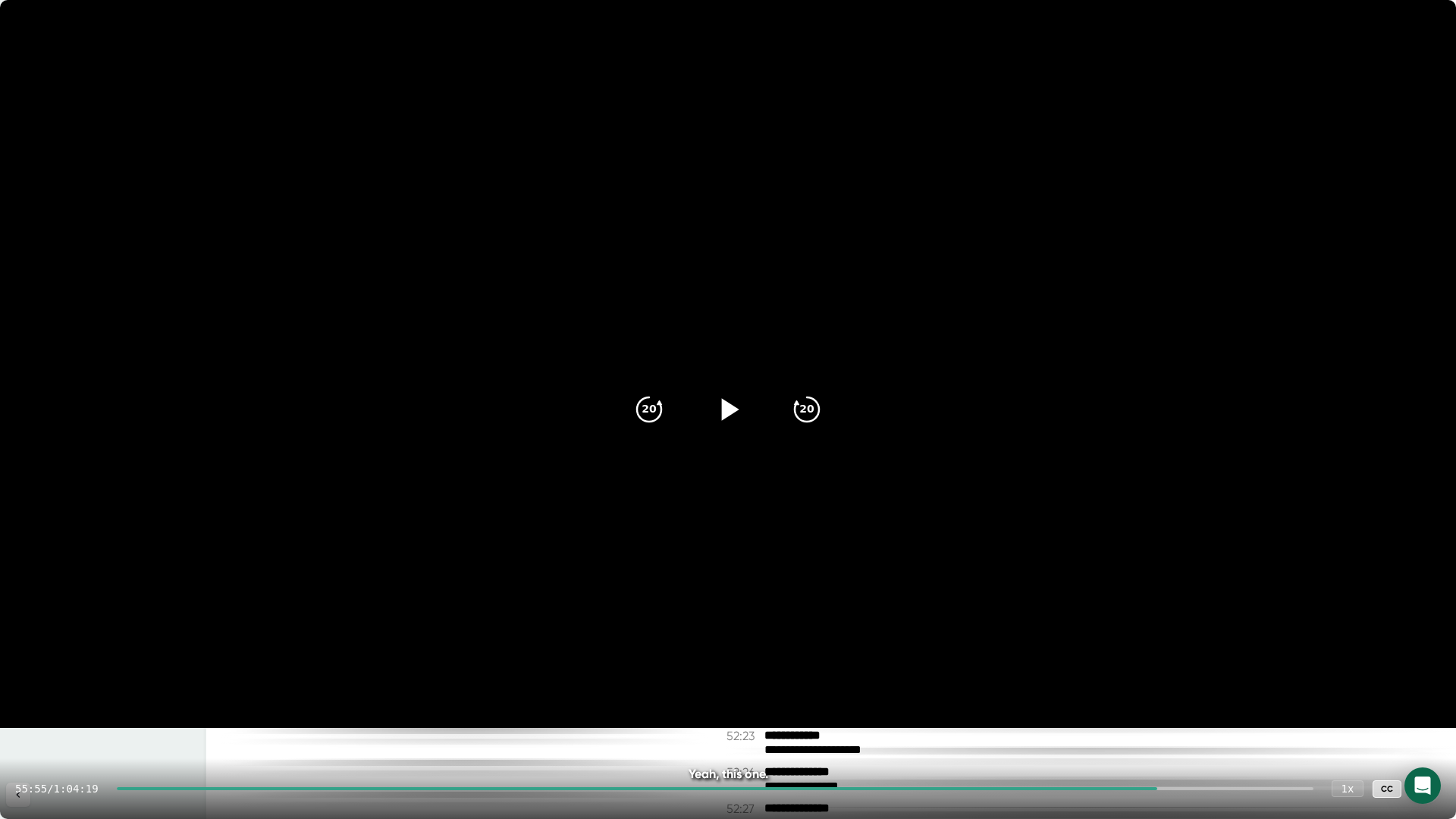
click at [1424, 784] on icon at bounding box center [1426, 789] width 18 height 18
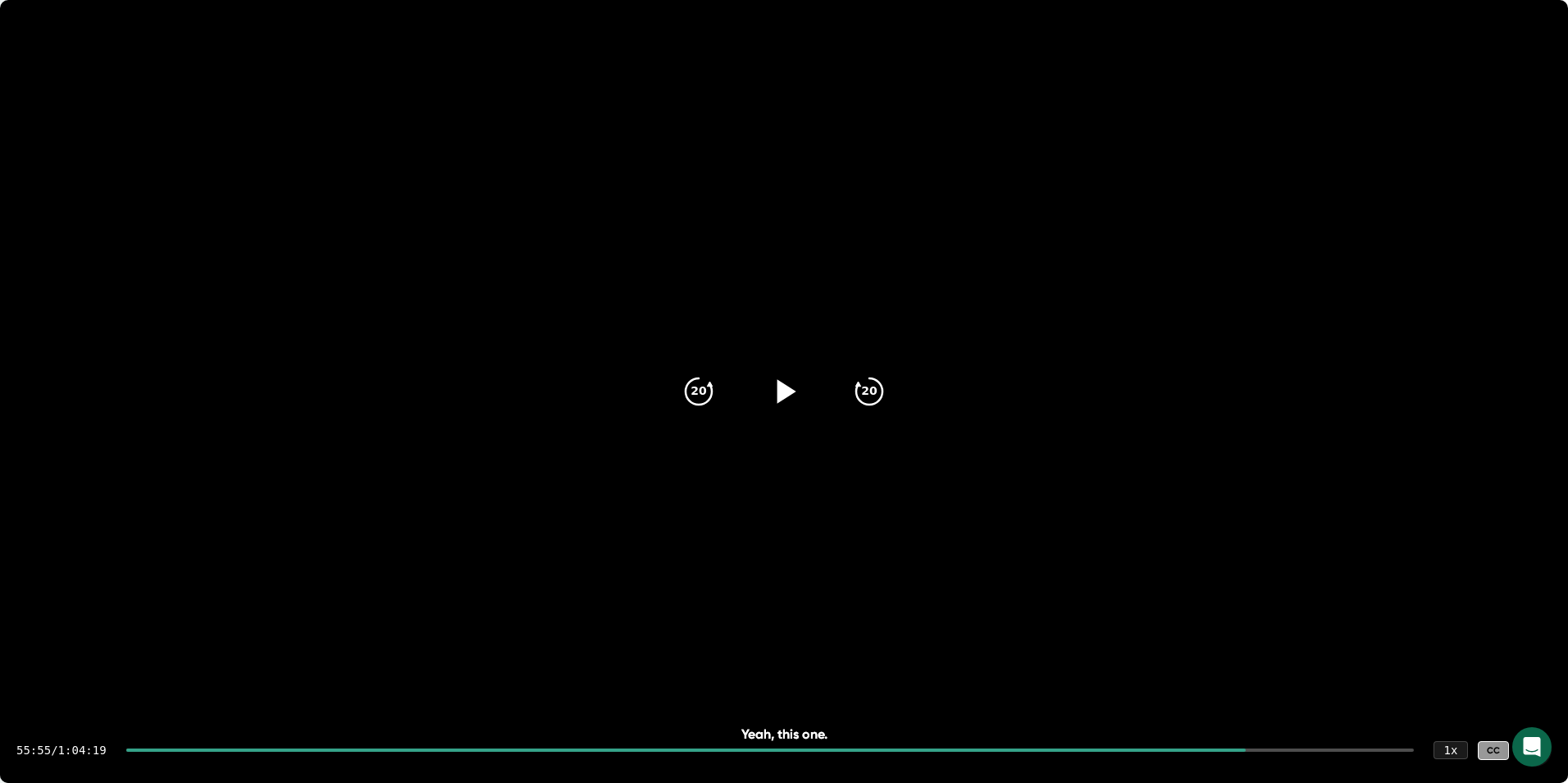
scroll to position [28212, 0]
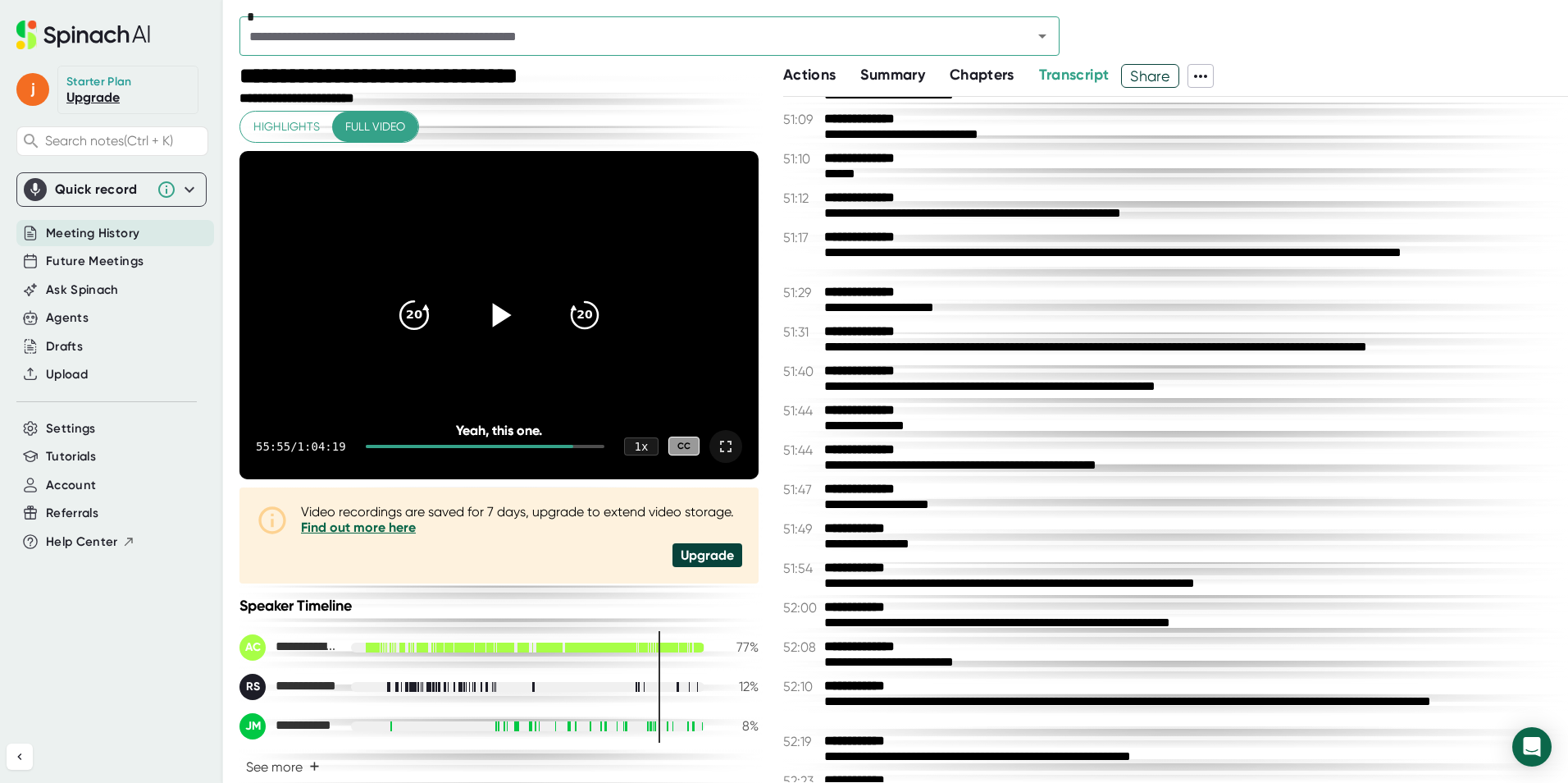
click at [417, 321] on icon "20" at bounding box center [414, 314] width 41 height 41
click at [492, 321] on icon at bounding box center [501, 315] width 19 height 24
click at [408, 325] on icon "20" at bounding box center [414, 314] width 41 height 41
click at [488, 313] on icon at bounding box center [498, 315] width 21 height 24
click at [716, 452] on icon at bounding box center [726, 447] width 20 height 20
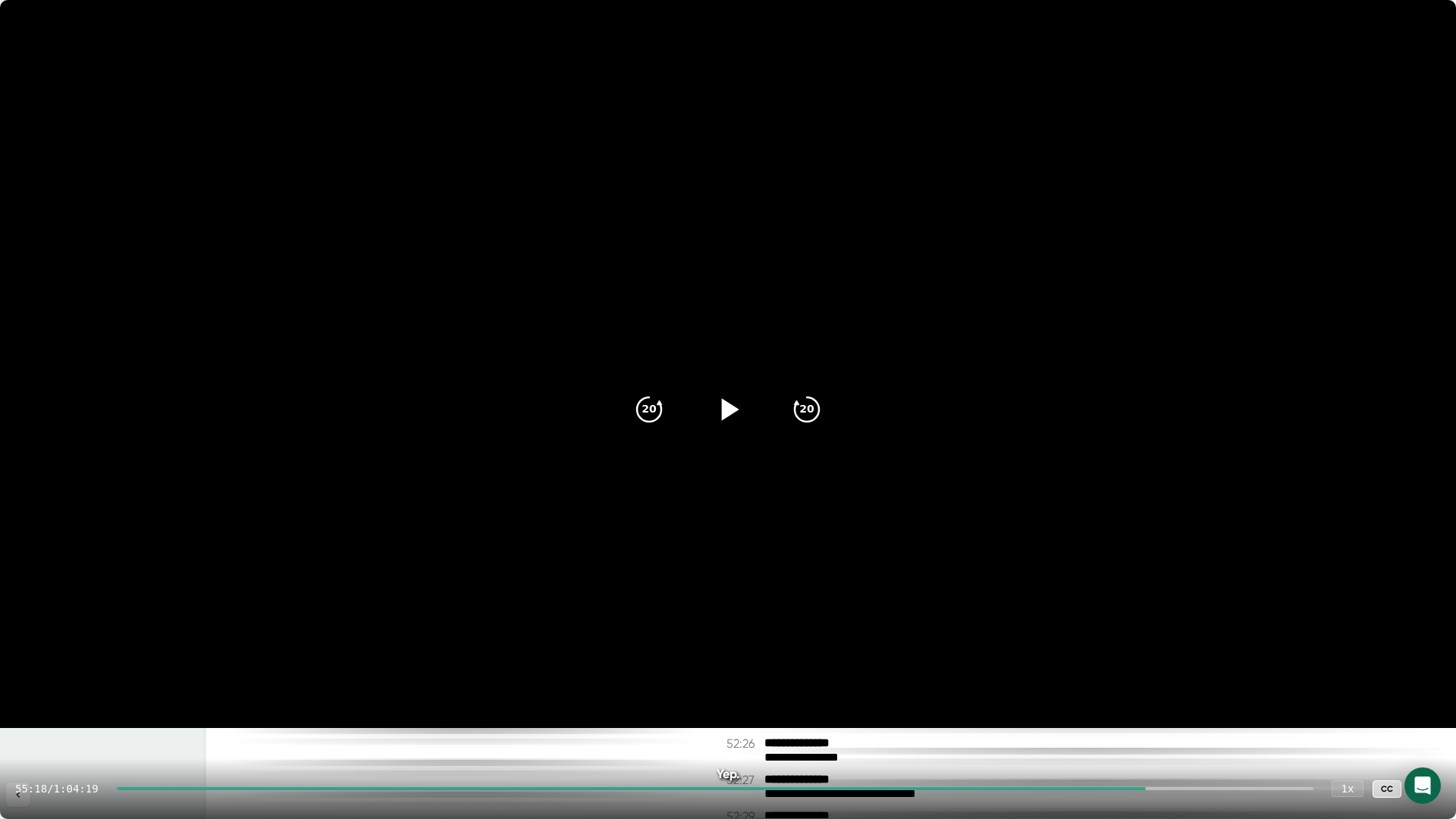
click at [723, 409] on icon at bounding box center [730, 409] width 17 height 22
click at [731, 400] on icon at bounding box center [728, 410] width 38 height 38
click at [734, 414] on icon at bounding box center [728, 410] width 38 height 38
click at [727, 419] on icon at bounding box center [728, 410] width 38 height 38
click at [1429, 788] on icon at bounding box center [1426, 789] width 18 height 18
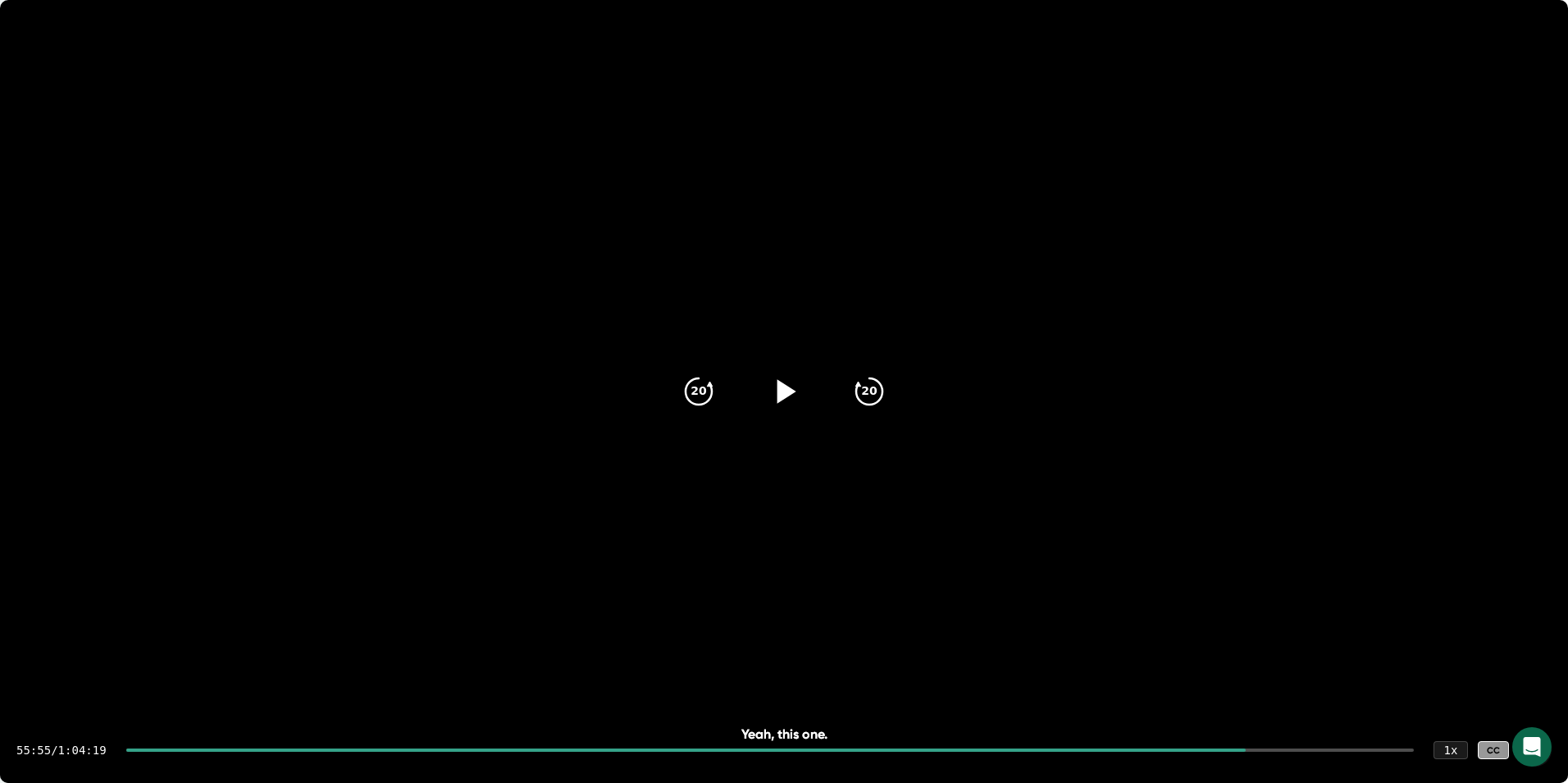
scroll to position [28243, 0]
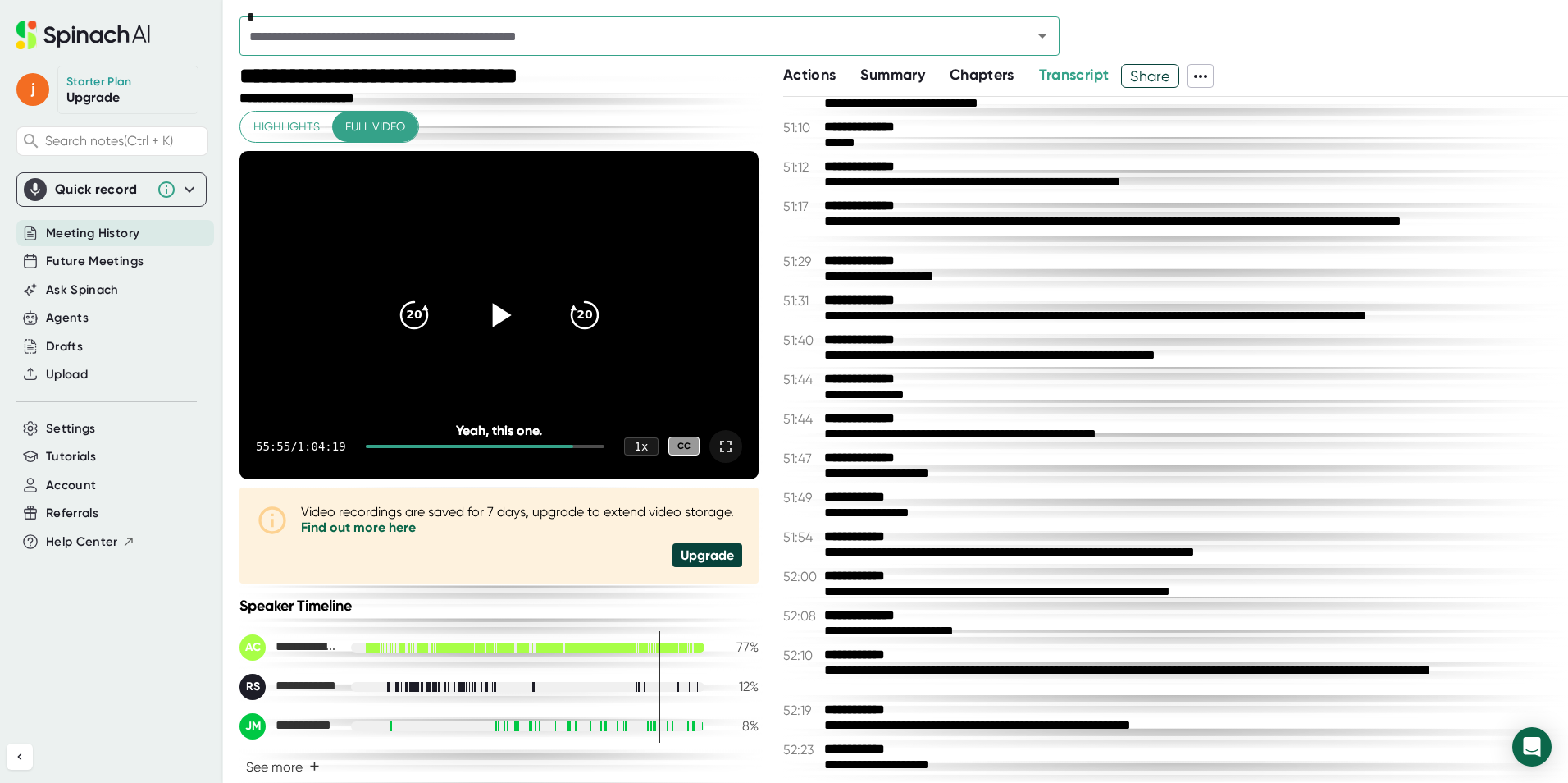
click at [716, 447] on icon at bounding box center [726, 447] width 20 height 20
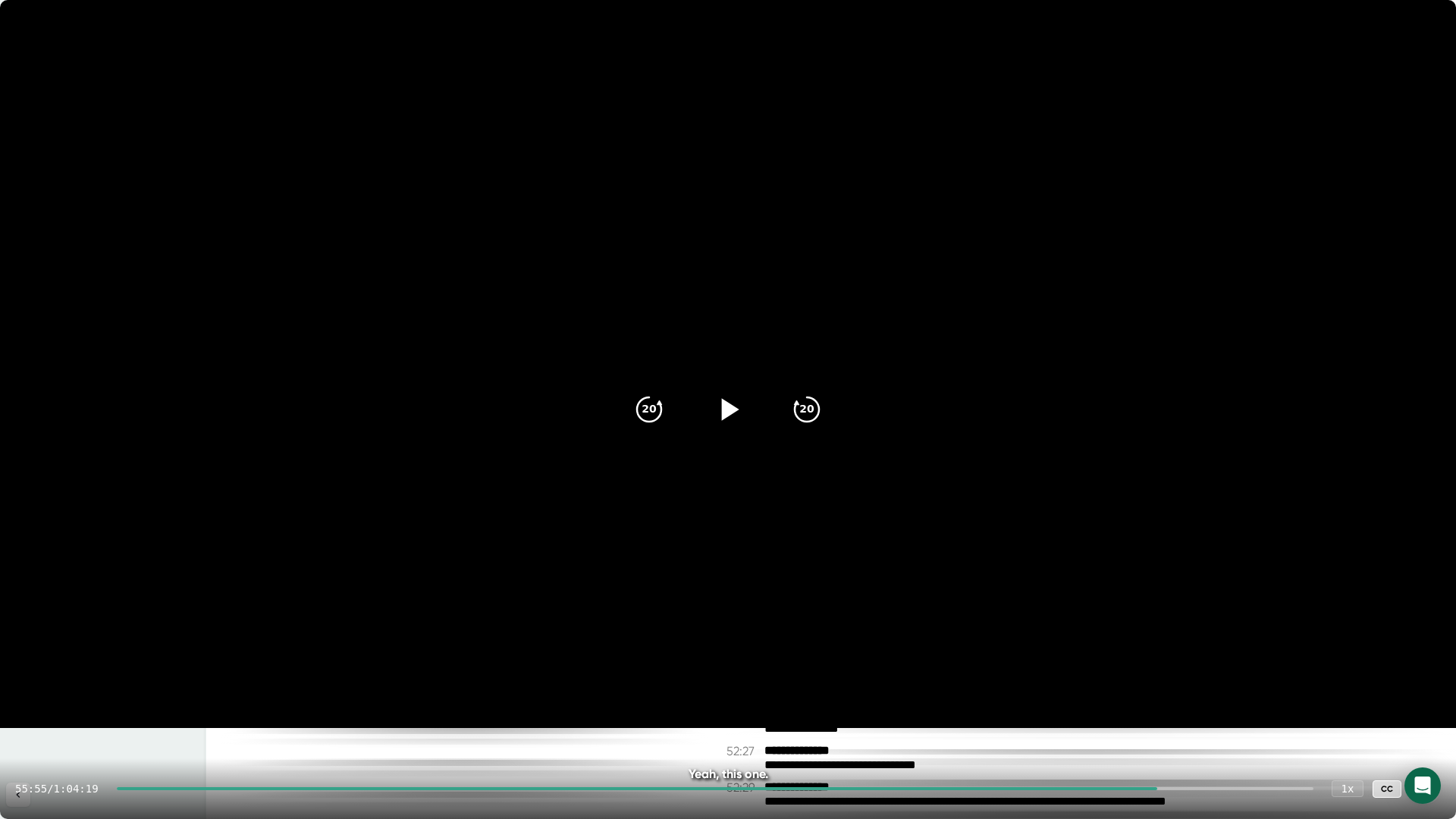
click at [1434, 777] on div at bounding box center [1426, 789] width 30 height 30
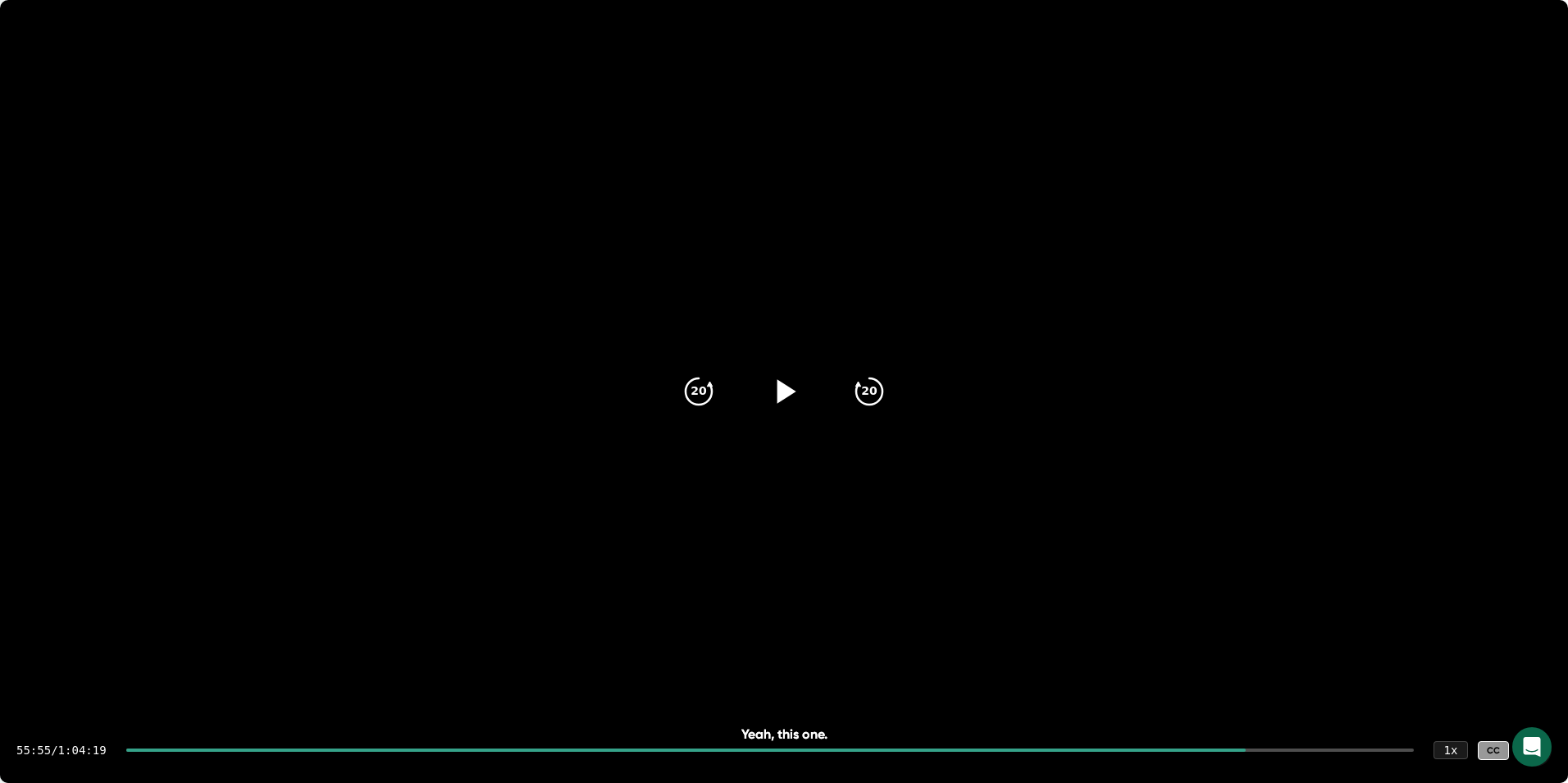
scroll to position [28275, 0]
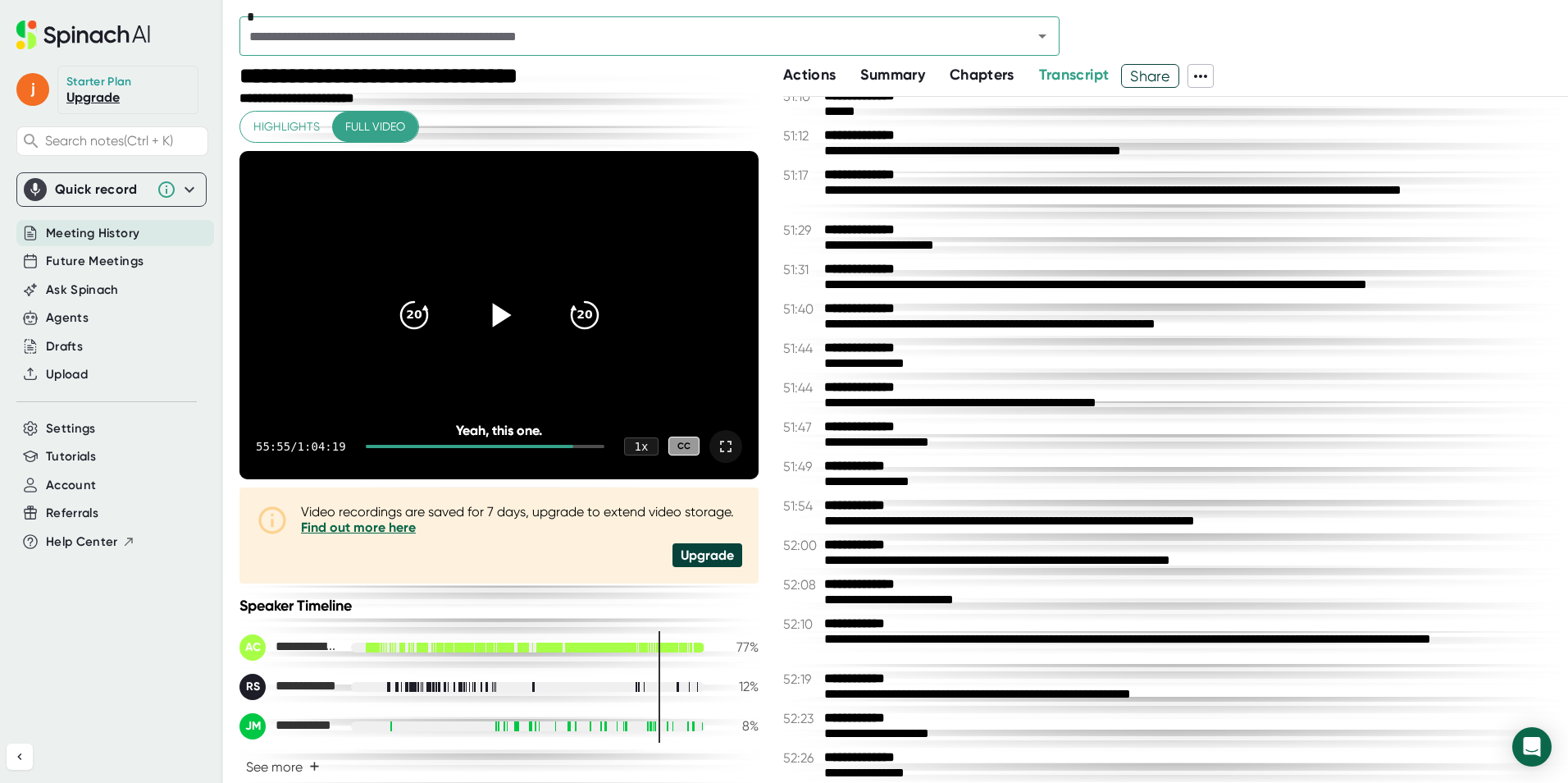
click at [720, 448] on icon at bounding box center [726, 447] width 20 height 20
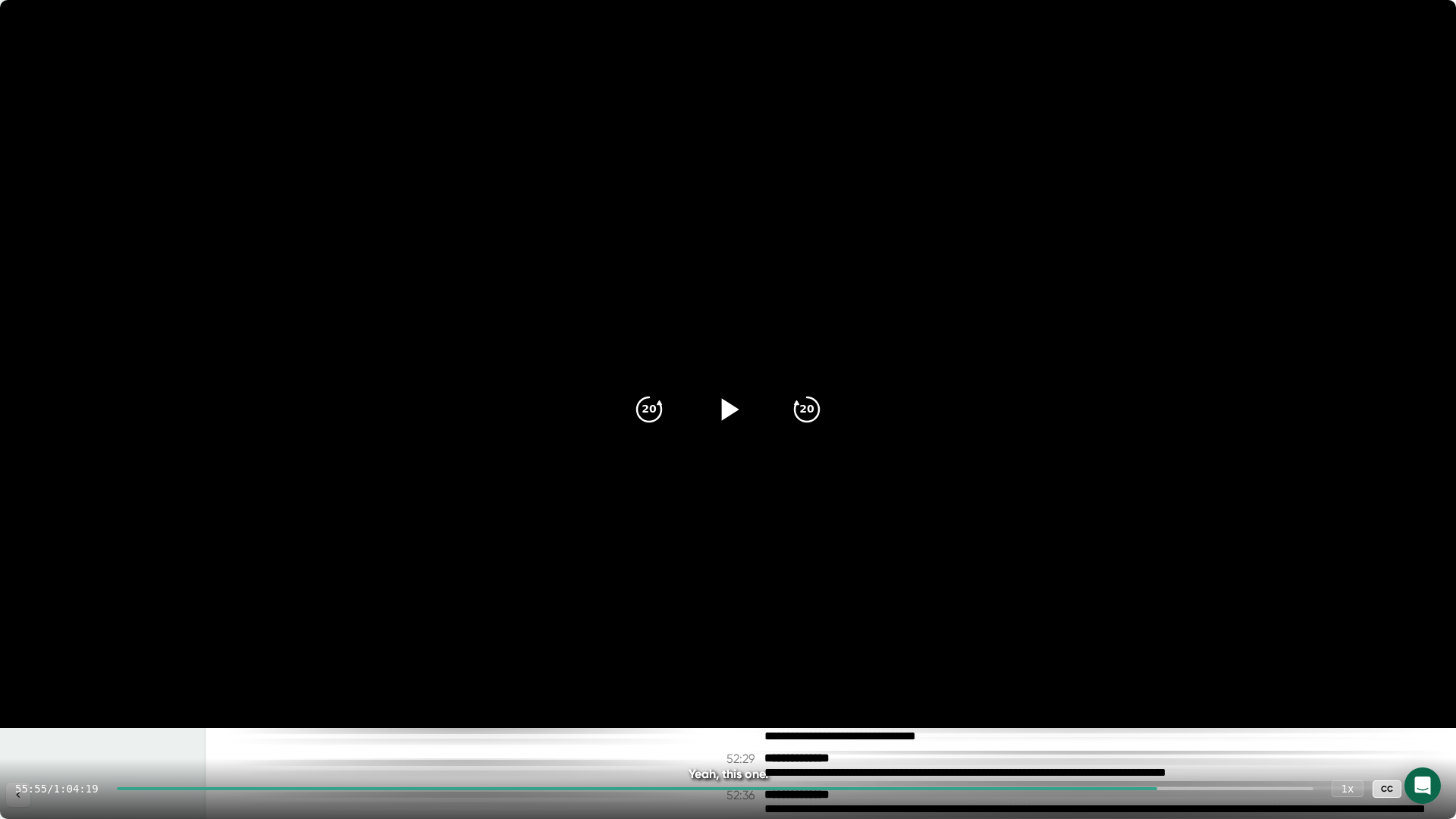
click at [1429, 789] on icon at bounding box center [1426, 789] width 18 height 18
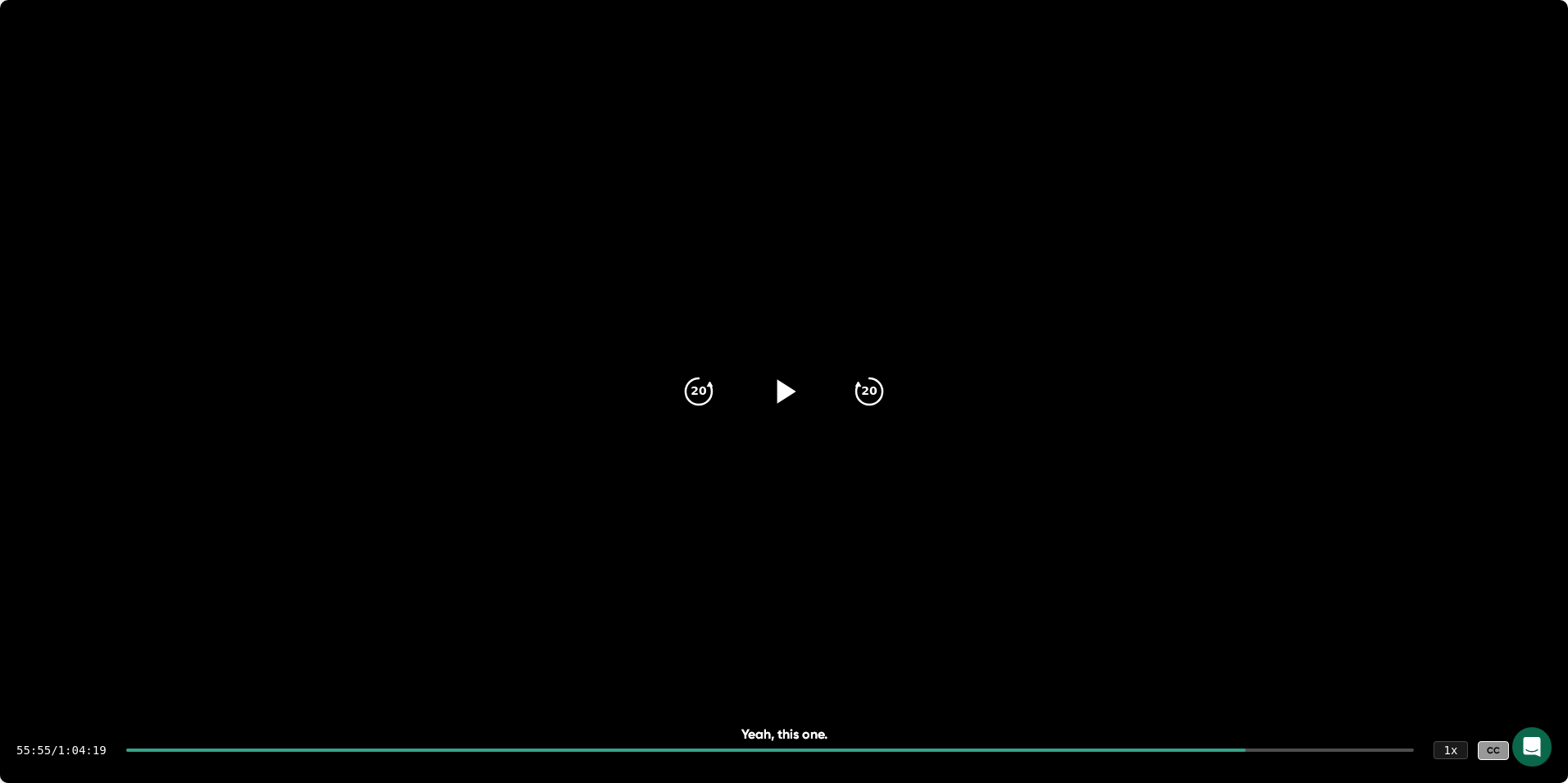
scroll to position [28306, 0]
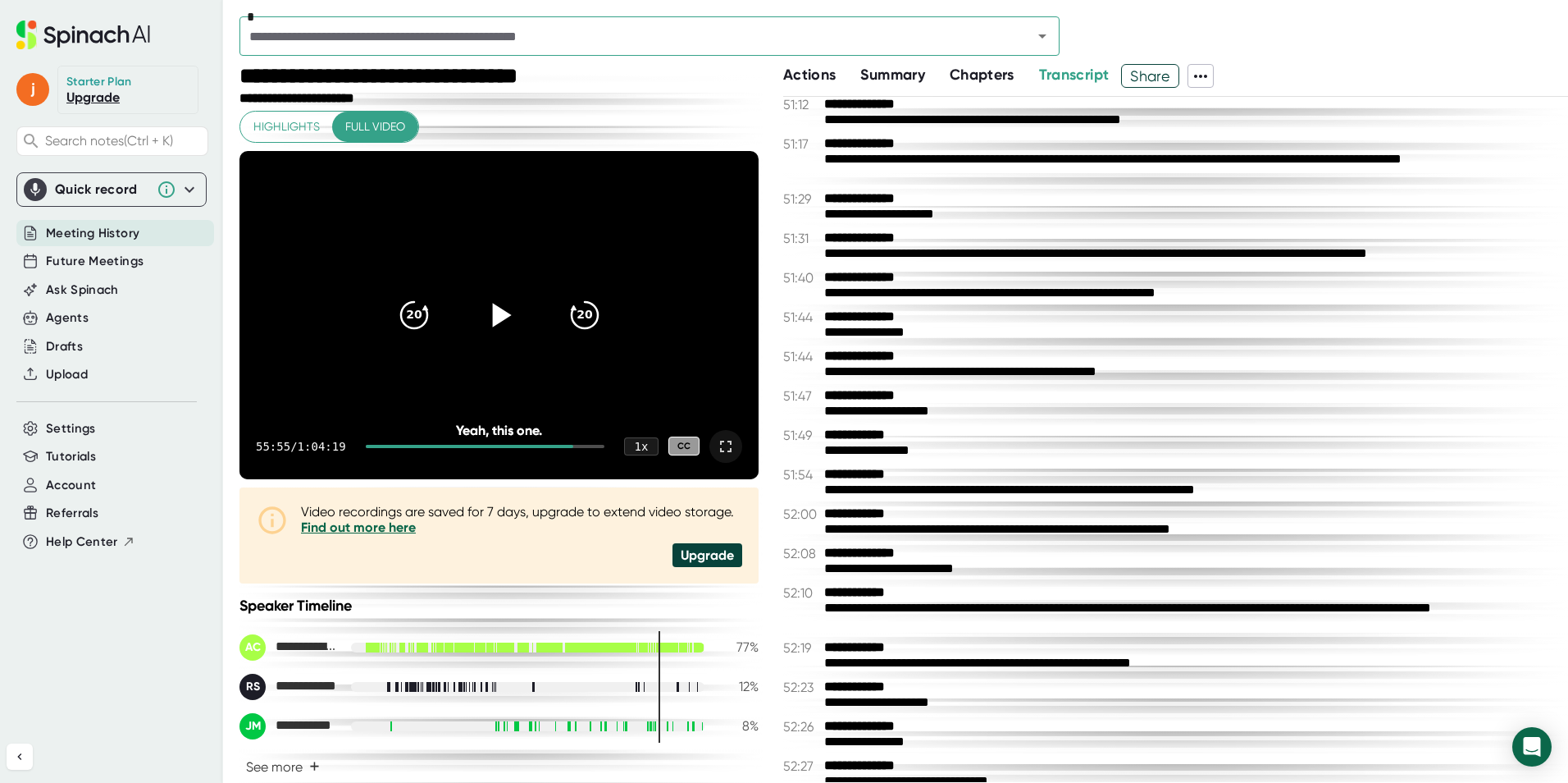
click at [720, 441] on icon at bounding box center [726, 446] width 12 height 12
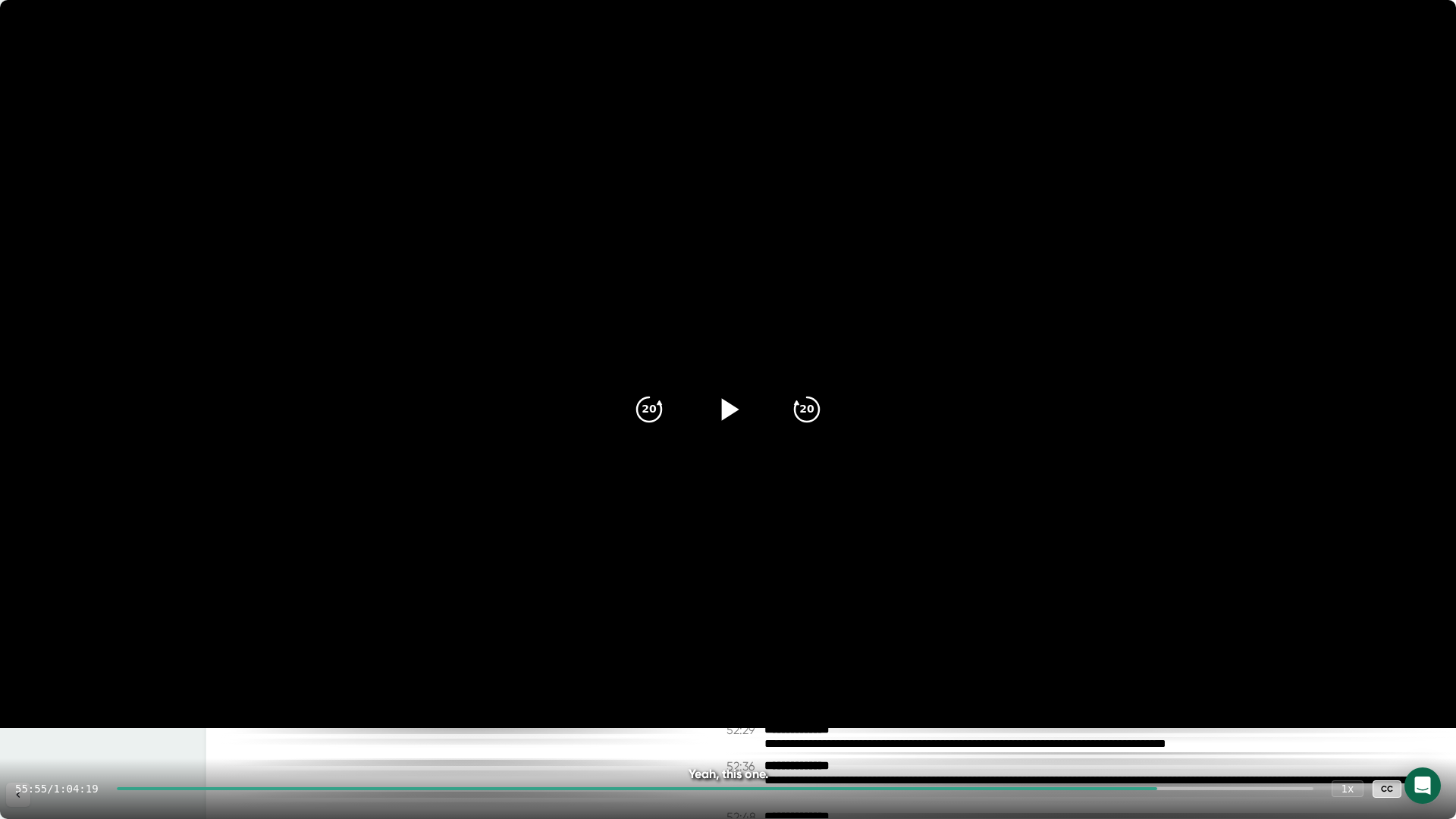
click at [1426, 790] on icon at bounding box center [1426, 789] width 18 height 18
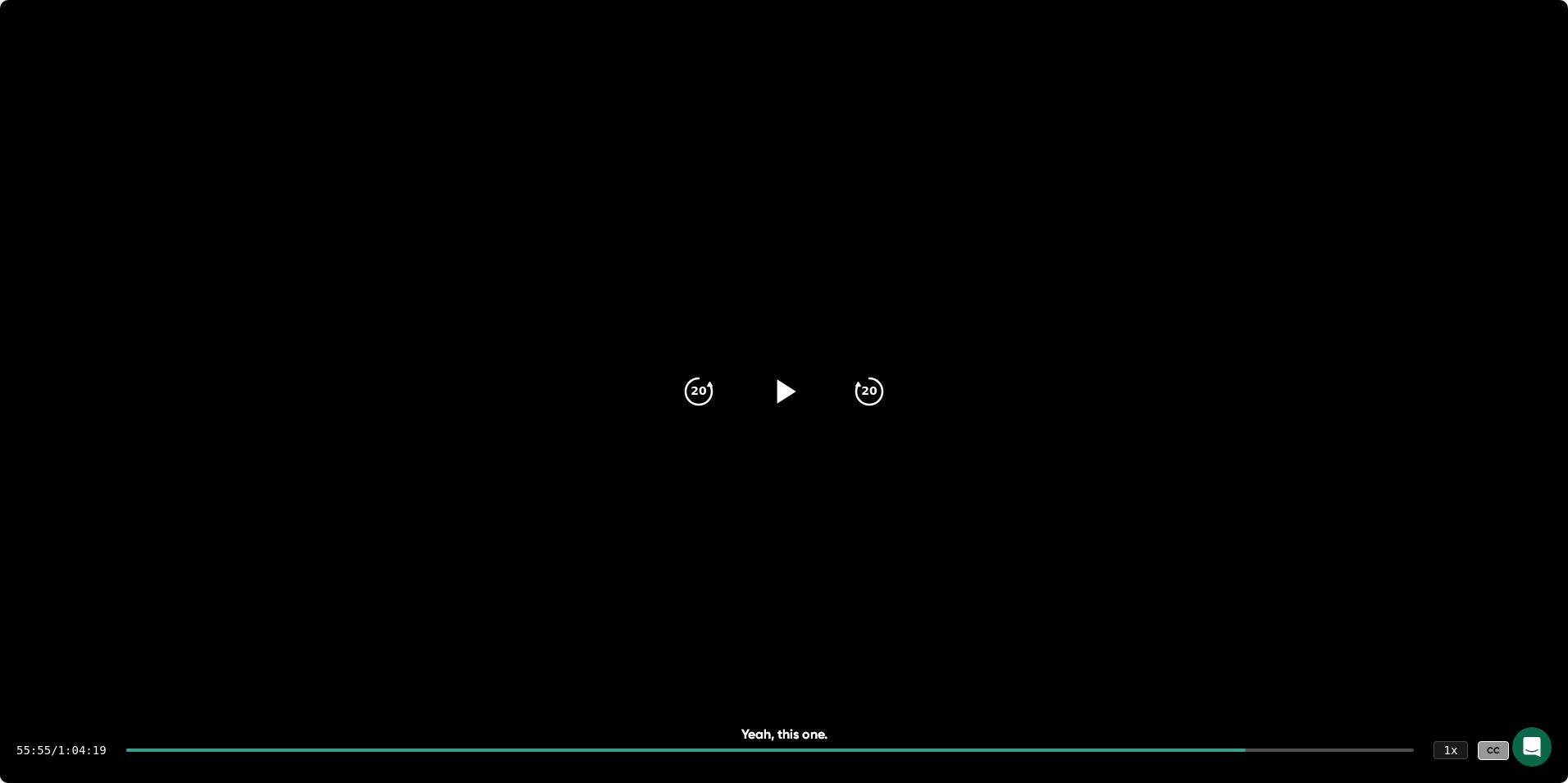
scroll to position [28337, 0]
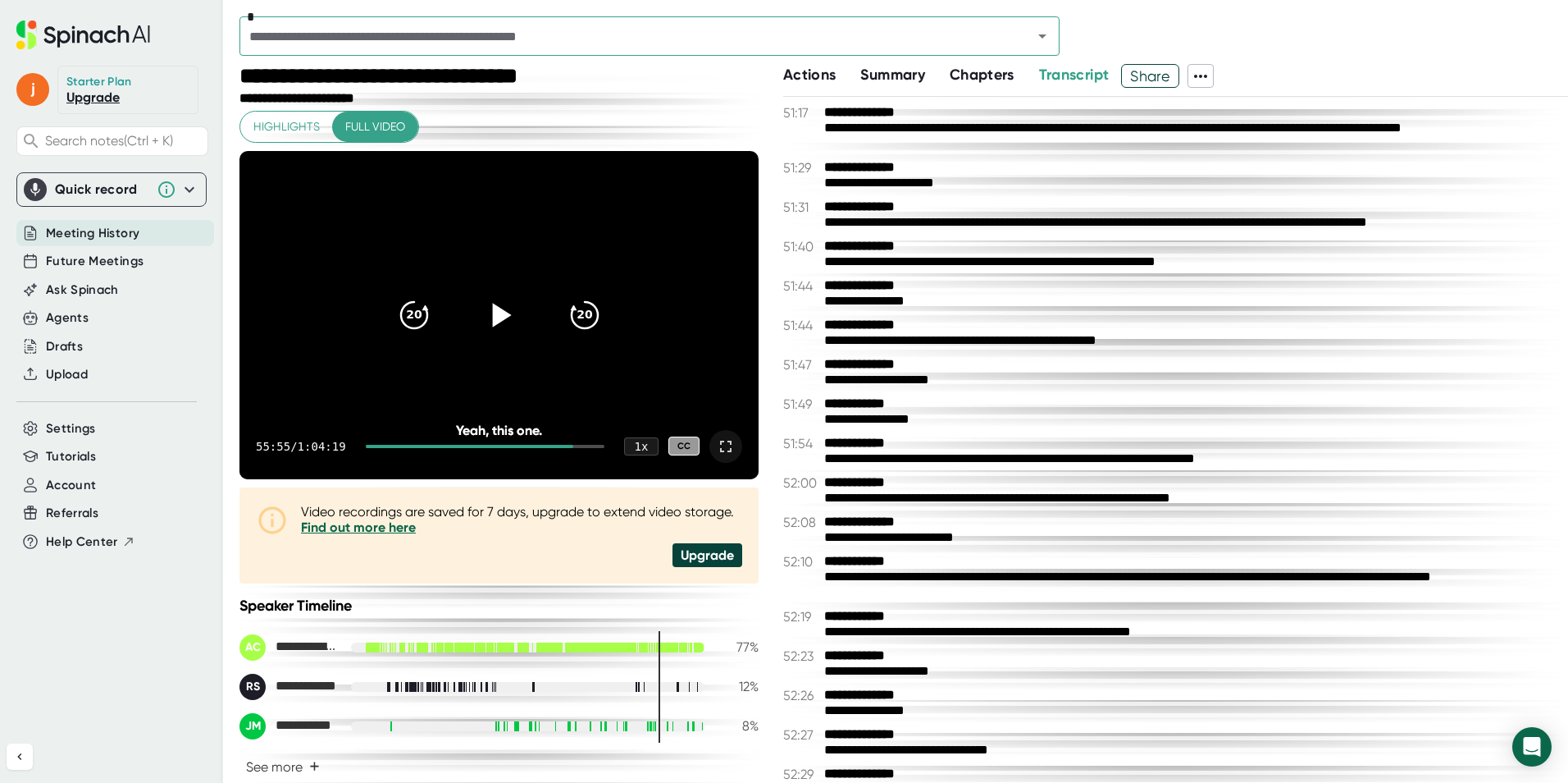
click at [717, 452] on icon at bounding box center [726, 447] width 20 height 20
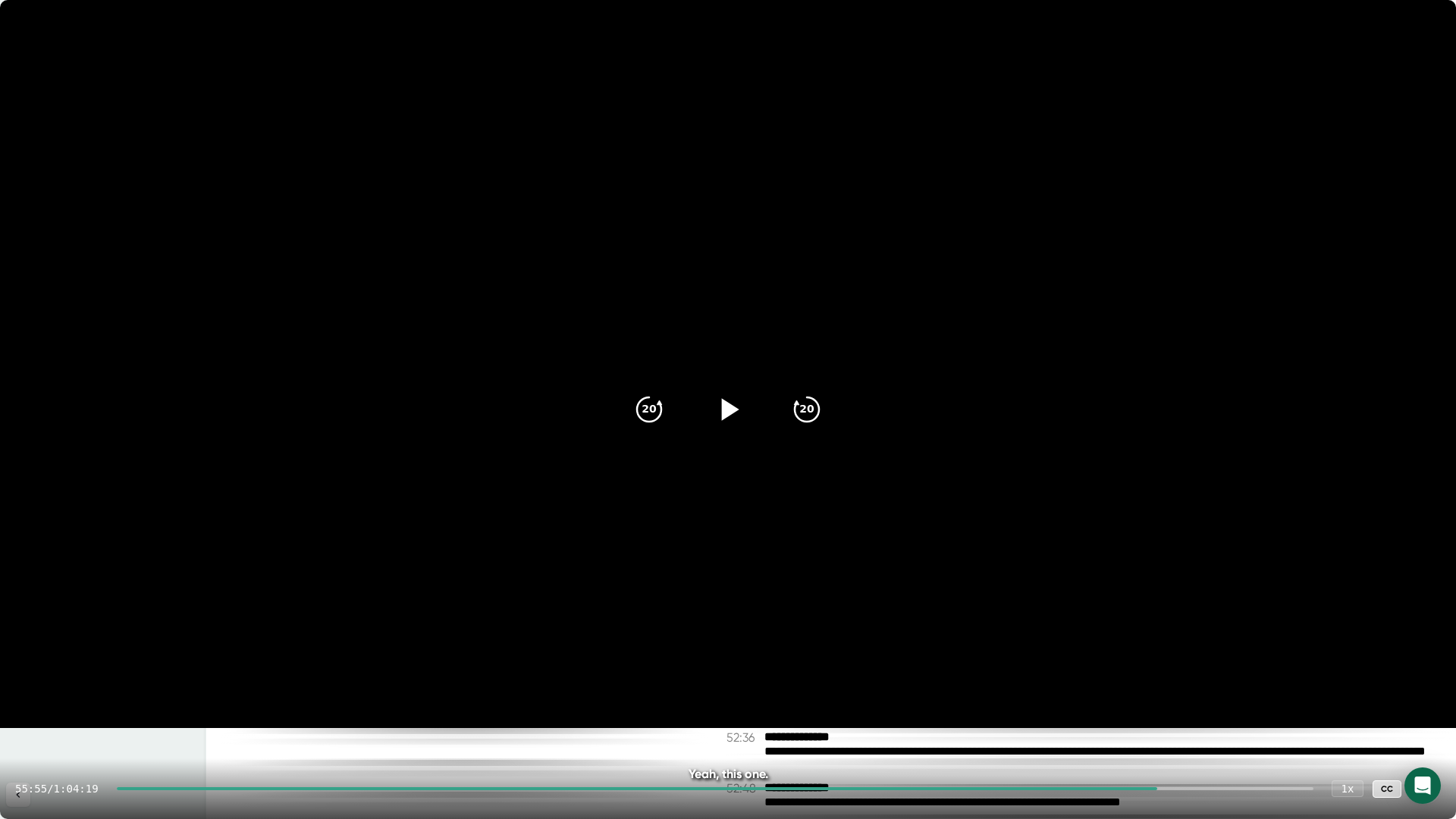
click at [1430, 794] on icon at bounding box center [1426, 789] width 18 height 18
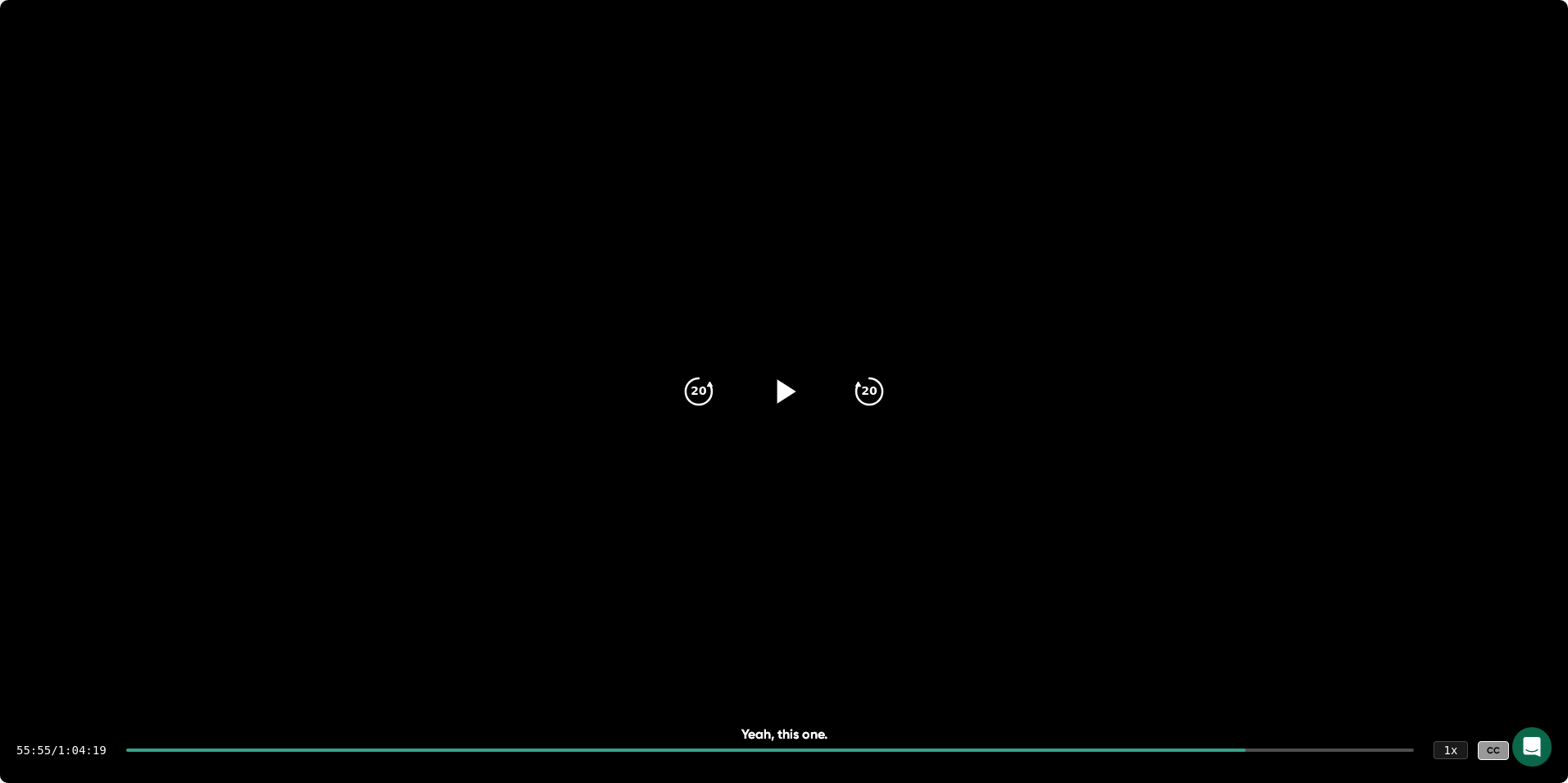
scroll to position [28368, 0]
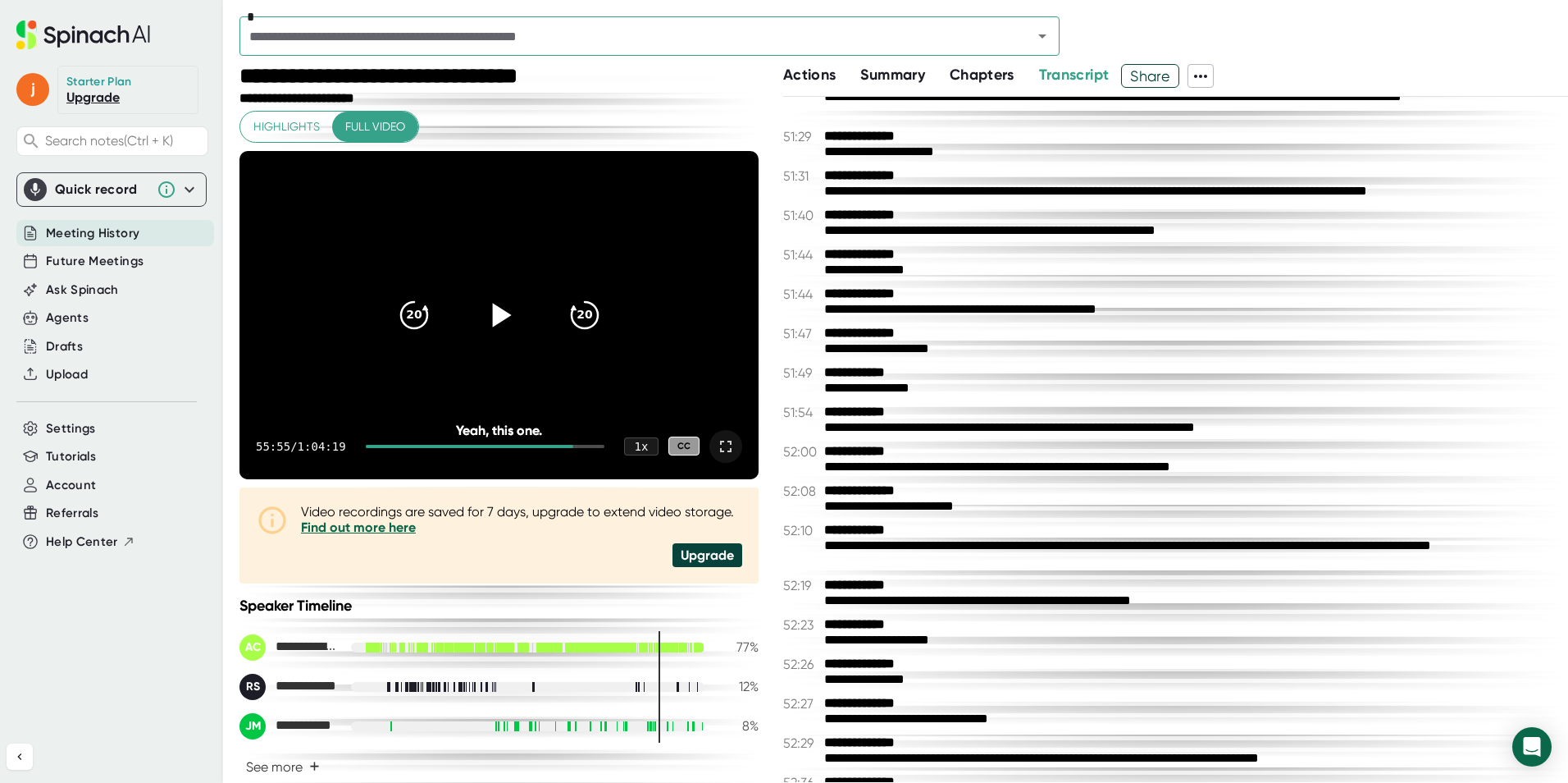
click at [491, 301] on icon at bounding box center [498, 314] width 41 height 41
click at [716, 445] on icon at bounding box center [726, 447] width 20 height 20
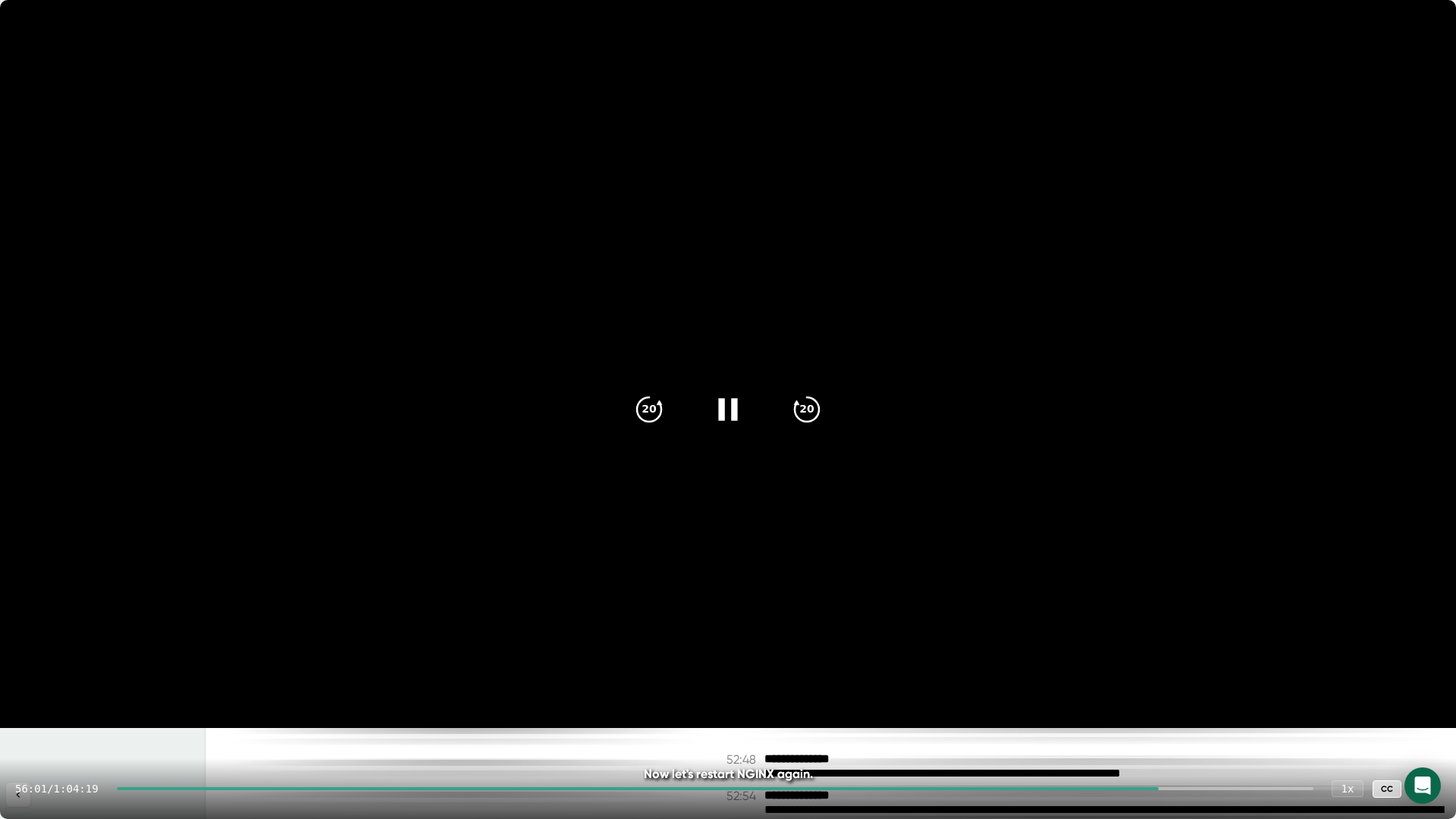
click at [733, 406] on icon at bounding box center [727, 409] width 19 height 22
click at [1424, 787] on icon at bounding box center [1426, 789] width 11 height 11
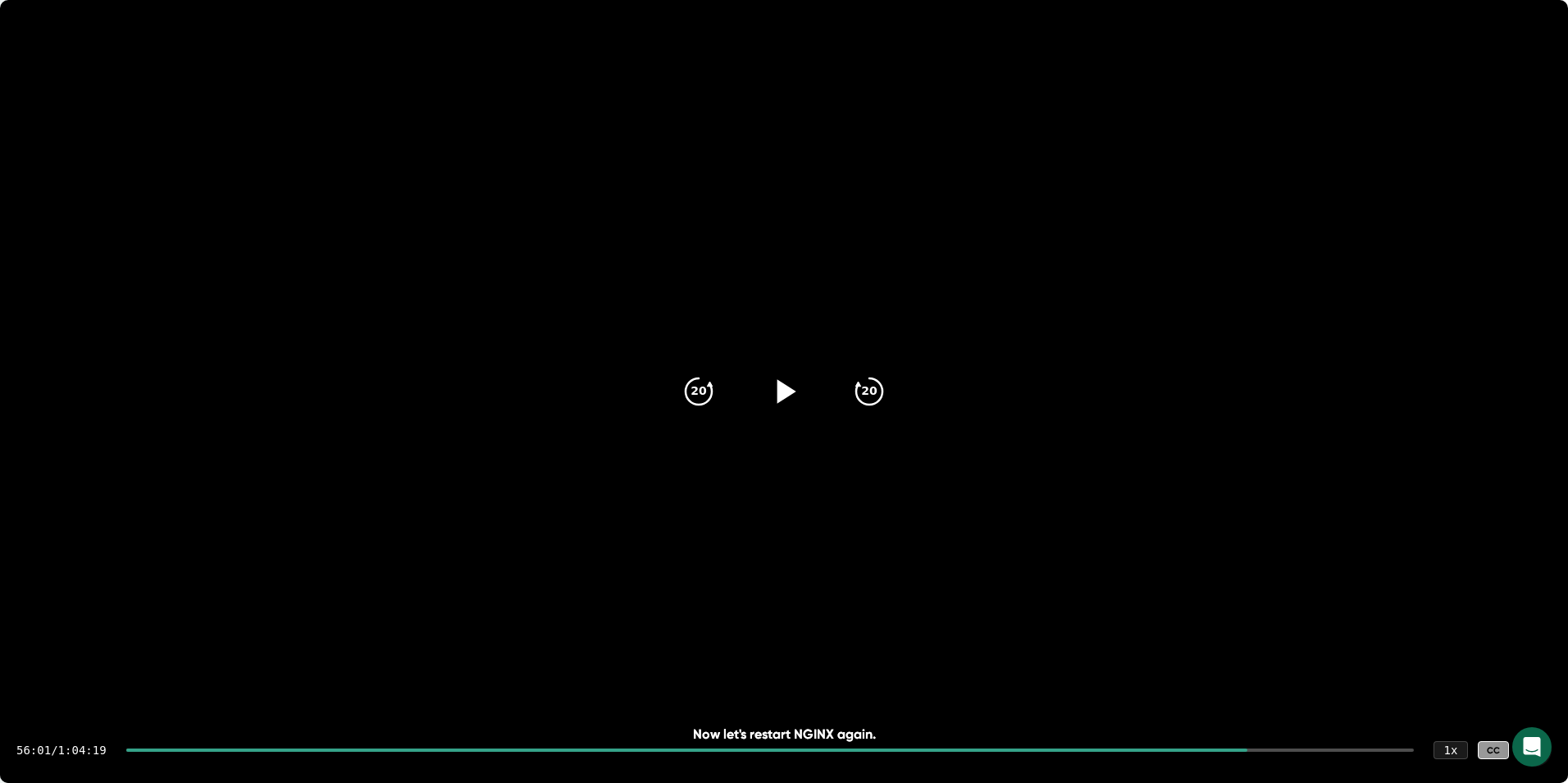
scroll to position [28399, 0]
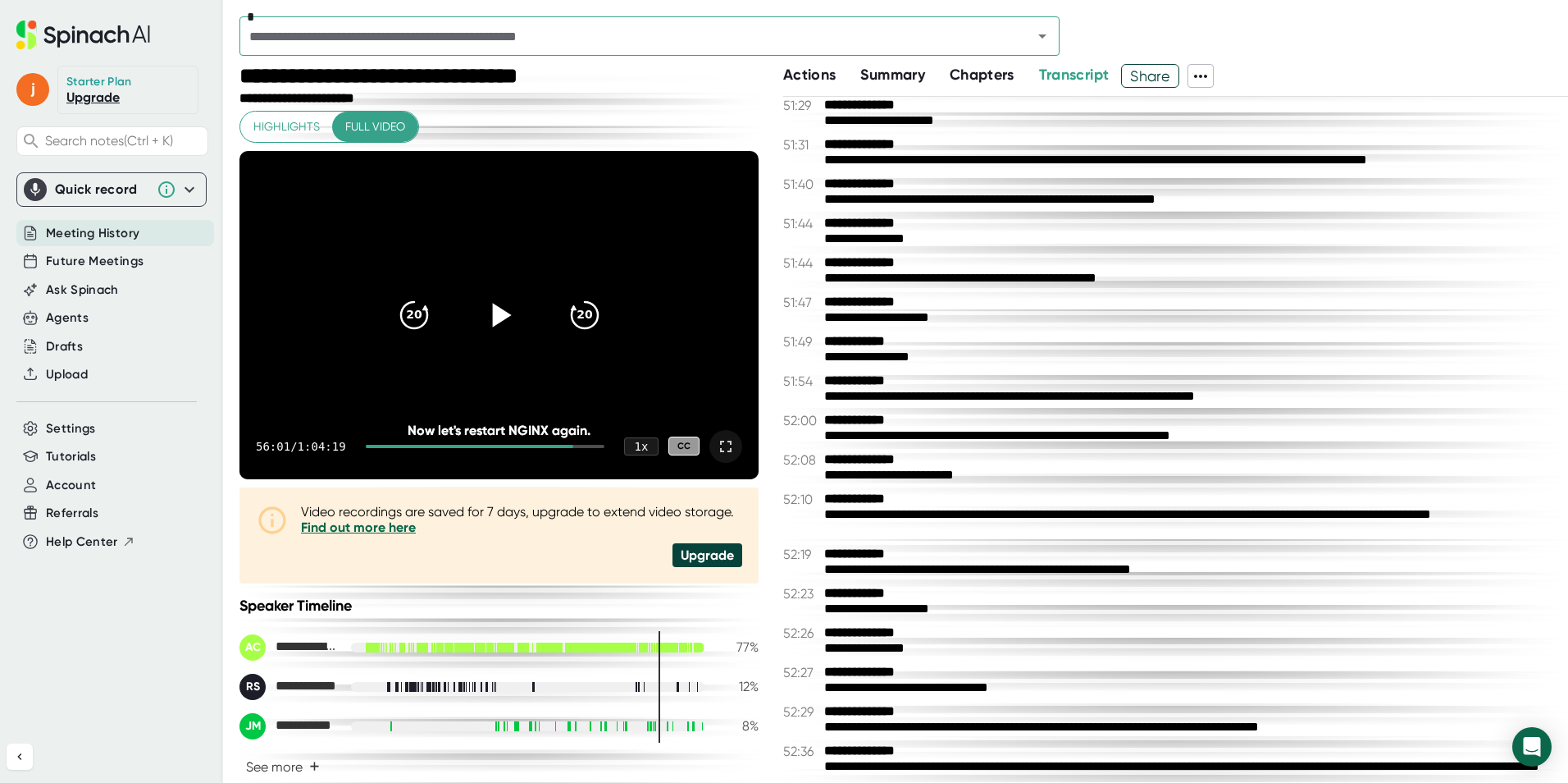
click at [512, 311] on div at bounding box center [499, 315] width 69 height 69
click at [710, 440] on div at bounding box center [726, 446] width 33 height 33
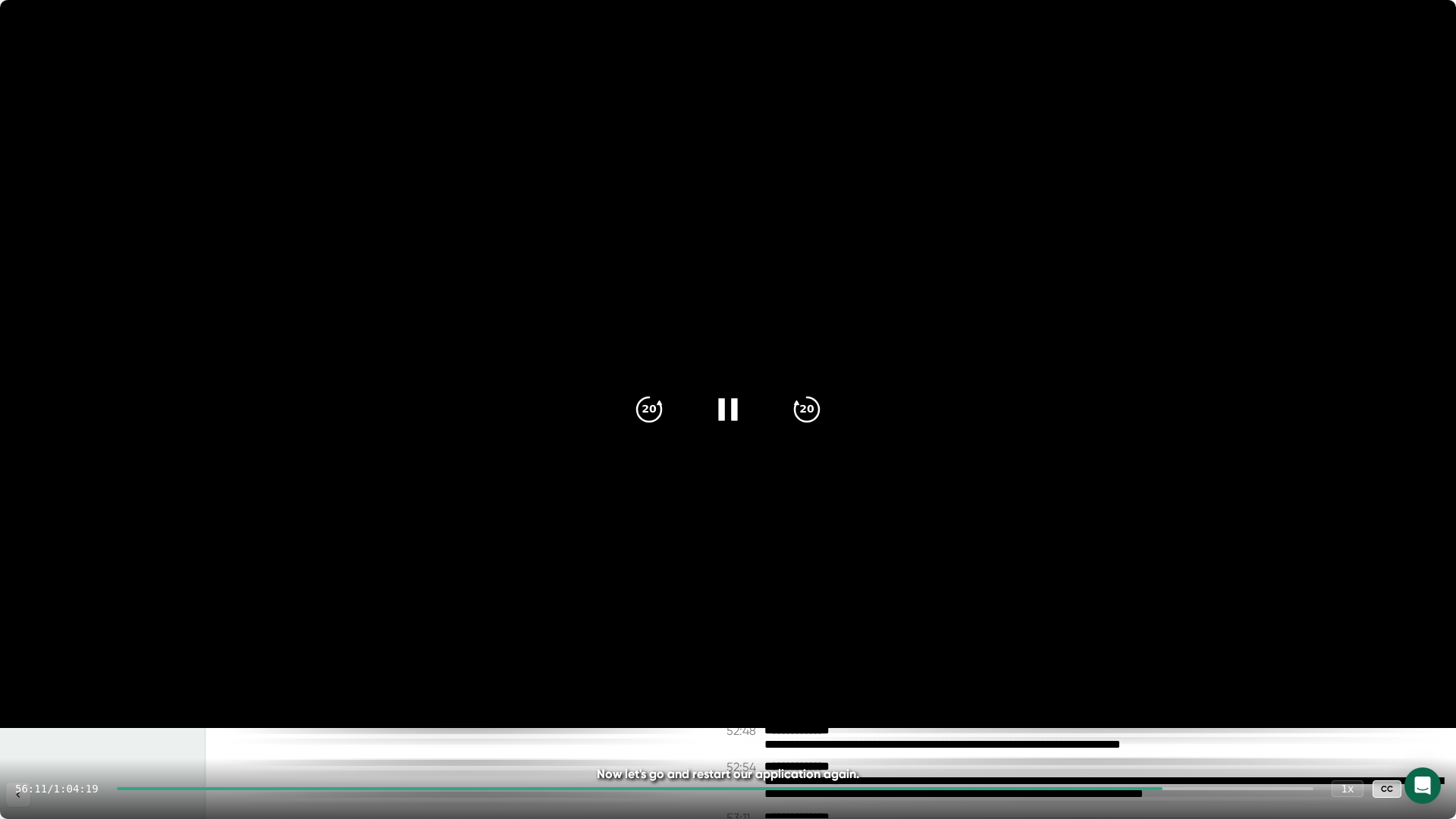
click at [718, 419] on icon at bounding box center [728, 410] width 38 height 38
click at [1437, 784] on div at bounding box center [1426, 789] width 30 height 30
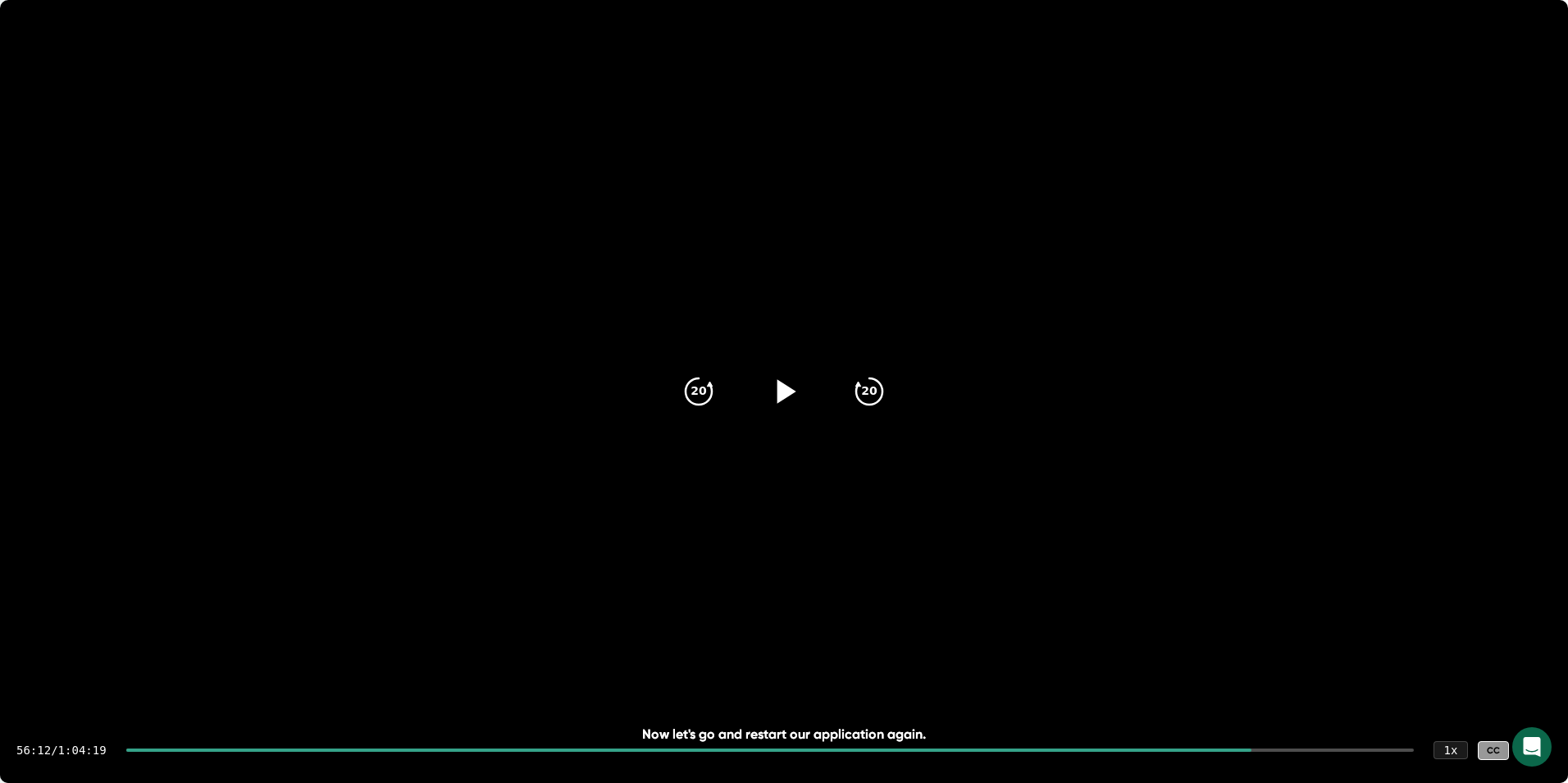
scroll to position [28431, 0]
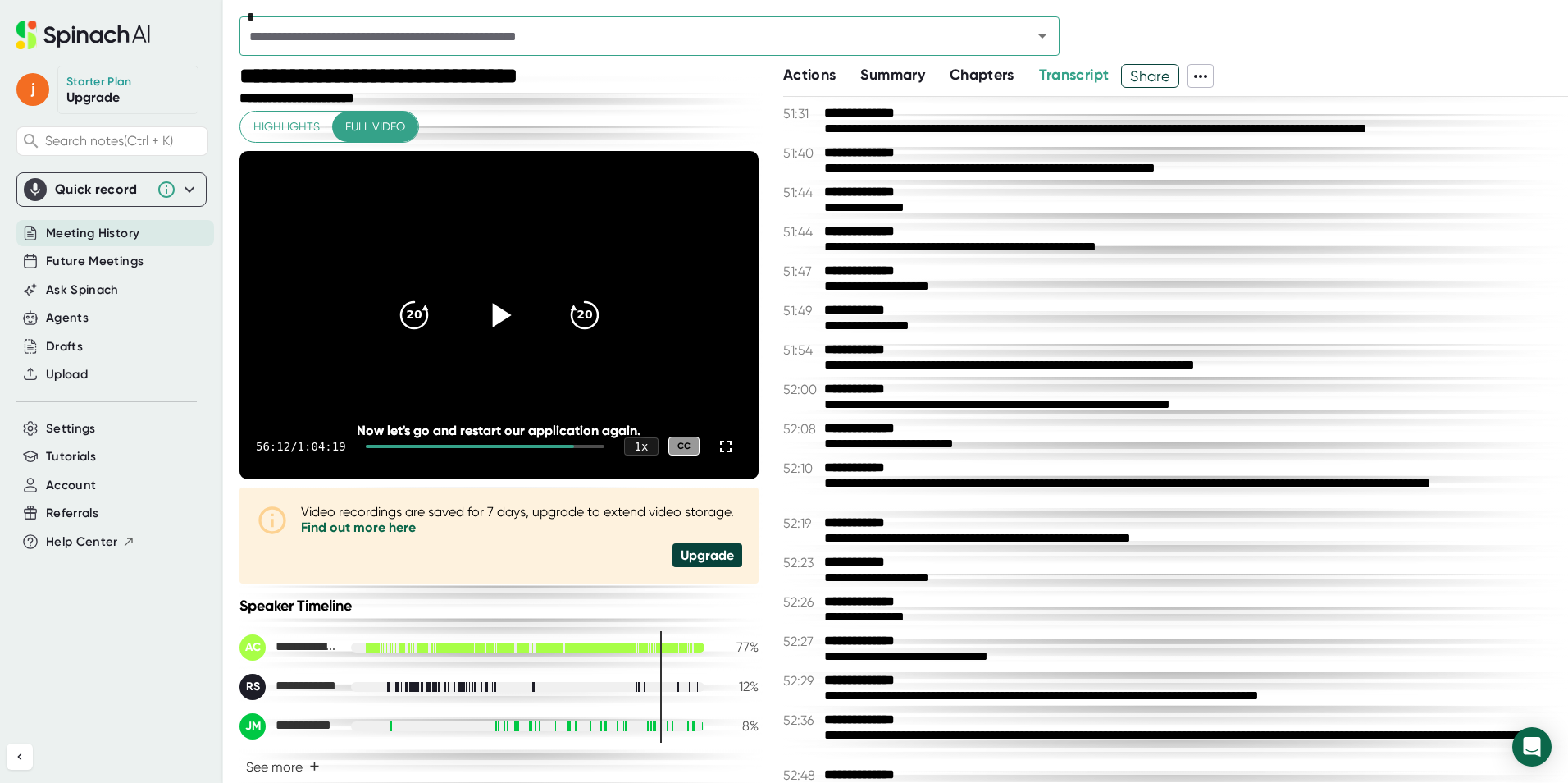
click at [491, 302] on icon at bounding box center [498, 314] width 41 height 41
click at [716, 448] on icon at bounding box center [726, 447] width 20 height 20
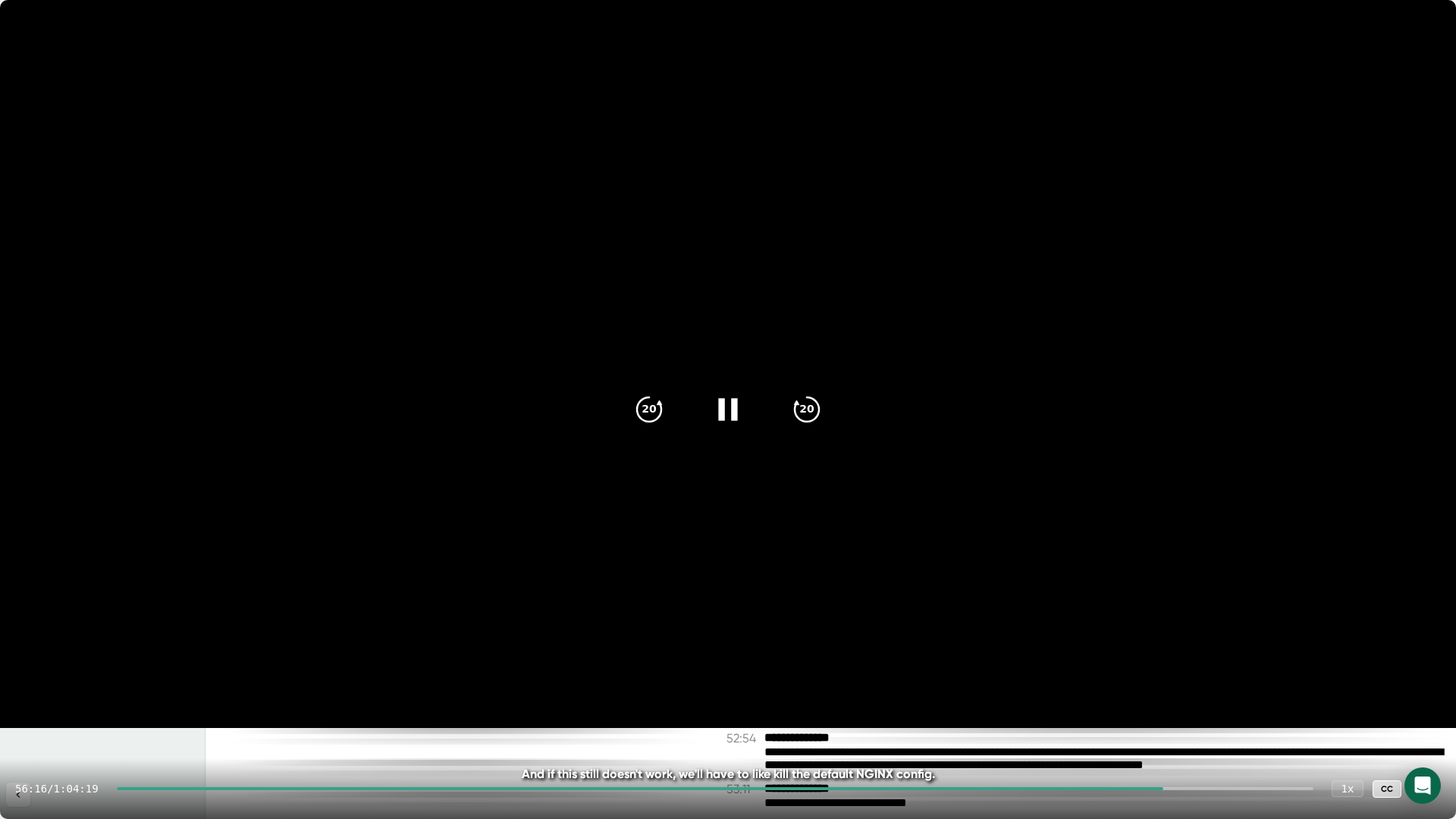
click at [717, 405] on icon at bounding box center [728, 410] width 38 height 38
click at [716, 414] on icon at bounding box center [728, 410] width 38 height 38
click at [714, 403] on icon at bounding box center [728, 410] width 38 height 38
click at [1430, 783] on icon at bounding box center [1426, 789] width 18 height 18
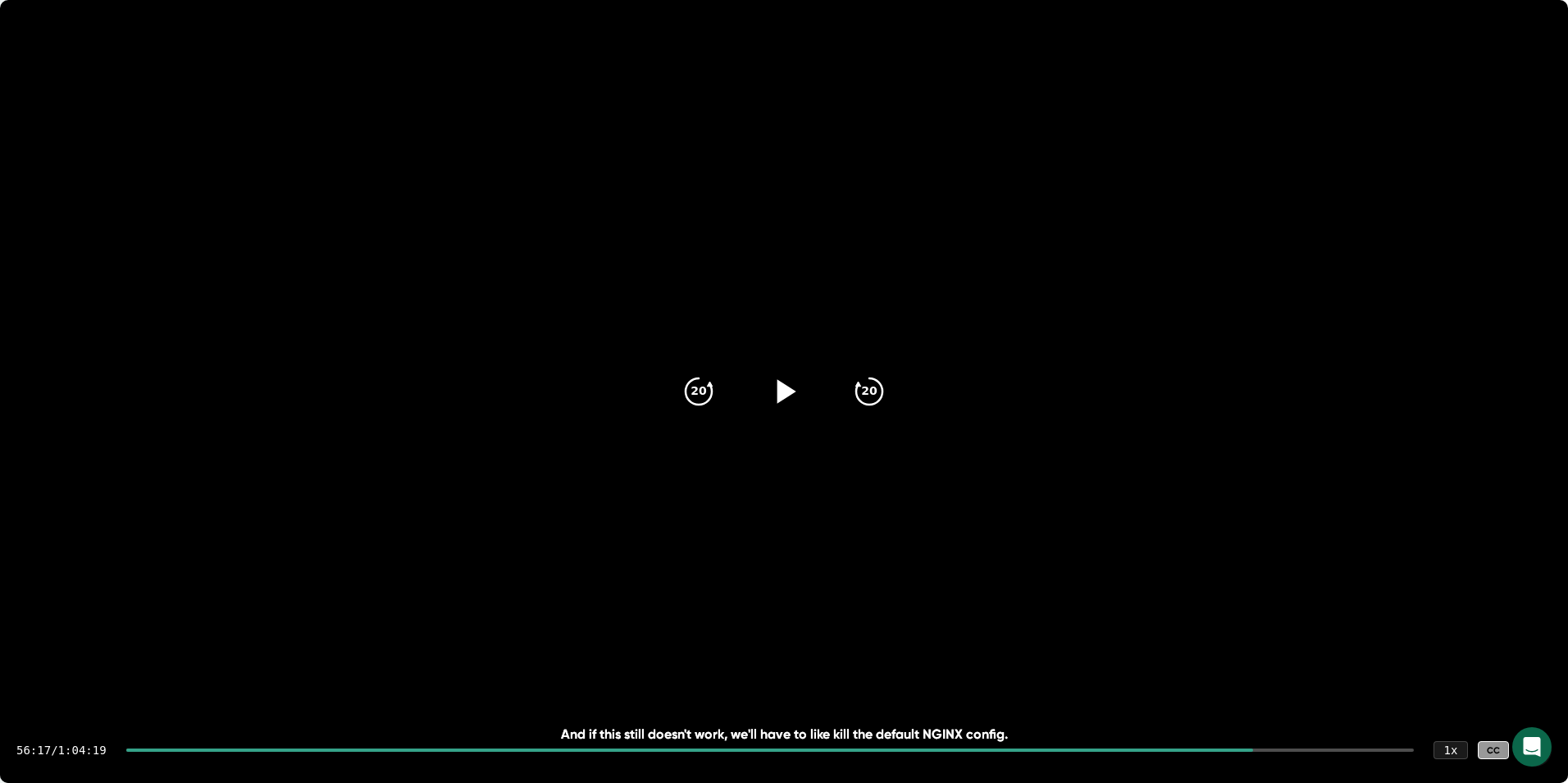
scroll to position [28462, 0]
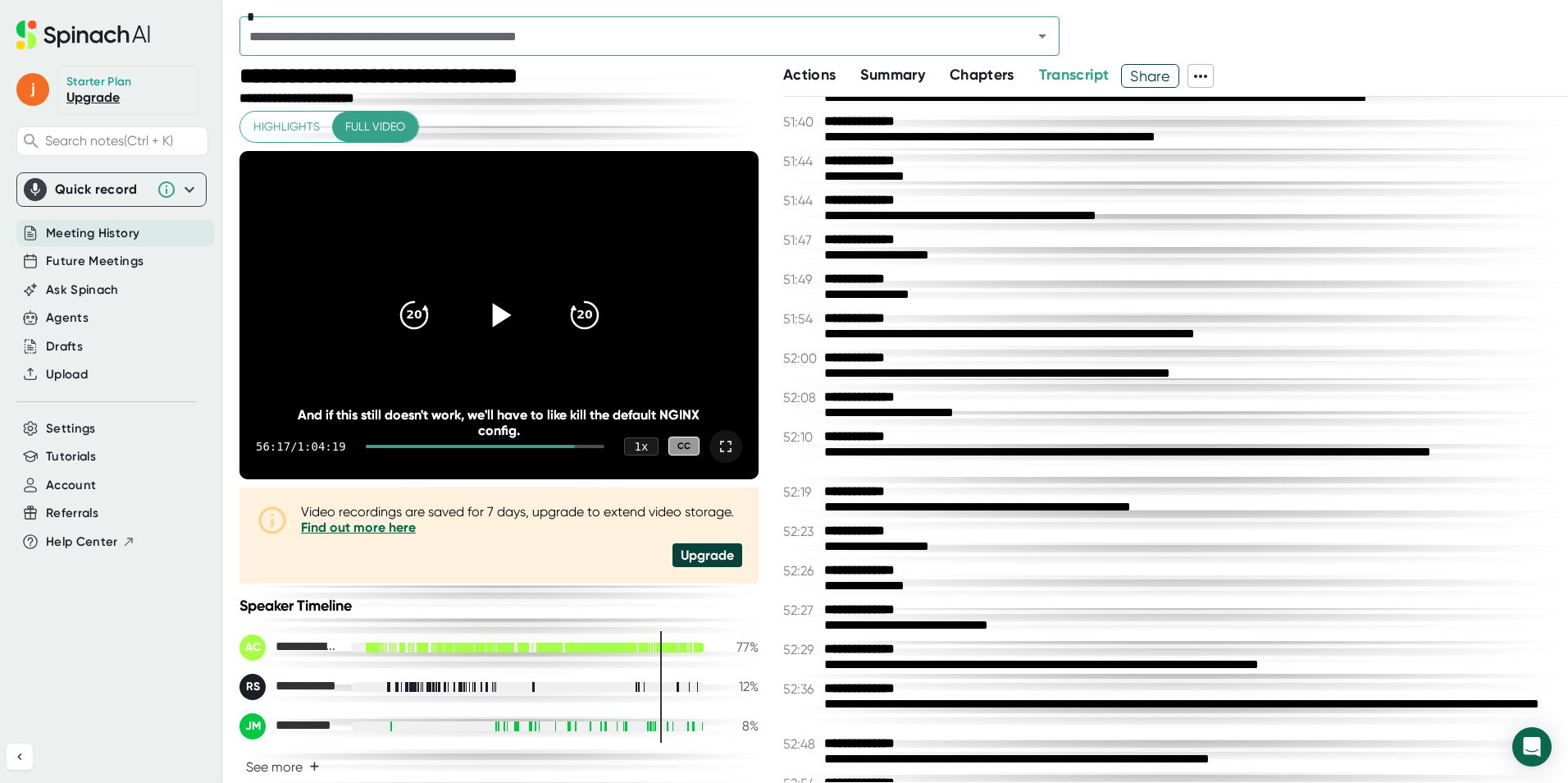
click at [716, 446] on icon at bounding box center [726, 447] width 20 height 20
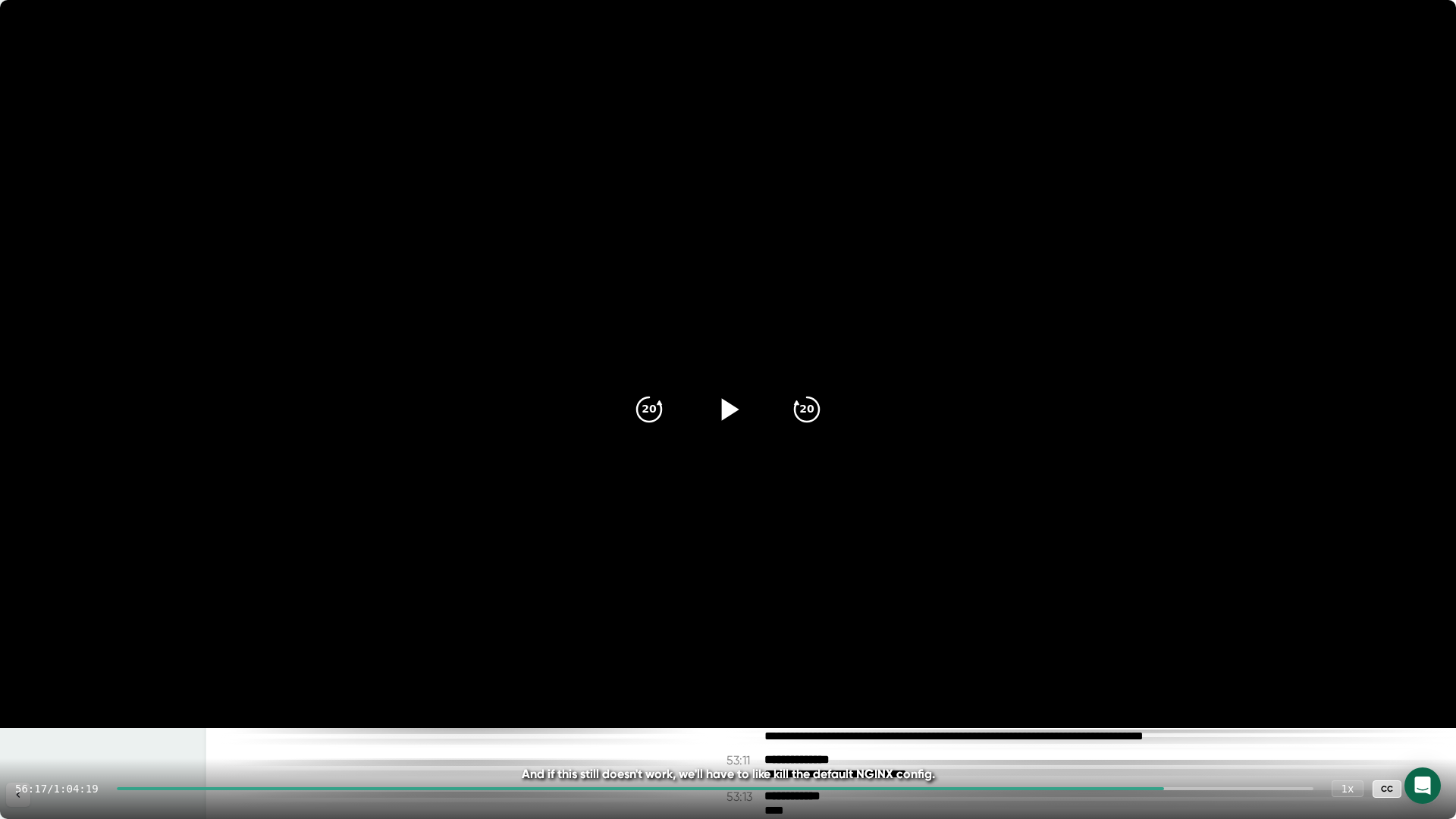
click at [726, 412] on icon at bounding box center [730, 409] width 17 height 22
click at [726, 412] on icon at bounding box center [728, 410] width 38 height 38
click at [1421, 789] on icon at bounding box center [1426, 789] width 18 height 18
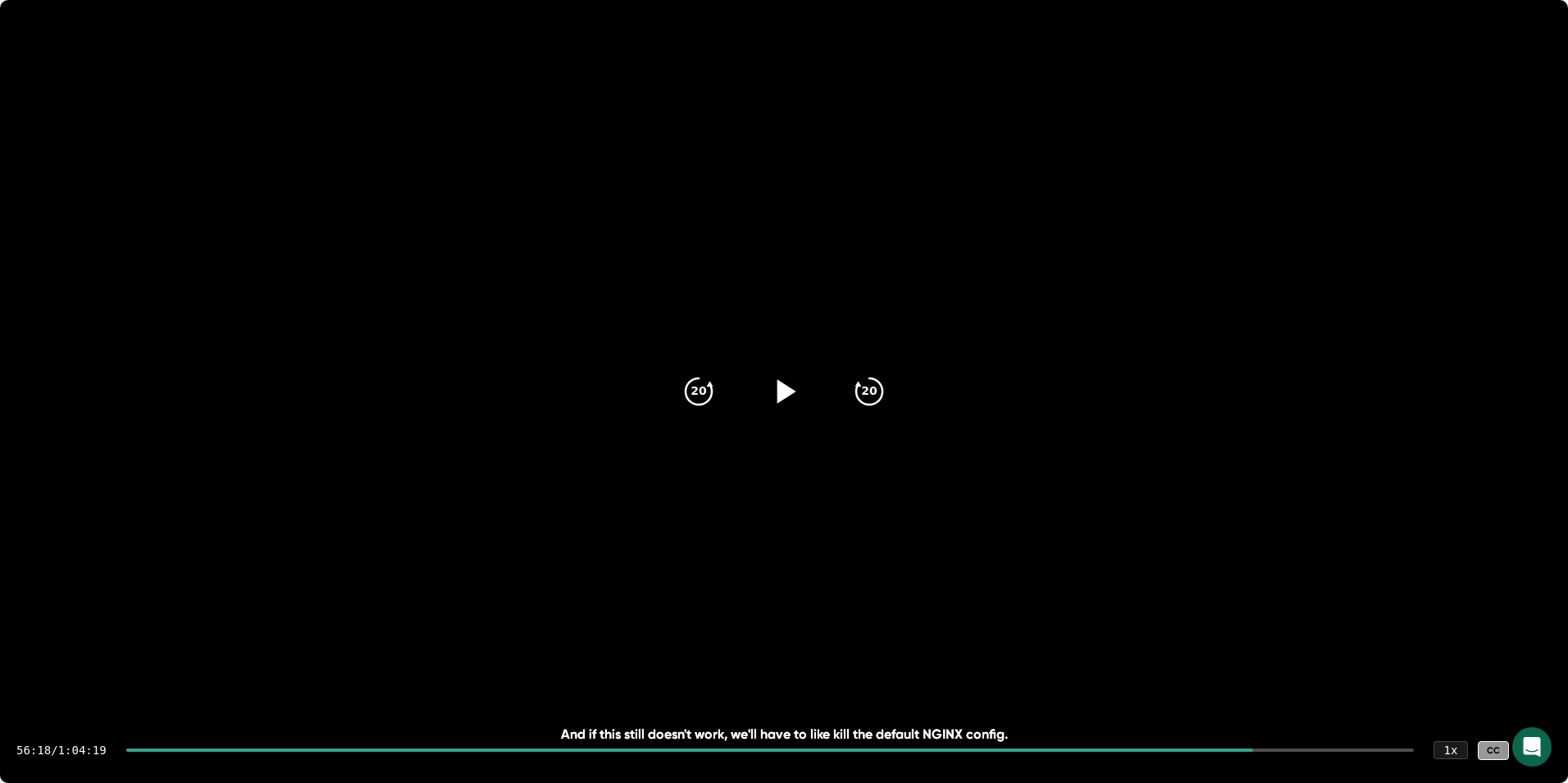
scroll to position [28493, 0]
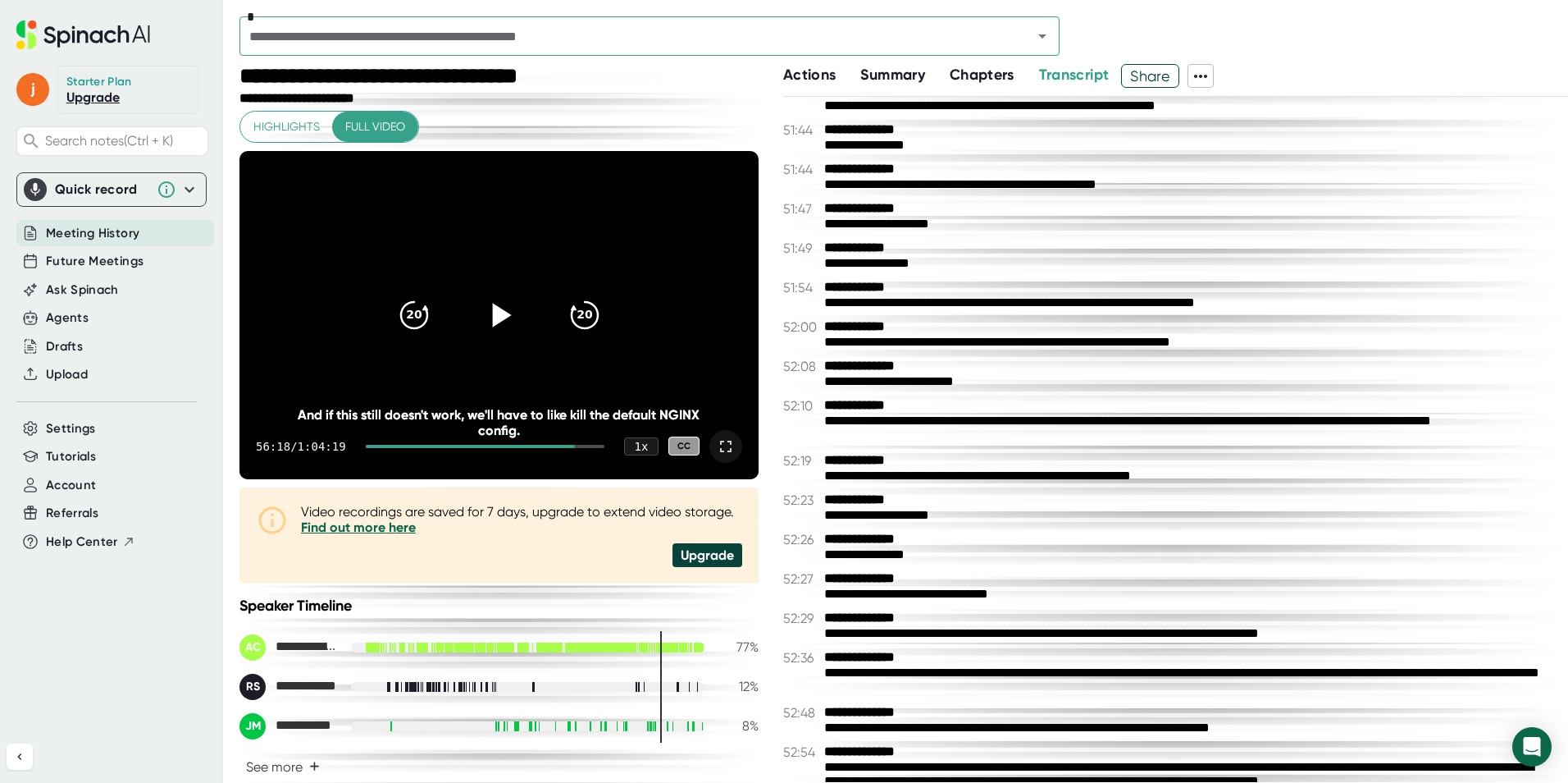
click at [487, 324] on icon at bounding box center [498, 314] width 41 height 41
click at [721, 447] on icon at bounding box center [726, 447] width 20 height 20
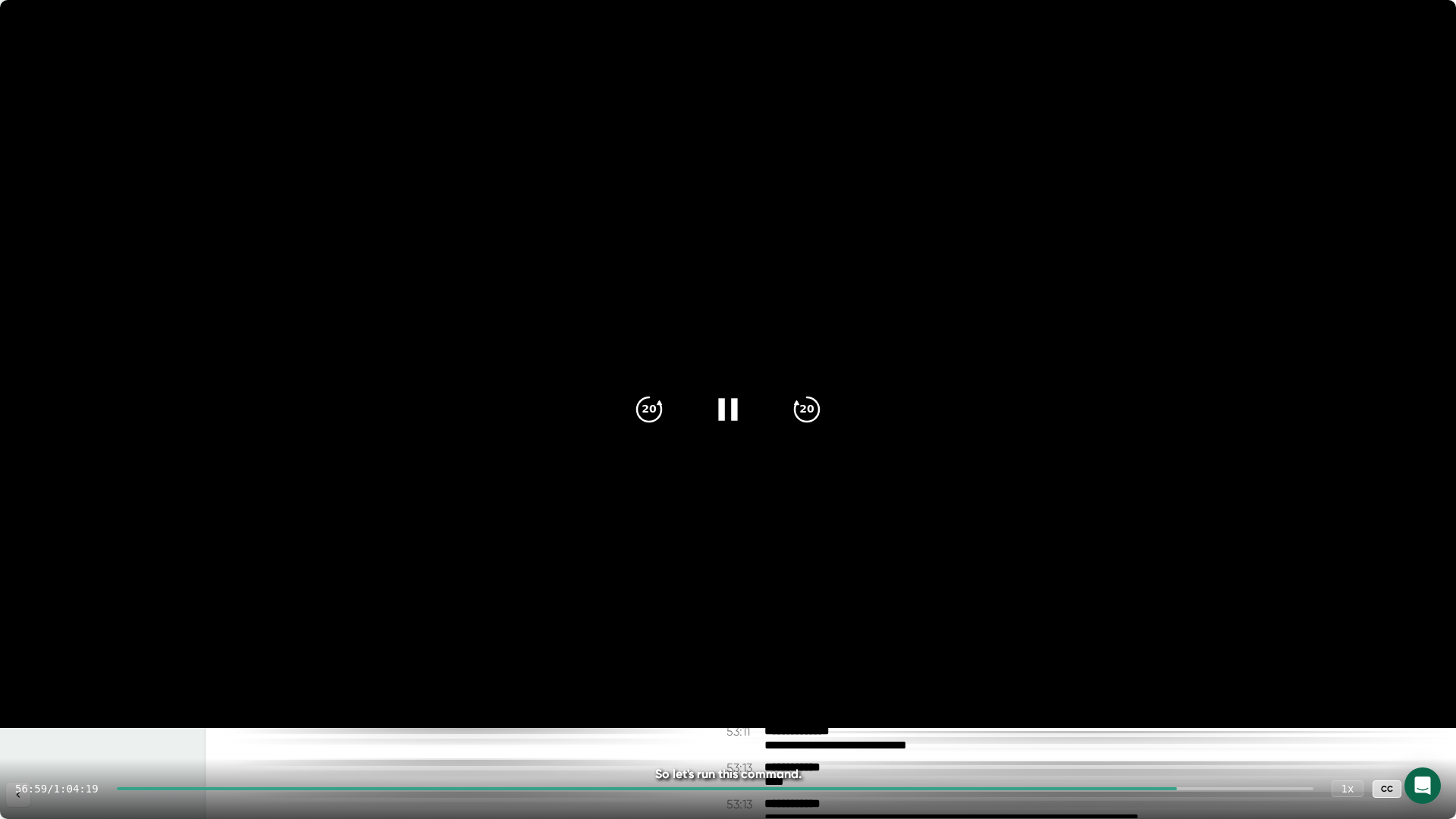
click at [705, 405] on div at bounding box center [728, 409] width 63 height 63
click at [1427, 786] on icon at bounding box center [1426, 789] width 11 height 11
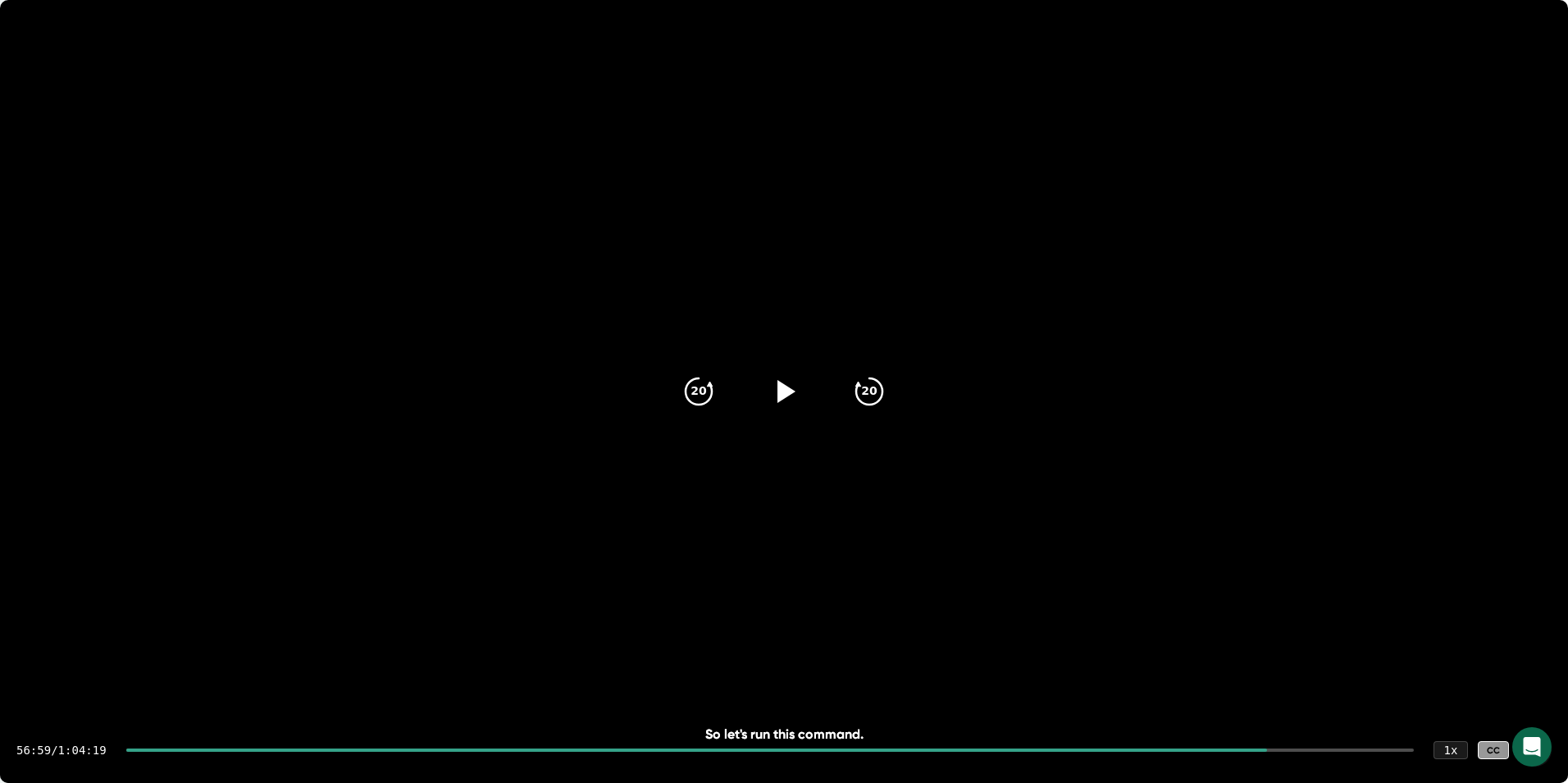
scroll to position [28524, 0]
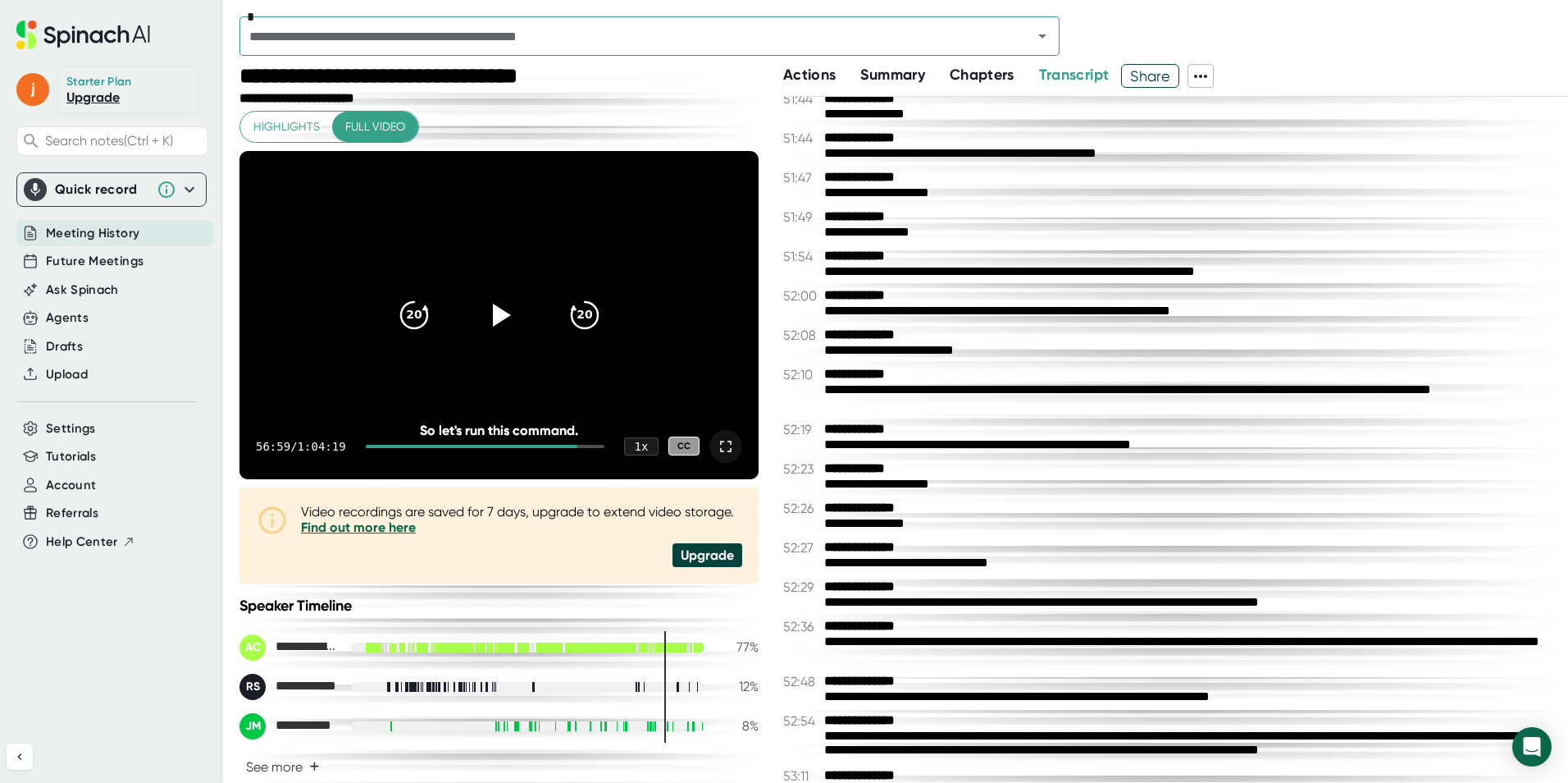
click at [720, 442] on icon at bounding box center [726, 446] width 12 height 12
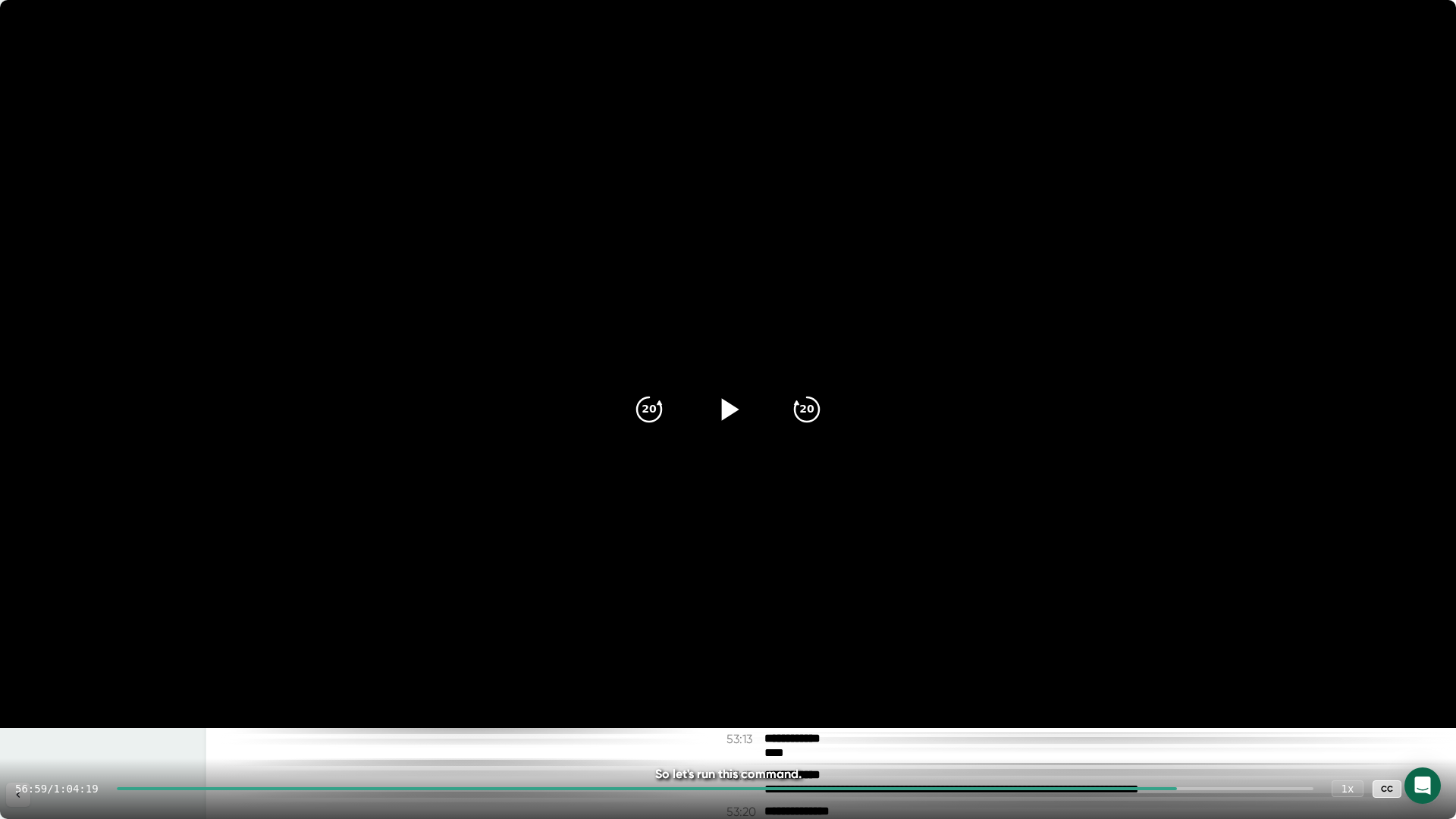
click at [742, 400] on icon at bounding box center [728, 410] width 38 height 38
click at [742, 407] on icon at bounding box center [728, 410] width 38 height 38
click at [1429, 791] on icon at bounding box center [1426, 789] width 11 height 11
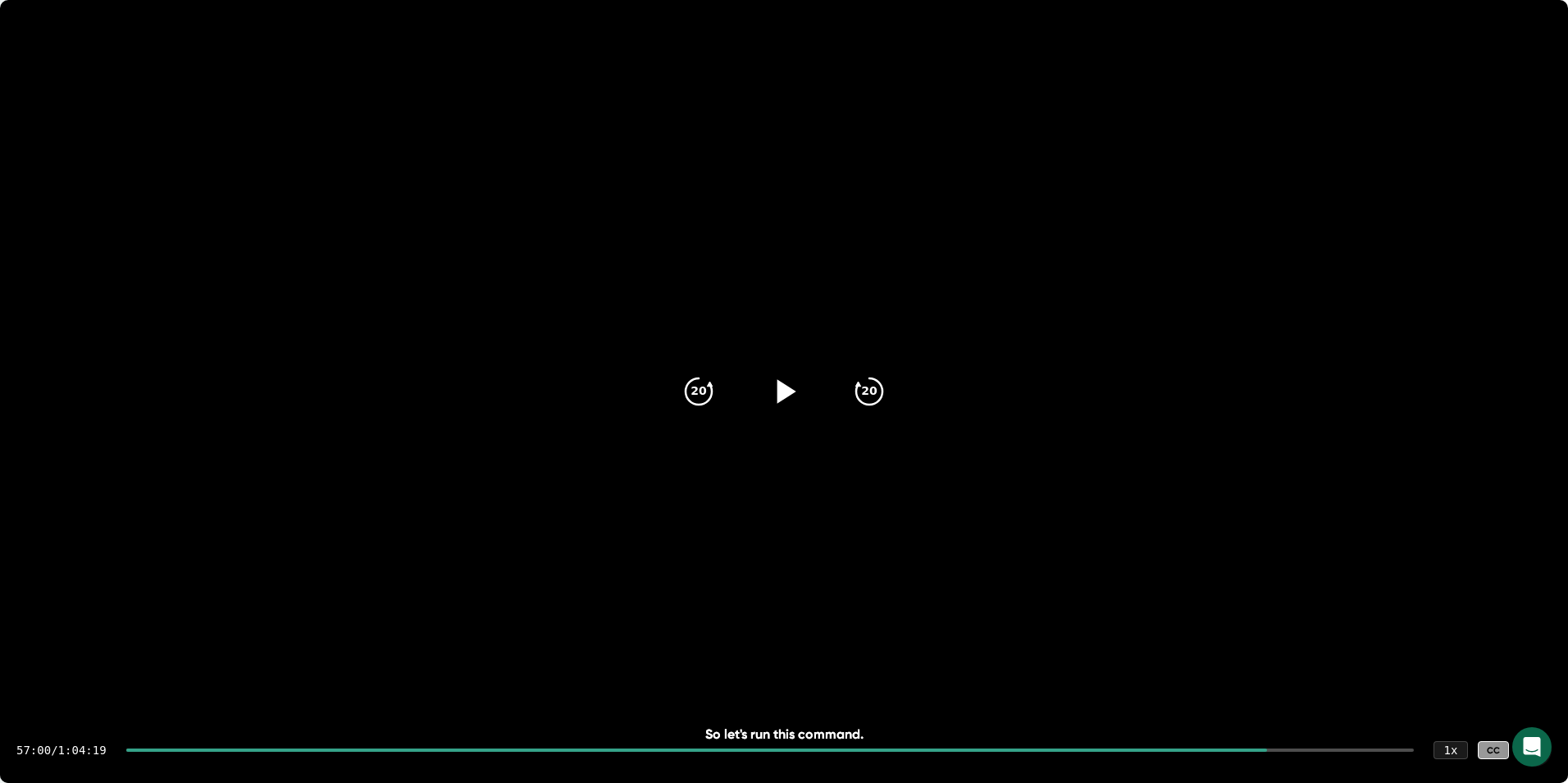
scroll to position [28555, 0]
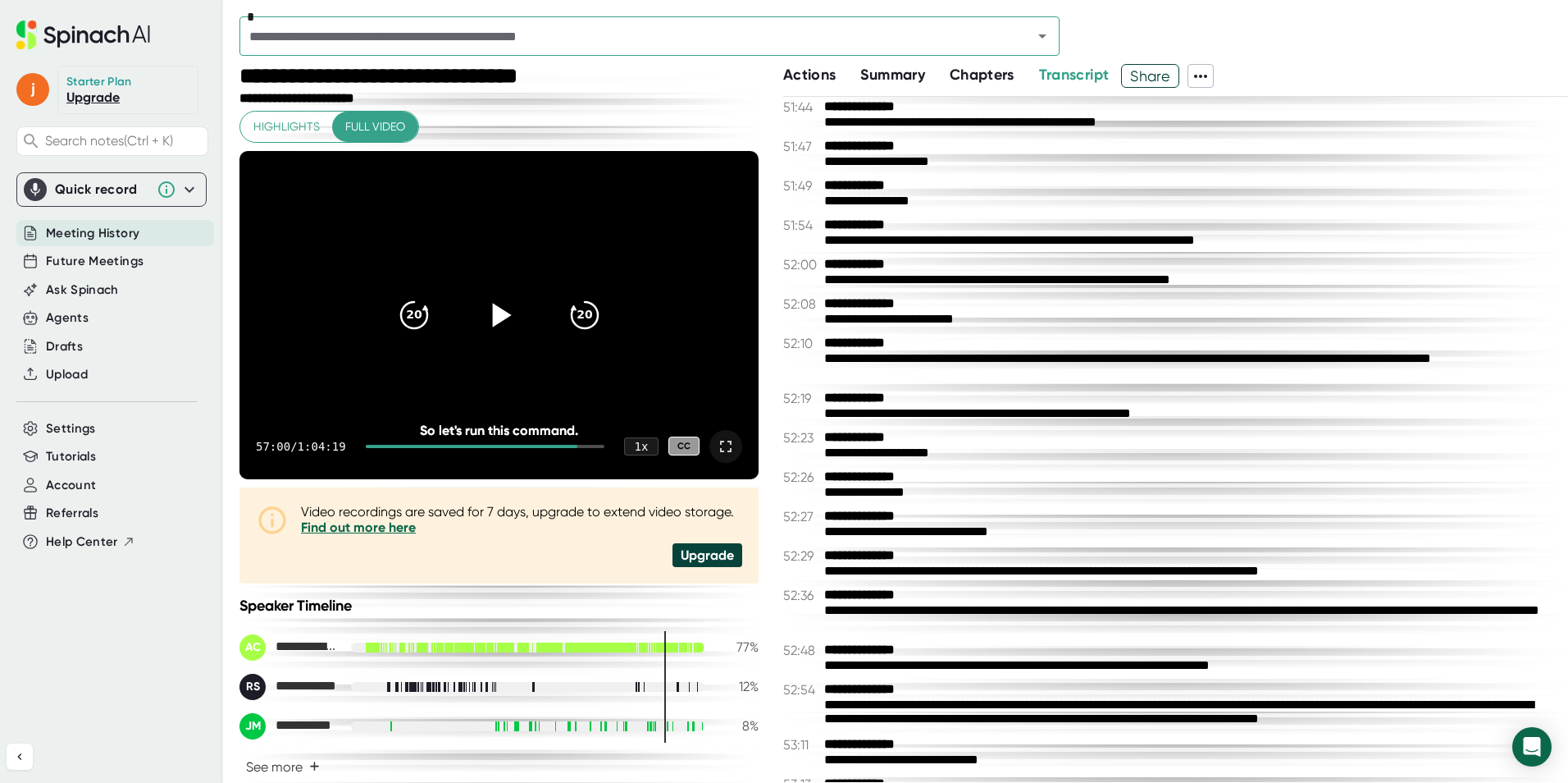
click at [716, 448] on icon at bounding box center [726, 447] width 20 height 20
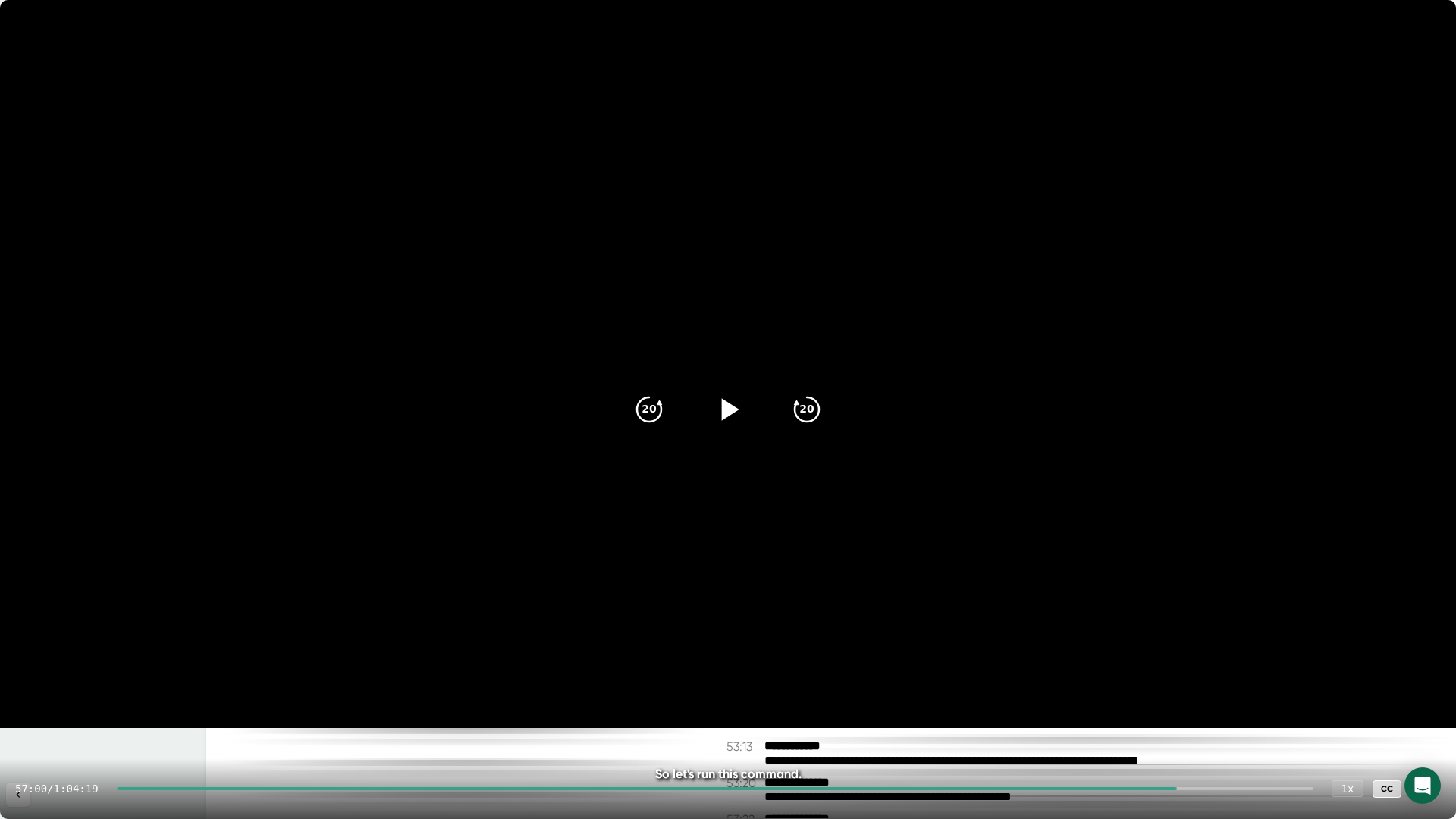
click at [1417, 791] on icon at bounding box center [1426, 789] width 18 height 18
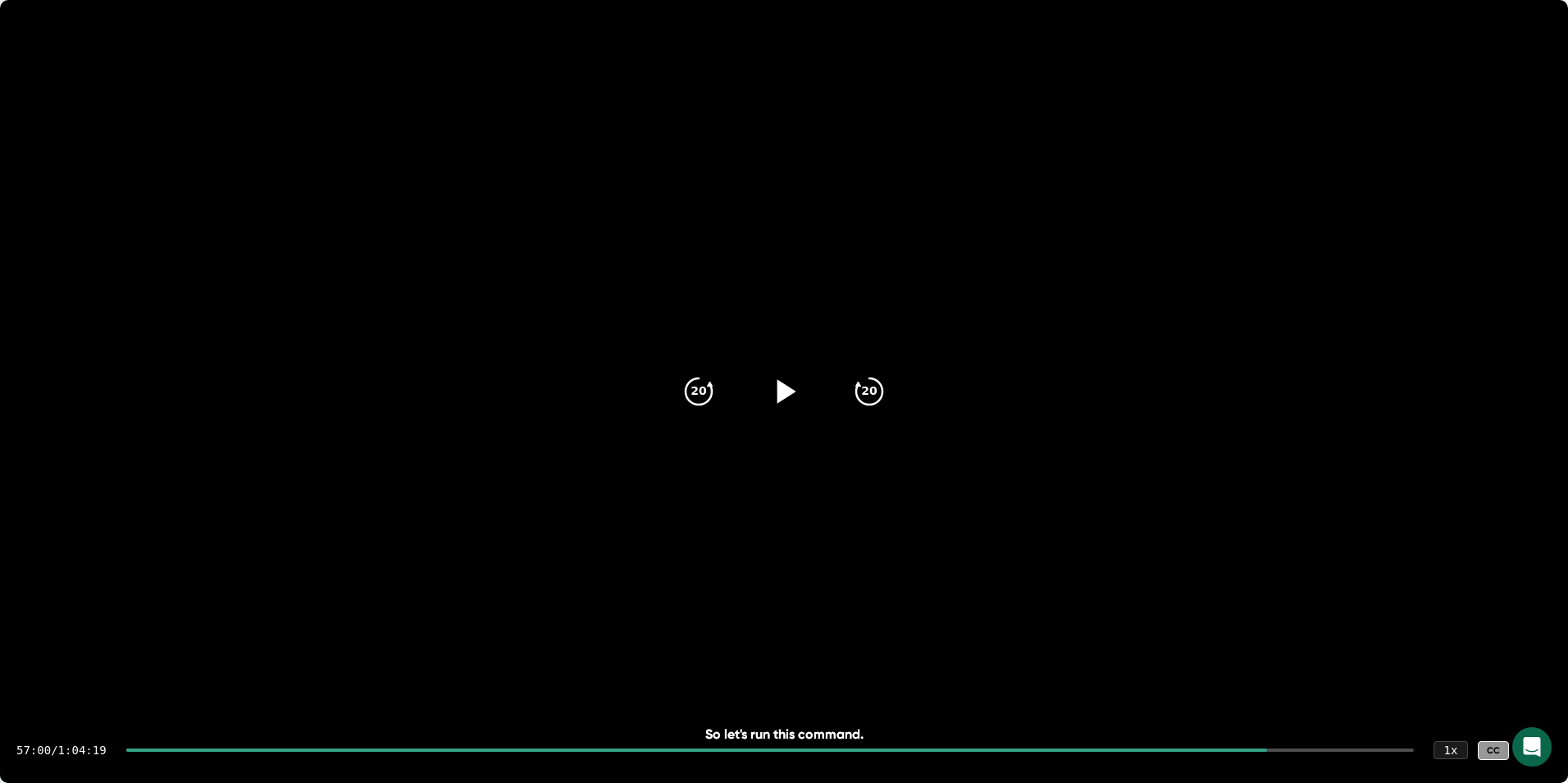
scroll to position [28587, 0]
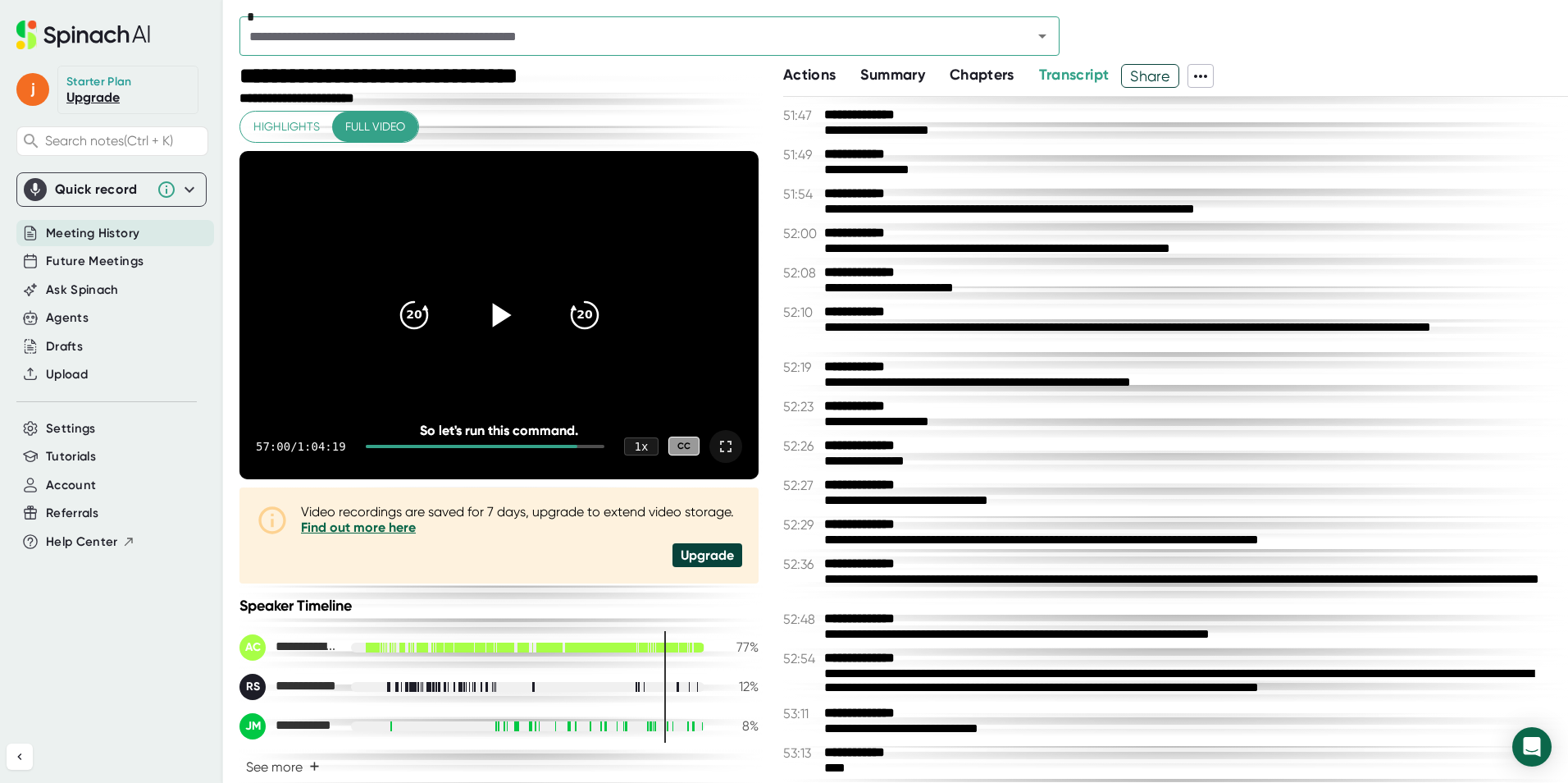
click at [716, 443] on icon at bounding box center [726, 447] width 20 height 20
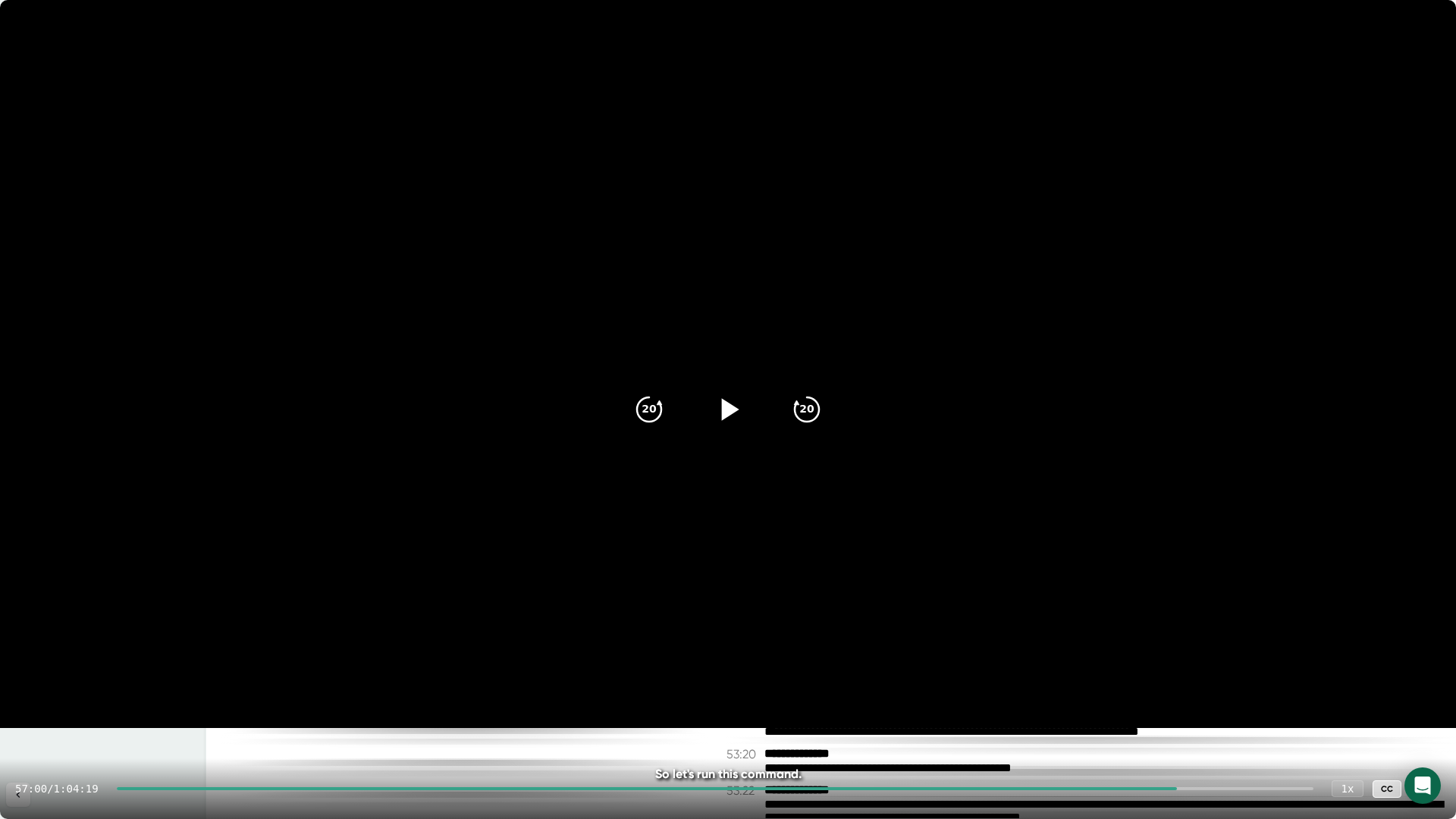
click at [1422, 789] on icon at bounding box center [1426, 789] width 18 height 18
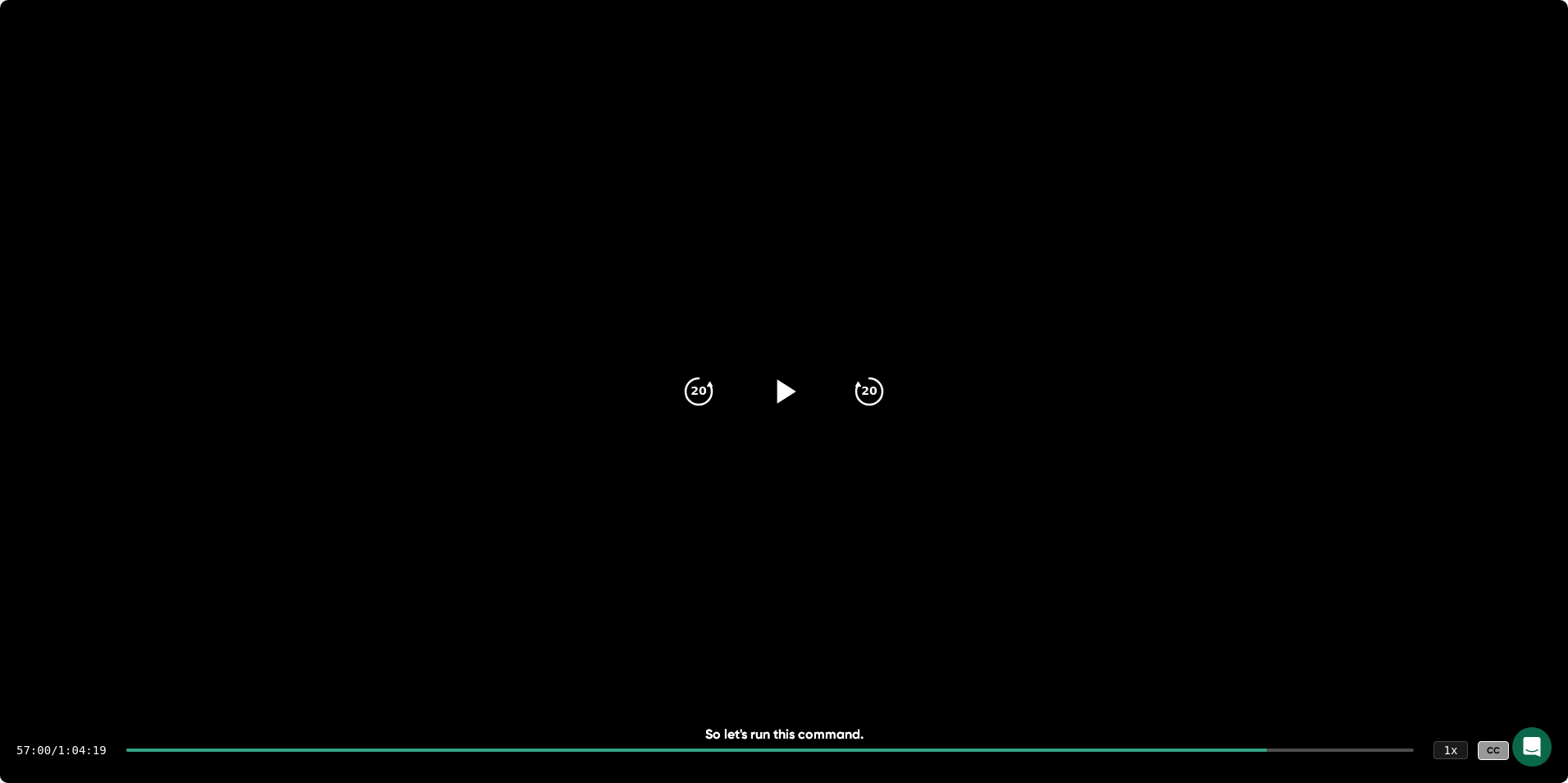
scroll to position [28618, 0]
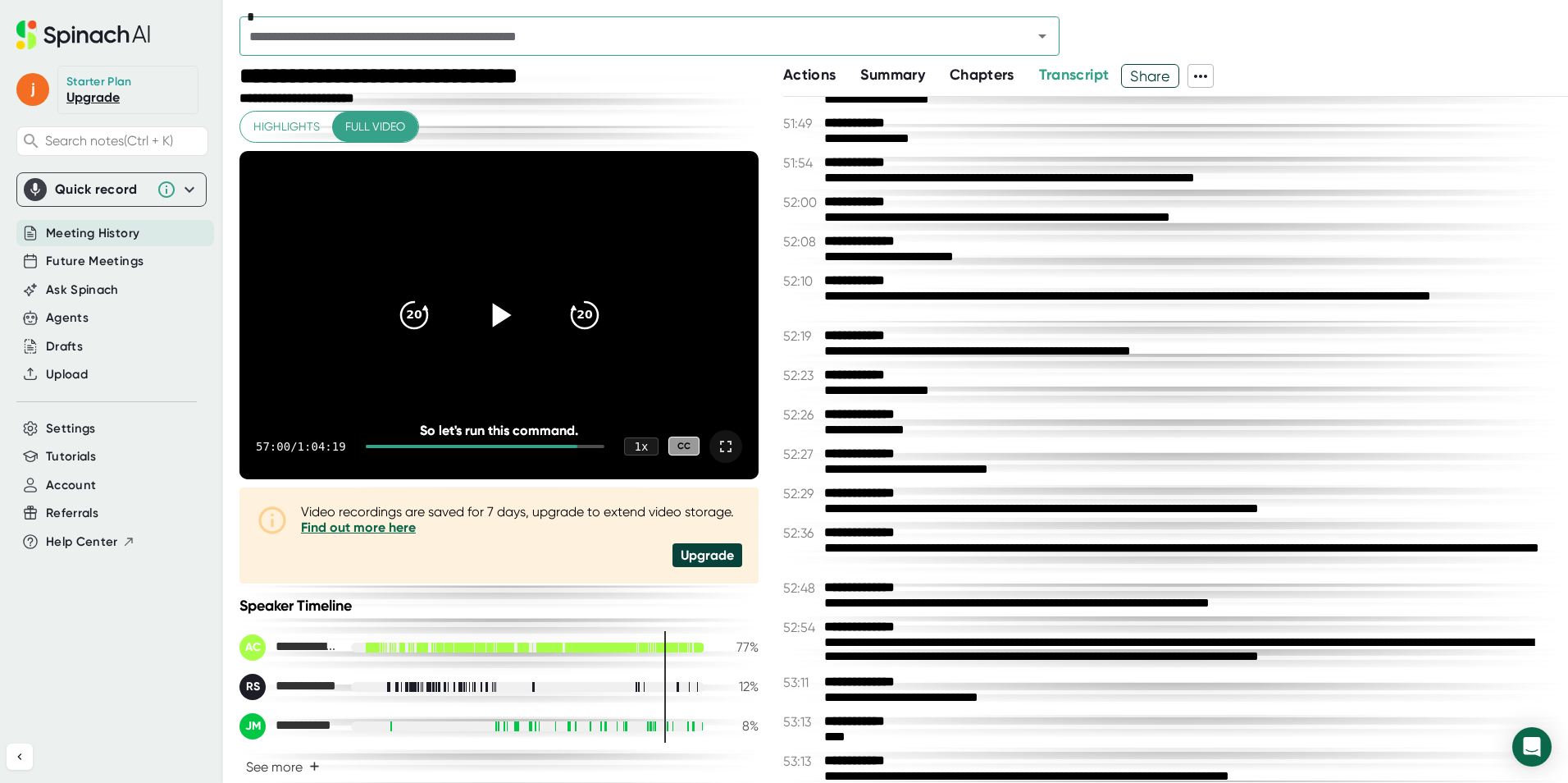
click at [720, 441] on icon at bounding box center [726, 446] width 12 height 12
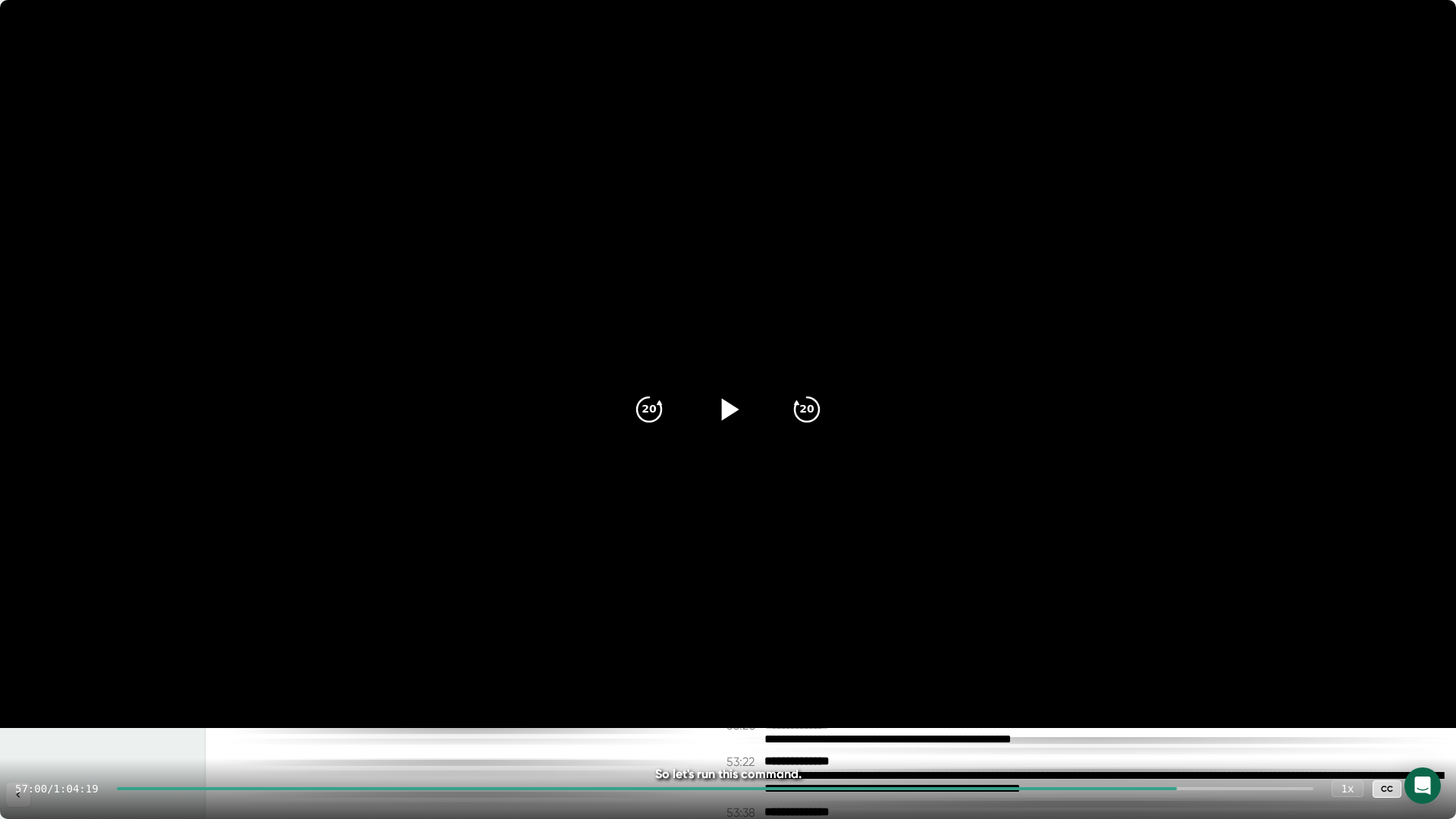
click at [1422, 793] on icon at bounding box center [1426, 789] width 18 height 18
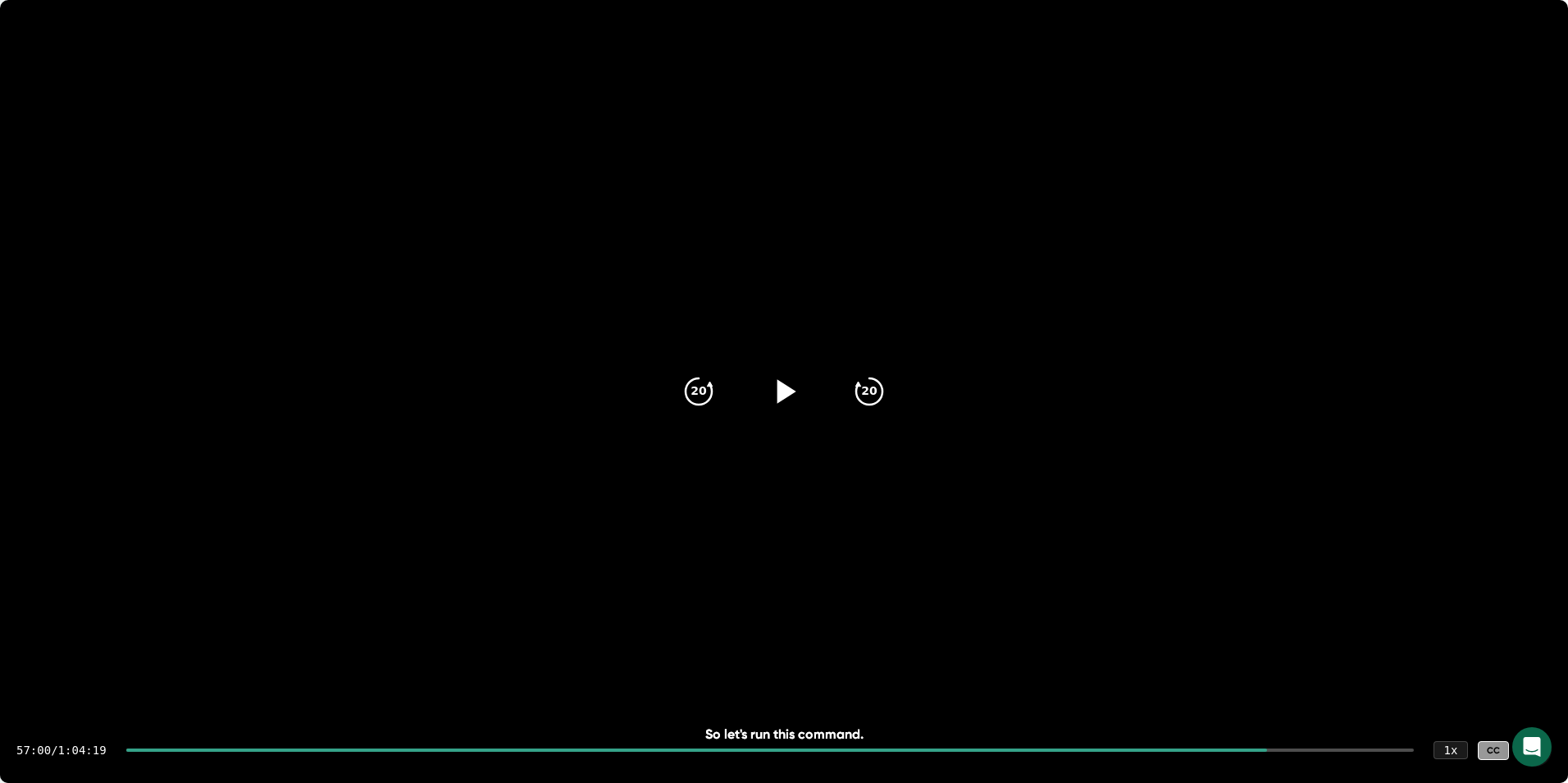
scroll to position [28649, 0]
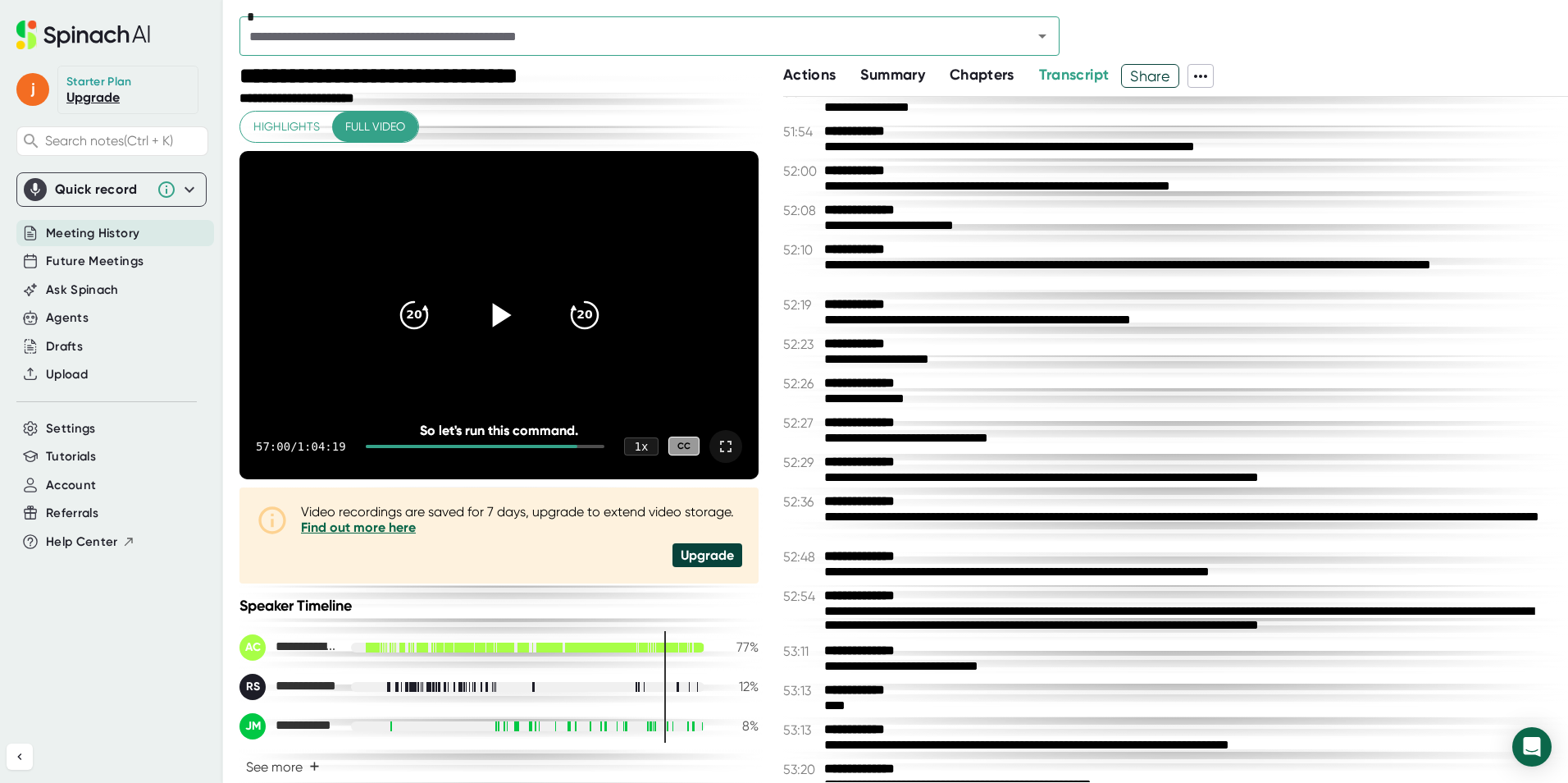
click at [720, 450] on icon at bounding box center [726, 446] width 12 height 12
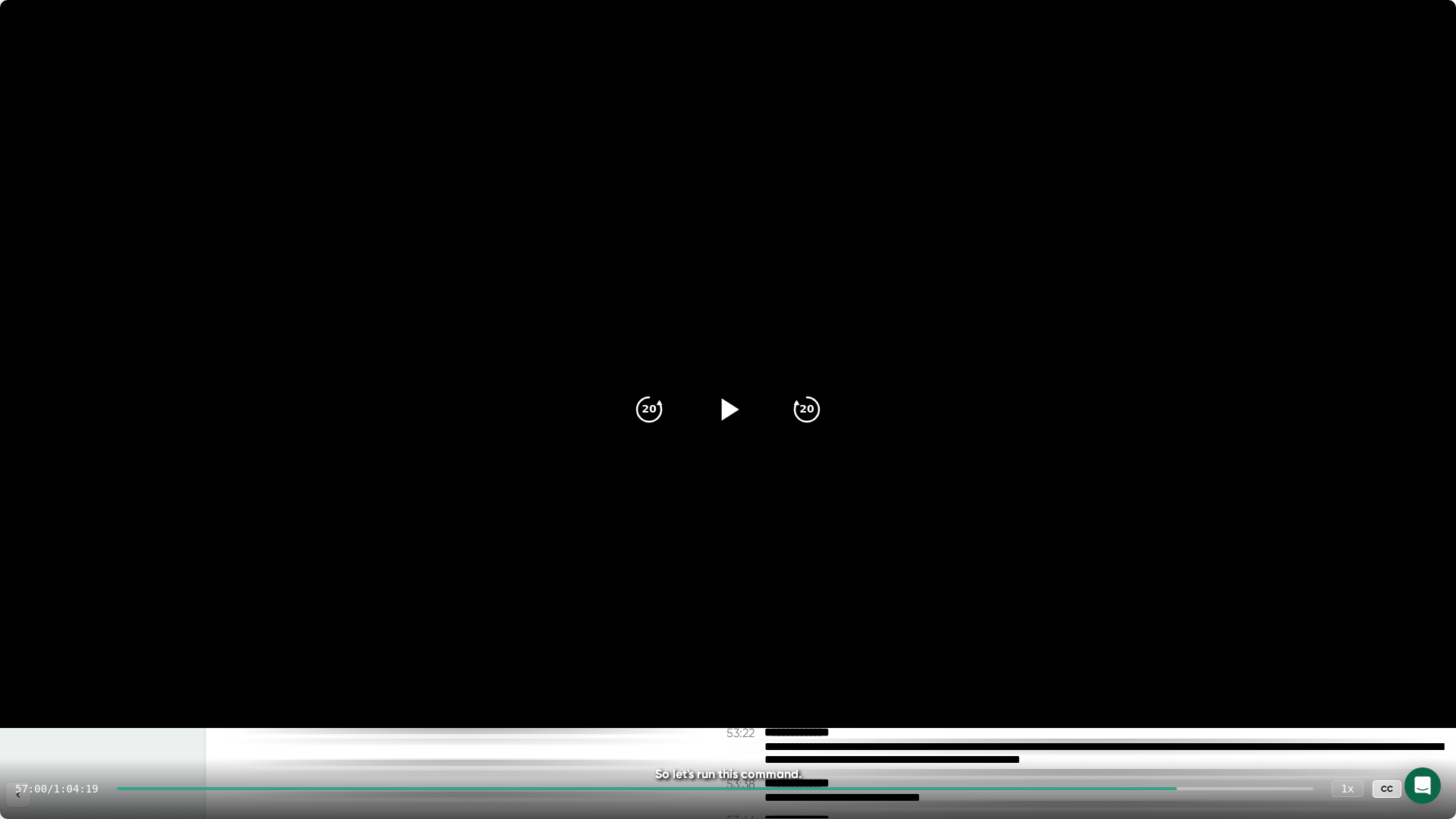
click at [1430, 790] on icon at bounding box center [1426, 789] width 18 height 18
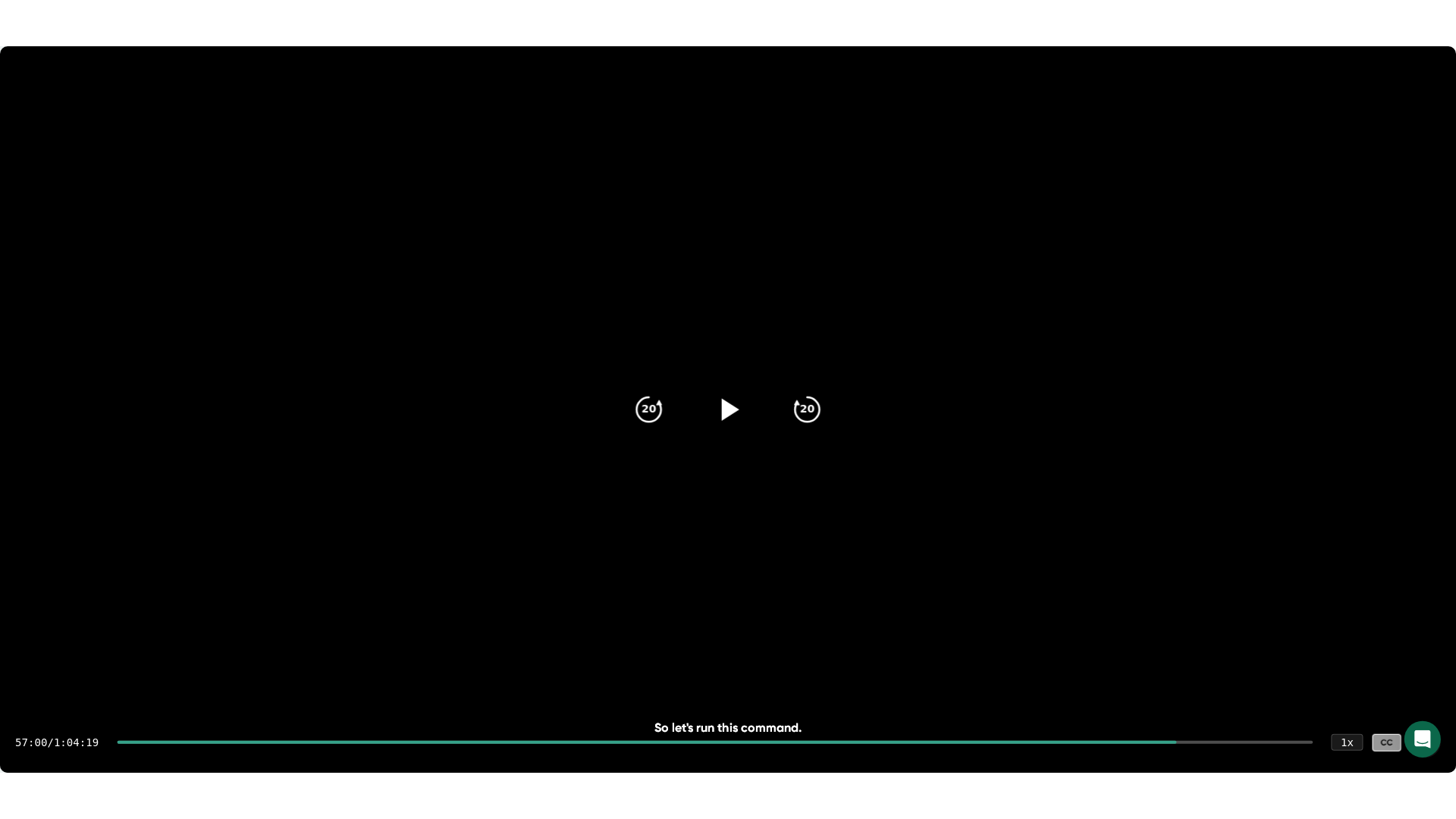
scroll to position [26497, 0]
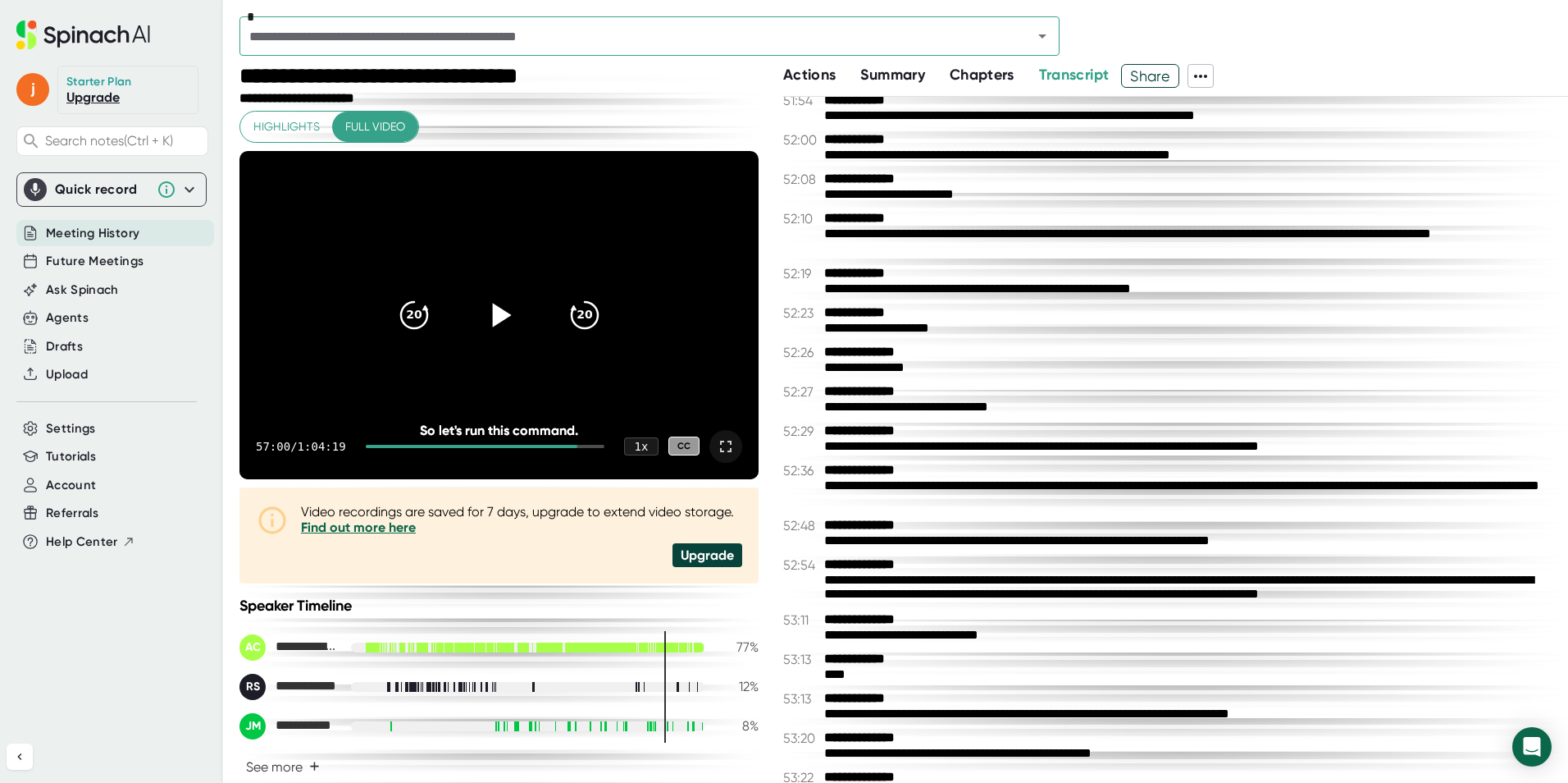
click at [725, 443] on div at bounding box center [726, 446] width 33 height 33
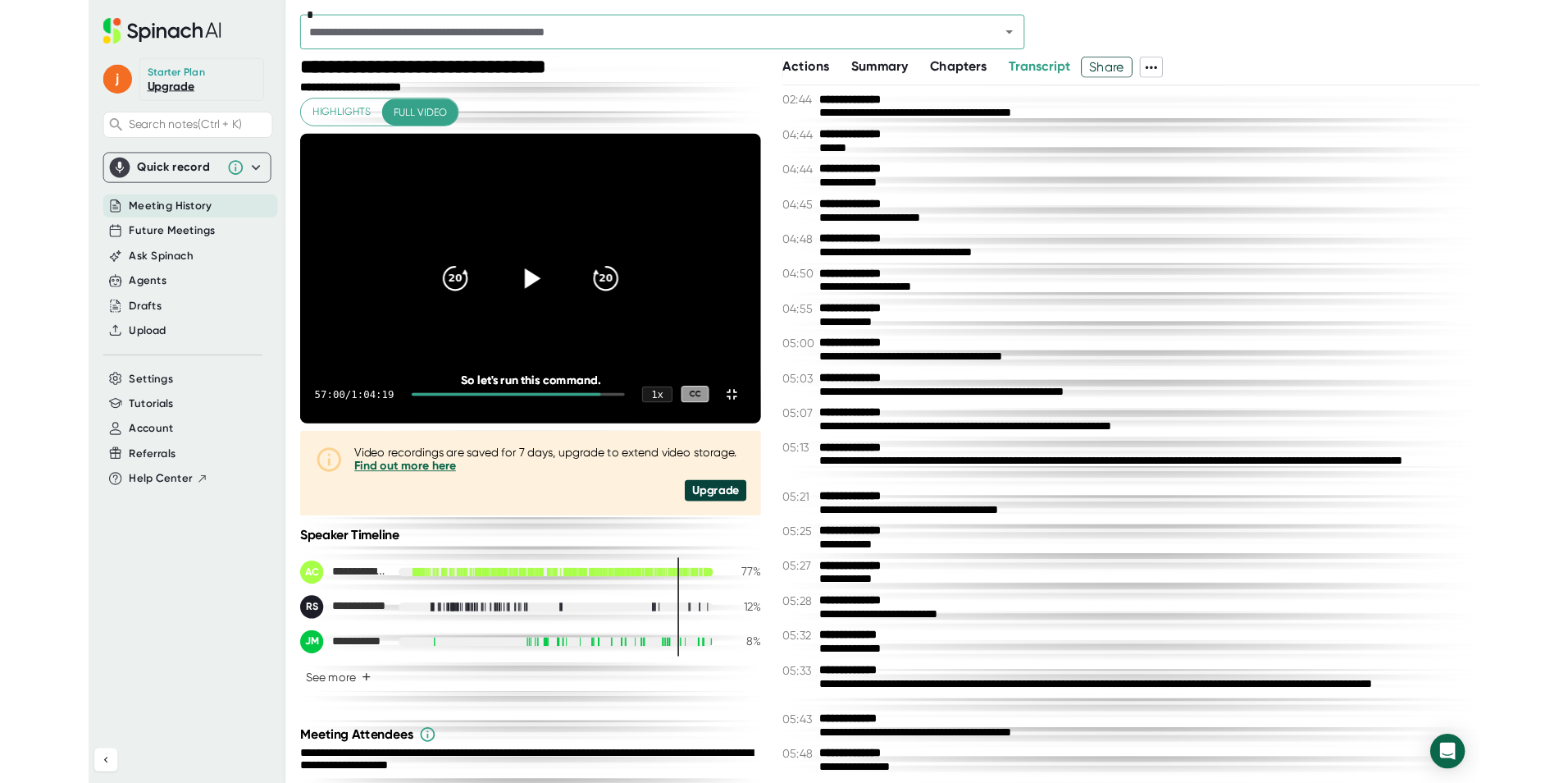
scroll to position [28679, 0]
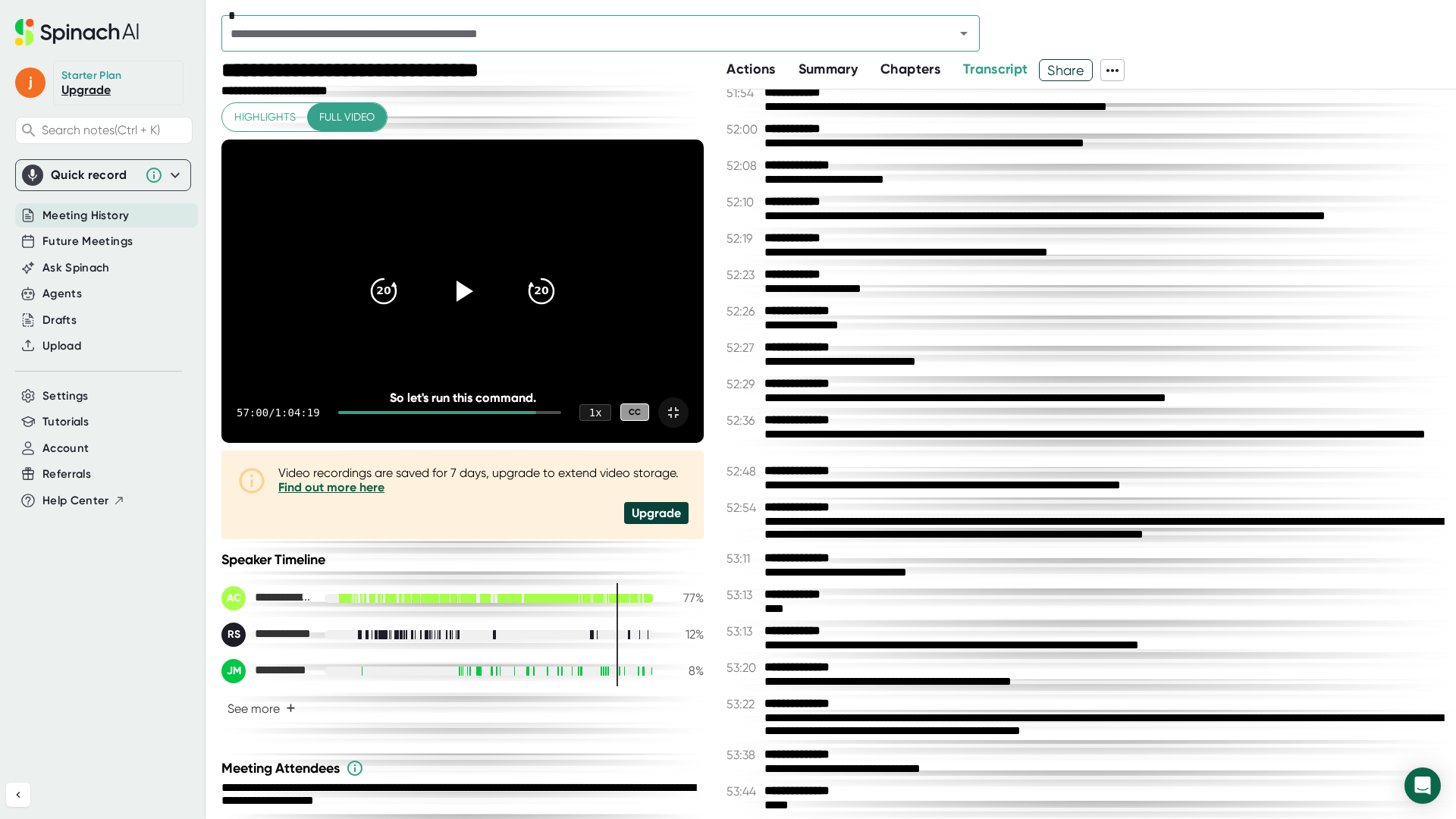
click at [682, 422] on icon at bounding box center [673, 413] width 18 height 18
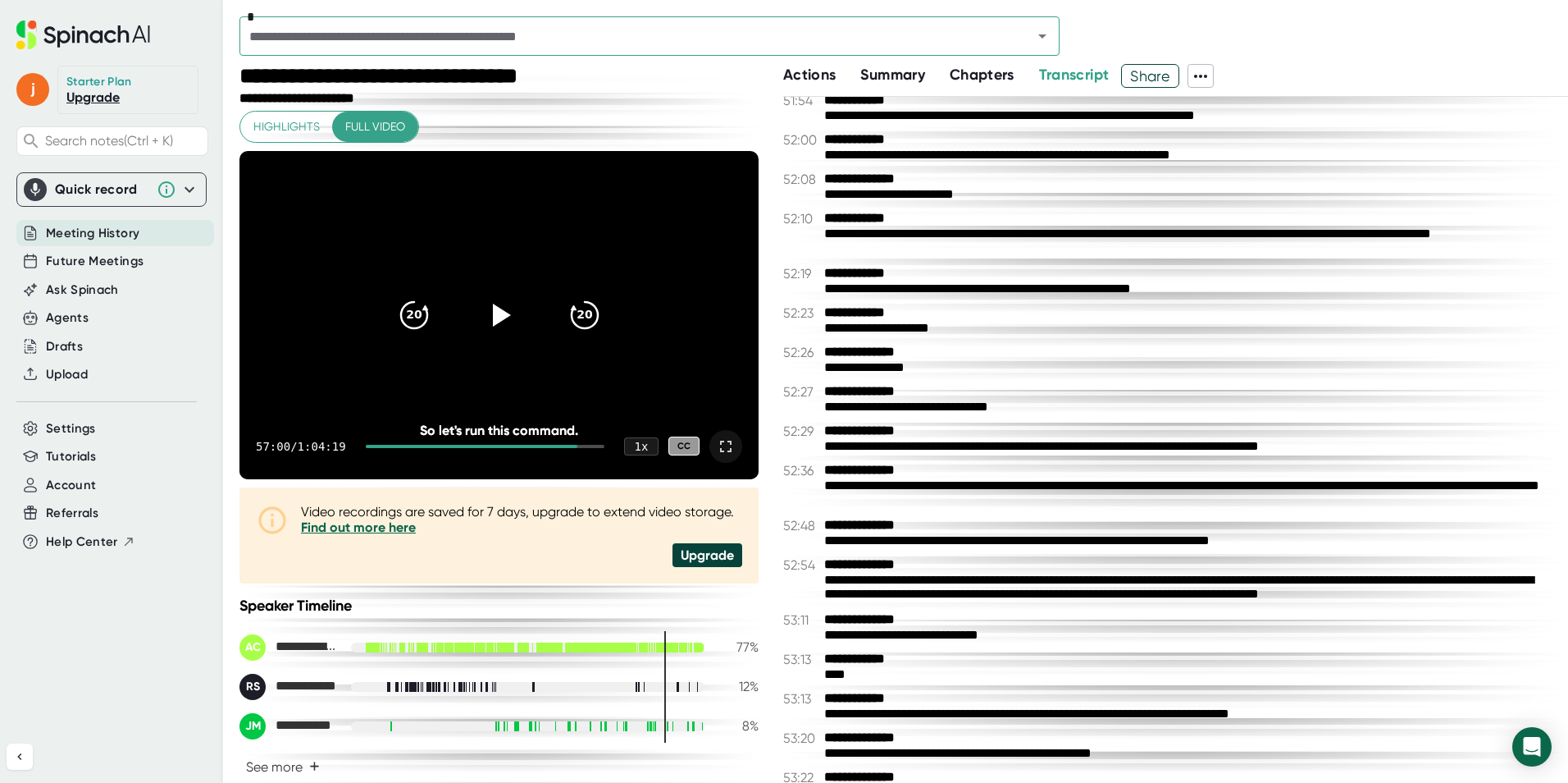
scroll to position [28711, 0]
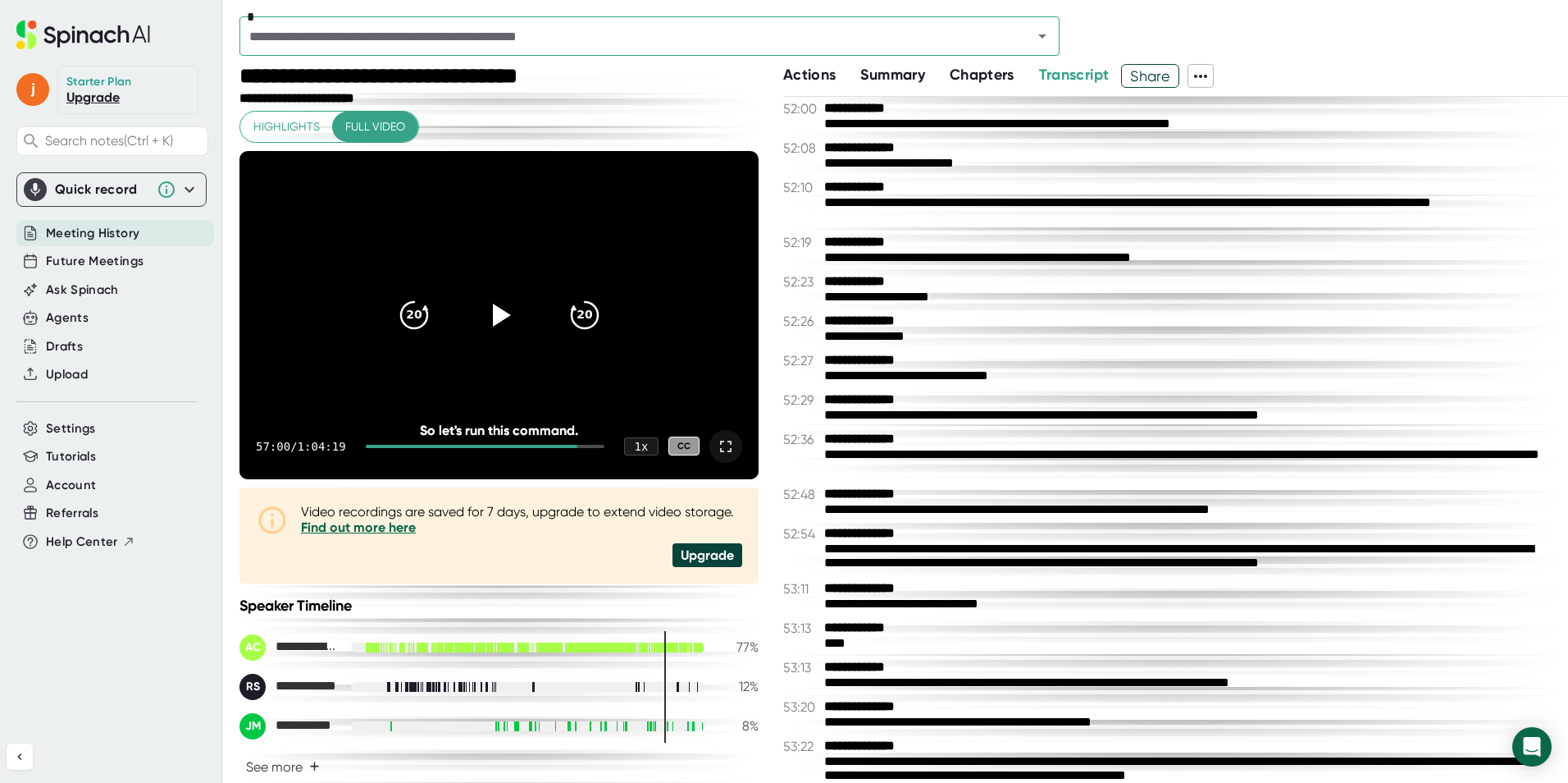
drag, startPoint x: 492, startPoint y: 312, endPoint x: 561, endPoint y: 365, distance: 87.0
click at [493, 312] on icon at bounding box center [502, 315] width 18 height 23
click at [717, 439] on icon at bounding box center [726, 447] width 20 height 20
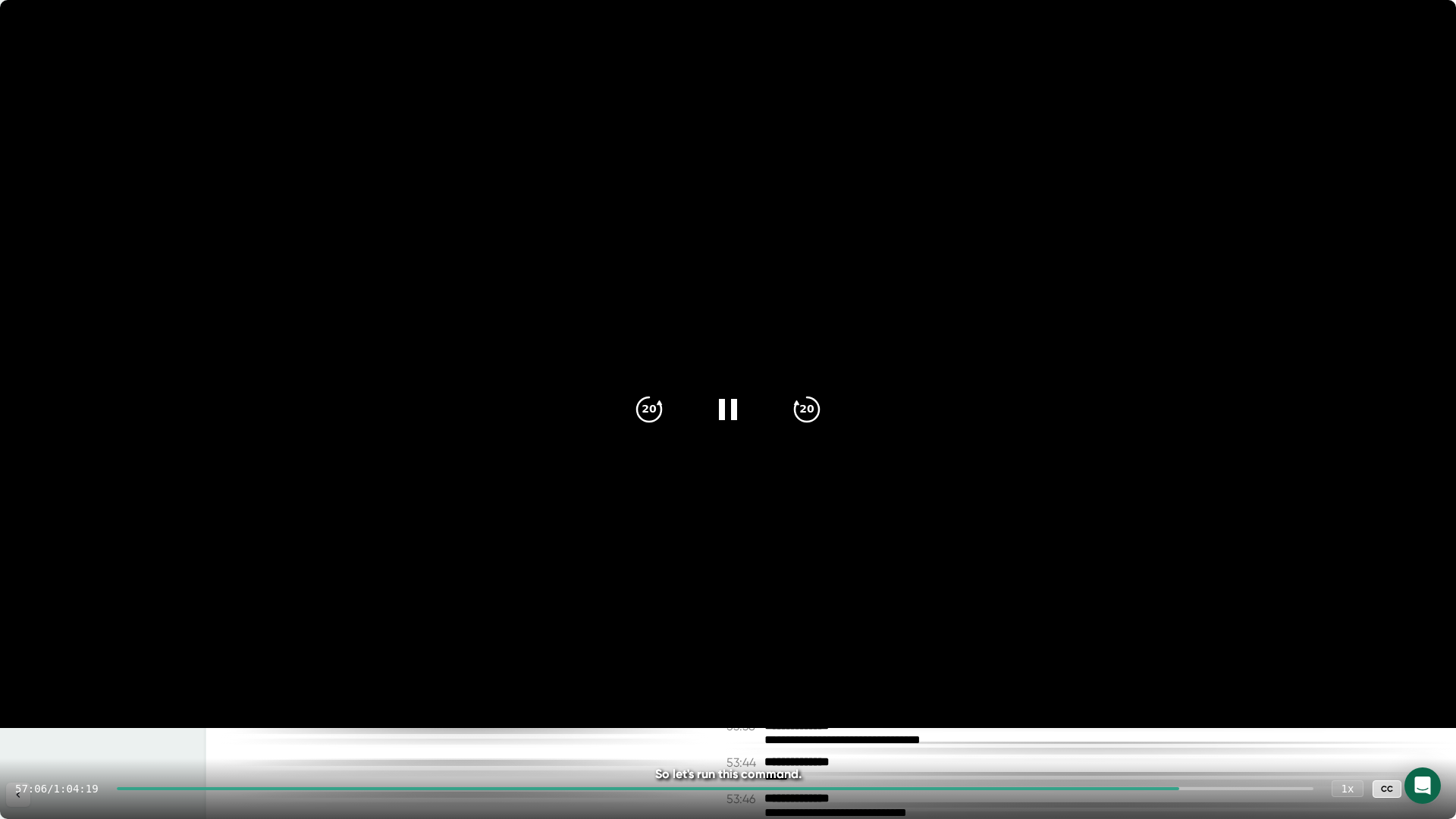
click at [855, 470] on video at bounding box center [728, 363] width 1456 height 728
click at [1420, 795] on icon at bounding box center [1426, 789] width 18 height 18
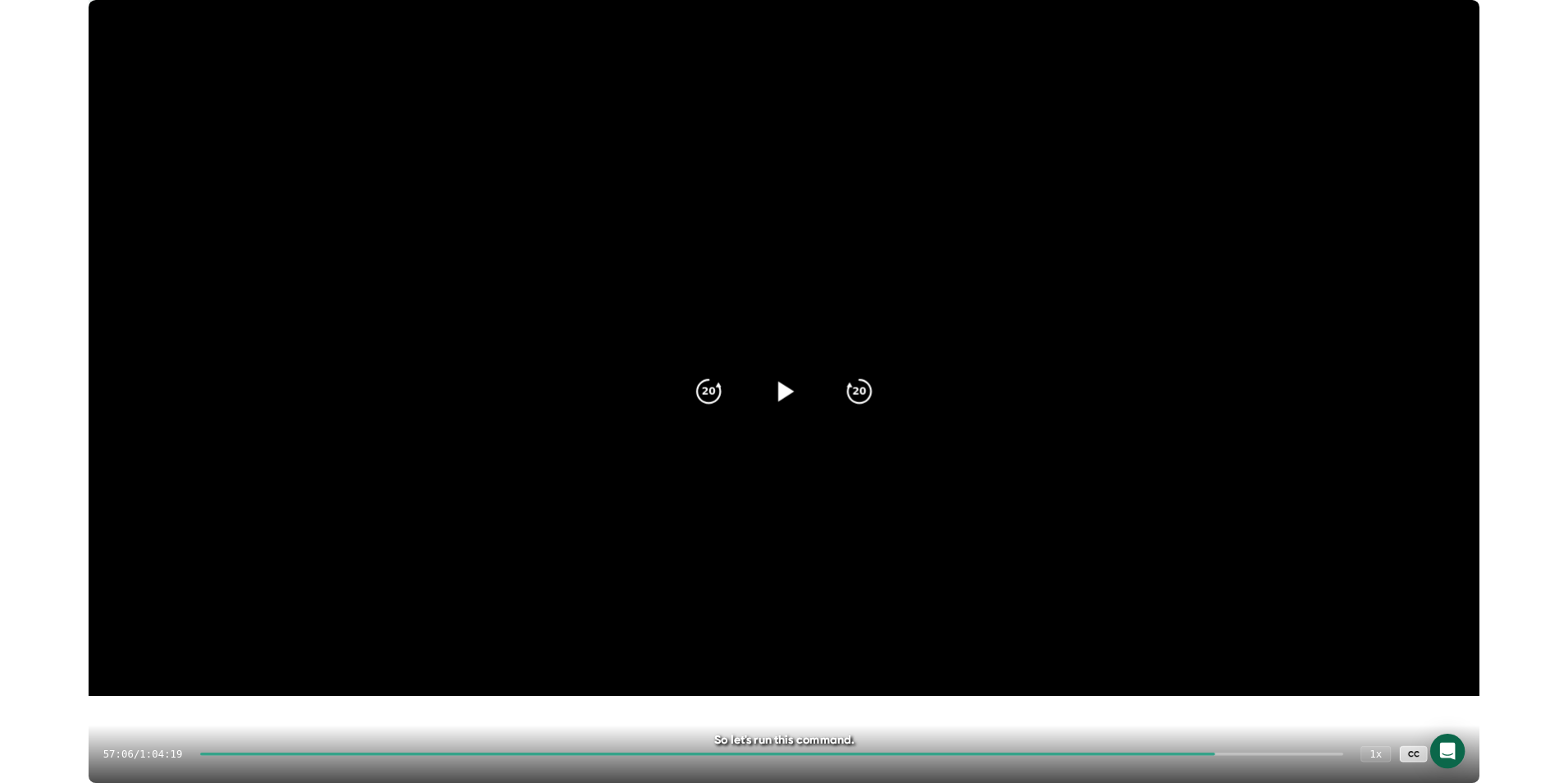
scroll to position [28742, 0]
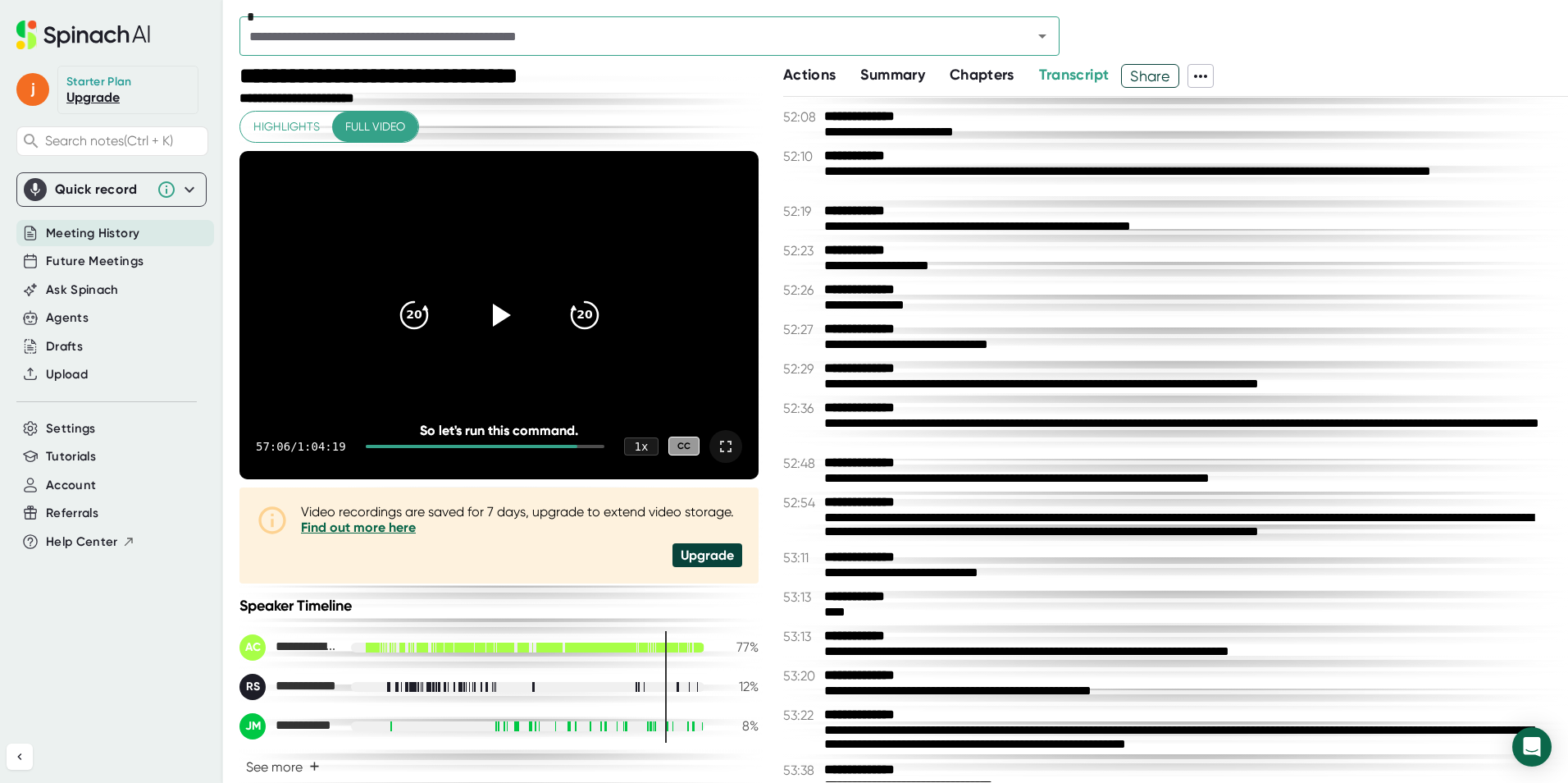
click at [720, 442] on icon at bounding box center [726, 447] width 20 height 20
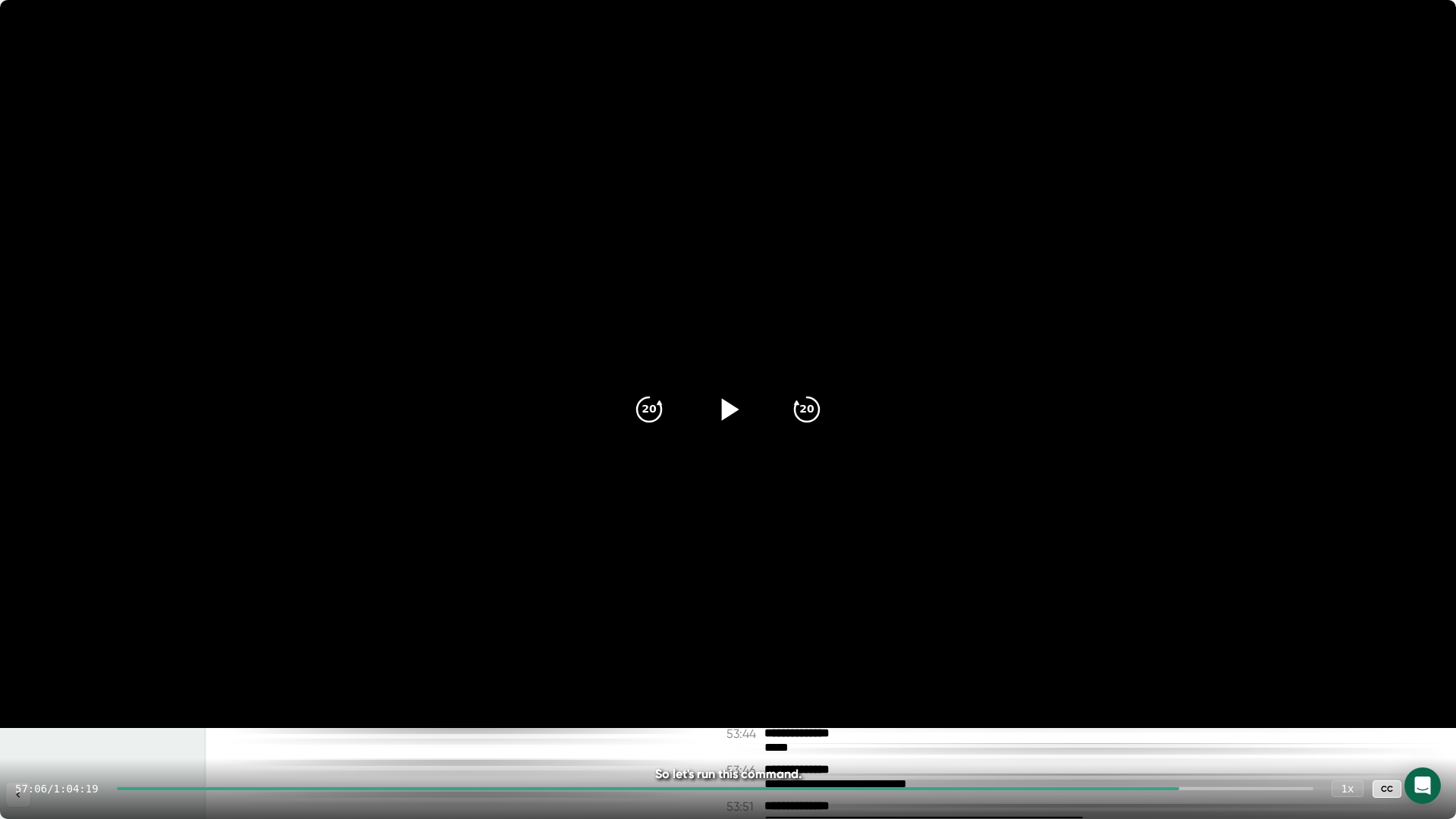
click at [728, 414] on icon at bounding box center [730, 409] width 17 height 22
click at [728, 415] on icon at bounding box center [728, 410] width 38 height 38
click at [1433, 782] on icon at bounding box center [1426, 789] width 18 height 18
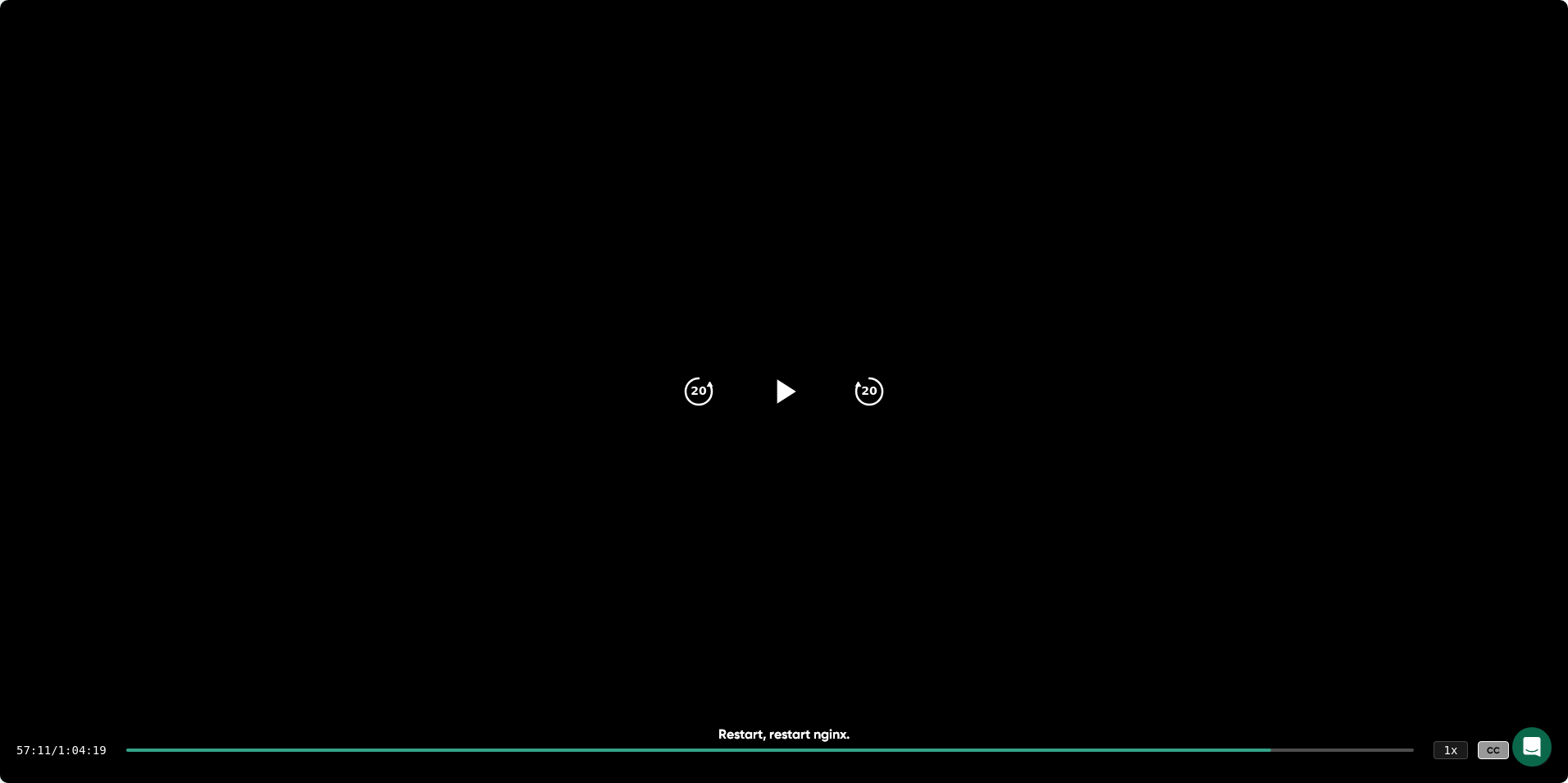
scroll to position [28773, 0]
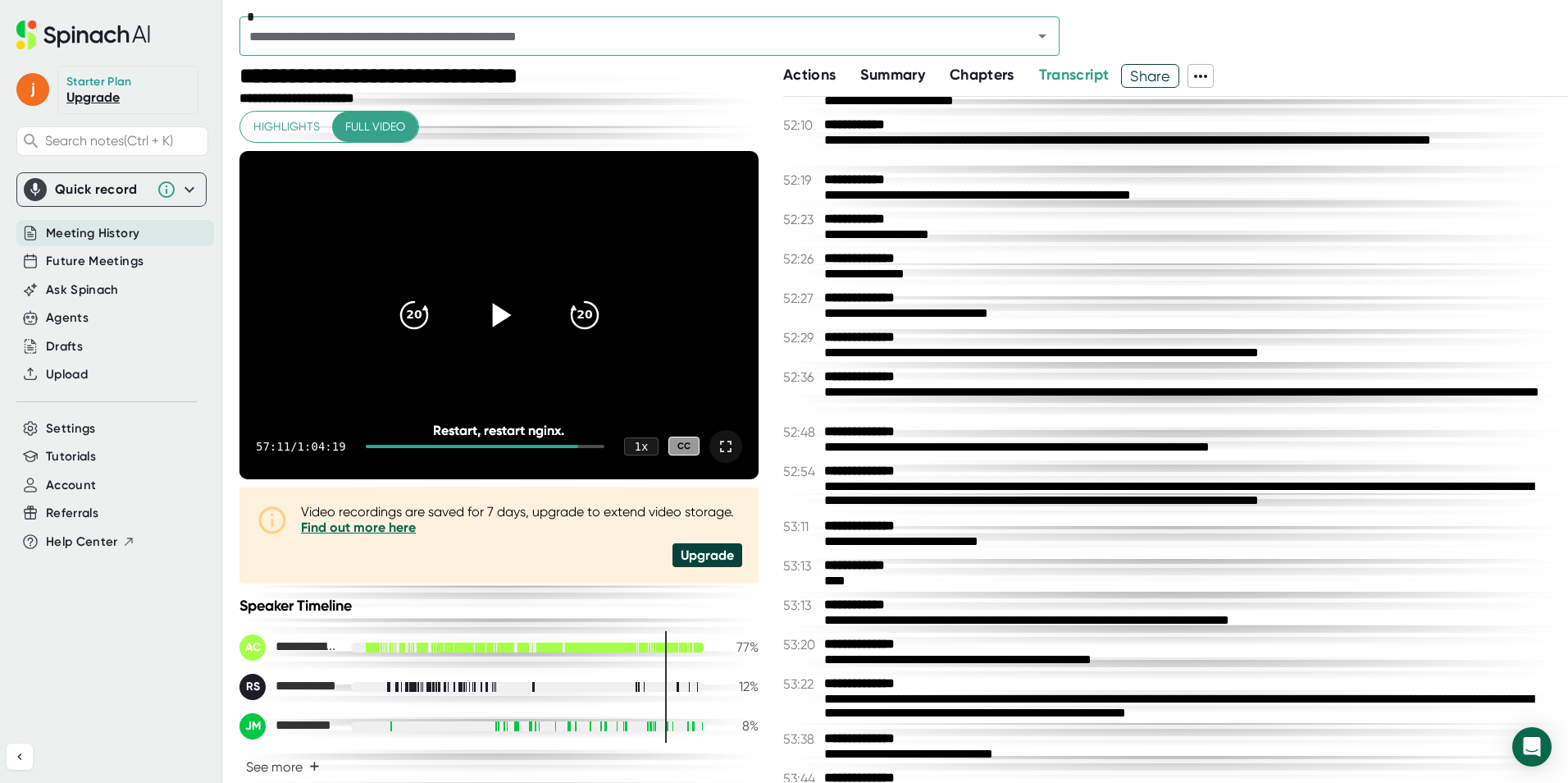
click at [493, 314] on icon at bounding box center [501, 315] width 19 height 24
click at [718, 447] on icon at bounding box center [726, 447] width 20 height 20
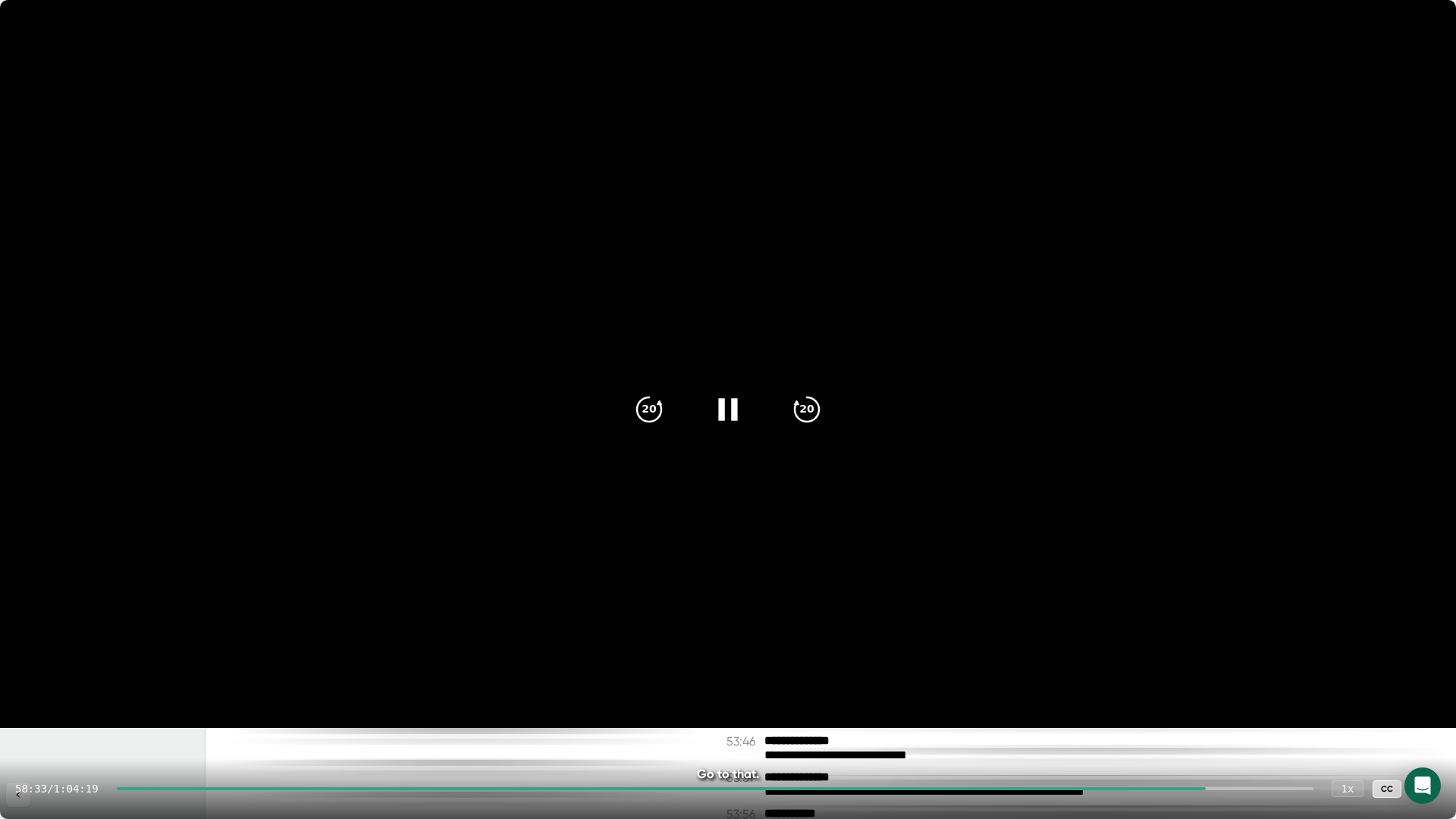
click at [726, 408] on icon at bounding box center [728, 410] width 38 height 38
click at [726, 408] on icon at bounding box center [730, 409] width 17 height 22
click at [726, 408] on icon at bounding box center [728, 410] width 38 height 38
click at [726, 408] on icon at bounding box center [730, 409] width 17 height 22
click at [724, 423] on icon at bounding box center [728, 410] width 38 height 38
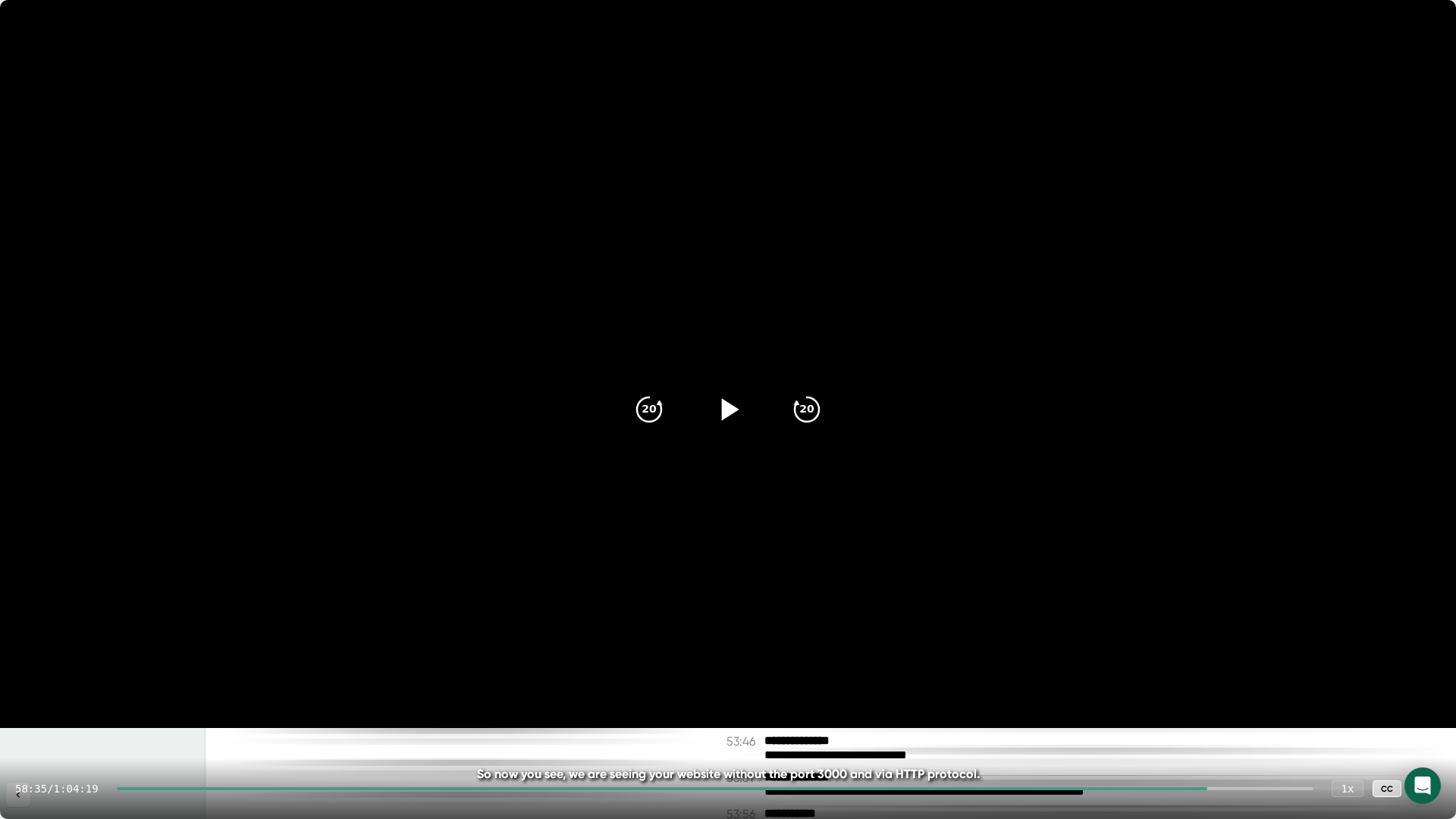
click at [726, 402] on icon at bounding box center [728, 410] width 38 height 38
click at [723, 413] on icon at bounding box center [727, 409] width 19 height 22
click at [1440, 794] on div "58:37 / 1:04:19 1 x CC" at bounding box center [728, 789] width 1456 height 61
click at [1429, 796] on icon at bounding box center [1426, 789] width 18 height 18
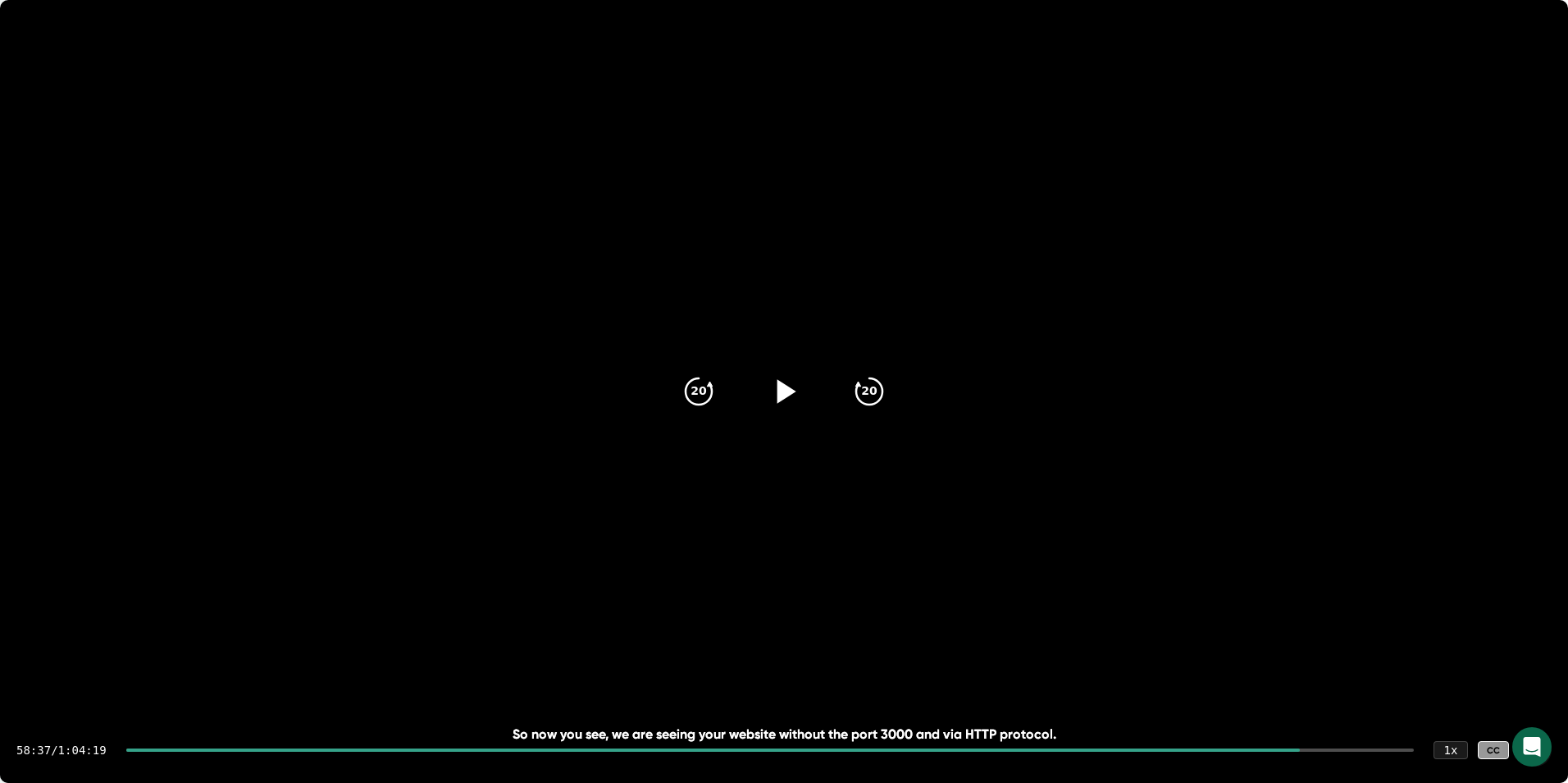
scroll to position [28804, 0]
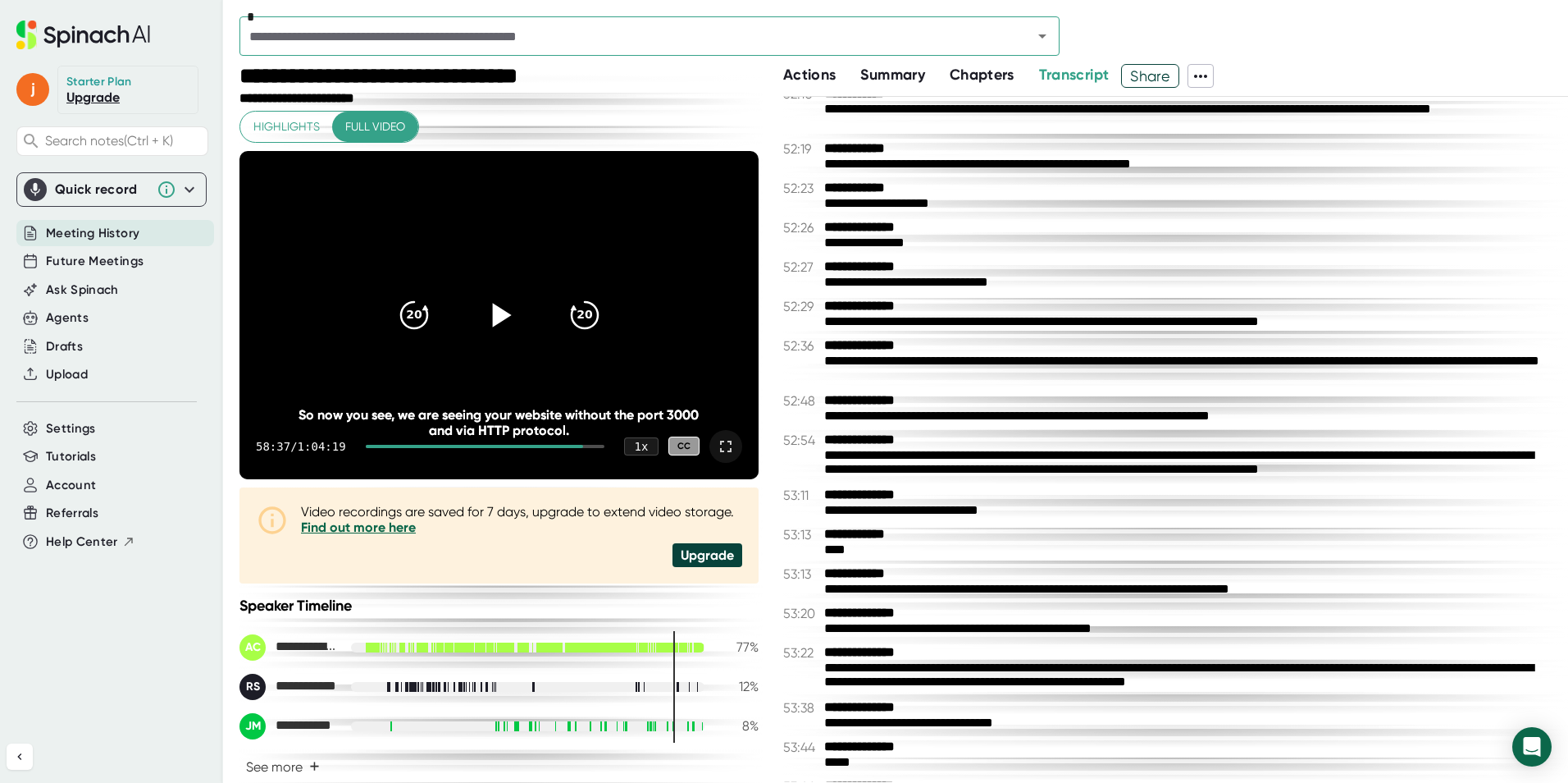
click at [716, 444] on icon at bounding box center [726, 447] width 20 height 20
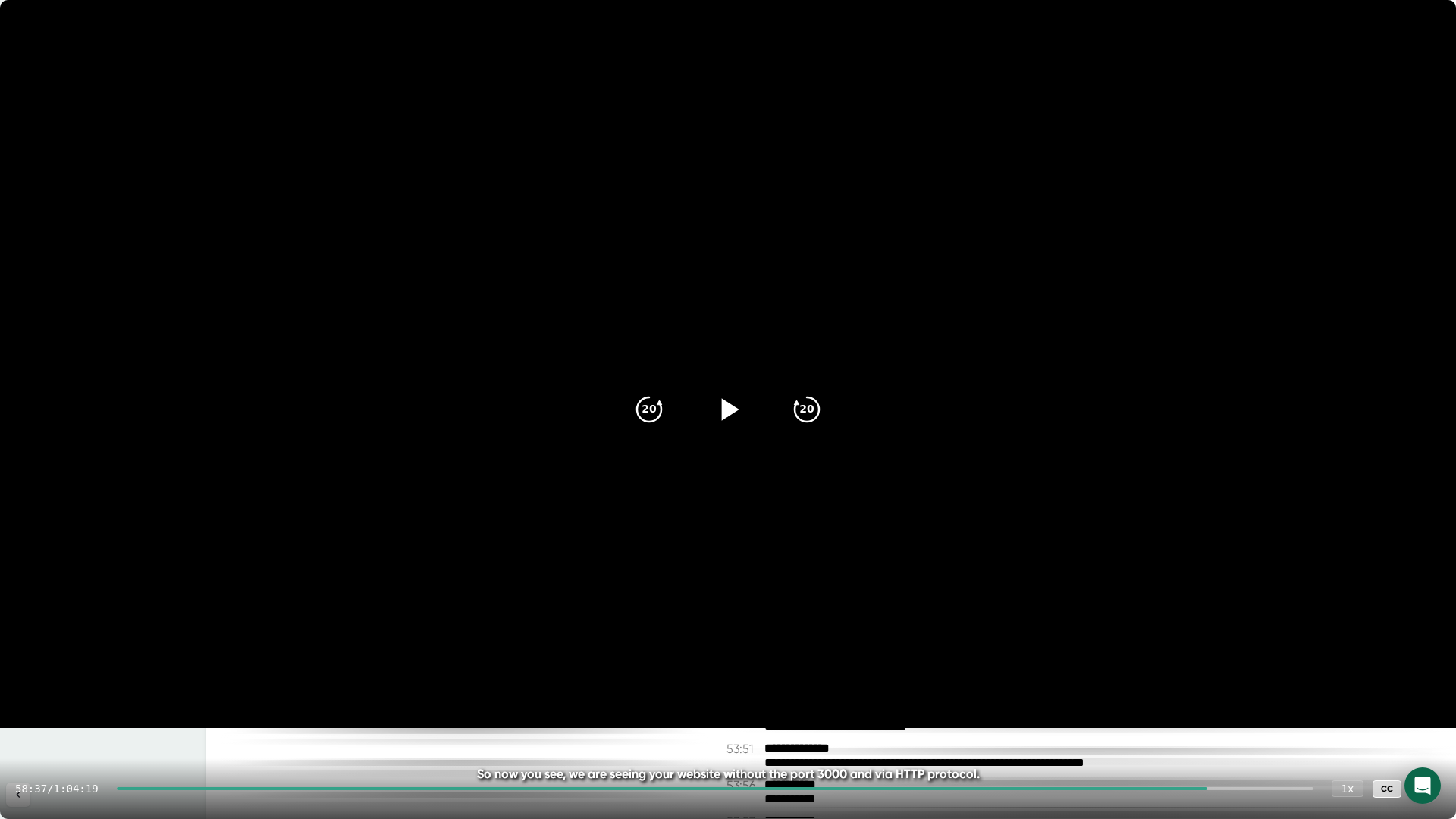
click at [747, 410] on div at bounding box center [728, 409] width 63 height 63
click at [720, 412] on icon at bounding box center [727, 409] width 19 height 22
click at [1424, 794] on icon at bounding box center [1426, 789] width 18 height 18
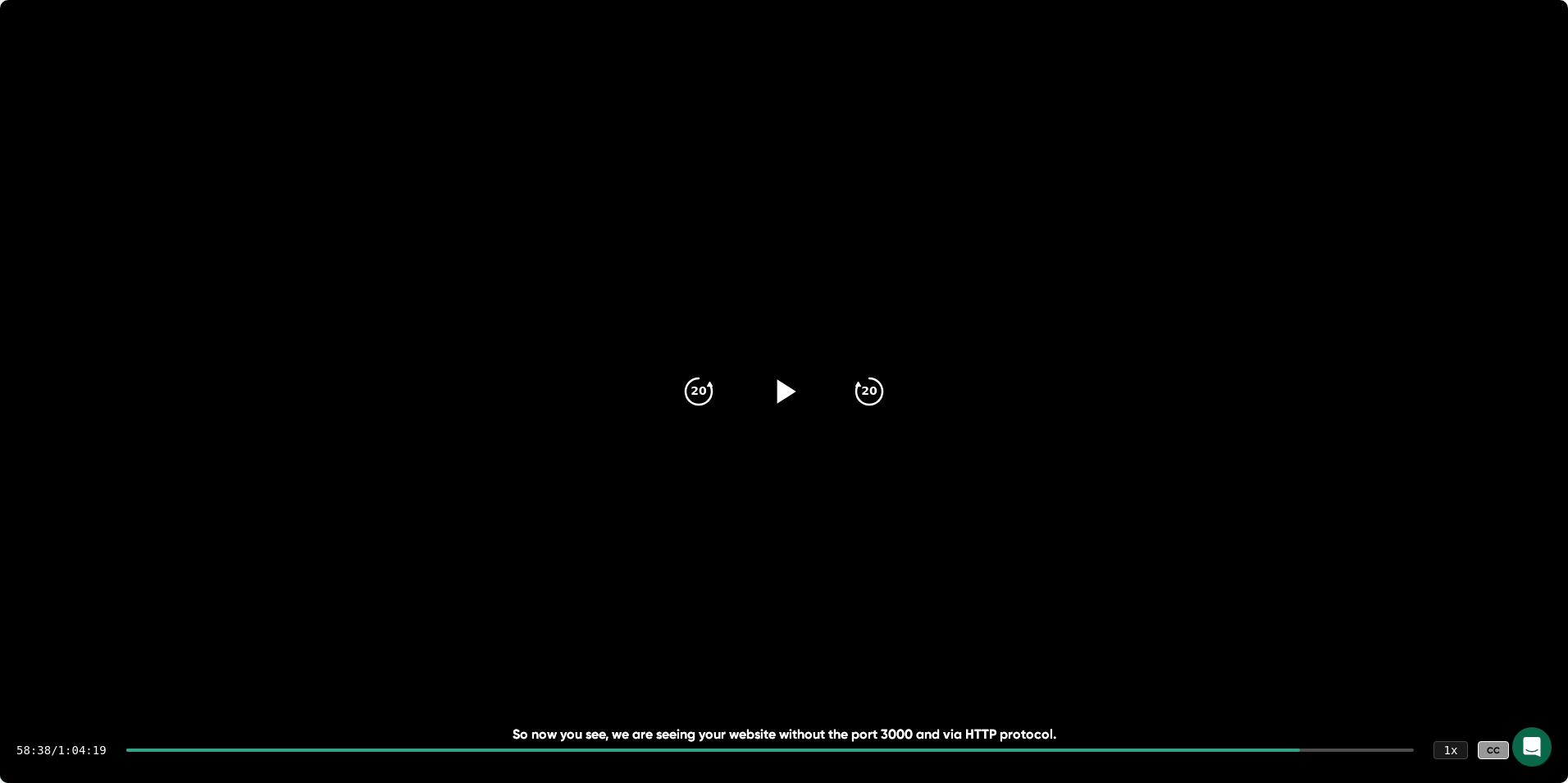
scroll to position [28835, 0]
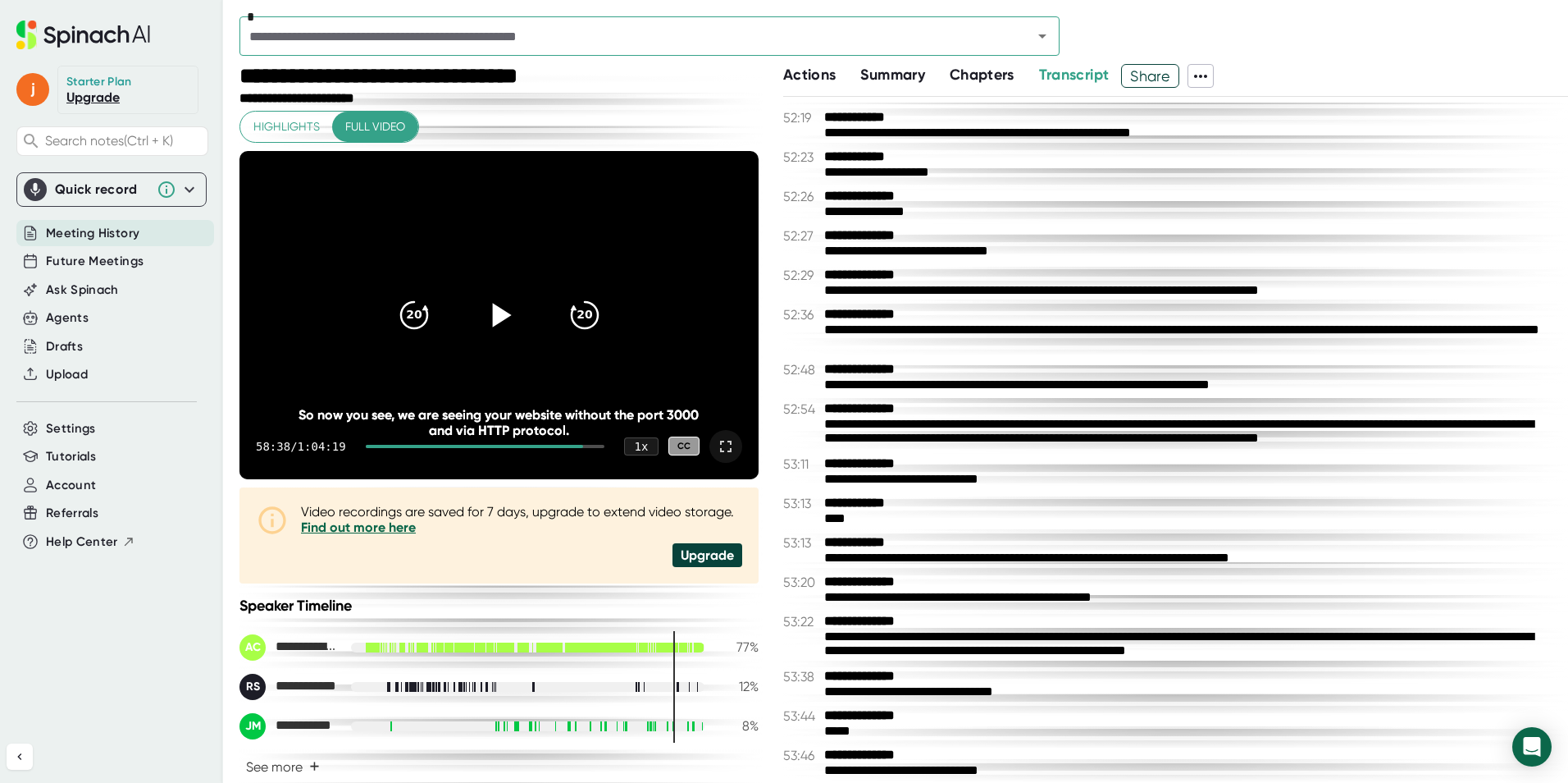
click at [506, 320] on icon at bounding box center [498, 314] width 41 height 41
click at [718, 440] on icon at bounding box center [726, 447] width 20 height 20
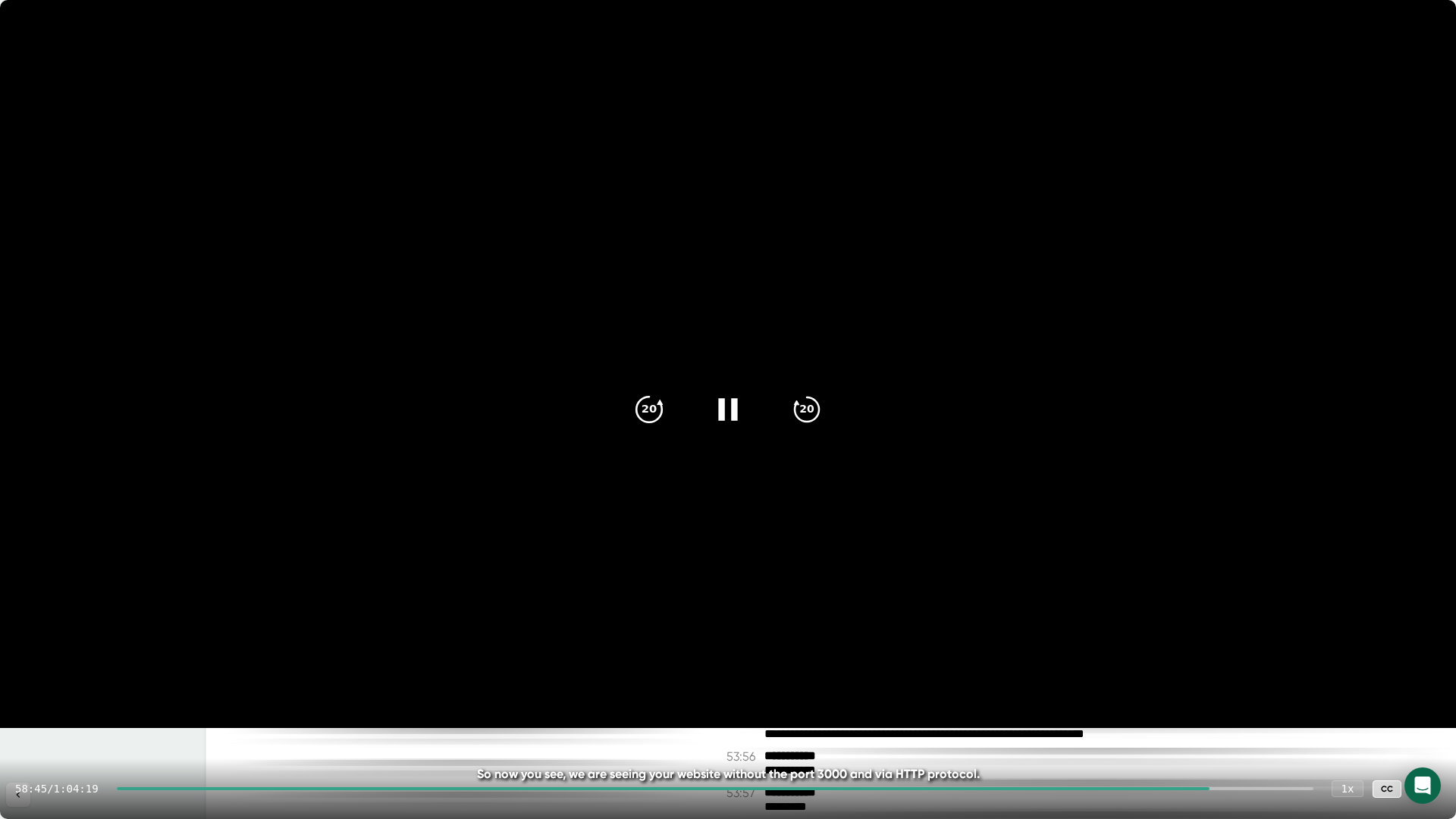
click at [649, 405] on icon "20" at bounding box center [649, 410] width 38 height 38
click at [732, 405] on icon at bounding box center [727, 409] width 19 height 22
click at [1428, 787] on icon at bounding box center [1426, 789] width 11 height 11
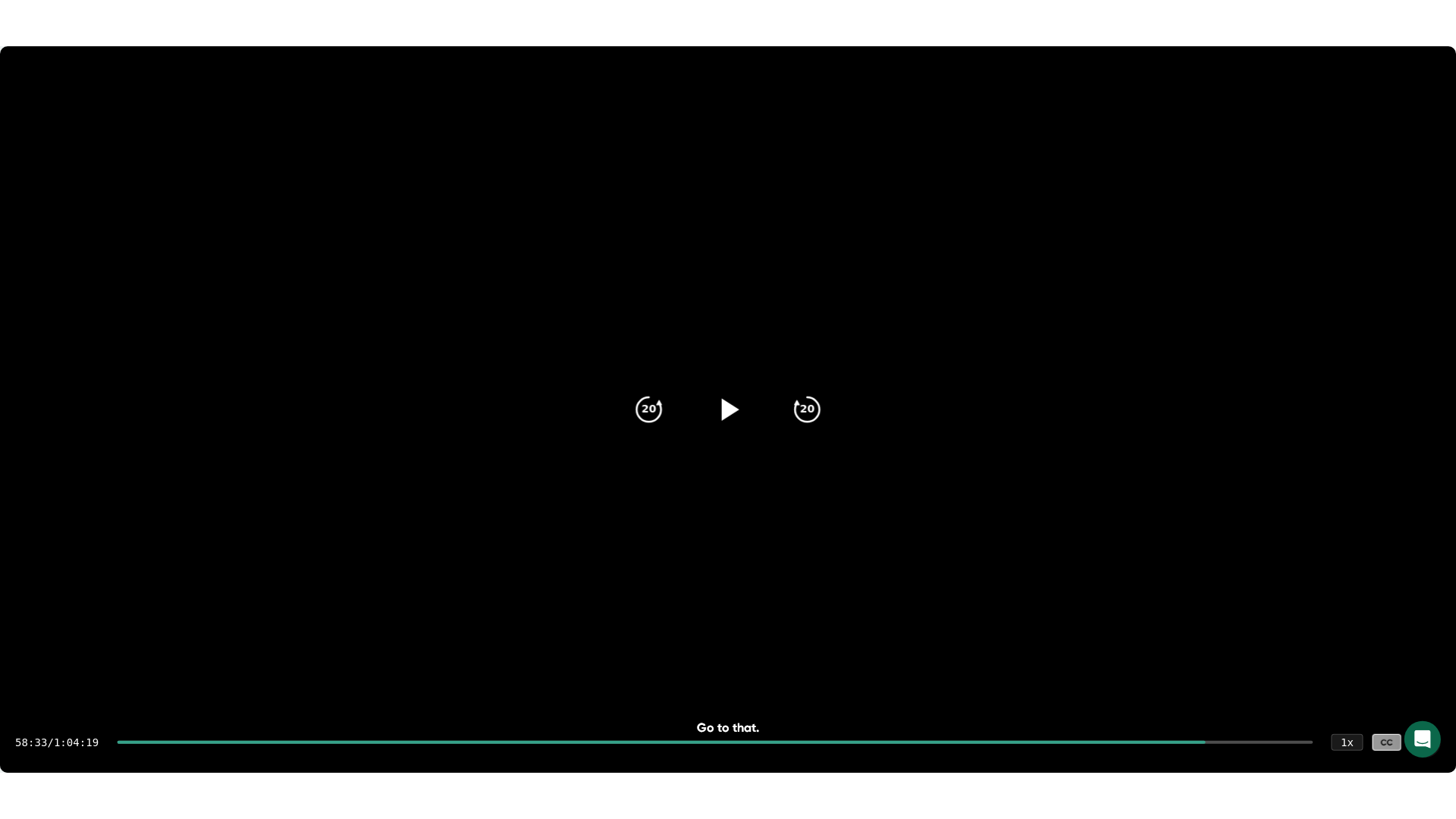
scroll to position [26670, 0]
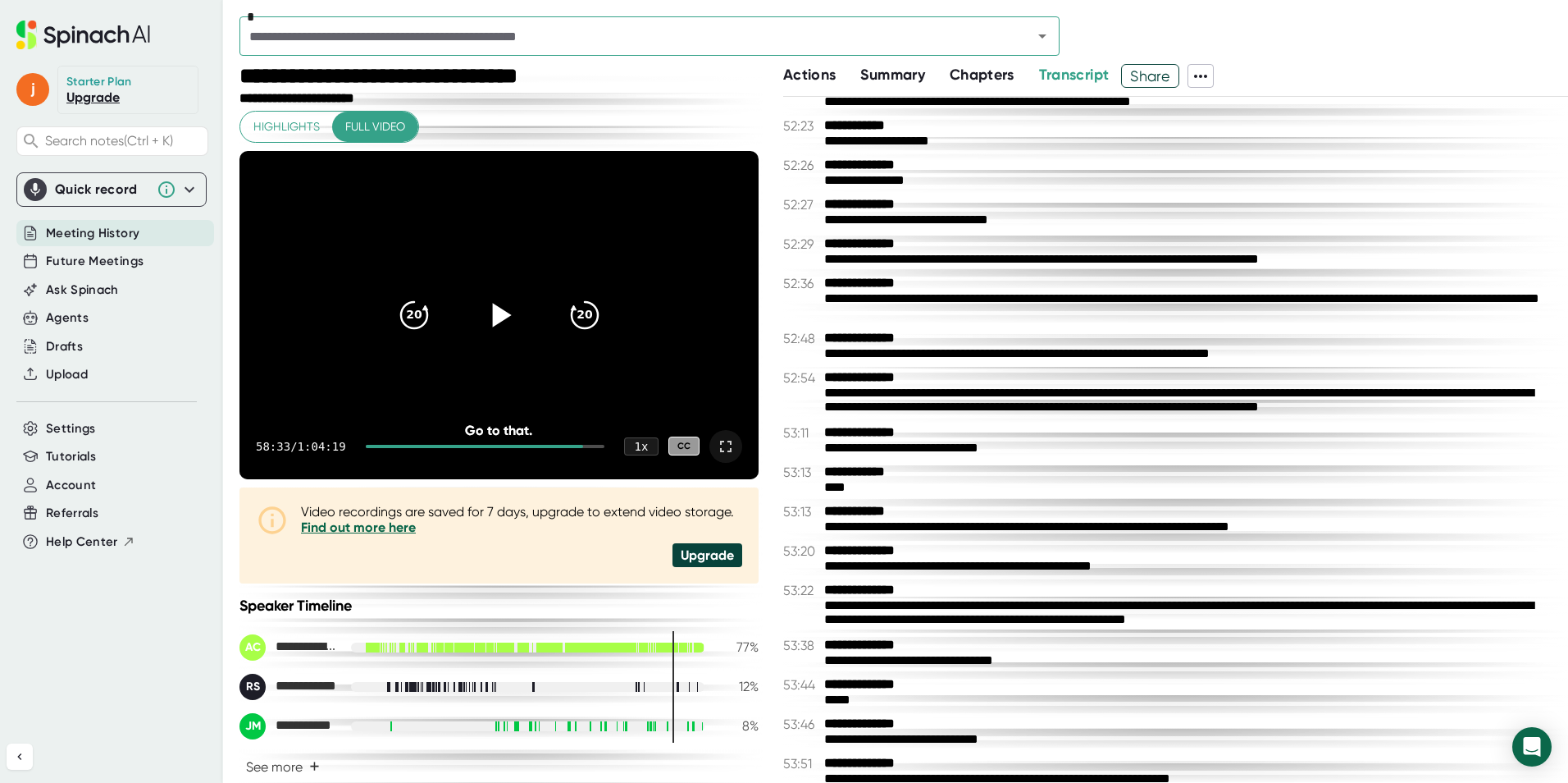
click at [492, 313] on icon at bounding box center [501, 315] width 19 height 24
click at [716, 441] on icon at bounding box center [726, 447] width 20 height 20
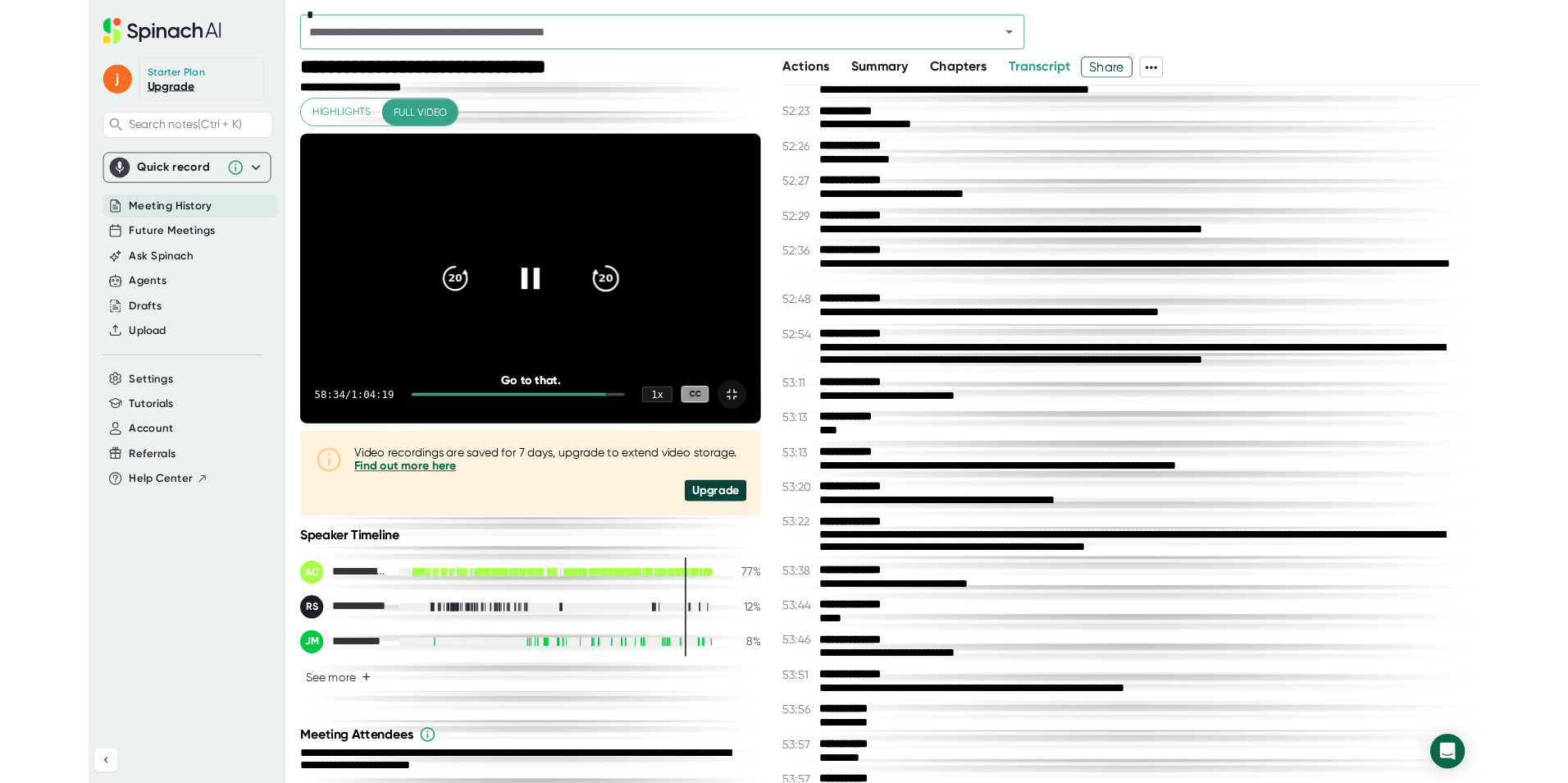
scroll to position [28851, 0]
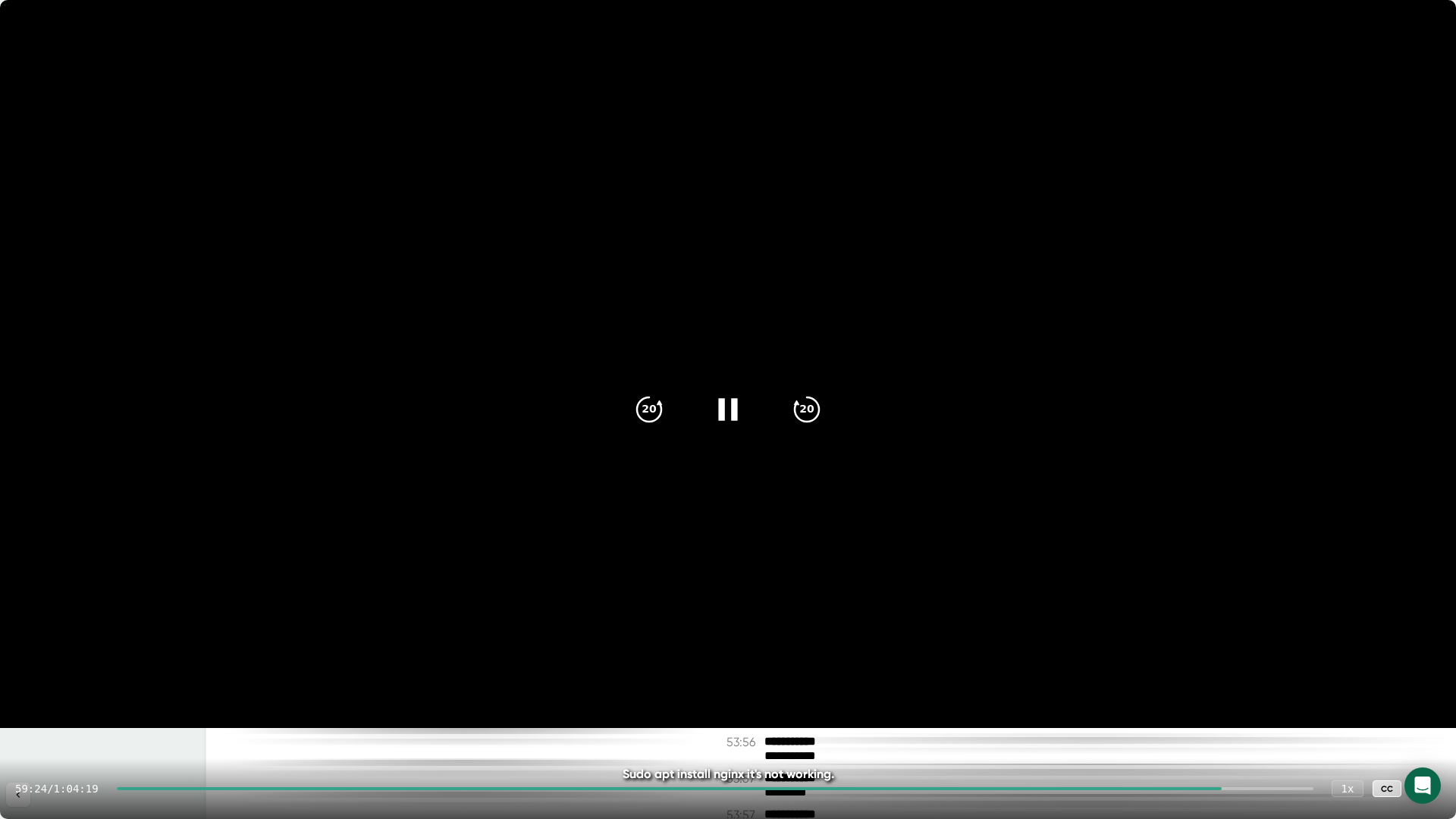
click at [719, 405] on icon at bounding box center [728, 410] width 38 height 38
click at [1436, 793] on div at bounding box center [1426, 789] width 30 height 30
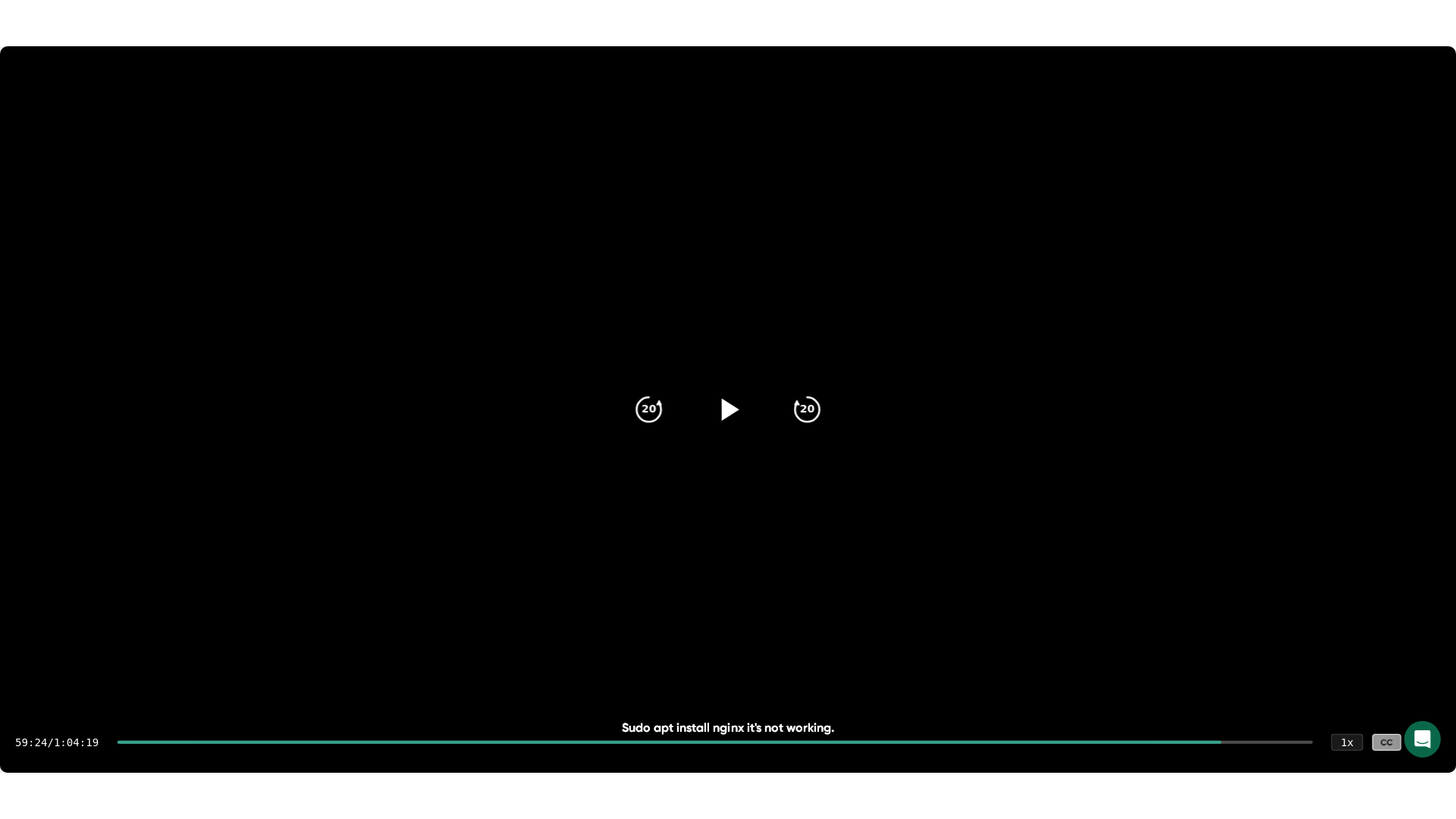
scroll to position [26699, 0]
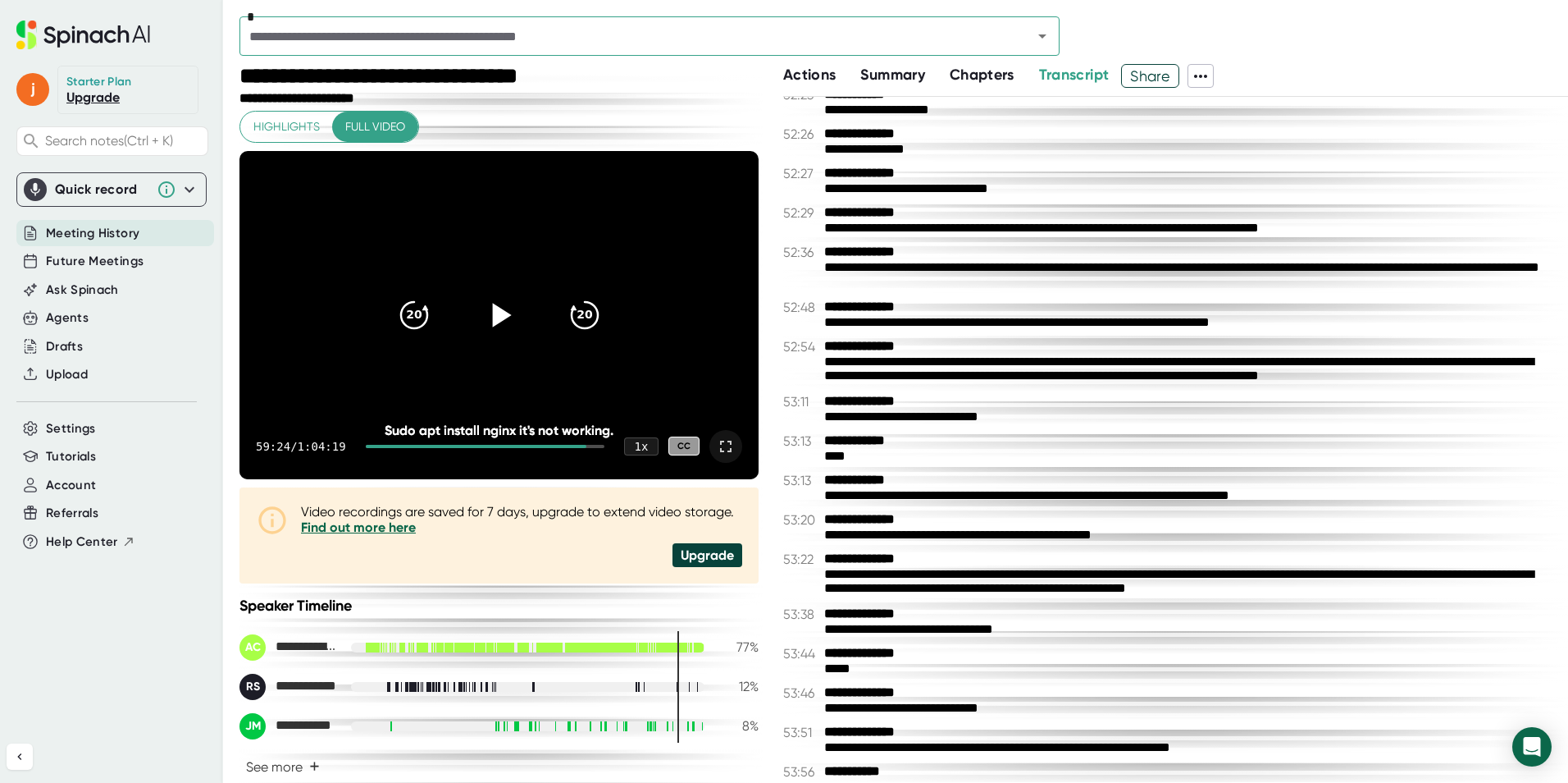
click at [718, 441] on icon at bounding box center [726, 447] width 20 height 20
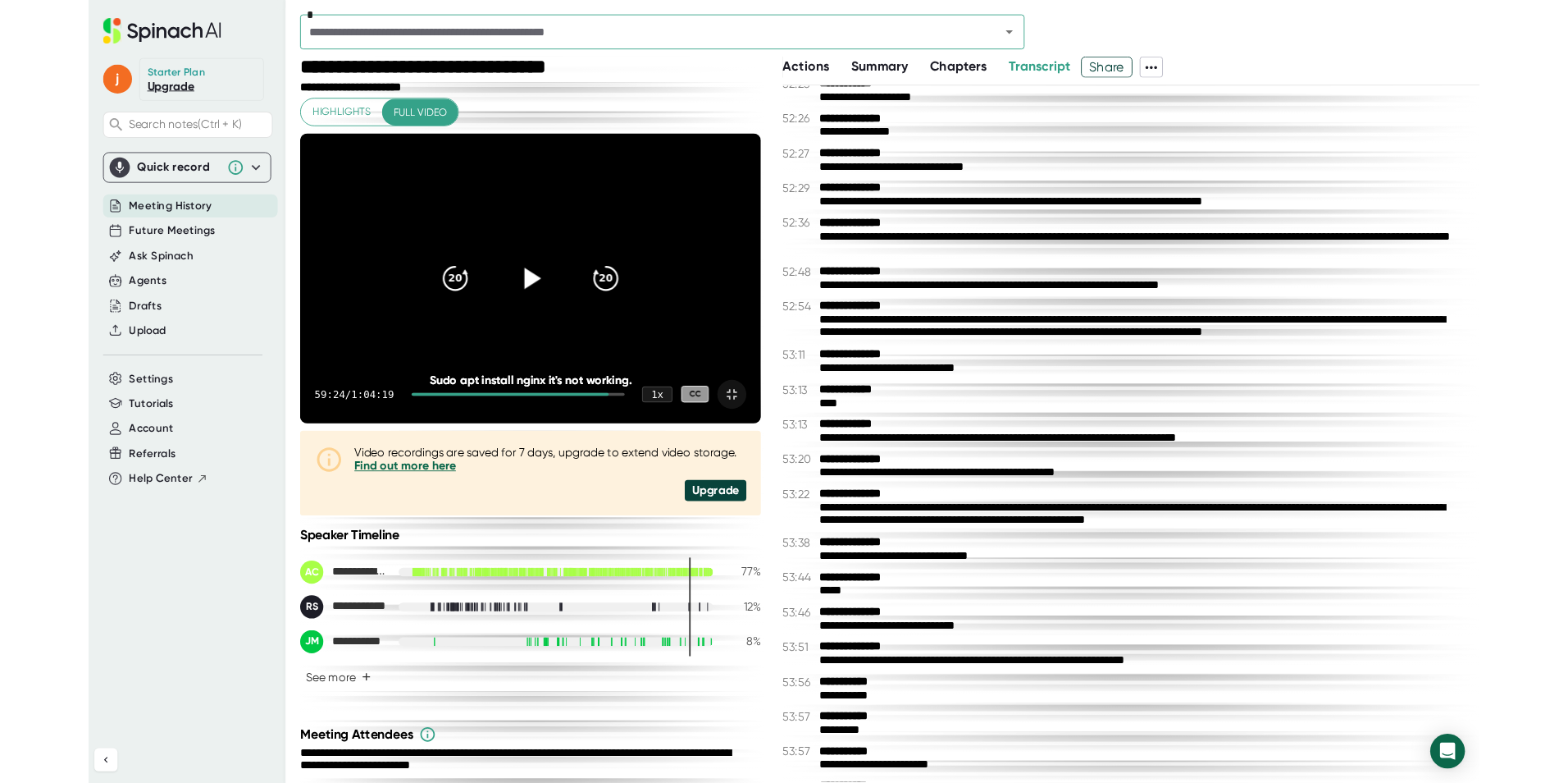
scroll to position [28883, 0]
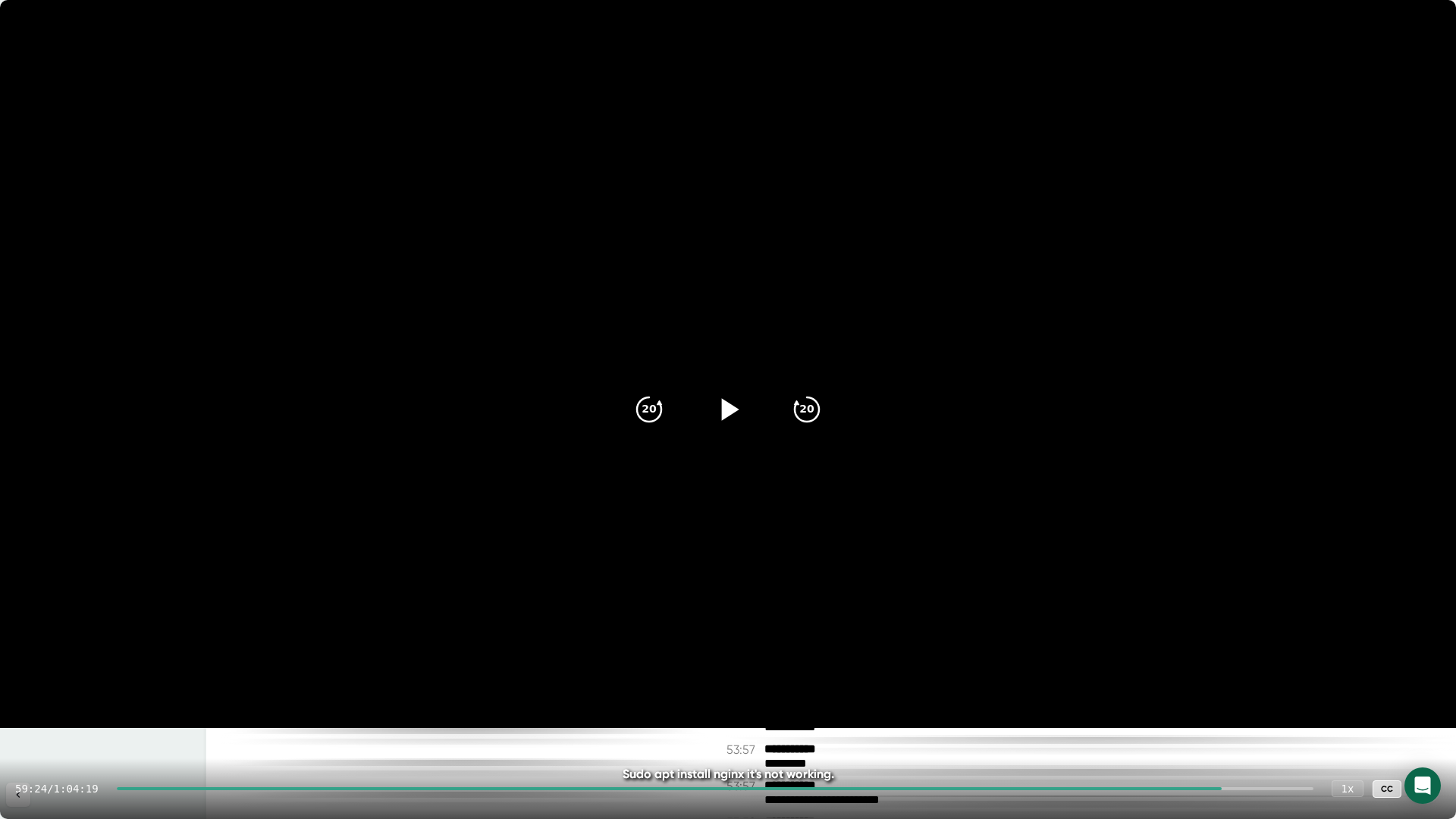
click at [728, 411] on icon at bounding box center [730, 409] width 17 height 22
click at [654, 404] on icon "20" at bounding box center [649, 410] width 38 height 38
click at [1421, 784] on icon at bounding box center [1426, 789] width 18 height 18
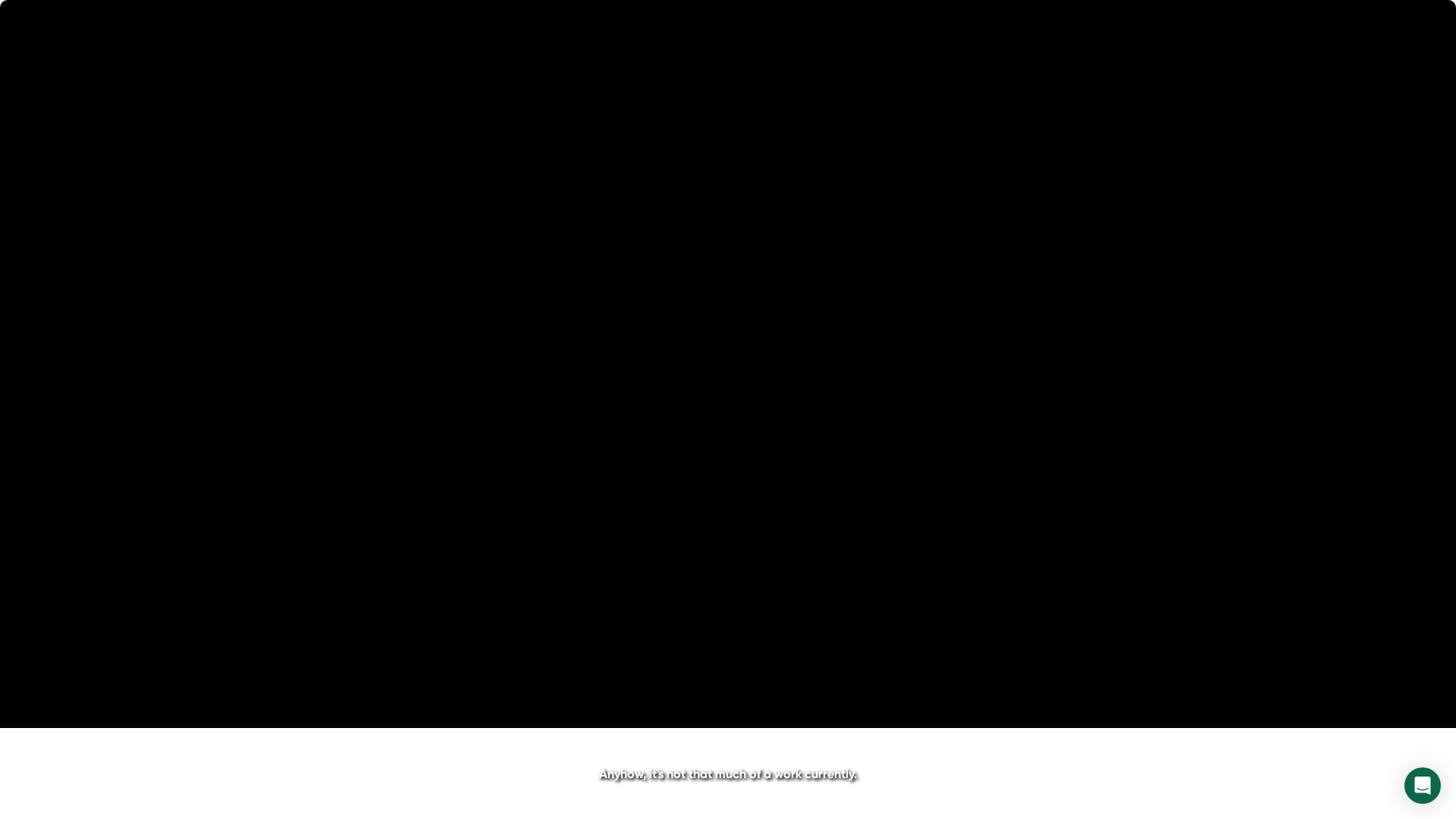
scroll to position [26728, 0]
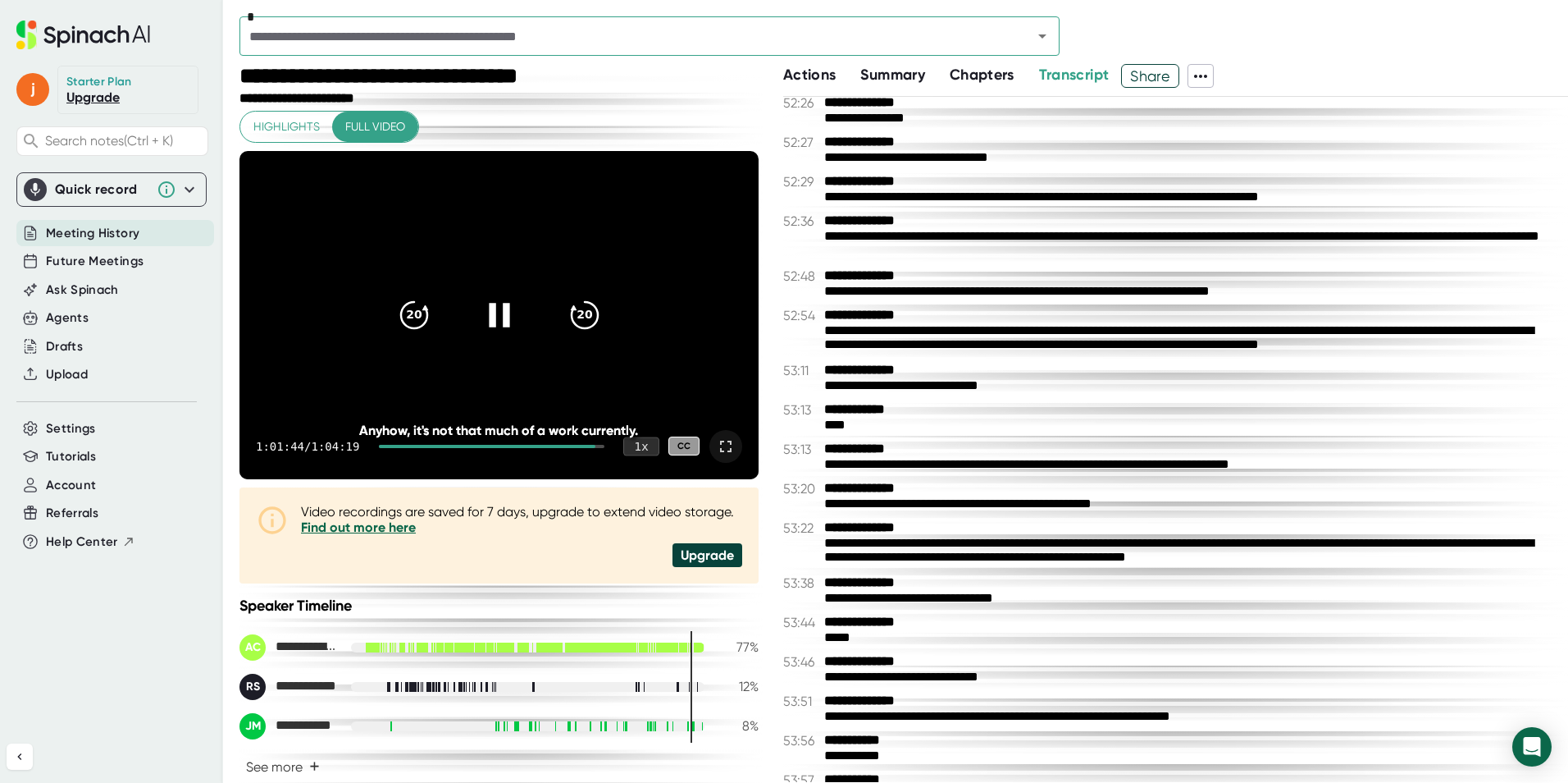
click at [638, 441] on div "1 x" at bounding box center [641, 446] width 36 height 19
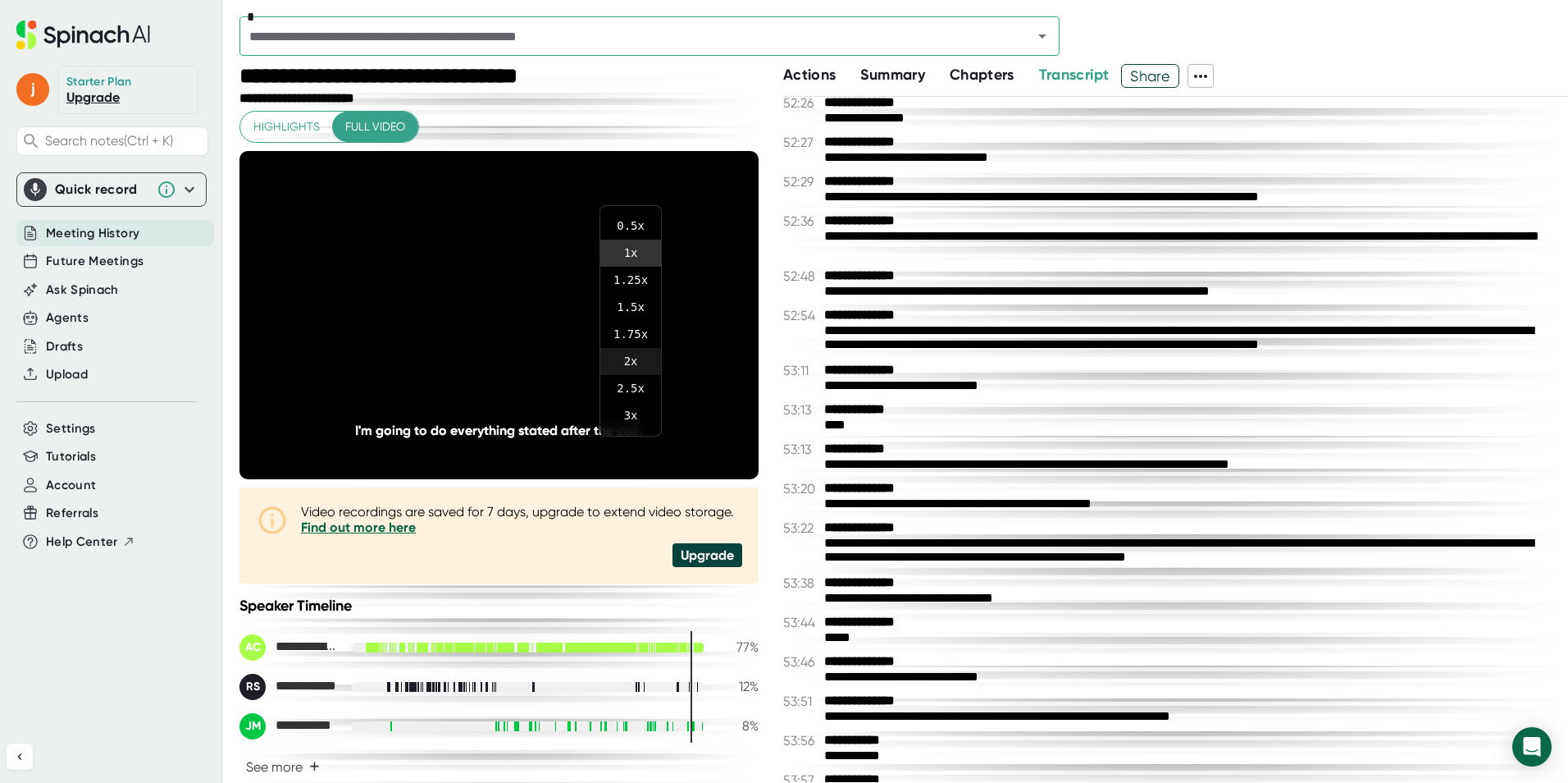
click at [624, 366] on li "2 x" at bounding box center [631, 361] width 61 height 27
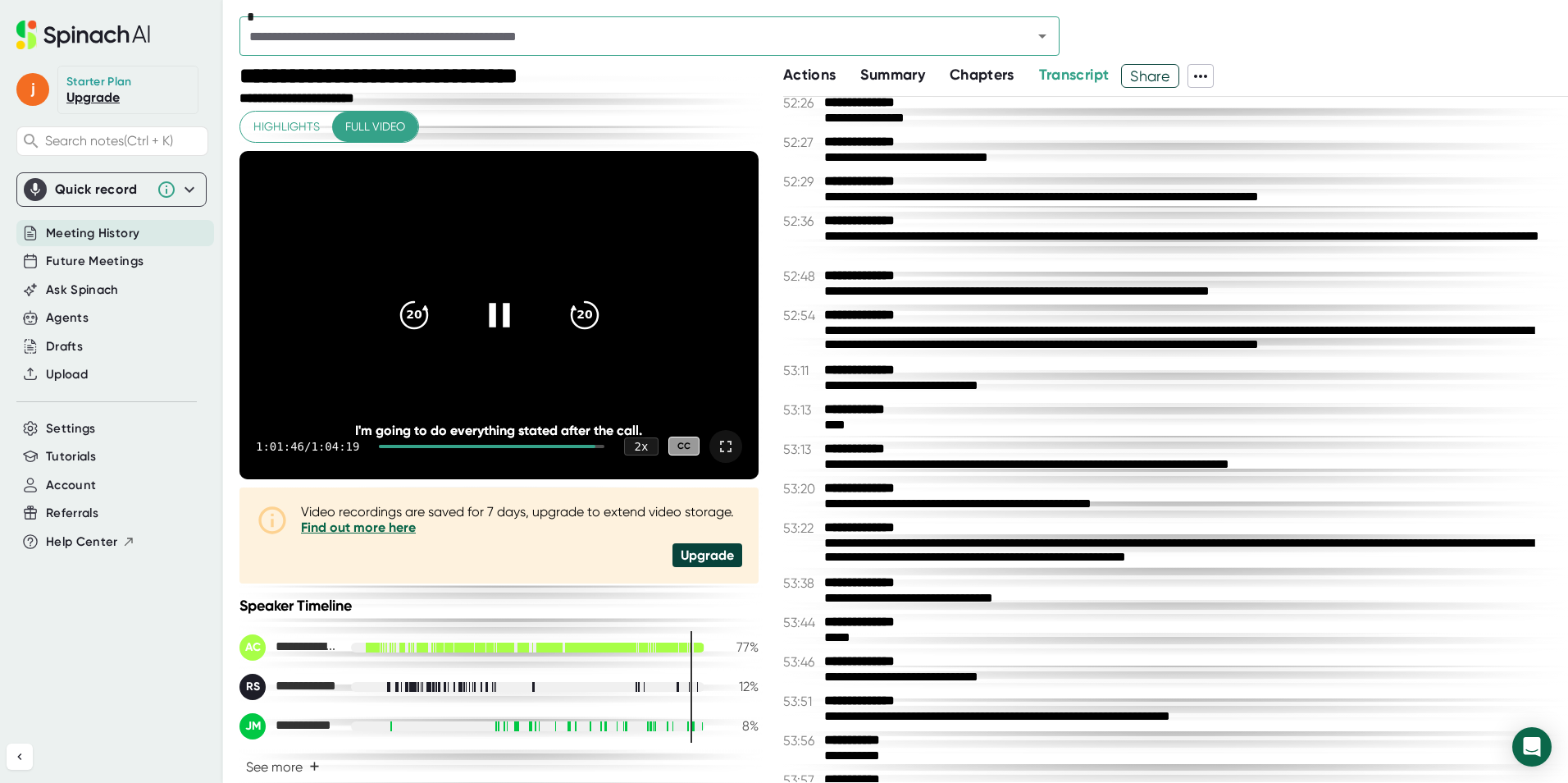
click at [720, 450] on icon at bounding box center [726, 446] width 12 height 12
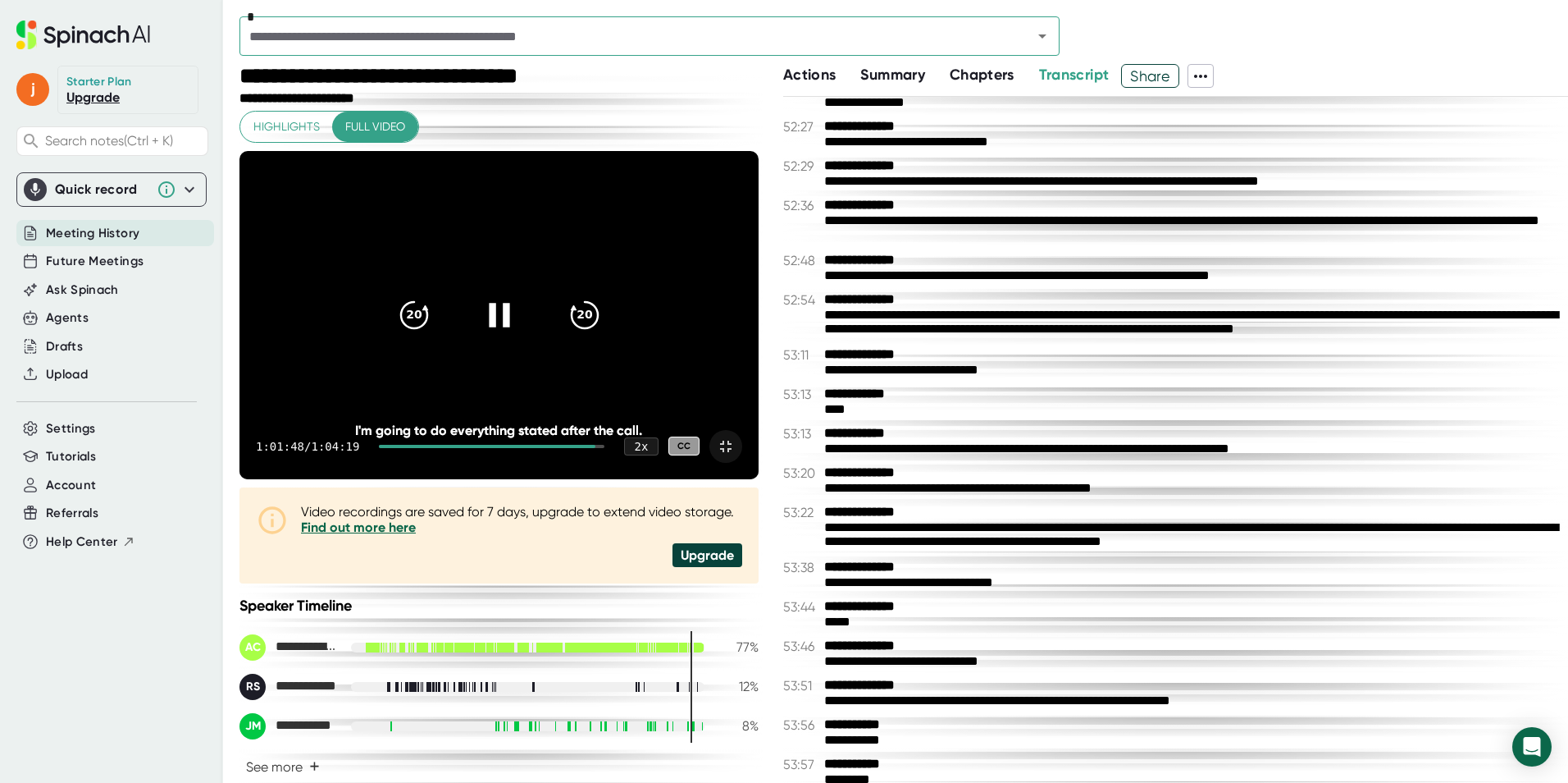
scroll to position [28914, 0]
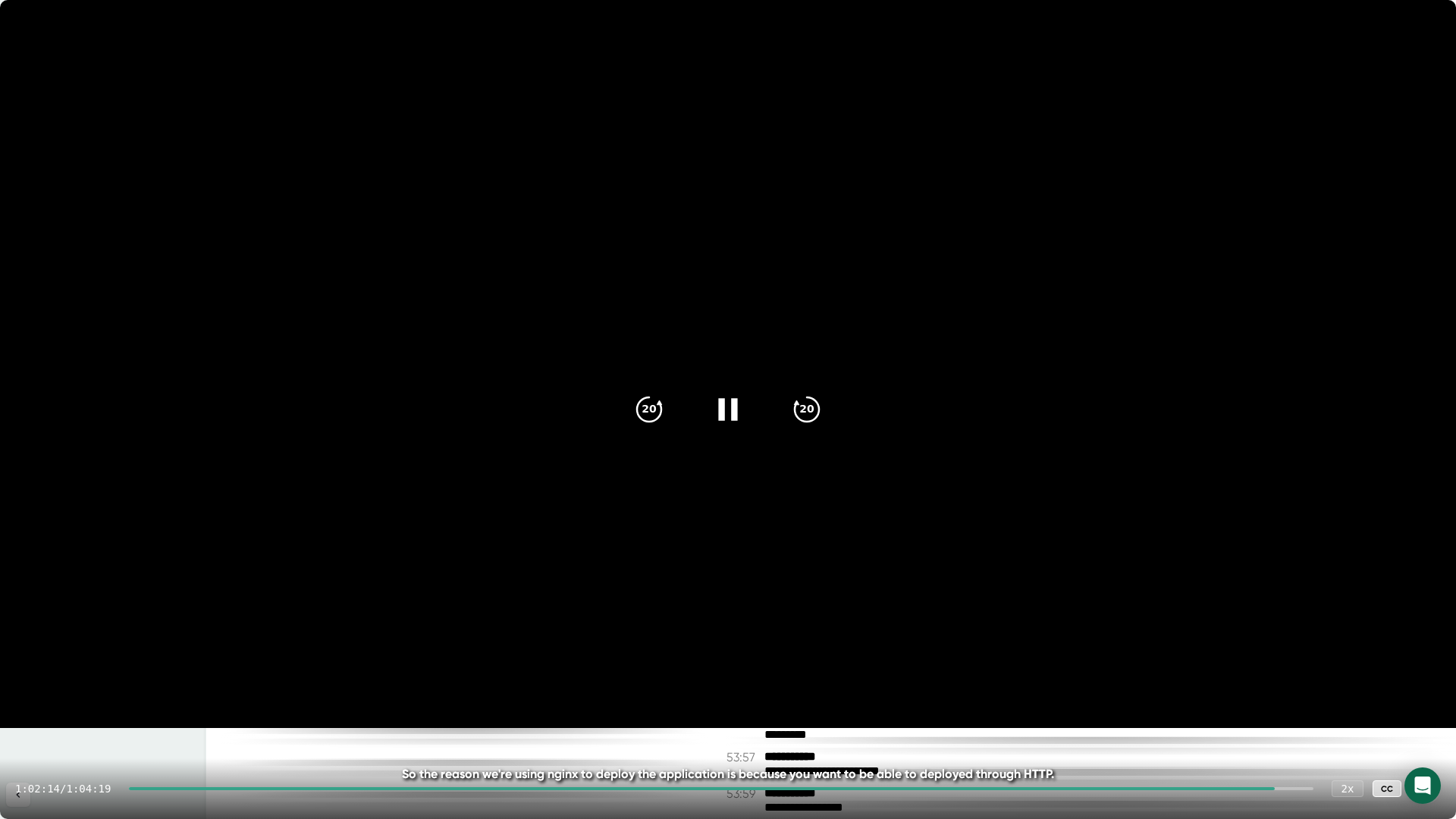
click at [1433, 793] on icon at bounding box center [1426, 789] width 18 height 18
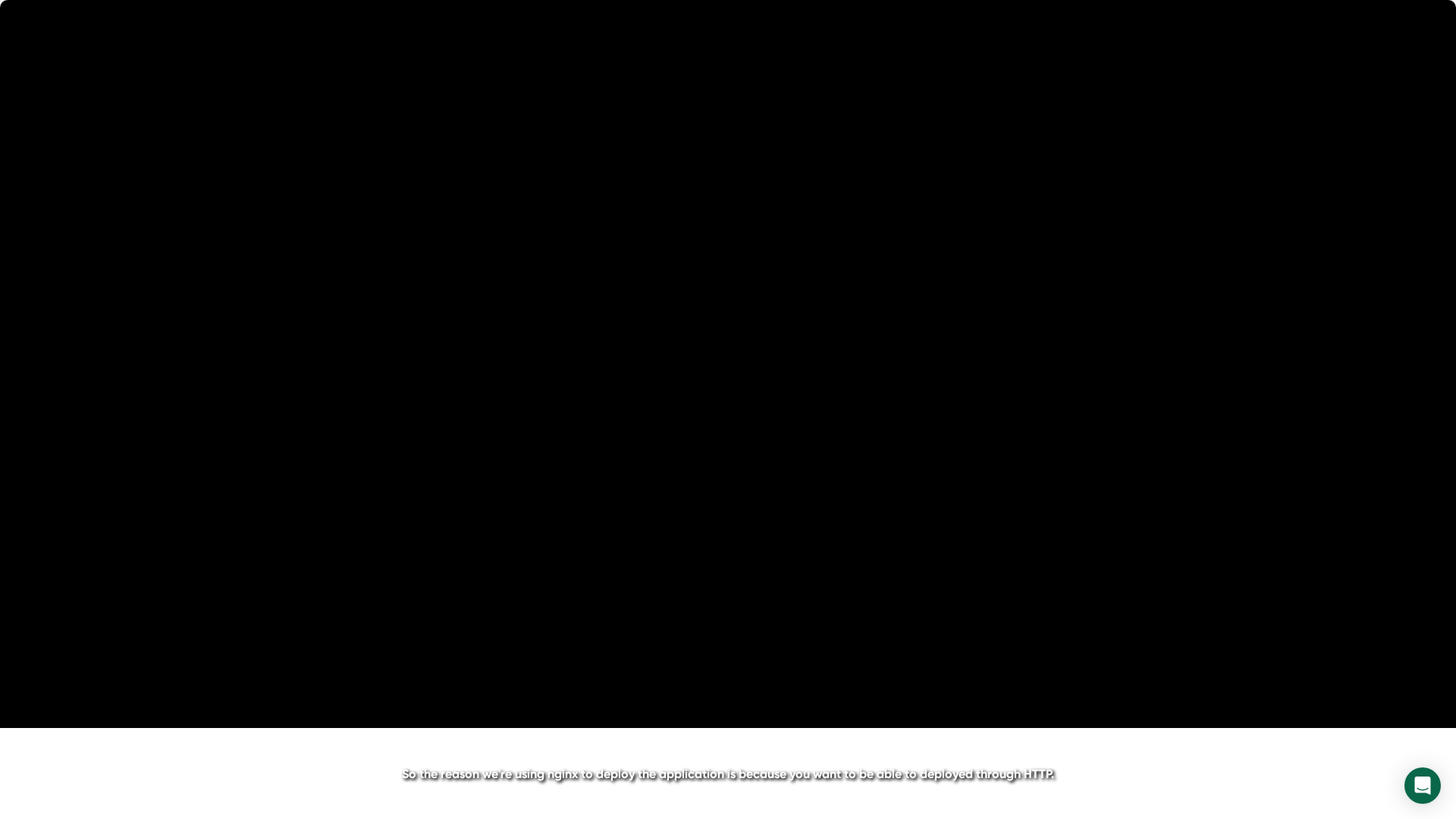
scroll to position [26757, 0]
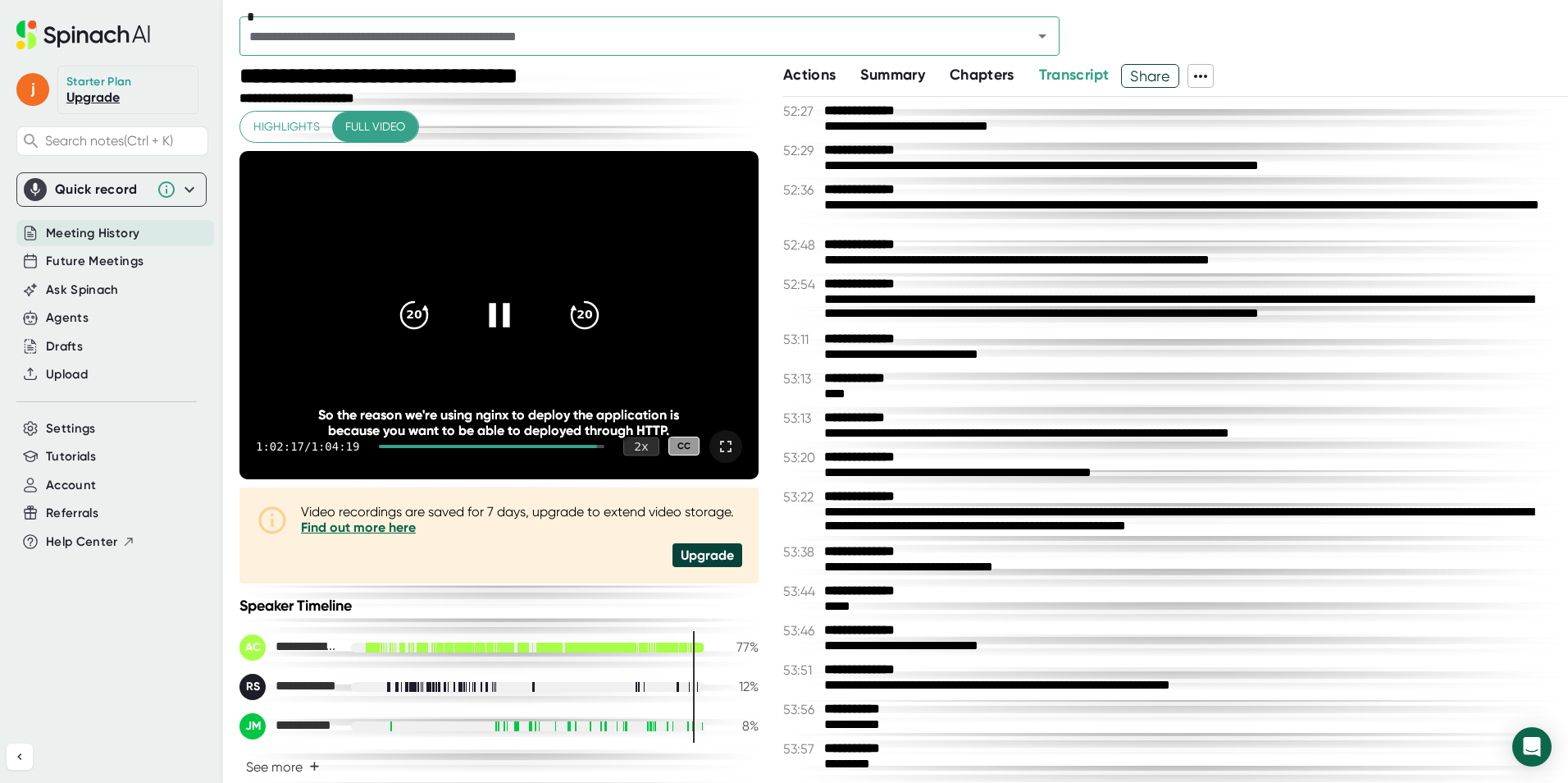
click at [636, 450] on div "2 x" at bounding box center [641, 446] width 36 height 19
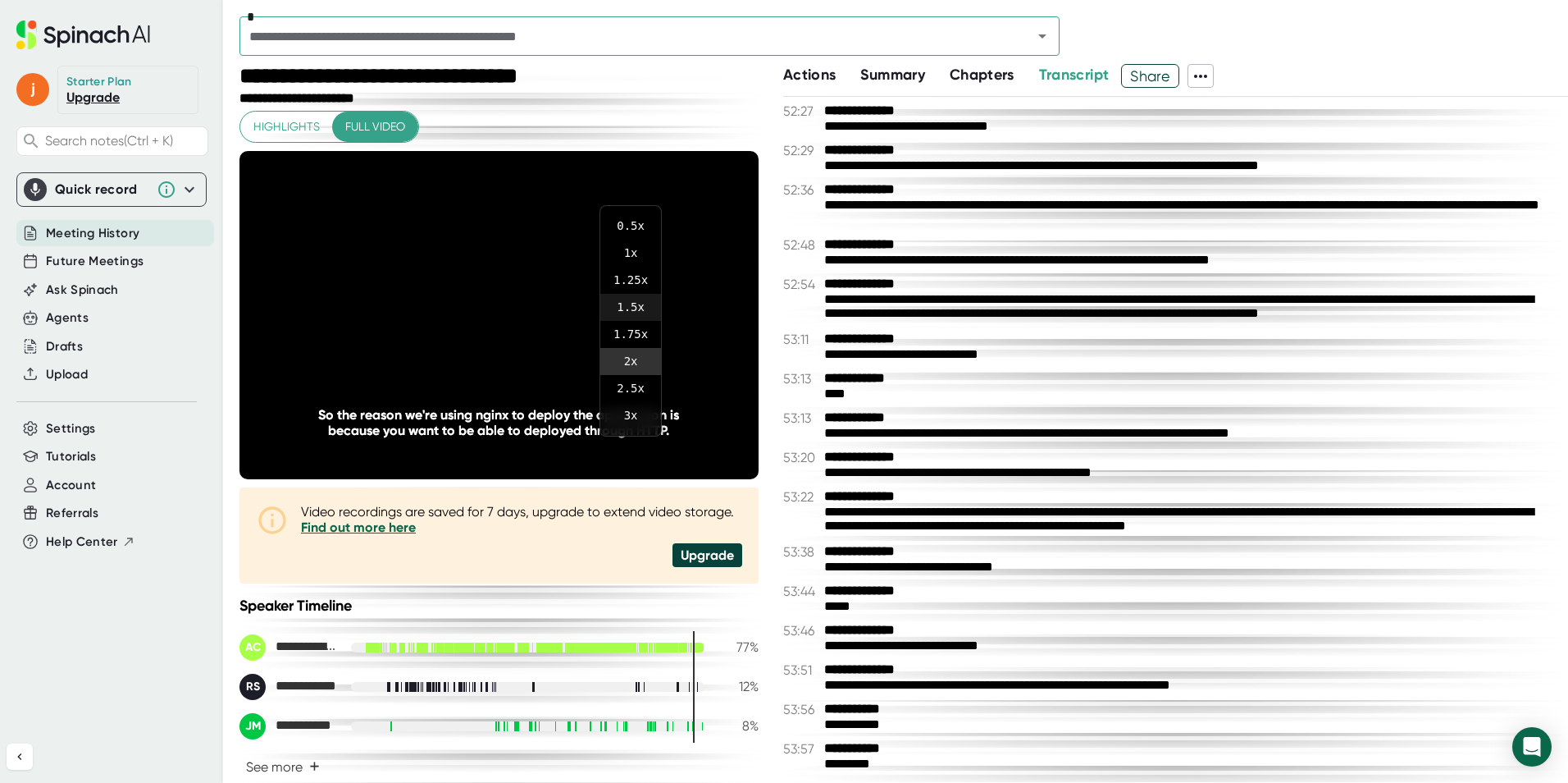
click at [633, 305] on li "1.5 x" at bounding box center [631, 307] width 61 height 27
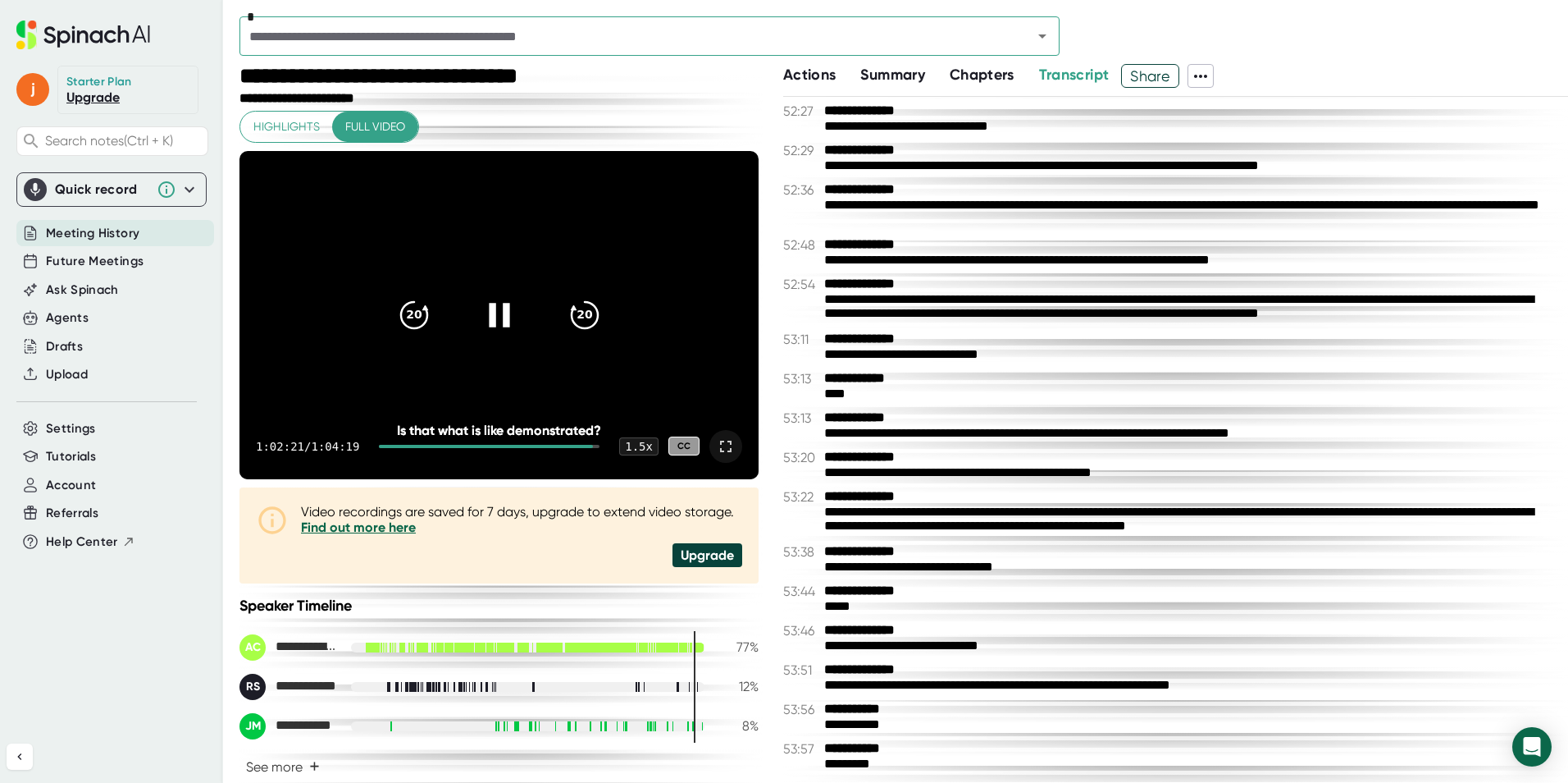
click at [722, 450] on icon at bounding box center [726, 447] width 20 height 20
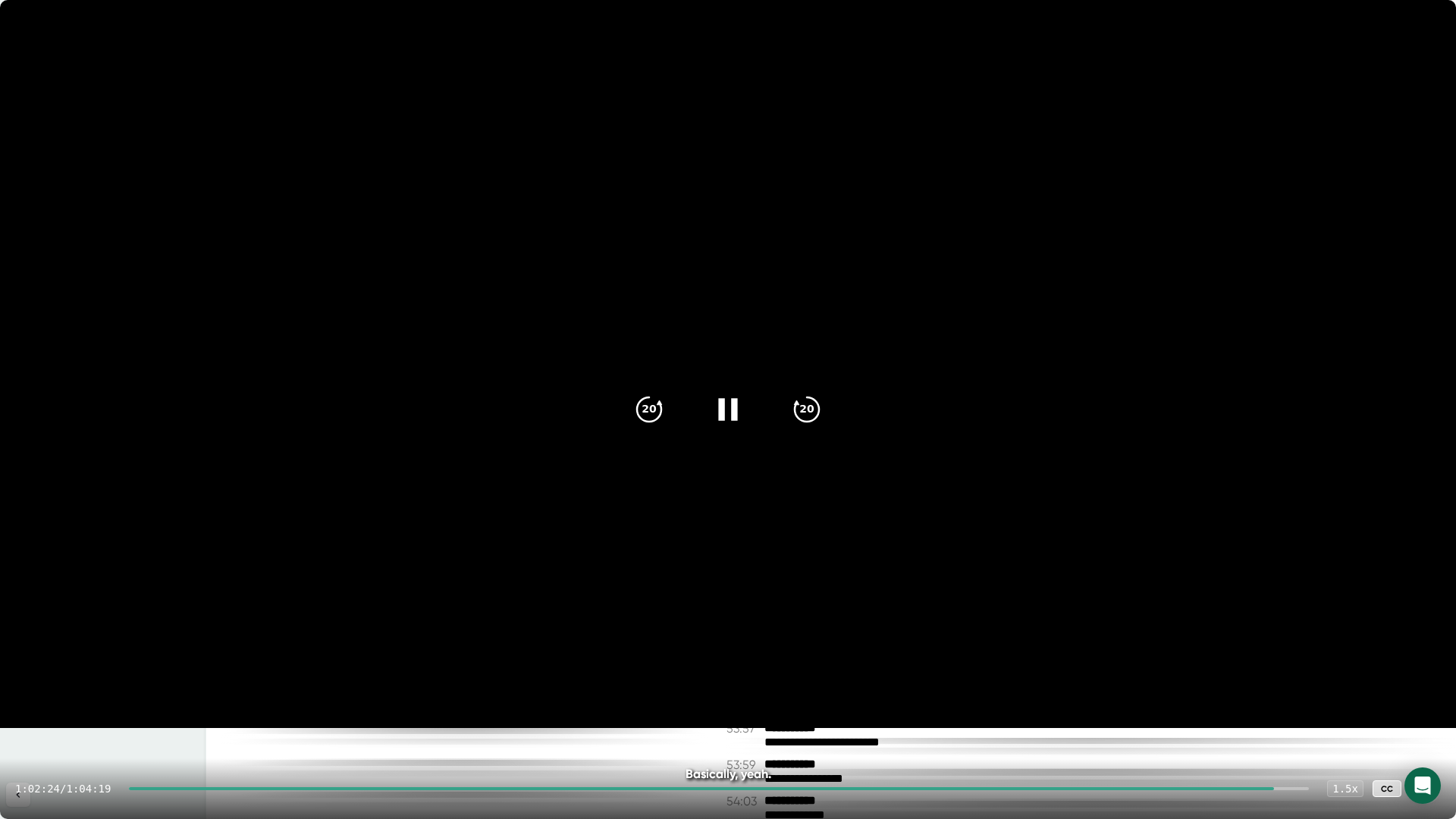
click at [1416, 793] on div at bounding box center [1426, 789] width 30 height 30
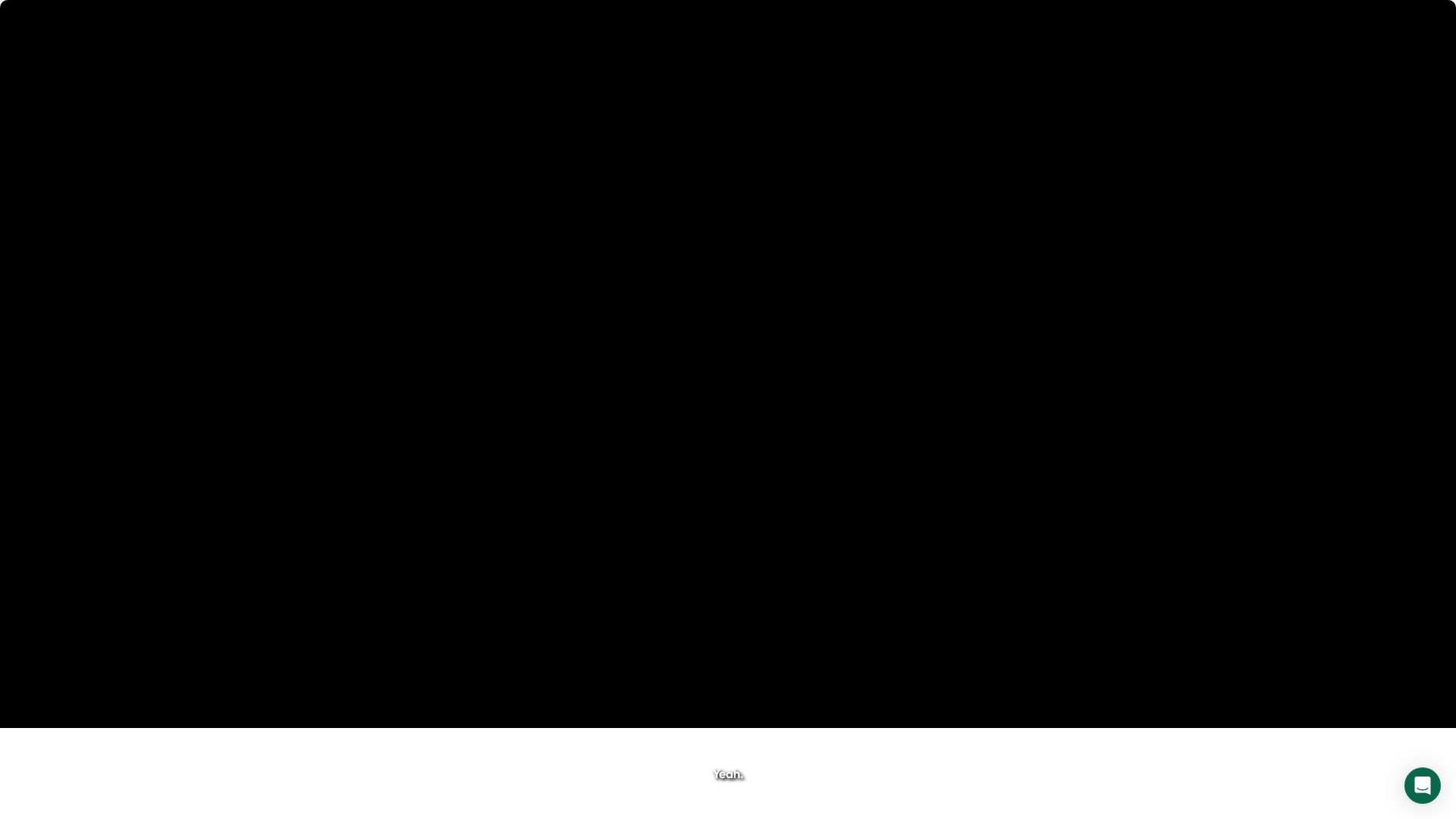
scroll to position [26786, 0]
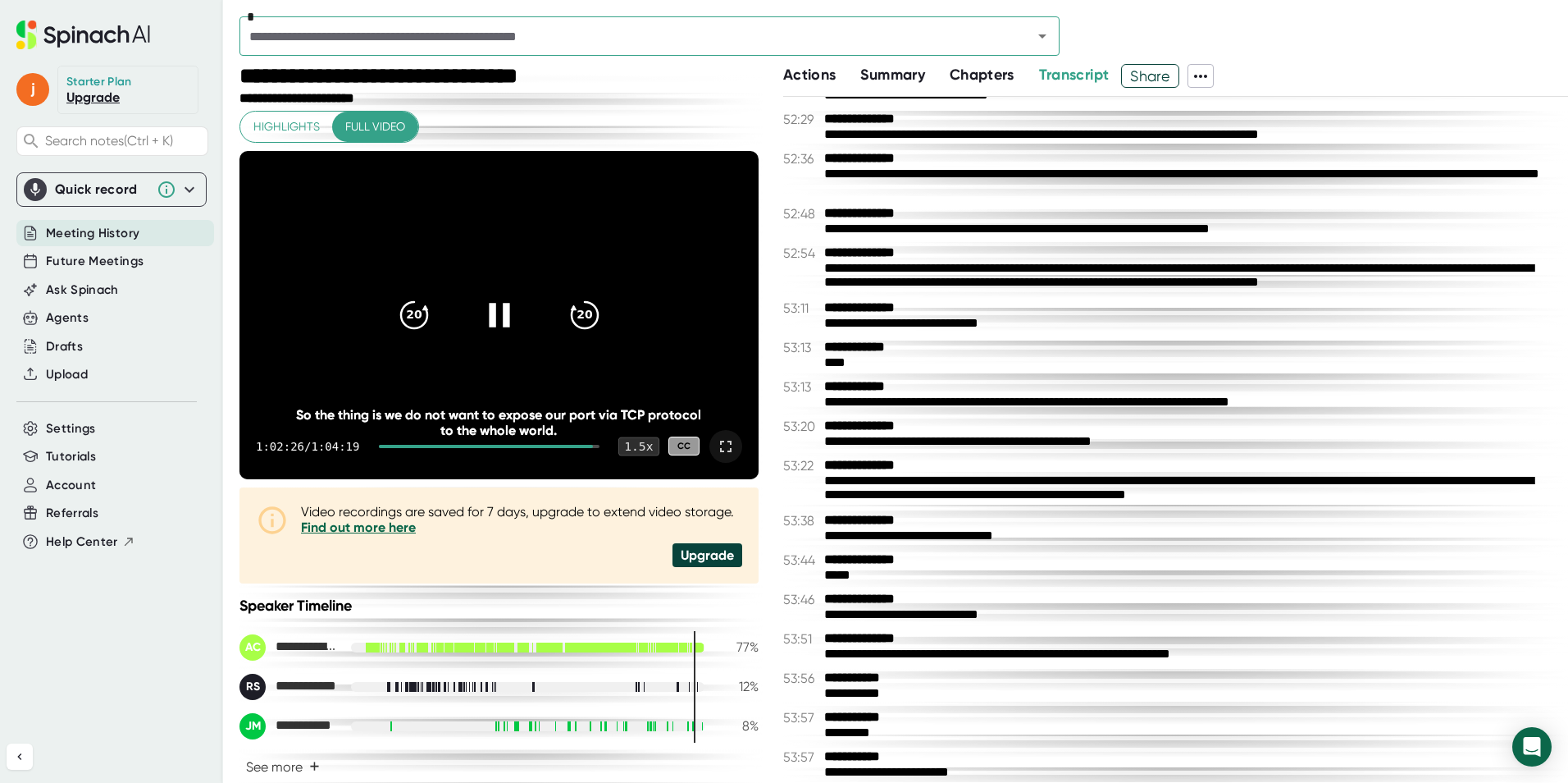
click at [633, 451] on div "1.5 x" at bounding box center [639, 446] width 41 height 19
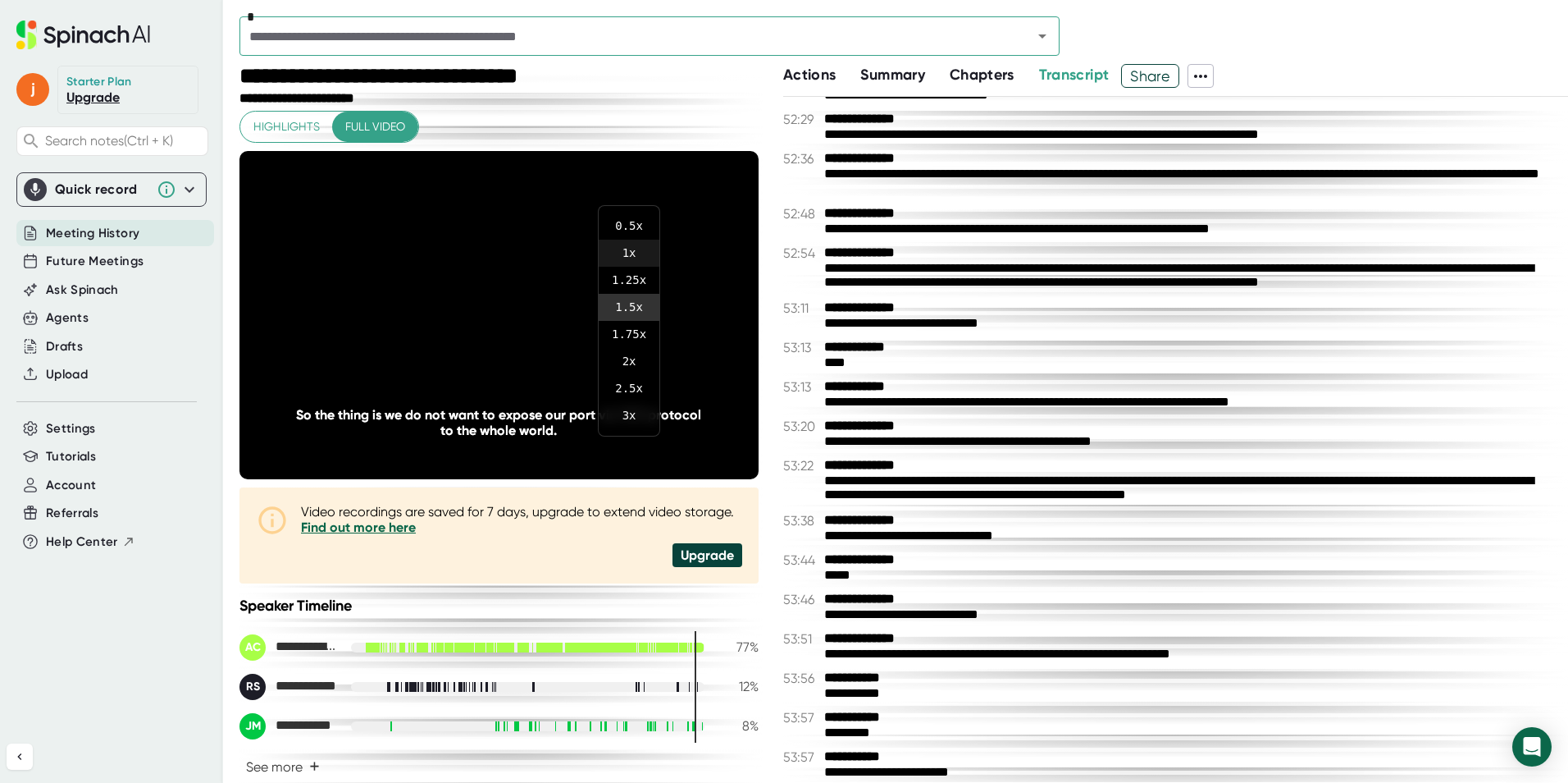
click at [631, 249] on li "1 x" at bounding box center [629, 253] width 61 height 27
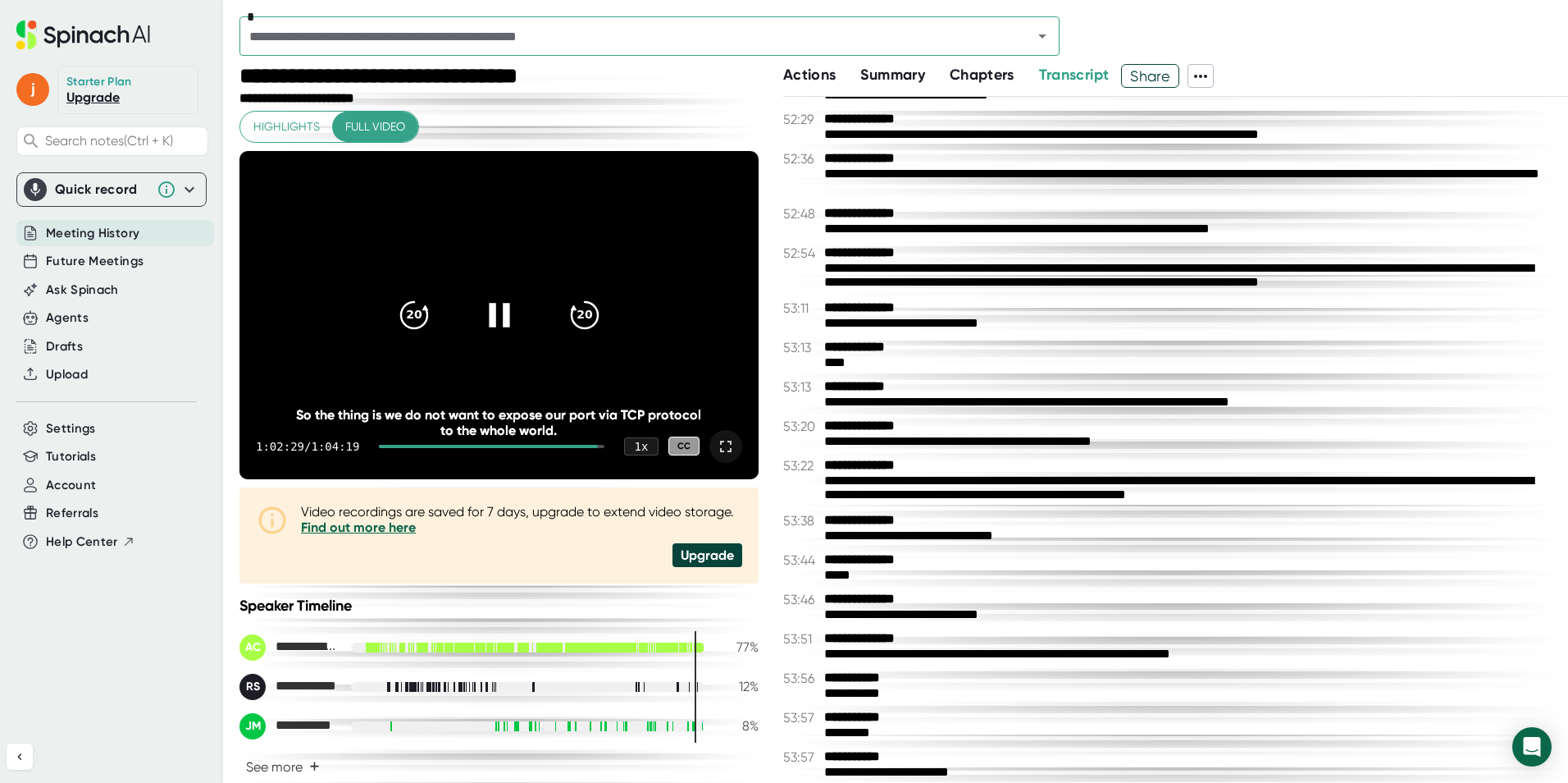
click at [721, 446] on icon at bounding box center [726, 447] width 20 height 20
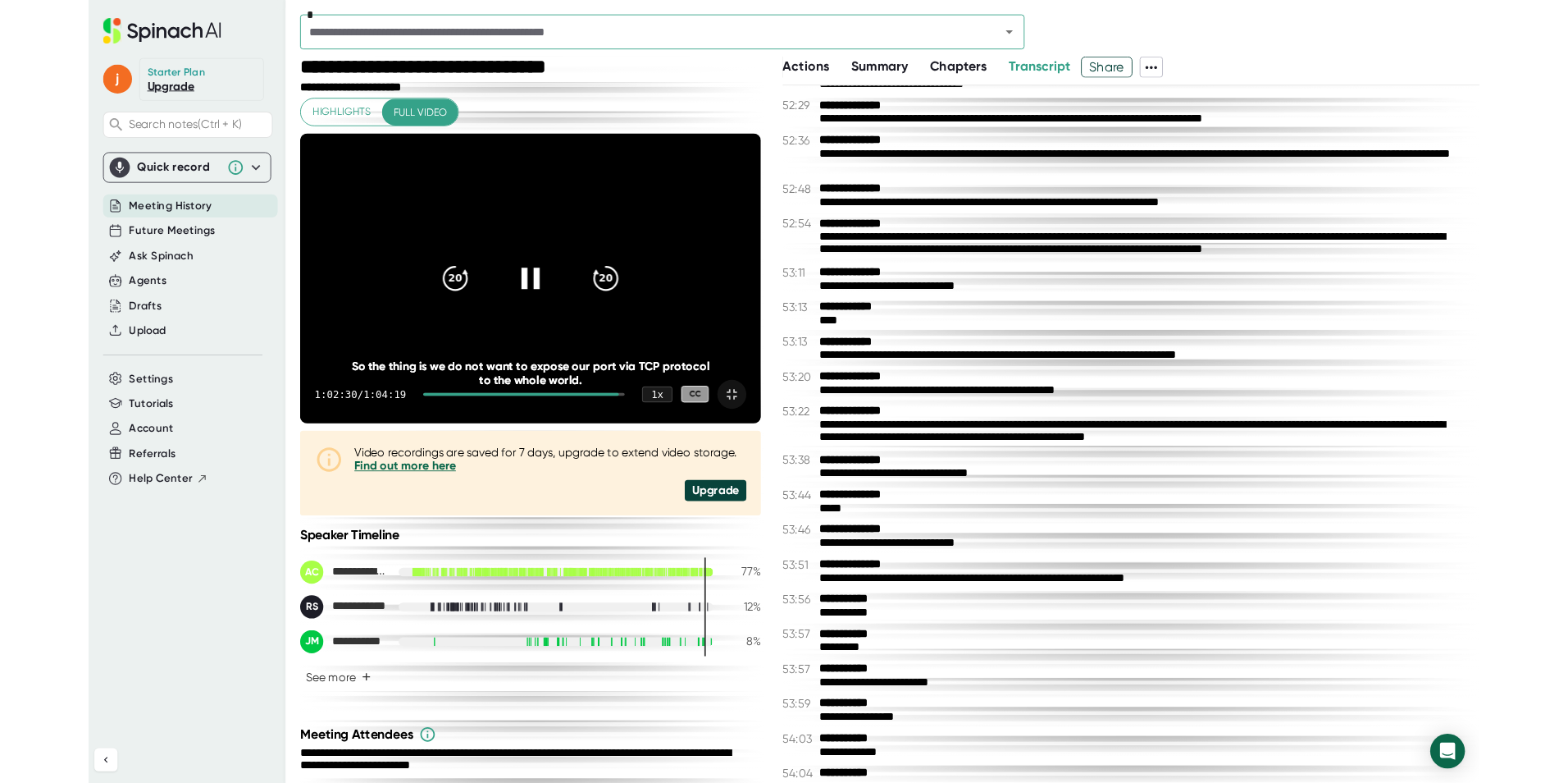
scroll to position [28976, 0]
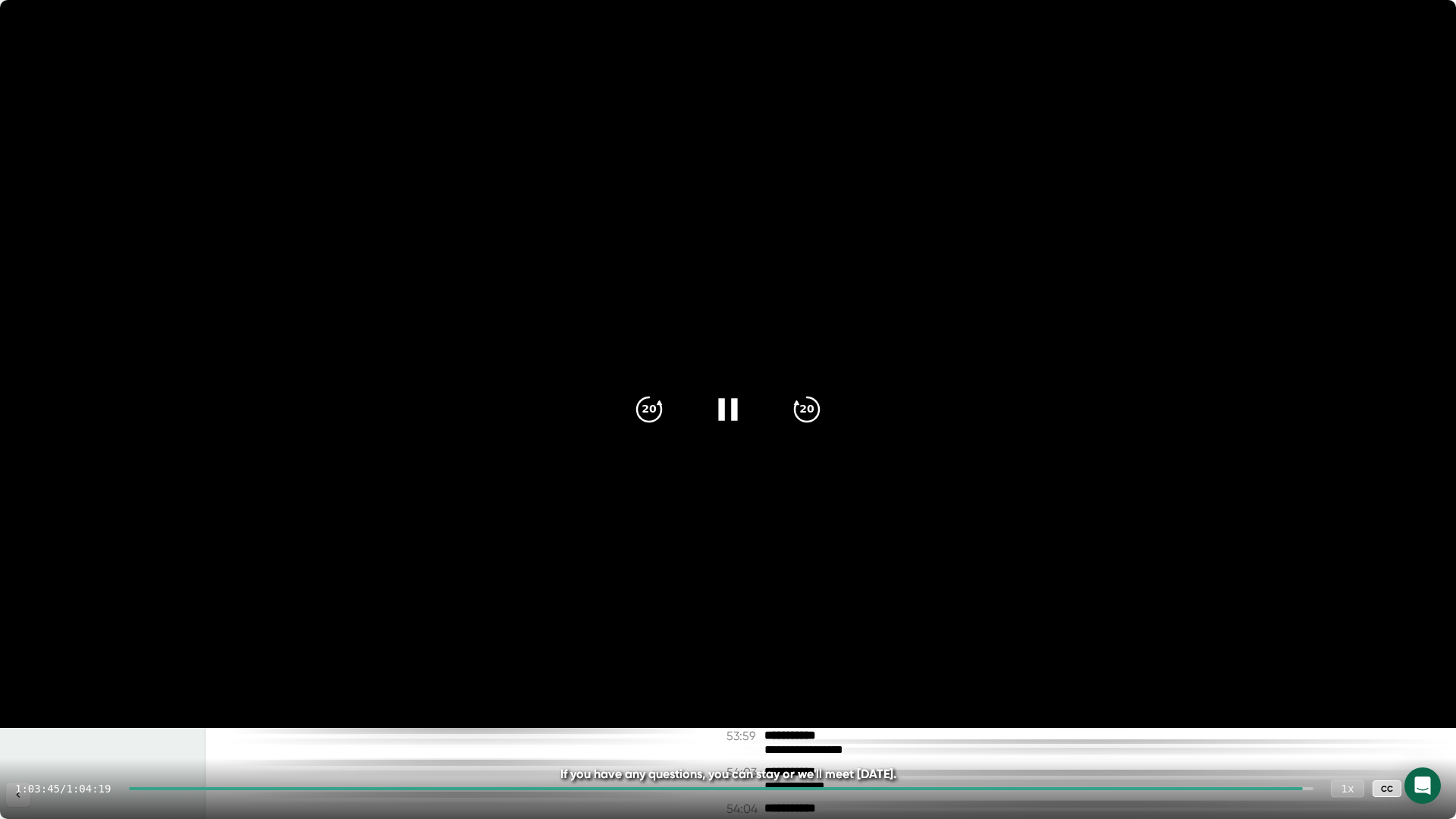
click at [1343, 794] on div "1 x" at bounding box center [1347, 788] width 33 height 17
click at [1441, 782] on div "1:03:47 / 1:04:19 1 x CC" at bounding box center [728, 789] width 1456 height 61
click at [1434, 784] on div at bounding box center [1426, 789] width 30 height 30
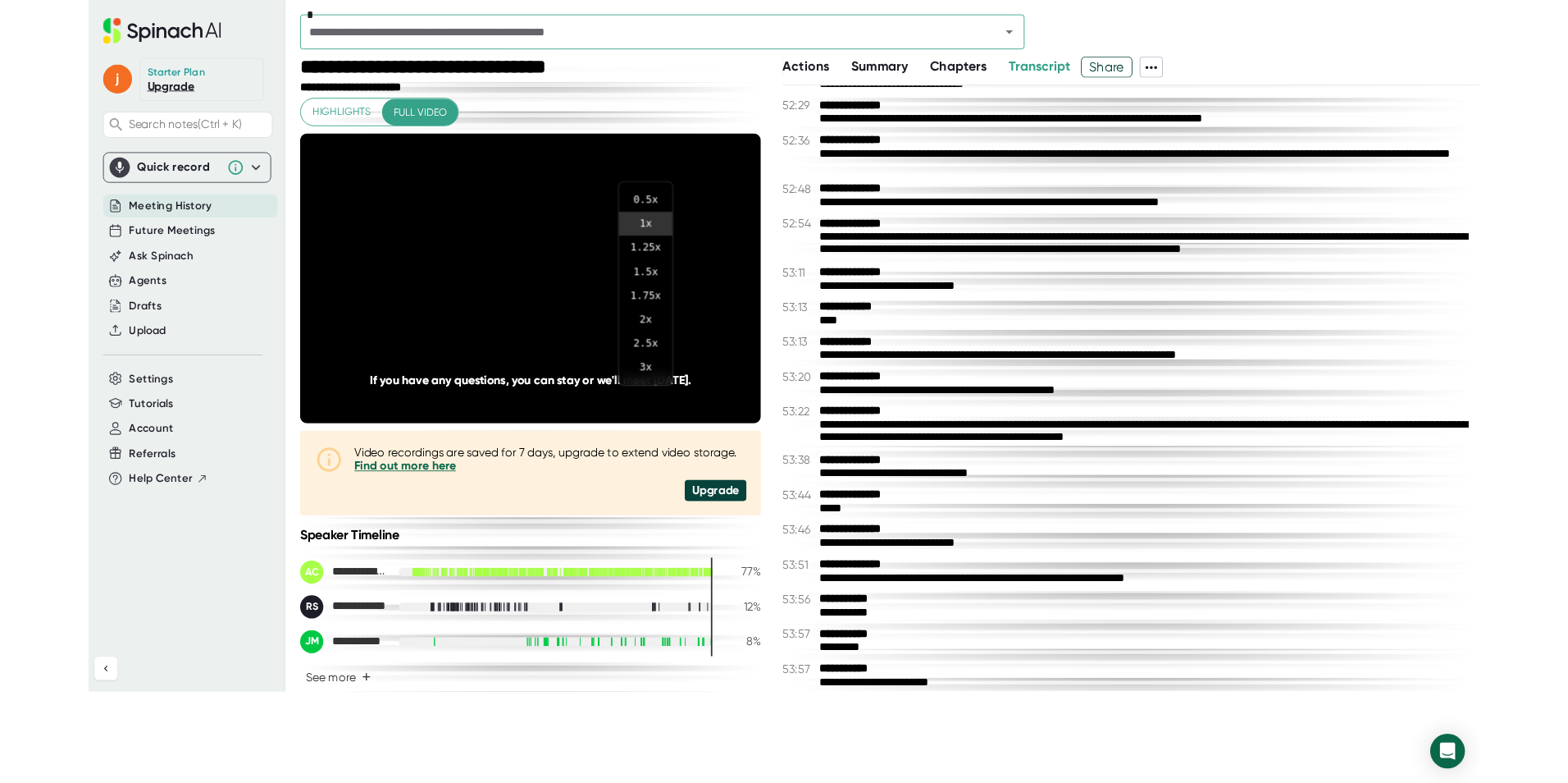
scroll to position [28992, 0]
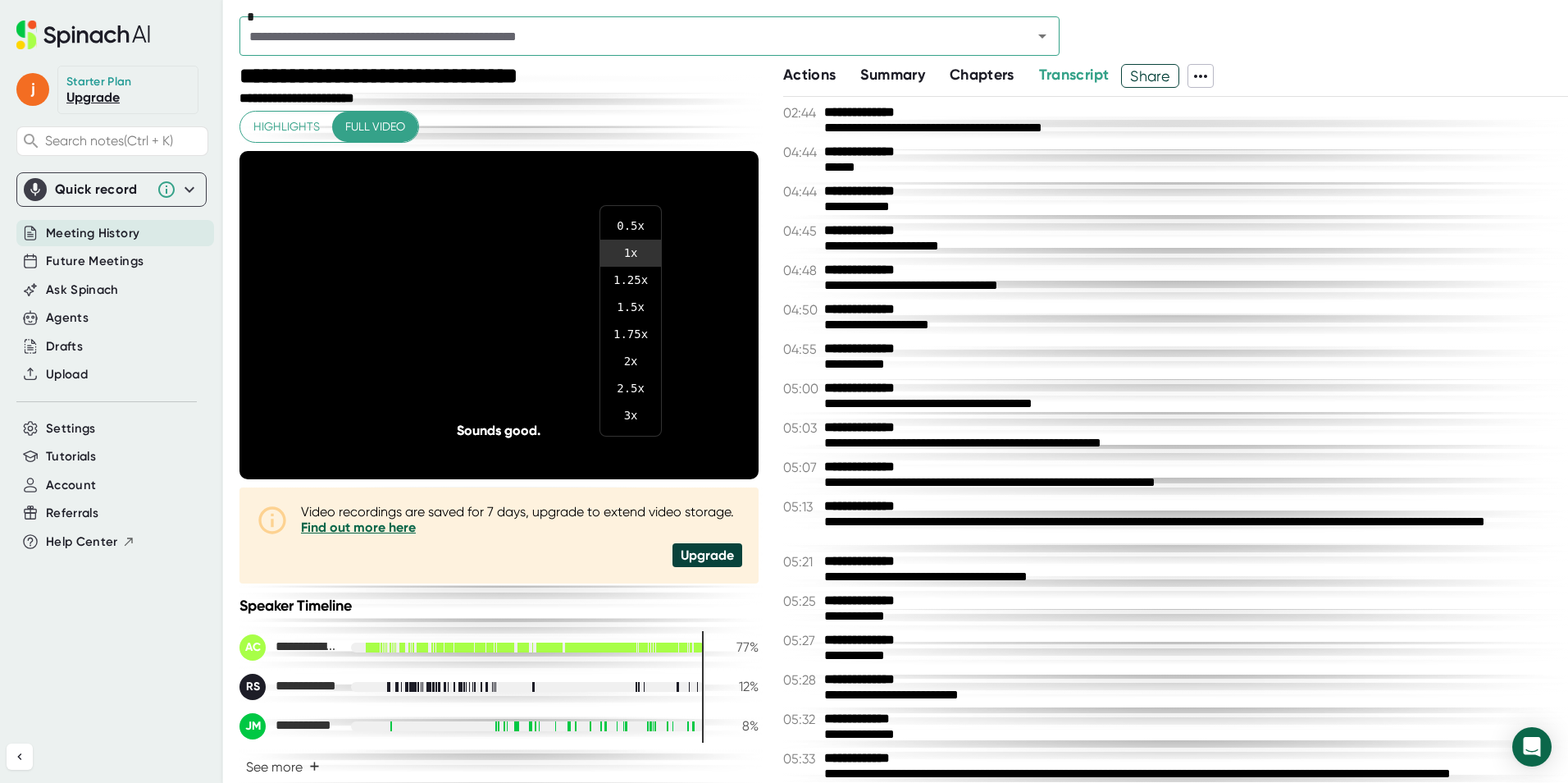
scroll to position [28992, 0]
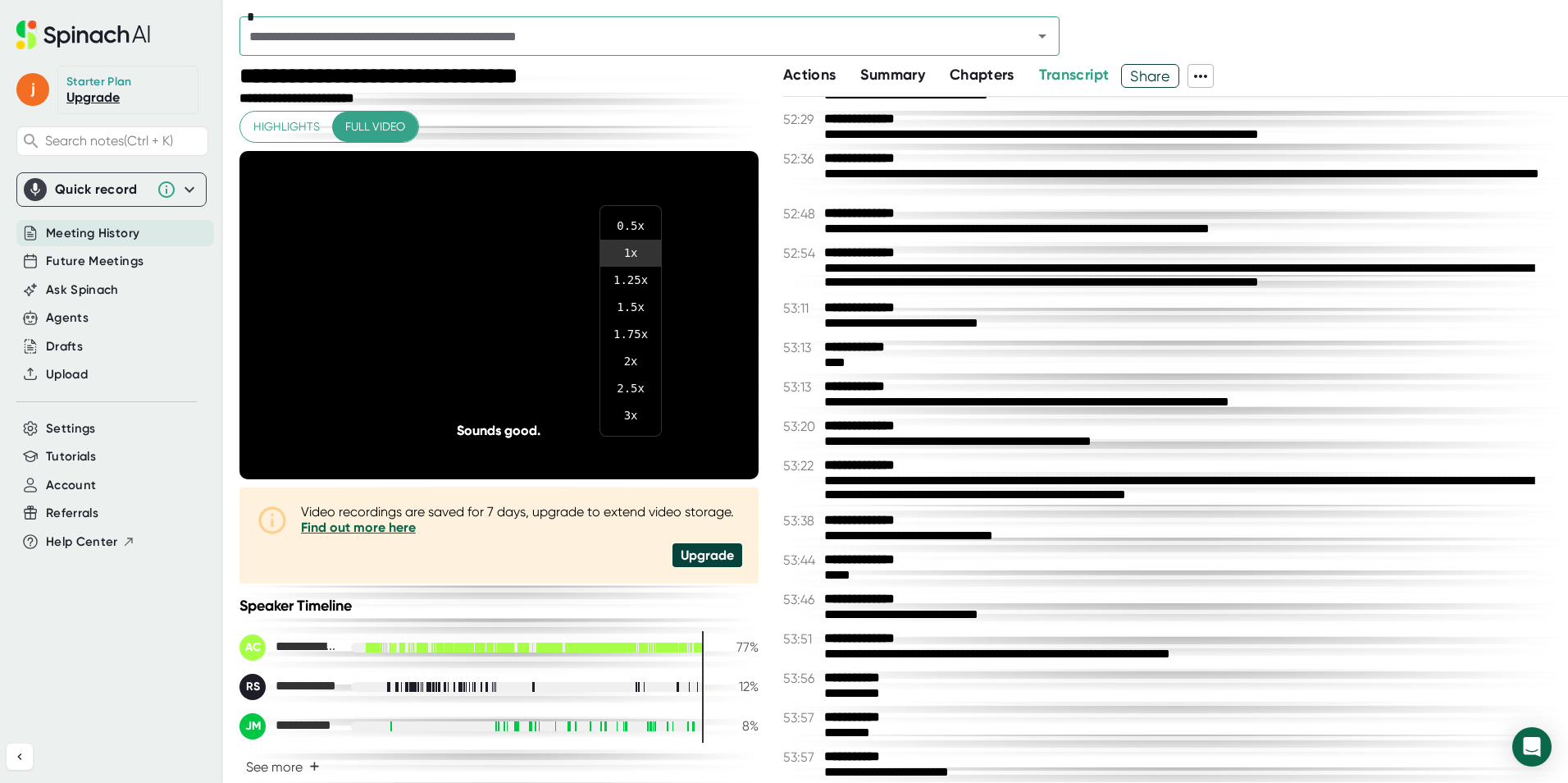
click at [633, 416] on li "3 x" at bounding box center [631, 416] width 61 height 27
click at [1084, 384] on div "0.5 x 1 x 1.25 x 1.5 x 1.75 x 2 x 2.5 x 3 x" at bounding box center [784, 392] width 1568 height 783
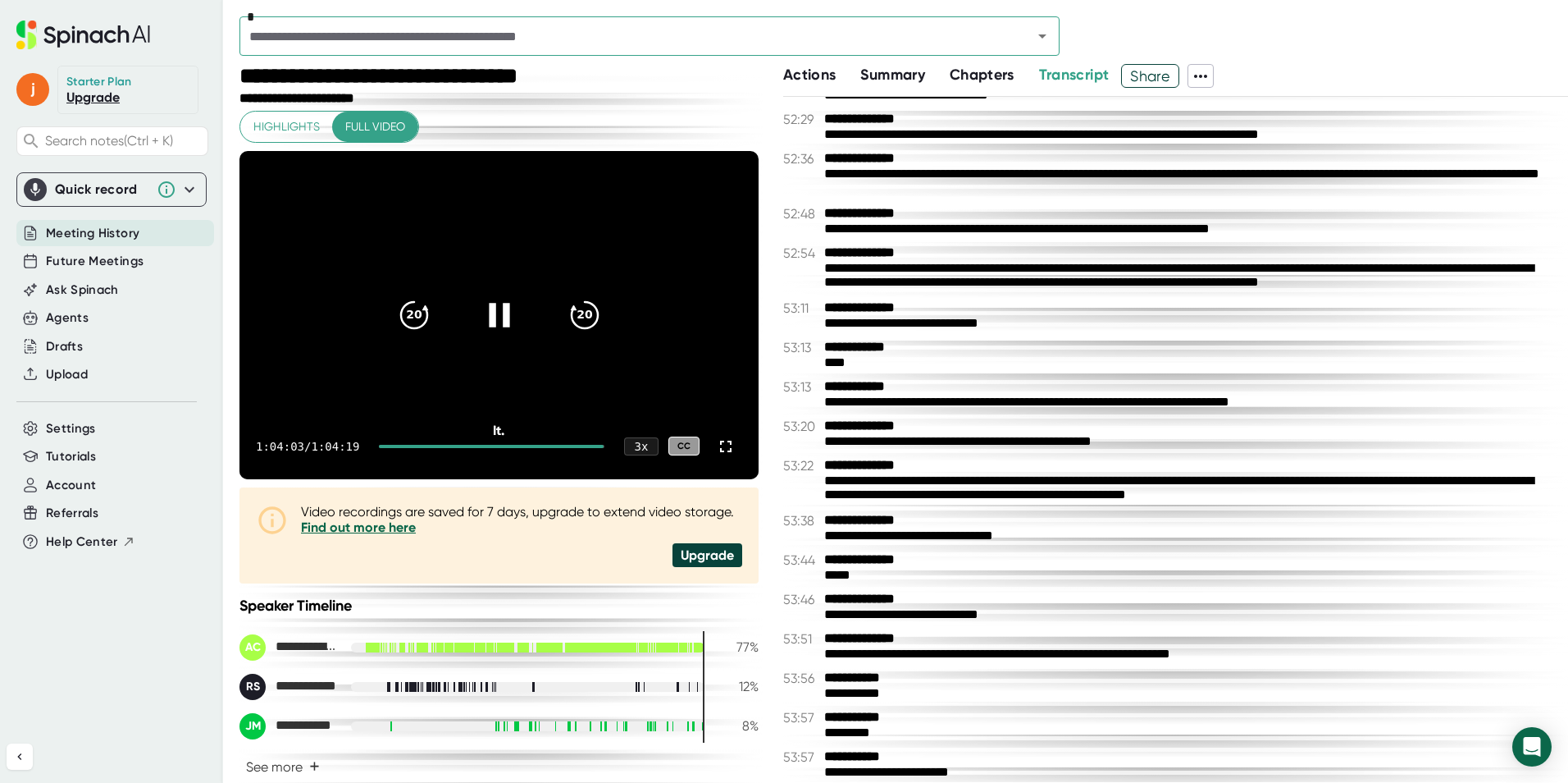
click at [496, 321] on icon at bounding box center [498, 314] width 41 height 41
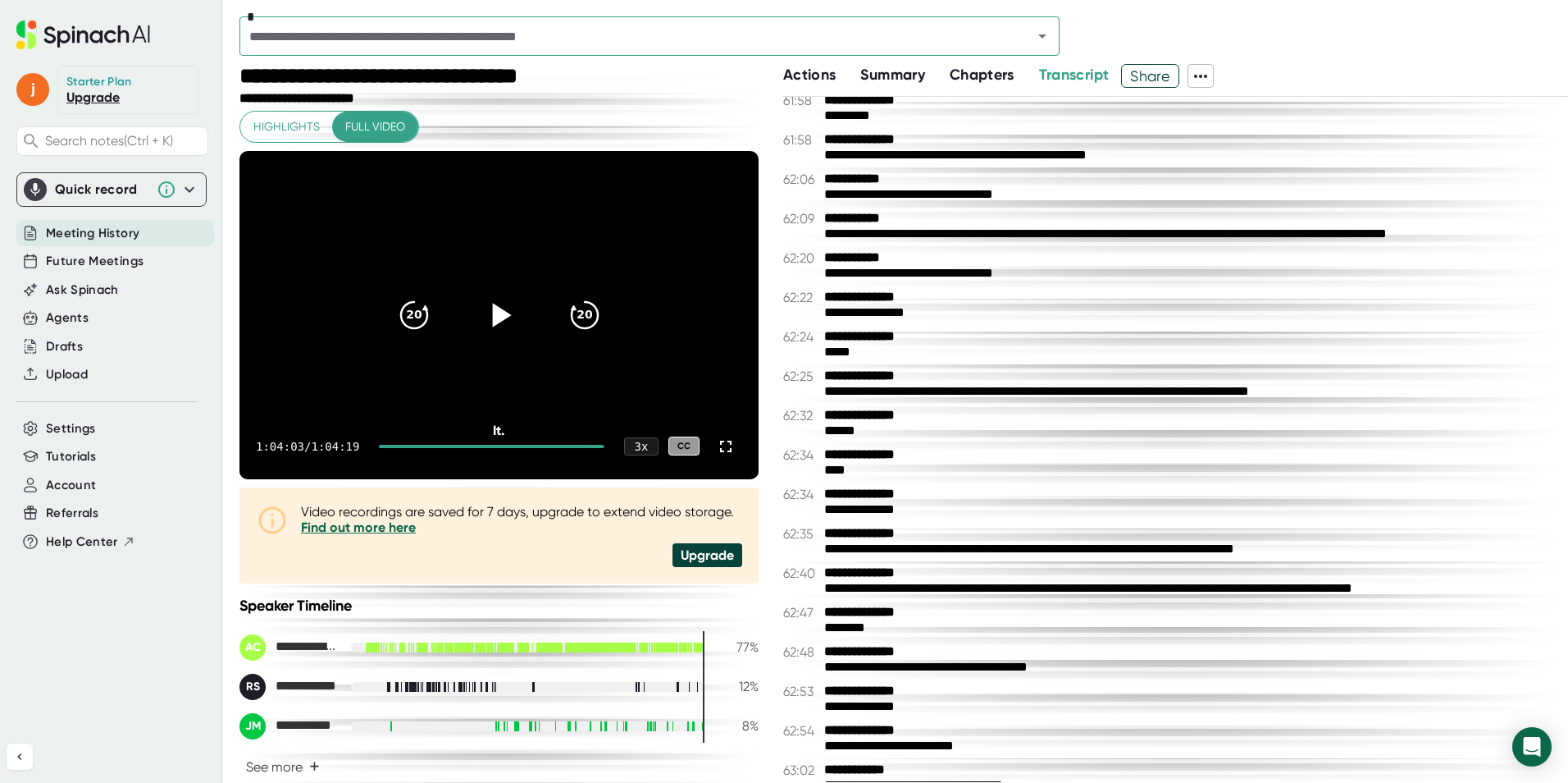
scroll to position [34114, 0]
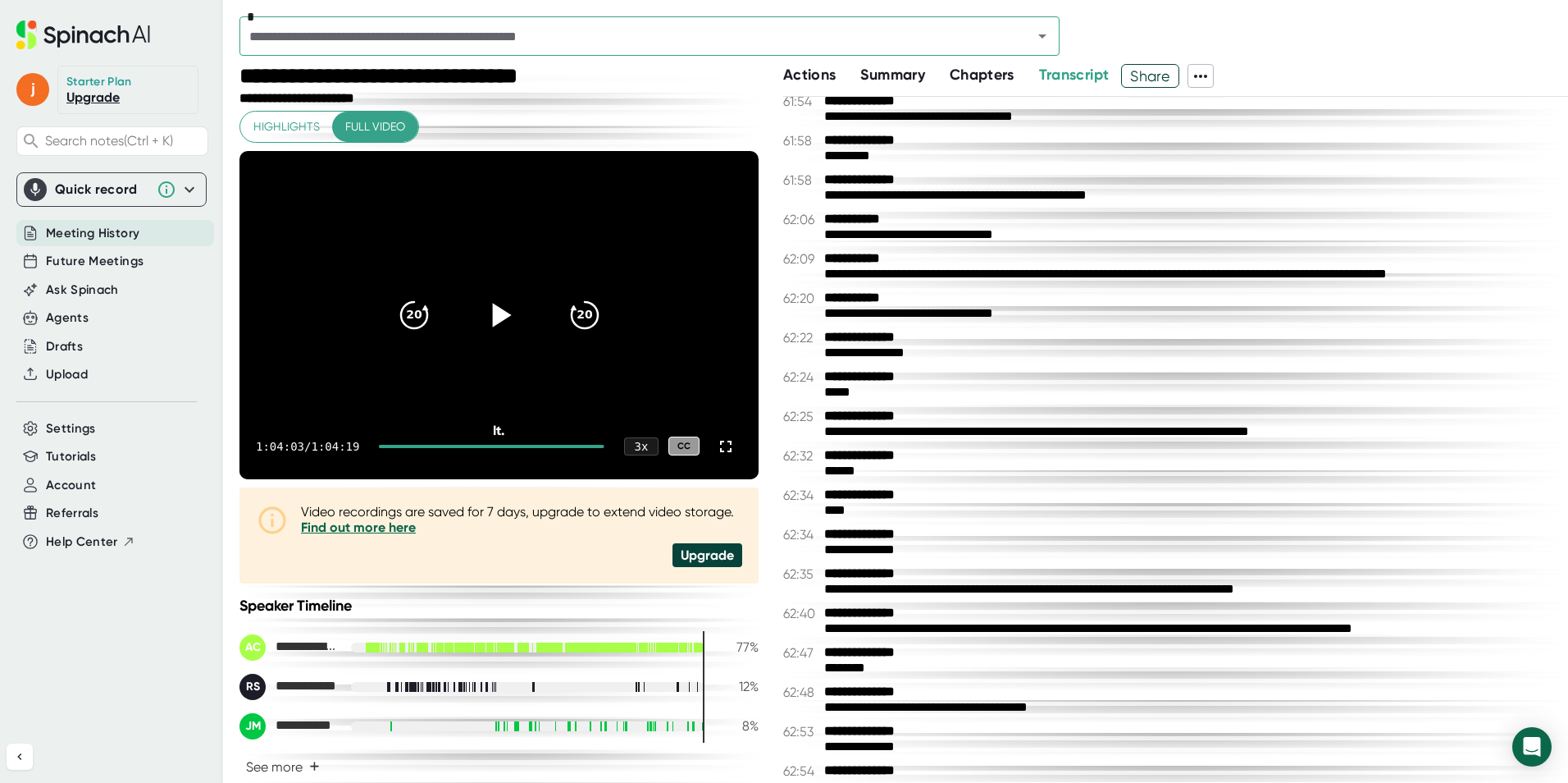
click at [653, 90] on div "**********" at bounding box center [501, 78] width 523 height 27
